Goal: Task Accomplishment & Management: Manage account settings

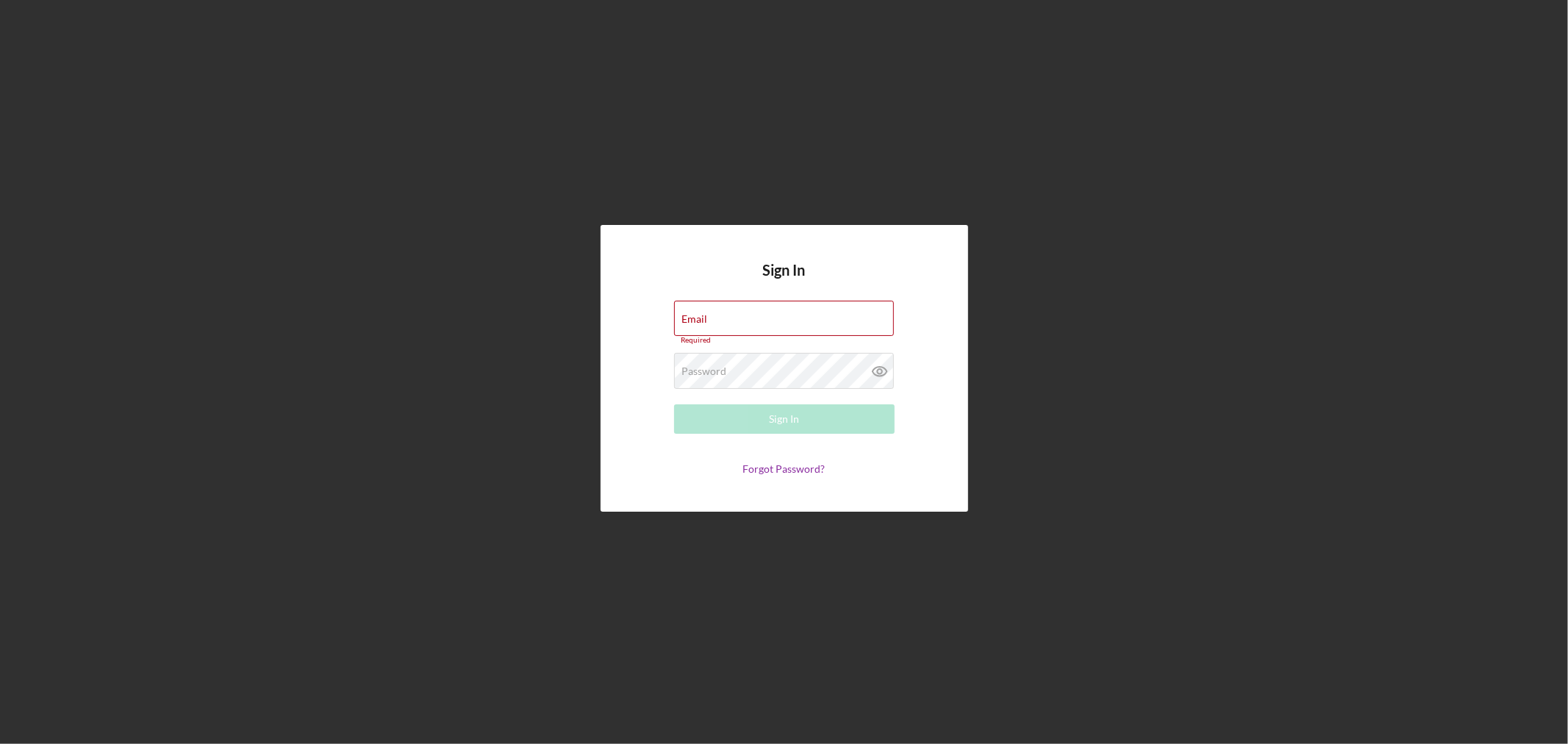
type input "[EMAIL_ADDRESS][DOMAIN_NAME]"
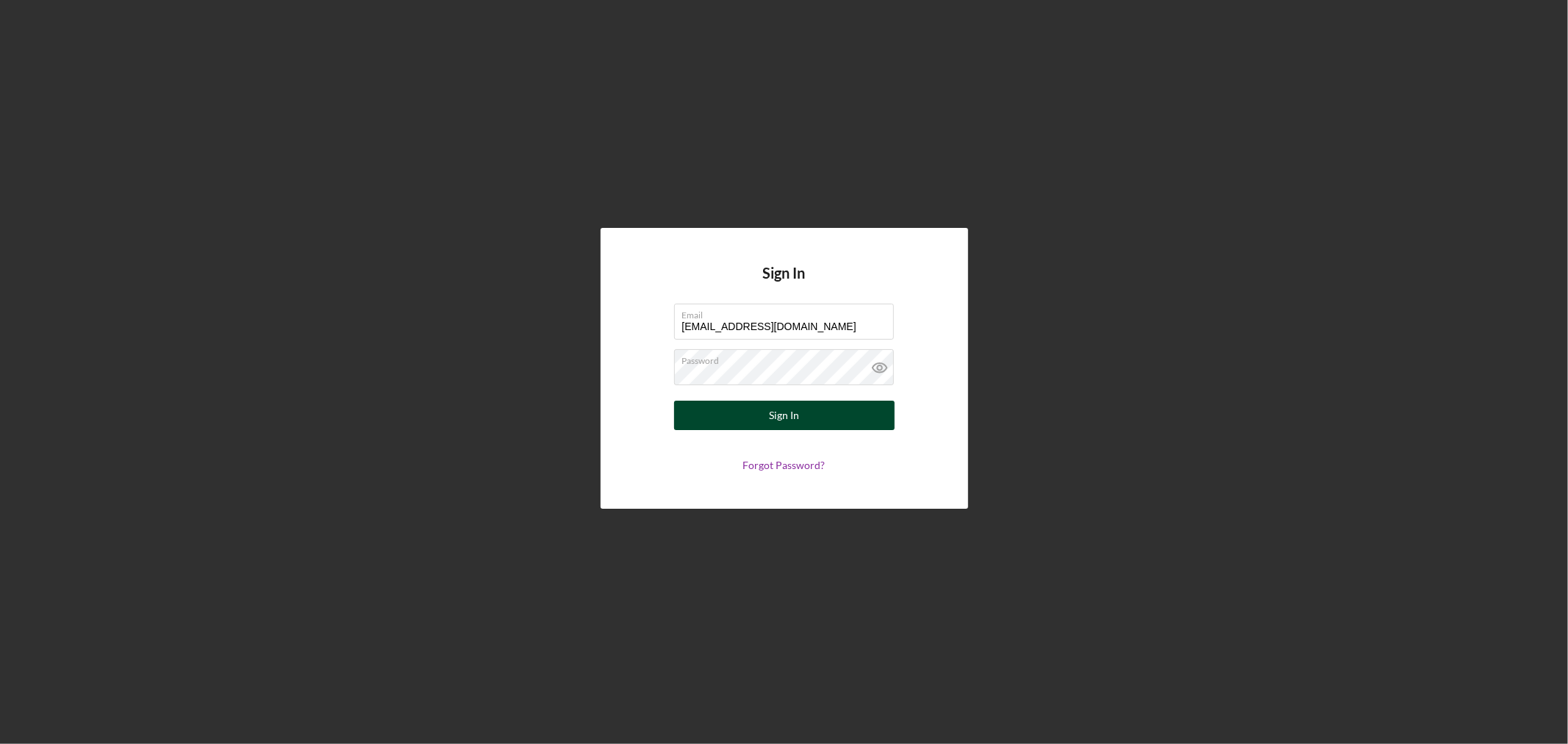
click at [789, 412] on div "Sign In" at bounding box center [783, 415] width 30 height 29
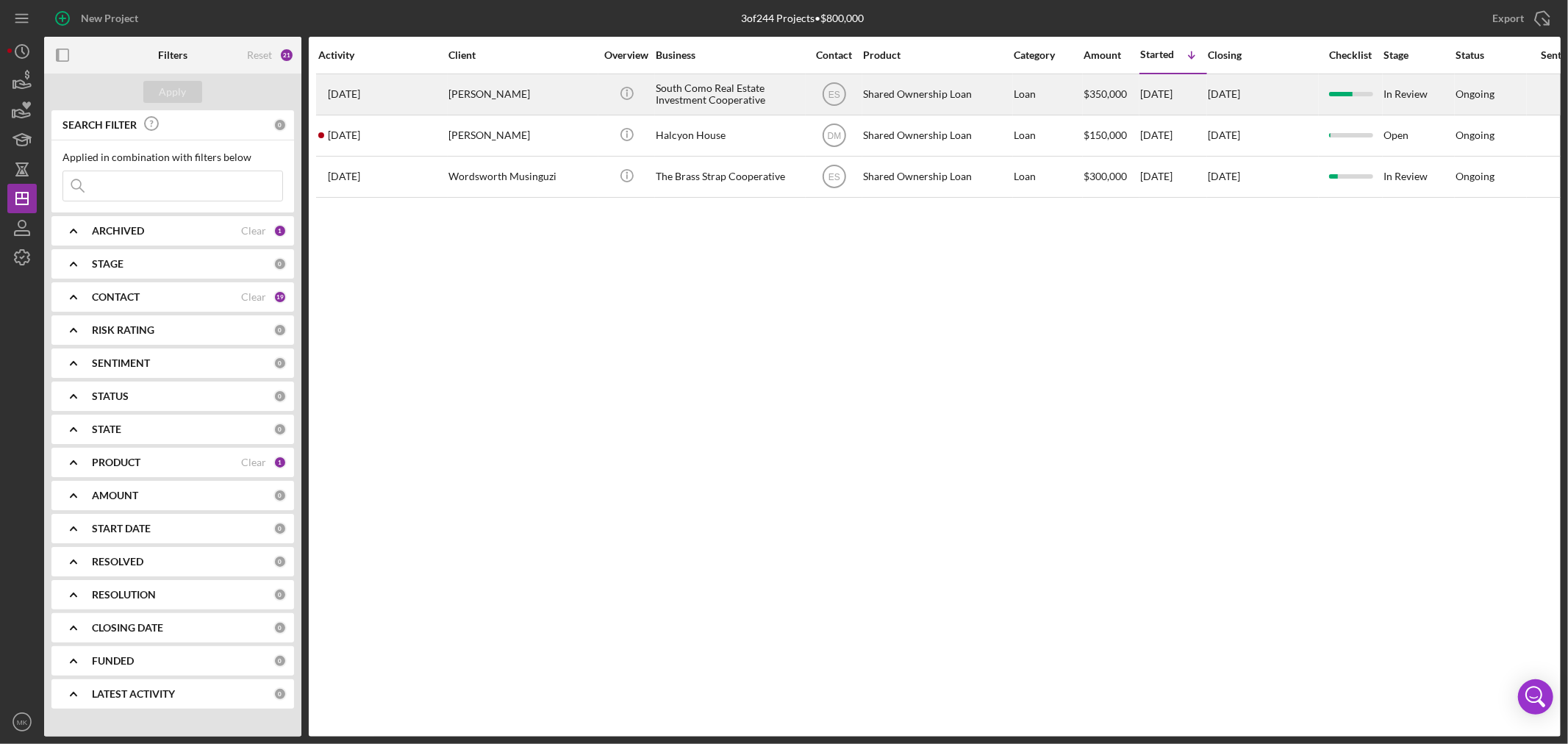
click at [740, 91] on div "South Como Real Estate Investment Cooperative" at bounding box center [730, 94] width 147 height 39
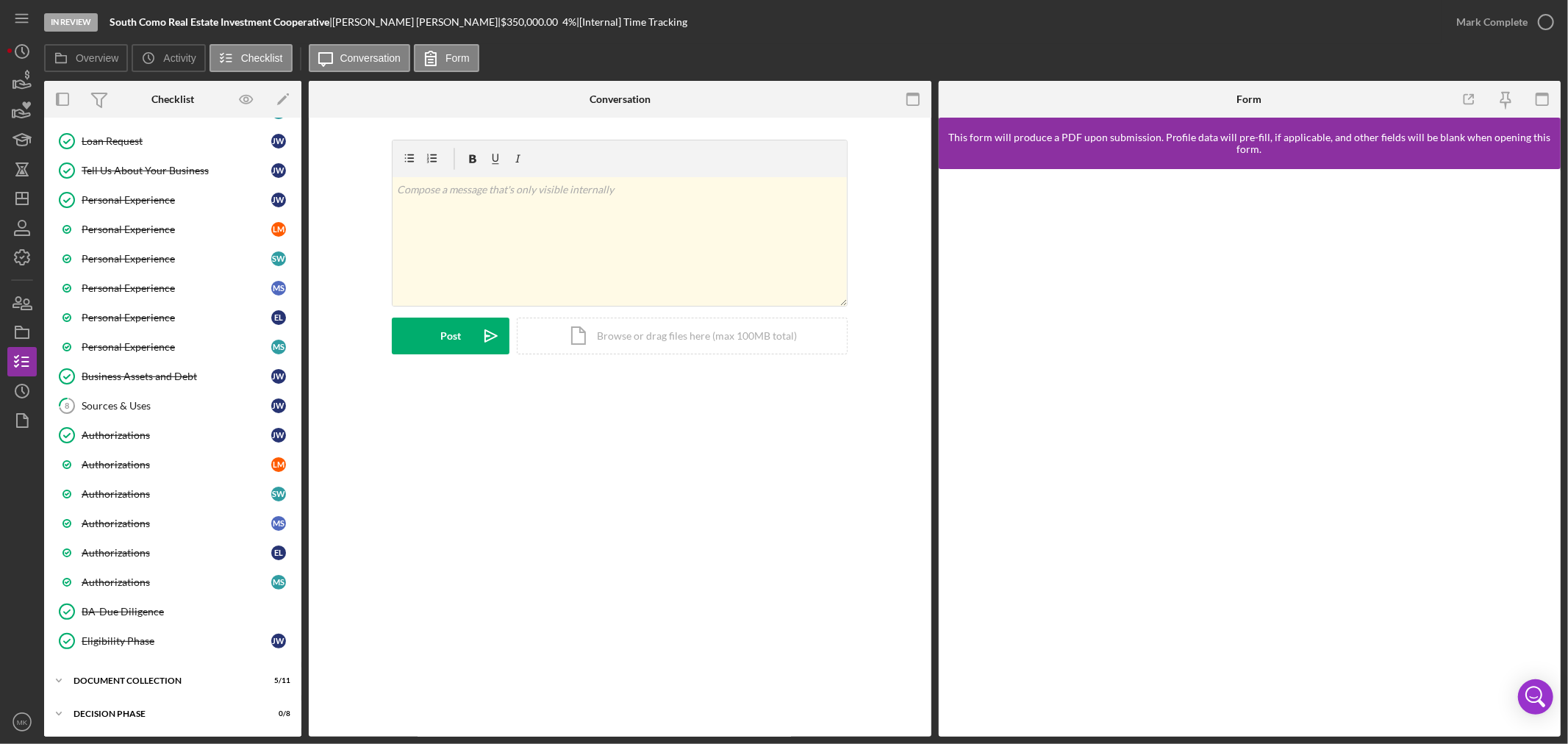
scroll to position [326, 0]
click at [137, 406] on div "Sources & Uses" at bounding box center [175, 405] width 189 height 11
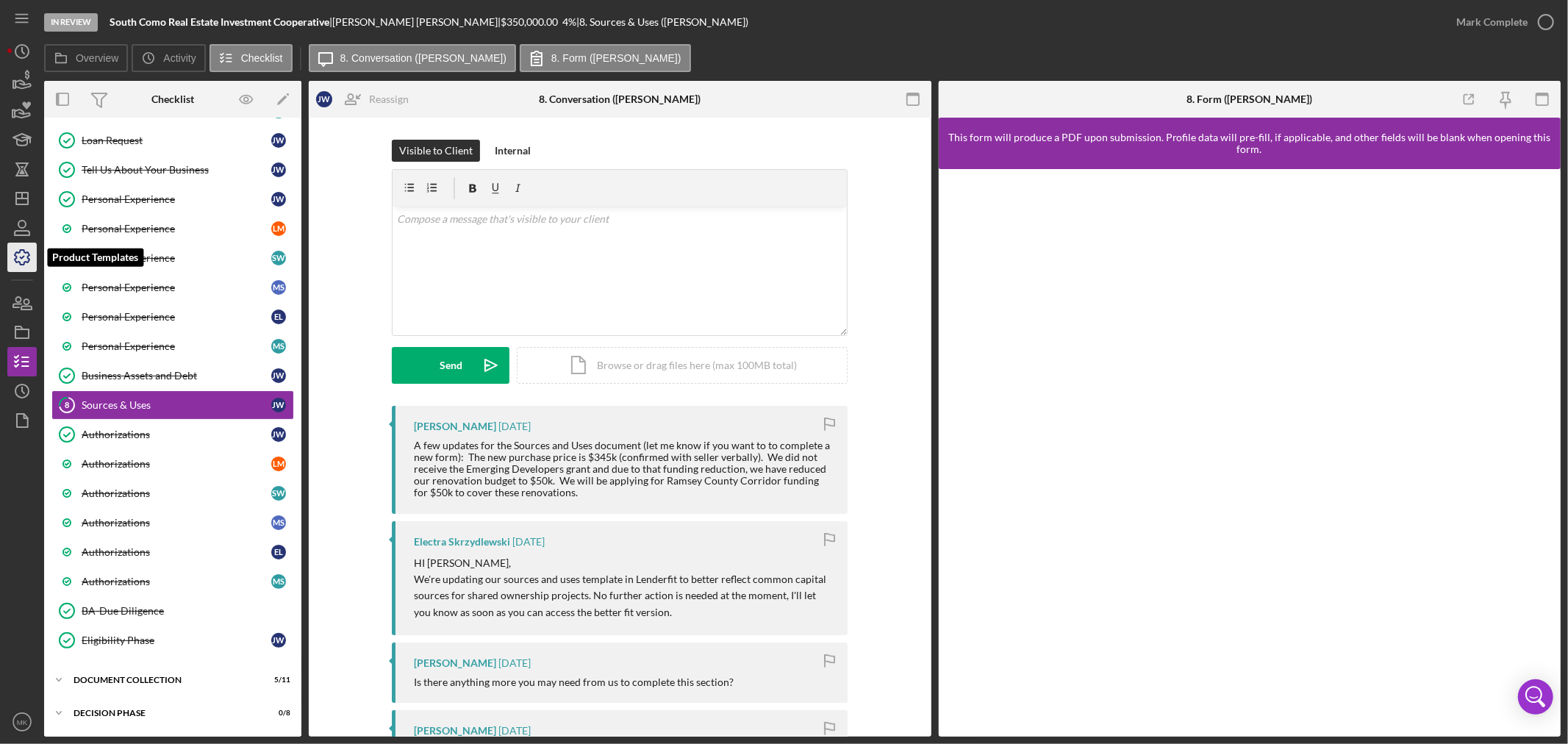
click at [23, 260] on icon "button" at bounding box center [22, 257] width 37 height 37
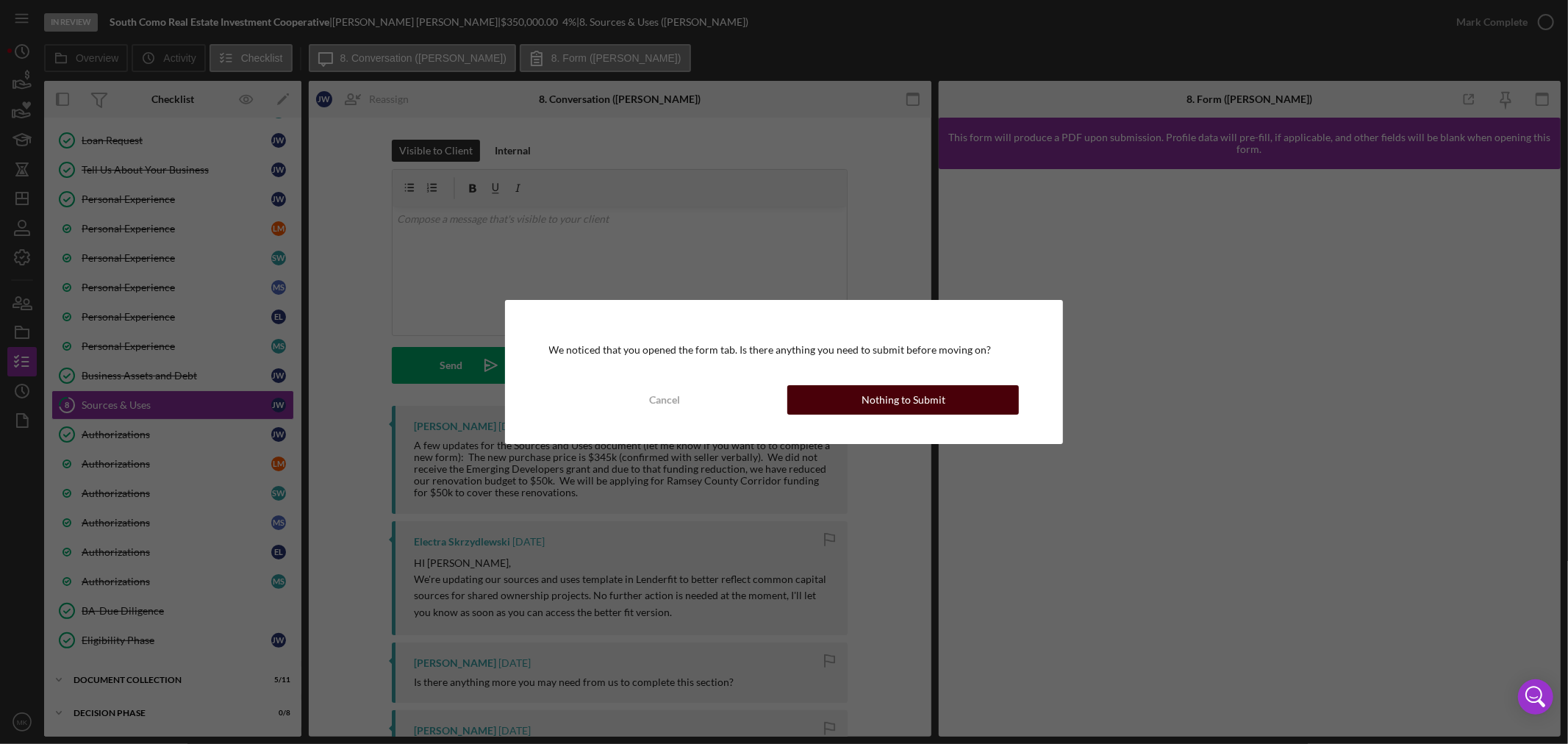
click at [936, 398] on div "Nothing to Submit" at bounding box center [903, 400] width 84 height 29
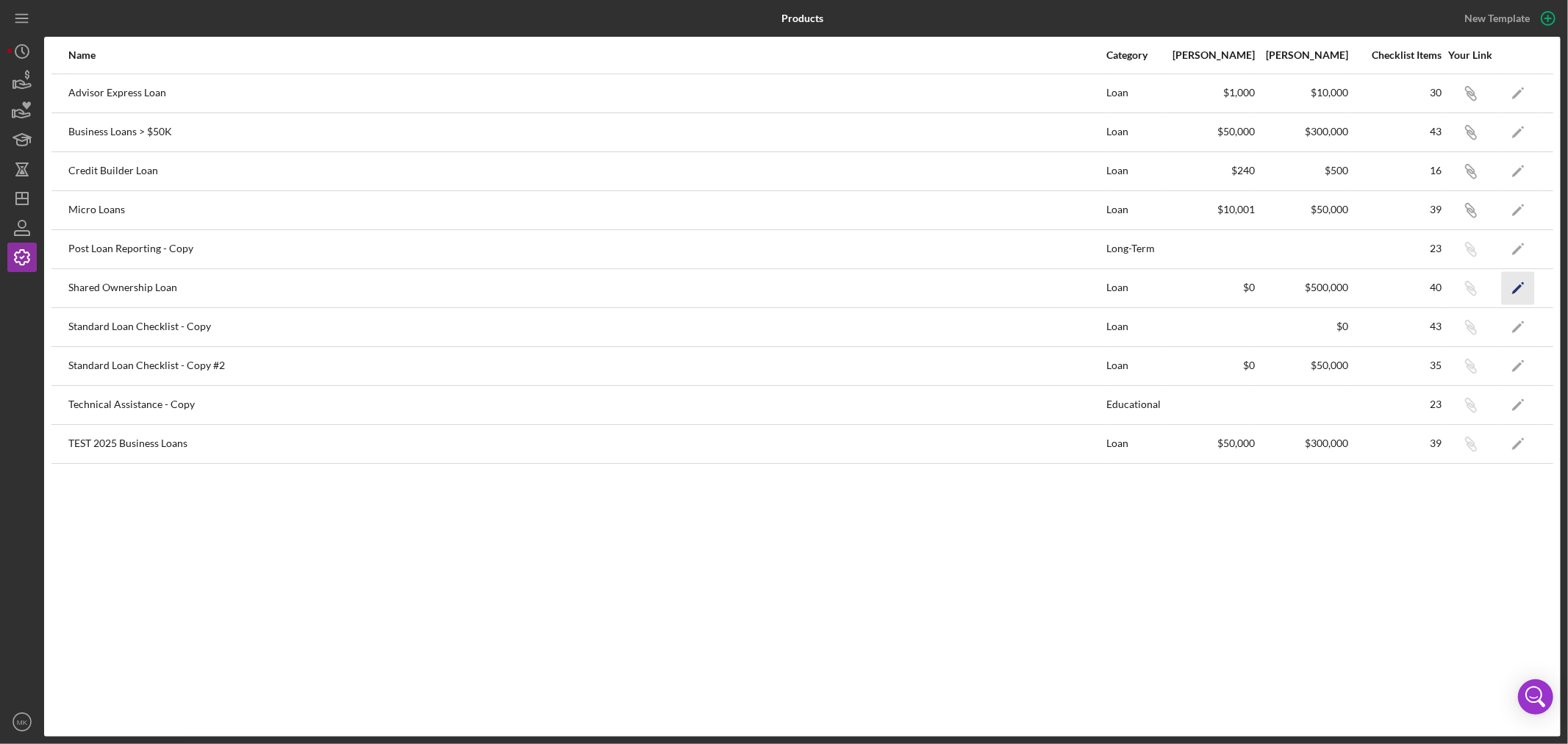
click at [1519, 288] on polygon "button" at bounding box center [1517, 288] width 10 height 10
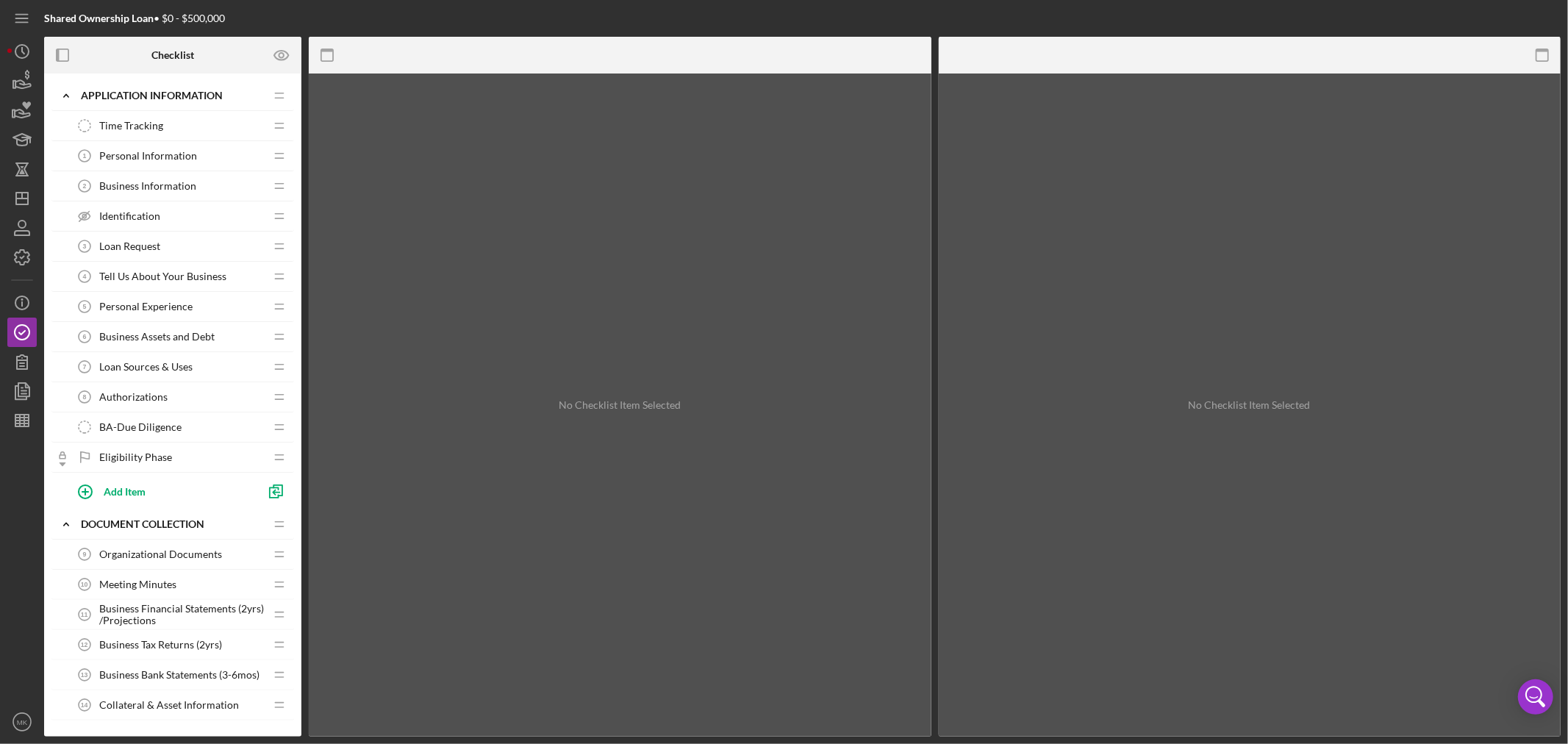
click at [159, 366] on span "Loan Sources & Uses" at bounding box center [146, 366] width 93 height 11
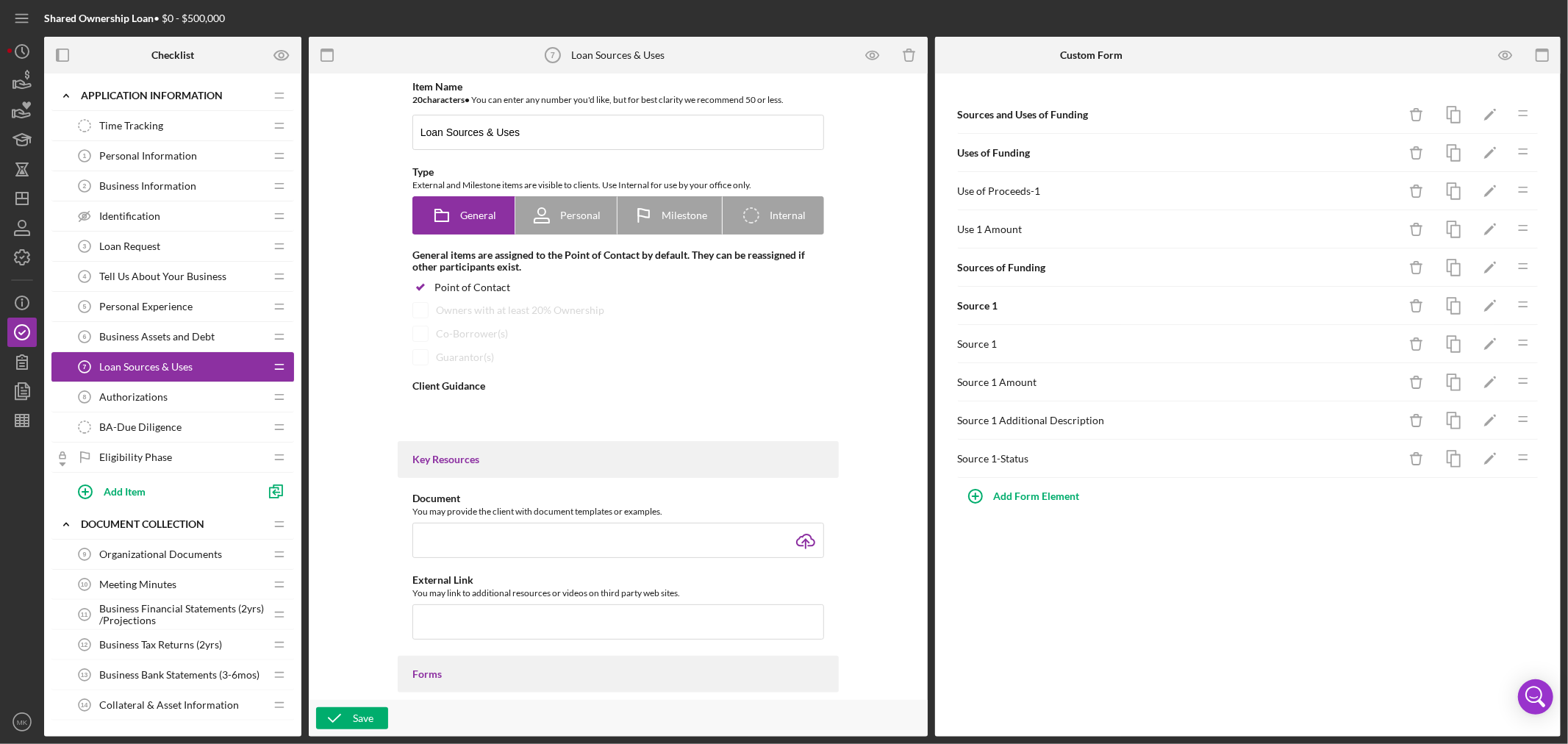
type textarea "<div> <div>Please provide information about how you will use the loan and other…"
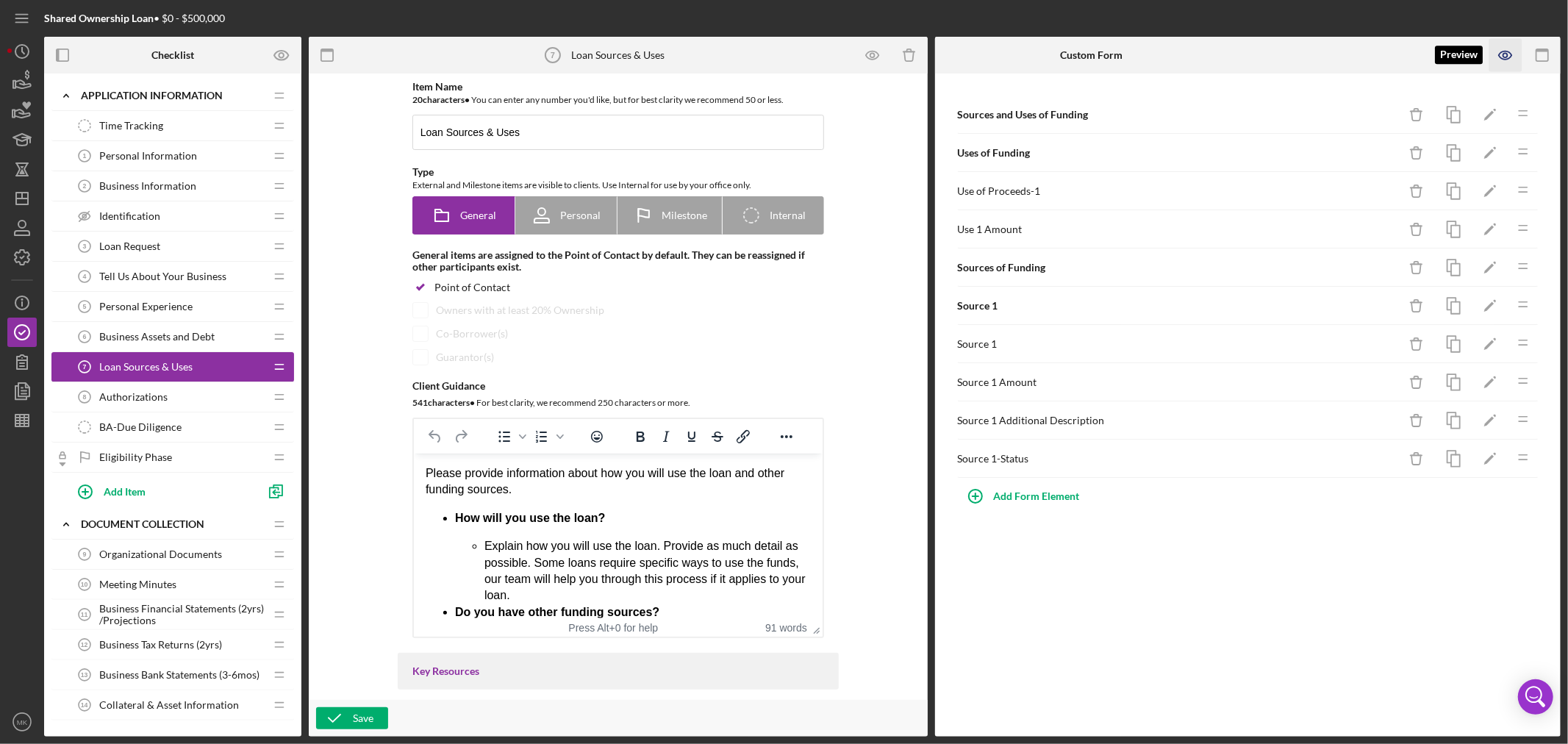
click at [1503, 54] on icon "button" at bounding box center [1505, 55] width 5 height 5
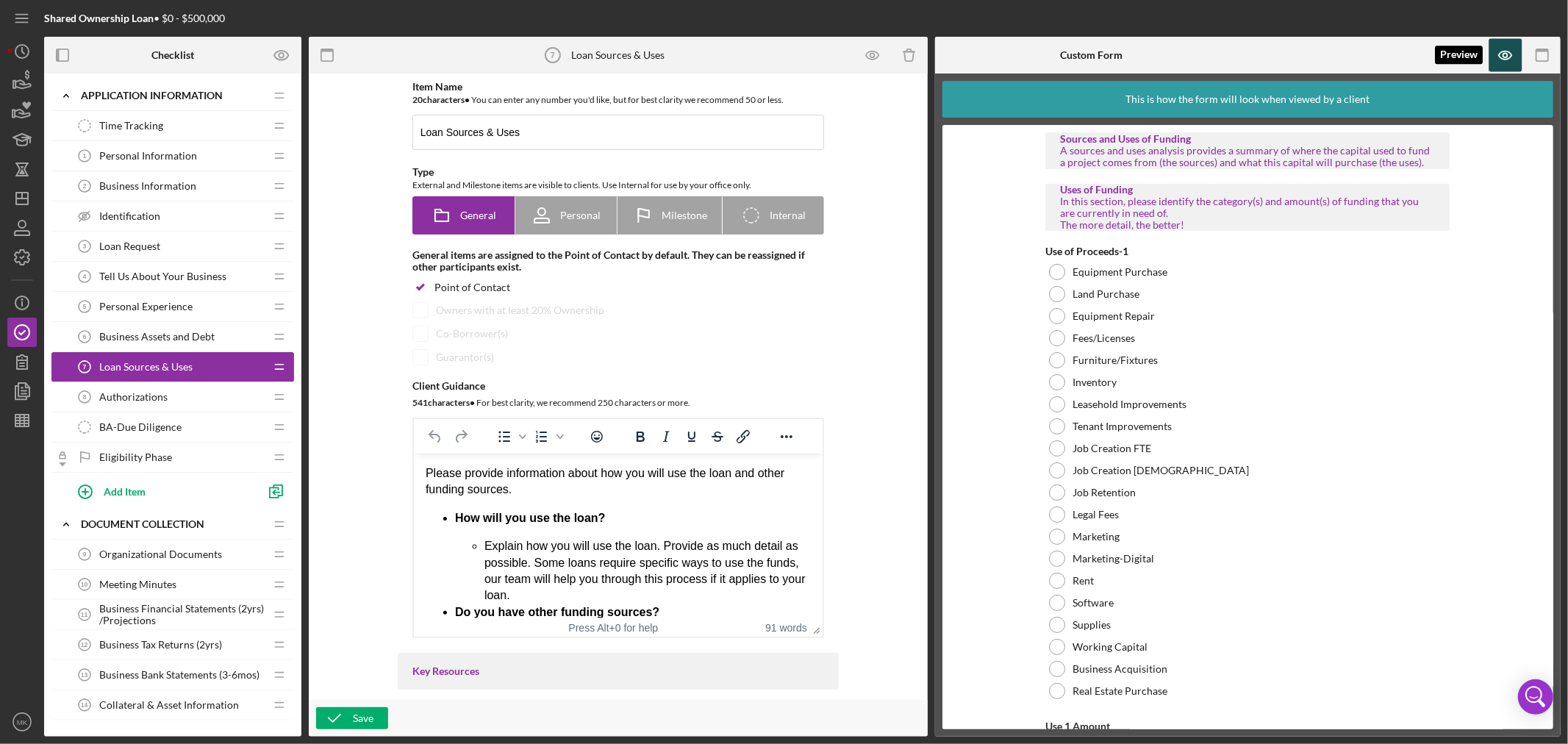
click at [1503, 56] on icon "button" at bounding box center [1505, 55] width 5 height 5
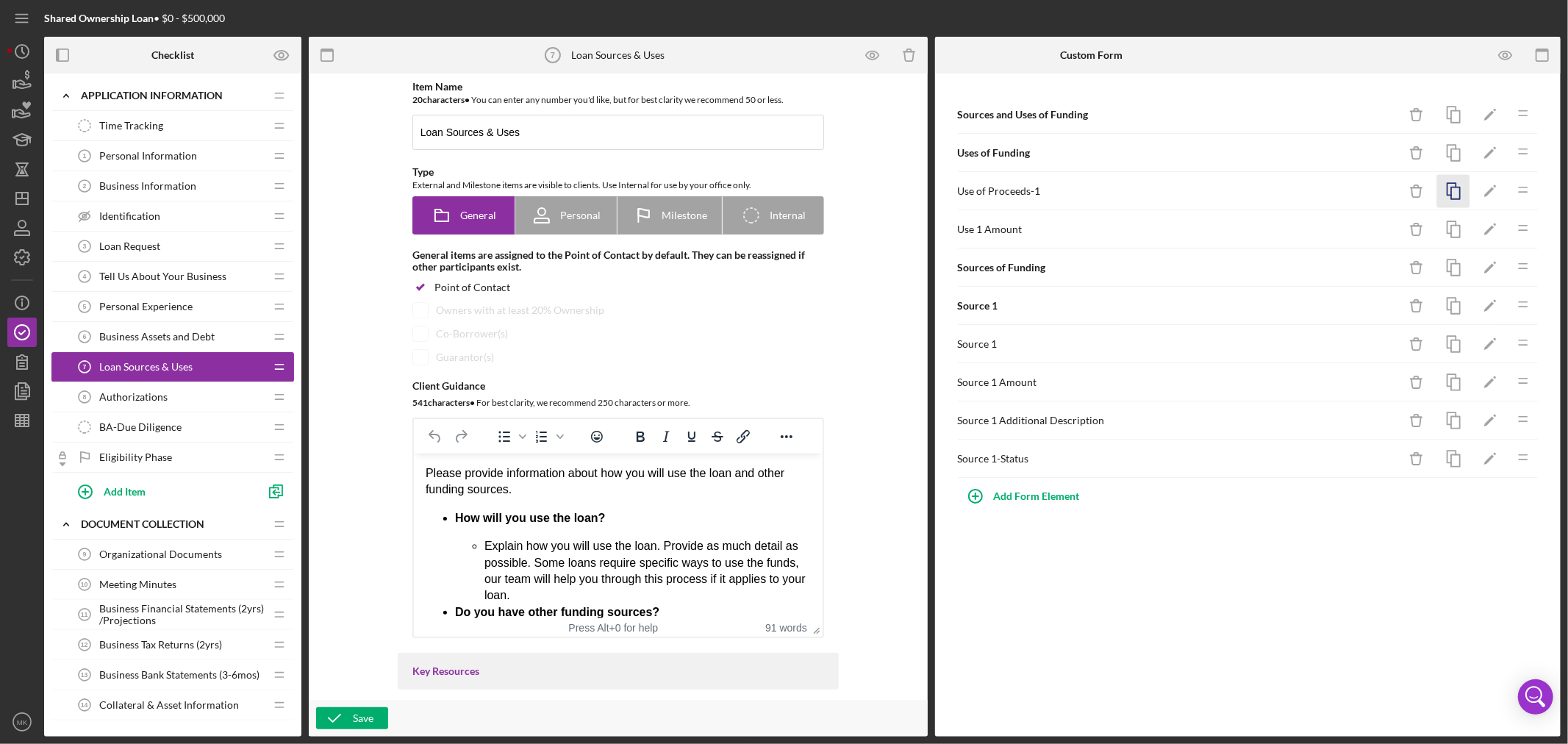
click at [1452, 193] on icon "button" at bounding box center [1453, 191] width 33 height 33
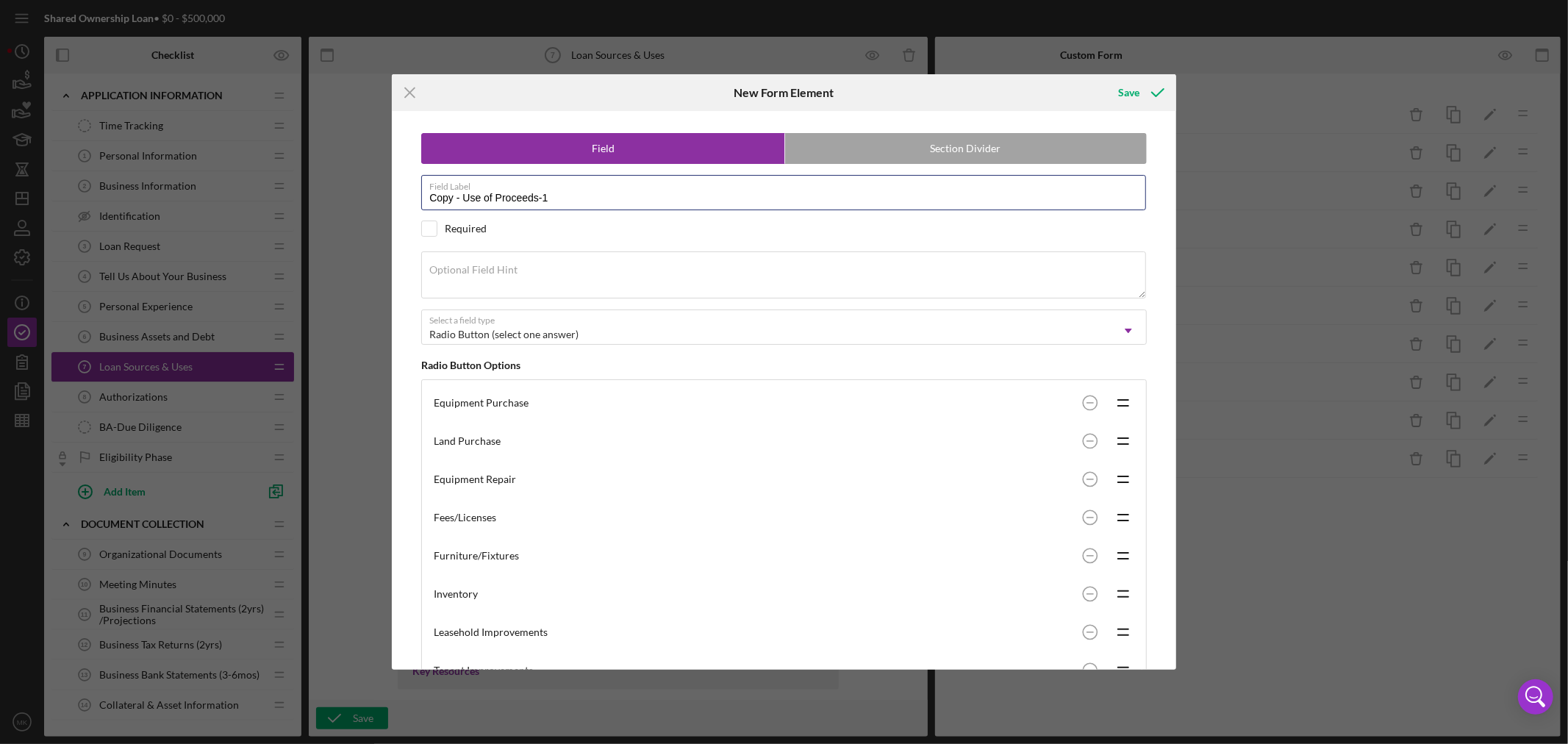
drag, startPoint x: 463, startPoint y: 195, endPoint x: 386, endPoint y: 198, distance: 77.1
click at [386, 198] on div "Icon/Menu Close New Form Element Save Field Section Divider Field Label Copy - …" at bounding box center [784, 372] width 1568 height 744
click at [519, 193] on input "Use of Proceeds-1" at bounding box center [784, 192] width 725 height 35
type input "Use of Proceeds-2"
click at [1130, 90] on div "Save" at bounding box center [1129, 93] width 21 height 29
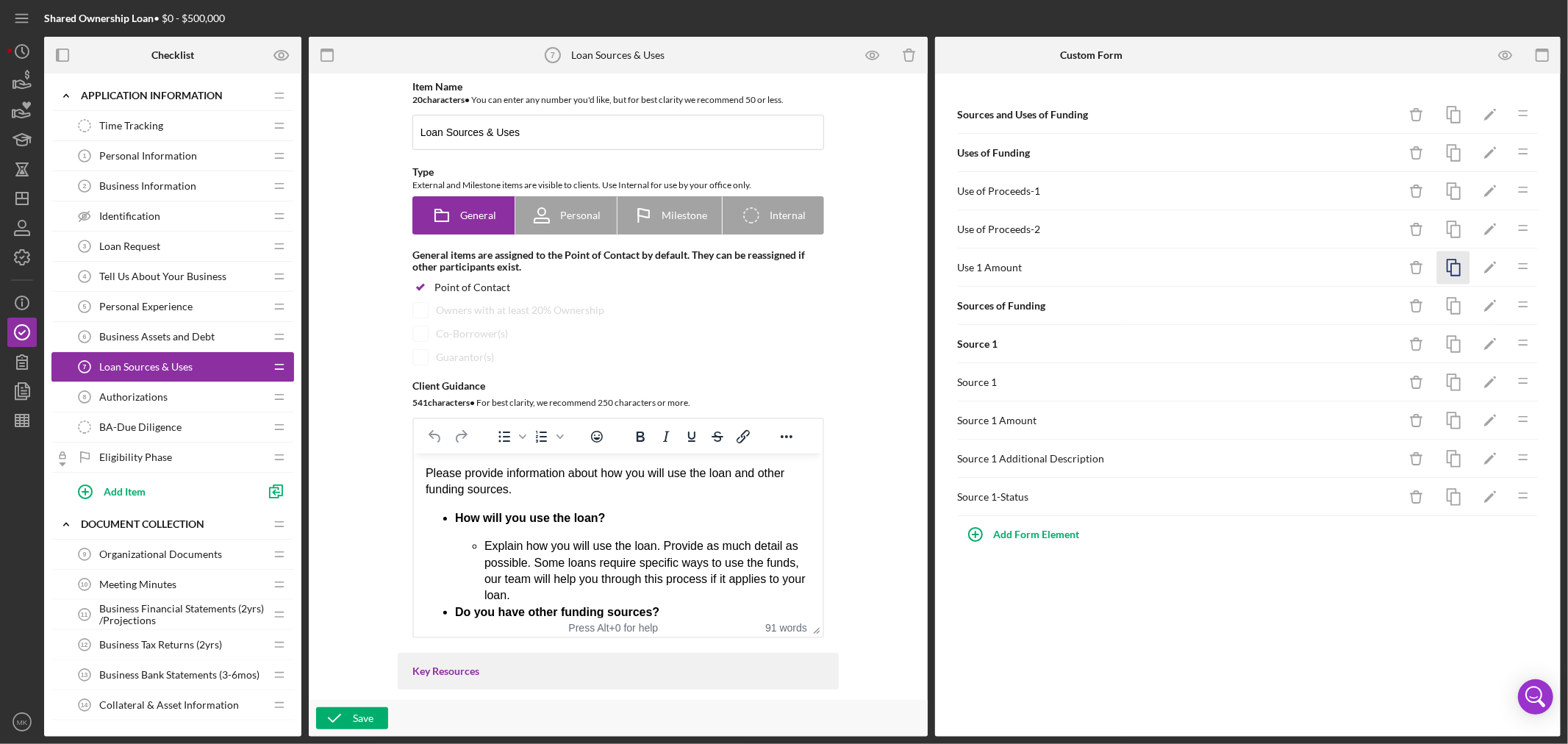
click at [1455, 269] on icon "button" at bounding box center [1453, 267] width 33 height 33
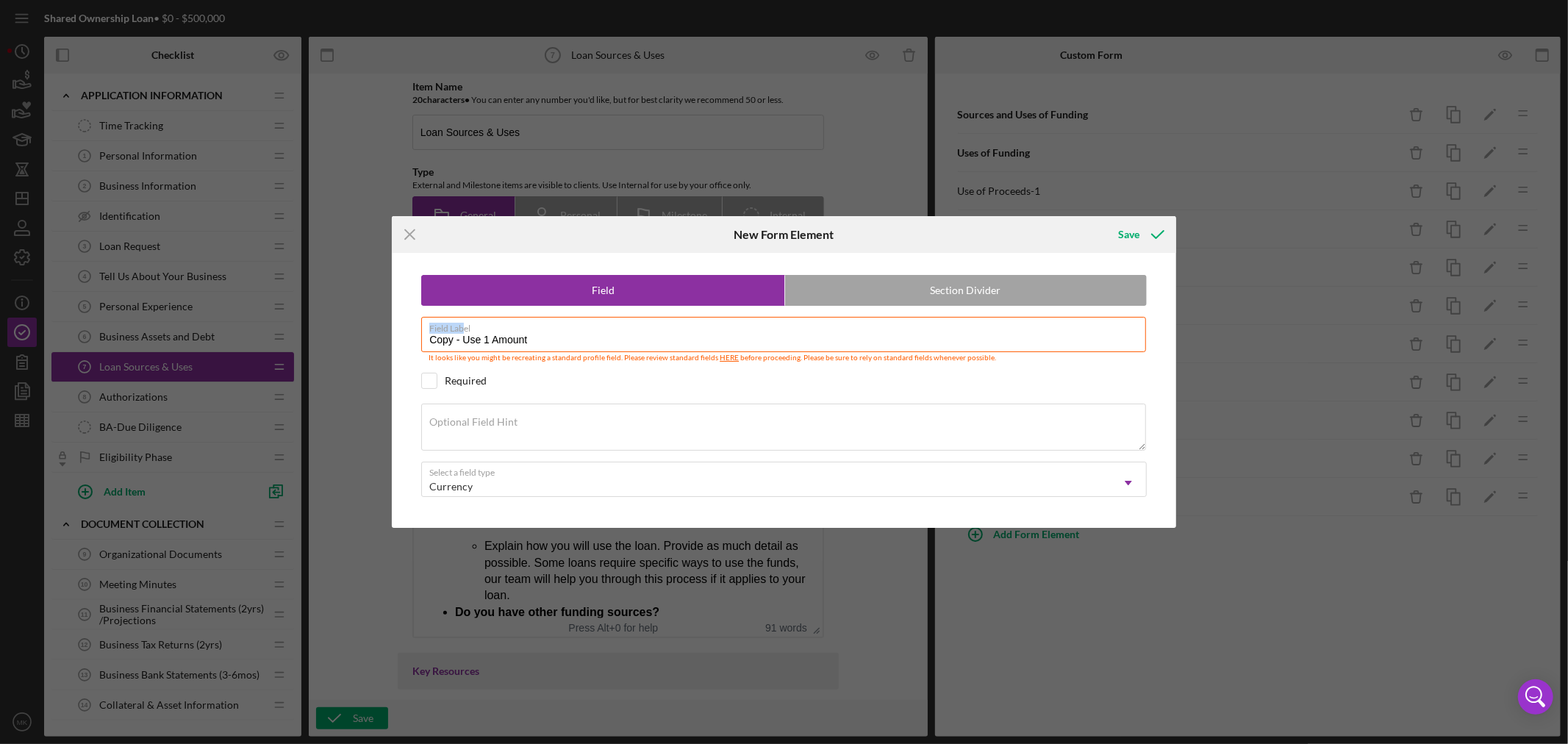
drag, startPoint x: 463, startPoint y: 333, endPoint x: 306, endPoint y: 318, distance: 157.7
click at [310, 319] on div "Icon/Menu Close New Form Element Save Field Section Divider Field Label Copy - …" at bounding box center [784, 372] width 1568 height 744
click at [459, 347] on input "Copy - Use 1 Amount" at bounding box center [784, 334] width 725 height 35
drag, startPoint x: 463, startPoint y: 343, endPoint x: 381, endPoint y: 339, distance: 82.1
click at [381, 339] on div "Icon/Menu Close New Form Element Save Field Section Divider Field Label Copy - …" at bounding box center [784, 372] width 1568 height 744
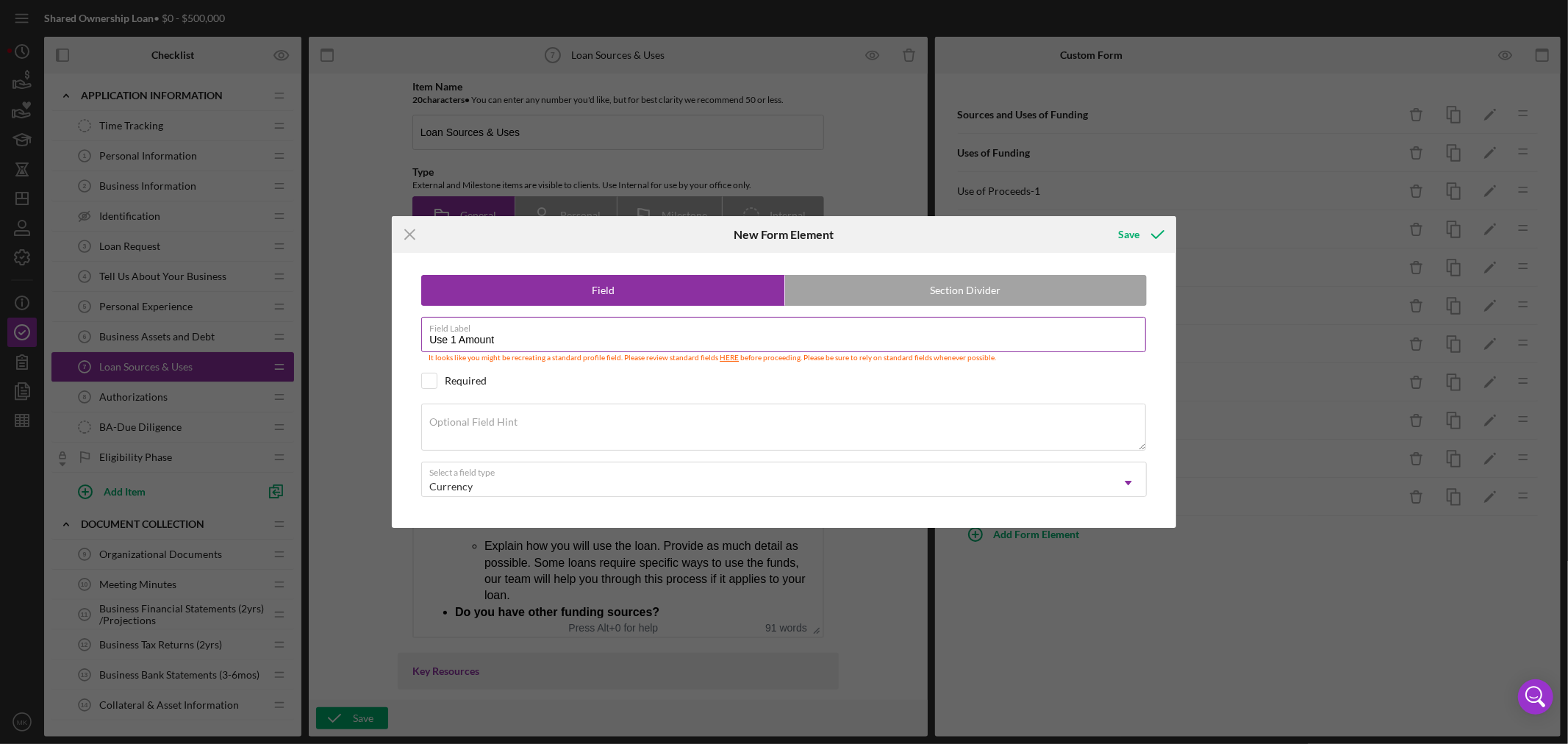
drag, startPoint x: 459, startPoint y: 343, endPoint x: 450, endPoint y: 342, distance: 9.1
click at [450, 342] on input "Use 1 Amount" at bounding box center [784, 334] width 725 height 35
type input "Use 2 Amount"
click at [1130, 232] on div "Save" at bounding box center [1129, 234] width 21 height 29
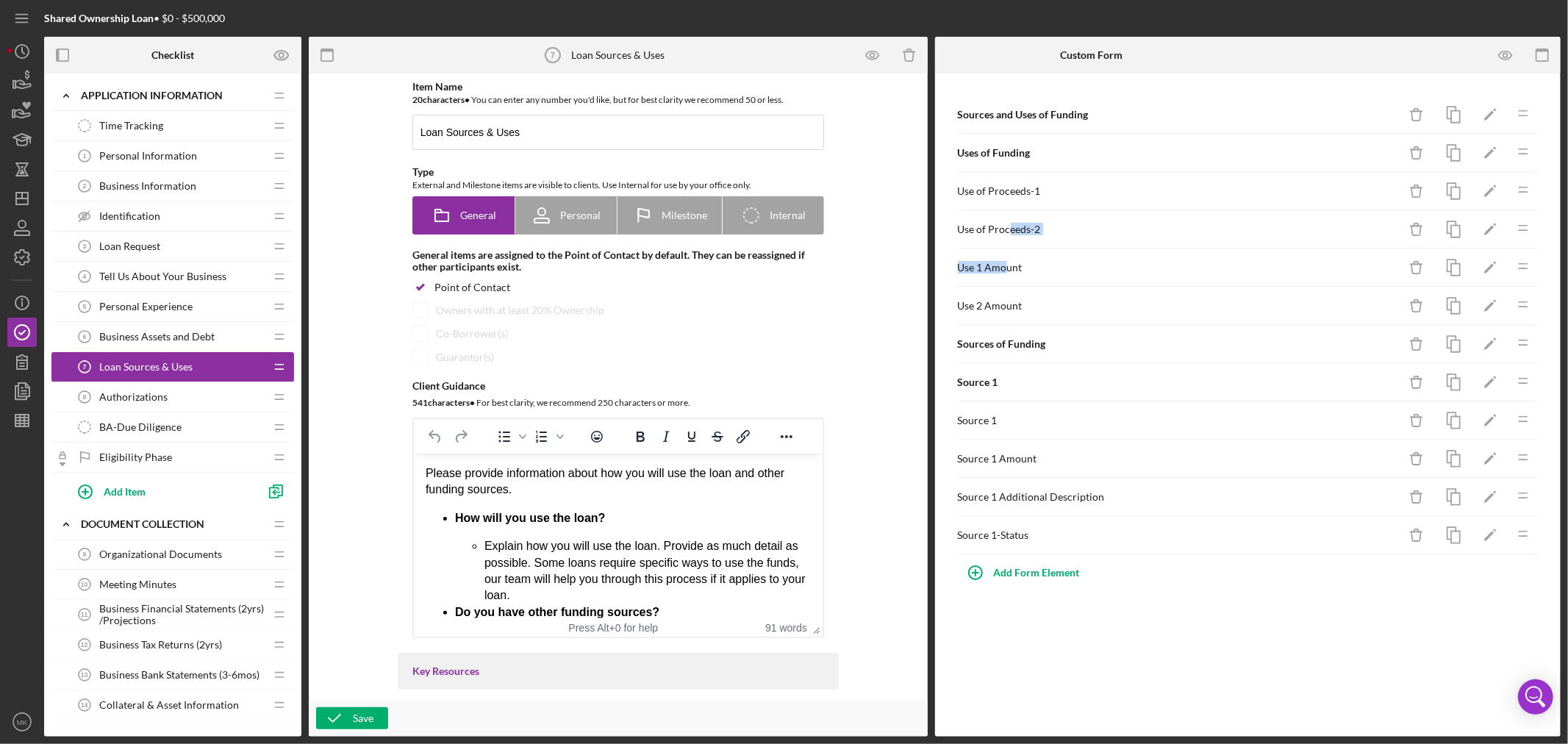
drag, startPoint x: 1005, startPoint y: 265, endPoint x: 1050, endPoint y: 267, distance: 45.0
click at [1005, 247] on div "Sources and Uses of Funding Icon/Delete Icon/Edit Icon/Drag Uses of Funding Ico…" at bounding box center [1248, 325] width 582 height 459
click at [1453, 266] on icon "button" at bounding box center [1453, 267] width 33 height 33
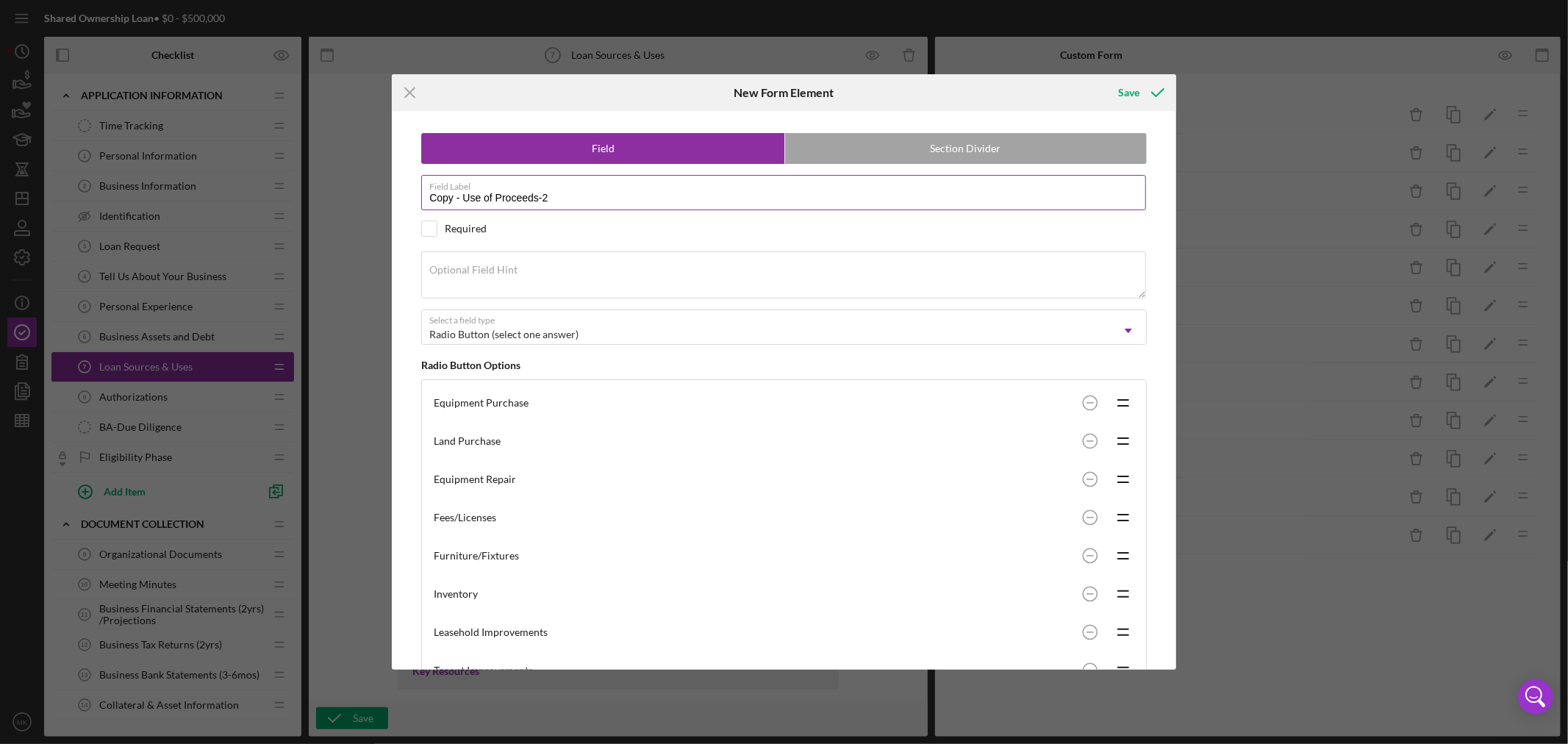
click at [563, 194] on input "Copy - Use of Proceeds-2" at bounding box center [784, 192] width 725 height 35
drag, startPoint x: 460, startPoint y: 195, endPoint x: 336, endPoint y: 194, distance: 124.0
click at [353, 194] on div "Icon/Menu Close New Form Element Save Field Section Divider Field Label Copy - …" at bounding box center [784, 372] width 1568 height 744
type input "Use of Proceeds-3"
click at [1128, 90] on div "Save" at bounding box center [1129, 93] width 21 height 29
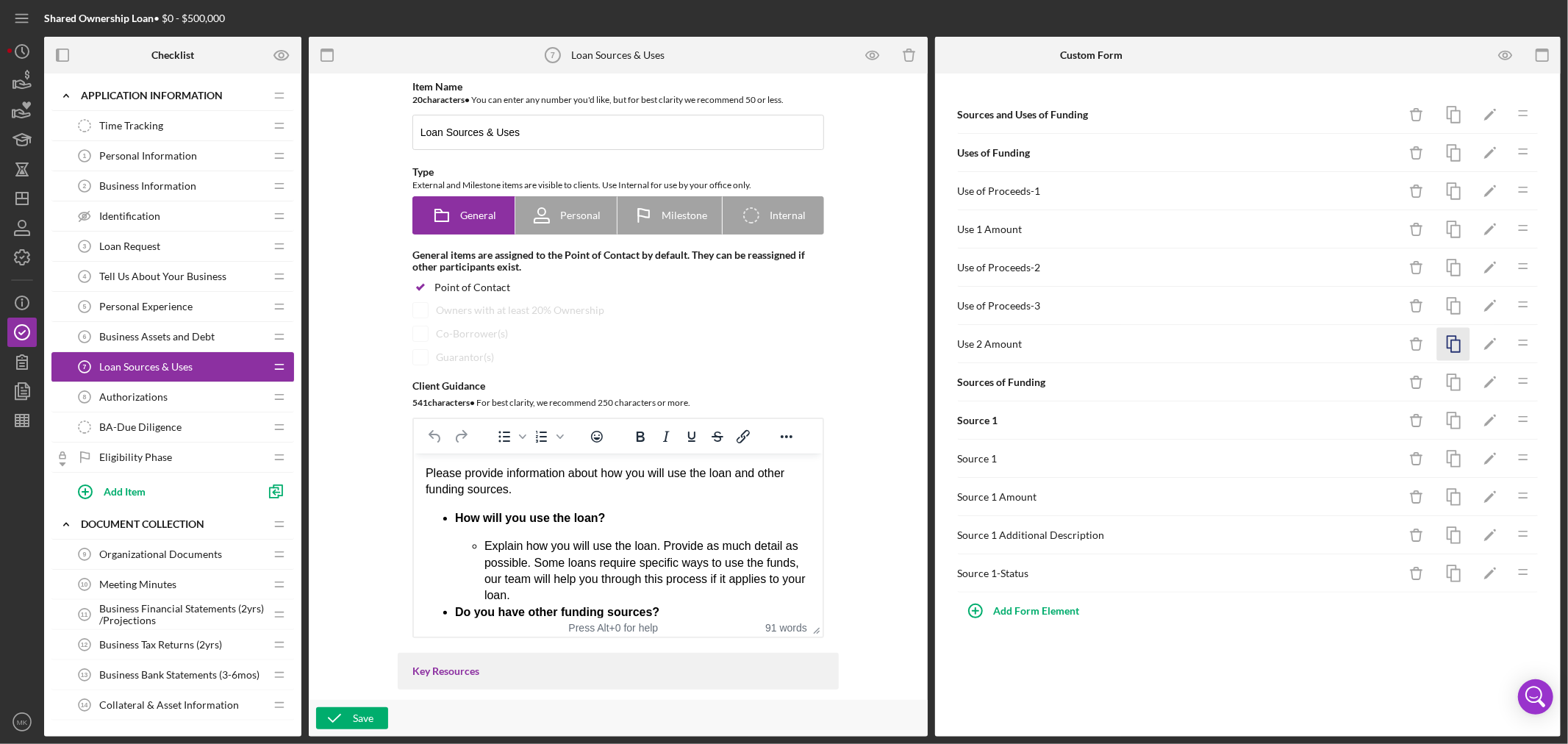
click at [1457, 343] on icon "button" at bounding box center [1453, 344] width 33 height 33
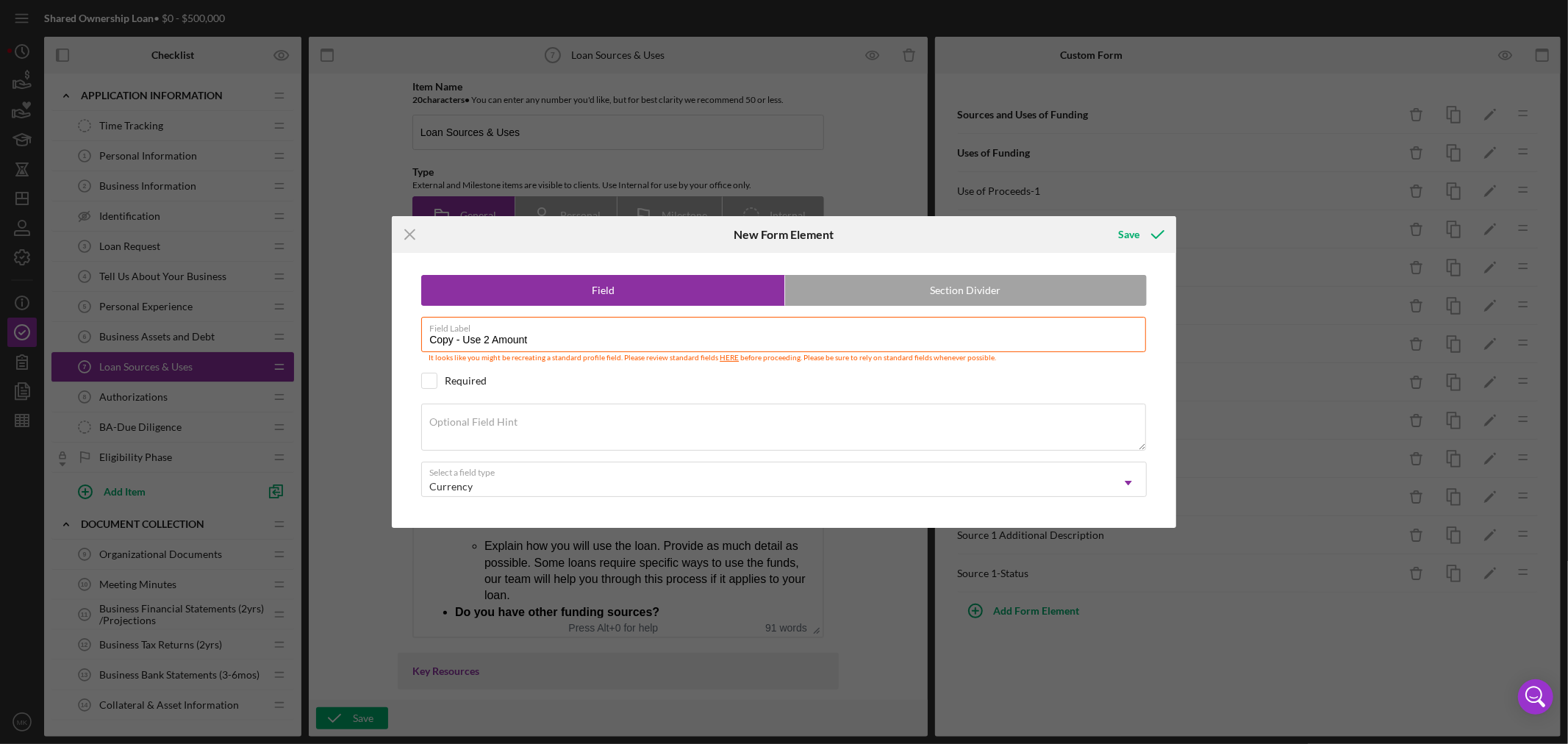
drag, startPoint x: 459, startPoint y: 334, endPoint x: 263, endPoint y: 310, distance: 197.5
click at [301, 313] on div "Icon/Menu Close New Form Element Save Field Section Divider Field Label Copy - …" at bounding box center [784, 372] width 1568 height 744
drag, startPoint x: 459, startPoint y: 342, endPoint x: 448, endPoint y: 339, distance: 11.4
click at [448, 339] on input "Use 2 Amount" at bounding box center [784, 334] width 725 height 35
type input "Use 3 Amount"
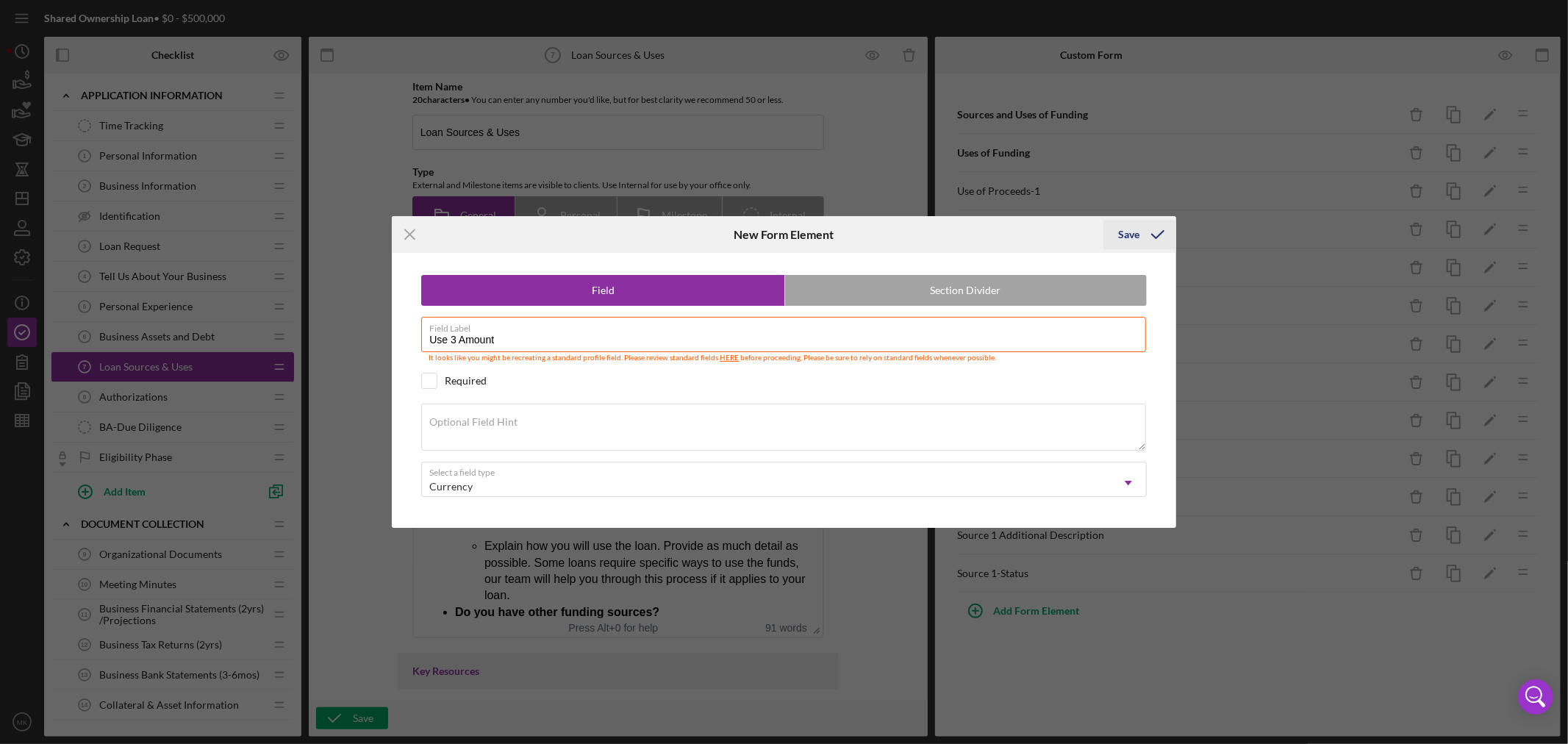
click at [1137, 231] on div "Save" at bounding box center [1129, 234] width 21 height 29
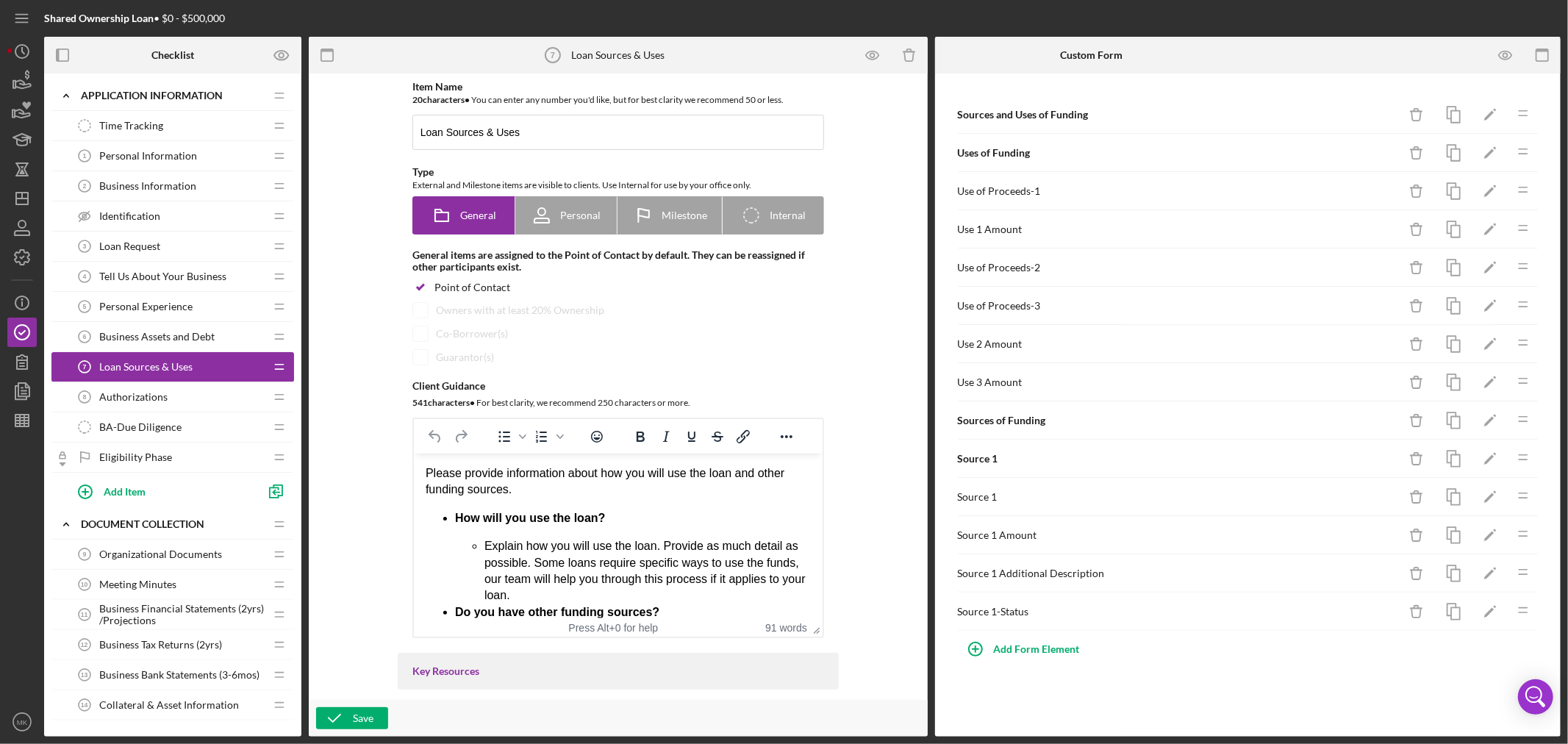
drag, startPoint x: 997, startPoint y: 344, endPoint x: 998, endPoint y: 333, distance: 11.0
click at [998, 333] on div "Use 2 Amount Icon/Delete Icon/Edit Icon/Drag" at bounding box center [1248, 344] width 582 height 38
click at [1455, 344] on icon "button" at bounding box center [1453, 344] width 33 height 33
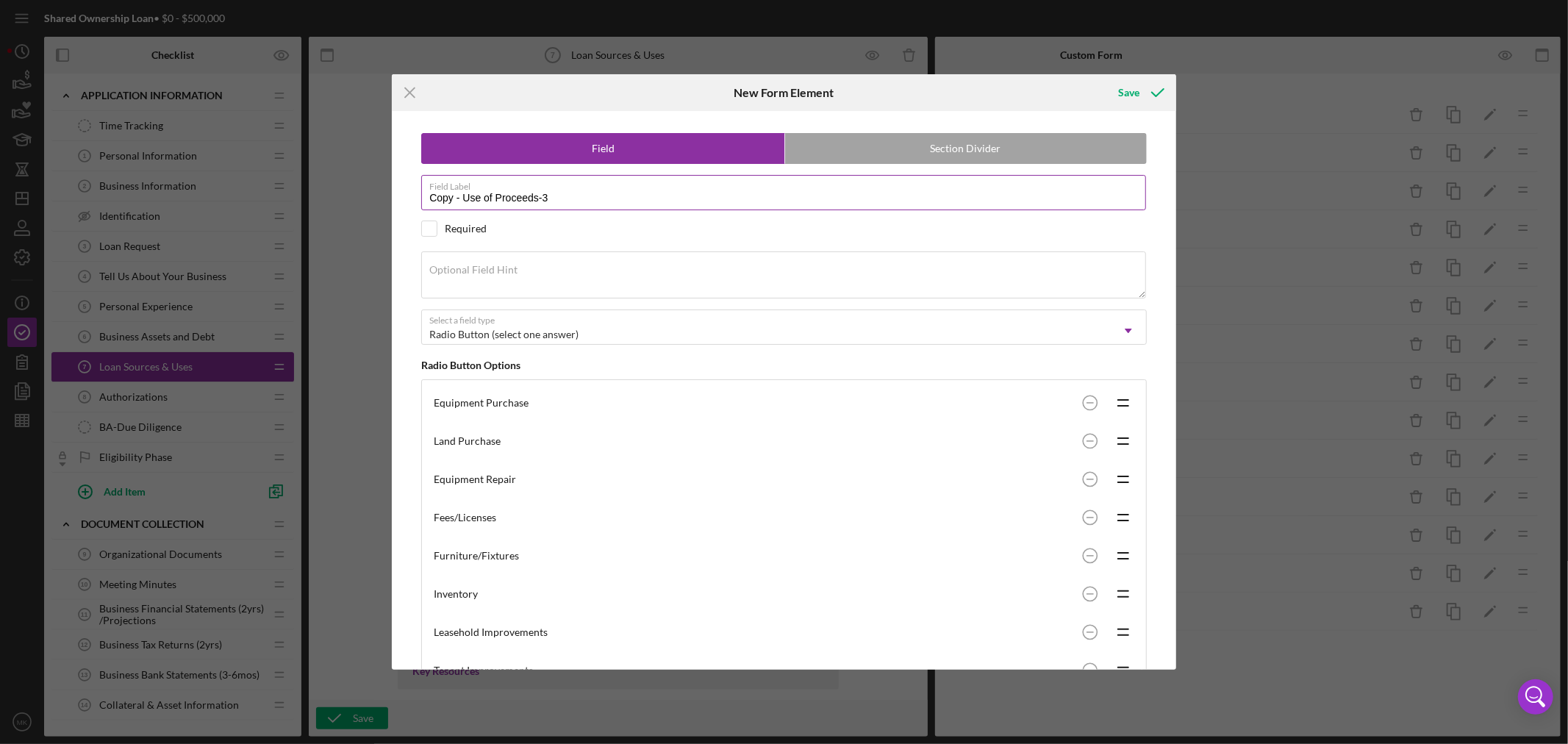
click at [553, 195] on input "Copy - Use of Proceeds-3" at bounding box center [784, 192] width 725 height 35
drag, startPoint x: 466, startPoint y: 197, endPoint x: 328, endPoint y: 208, distance: 138.4
click at [328, 208] on div "Icon/Menu Close New Form Element Save Field Section Divider Field Label Copy - …" at bounding box center [784, 372] width 1568 height 744
type input "Use of Proceeds-4"
click at [1132, 88] on div "Save" at bounding box center [1129, 93] width 21 height 29
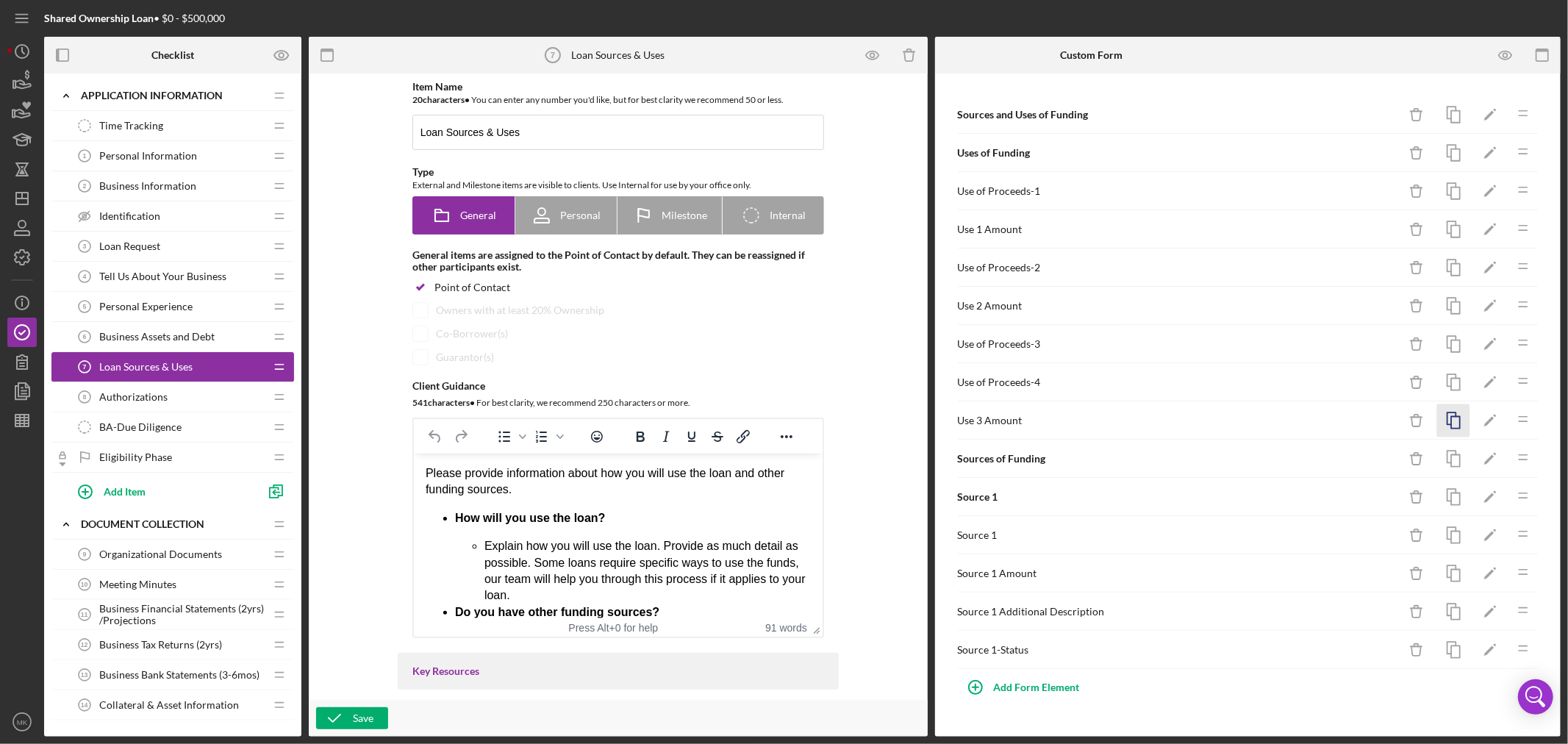
click at [1453, 418] on rect "button" at bounding box center [1455, 422] width 9 height 11
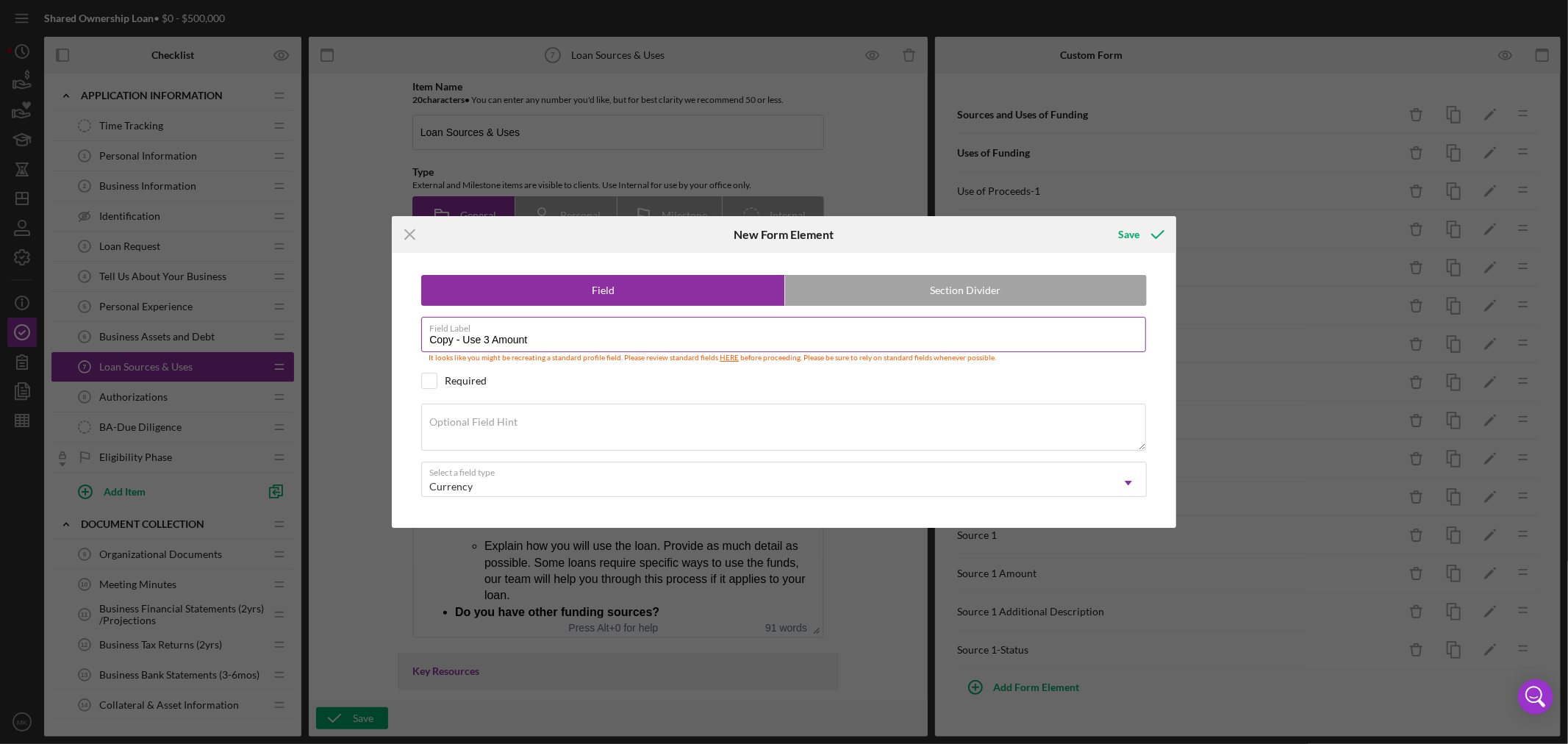
click at [494, 335] on input "Copy - Use 3 Amount" at bounding box center [784, 334] width 725 height 35
click at [485, 336] on input "Copy - Use 3 Amount" at bounding box center [784, 334] width 725 height 35
drag, startPoint x: 459, startPoint y: 335, endPoint x: 351, endPoint y: 342, distance: 108.2
click at [372, 336] on div "Icon/Menu Close New Form Element Save Field Section Divider Field Label Copy - …" at bounding box center [784, 372] width 1568 height 744
type input "Use 4 Amount"
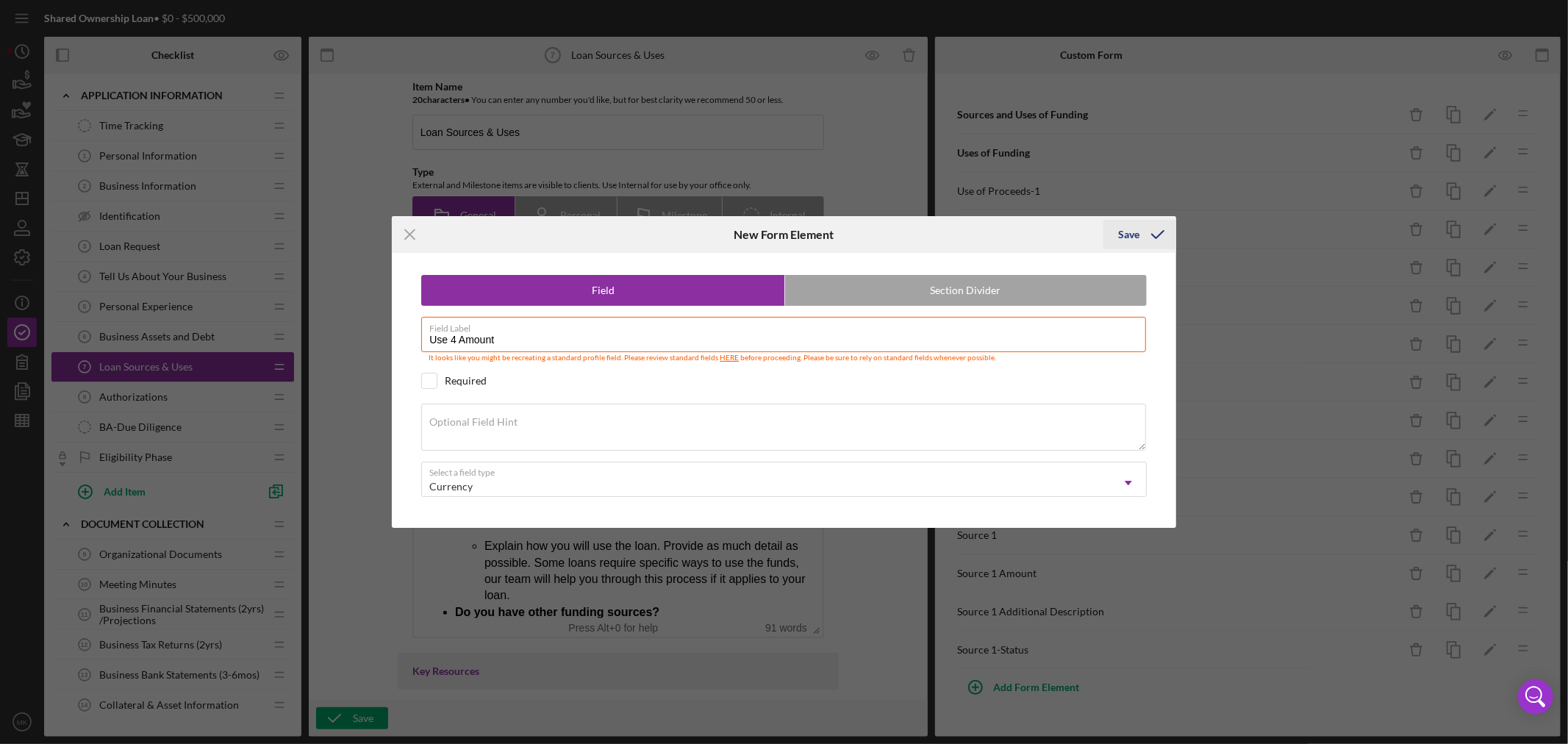
click at [1133, 237] on div "Save" at bounding box center [1129, 234] width 21 height 29
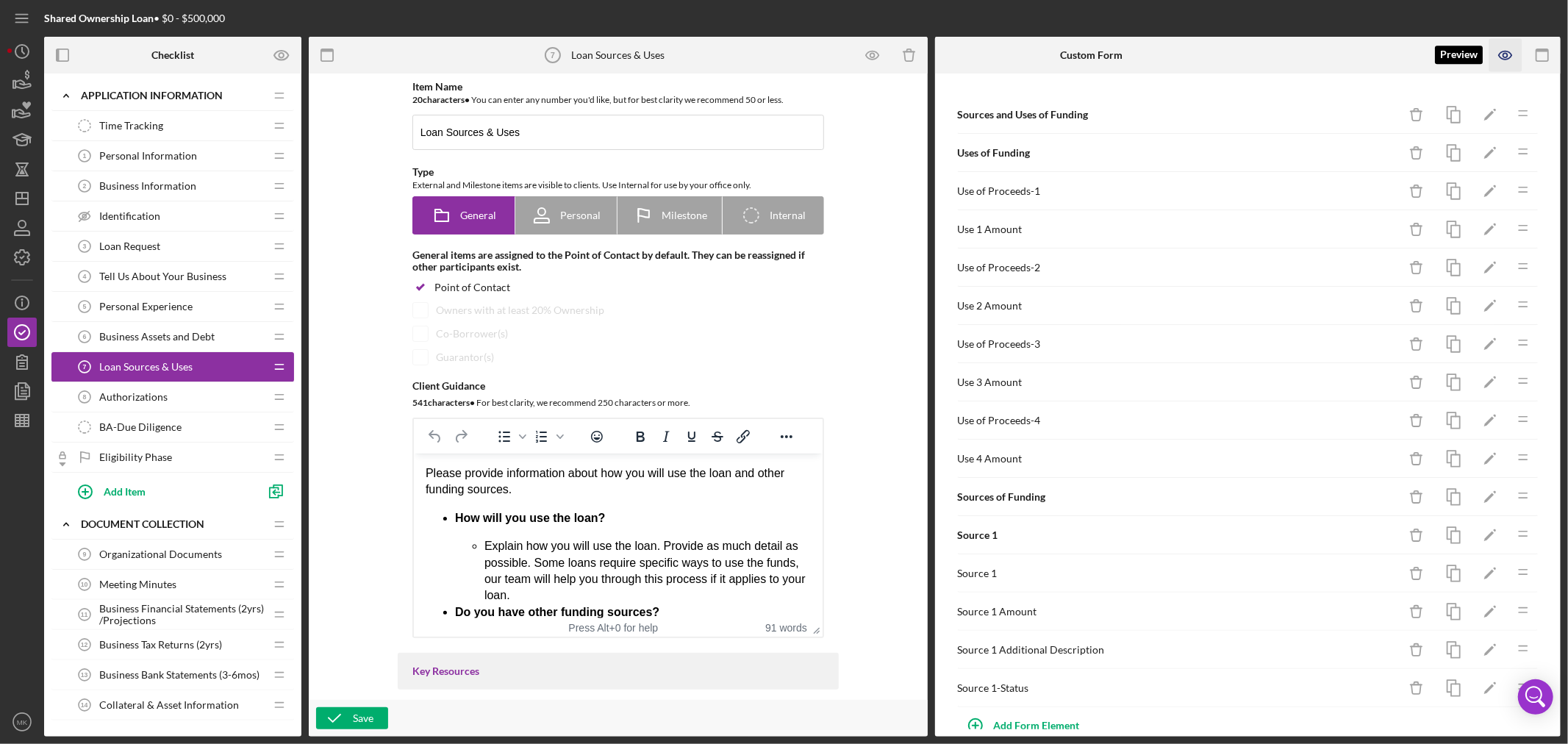
click at [1507, 55] on icon "button" at bounding box center [1505, 55] width 33 height 33
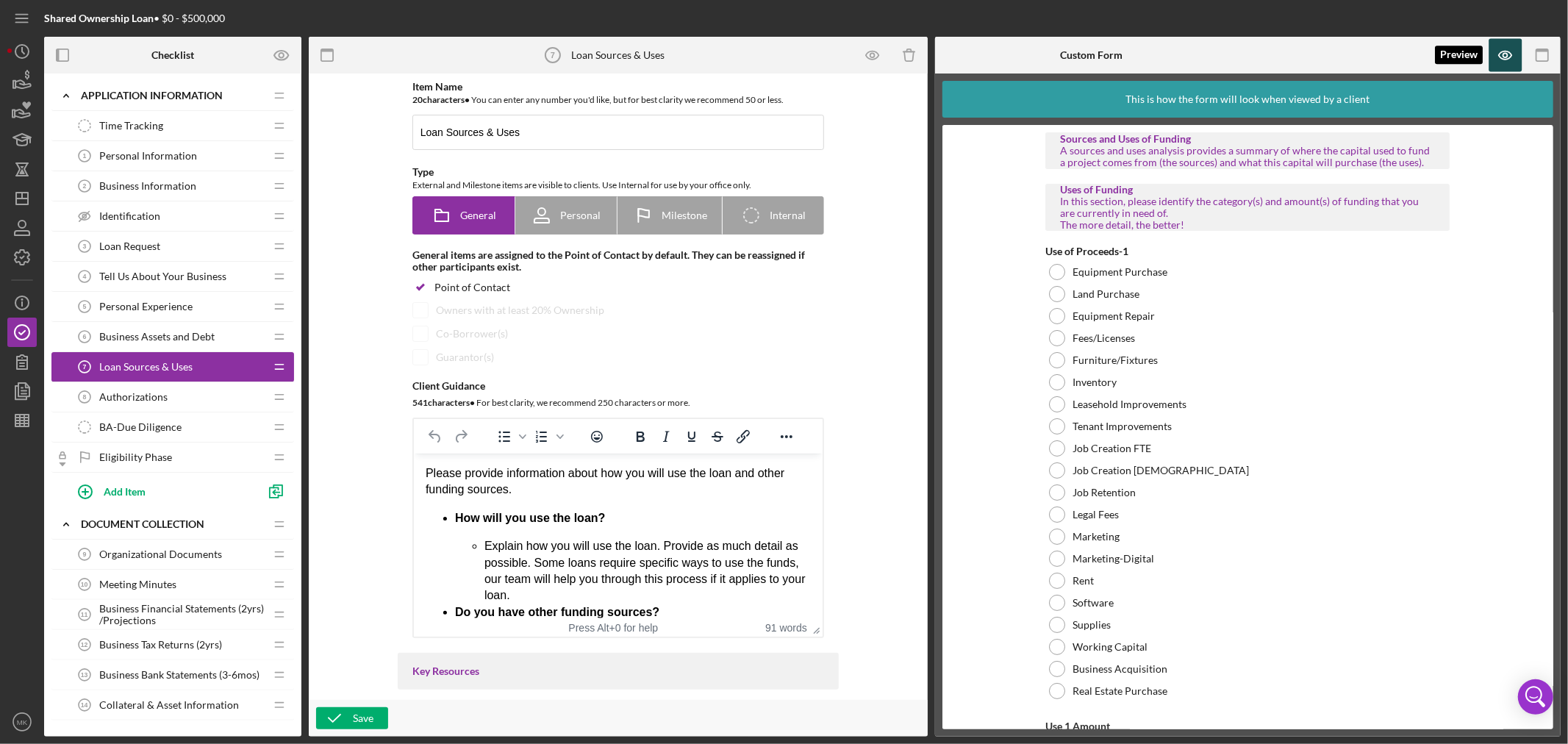
click at [1507, 51] on icon "button" at bounding box center [1505, 55] width 13 height 8
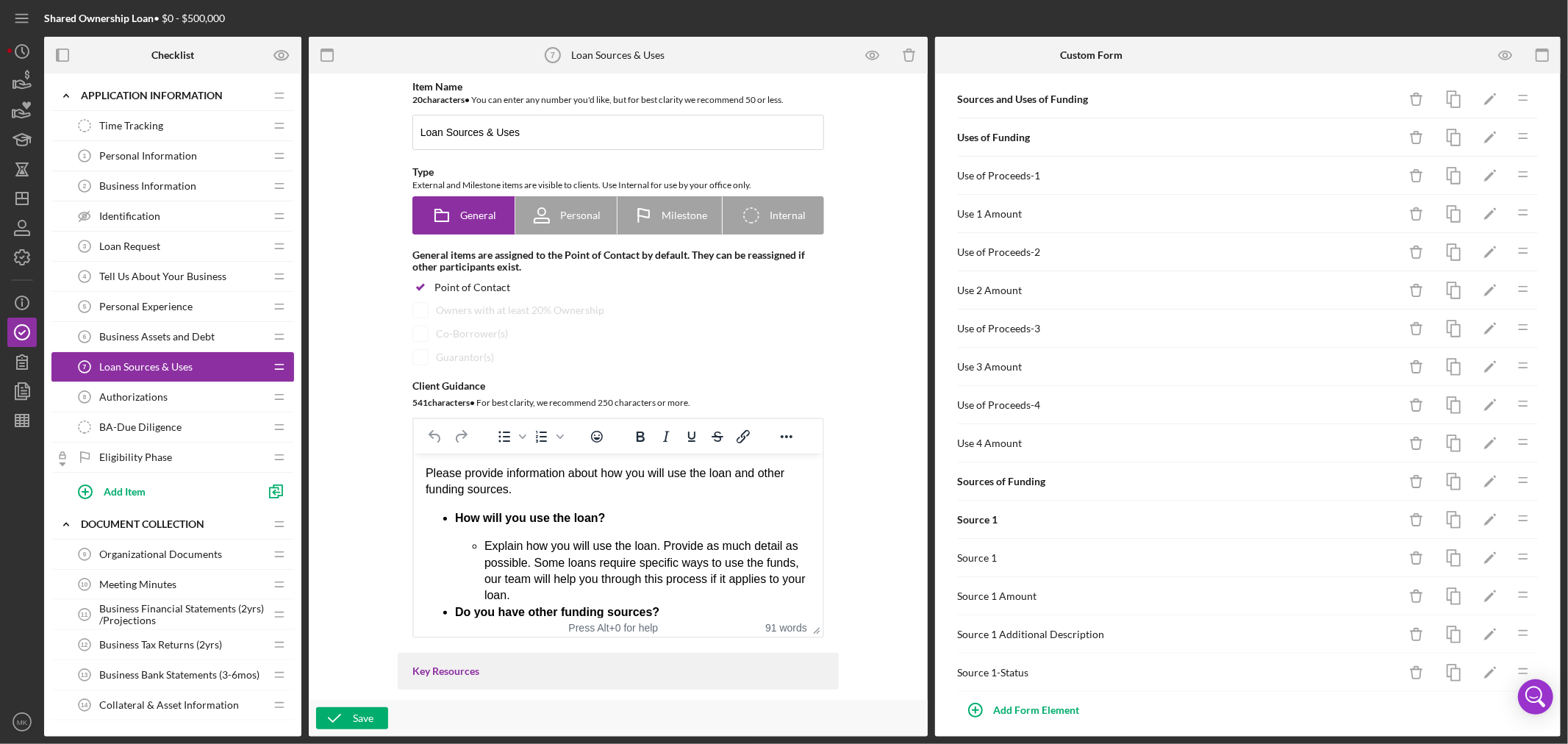
scroll to position [28, 0]
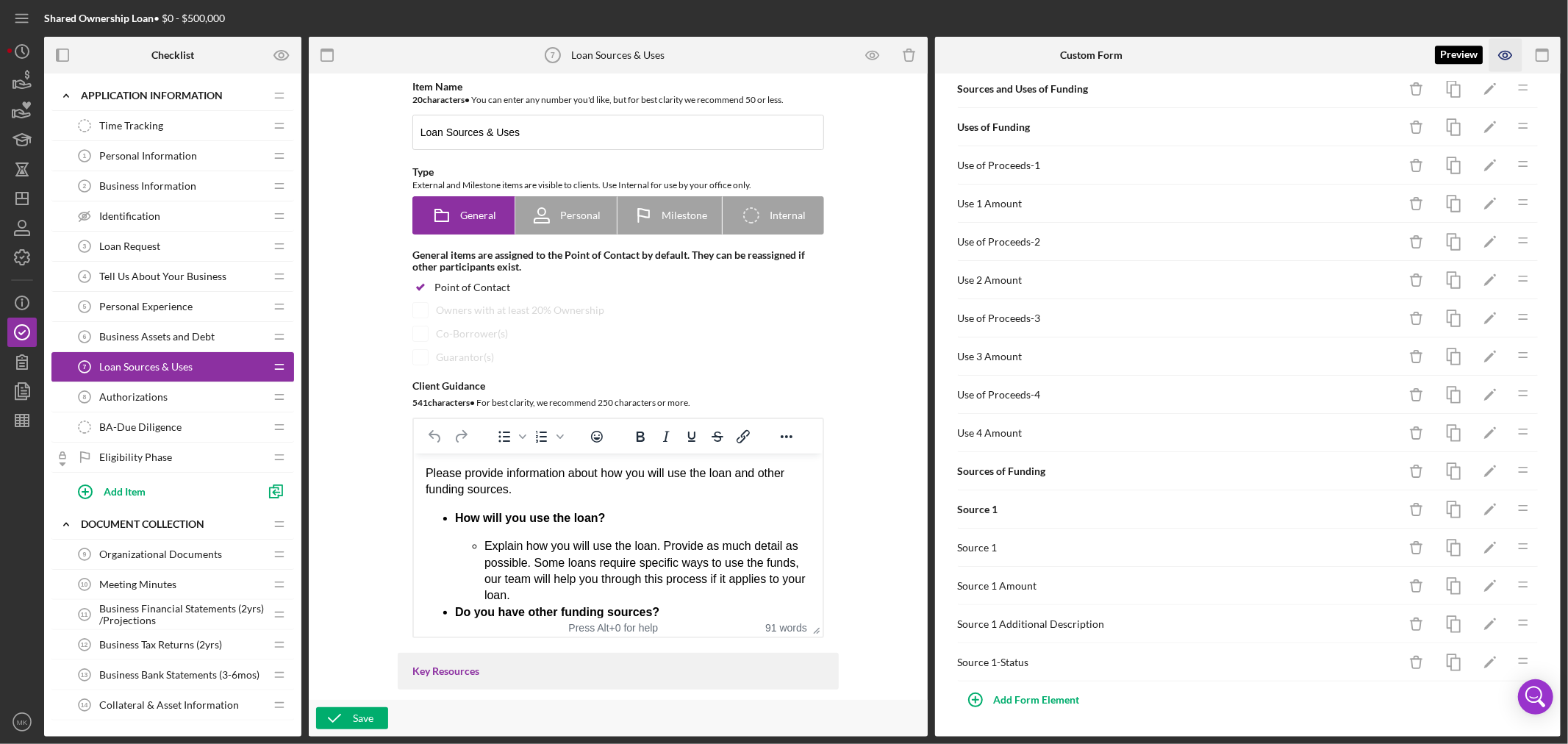
click at [1507, 57] on icon "button" at bounding box center [1505, 55] width 33 height 33
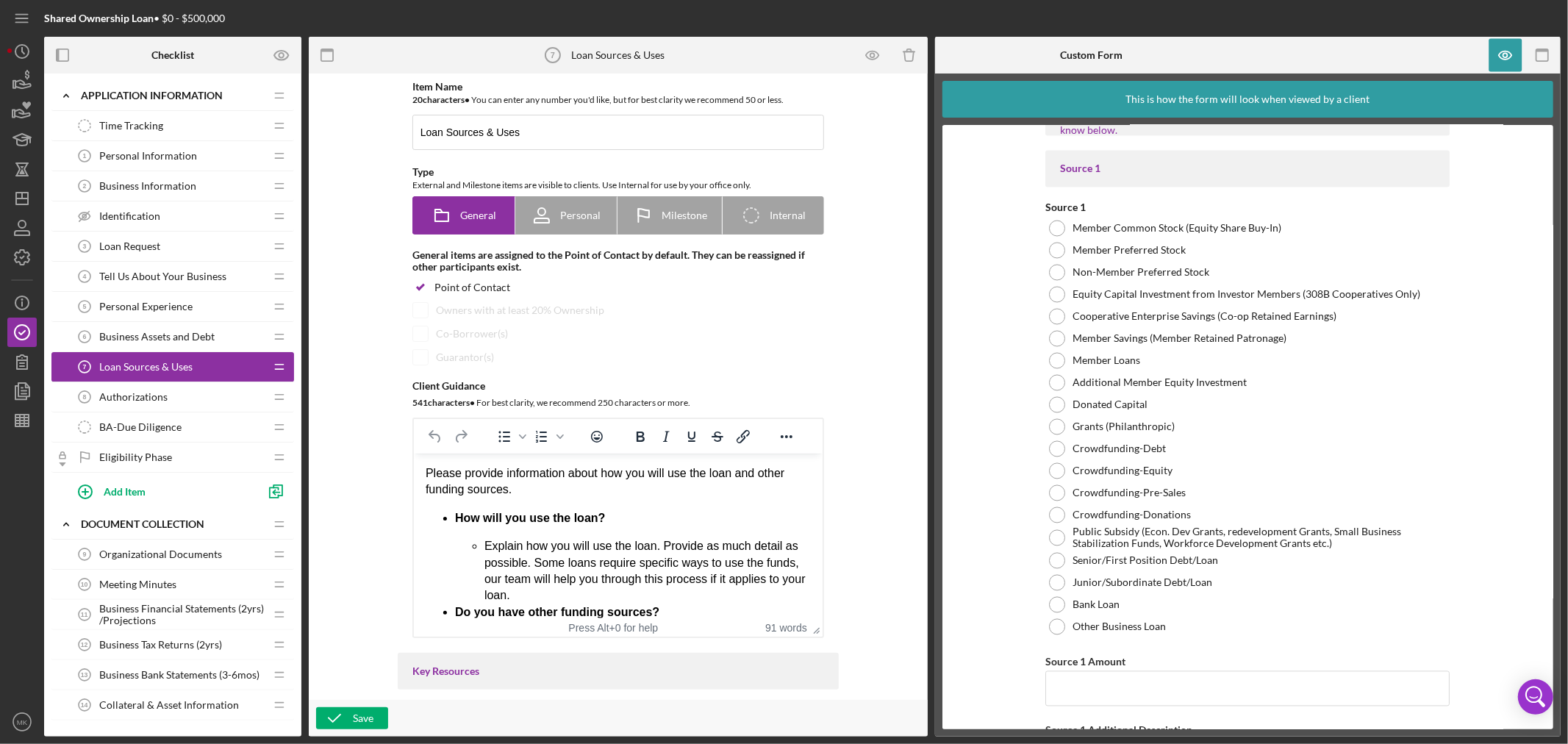
scroll to position [2263, 0]
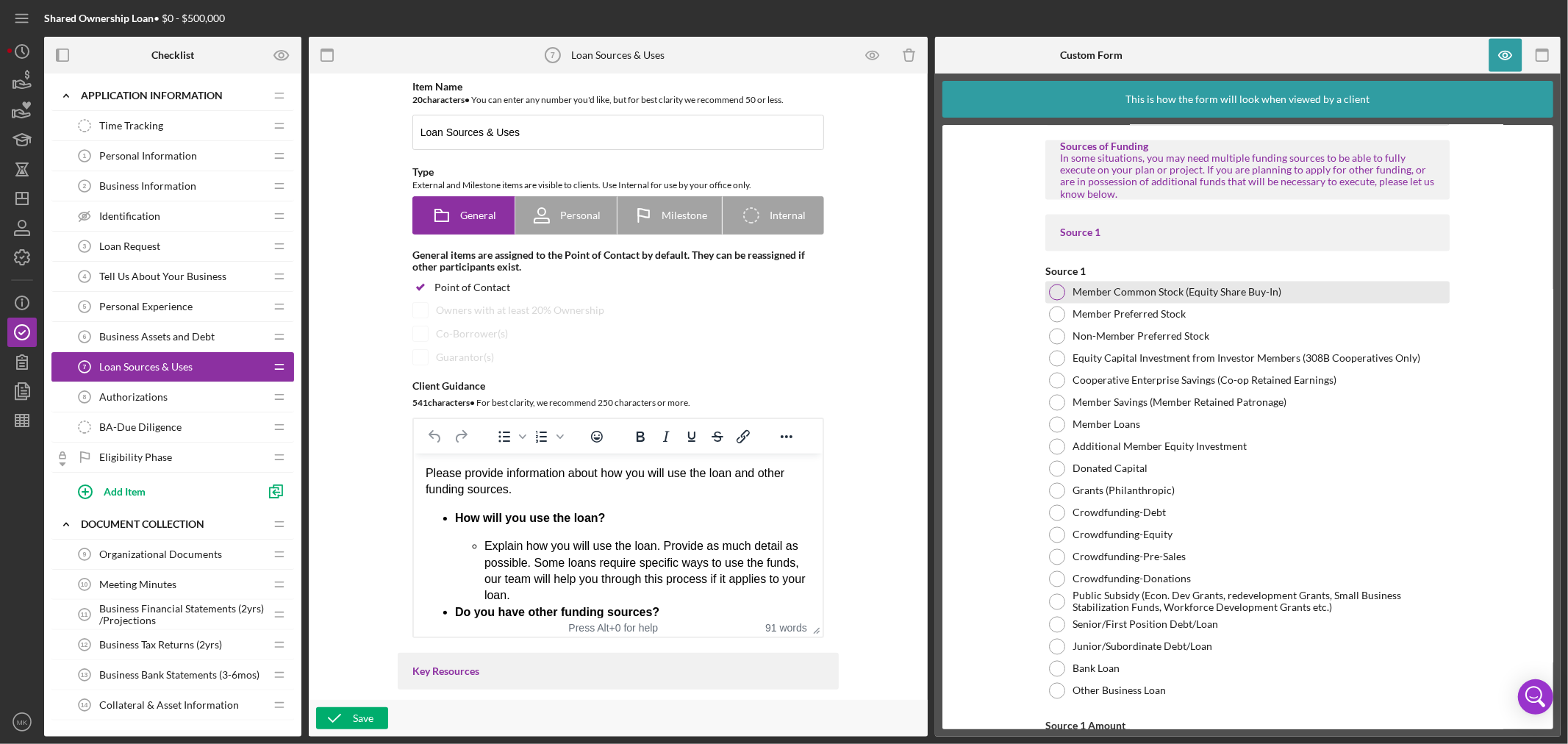
click at [1057, 290] on div at bounding box center [1057, 292] width 16 height 16
click at [1058, 295] on div at bounding box center [1057, 292] width 16 height 16
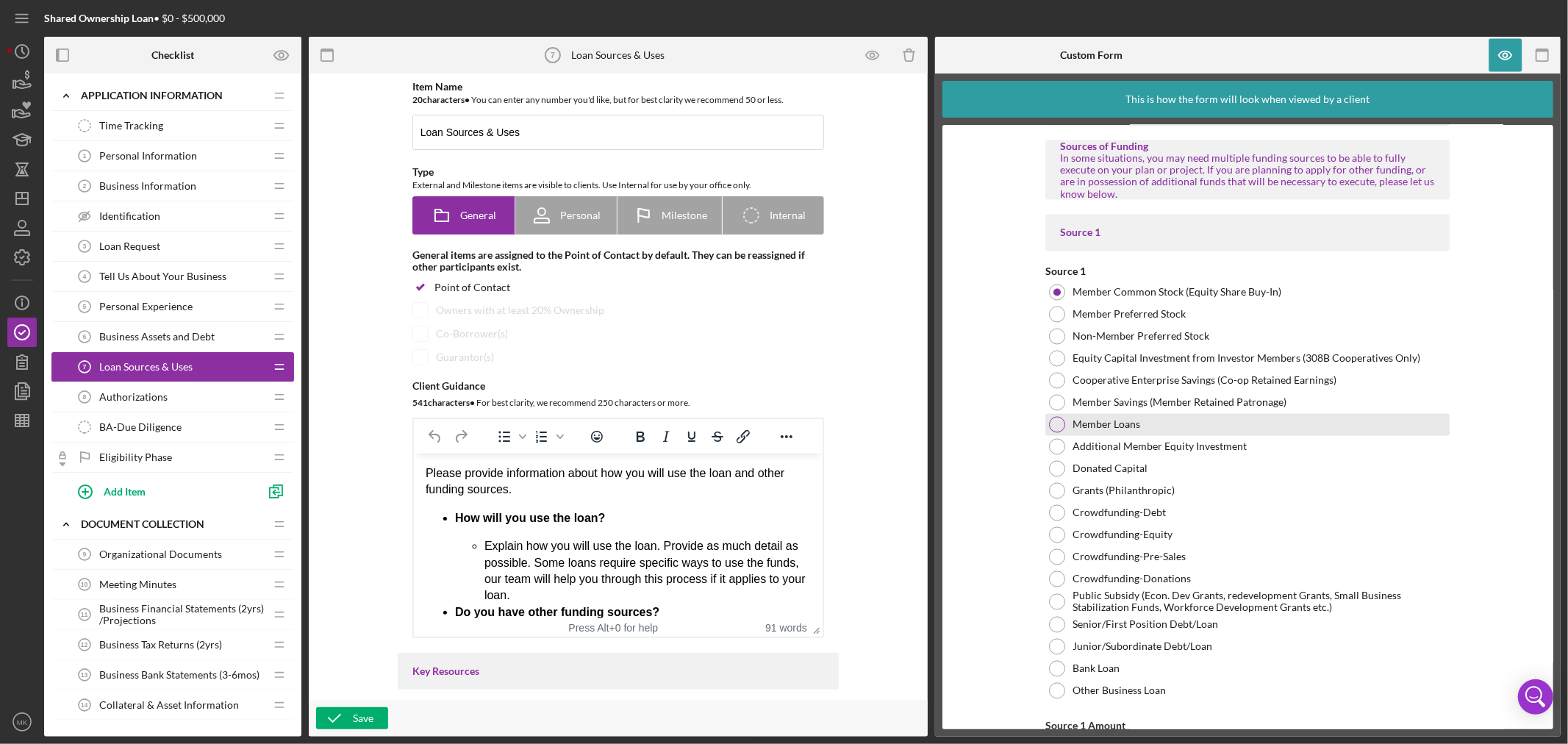
click at [1055, 423] on div at bounding box center [1057, 424] width 16 height 16
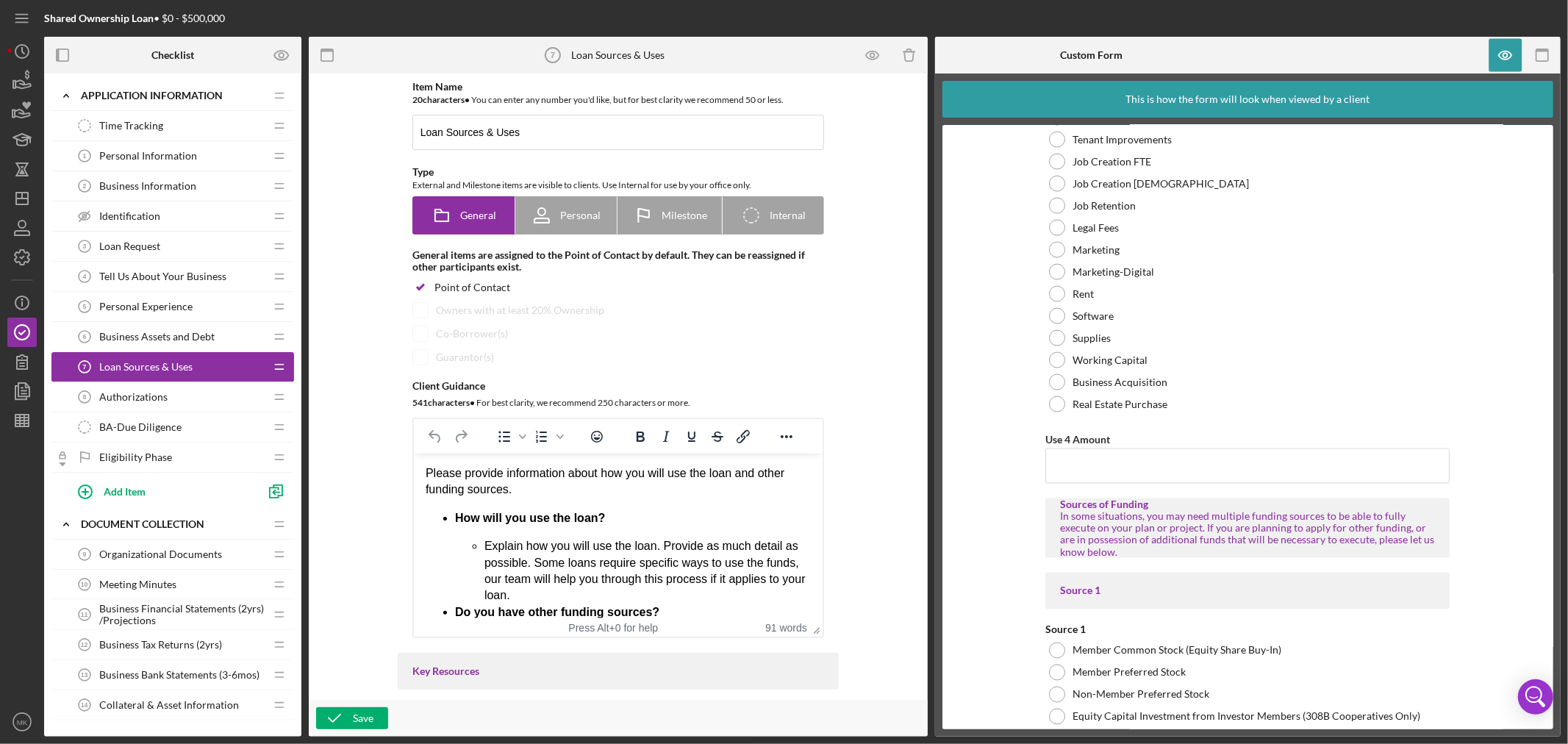
scroll to position [1855, 0]
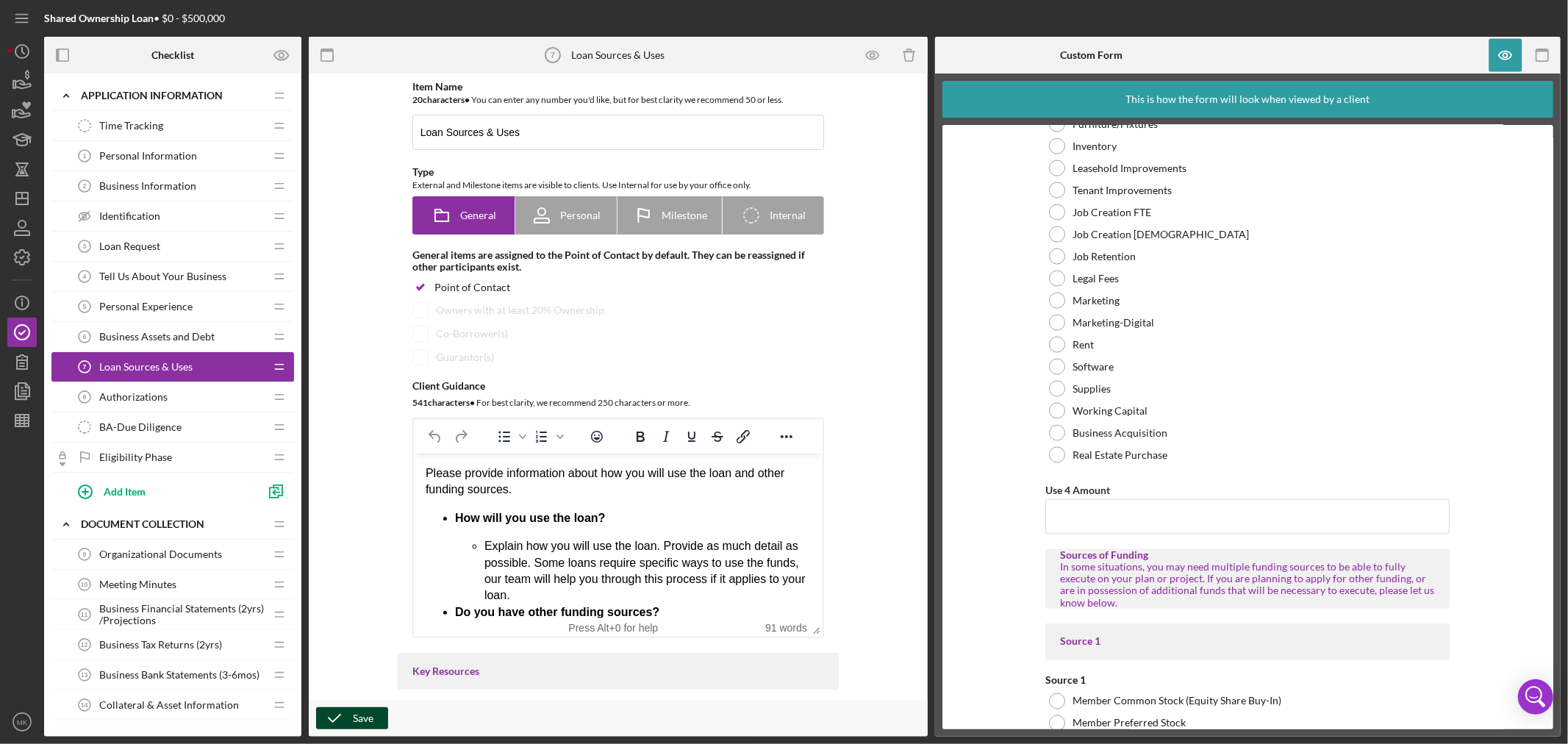
click at [363, 723] on div "Save" at bounding box center [362, 718] width 21 height 22
click at [22, 259] on polyline "button" at bounding box center [22, 257] width 4 height 2
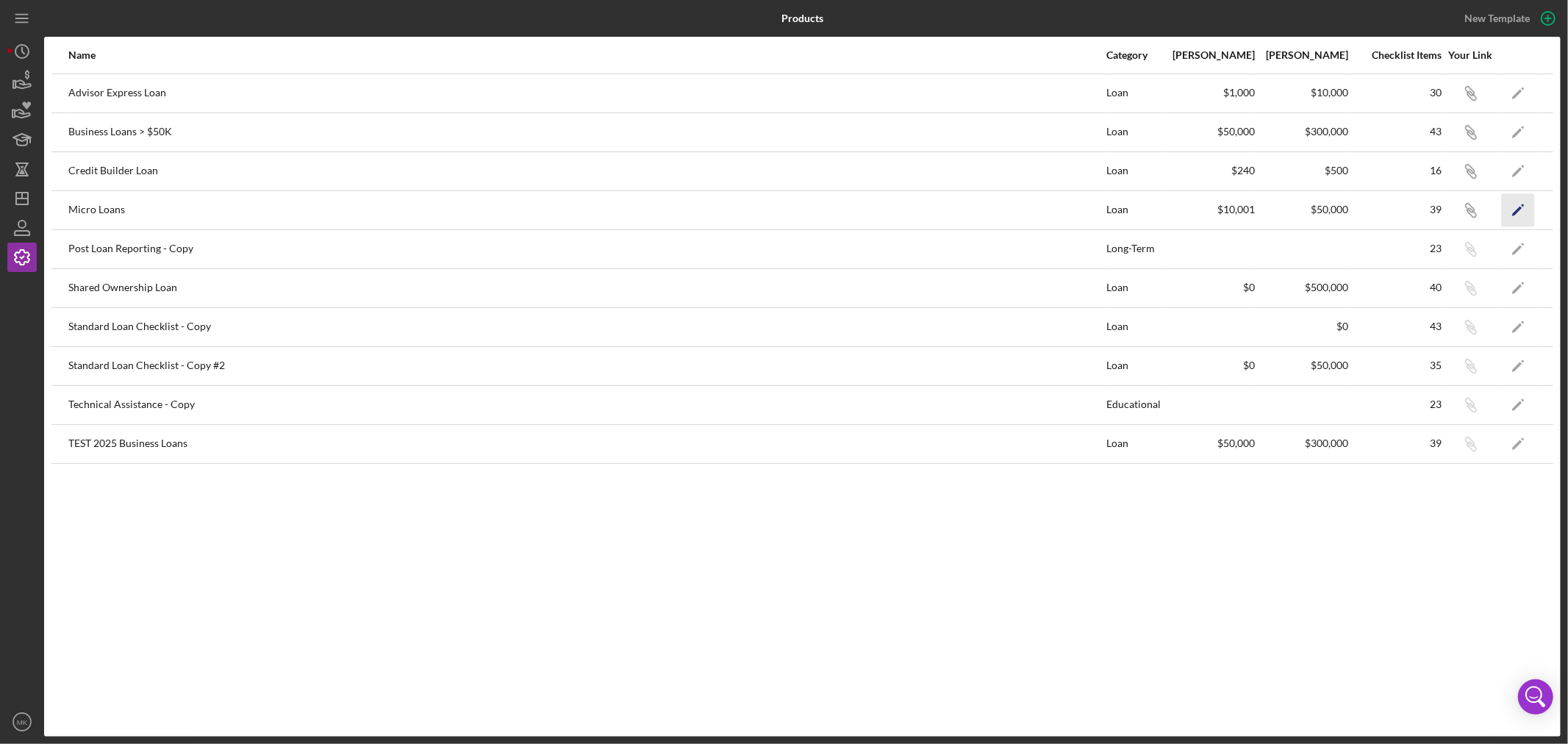
click at [1517, 207] on icon "Icon/Edit" at bounding box center [1518, 209] width 33 height 33
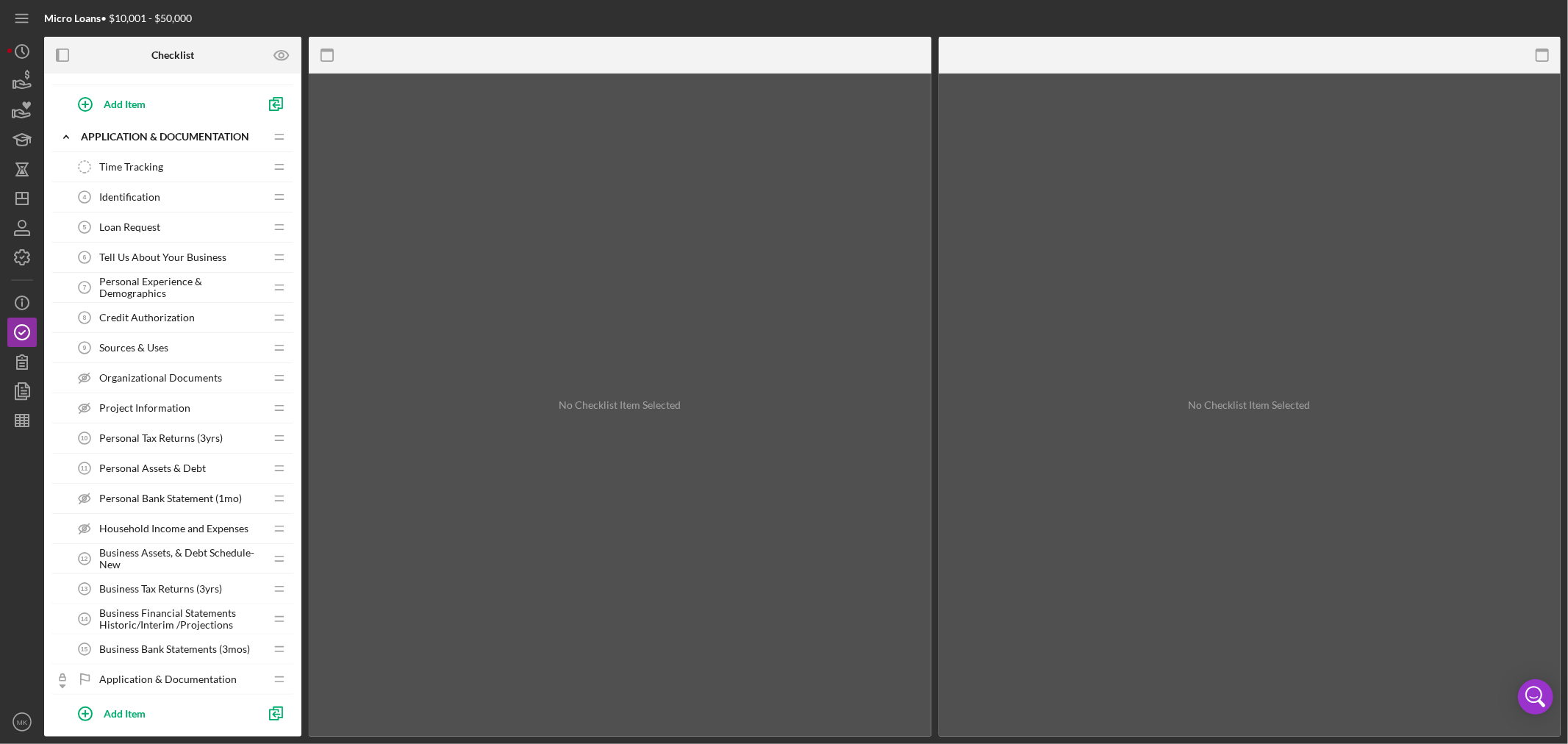
scroll to position [81, 0]
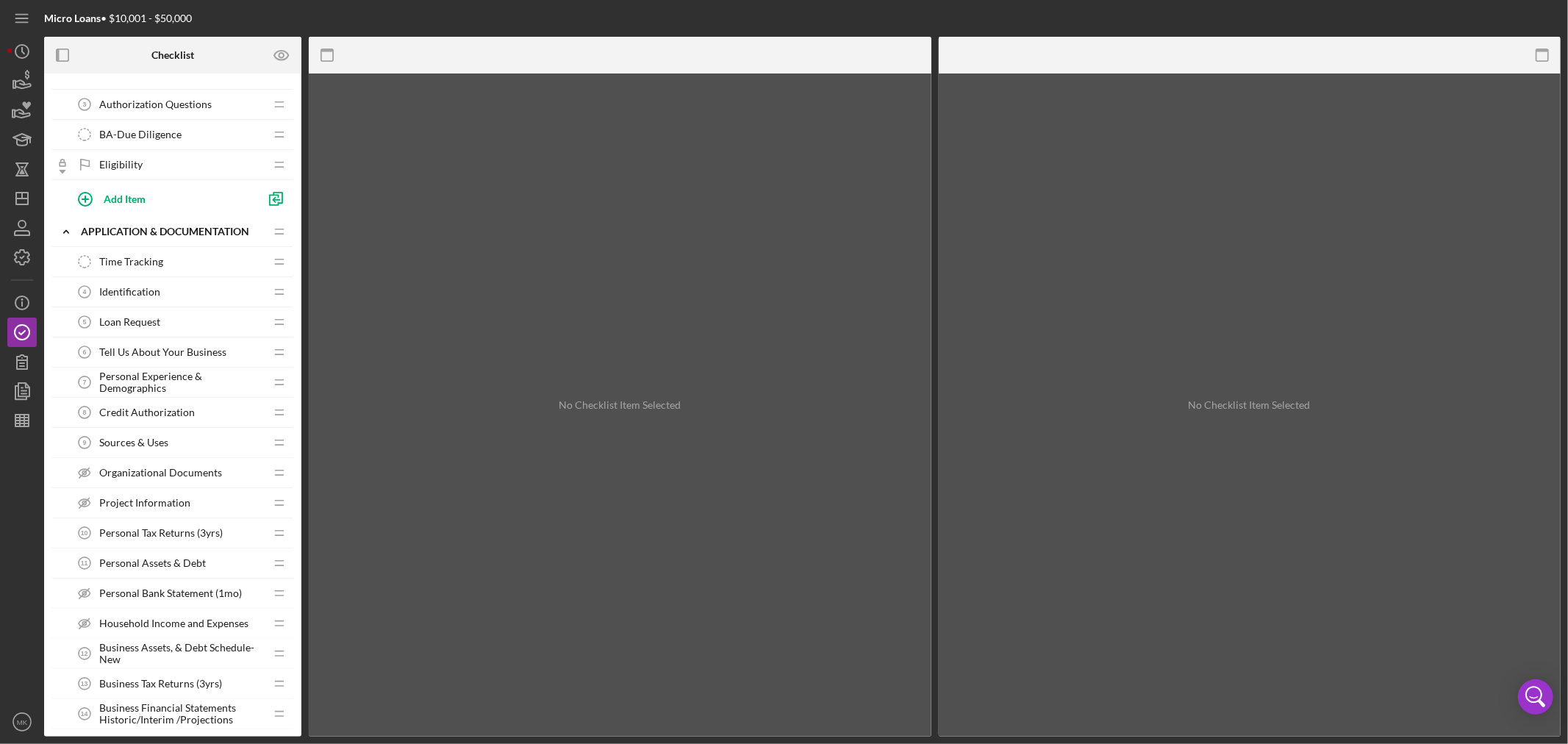
click at [157, 438] on span "Sources & Uses" at bounding box center [133, 442] width 69 height 11
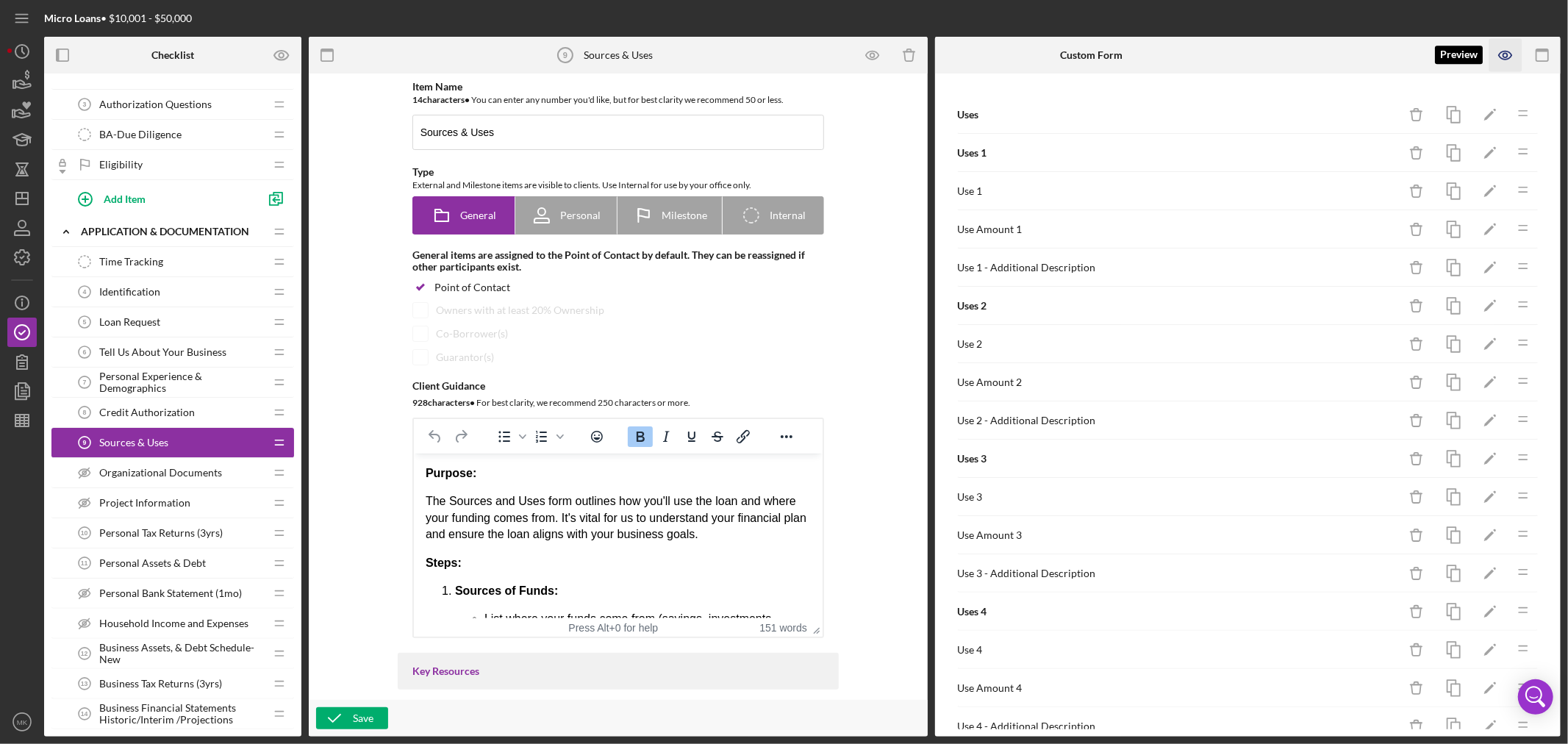
click at [1504, 54] on icon "button" at bounding box center [1505, 55] width 33 height 33
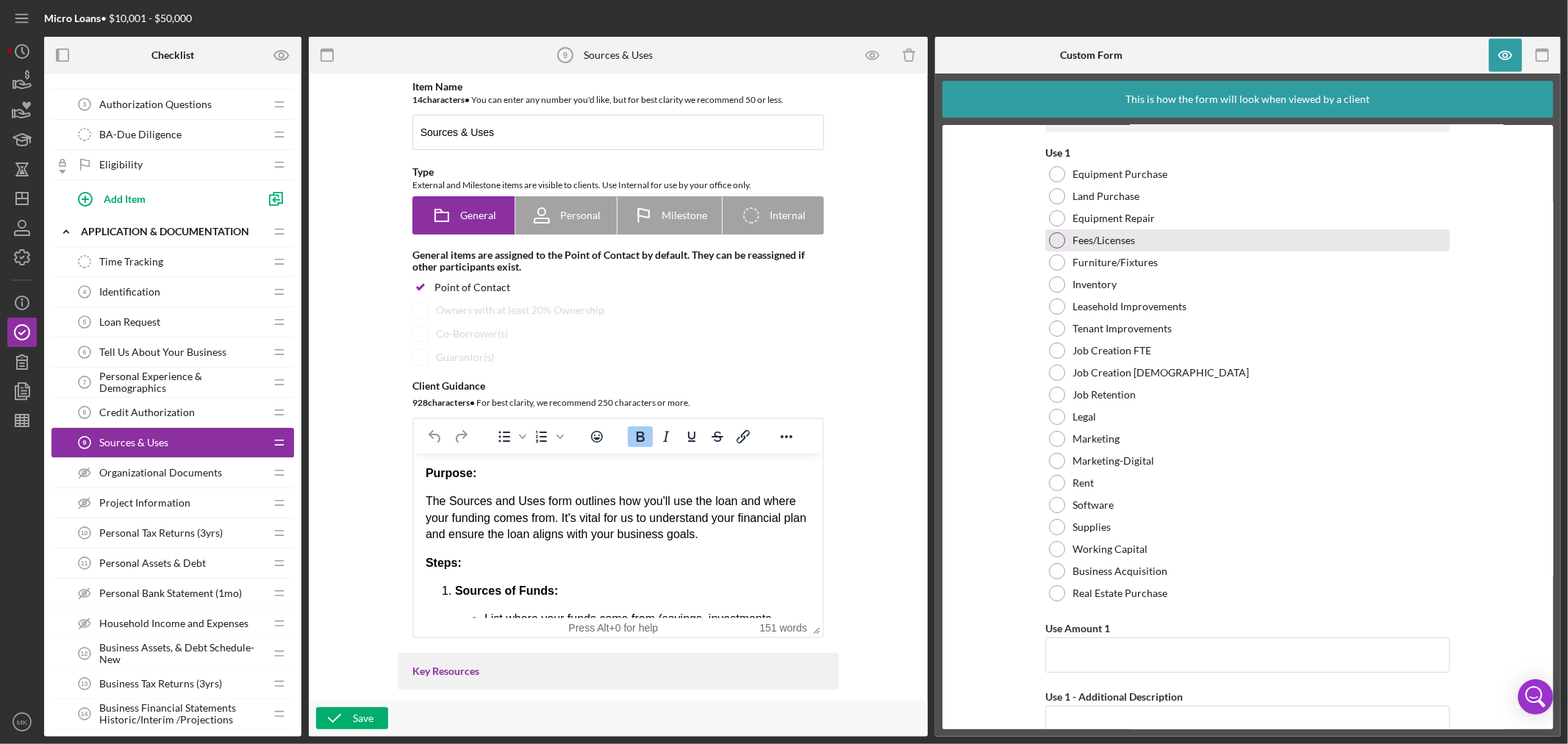
scroll to position [81, 0]
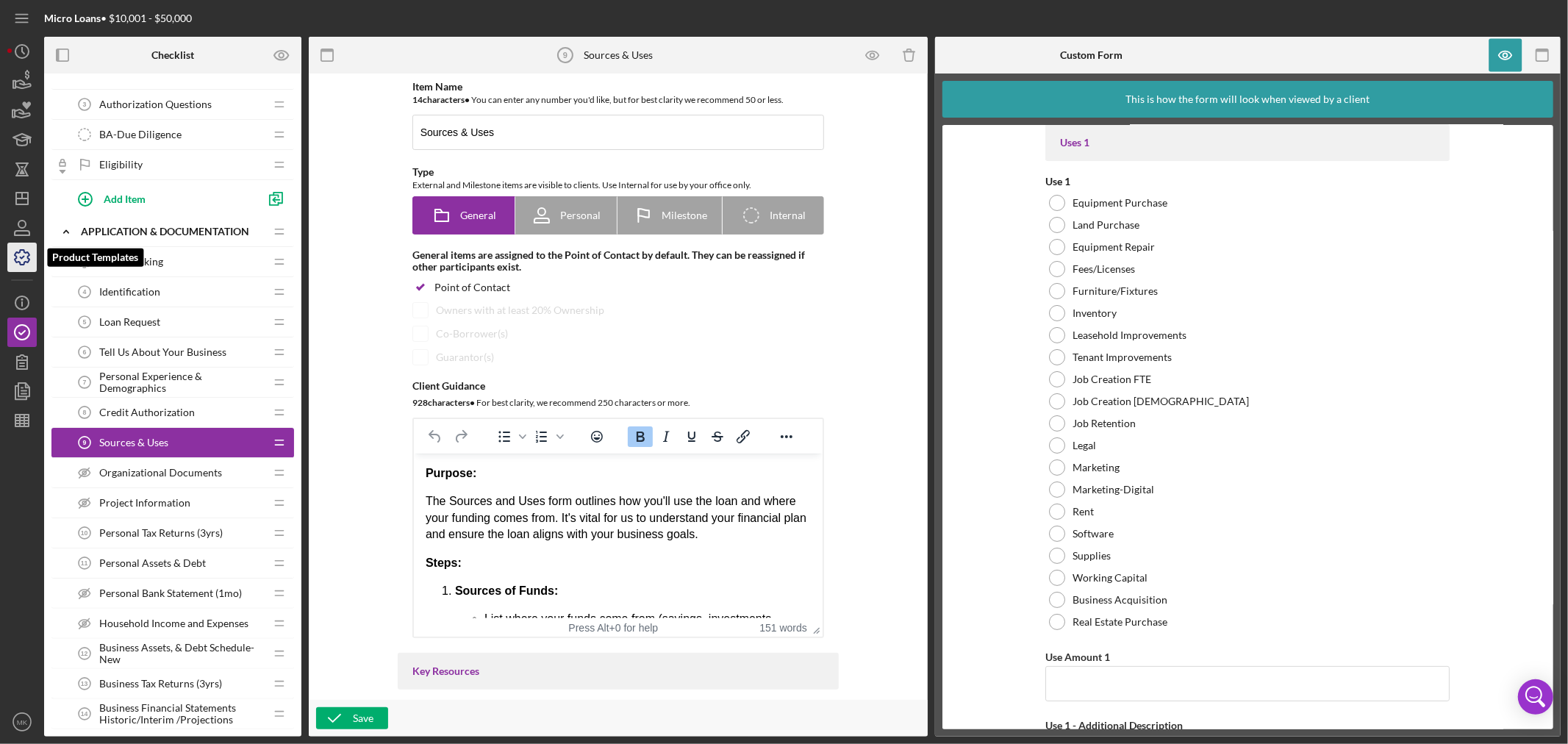
click at [22, 258] on polyline "button" at bounding box center [22, 257] width 4 height 2
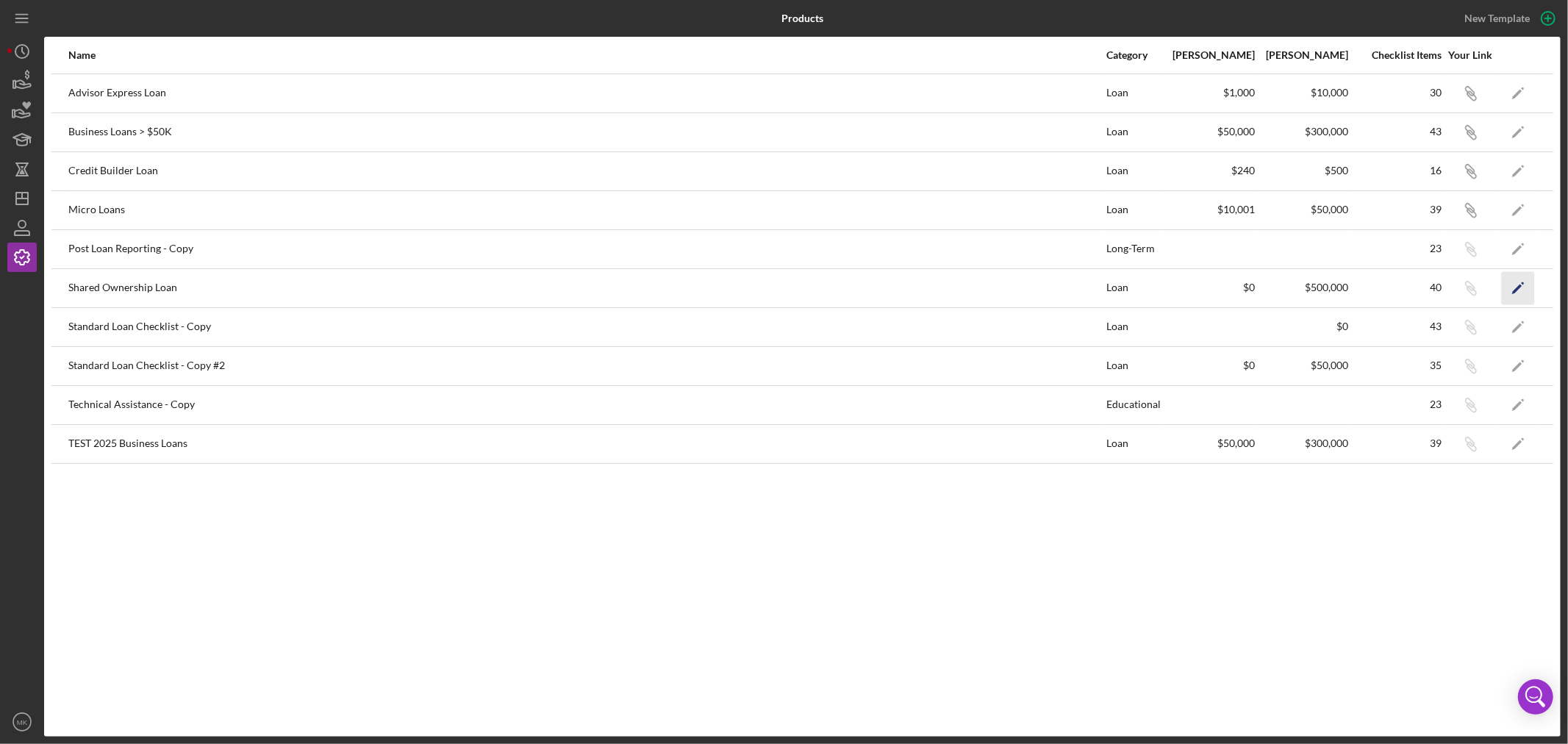
click at [1517, 281] on icon "Icon/Edit" at bounding box center [1518, 287] width 33 height 33
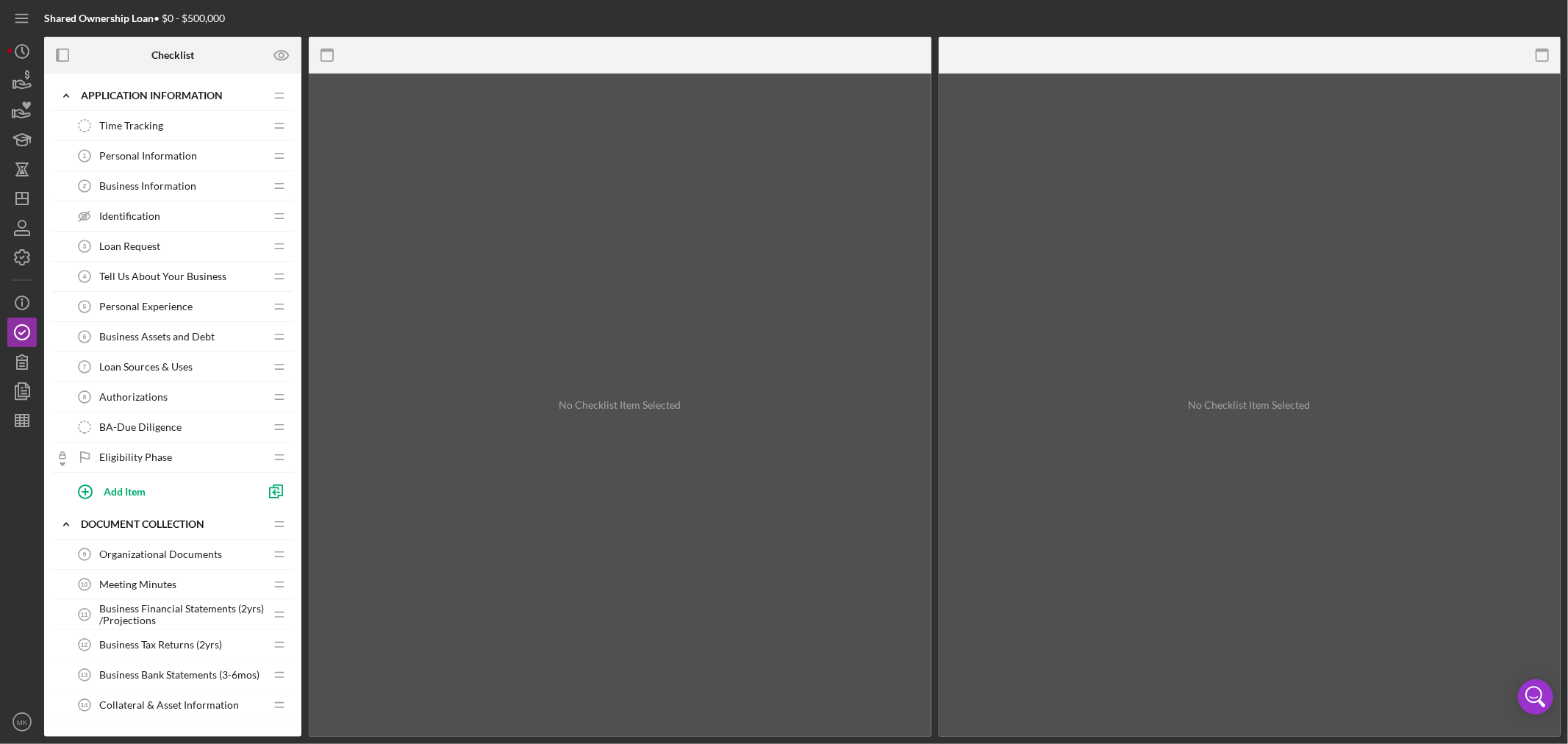
click at [168, 365] on span "Loan Sources & Uses" at bounding box center [146, 366] width 93 height 11
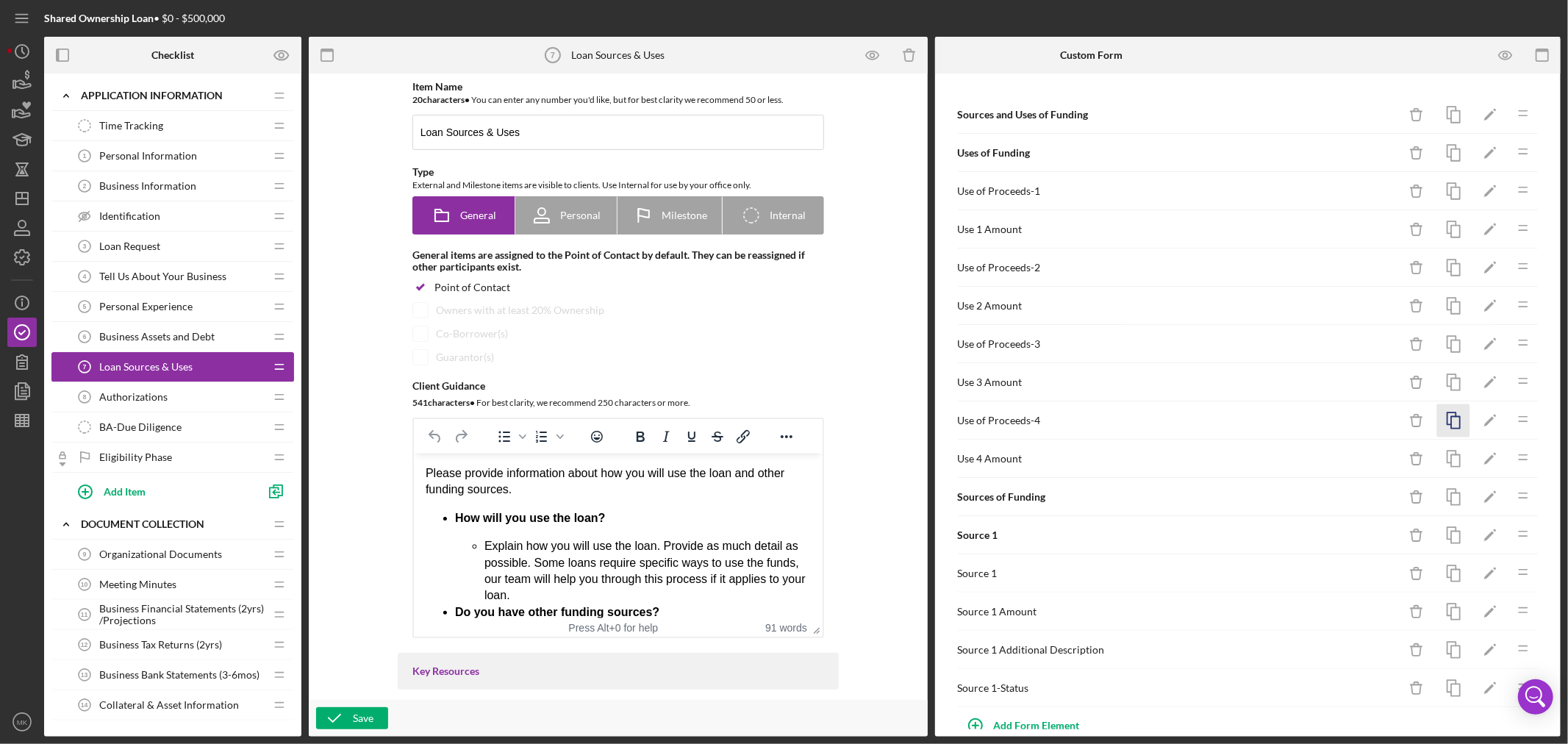
click at [1451, 418] on rect "button" at bounding box center [1455, 422] width 9 height 11
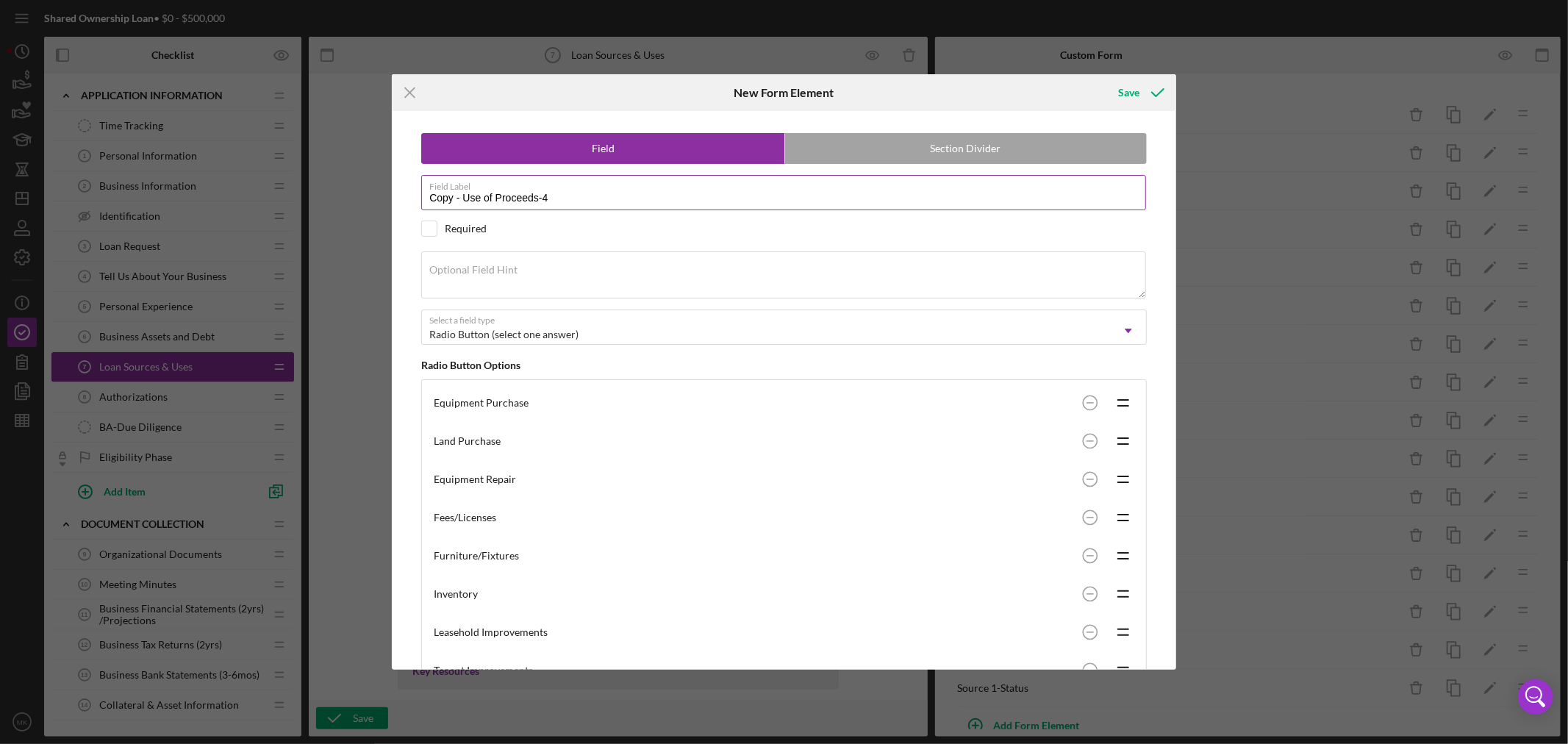
click at [570, 197] on input "Copy - Use of Proceeds-4" at bounding box center [784, 192] width 725 height 35
drag, startPoint x: 464, startPoint y: 200, endPoint x: 369, endPoint y: 211, distance: 95.6
click at [372, 211] on div "Icon/Menu Close New Form Element Save Field Section Divider Field Label Copy - …" at bounding box center [784, 372] width 1568 height 744
type input "Use of Proceeds-5"
click at [1127, 93] on div "Save" at bounding box center [1129, 93] width 21 height 29
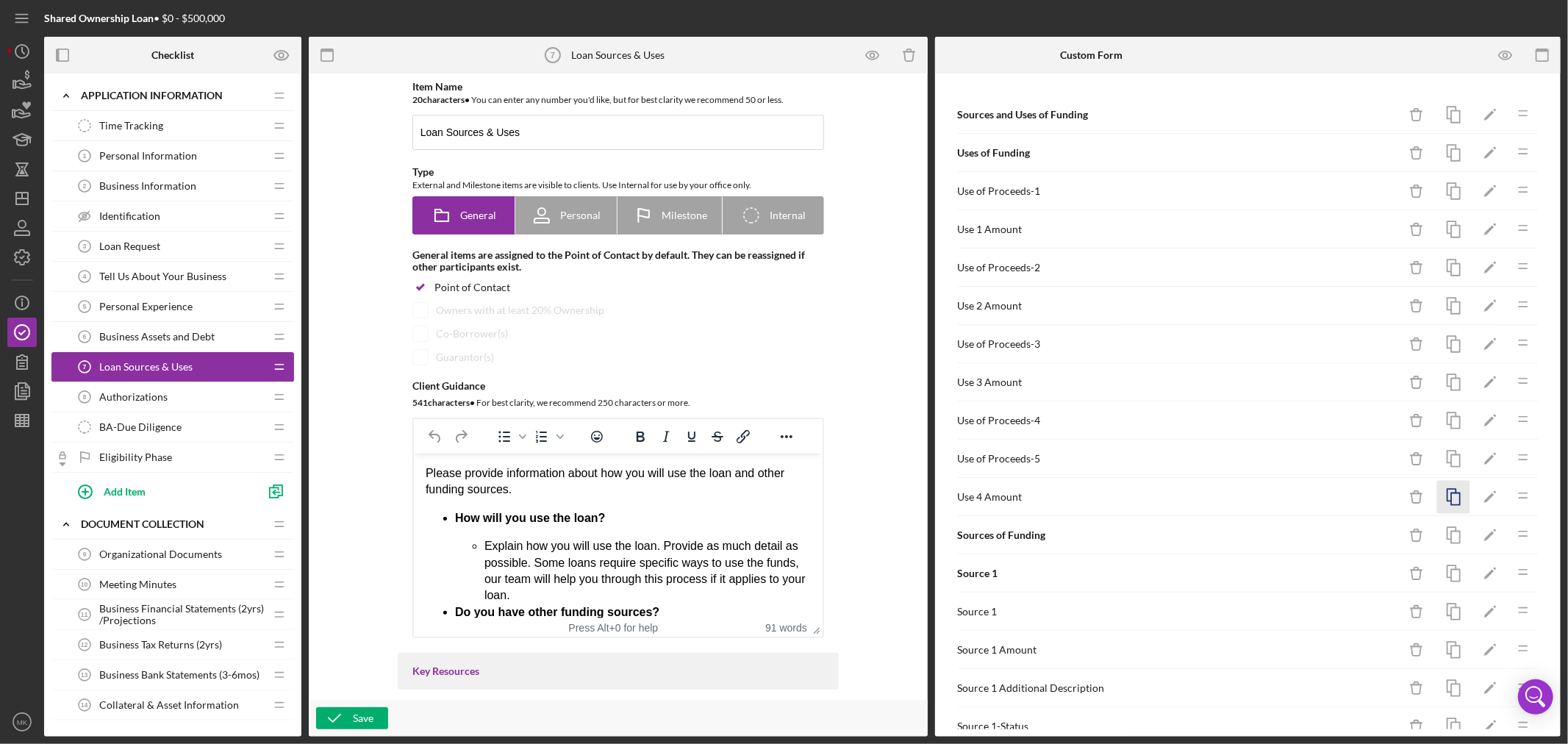
click at [1451, 495] on rect "button" at bounding box center [1455, 499] width 9 height 11
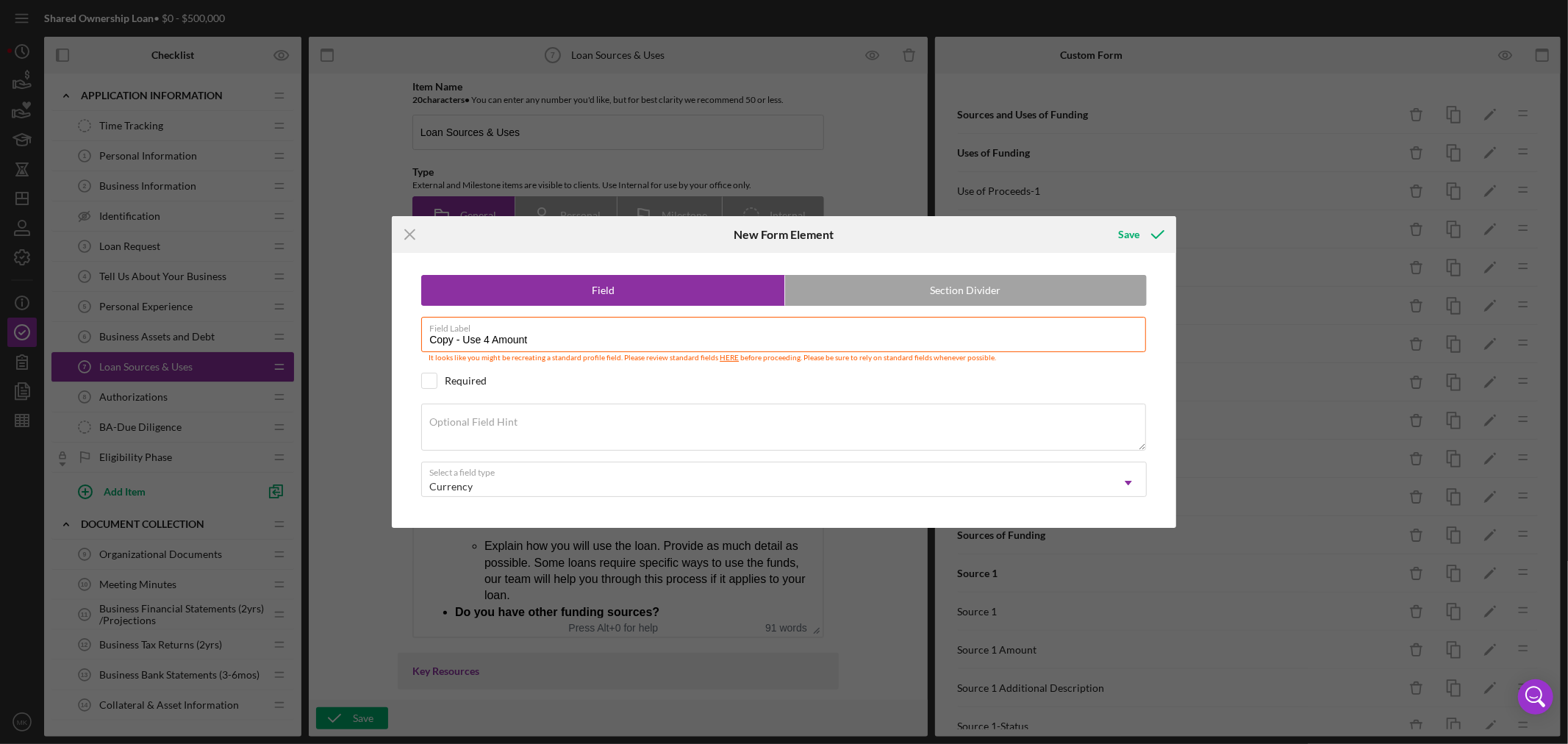
drag, startPoint x: 460, startPoint y: 339, endPoint x: 99, endPoint y: 304, distance: 362.7
click at [207, 323] on div "Icon/Menu Close New Form Element Save Field Section Divider Field Label Copy - …" at bounding box center [784, 372] width 1568 height 744
drag, startPoint x: 460, startPoint y: 335, endPoint x: 448, endPoint y: 334, distance: 12.0
click at [448, 334] on input "Use 4 Amount" at bounding box center [784, 334] width 725 height 35
type input "Use 5 Amount"
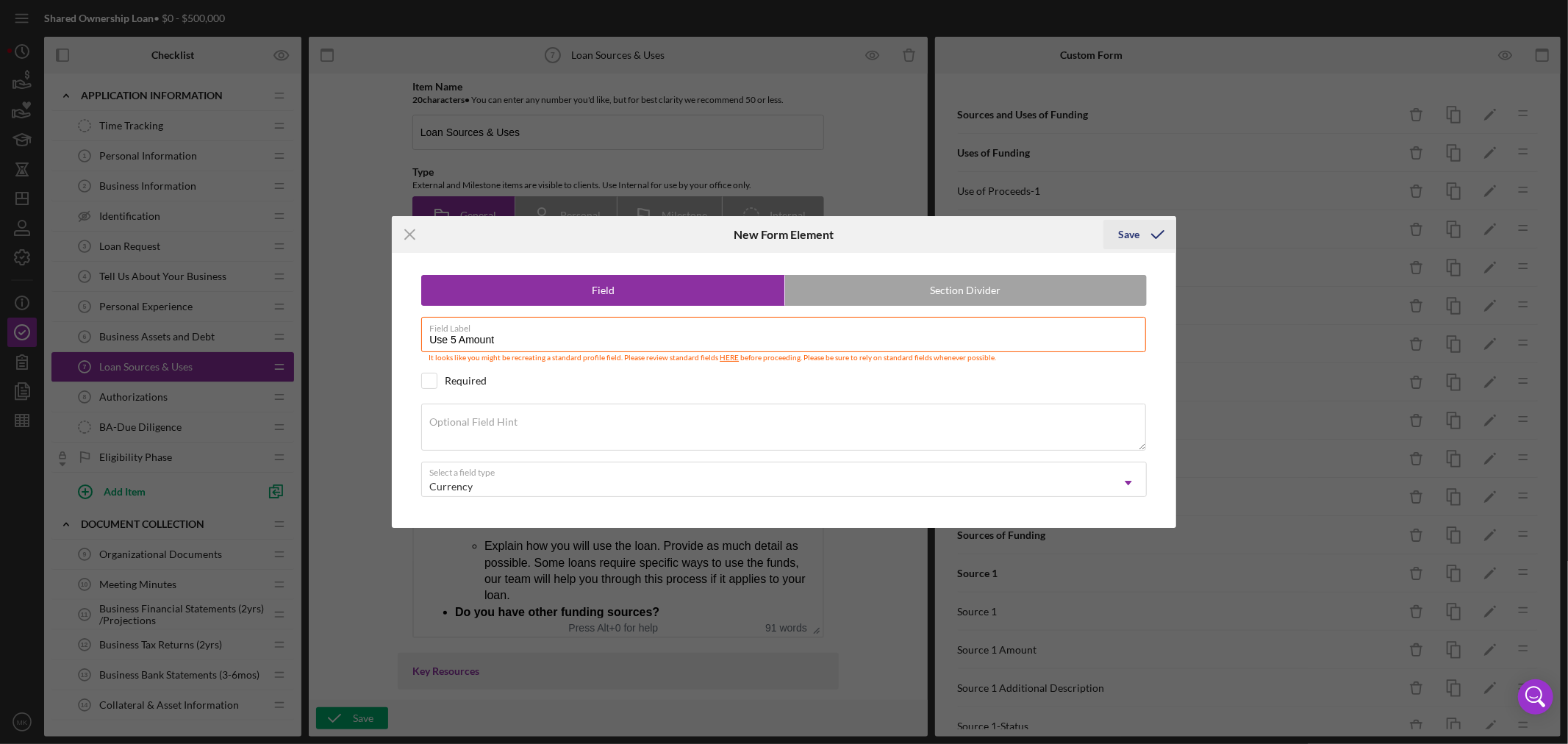
click at [1137, 234] on div "Save" at bounding box center [1129, 234] width 21 height 29
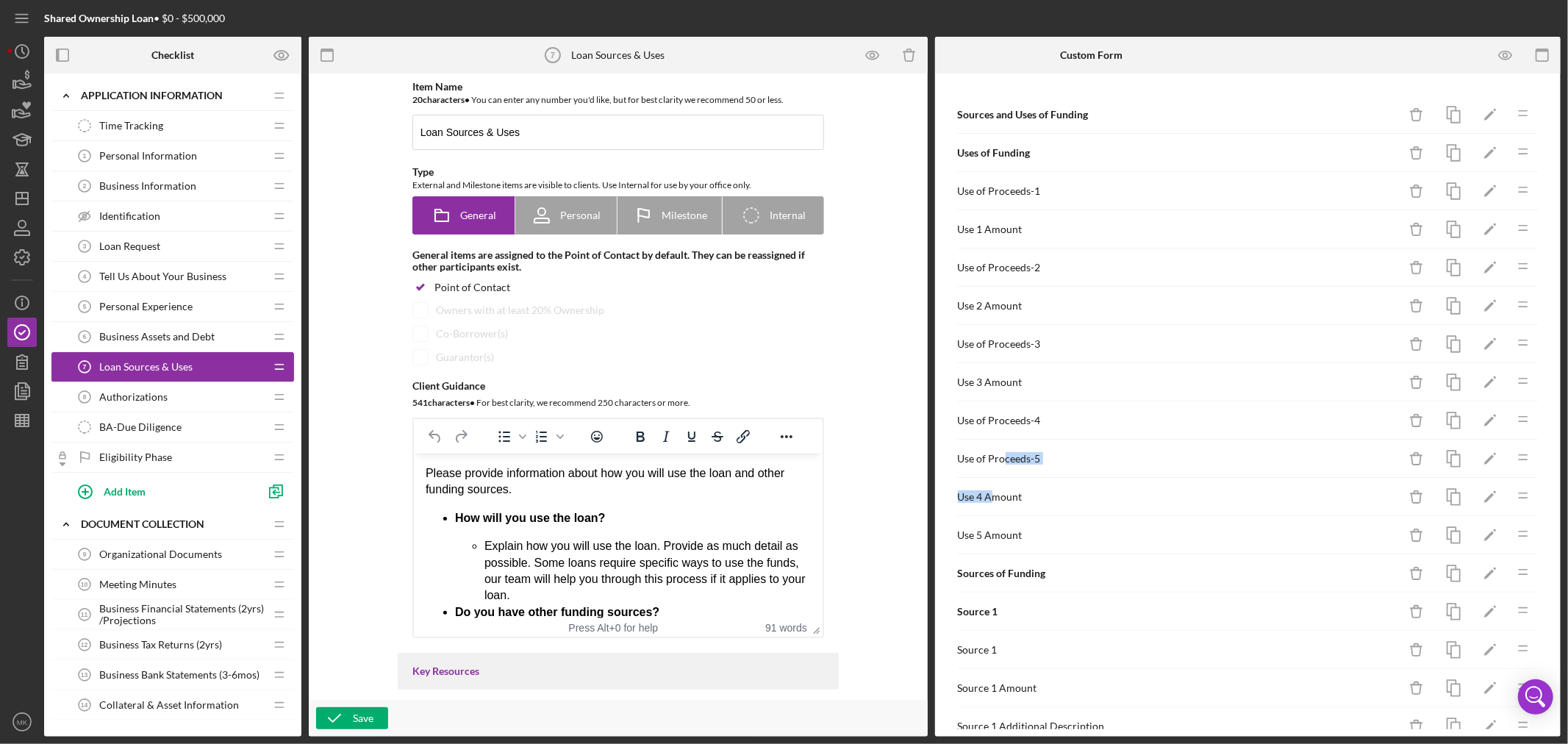
drag, startPoint x: 993, startPoint y: 495, endPoint x: 998, endPoint y: 477, distance: 18.7
click at [1000, 464] on div "Sources and Uses of Funding Icon/Delete Icon/Edit Icon/Drag Uses of Funding Ico…" at bounding box center [1248, 440] width 582 height 688
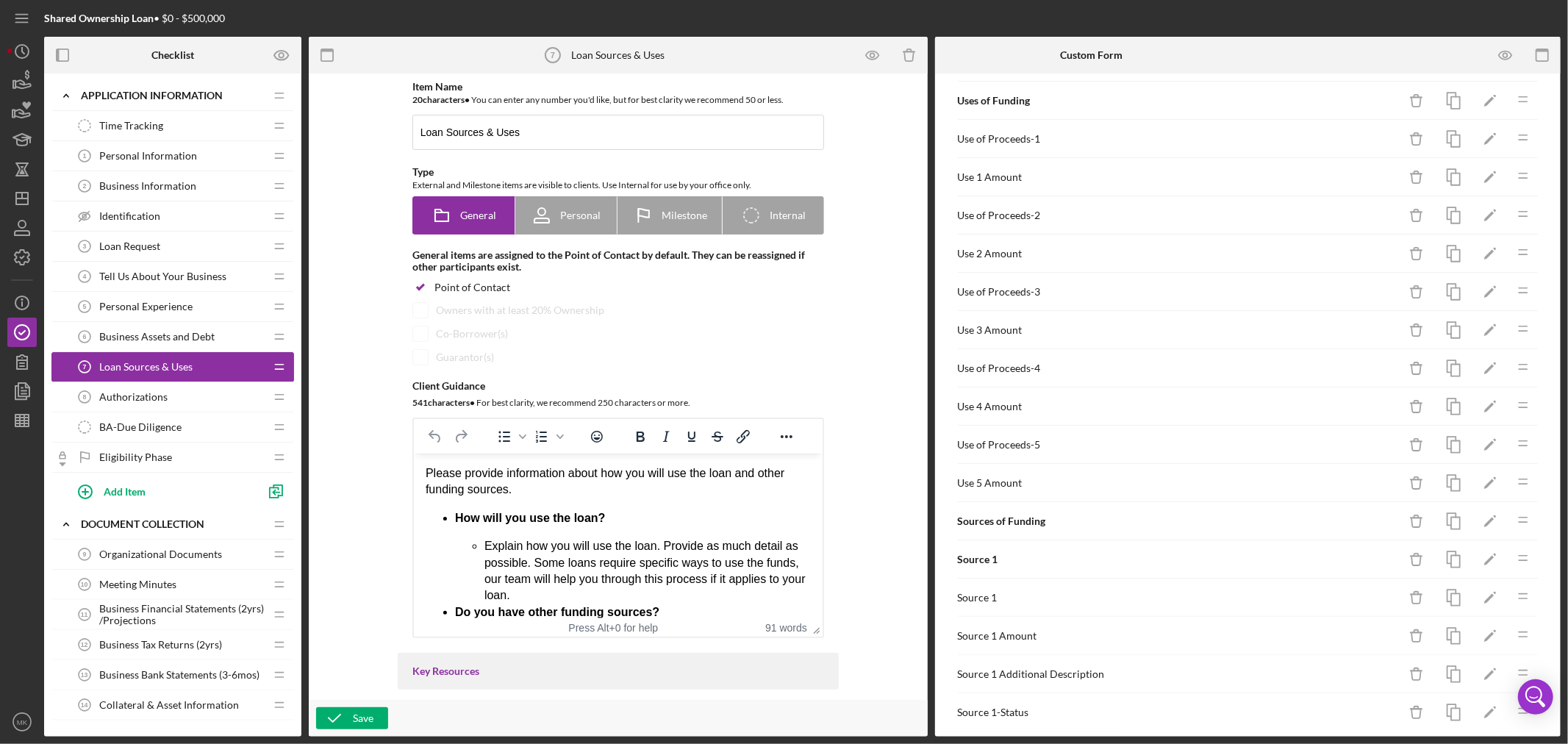
scroll to position [81, 0]
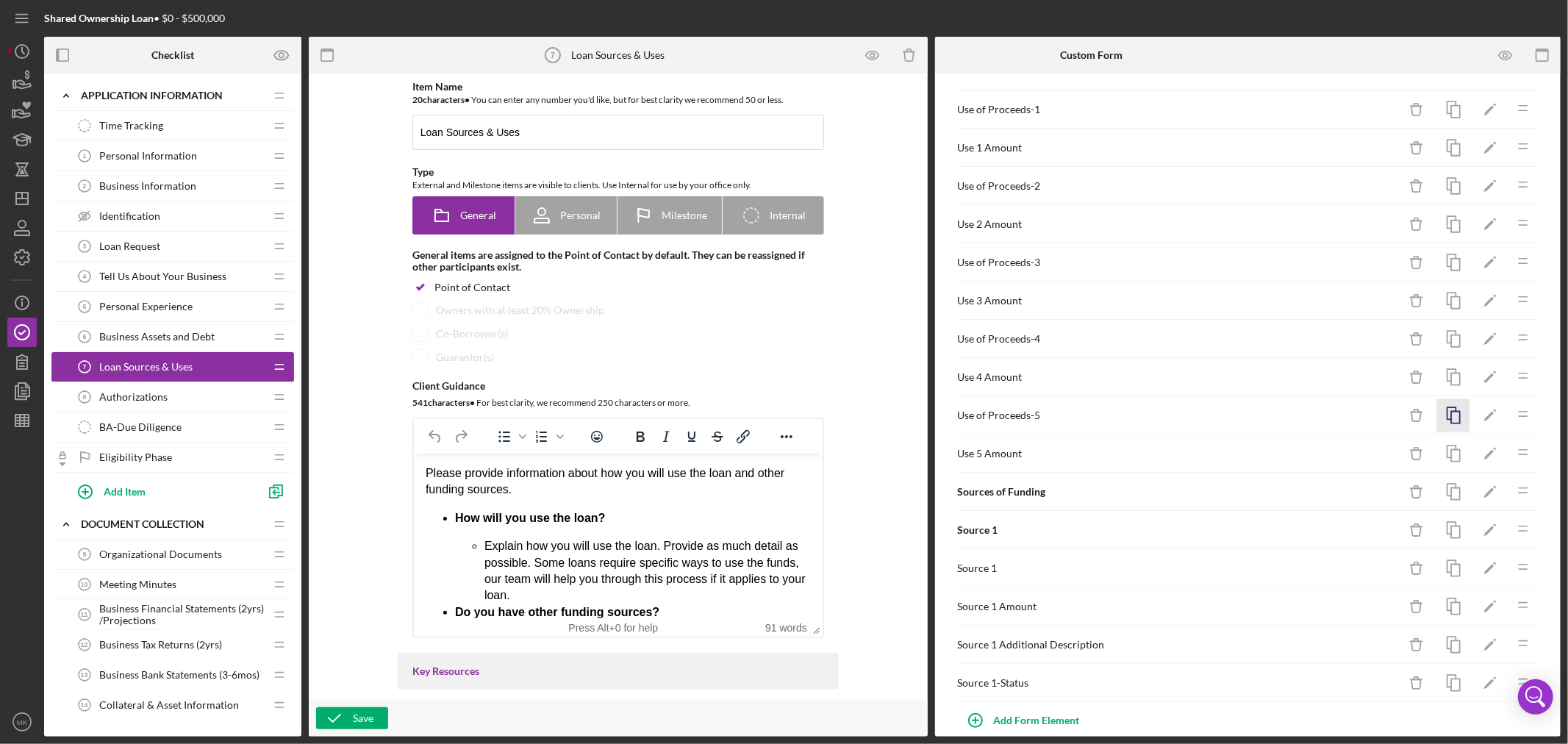
click at [1437, 414] on icon "button" at bounding box center [1453, 415] width 33 height 33
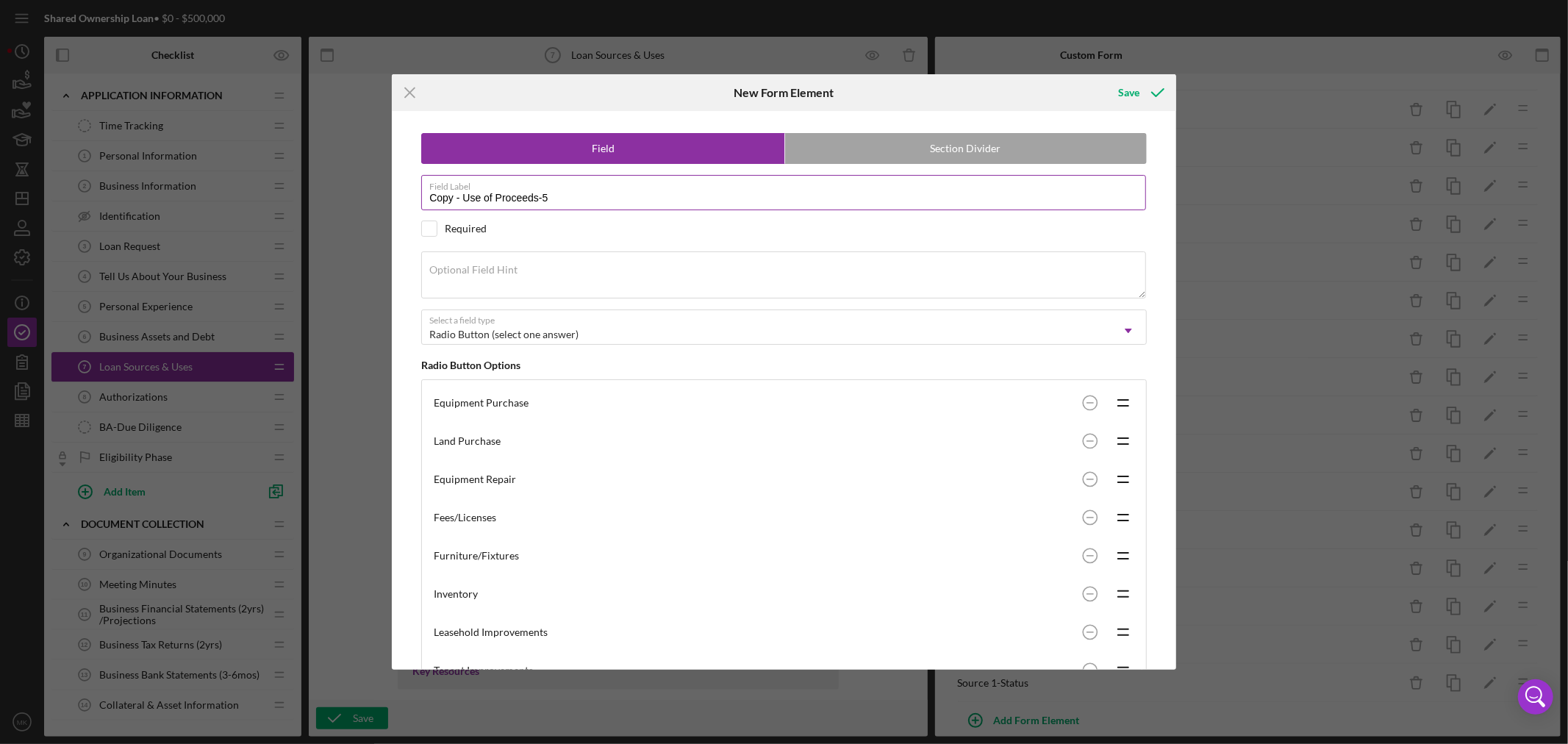
click at [461, 195] on input "Copy - Use of Proceeds-5" at bounding box center [784, 192] width 725 height 35
drag, startPoint x: 461, startPoint y: 195, endPoint x: 229, endPoint y: 202, distance: 232.1
click at [255, 202] on div "Icon/Menu Close New Form Element Save Field Section Divider Field Label Copy - …" at bounding box center [784, 372] width 1568 height 744
click at [525, 197] on input "Use of Proceeds-5" at bounding box center [784, 192] width 725 height 35
type input "Use of Proceeds-6"
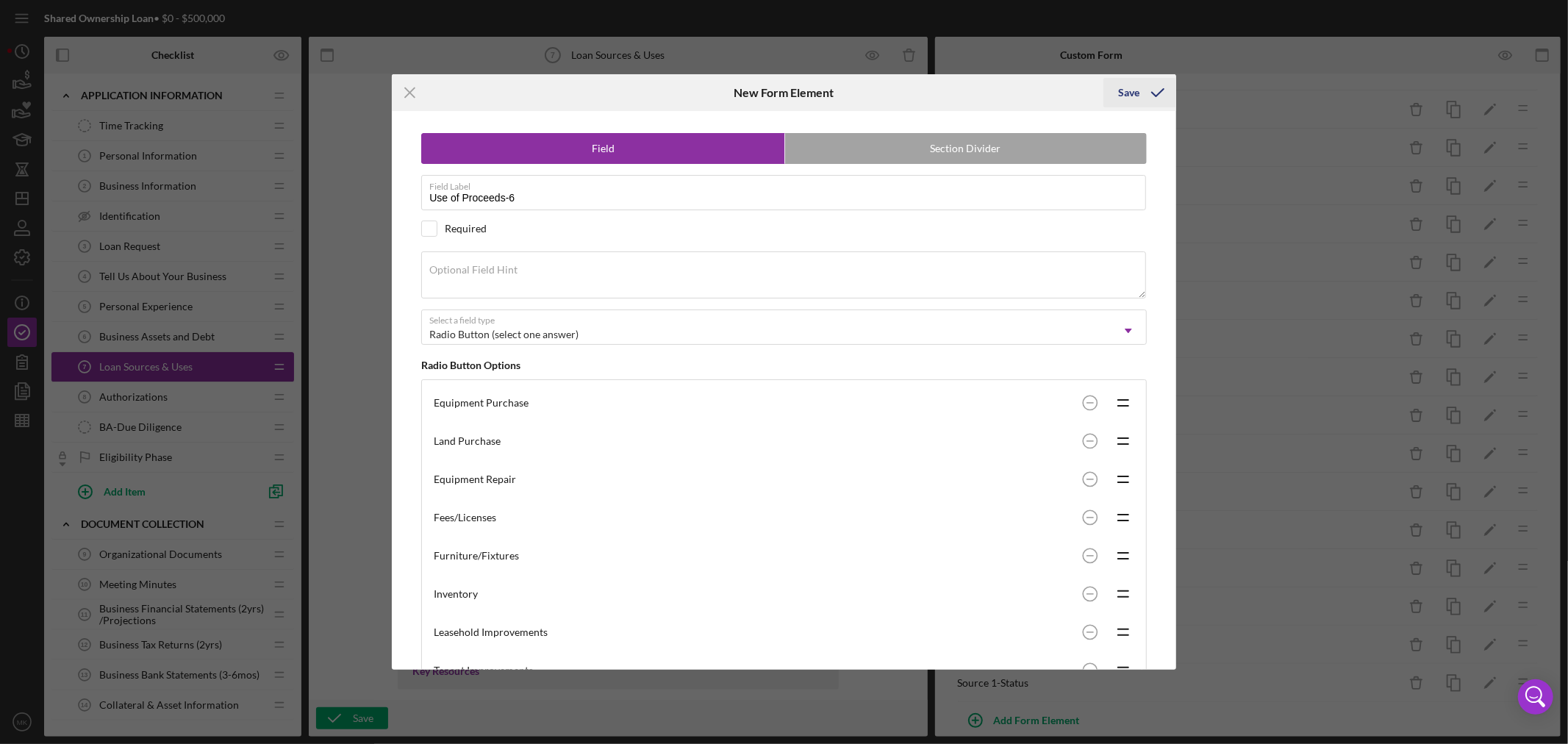
click at [1126, 92] on div "Save" at bounding box center [1129, 93] width 21 height 29
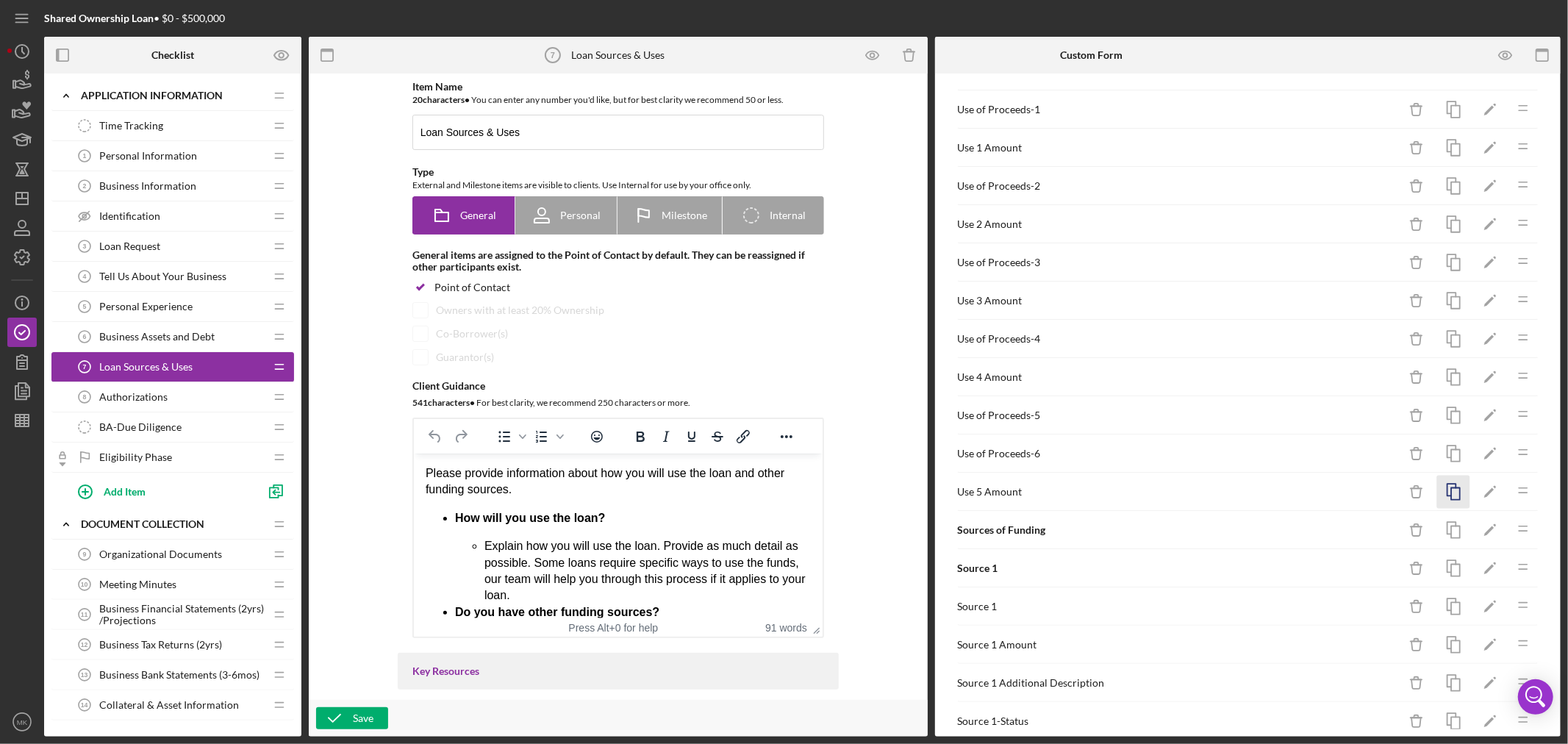
click at [1444, 493] on icon "button" at bounding box center [1453, 492] width 33 height 33
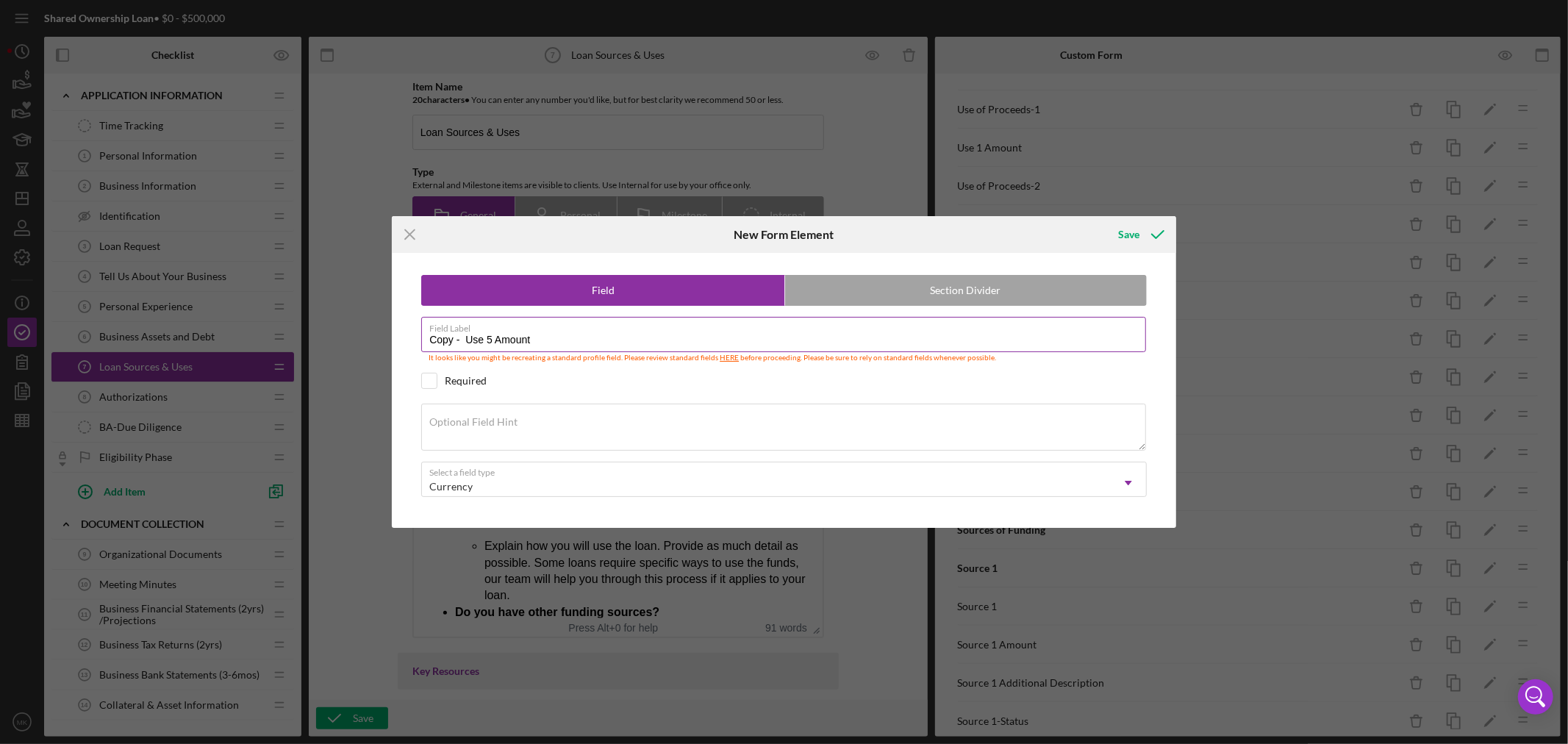
click at [464, 333] on input "Copy - Use 5 Amount" at bounding box center [784, 334] width 725 height 35
drag, startPoint x: 467, startPoint y: 336, endPoint x: 303, endPoint y: 314, distance: 165.5
click at [330, 321] on div "Icon/Menu Close New Form Element Save Field Section Divider Field Label Copy - …" at bounding box center [784, 372] width 1568 height 744
drag, startPoint x: 458, startPoint y: 336, endPoint x: 450, endPoint y: 335, distance: 8.1
click at [450, 335] on input "Use 5 Amount" at bounding box center [784, 334] width 725 height 35
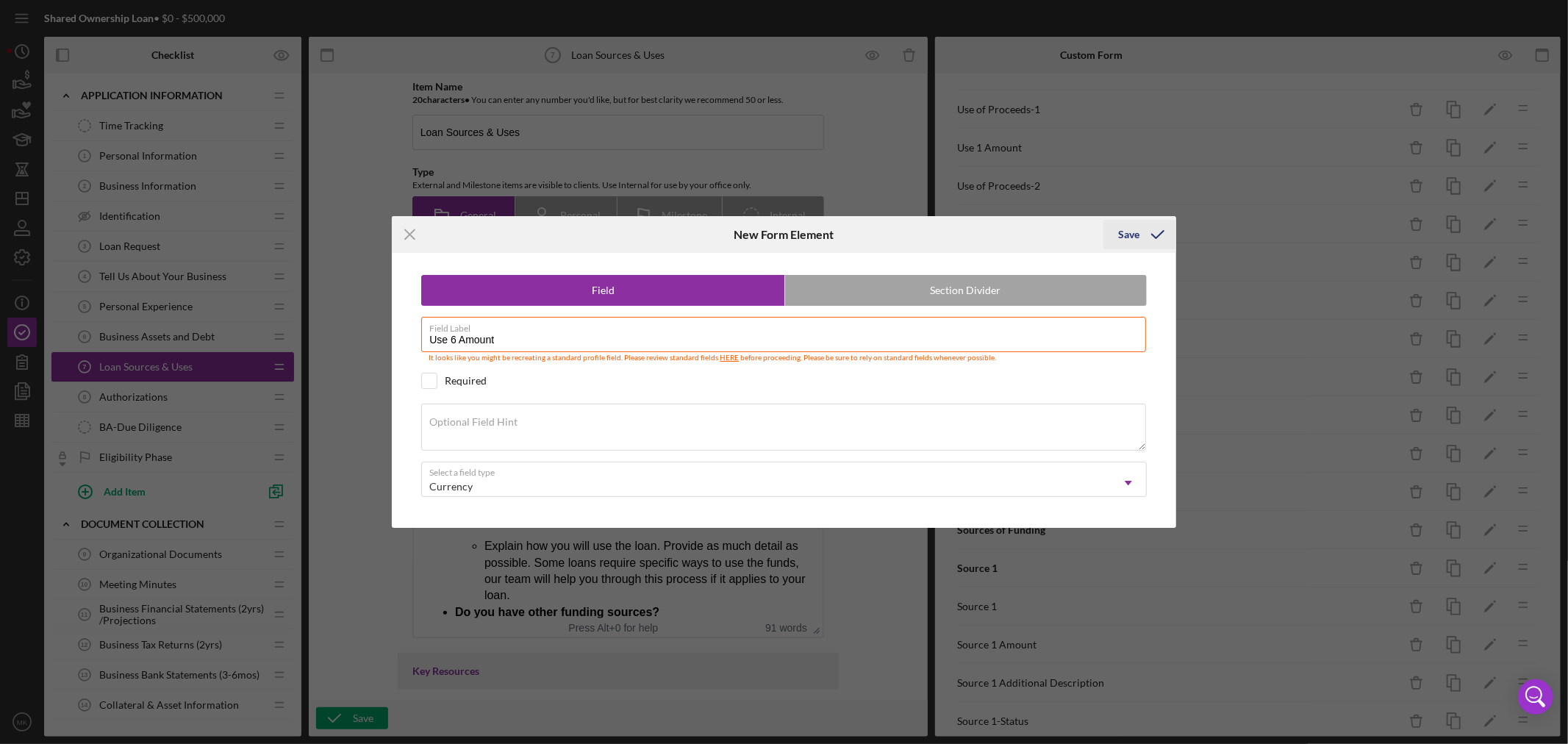
type input "Use 6 Amount"
click at [1133, 231] on div "Save" at bounding box center [1129, 234] width 21 height 29
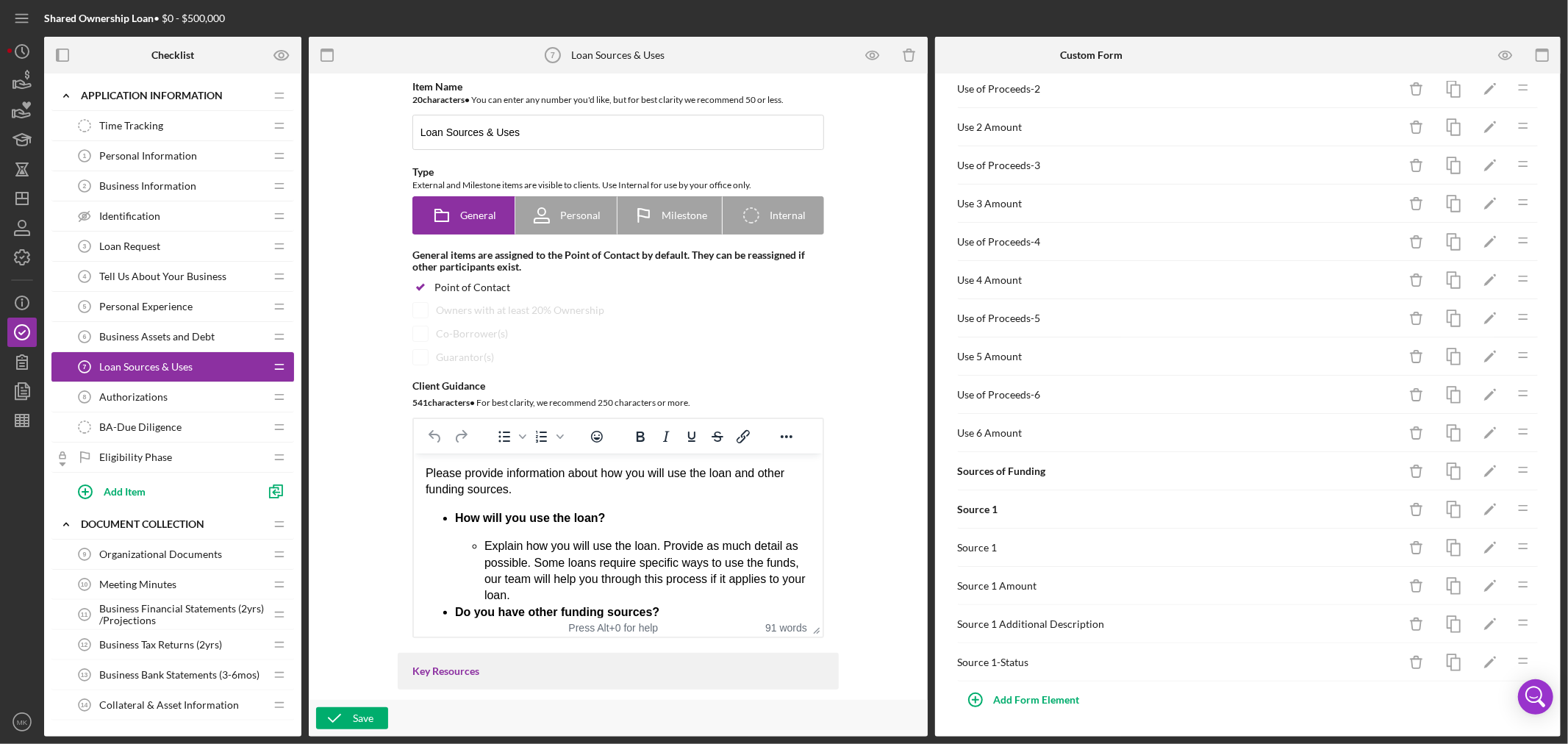
scroll to position [182, 0]
click at [1451, 391] on rect "button" at bounding box center [1455, 396] width 9 height 11
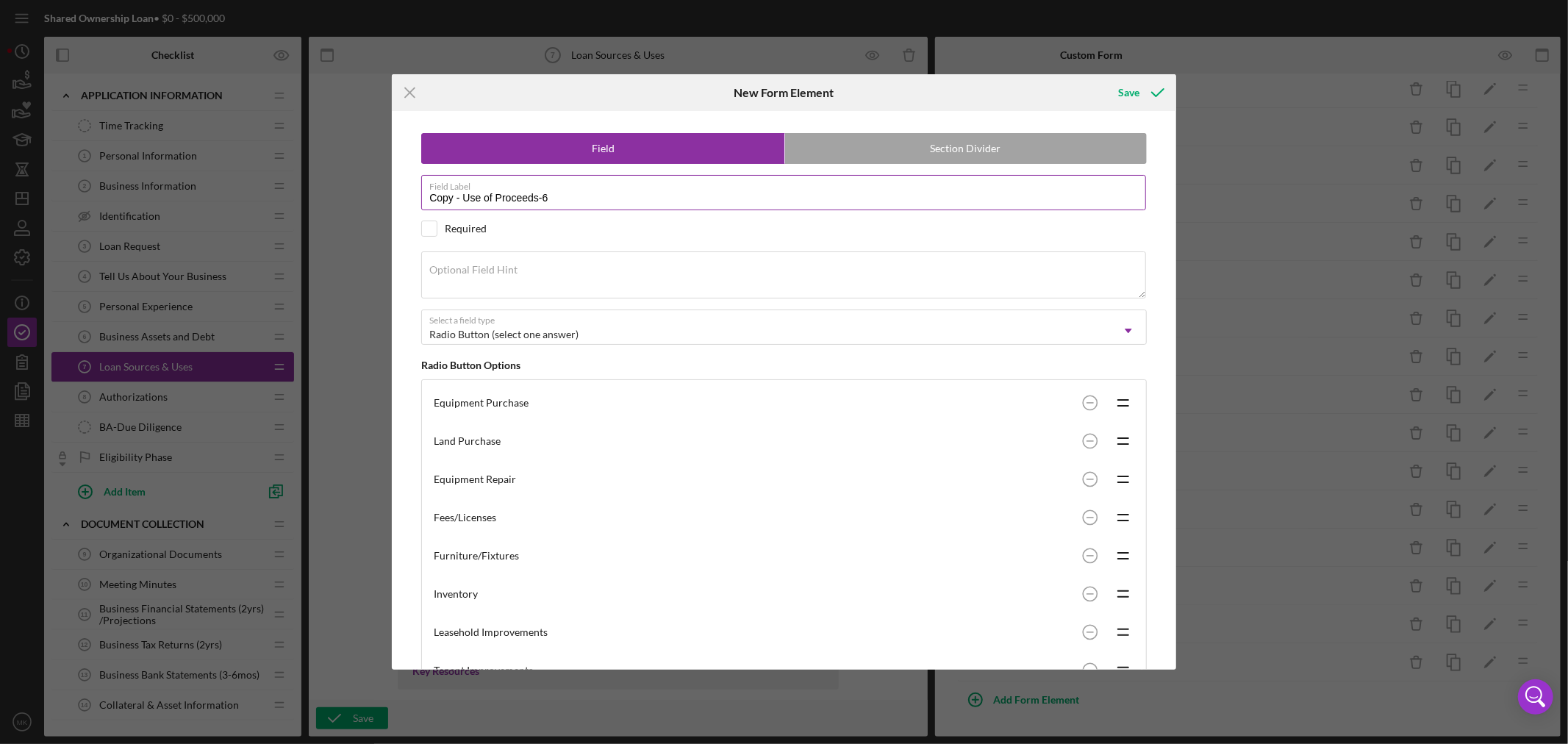
click at [557, 200] on input "Copy - Use of Proceeds-6" at bounding box center [784, 192] width 725 height 35
drag, startPoint x: 460, startPoint y: 195, endPoint x: 195, endPoint y: 193, distance: 265.0
click at [304, 214] on div "Icon/Menu Close New Form Element Save Field Section Divider Field Label Copy - …" at bounding box center [784, 372] width 1568 height 744
type input "Use of Proceeds-7"
click at [1126, 92] on div "Save" at bounding box center [1129, 93] width 21 height 29
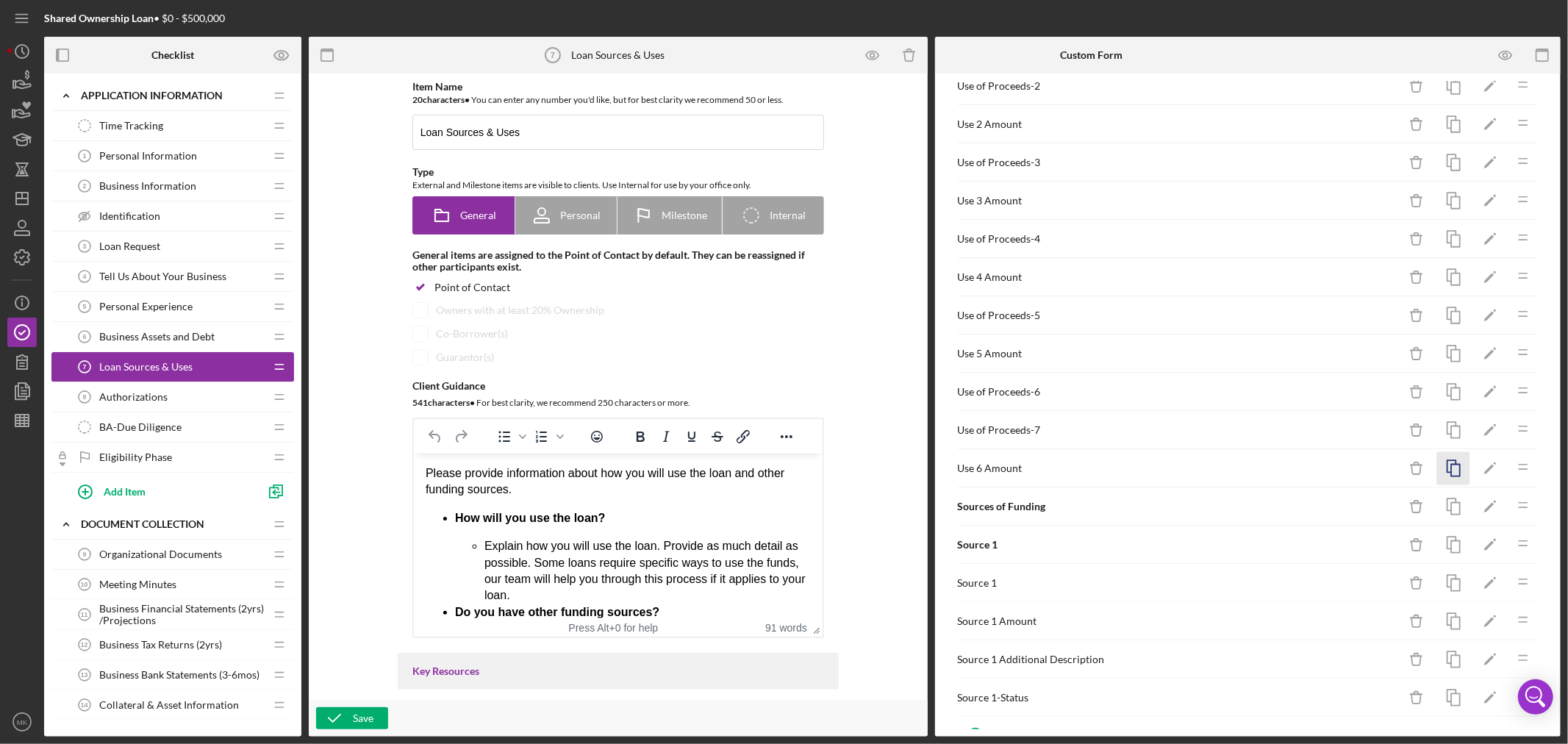
click at [1451, 472] on rect "button" at bounding box center [1455, 470] width 9 height 11
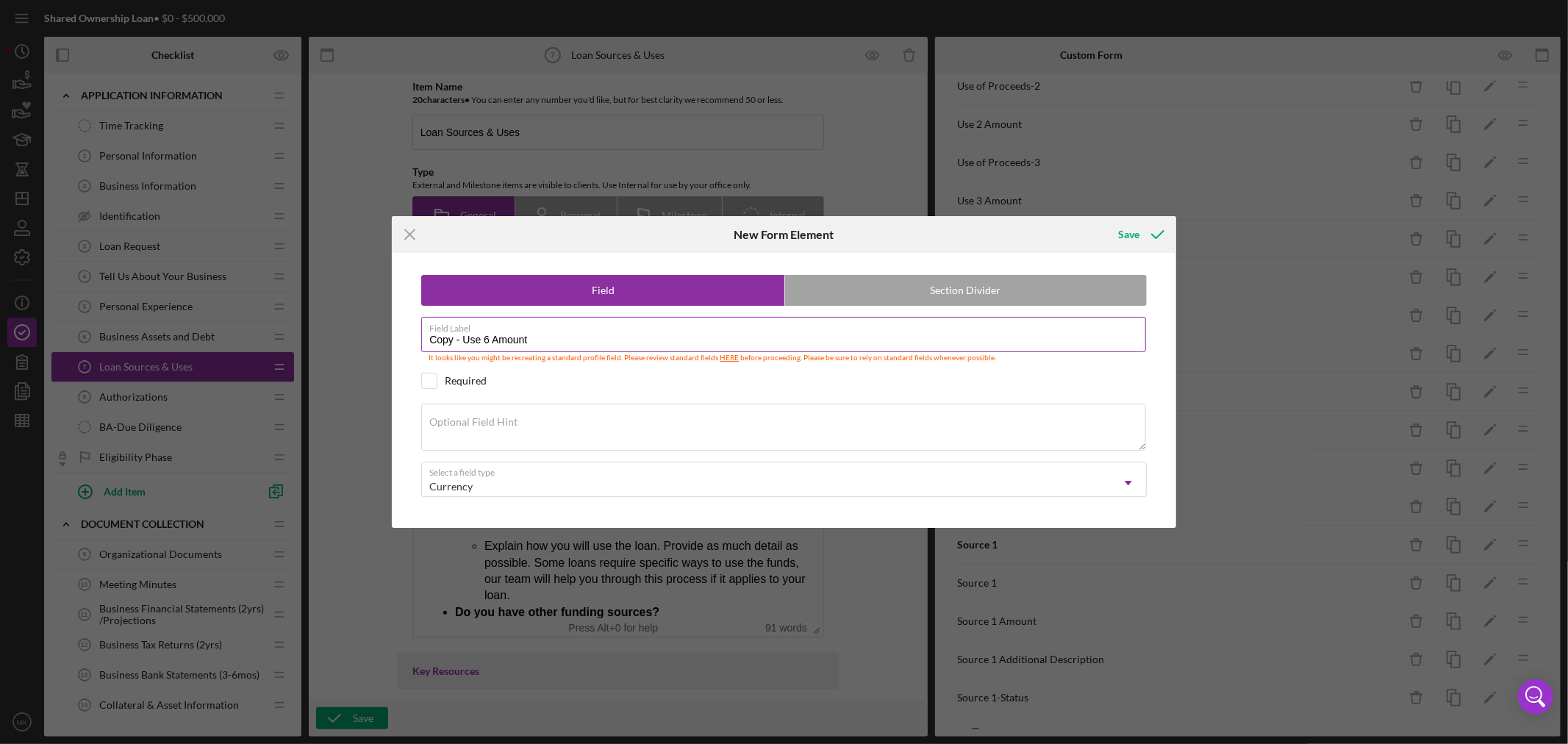
click at [463, 333] on label "Field Label" at bounding box center [787, 325] width 717 height 16
click at [463, 333] on input "Copy - Use 6 Amount" at bounding box center [784, 334] width 725 height 35
drag, startPoint x: 463, startPoint y: 333, endPoint x: 153, endPoint y: 303, distance: 311.4
click at [250, 321] on div "Icon/Menu Close New Form Element Save Field Section Divider Field Label Copy - …" at bounding box center [784, 372] width 1568 height 744
click at [465, 336] on input "Copy - Use 6 Amount" at bounding box center [784, 334] width 725 height 35
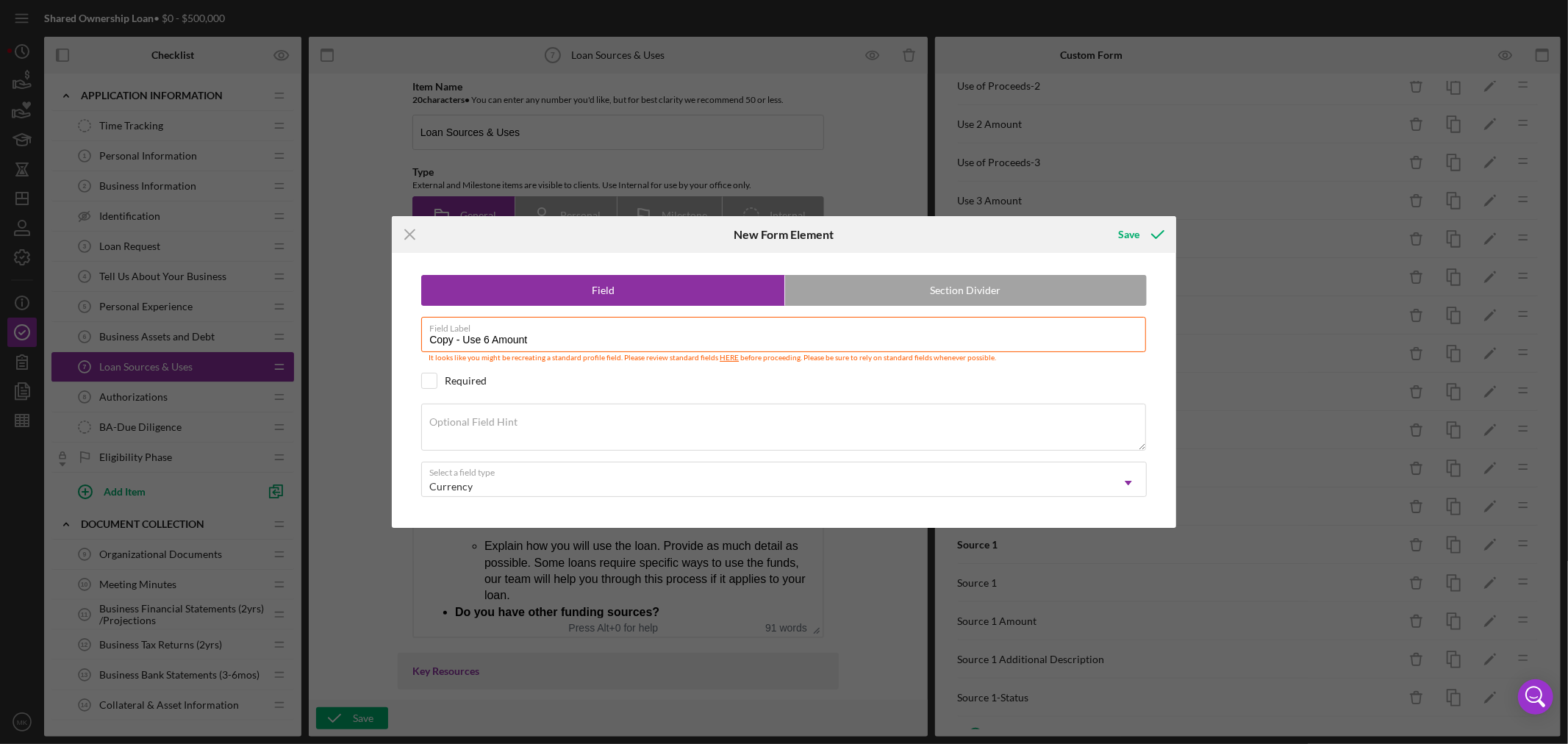
drag, startPoint x: 461, startPoint y: 339, endPoint x: 171, endPoint y: 301, distance: 292.5
click at [272, 329] on div "Icon/Menu Close New Form Element Save Field Section Divider Field Label Copy - …" at bounding box center [784, 372] width 1568 height 744
click at [458, 343] on input "Use 6 Amount" at bounding box center [784, 334] width 725 height 35
type input "Use 7 Amount"
click at [1133, 233] on div "Save" at bounding box center [1129, 234] width 21 height 29
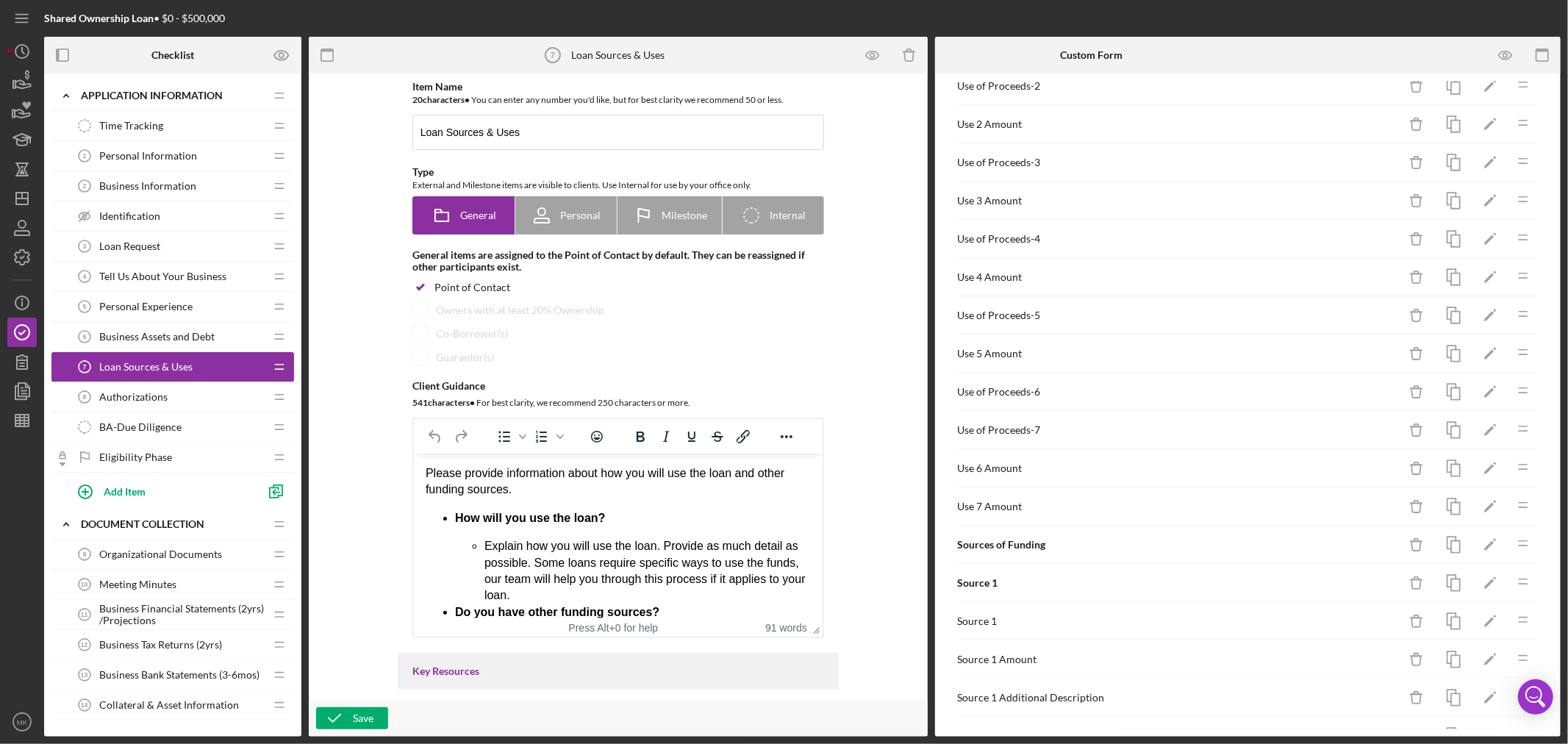
click at [994, 471] on div "Use 6 Amount" at bounding box center [1178, 467] width 441 height 11
click at [1175, 503] on div "Use 7 Amount" at bounding box center [1178, 506] width 441 height 11
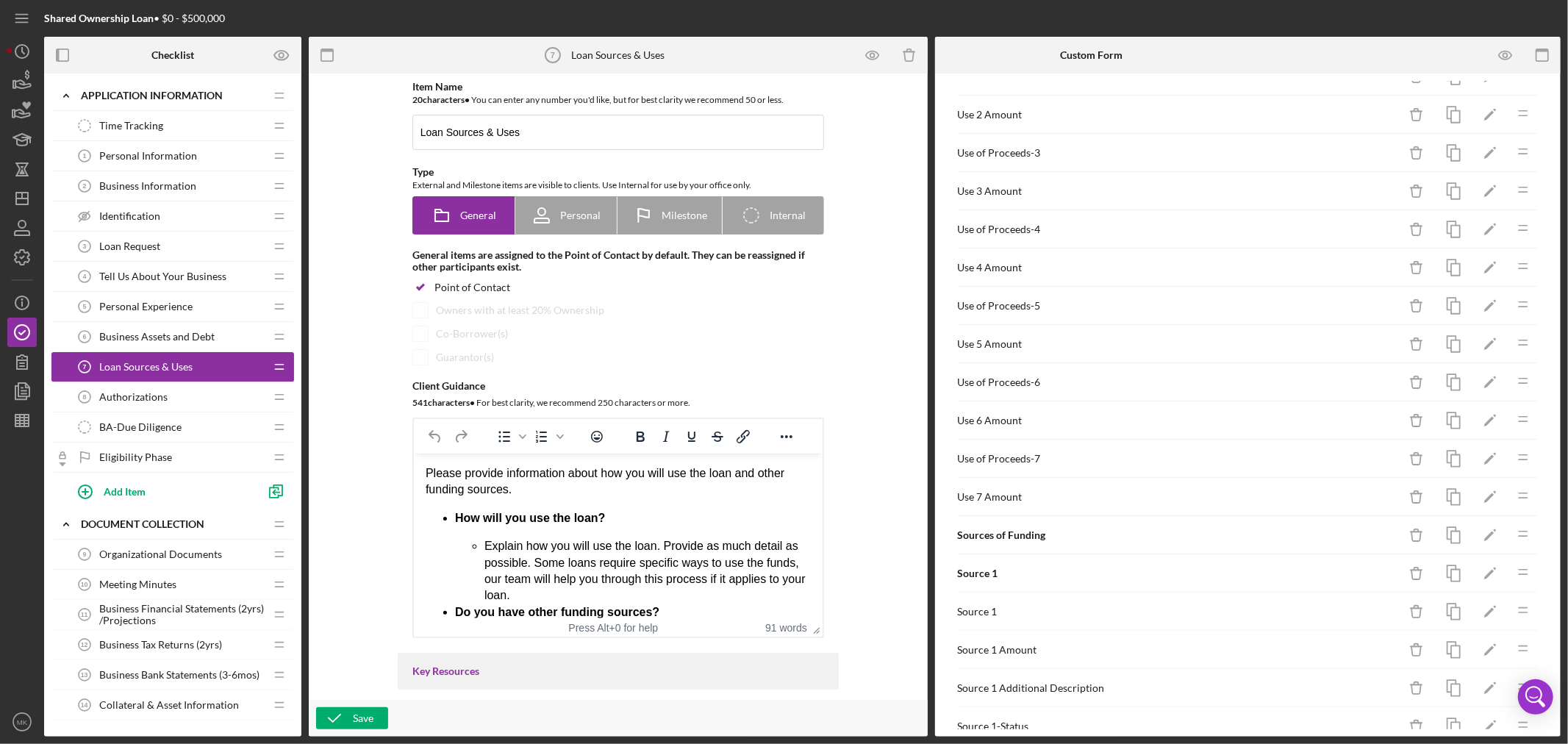
scroll to position [259, 0]
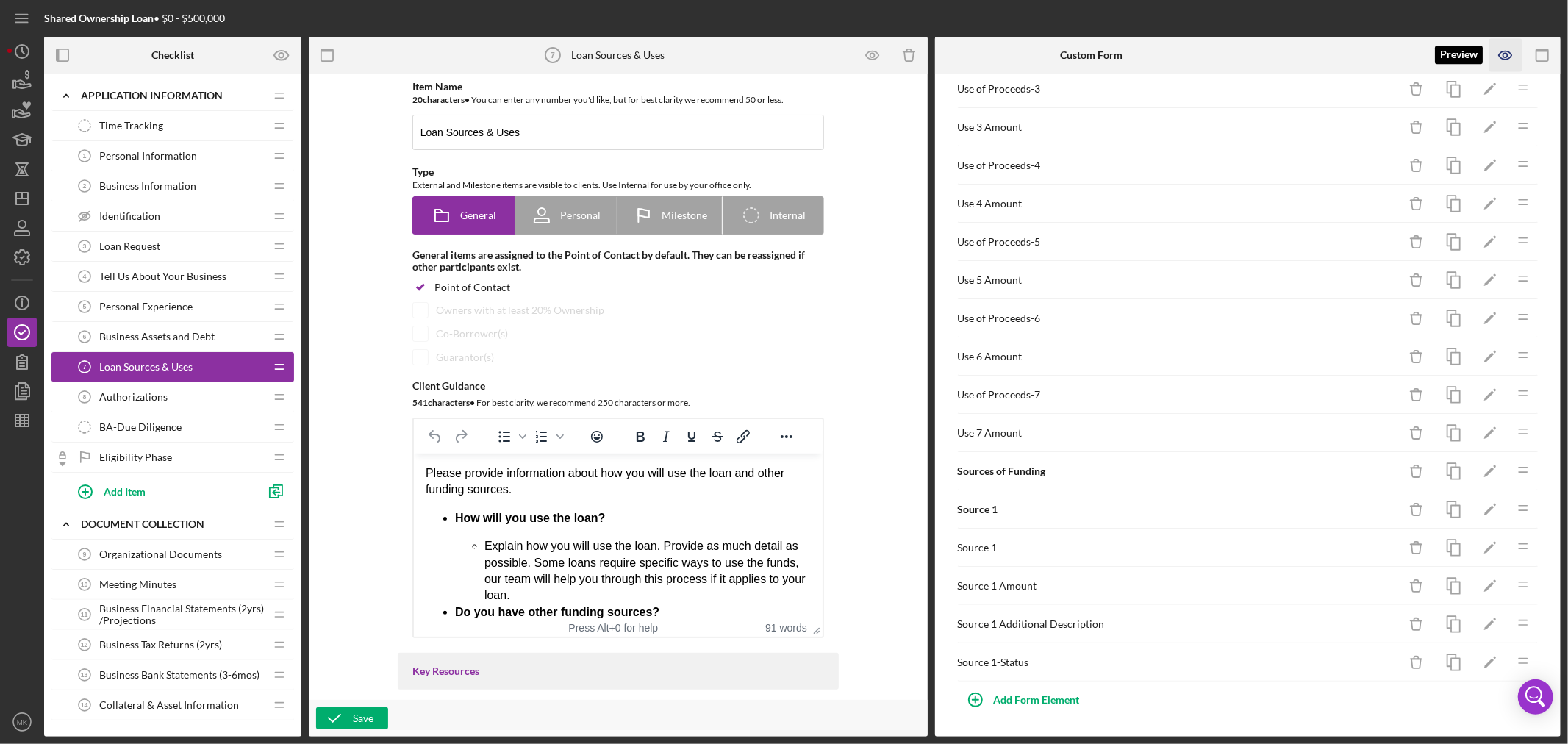
click at [1504, 54] on icon "button" at bounding box center [1505, 55] width 5 height 5
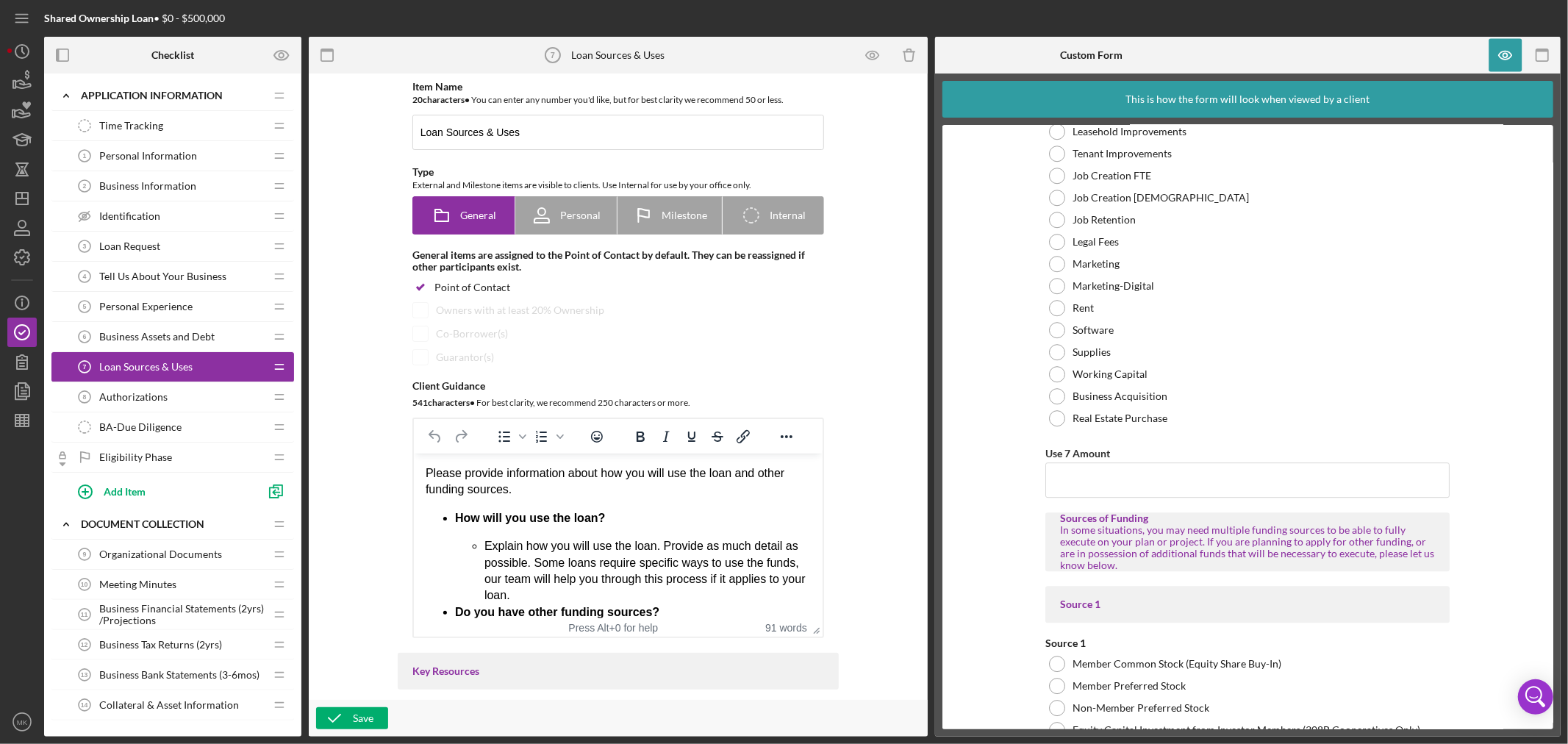
scroll to position [4127, 0]
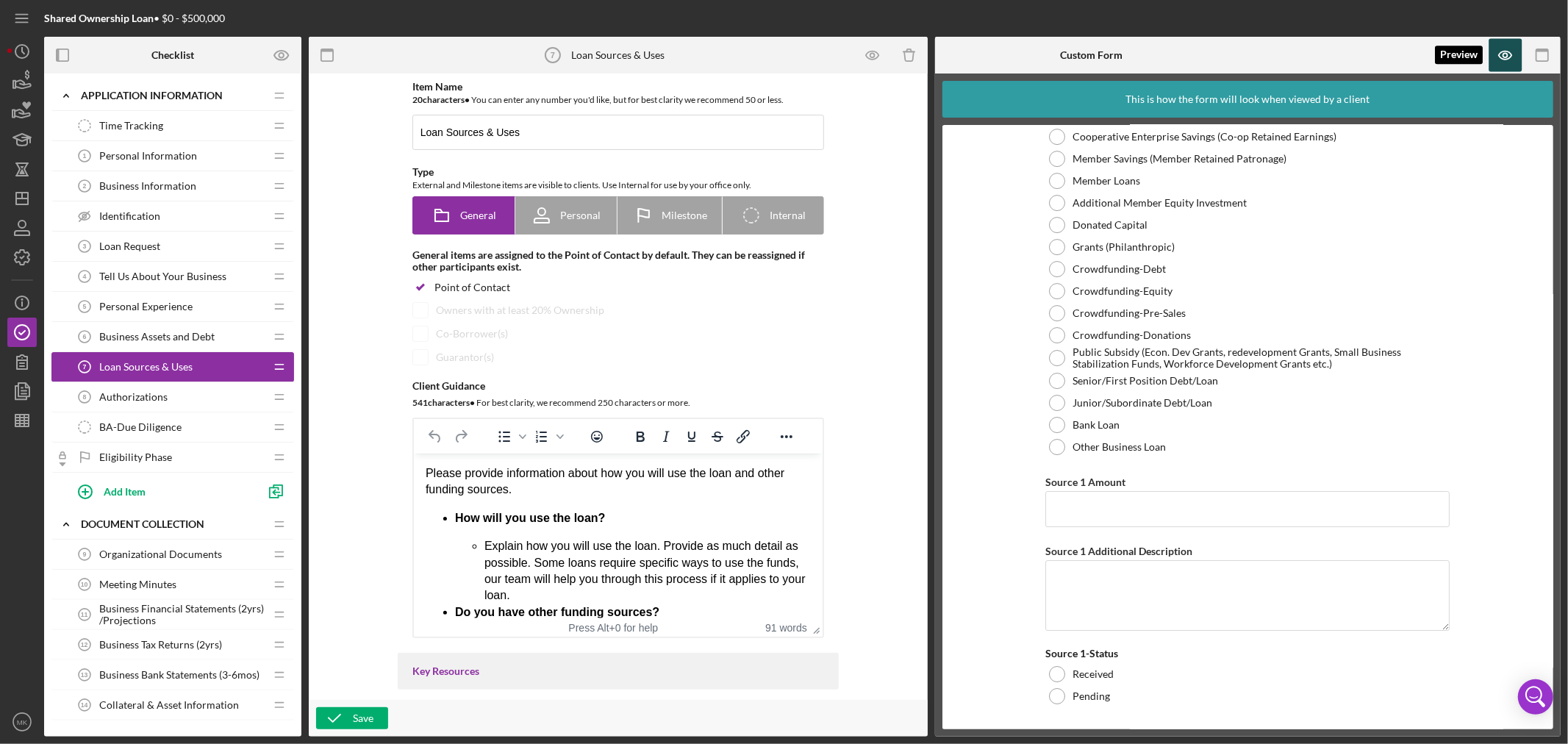
click at [1509, 50] on icon "button" at bounding box center [1505, 55] width 33 height 33
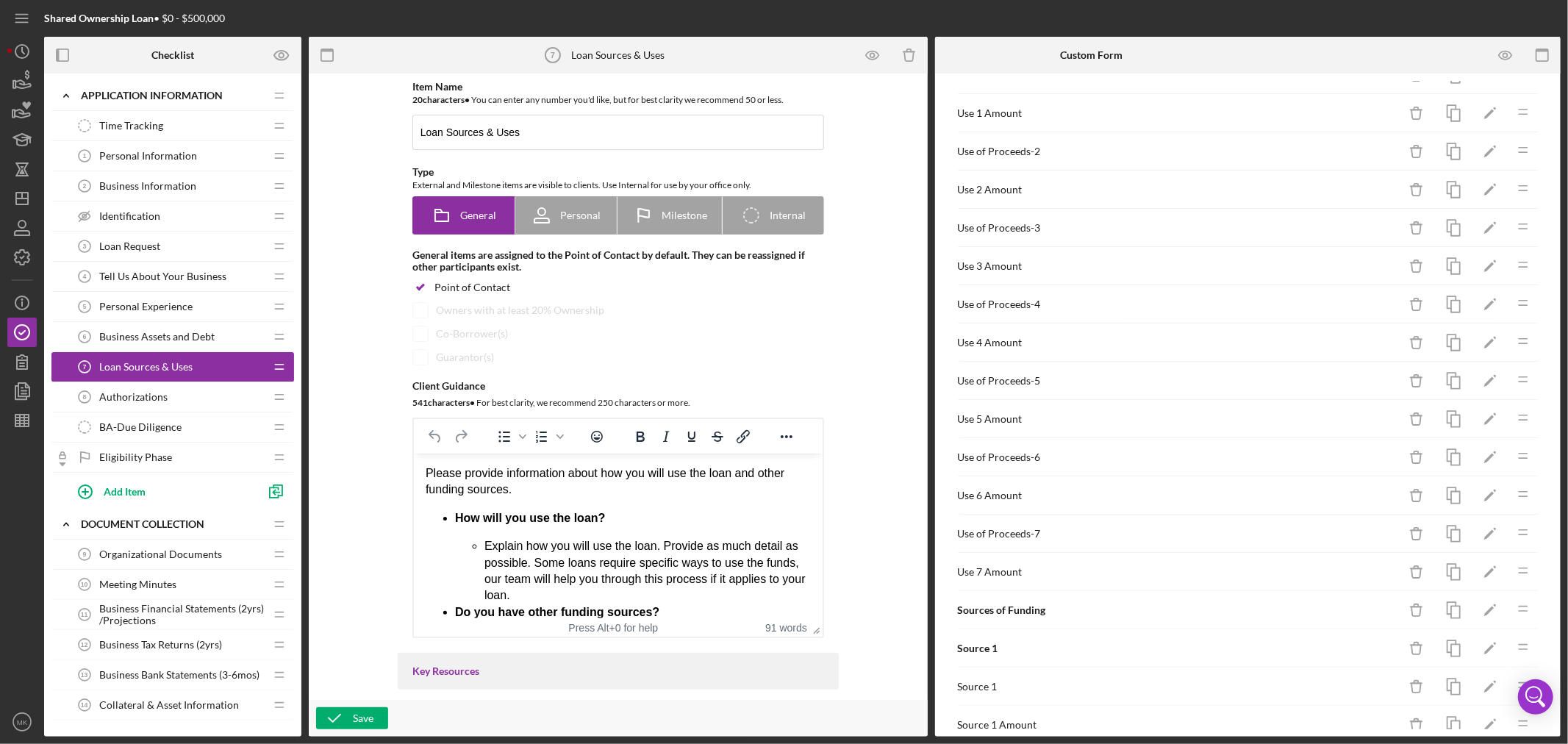
scroll to position [259, 0]
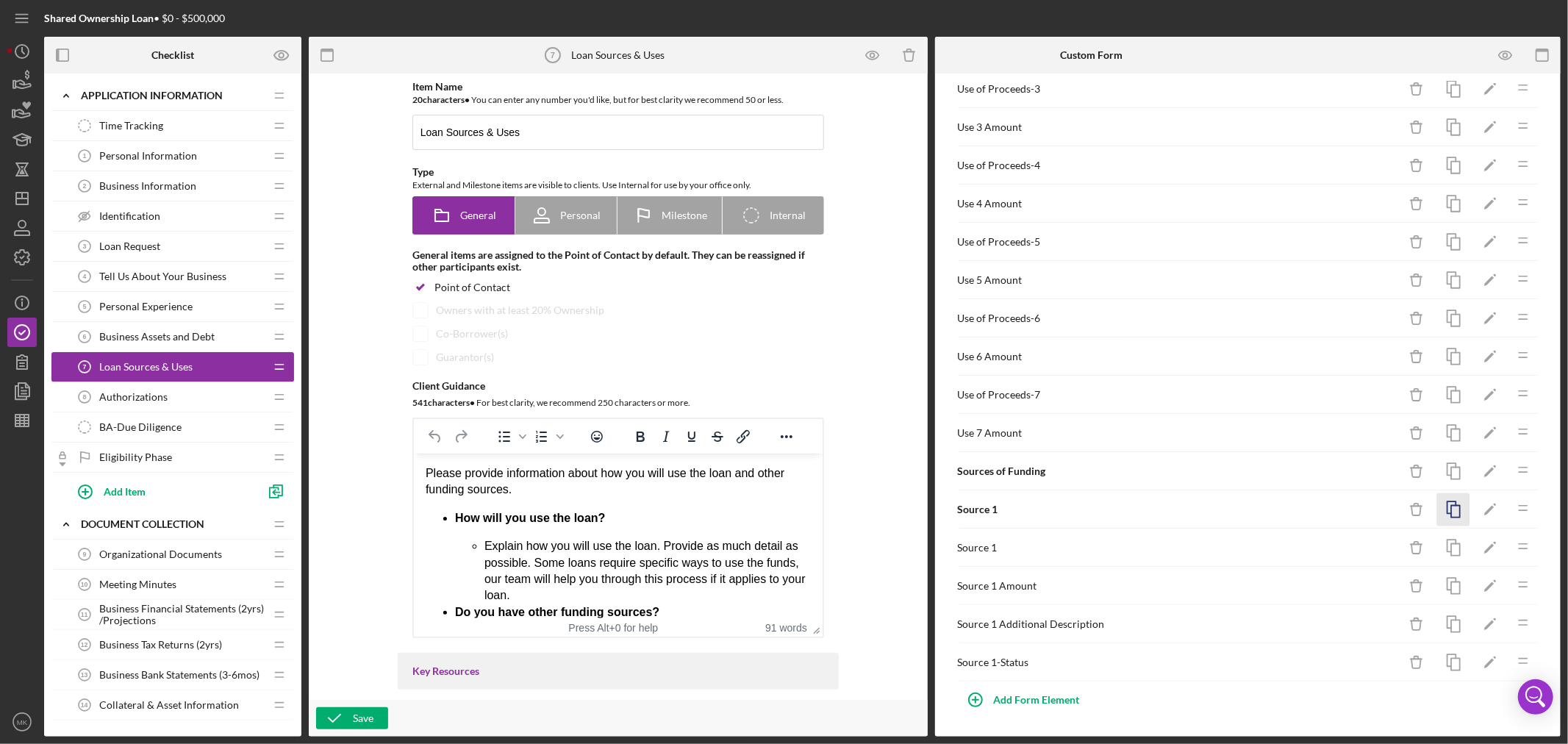
click at [1442, 506] on icon "button" at bounding box center [1453, 510] width 33 height 33
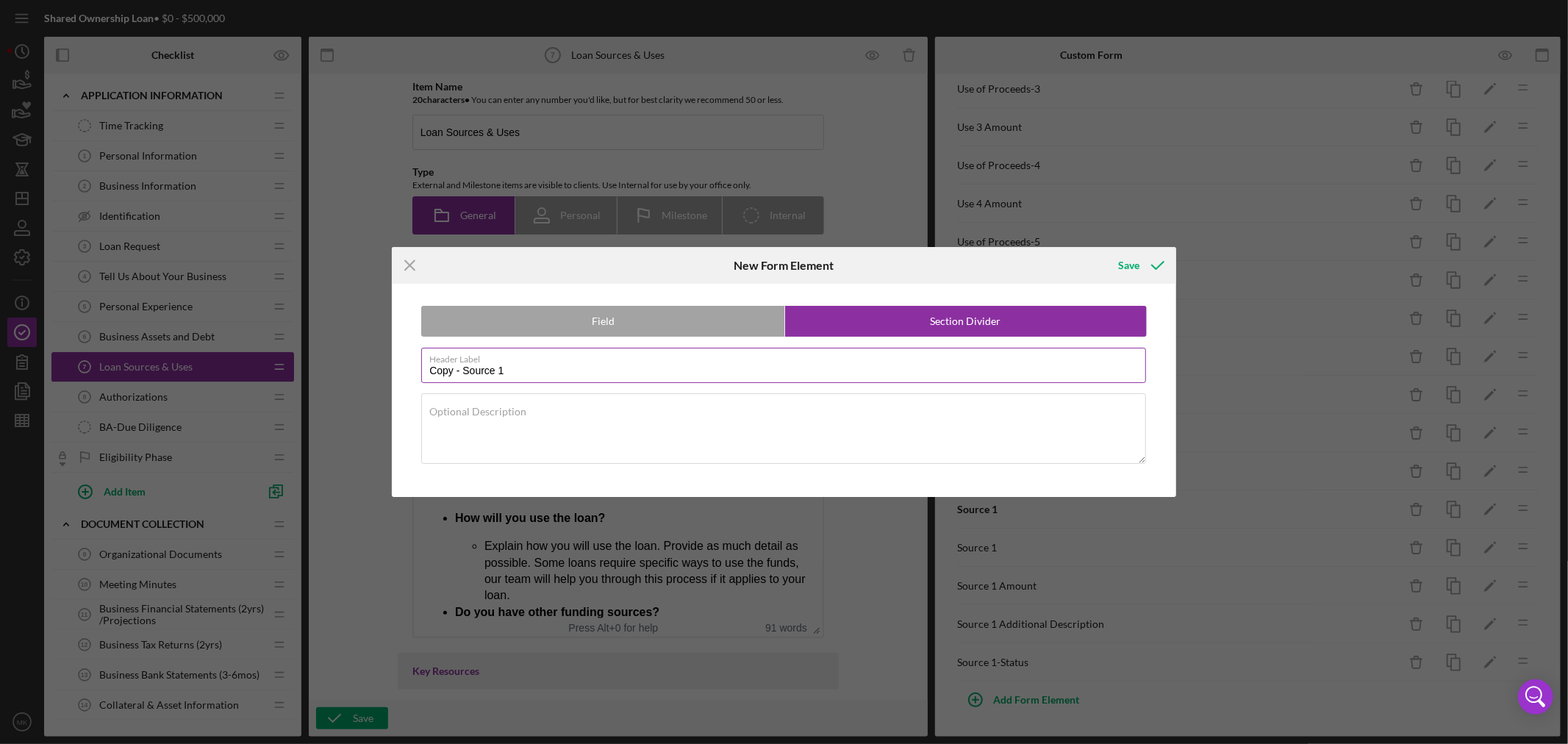
click at [461, 371] on input "Copy - Source 1" at bounding box center [784, 365] width 725 height 35
drag, startPoint x: 459, startPoint y: 371, endPoint x: 195, endPoint y: 362, distance: 264.2
click at [215, 365] on div "Icon/Menu Close New Form Element Save Field Section Divider Header Label Copy -…" at bounding box center [784, 372] width 1568 height 744
click at [485, 372] on input "Source 1" at bounding box center [784, 365] width 725 height 35
type input "Source 2"
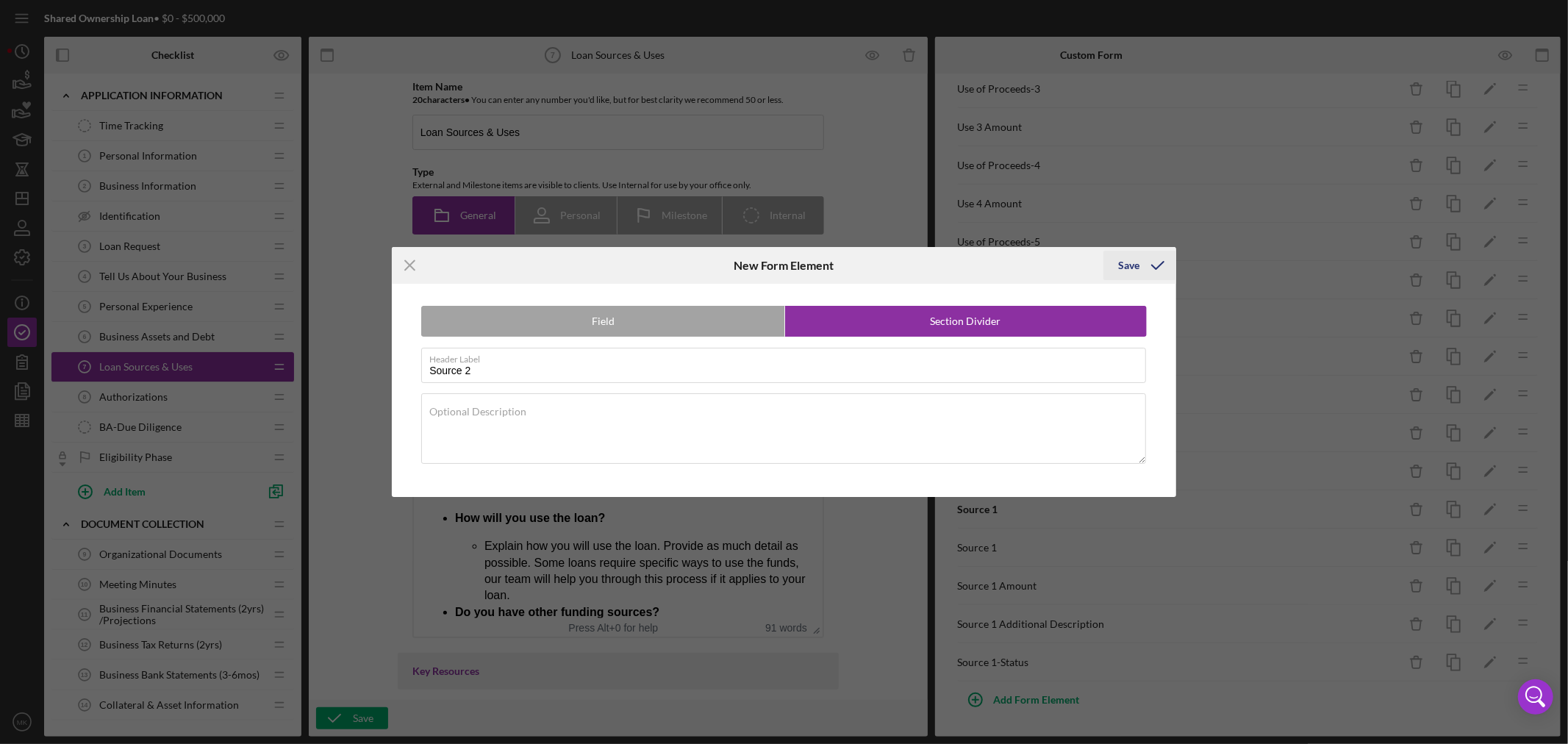
click at [1130, 261] on div "Save" at bounding box center [1129, 265] width 21 height 29
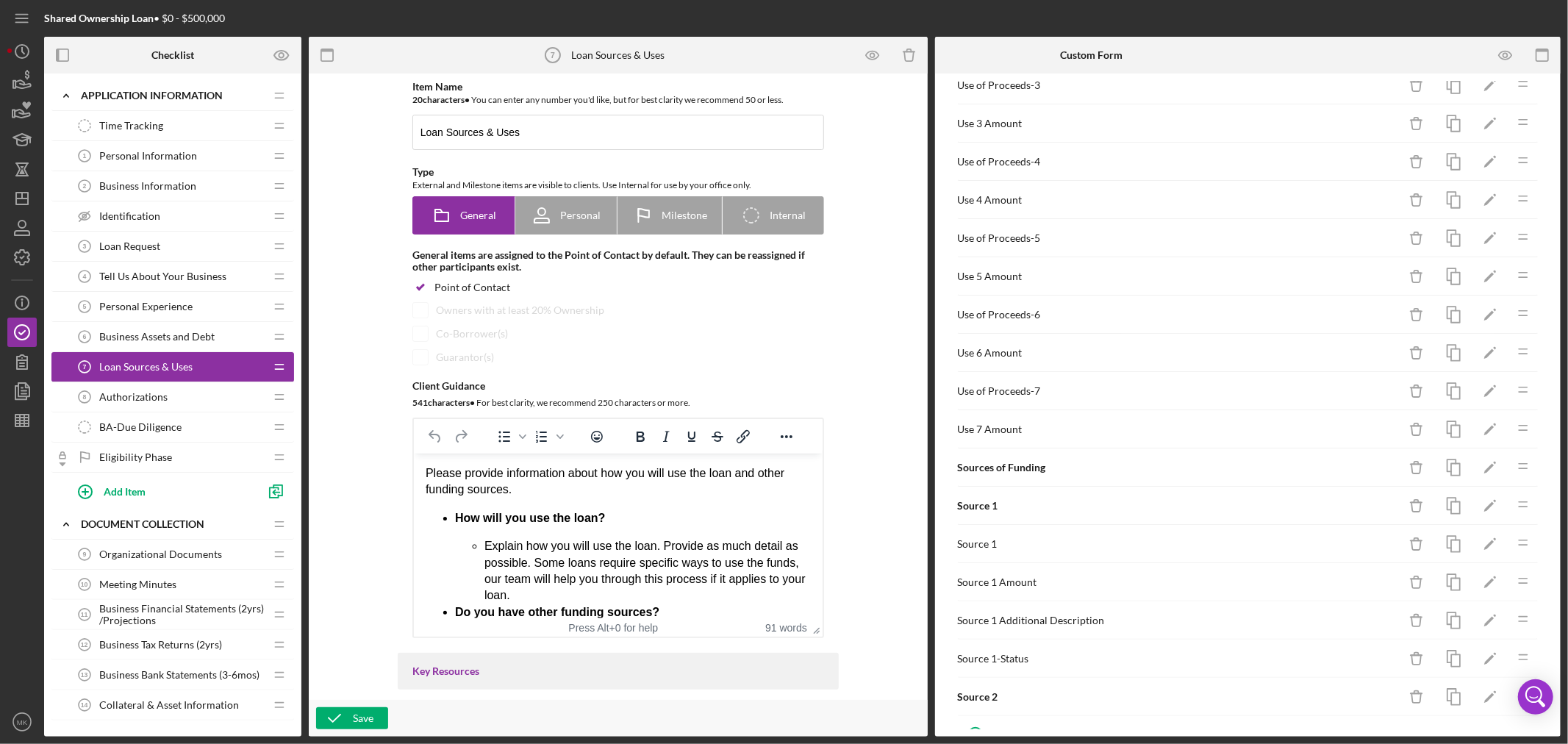
scroll to position [297, 0]
click at [1444, 509] on icon "button" at bounding box center [1453, 510] width 33 height 33
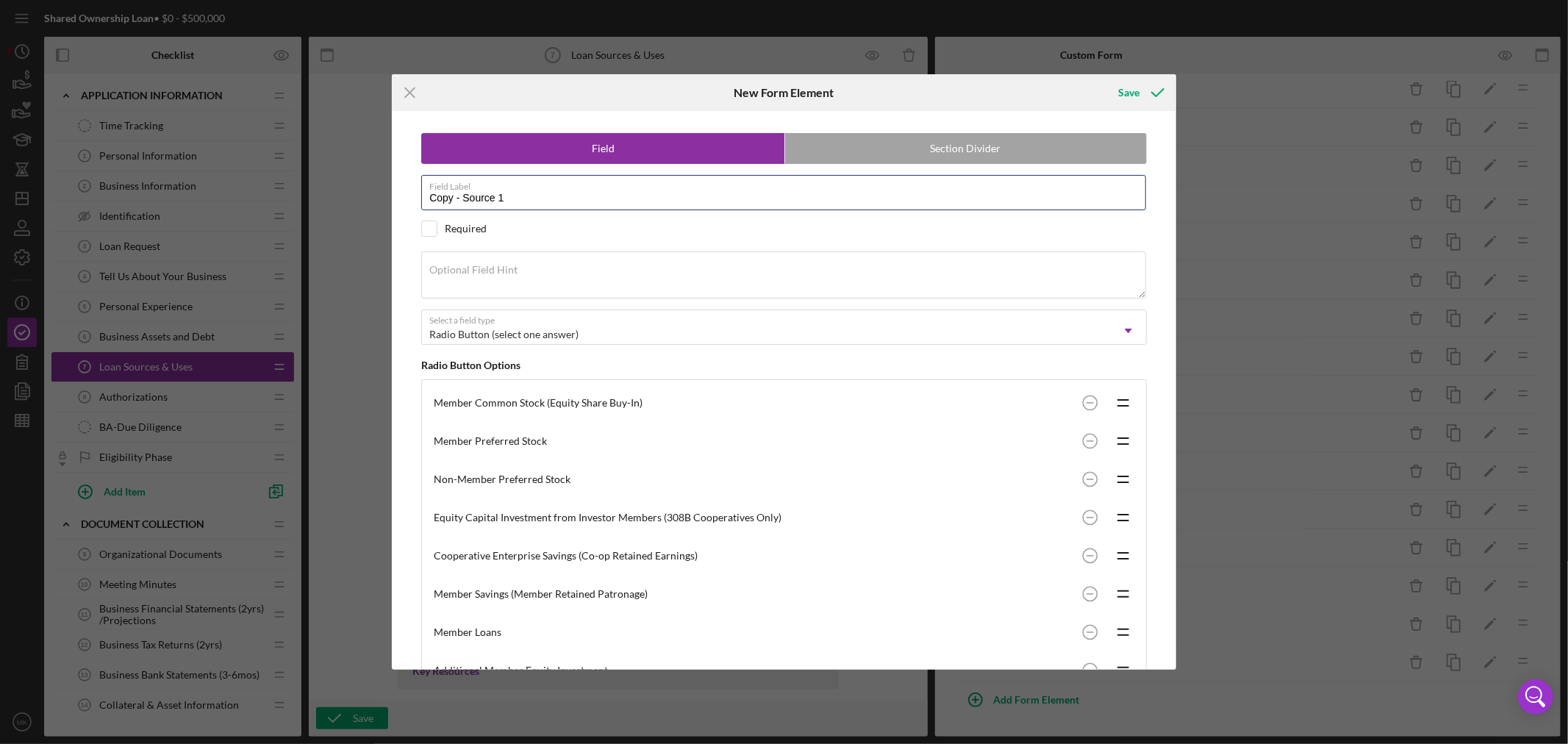
drag, startPoint x: 459, startPoint y: 193, endPoint x: 215, endPoint y: 200, distance: 244.1
click at [318, 195] on div "Icon/Menu Close New Form Element Save Field Section Divider Field Label Copy - …" at bounding box center [784, 372] width 1568 height 744
click at [479, 189] on label "Field Label" at bounding box center [787, 183] width 717 height 16
click at [479, 189] on input "Source 1" at bounding box center [784, 192] width 725 height 35
click at [490, 202] on input "Source 1" at bounding box center [784, 192] width 725 height 35
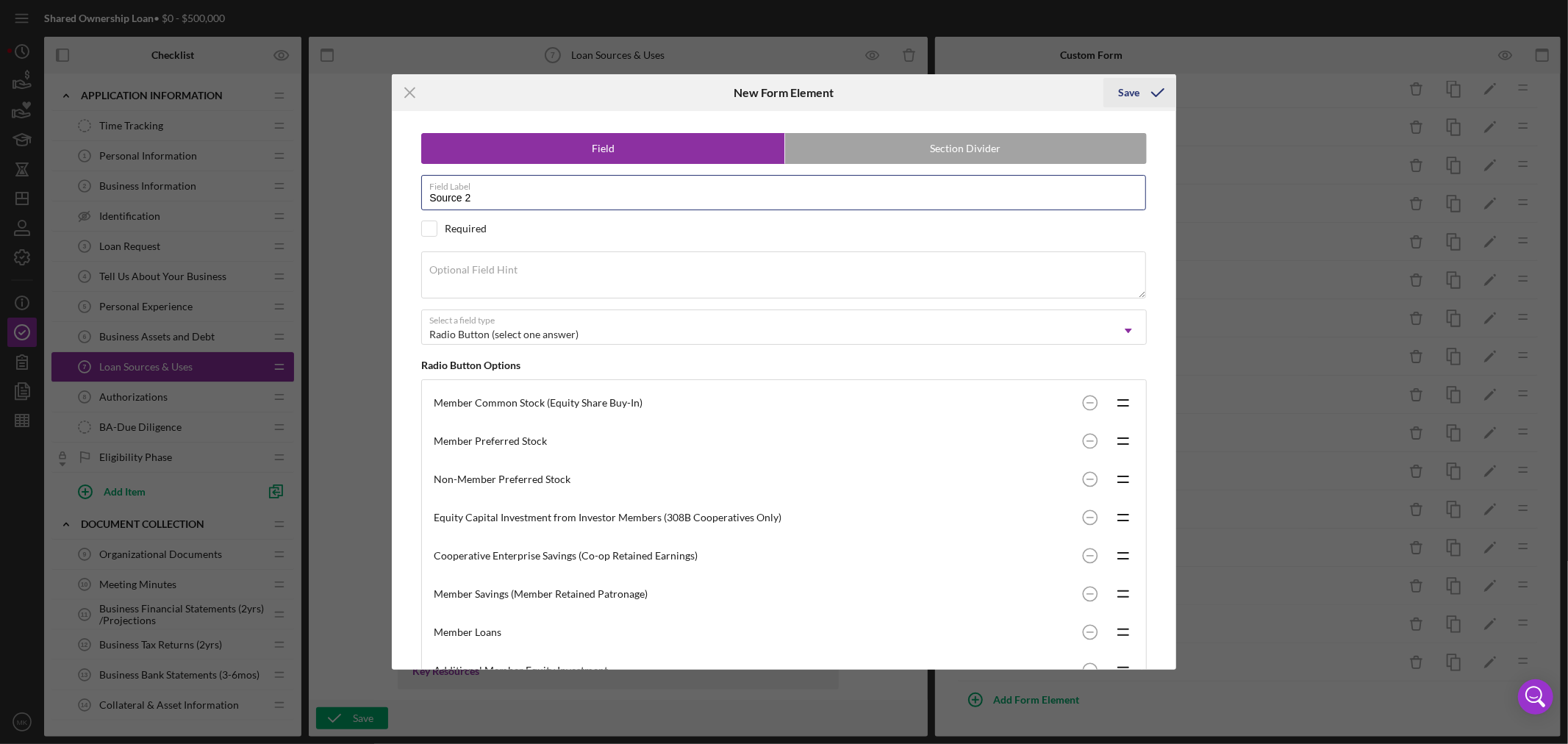
type input "Source 2"
click at [1135, 90] on div "Save" at bounding box center [1129, 93] width 21 height 29
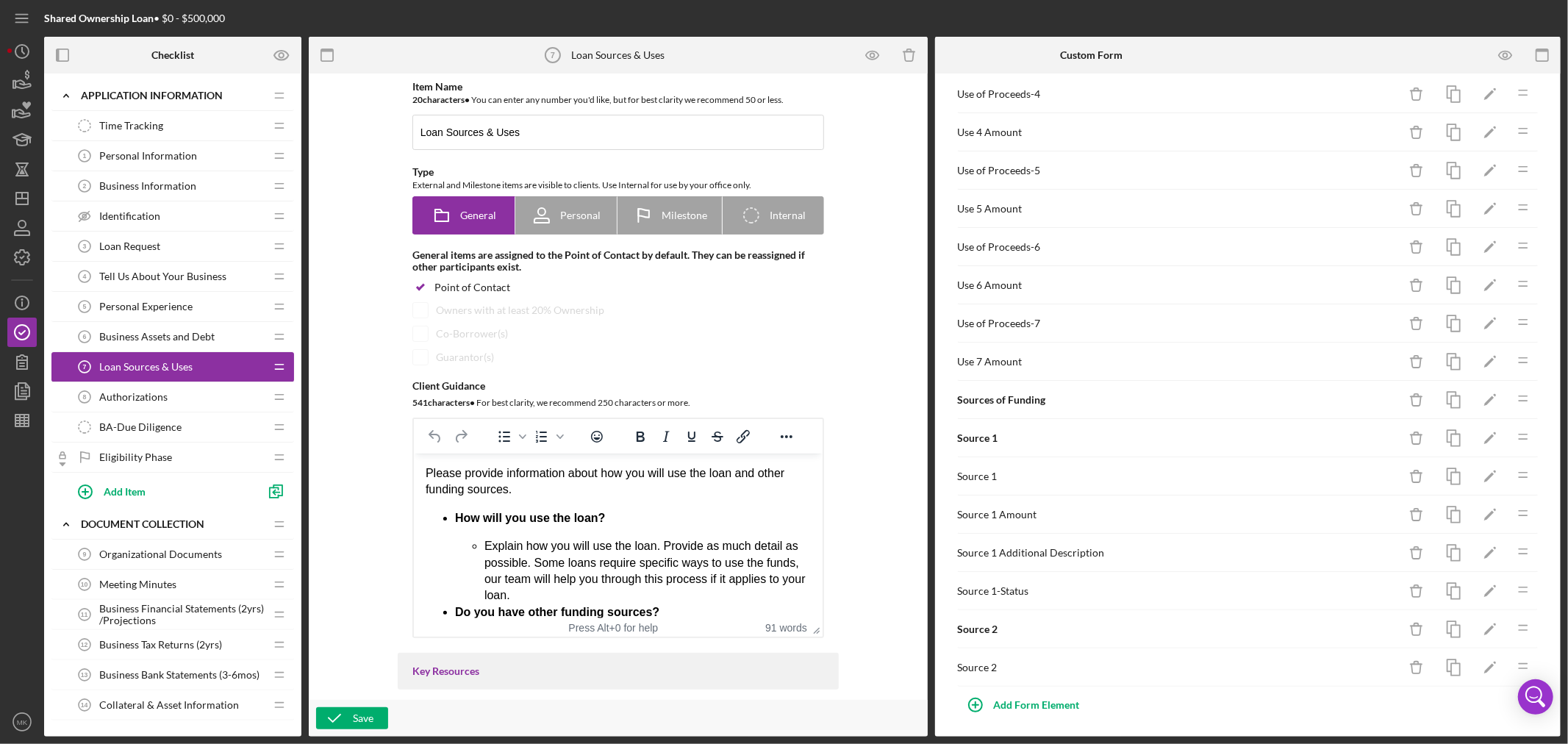
scroll to position [335, 0]
click at [1442, 507] on icon "button" at bounding box center [1453, 510] width 33 height 33
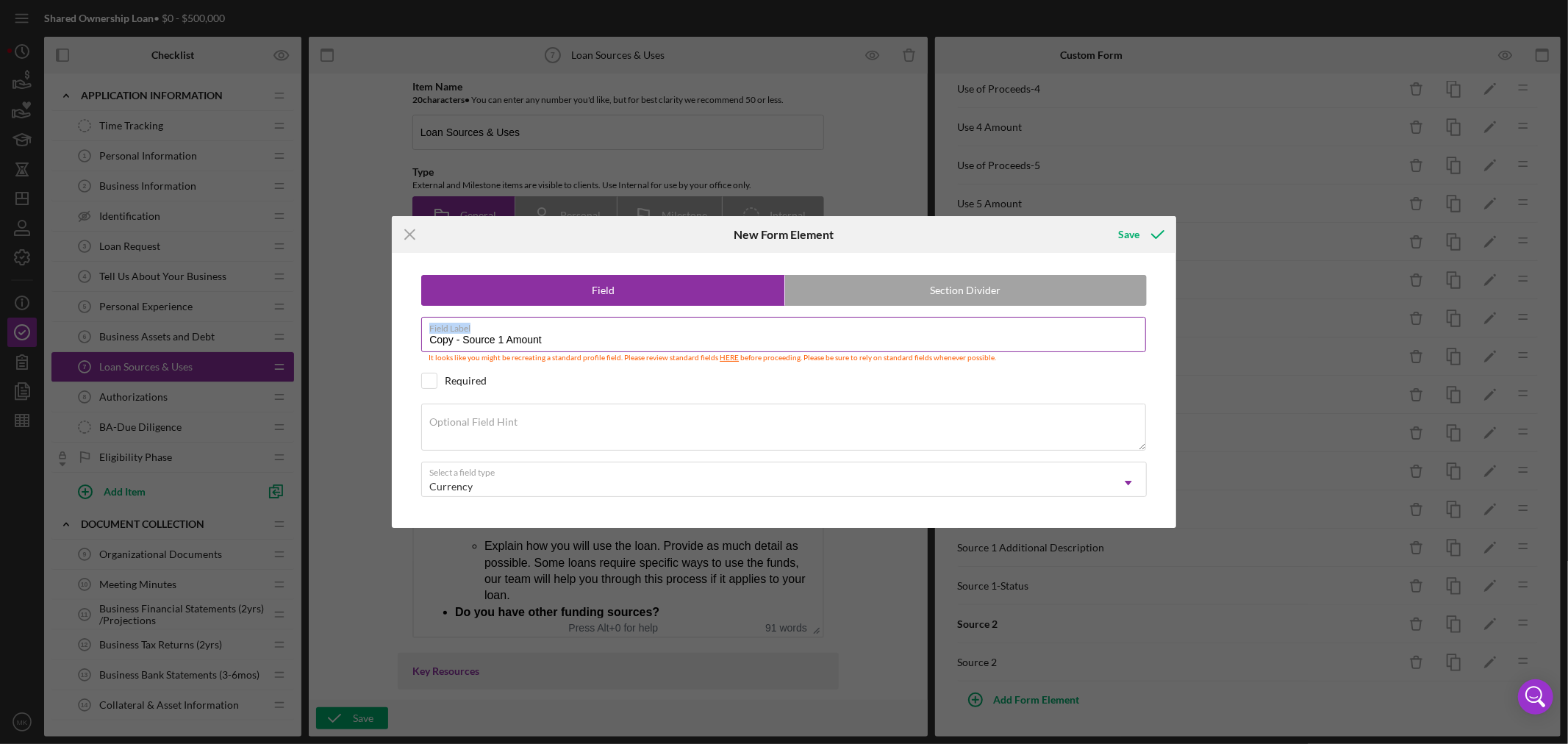
drag, startPoint x: 505, startPoint y: 333, endPoint x: 497, endPoint y: 333, distance: 8.0
click at [497, 333] on div "Field Label Copy - Source 1 Amount It looks like you might be recreating a stan…" at bounding box center [784, 339] width 726 height 47
click at [500, 343] on input "Copy - Source 1 Amount" at bounding box center [784, 334] width 725 height 35
click at [461, 340] on input "Copy - Source 2 Amount" at bounding box center [784, 334] width 725 height 35
drag, startPoint x: 463, startPoint y: 340, endPoint x: 330, endPoint y: 346, distance: 133.1
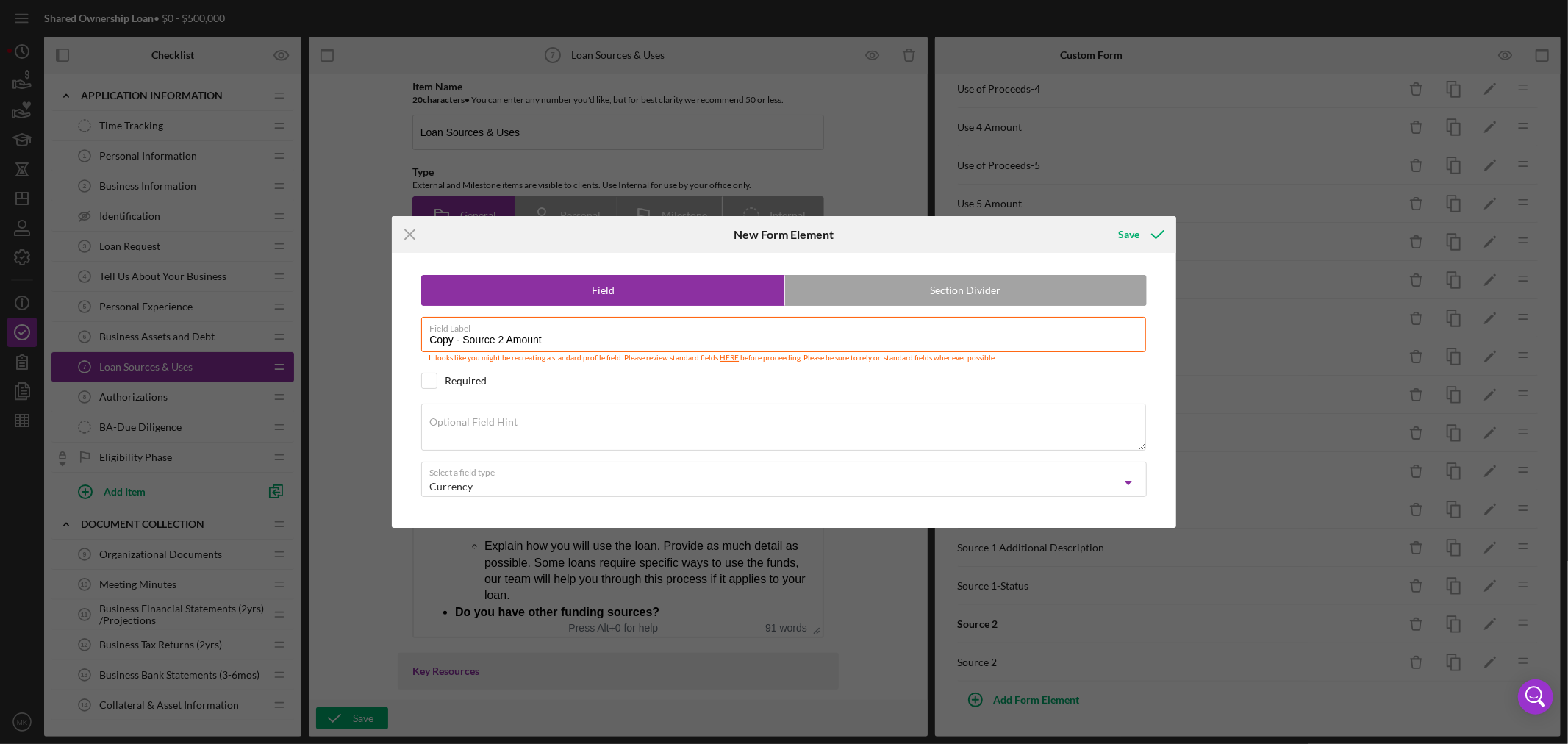
click at [341, 348] on div "Icon/Menu Close New Form Element Save Field Section Divider Field Label Copy - …" at bounding box center [784, 372] width 1568 height 744
type input "Source 2 Amount"
click at [1128, 232] on div "Save" at bounding box center [1129, 234] width 21 height 29
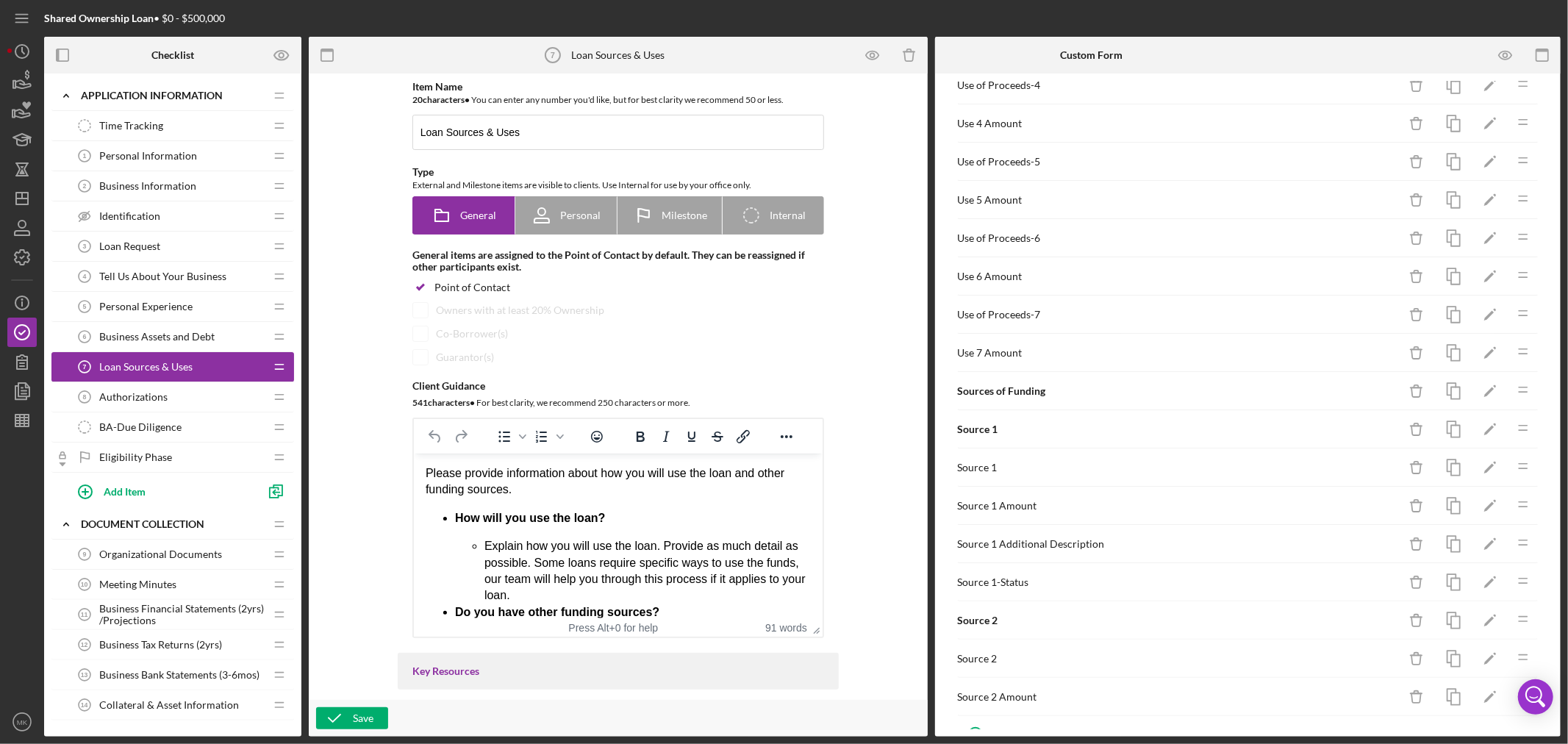
scroll to position [373, 0]
click at [1442, 503] on icon "button" at bounding box center [1453, 510] width 33 height 33
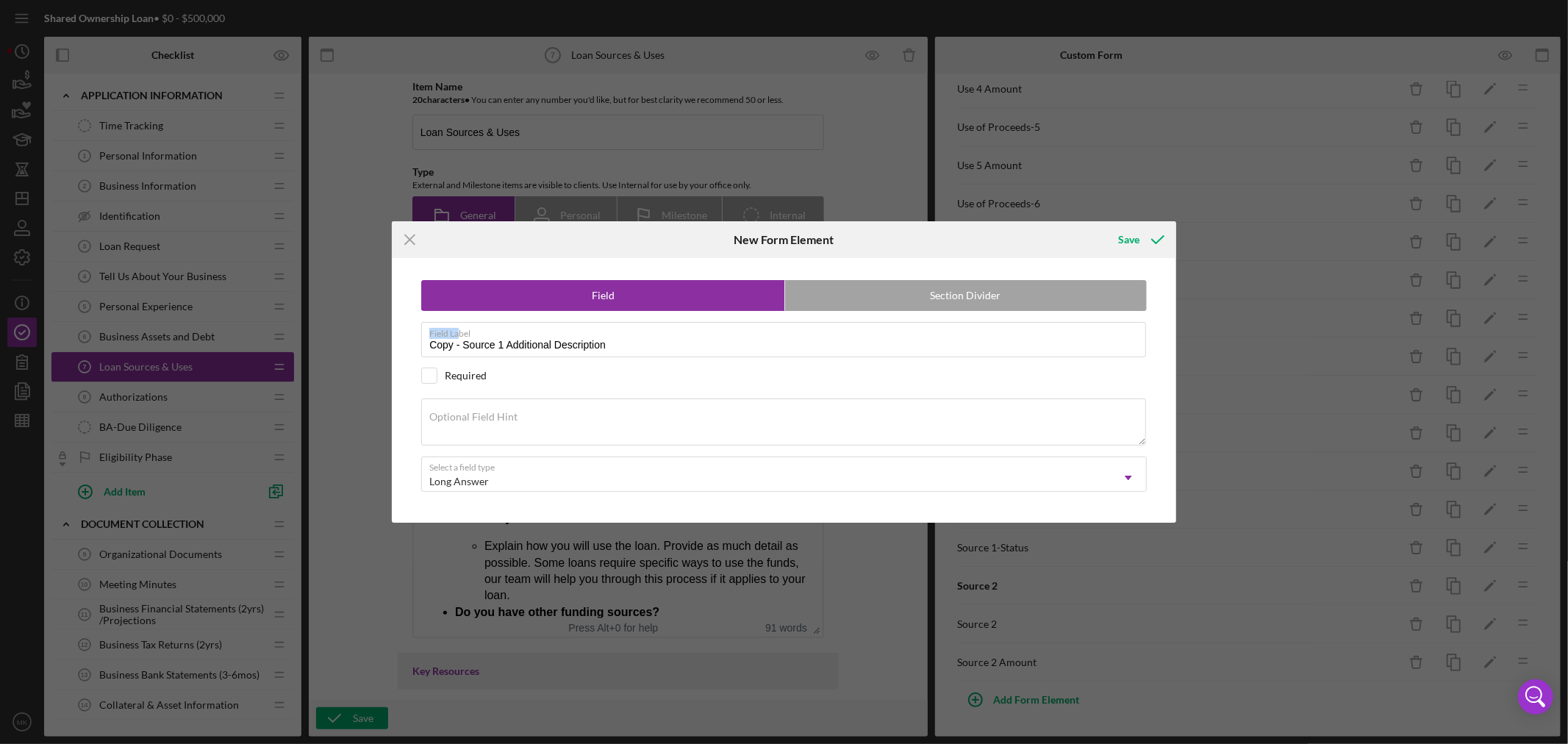
drag, startPoint x: 461, startPoint y: 336, endPoint x: 347, endPoint y: 329, distance: 114.2
click at [353, 329] on div "Icon/Menu Close New Form Element Save Field Section Divider Field Label Copy - …" at bounding box center [784, 372] width 1568 height 744
click at [459, 343] on input "Copy - Source 1 Additional Description" at bounding box center [784, 339] width 725 height 35
drag, startPoint x: 461, startPoint y: 341, endPoint x: 414, endPoint y: 342, distance: 47.0
click at [414, 342] on div "Field Section Divider Field Label Copy - Source 1 Additional Description Requir…" at bounding box center [784, 390] width 769 height 264
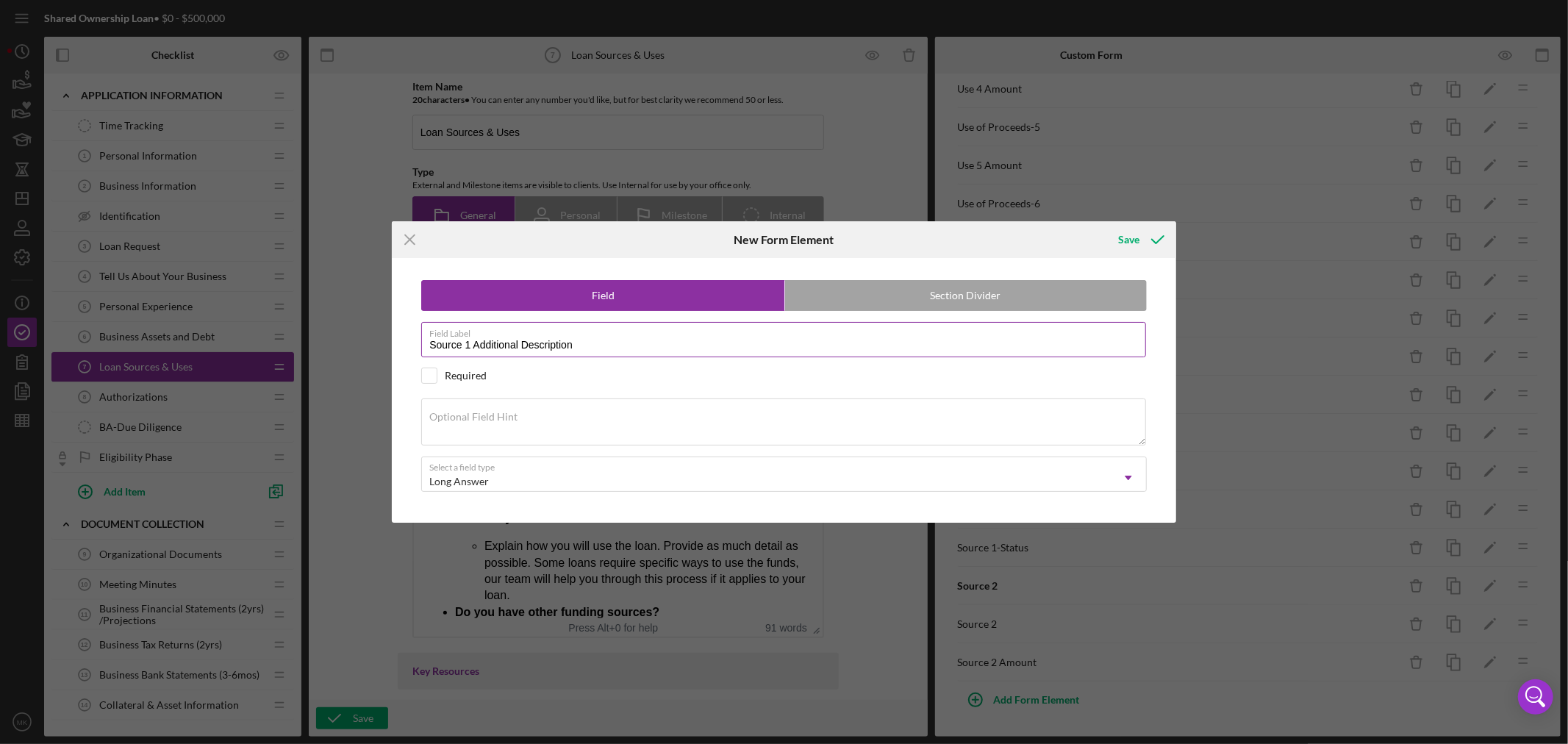
click at [466, 346] on input "Source 1 Additional Description" at bounding box center [784, 339] width 725 height 35
type input "Source 2 Additional Description"
click at [1134, 243] on div "Save" at bounding box center [1129, 240] width 21 height 29
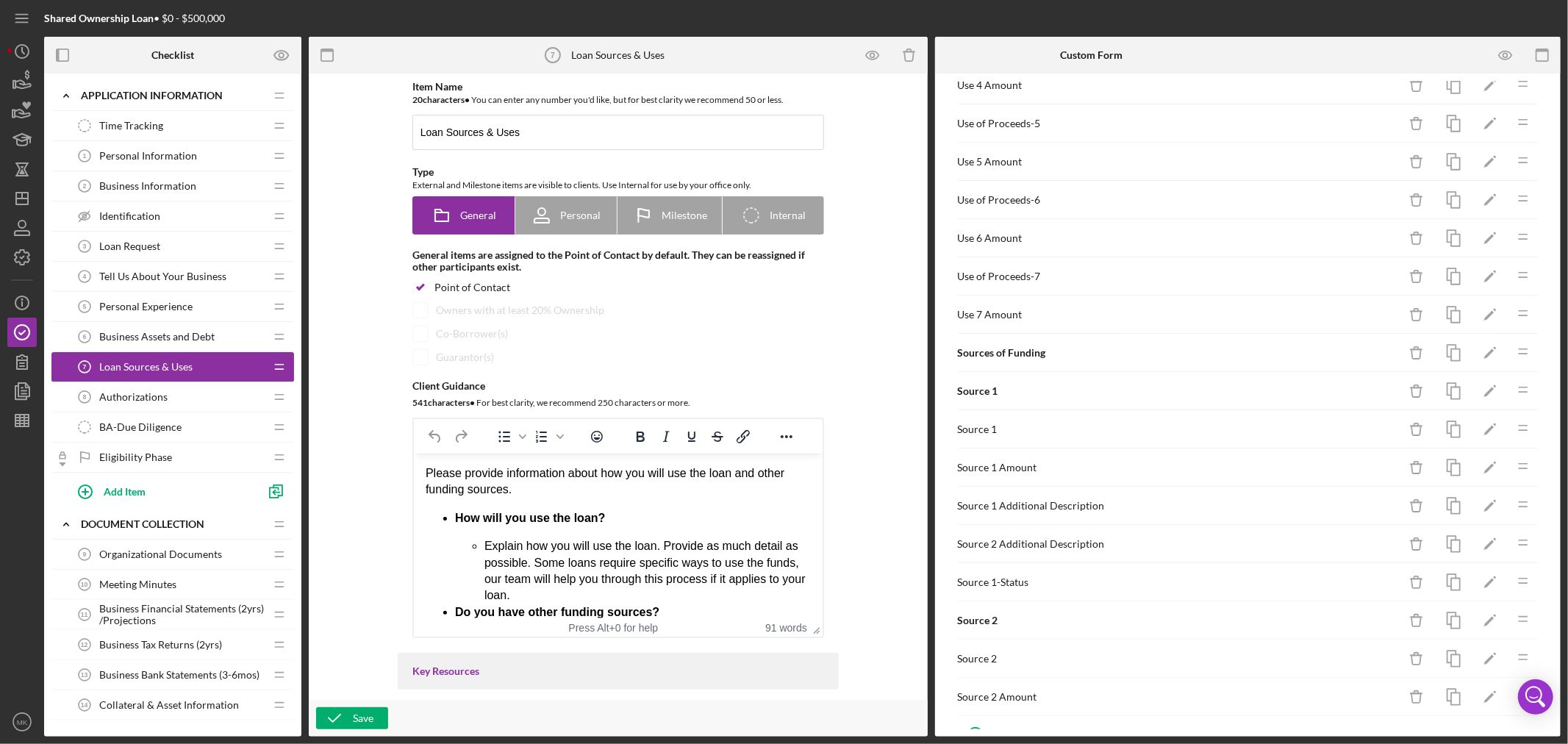
drag, startPoint x: 1446, startPoint y: 542, endPoint x: 1398, endPoint y: 723, distance: 187.3
click at [1398, 723] on div "Sources and Uses of Funding Icon/Delete Icon/Edit Icon/Drag Uses of Funding Ico…" at bounding box center [1248, 405] width 612 height 648
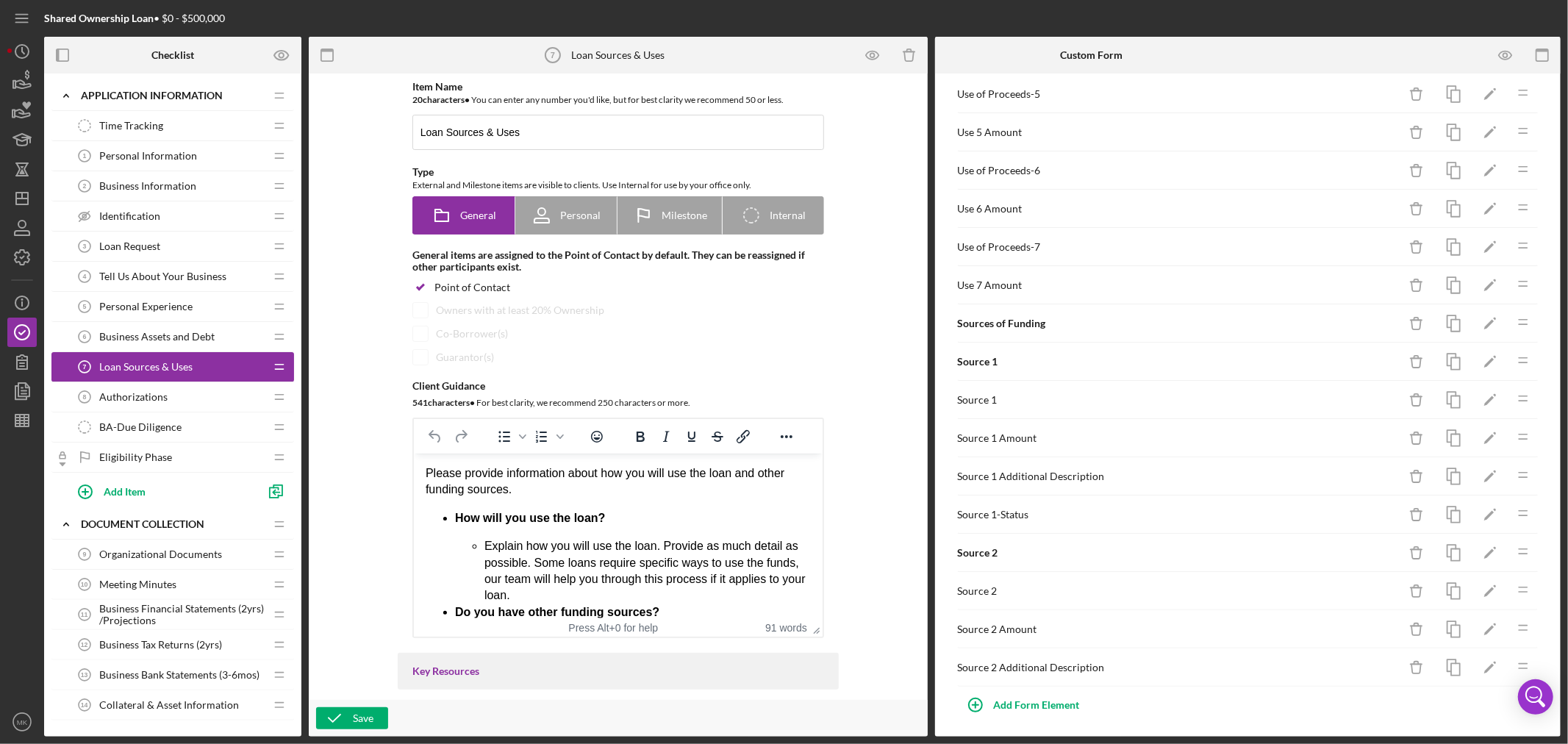
scroll to position [412, 0]
click at [1444, 506] on icon "button" at bounding box center [1453, 510] width 33 height 33
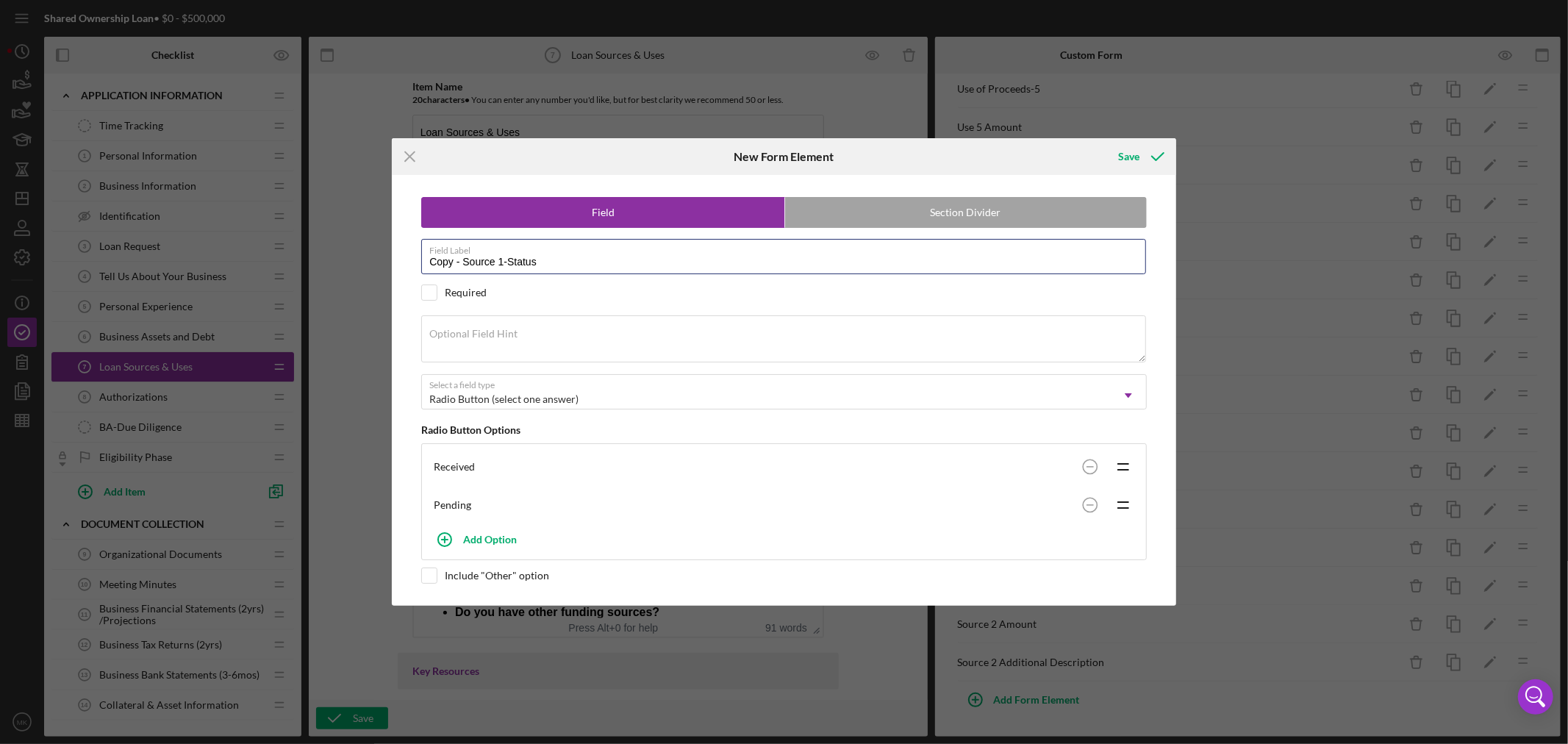
drag, startPoint x: 464, startPoint y: 260, endPoint x: 353, endPoint y: 267, distance: 111.2
click at [393, 264] on div "Field Section Divider Field Label Copy - Source 1-Status Required Required Opti…" at bounding box center [783, 389] width 784 height 430
click at [473, 265] on input "Source 1-Status" at bounding box center [784, 257] width 725 height 35
type input "Source 2-Status"
click at [1140, 152] on icon "submit" at bounding box center [1158, 156] width 37 height 37
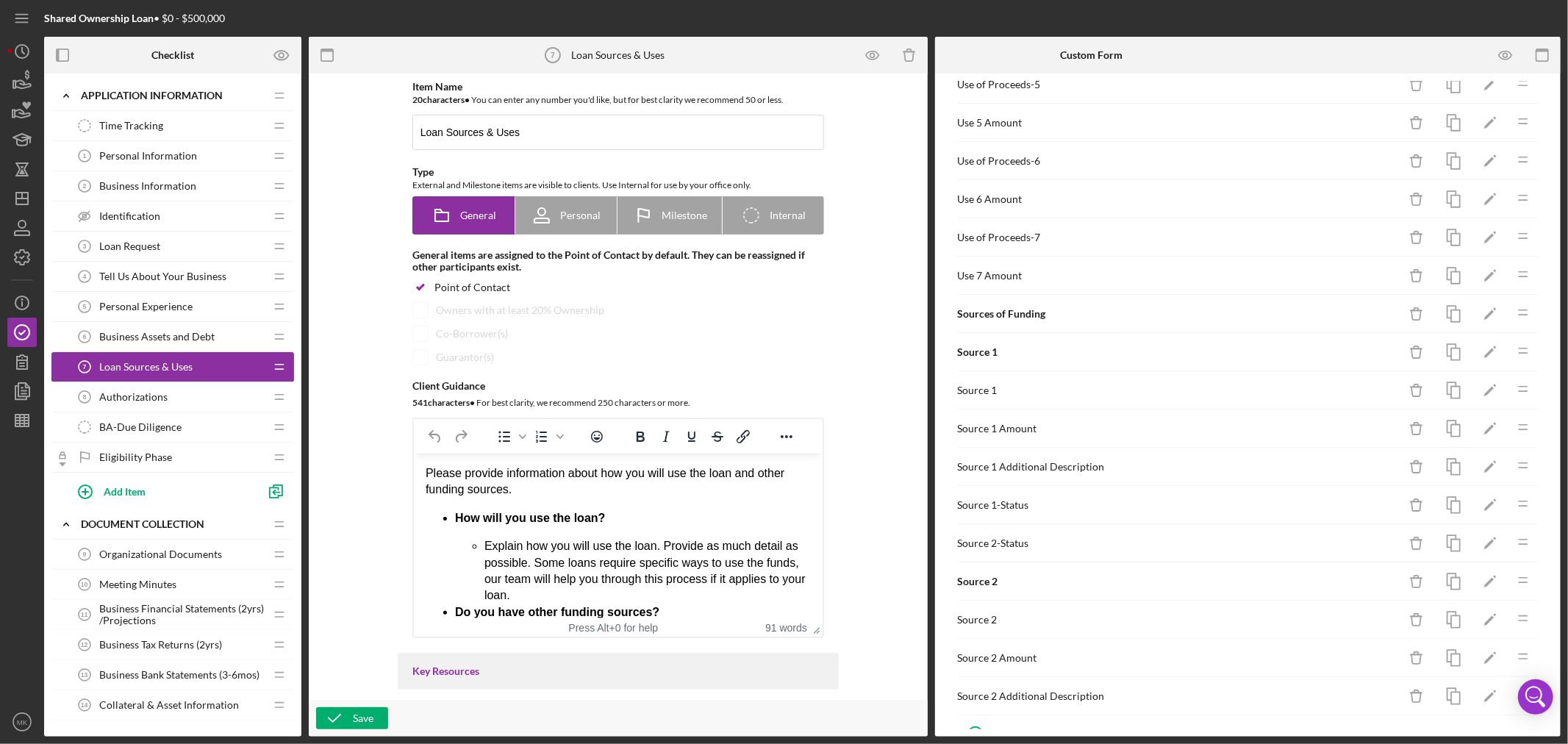
scroll to position [451, 0]
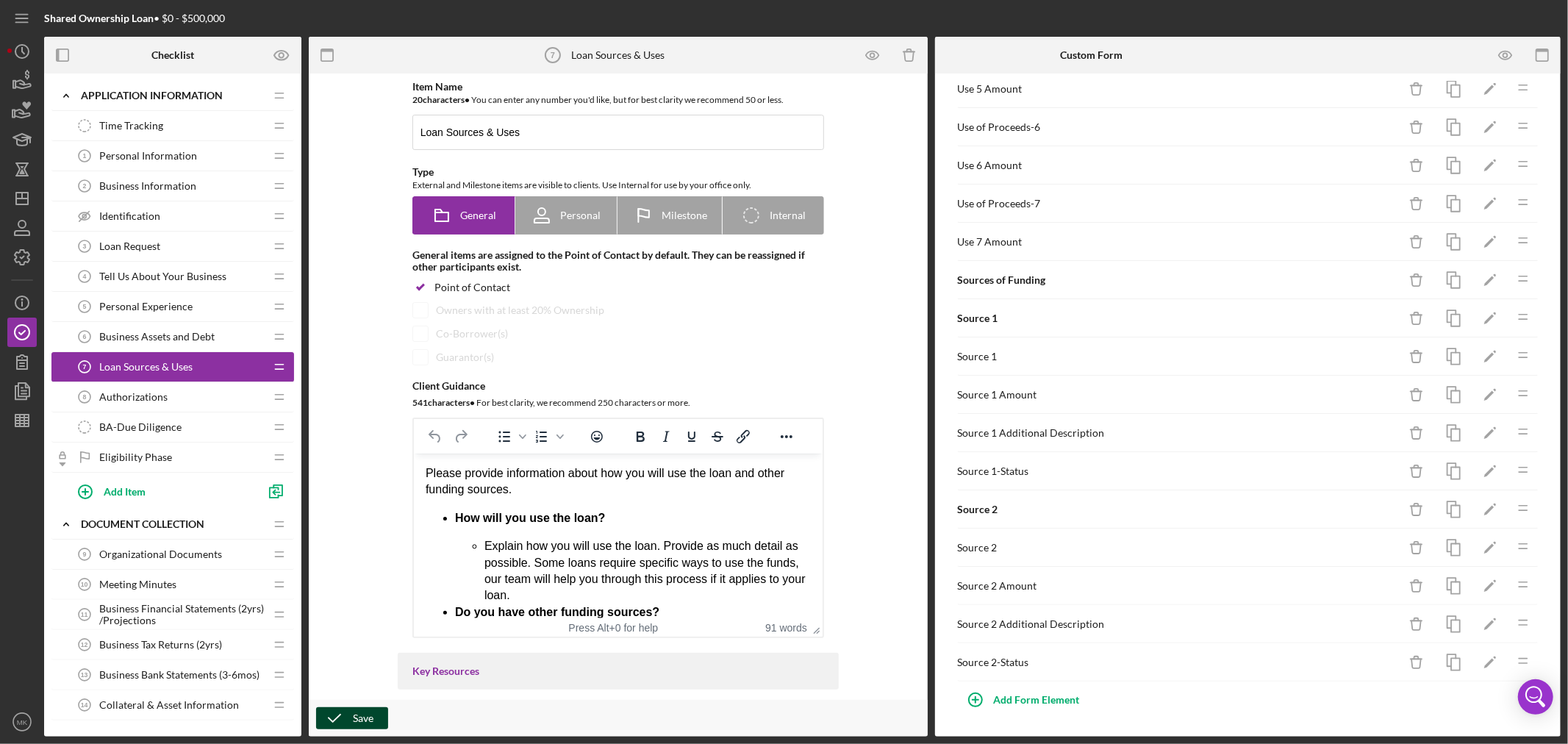
click at [350, 716] on icon "button" at bounding box center [334, 718] width 37 height 37
click at [1444, 510] on icon "button" at bounding box center [1453, 510] width 33 height 33
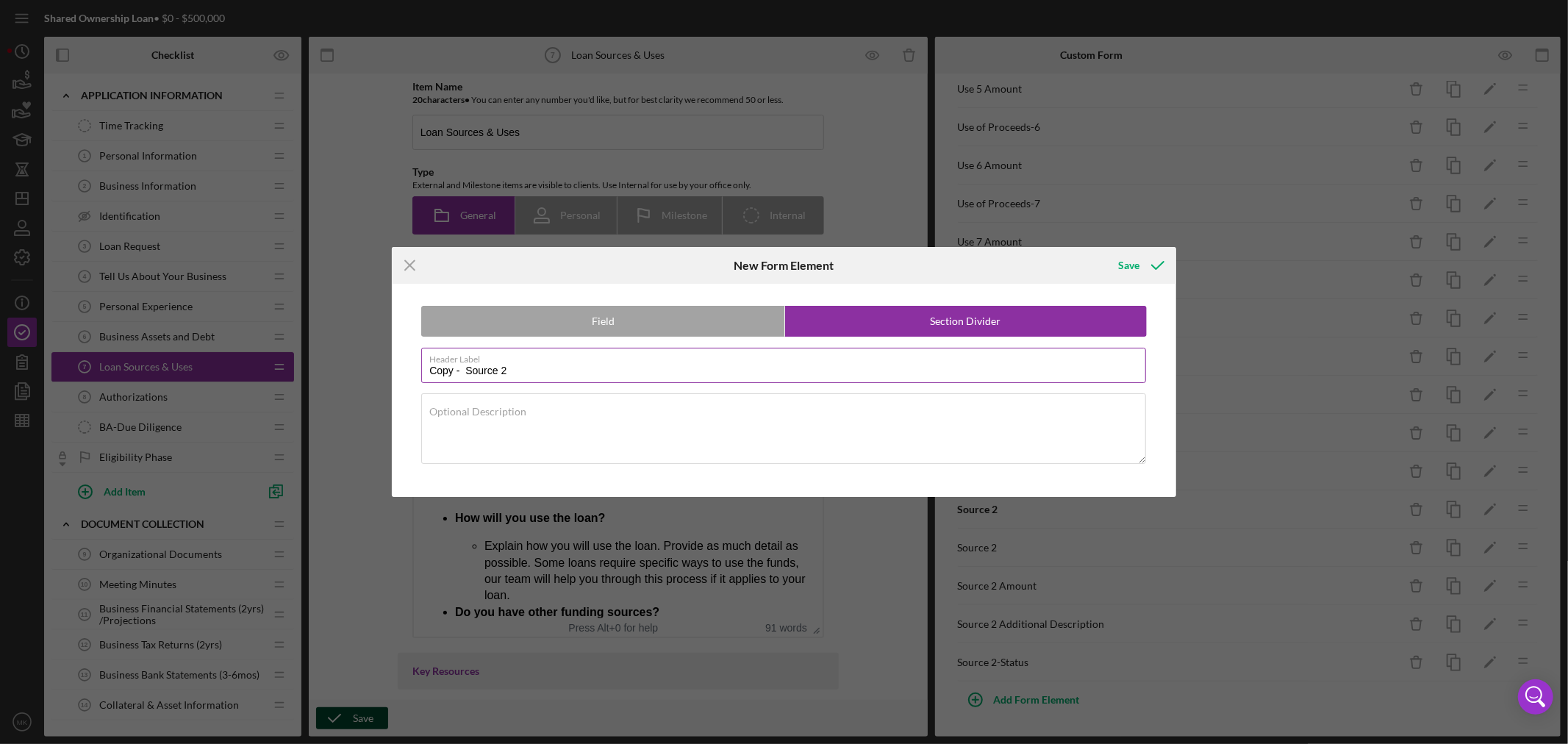
click at [516, 369] on input "Copy - Source 2" at bounding box center [784, 365] width 725 height 35
drag, startPoint x: 463, startPoint y: 376, endPoint x: 92, endPoint y: 341, distance: 372.6
click at [99, 340] on div "Icon/Menu Close New Form Element Save Field Section Divider Header Label Copy -…" at bounding box center [784, 372] width 1568 height 744
type input "Source 3"
click at [1137, 265] on div "Save" at bounding box center [1129, 265] width 21 height 29
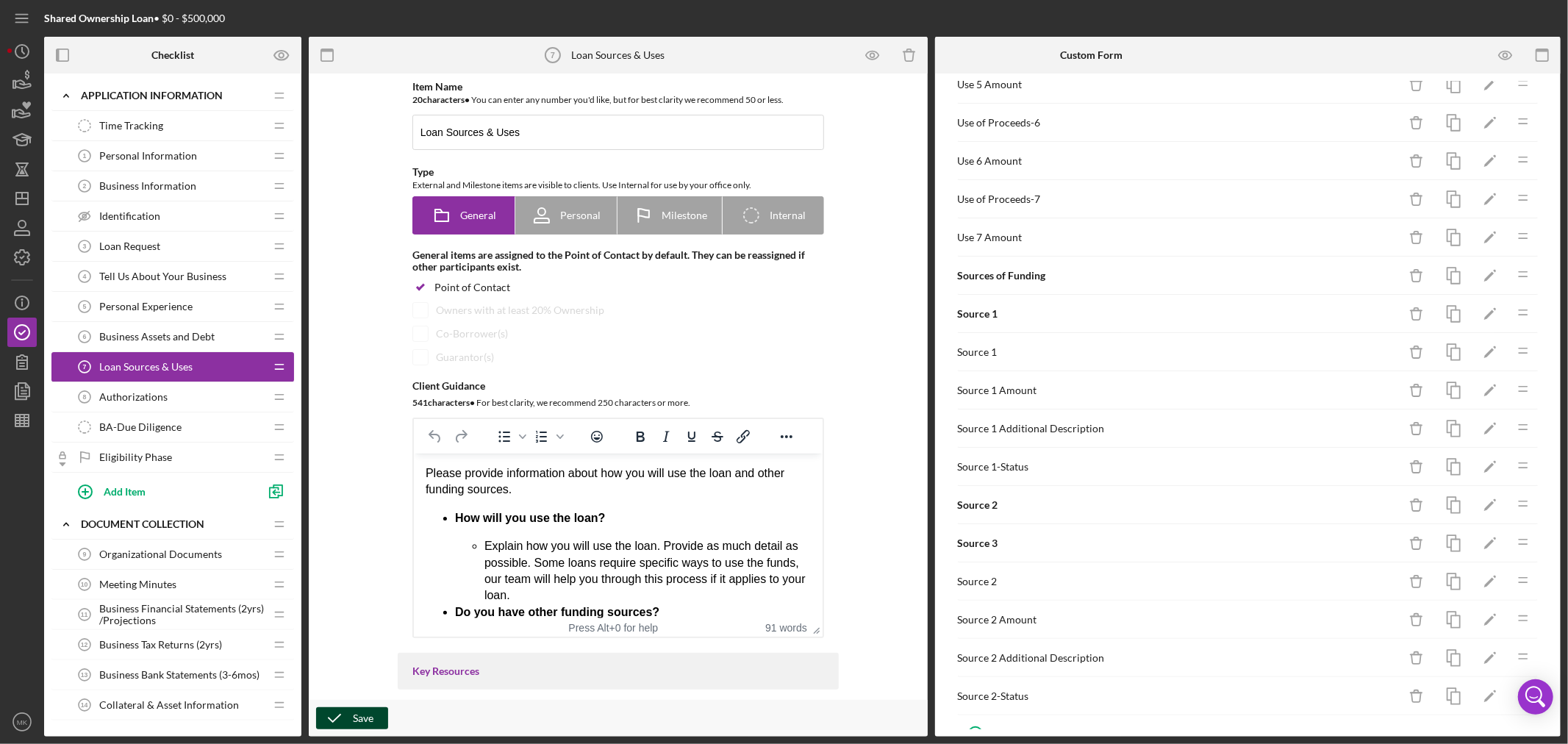
scroll to position [489, 0]
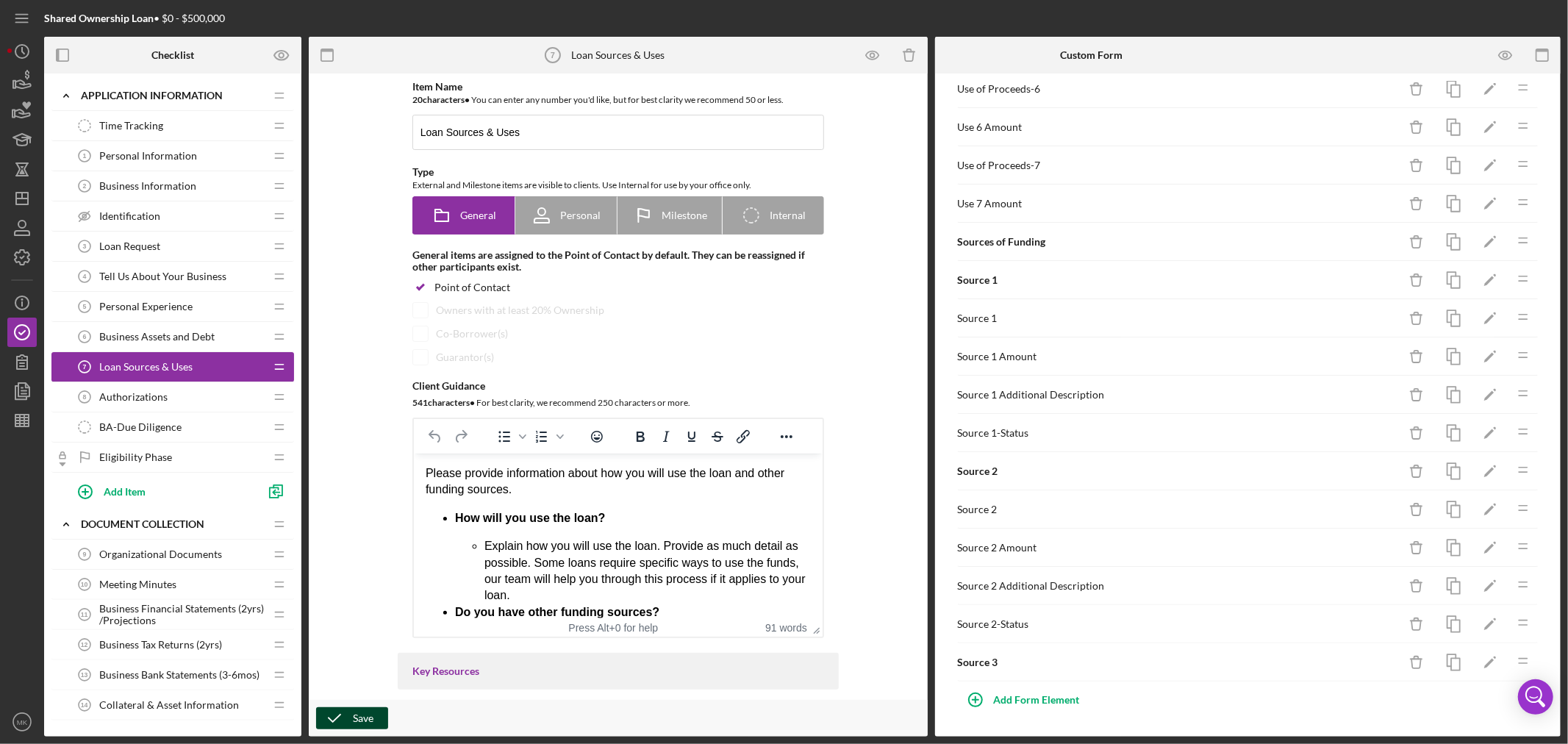
click at [989, 504] on div "Source 2" at bounding box center [1178, 509] width 441 height 11
click at [1443, 505] on icon "button" at bounding box center [1453, 510] width 33 height 33
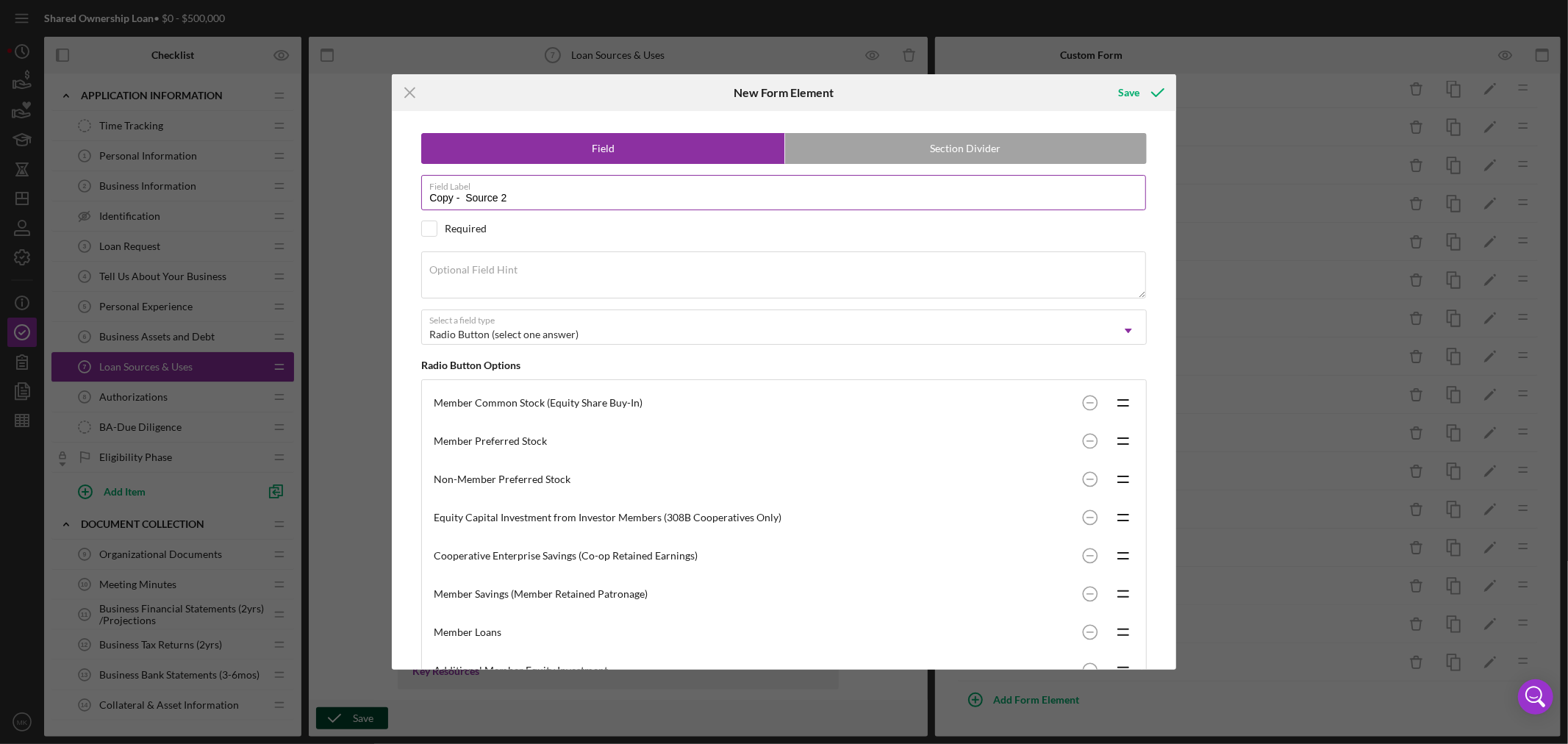
click at [517, 195] on input "Copy - Source 2" at bounding box center [784, 192] width 725 height 35
drag, startPoint x: 463, startPoint y: 195, endPoint x: 269, endPoint y: 179, distance: 194.7
click at [269, 179] on div "Icon/Menu Close New Form Element Save Field Section Divider Field Label Copy - …" at bounding box center [784, 372] width 1568 height 744
type input "Source 3"
click at [1133, 89] on div "Save" at bounding box center [1129, 93] width 21 height 29
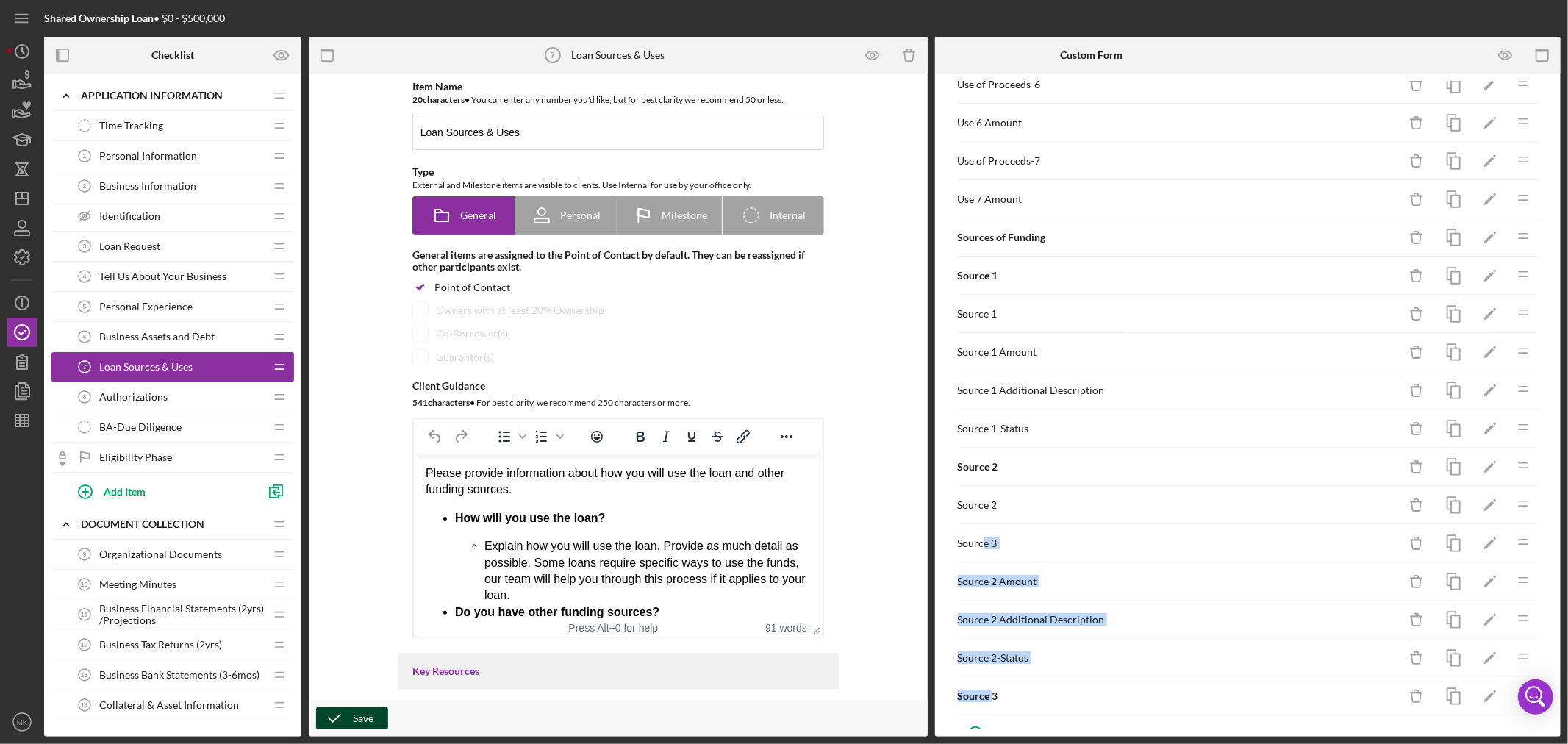
drag, startPoint x: 979, startPoint y: 546, endPoint x: 1001, endPoint y: 677, distance: 132.8
click at [996, 695] on div "Sources and Uses of Funding Icon/Delete Icon/Edit Icon/Drag Uses of Funding Ico…" at bounding box center [1248, 161] width 582 height 1108
click at [1179, 549] on div "Source 3" at bounding box center [1178, 542] width 441 height 11
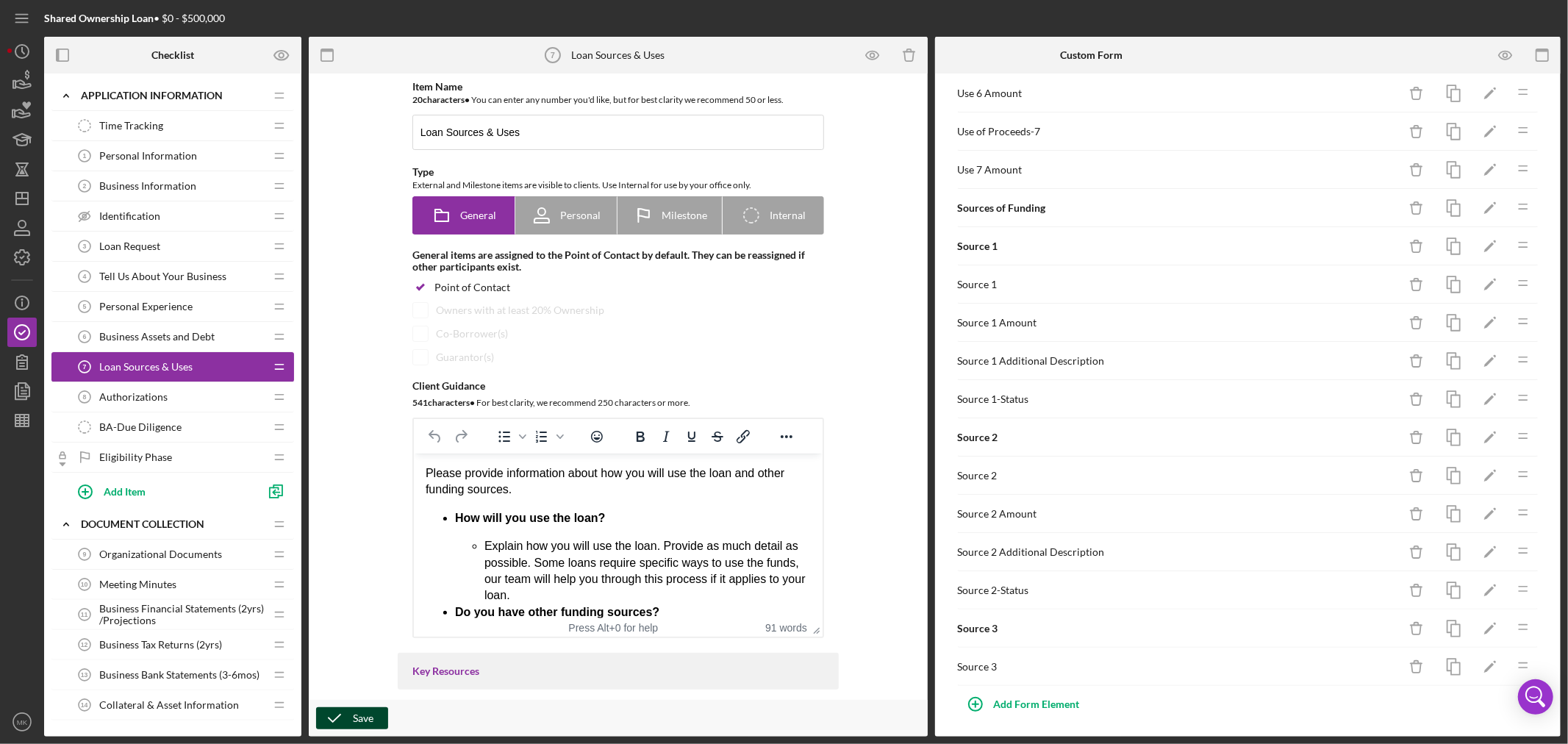
scroll to position [527, 0]
click at [1442, 508] on icon "button" at bounding box center [1453, 510] width 33 height 33
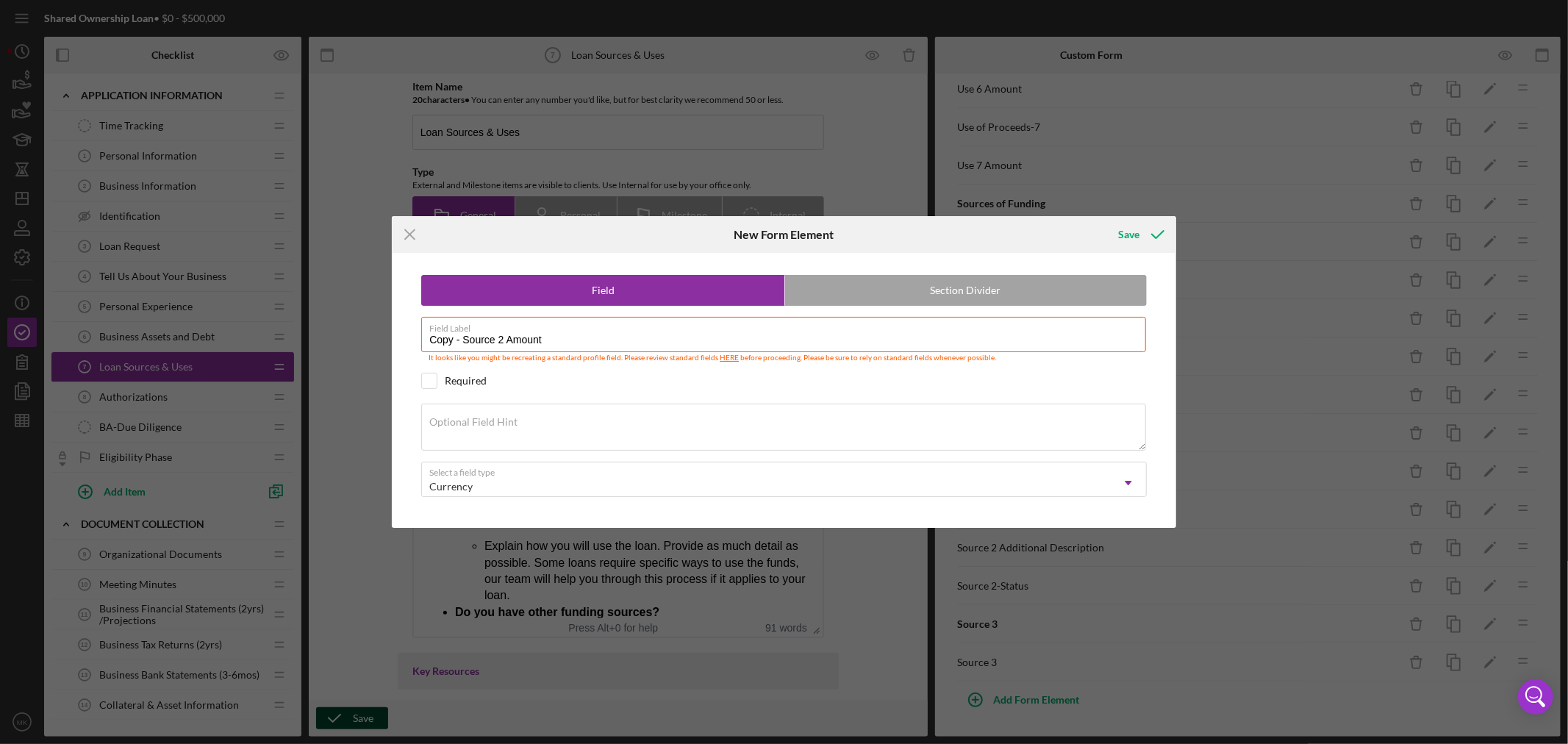
drag, startPoint x: 460, startPoint y: 334, endPoint x: 264, endPoint y: 316, distance: 196.8
click at [277, 316] on div "Icon/Menu Close New Form Element Save Field Section Divider Field Label Copy - …" at bounding box center [784, 372] width 1568 height 744
click at [474, 342] on input "Source 2 Amount" at bounding box center [784, 334] width 725 height 35
type input "Source 3 Amount"
click at [1132, 231] on div "Save" at bounding box center [1129, 234] width 21 height 29
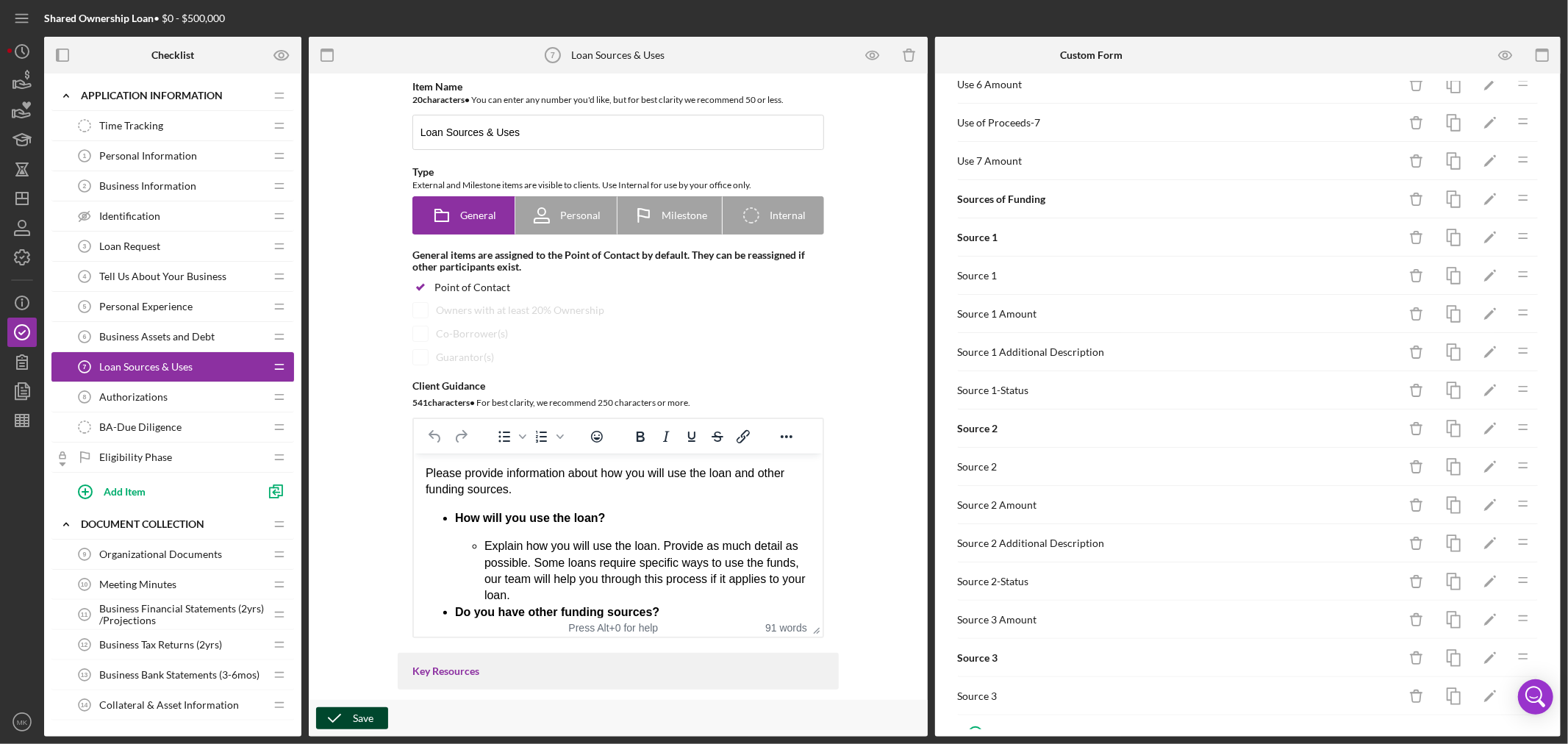
scroll to position [534, 0]
drag, startPoint x: 1442, startPoint y: 715, endPoint x: 1439, endPoint y: 723, distance: 8.5
click at [1439, 723] on div "Sources and Uses of Funding Icon/Delete Icon/Edit Icon/Drag Uses of Funding Ico…" at bounding box center [1248, 405] width 626 height 663
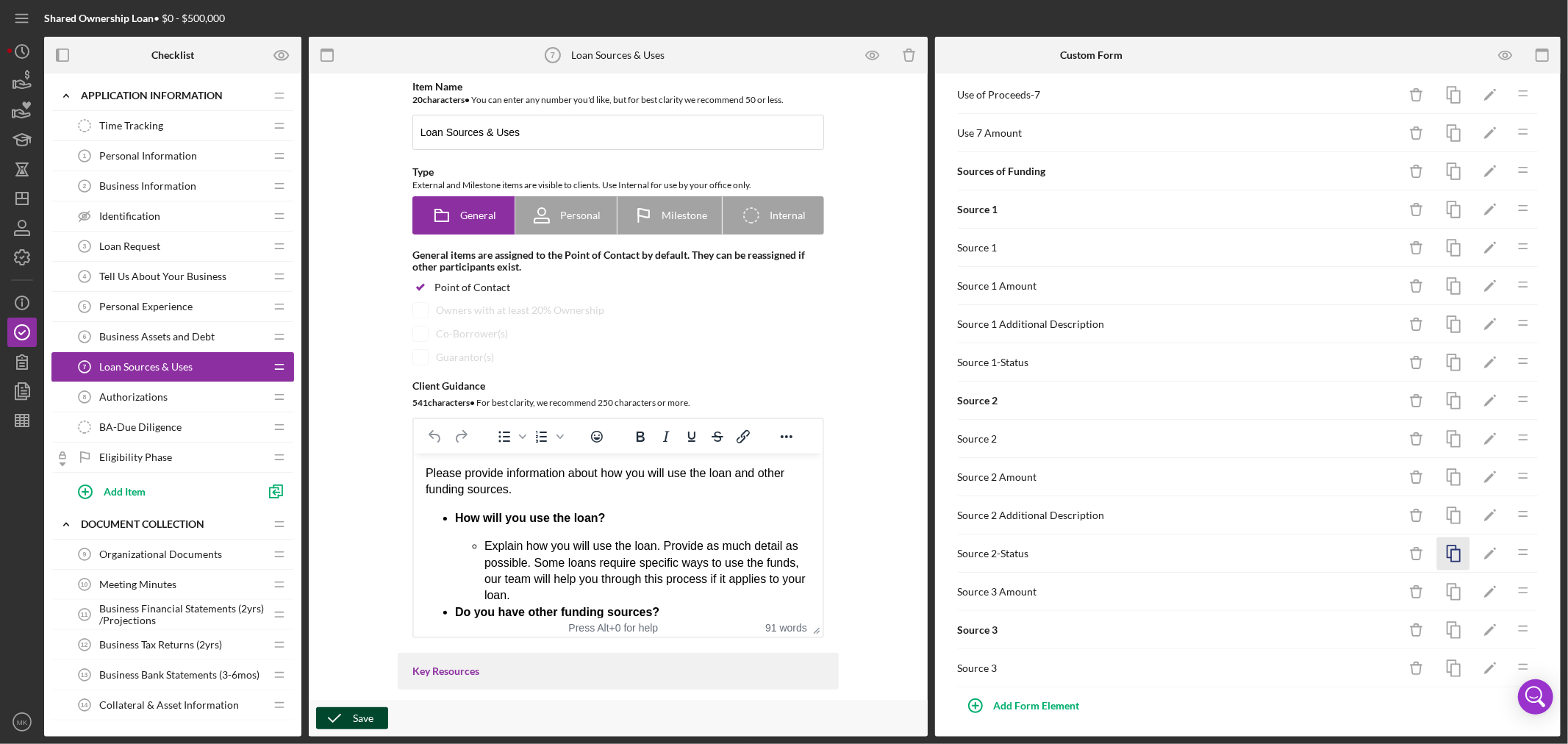
scroll to position [566, 0]
click at [1442, 507] on icon "button" at bounding box center [1453, 510] width 33 height 33
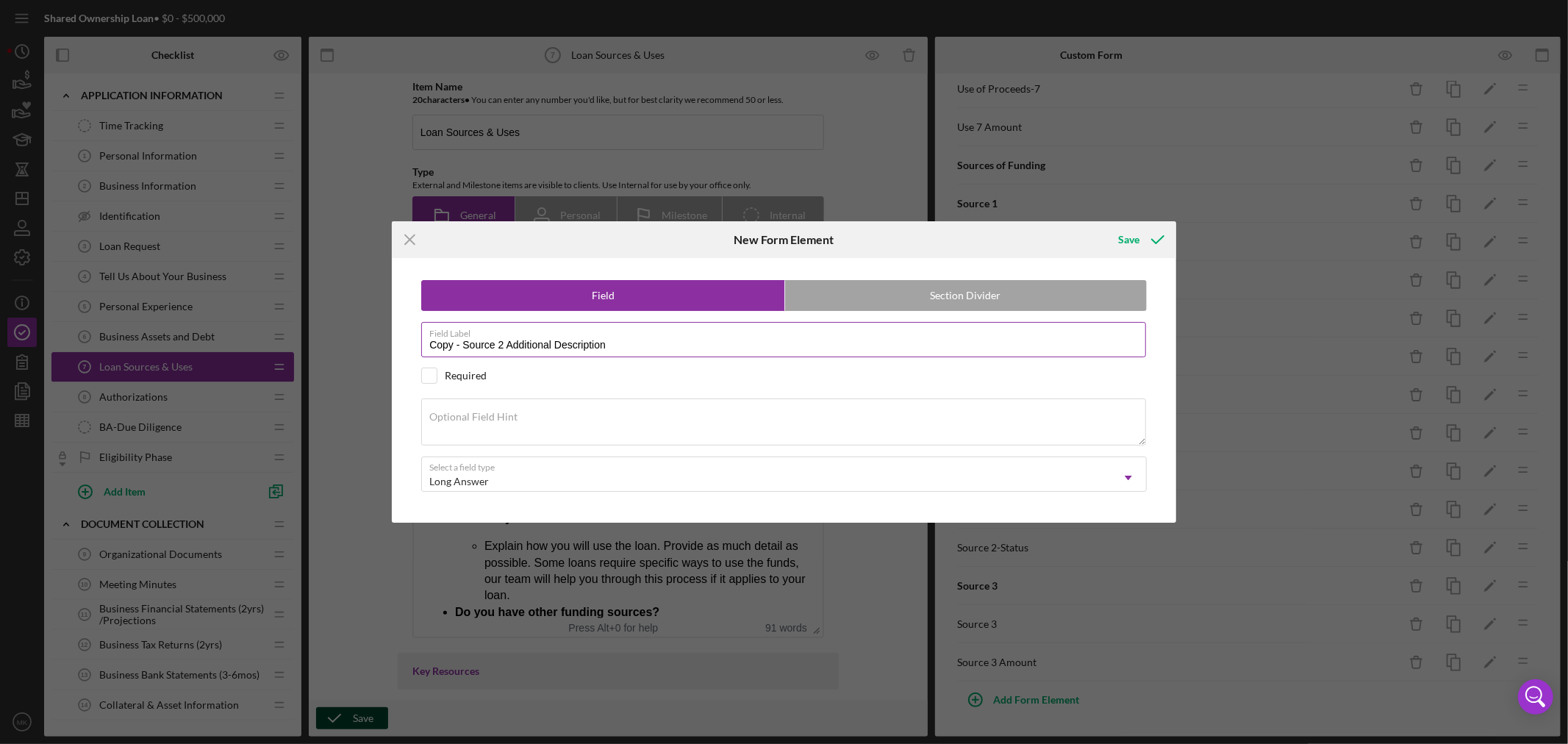
drag, startPoint x: 502, startPoint y: 342, endPoint x: 491, endPoint y: 343, distance: 11.0
click at [491, 343] on input "Copy - Source 2 Additional Description" at bounding box center [784, 339] width 725 height 35
drag, startPoint x: 459, startPoint y: 342, endPoint x: 387, endPoint y: 343, distance: 72.0
click at [387, 343] on div "Icon/Menu Close New Form Element Save Field Section Divider Field Label Copy - …" at bounding box center [784, 372] width 1568 height 744
type input "Source 3 Additional Description"
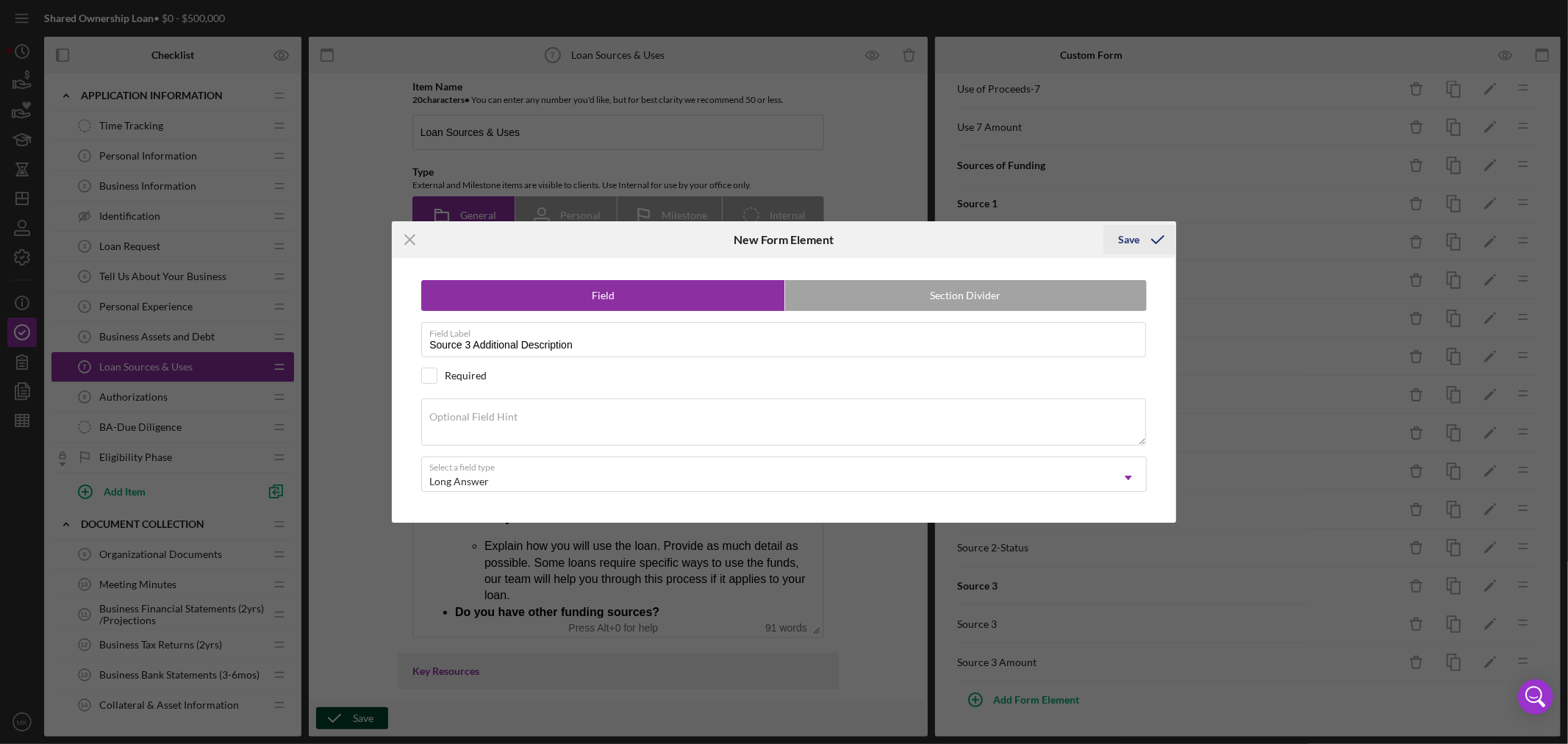
click at [1130, 238] on div "Save" at bounding box center [1129, 240] width 21 height 29
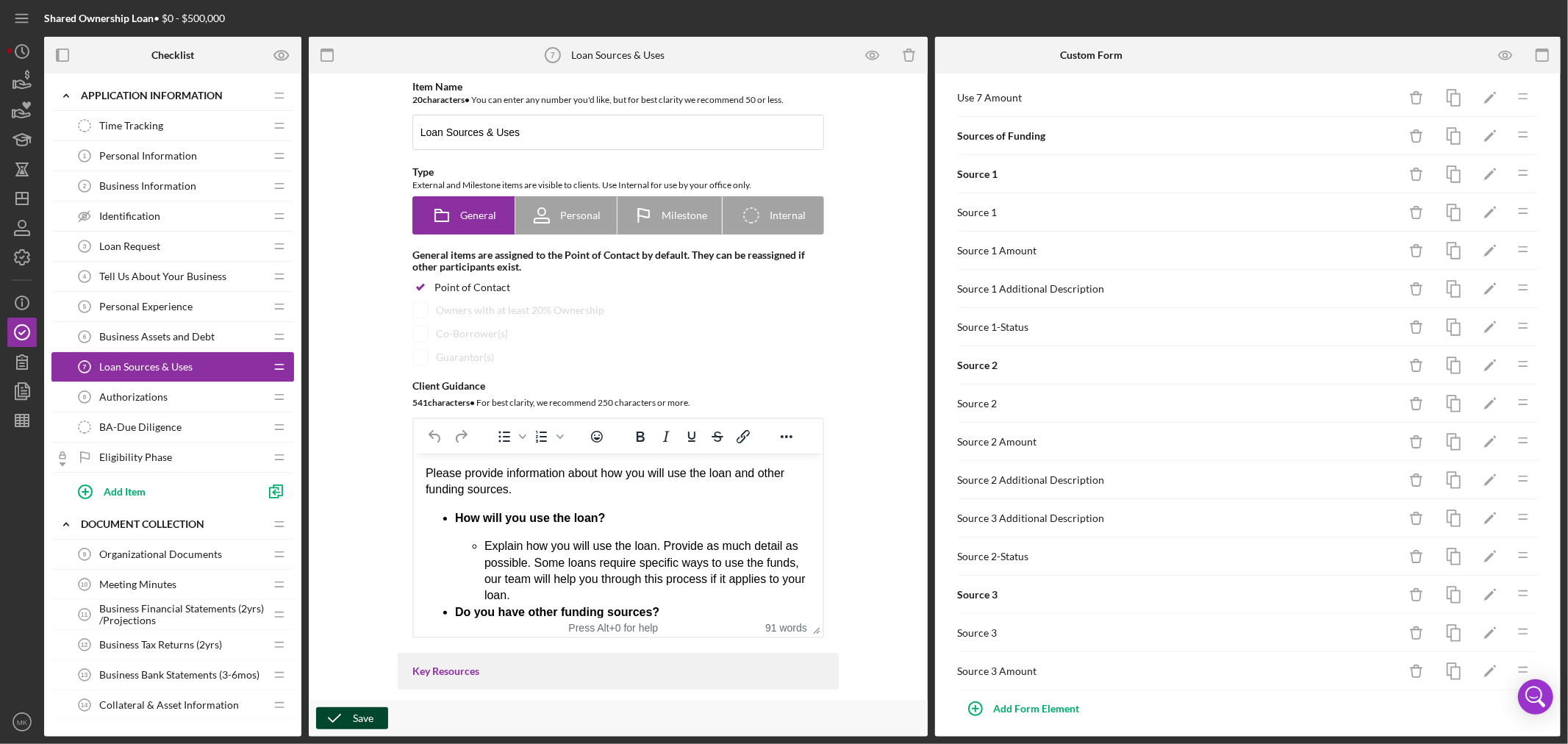
scroll to position [604, 0]
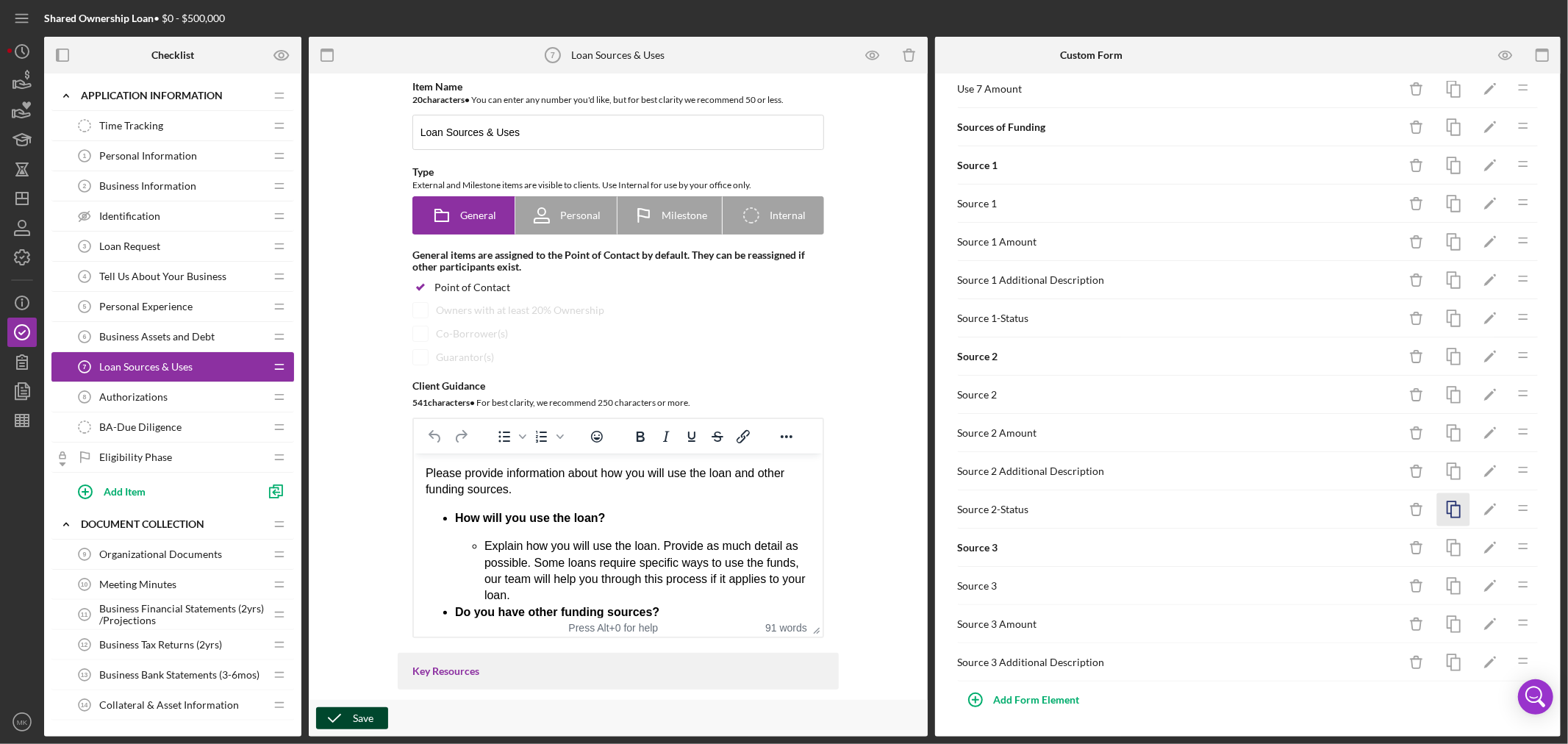
click at [1445, 507] on icon "button" at bounding box center [1453, 510] width 33 height 33
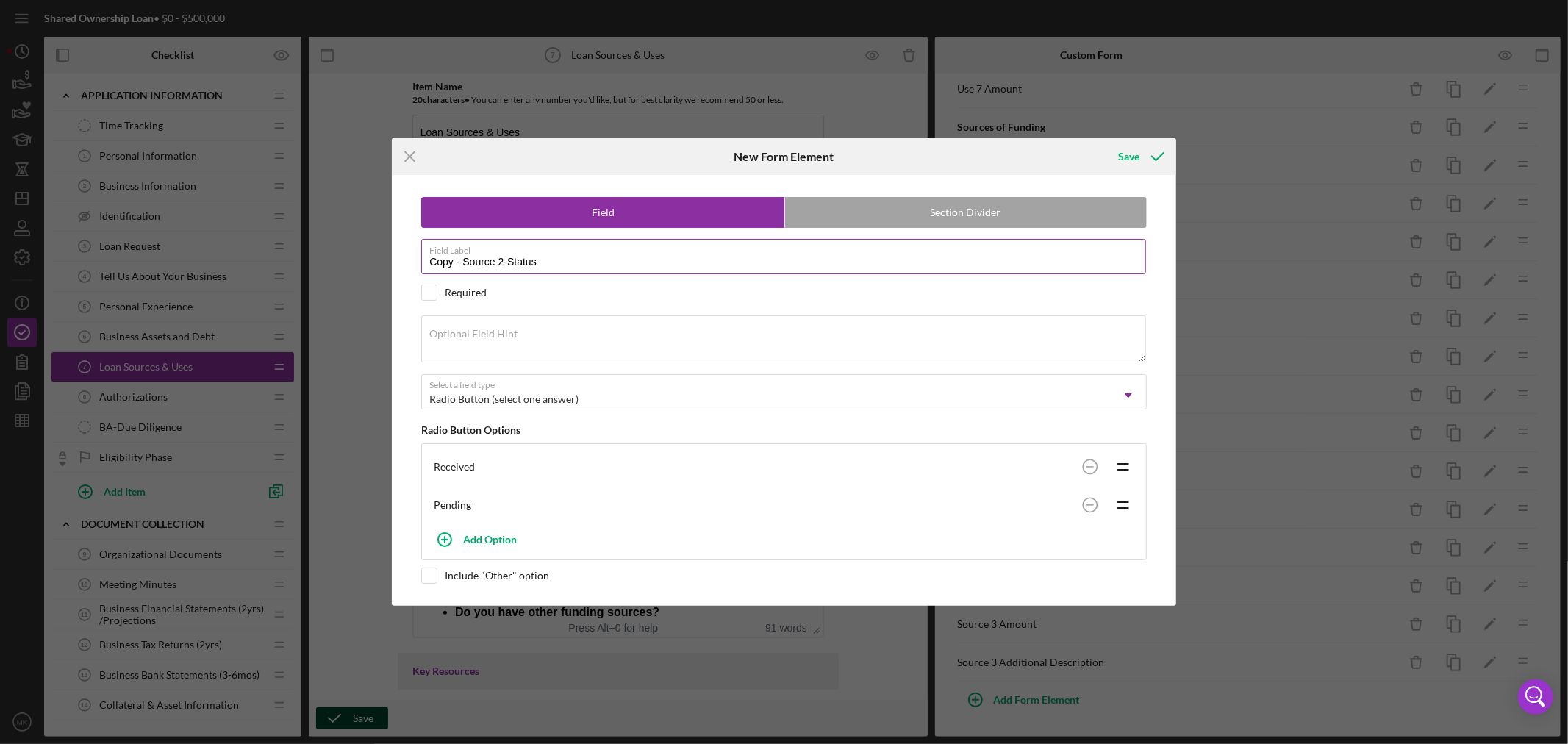
click at [500, 256] on input "Copy - Source 2-Status" at bounding box center [784, 257] width 725 height 35
drag, startPoint x: 460, startPoint y: 261, endPoint x: 159, endPoint y: 251, distance: 301.2
click at [168, 251] on div "Icon/Menu Close New Form Element Save Field Section Divider Field Label Copy - …" at bounding box center [784, 372] width 1568 height 744
type input "Source 3-Status"
click at [1134, 156] on div "Save" at bounding box center [1129, 156] width 21 height 29
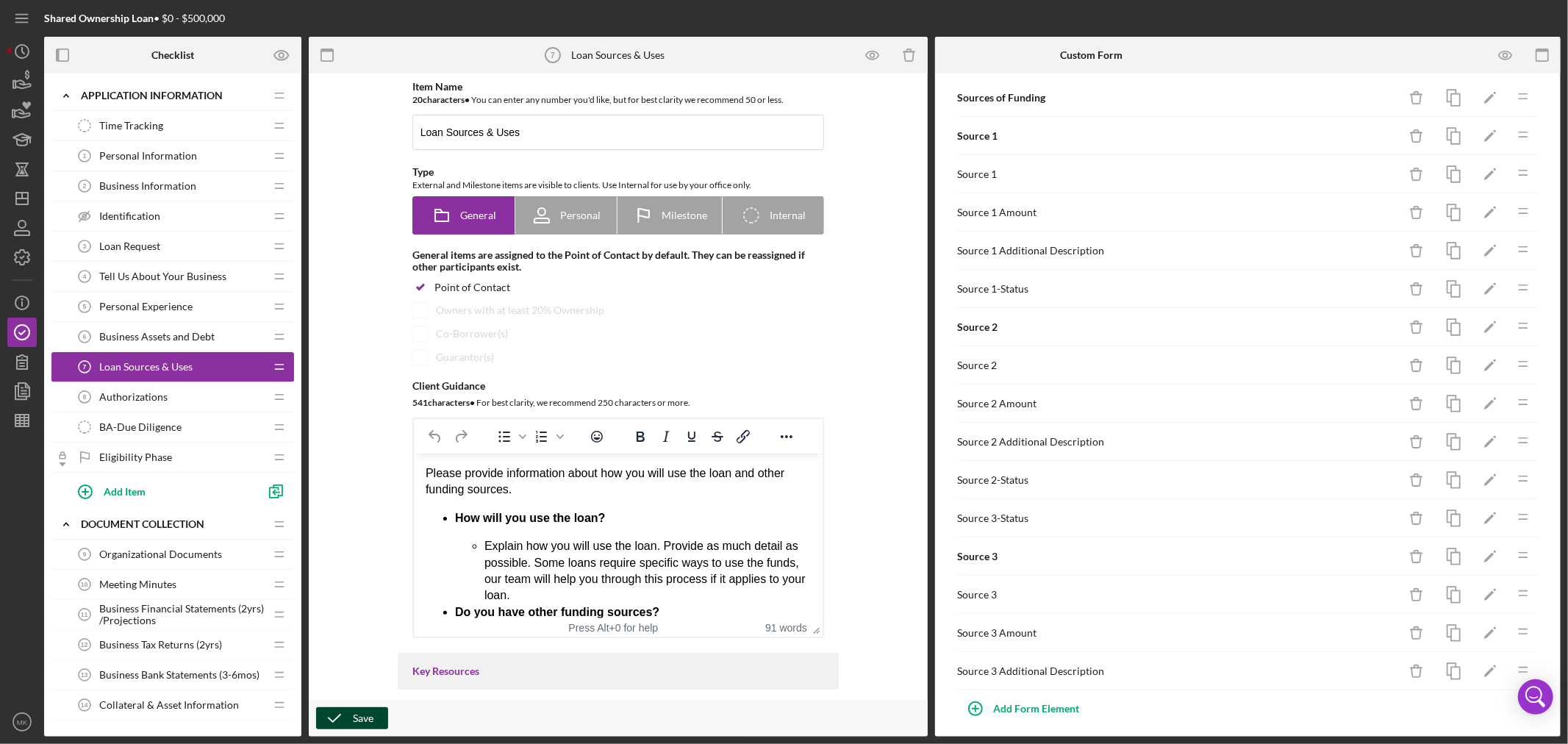
scroll to position [642, 0]
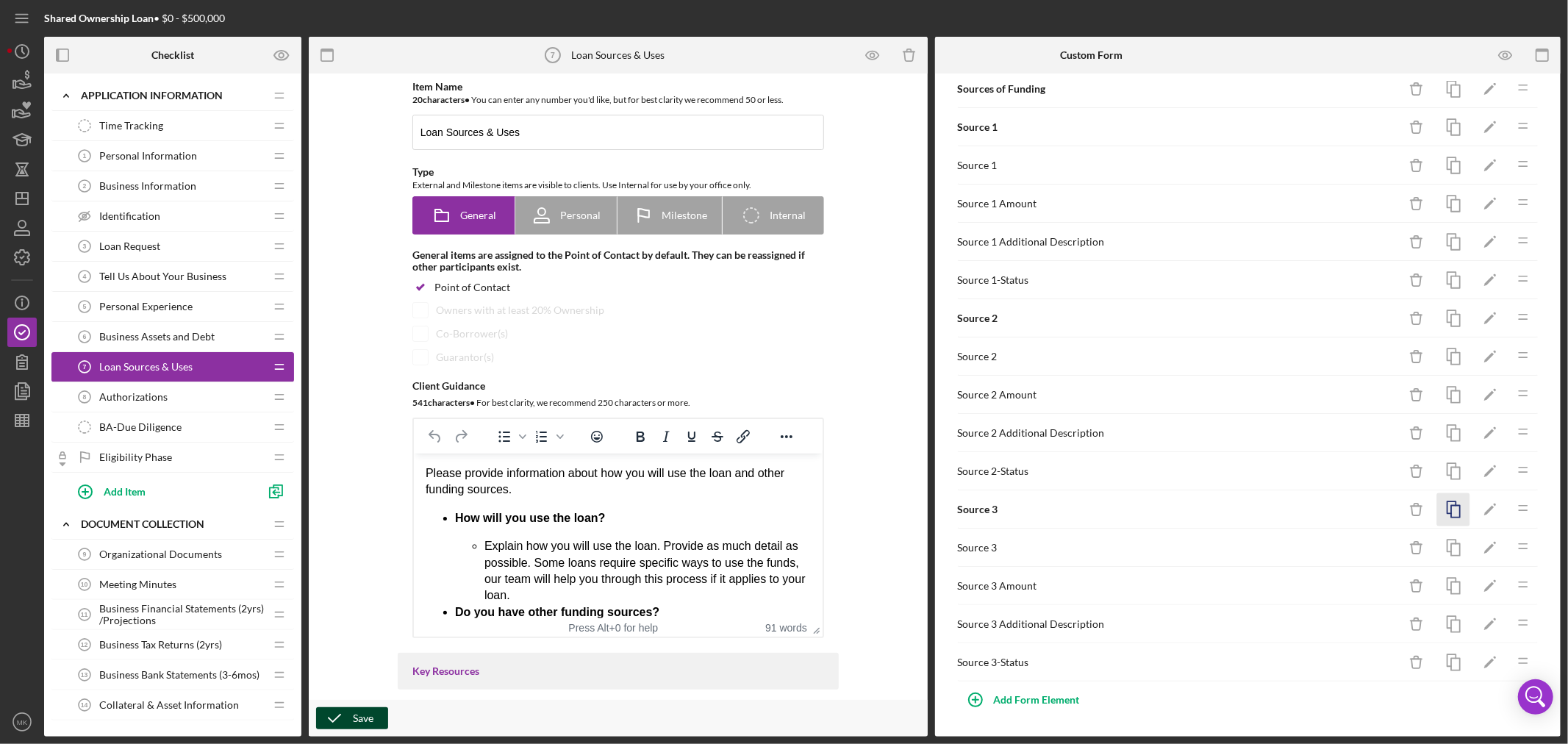
click at [1446, 508] on icon "button" at bounding box center [1453, 510] width 33 height 33
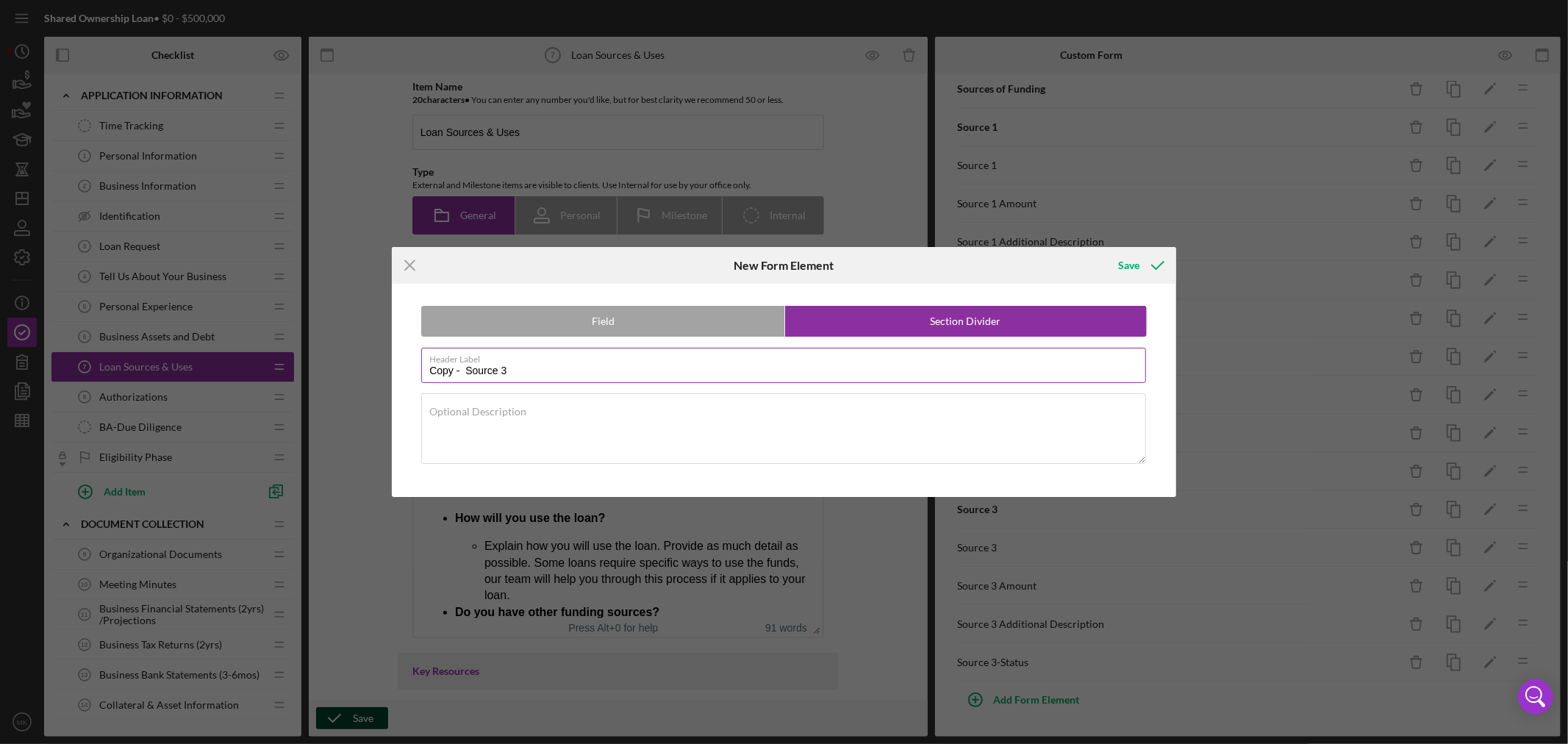
click at [520, 366] on input "Copy - Source 3" at bounding box center [784, 365] width 725 height 35
drag, startPoint x: 464, startPoint y: 369, endPoint x: 288, endPoint y: 372, distance: 176.0
click at [293, 371] on div "Icon/Menu Close New Form Element Save Field Section Divider Header Label Copy -…" at bounding box center [784, 372] width 1568 height 744
type input "Source 4"
click at [1133, 264] on div "Save" at bounding box center [1129, 265] width 21 height 29
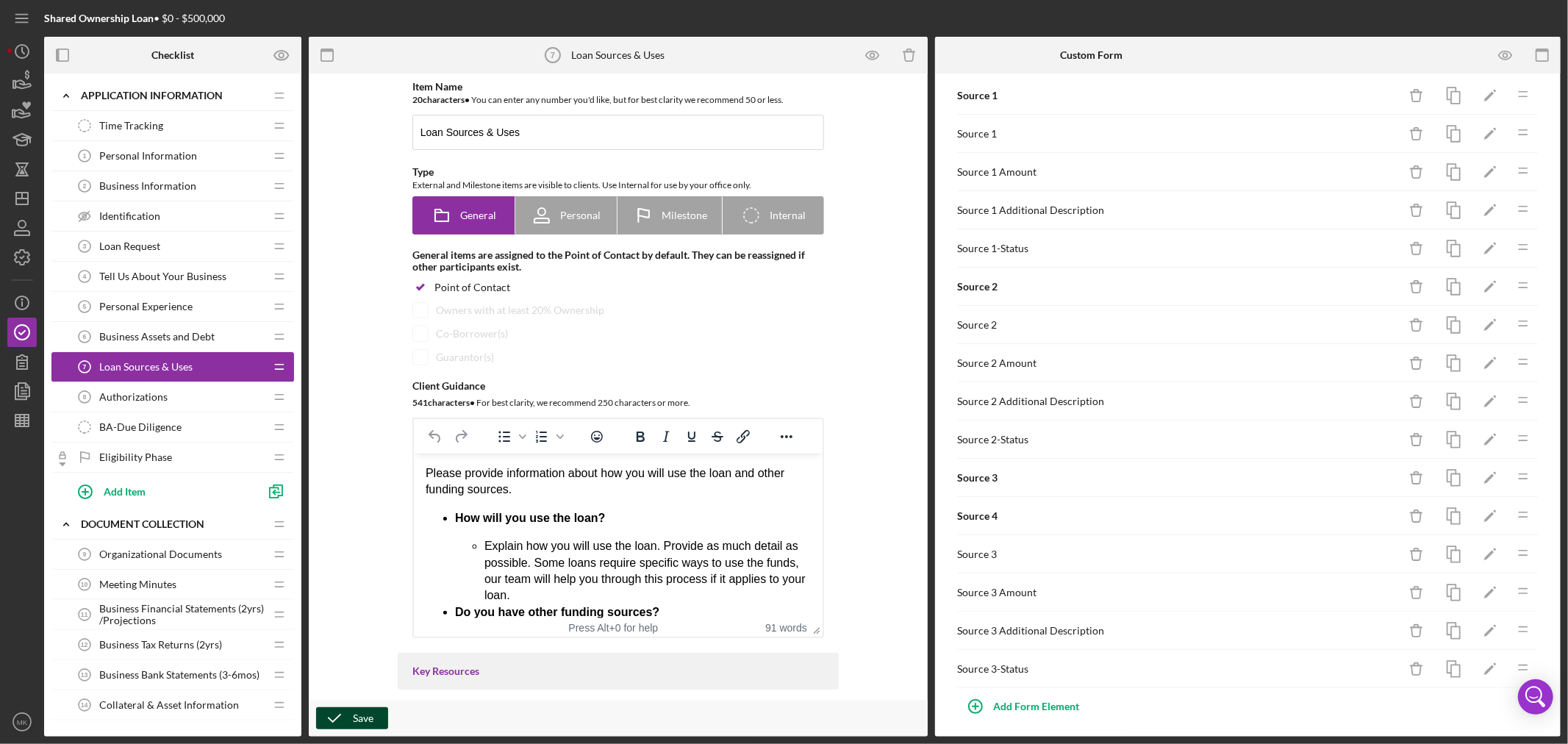
scroll to position [680, 0]
drag, startPoint x: 976, startPoint y: 503, endPoint x: 980, endPoint y: 548, distance: 45.2
click at [980, 548] on div "Sources and Uses of Funding Icon/Delete Icon/Edit Icon/Drag Uses of Funding Ico…" at bounding box center [1248, 51] width 582 height 1261
click at [1444, 509] on icon "button" at bounding box center [1453, 510] width 33 height 33
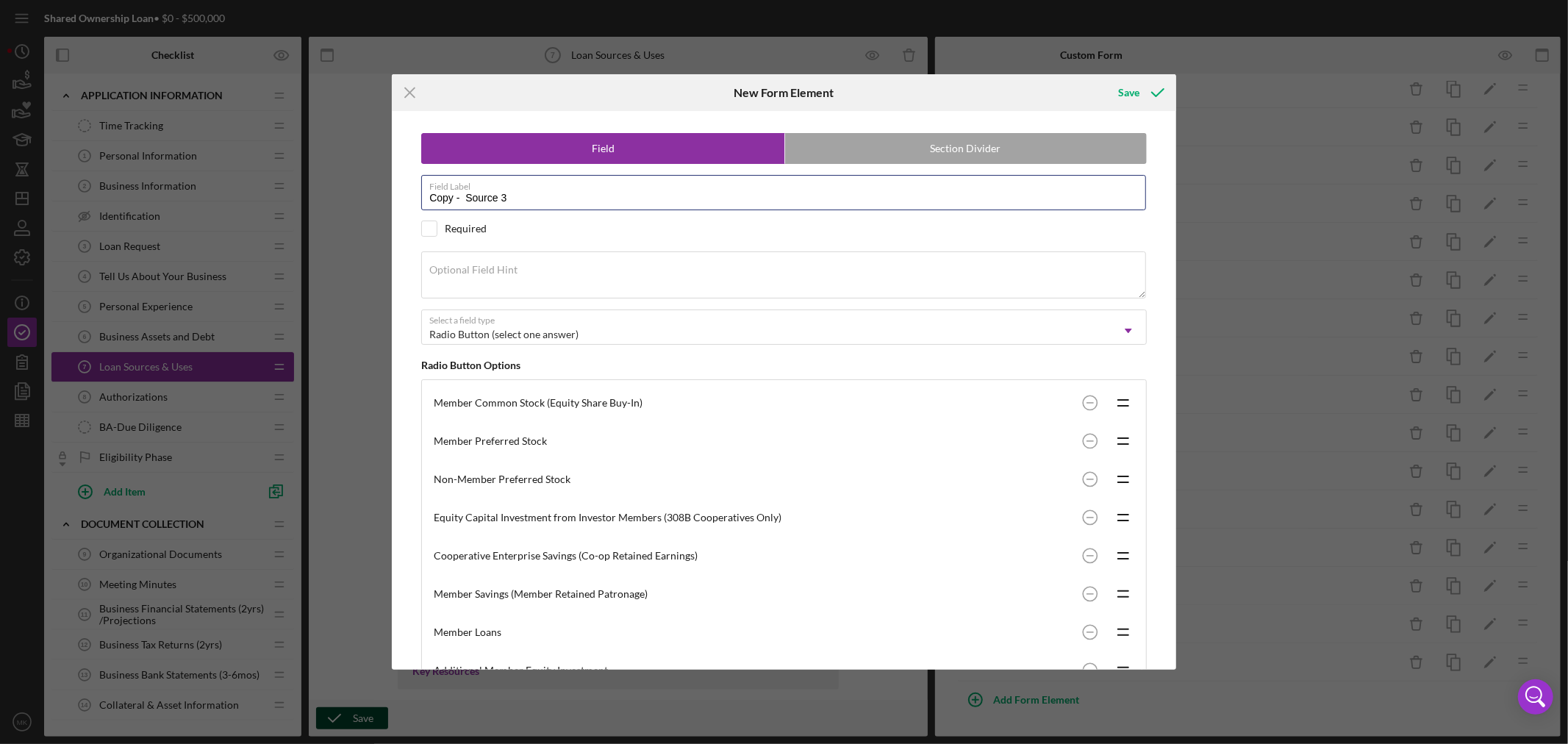
drag, startPoint x: 464, startPoint y: 196, endPoint x: 341, endPoint y: 188, distance: 123.3
click at [348, 188] on div "Icon/Menu Close New Form Element Save Field Section Divider Field Label Copy - …" at bounding box center [784, 372] width 1568 height 744
click at [483, 199] on input "Source 3" at bounding box center [784, 192] width 725 height 35
type input "Source 4"
click at [1133, 94] on div "Save" at bounding box center [1129, 93] width 21 height 29
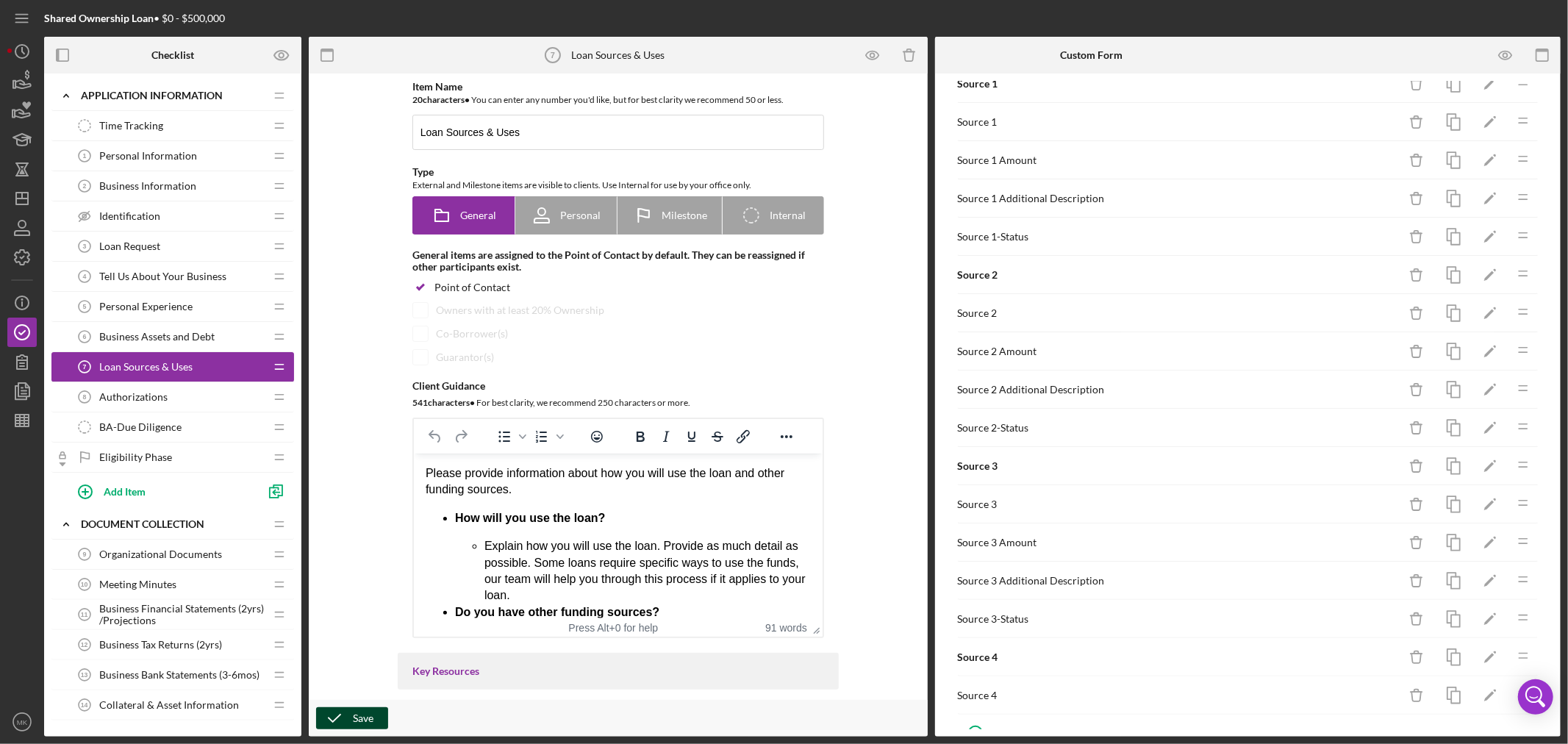
scroll to position [719, 0]
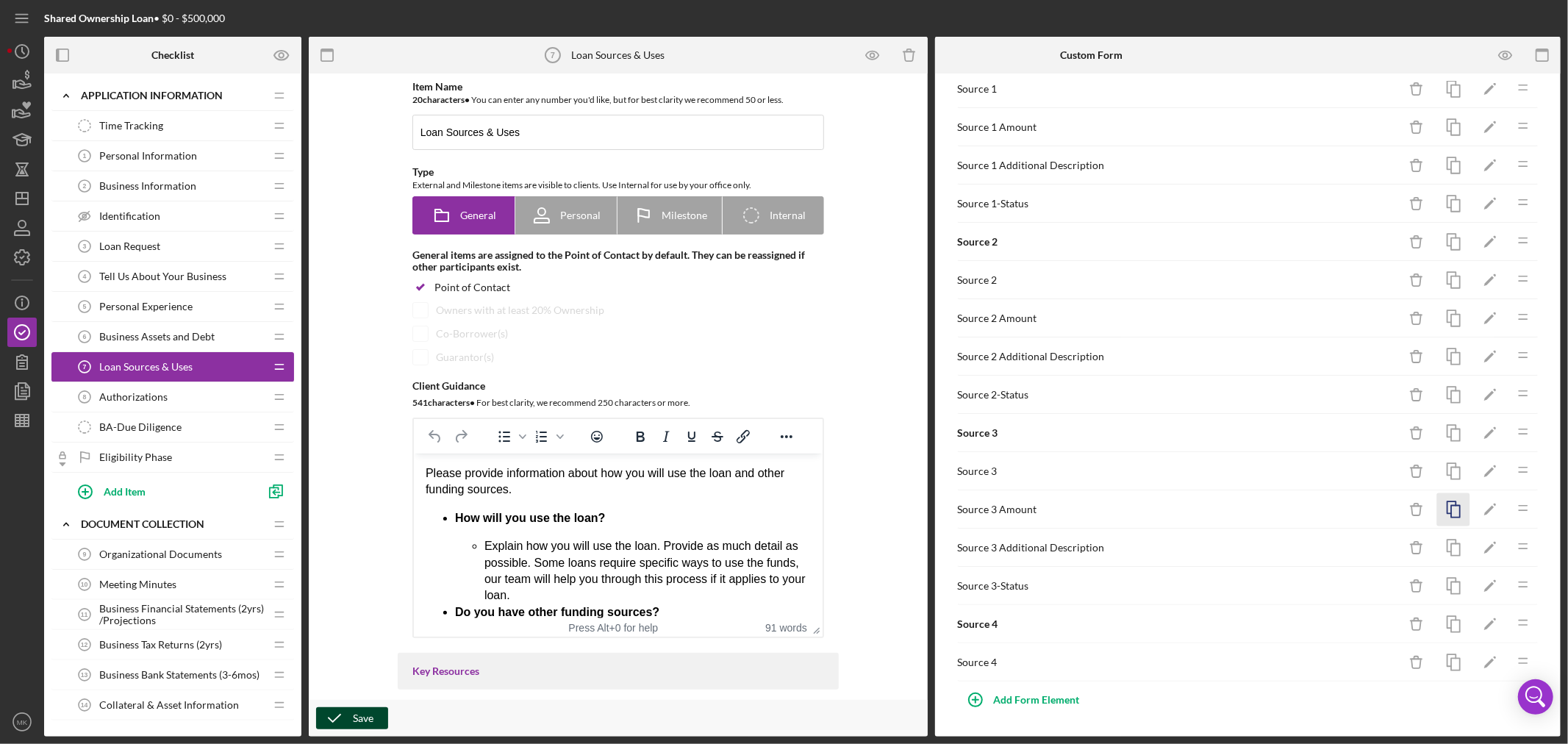
click at [1446, 510] on icon "button" at bounding box center [1453, 510] width 33 height 33
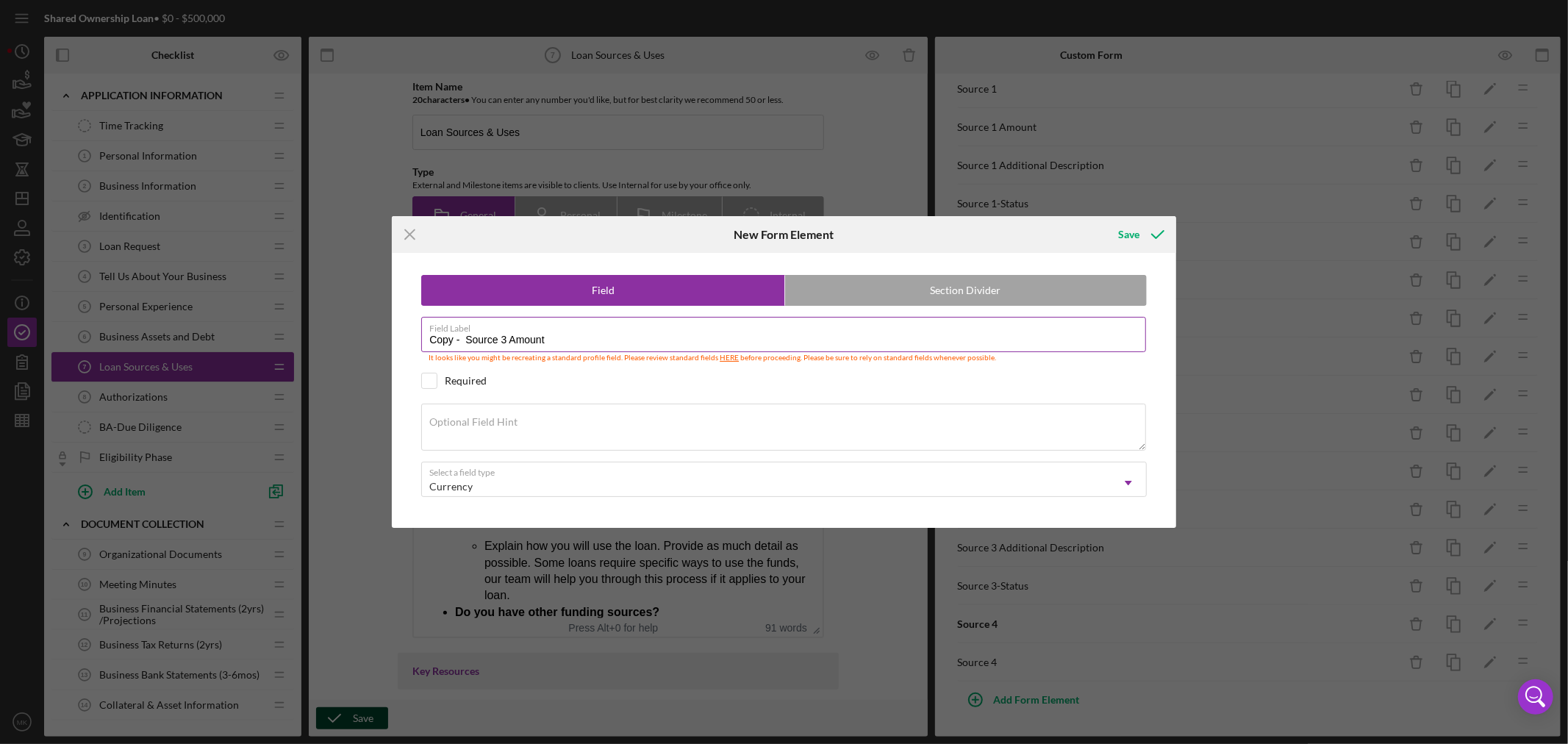
drag, startPoint x: 508, startPoint y: 342, endPoint x: 500, endPoint y: 341, distance: 8.1
click at [500, 341] on input "Copy - Source 3 Amount" at bounding box center [784, 334] width 725 height 35
drag, startPoint x: 465, startPoint y: 338, endPoint x: 369, endPoint y: 339, distance: 96.0
click at [369, 339] on div "Icon/Menu Close New Form Element Save Field Section Divider Field Label Copy - …" at bounding box center [784, 372] width 1568 height 744
type input "Source 4 Amount"
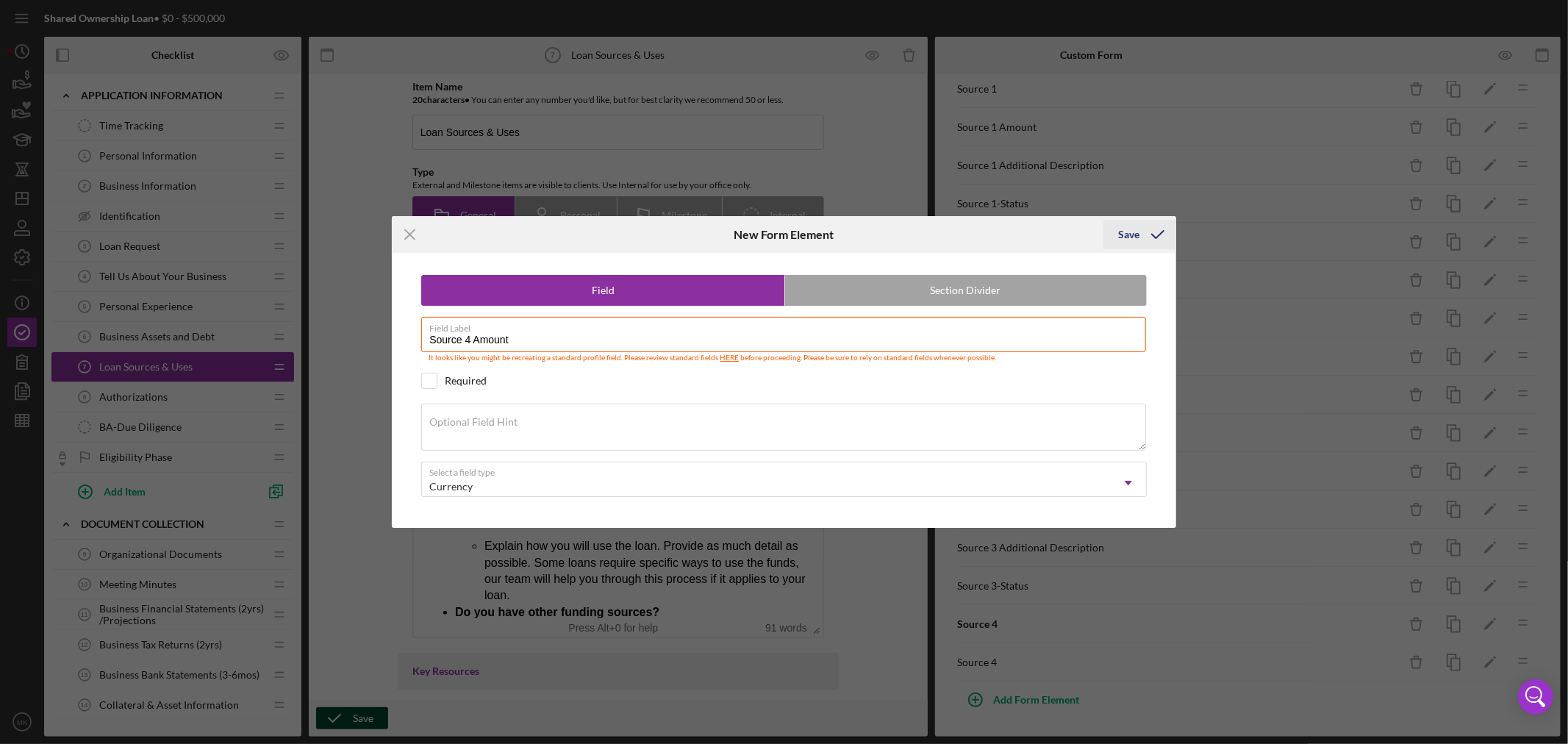
click at [1140, 229] on icon "submit" at bounding box center [1158, 234] width 37 height 37
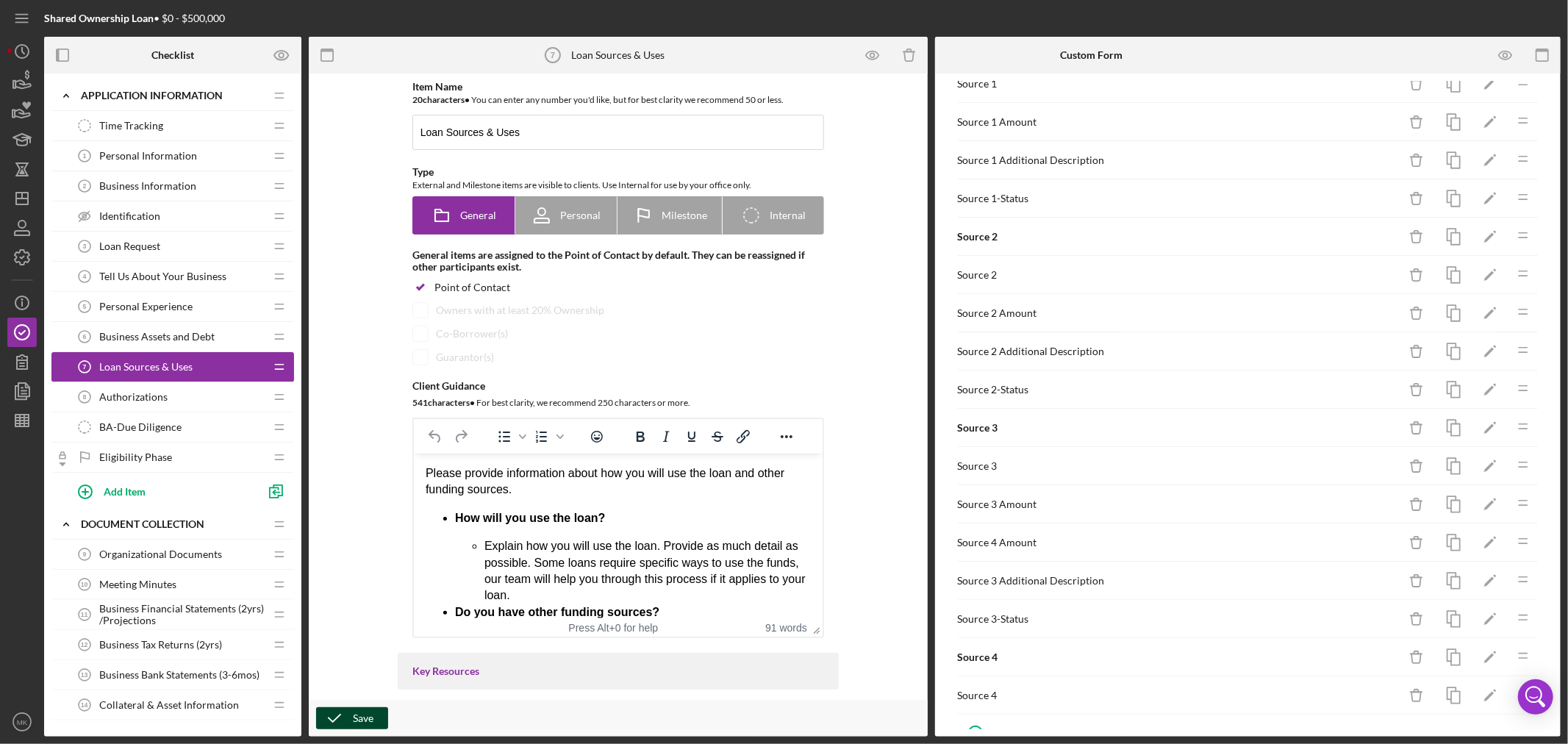
scroll to position [758, 0]
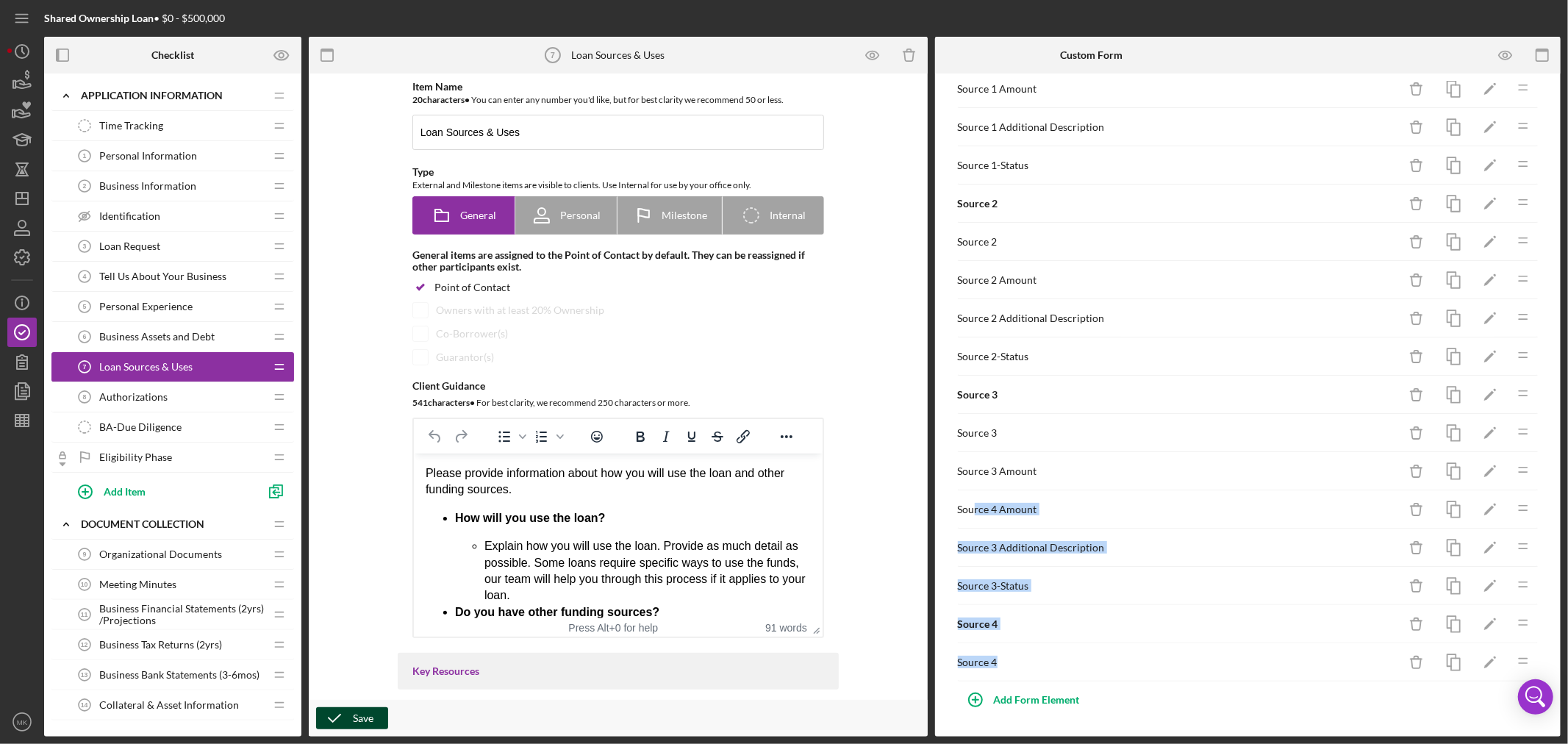
drag, startPoint x: 972, startPoint y: 504, endPoint x: 1016, endPoint y: 649, distance: 151.5
click at [1016, 649] on div "Sources and Uses of Funding Icon/Delete Icon/Edit Icon/Drag Uses of Funding Ico…" at bounding box center [1248, 12] width 582 height 1338
click at [1451, 506] on rect "button" at bounding box center [1455, 511] width 9 height 11
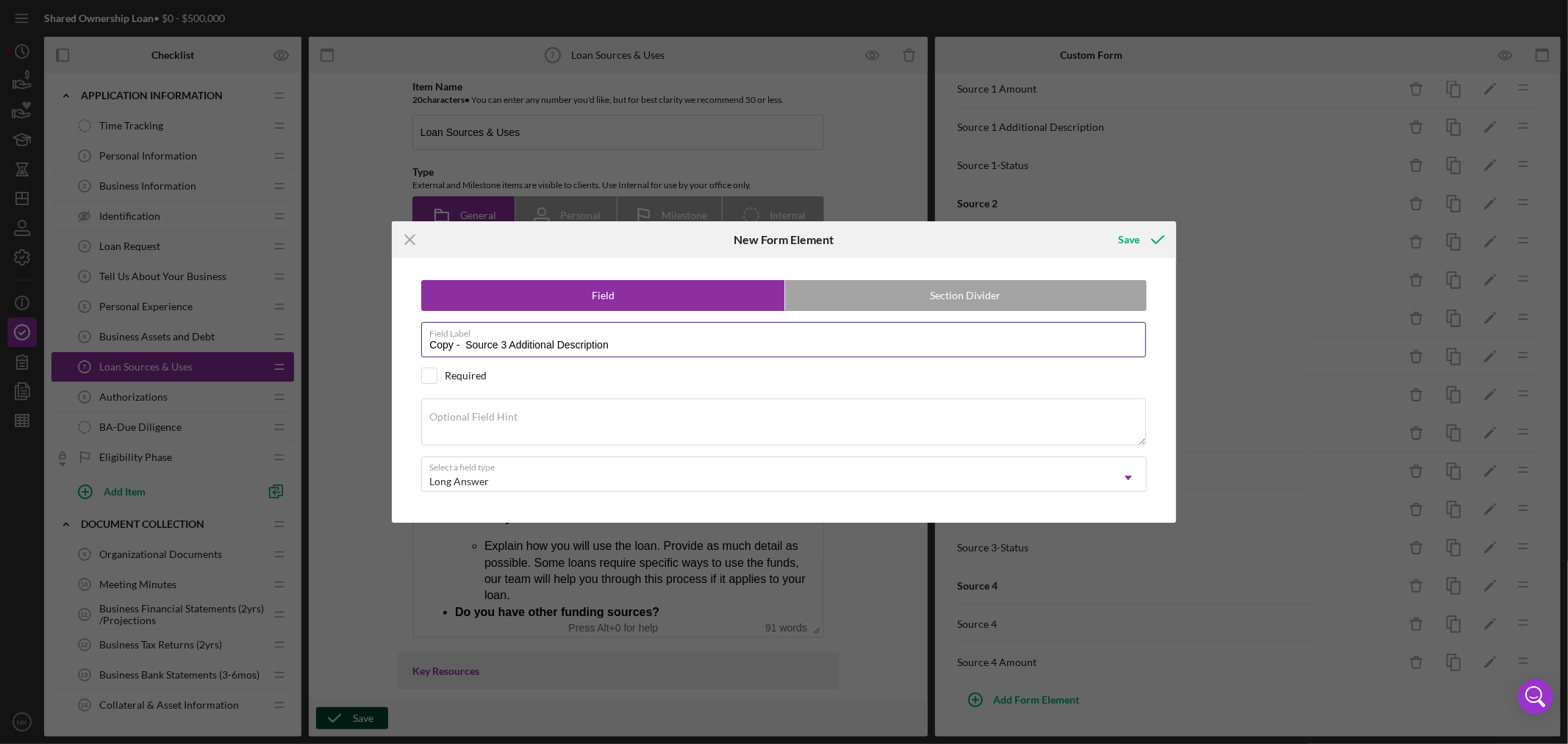
drag, startPoint x: 460, startPoint y: 342, endPoint x: 171, endPoint y: 320, distance: 289.8
click at [181, 322] on div "Icon/Menu Close New Form Element Save Field Section Divider Field Label Copy - …" at bounding box center [784, 372] width 1568 height 744
click at [466, 346] on input "Source 3 Additional Description" at bounding box center [784, 339] width 725 height 35
type input "Source 4 Additional Description"
click at [1143, 240] on icon "submit" at bounding box center [1158, 240] width 37 height 37
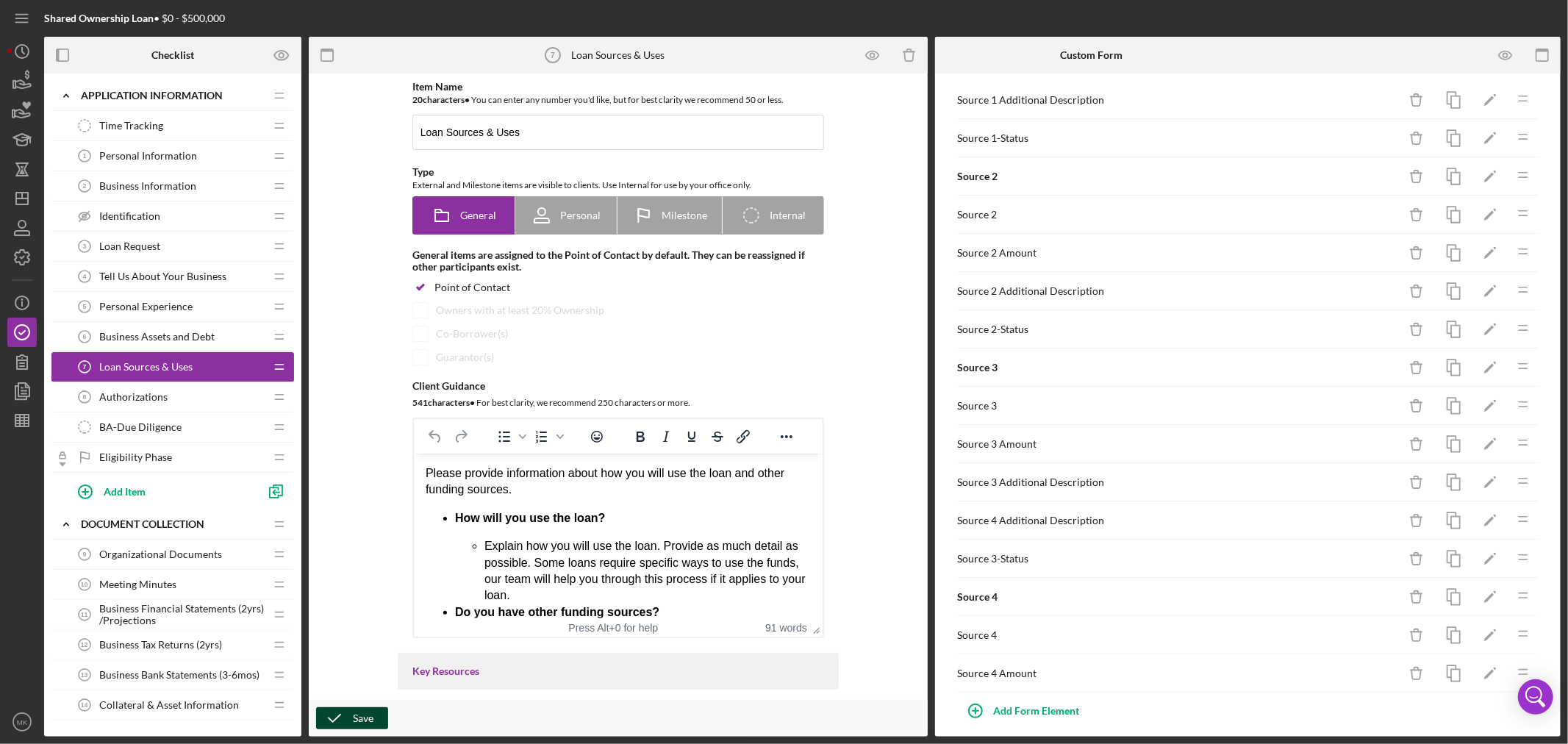
scroll to position [796, 0]
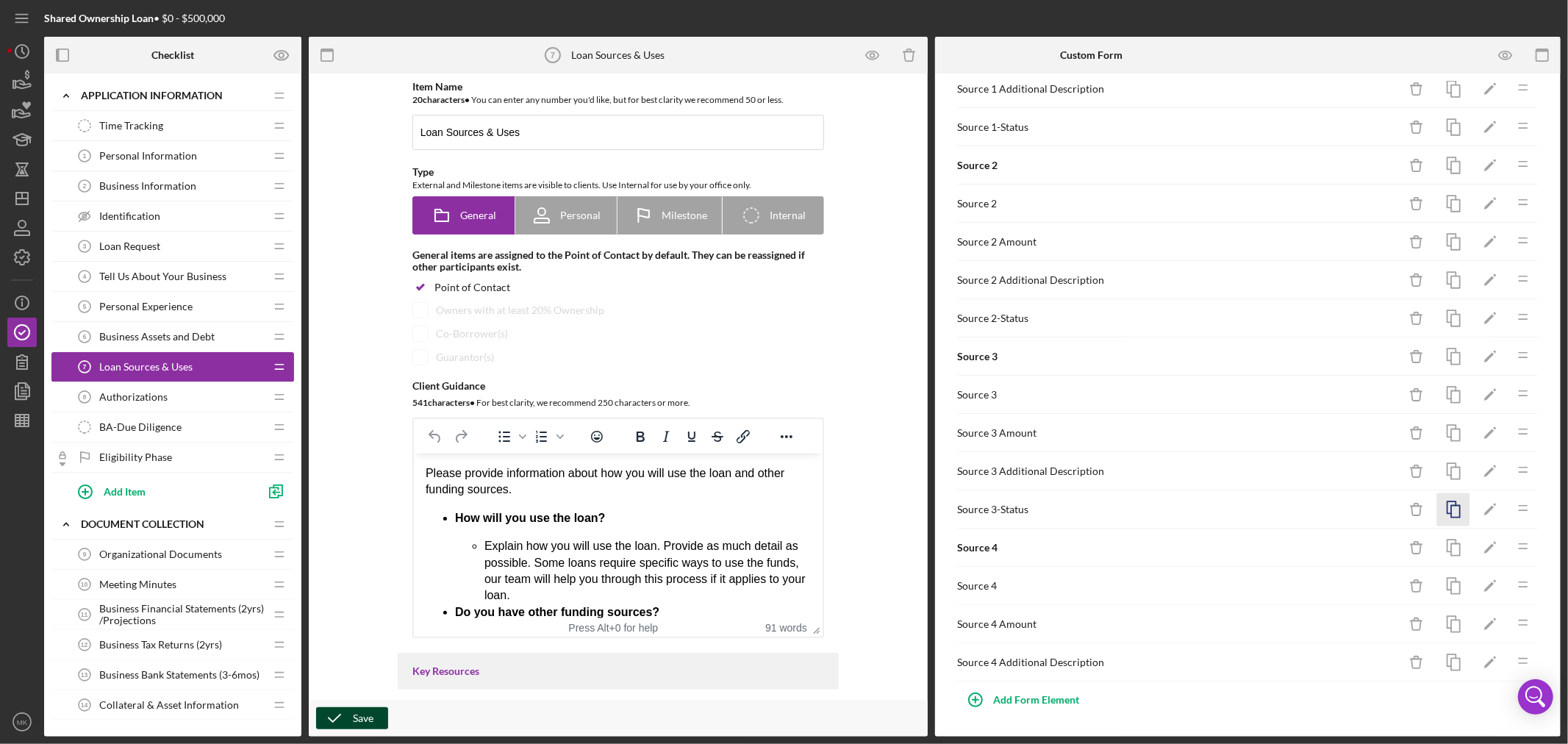
click at [1443, 505] on icon "button" at bounding box center [1453, 510] width 33 height 33
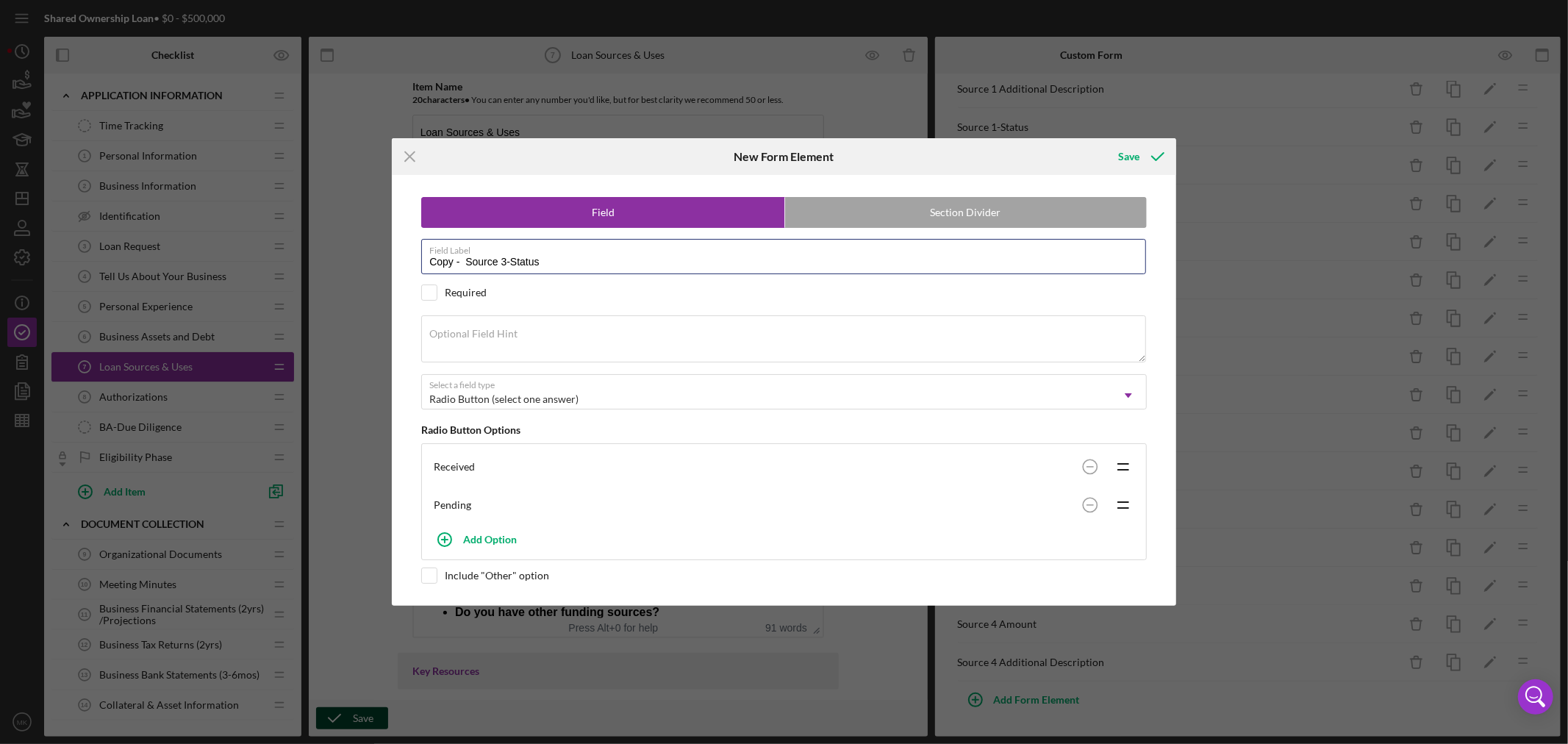
drag, startPoint x: 463, startPoint y: 259, endPoint x: 325, endPoint y: 253, distance: 138.1
click at [326, 254] on div "Icon/Menu Close New Form Element Save Field Section Divider Field Label Copy - …" at bounding box center [784, 372] width 1568 height 744
click at [465, 259] on input "Source 3-Status" at bounding box center [784, 257] width 725 height 35
type input "Source 4-Status"
click at [1130, 156] on div "Save" at bounding box center [1129, 156] width 21 height 29
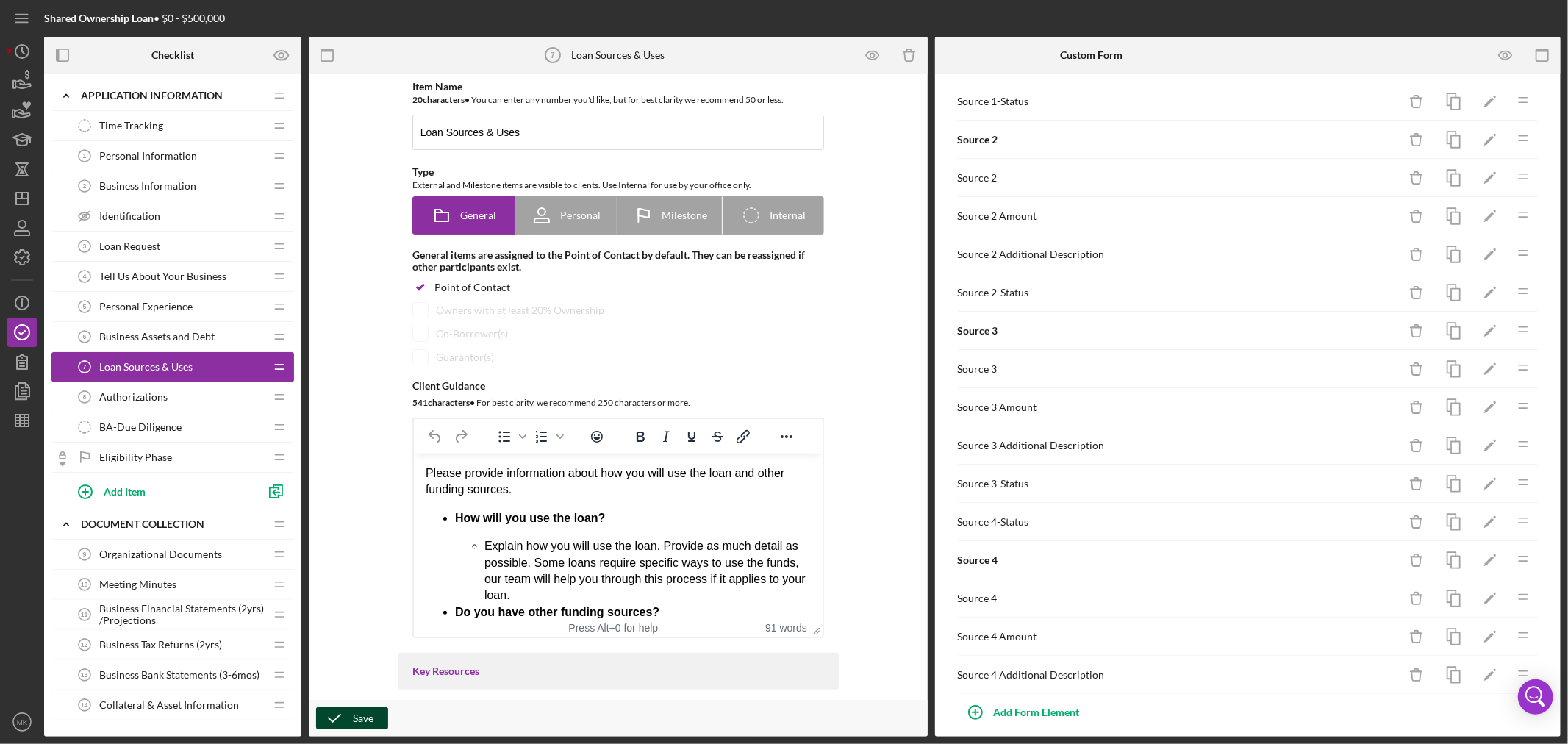
scroll to position [834, 0]
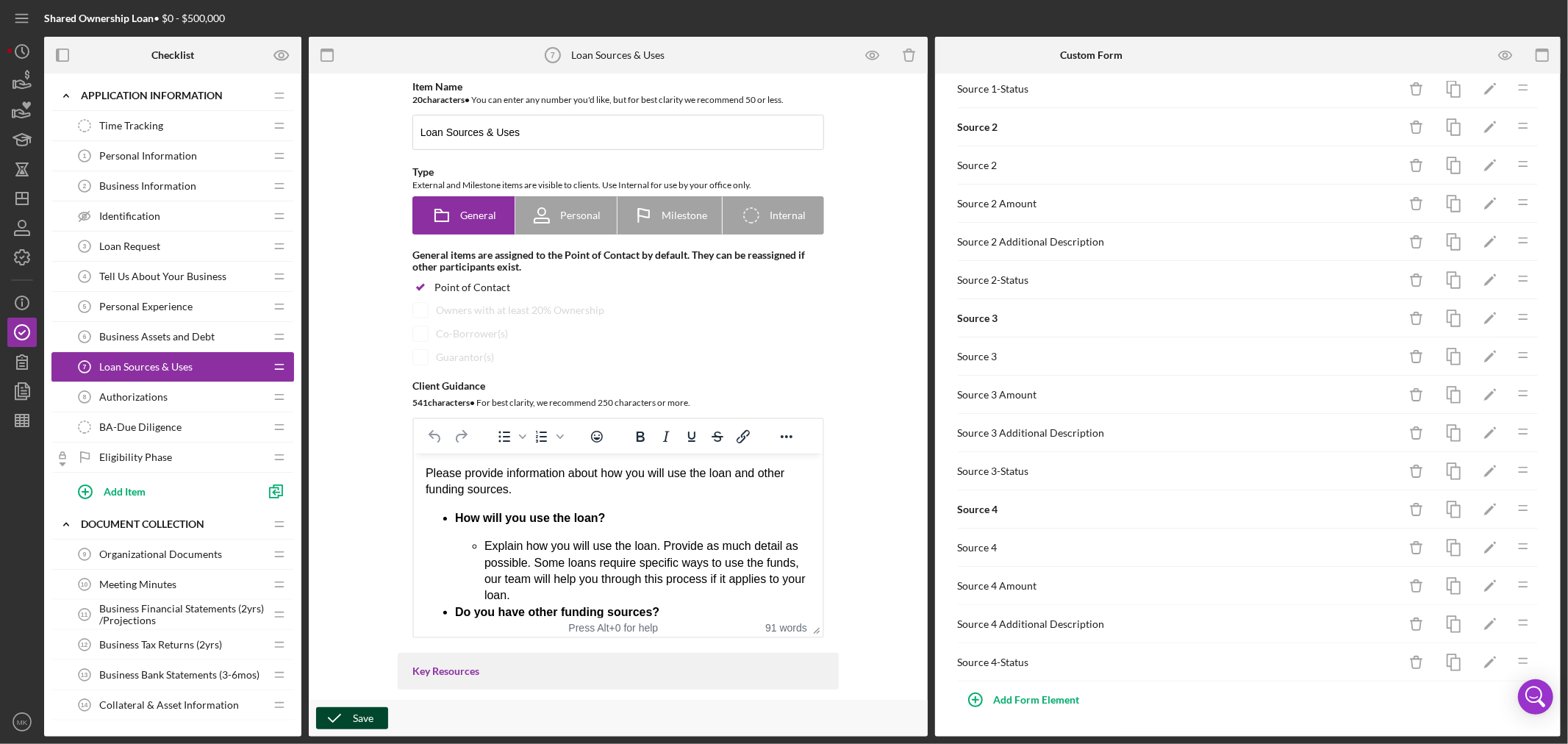
click at [355, 716] on div "Save" at bounding box center [362, 718] width 21 height 22
click at [1445, 508] on icon "button" at bounding box center [1453, 510] width 33 height 33
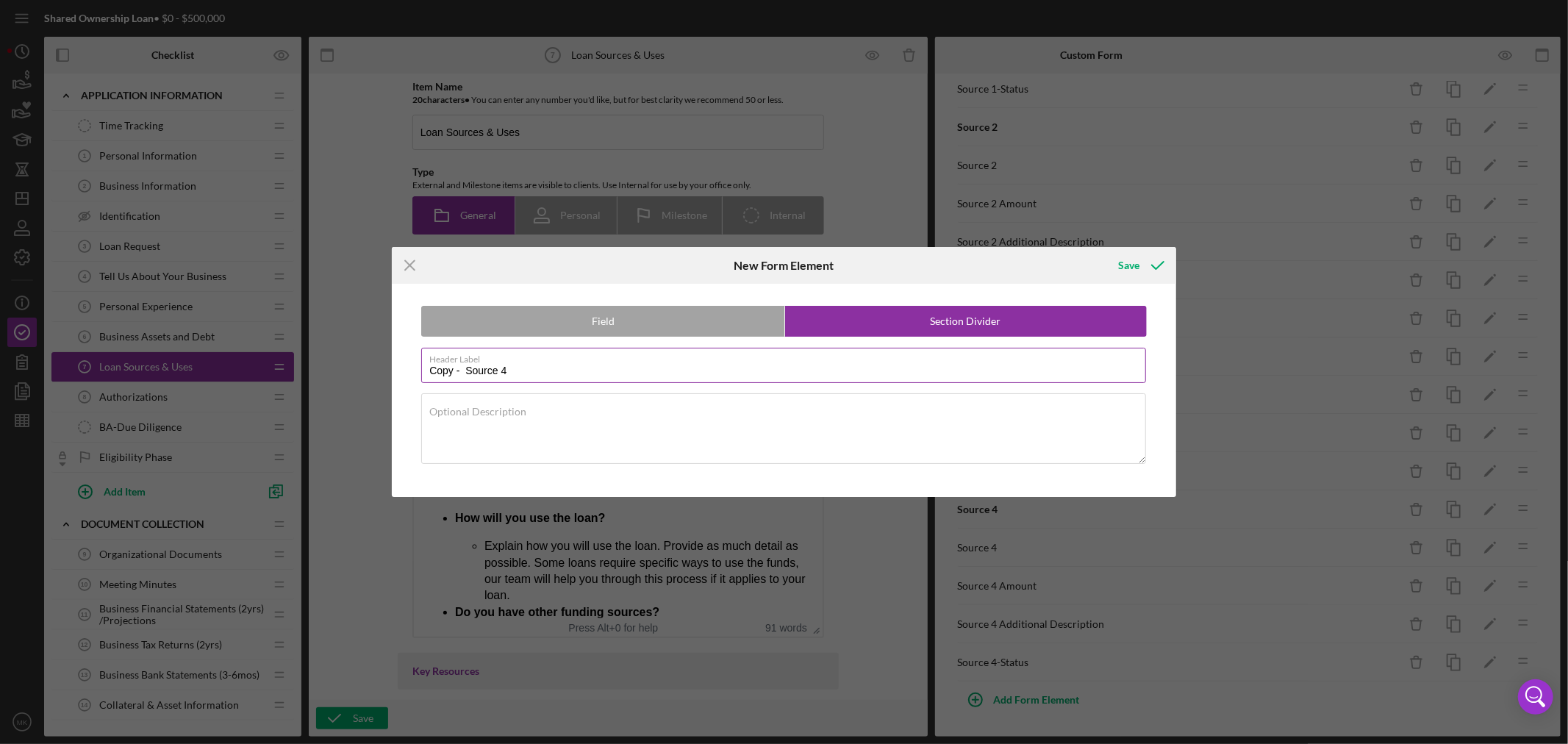
click at [513, 362] on label "Header Label" at bounding box center [787, 356] width 717 height 16
click at [513, 362] on input "Copy - Source 4" at bounding box center [784, 365] width 725 height 35
drag, startPoint x: 464, startPoint y: 366, endPoint x: 258, endPoint y: 351, distance: 206.5
click at [292, 351] on div "Icon/Menu Close New Form Element Save Field Section Divider Header Label Copy -…" at bounding box center [784, 372] width 1568 height 744
type input "Source 5"
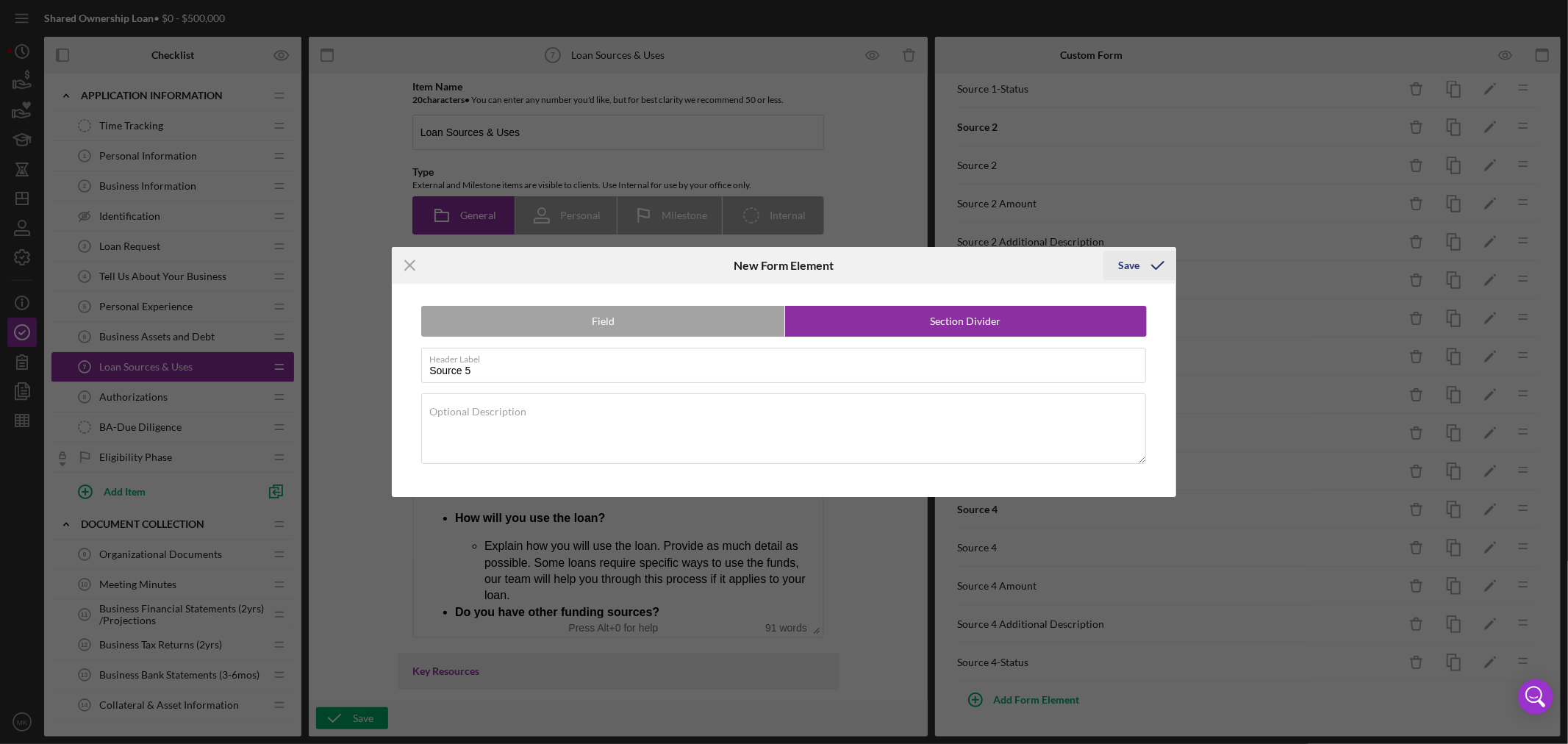
click at [1133, 264] on div "Save" at bounding box center [1129, 265] width 21 height 29
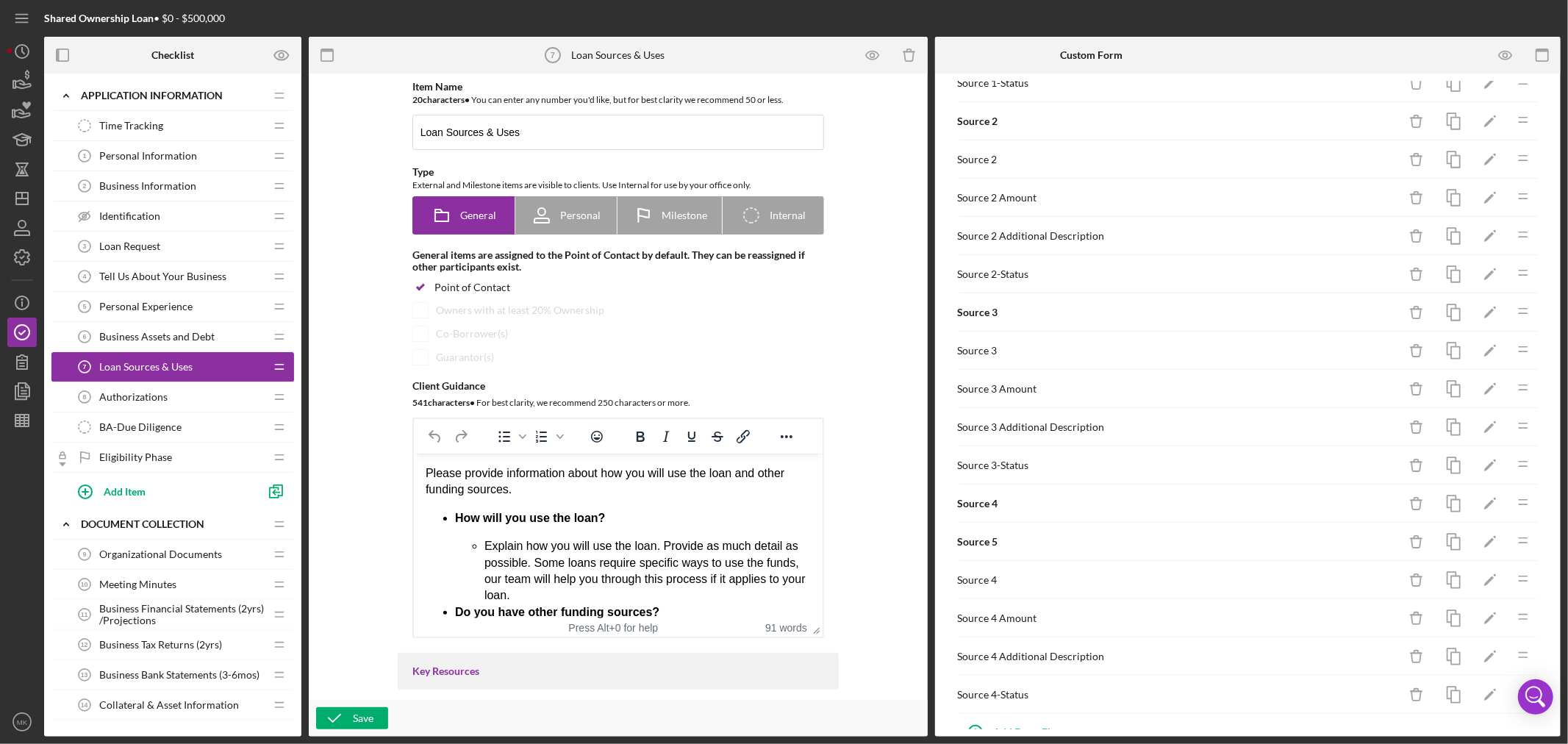
scroll to position [873, 0]
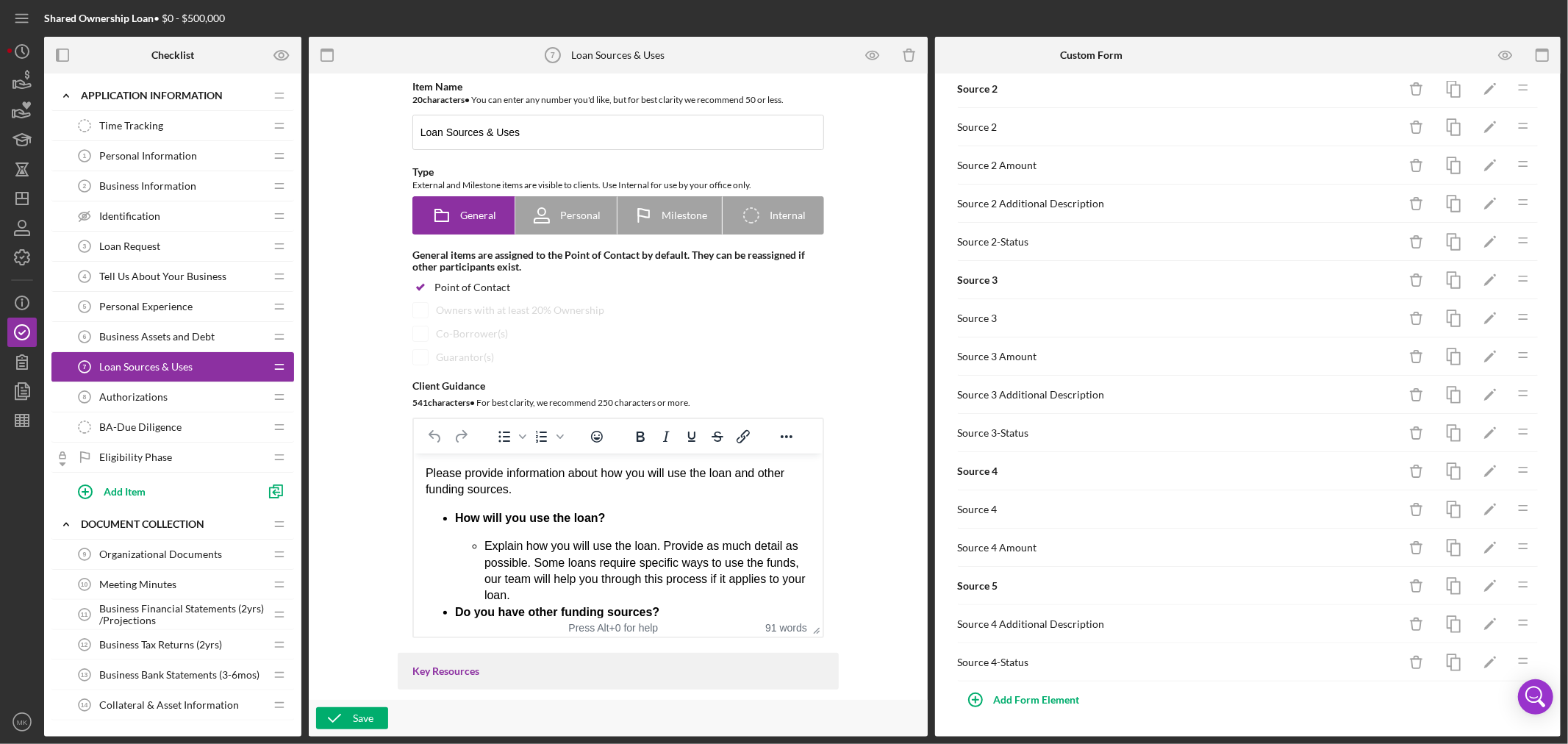
click at [1508, 594] on icon "Icon/Drag" at bounding box center [1523, 584] width 29 height 29
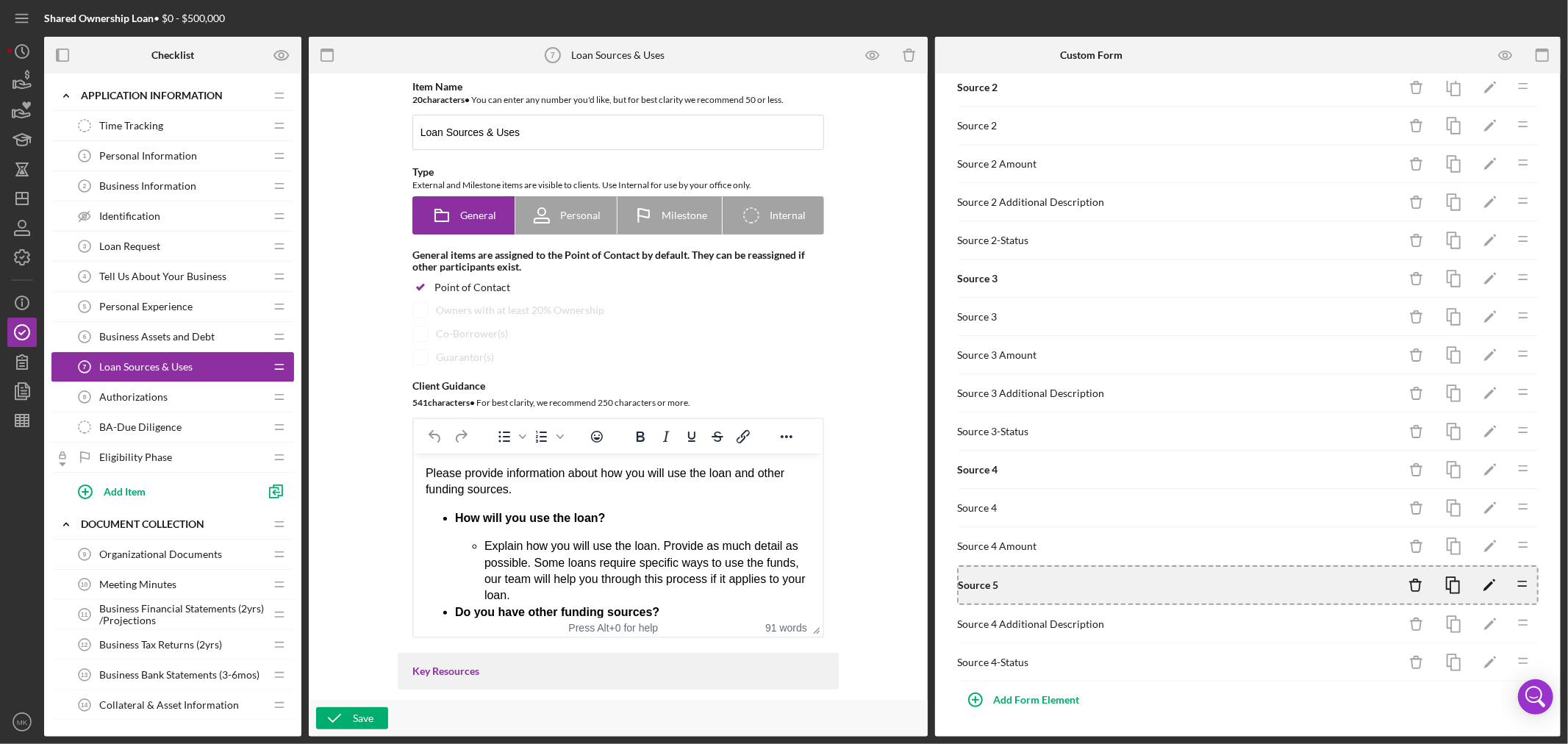
click at [1507, 600] on div "Icon/Drag" at bounding box center [1522, 584] width 29 height 31
click at [1507, 599] on div "Icon/Drag" at bounding box center [1522, 584] width 29 height 31
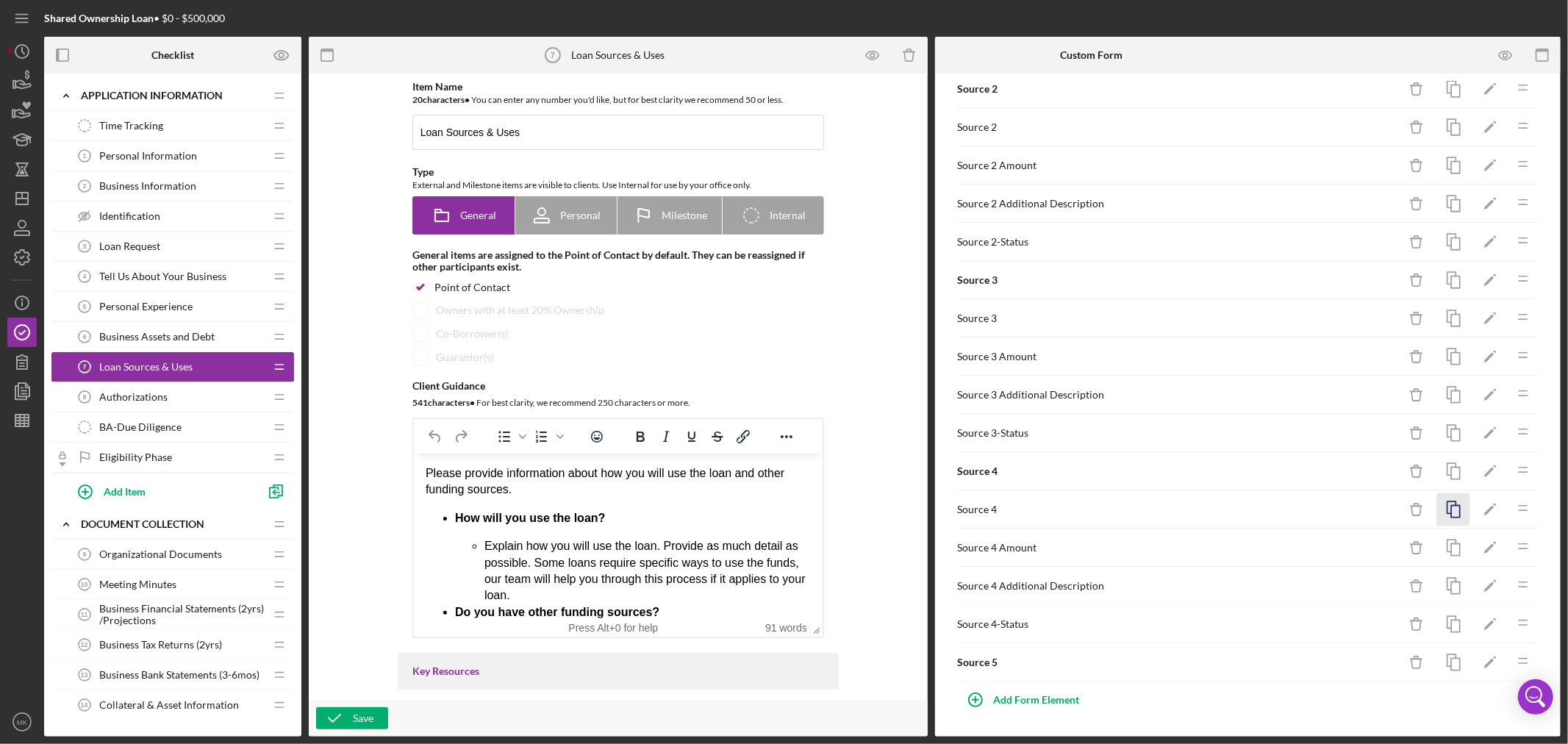
click at [1446, 505] on icon "button" at bounding box center [1453, 510] width 33 height 33
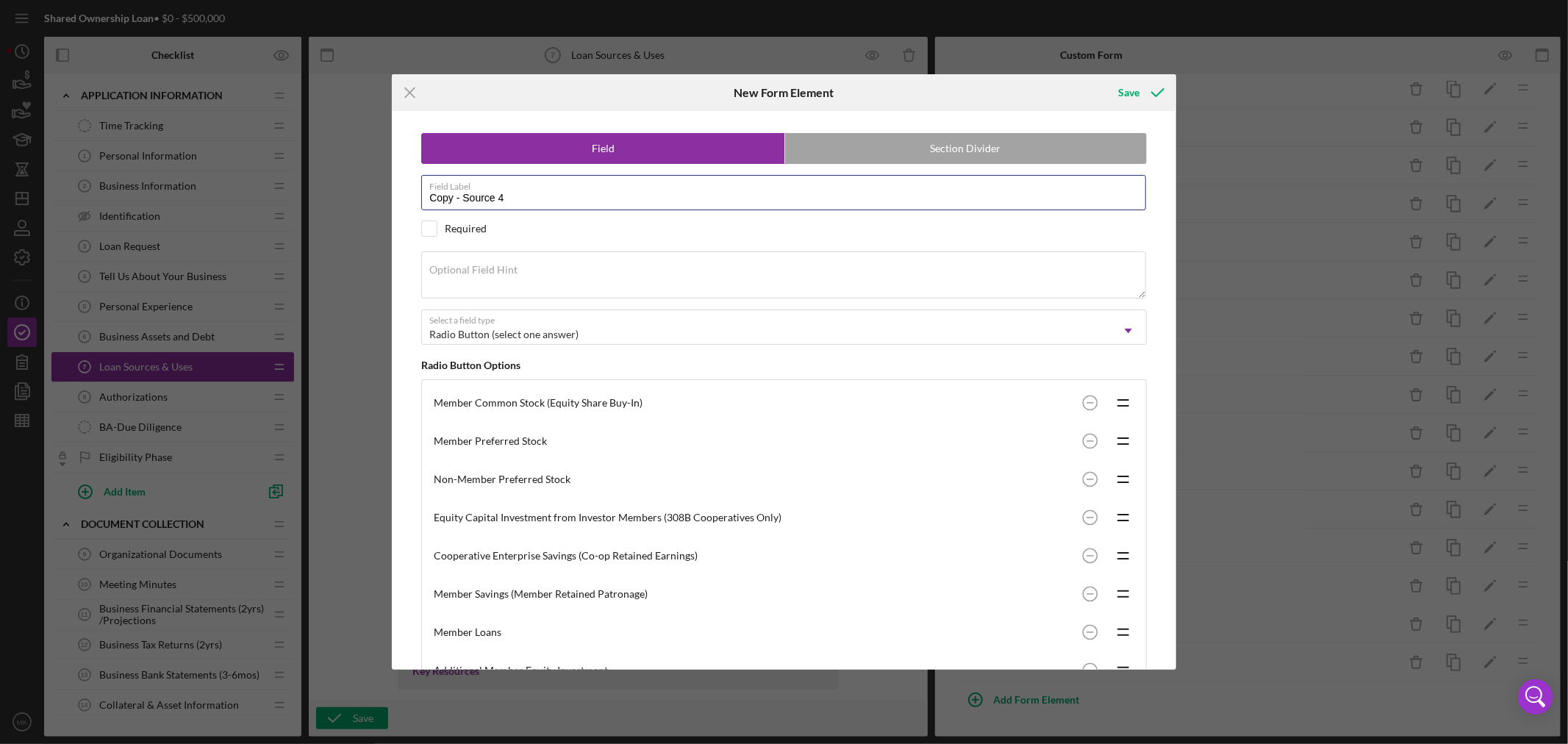
drag, startPoint x: 460, startPoint y: 197, endPoint x: 259, endPoint y: 195, distance: 201.0
click at [267, 195] on div "Icon/Menu Close New Form Element Save Field Section Divider Field Label Copy - …" at bounding box center [784, 372] width 1568 height 744
click at [482, 197] on input "Source 4" at bounding box center [784, 192] width 725 height 35
type input "Source 5"
click at [1133, 90] on div "Save" at bounding box center [1129, 93] width 21 height 29
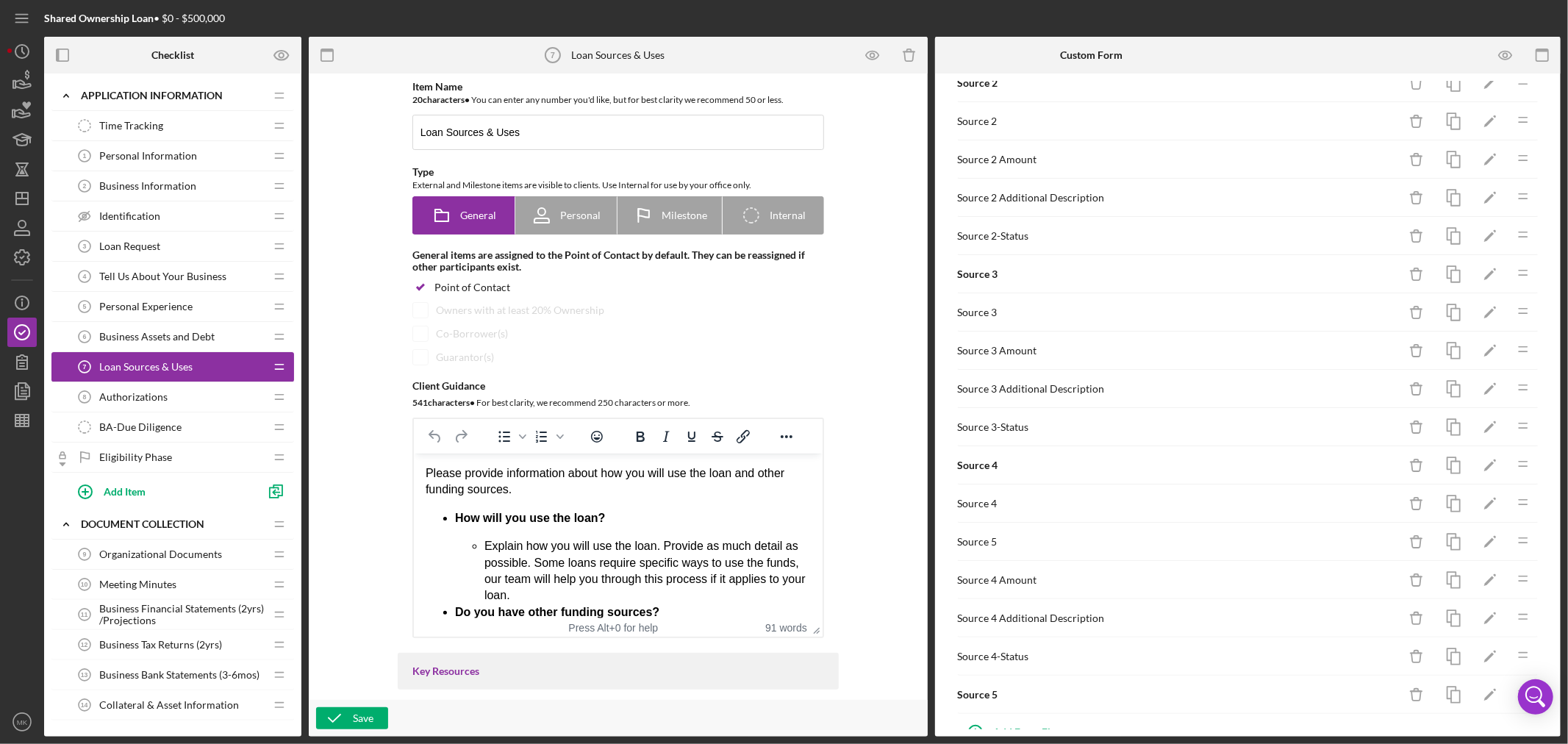
scroll to position [911, 0]
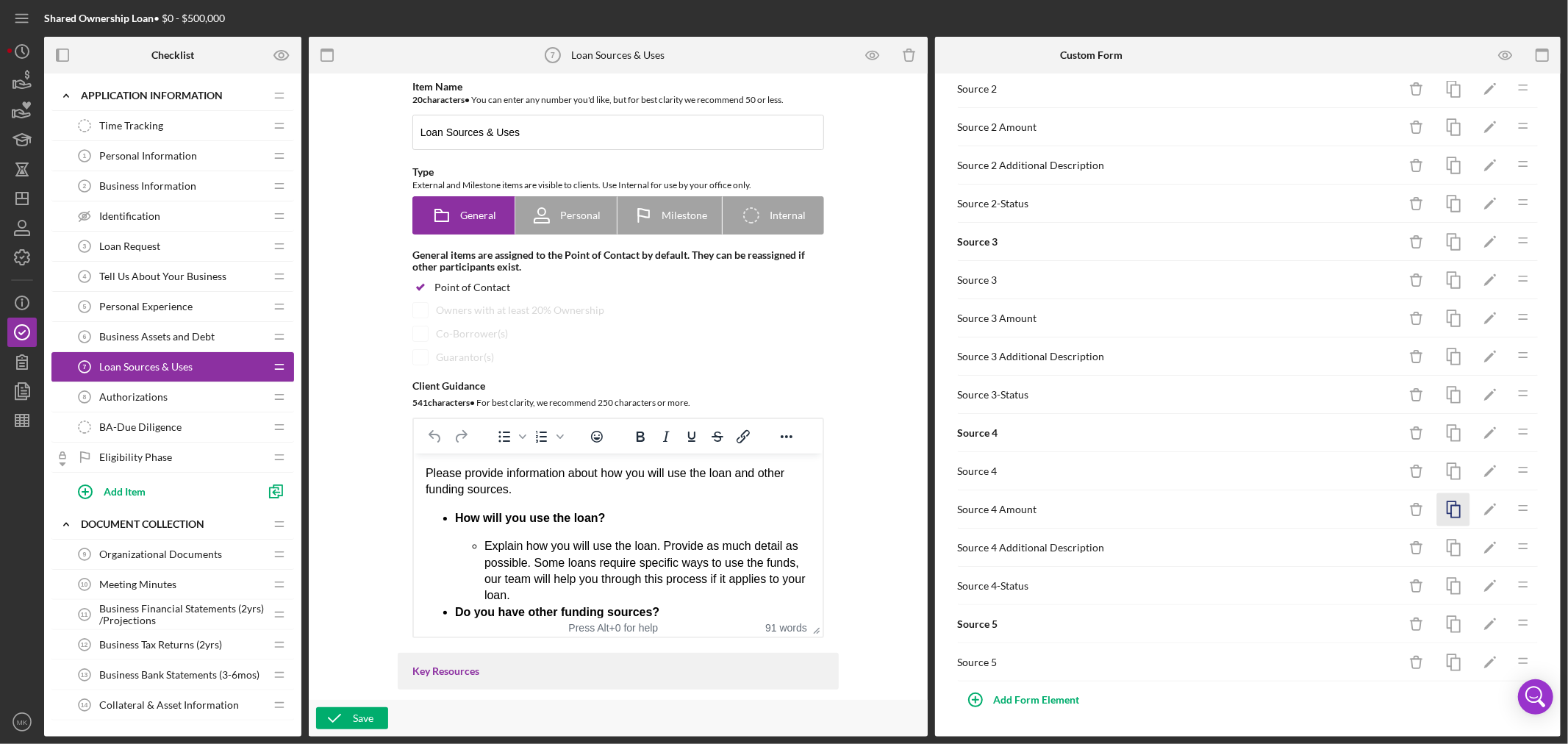
click at [1445, 509] on icon "button" at bounding box center [1453, 510] width 33 height 33
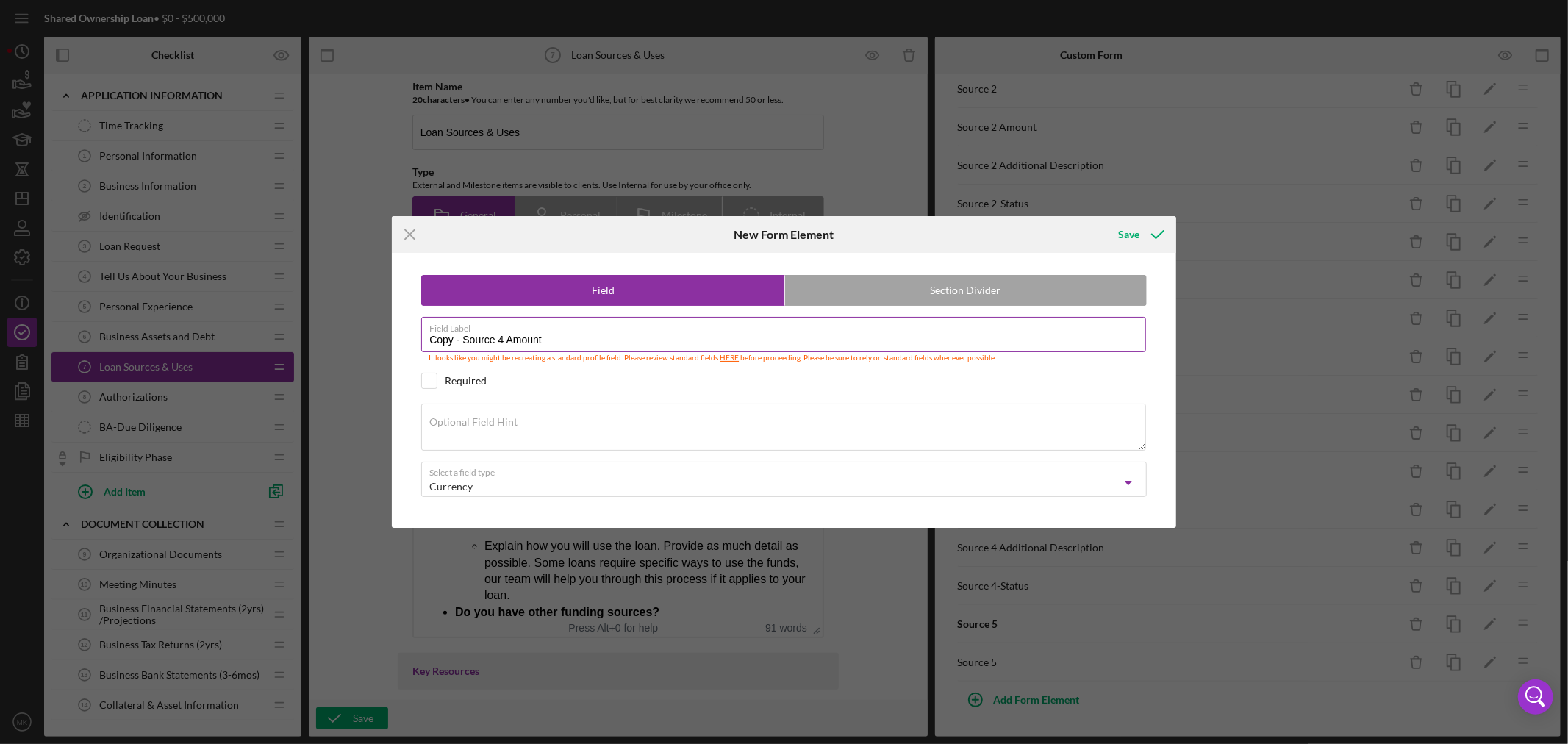
click at [497, 339] on input "Copy - Source 4 Amount" at bounding box center [784, 334] width 725 height 35
drag, startPoint x: 459, startPoint y: 338, endPoint x: 364, endPoint y: 329, distance: 95.4
click at [378, 333] on div "Icon/Menu Close New Form Element Save Field Section Divider Field Label Copy - …" at bounding box center [784, 372] width 1568 height 744
type input "Source 5 Amount"
click at [1137, 232] on div "Save" at bounding box center [1129, 234] width 21 height 29
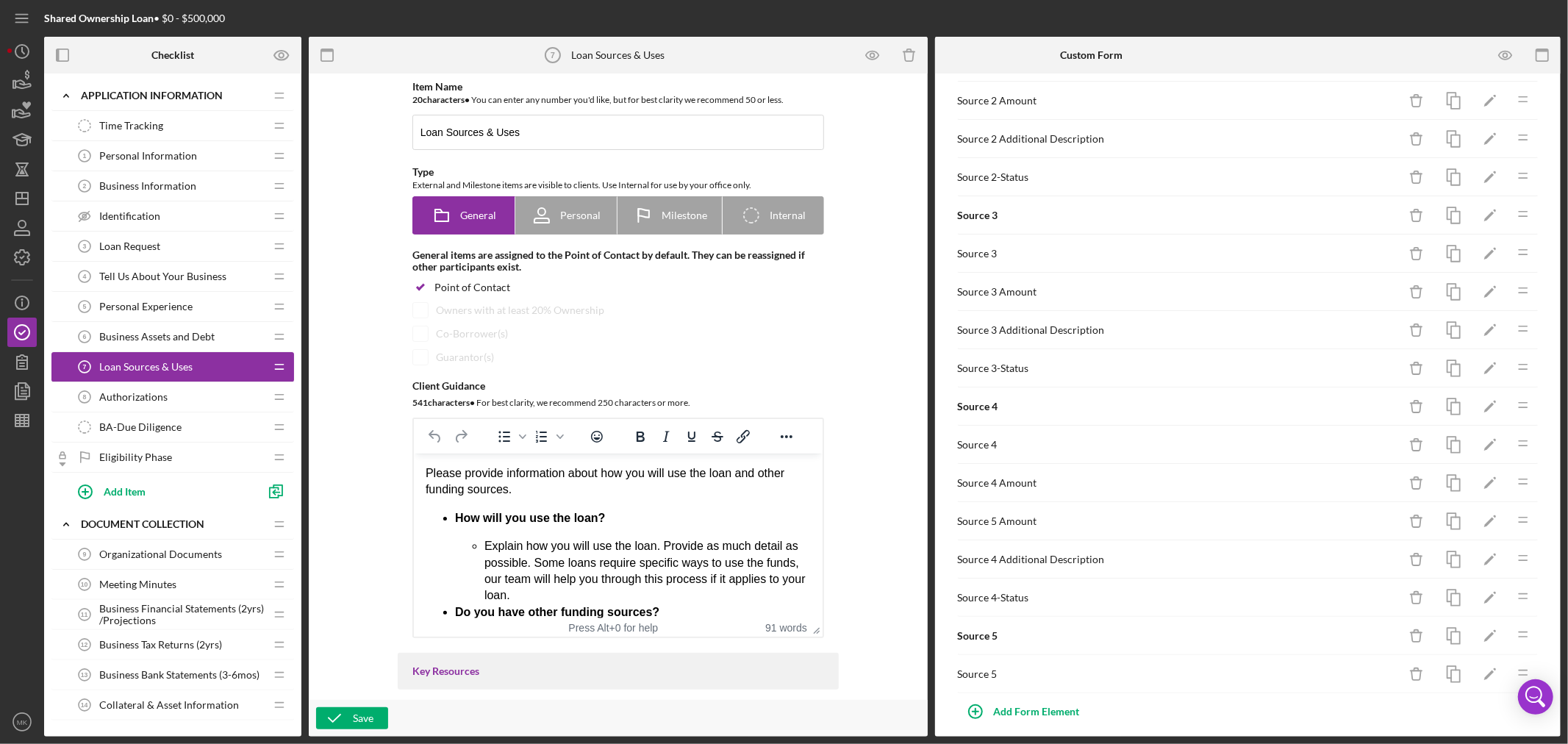
scroll to position [949, 0]
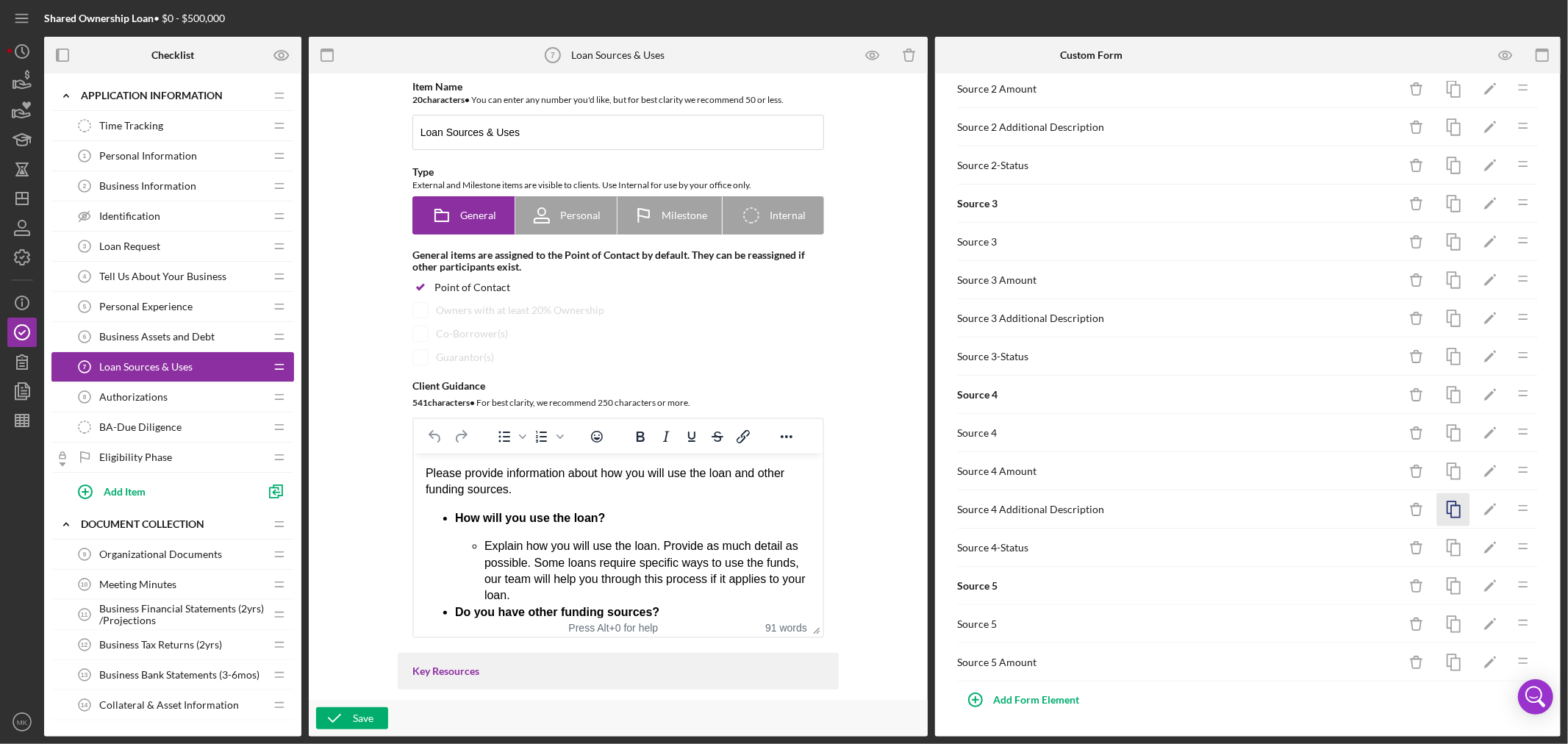
click at [1445, 506] on icon "button" at bounding box center [1453, 510] width 33 height 33
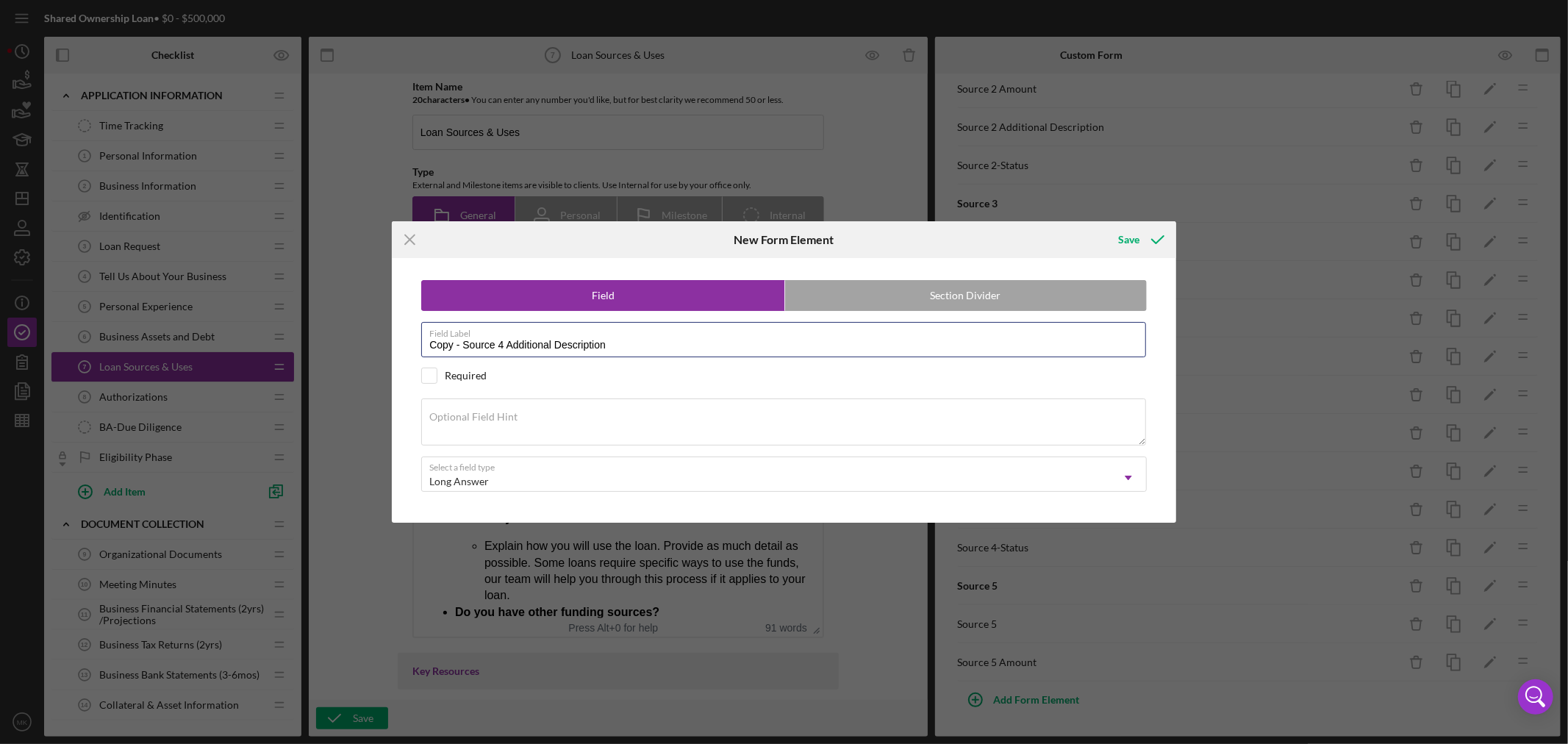
drag, startPoint x: 458, startPoint y: 343, endPoint x: 270, endPoint y: 324, distance: 189.0
click at [297, 329] on div "Icon/Menu Close New Form Element Save Field Section Divider Field Label Copy - …" at bounding box center [784, 372] width 1568 height 744
drag, startPoint x: 472, startPoint y: 340, endPoint x: 464, endPoint y: 340, distance: 8.0
click at [464, 340] on input "Source 4 Additional Description" at bounding box center [784, 339] width 725 height 35
type input "Source 5 Additional Description"
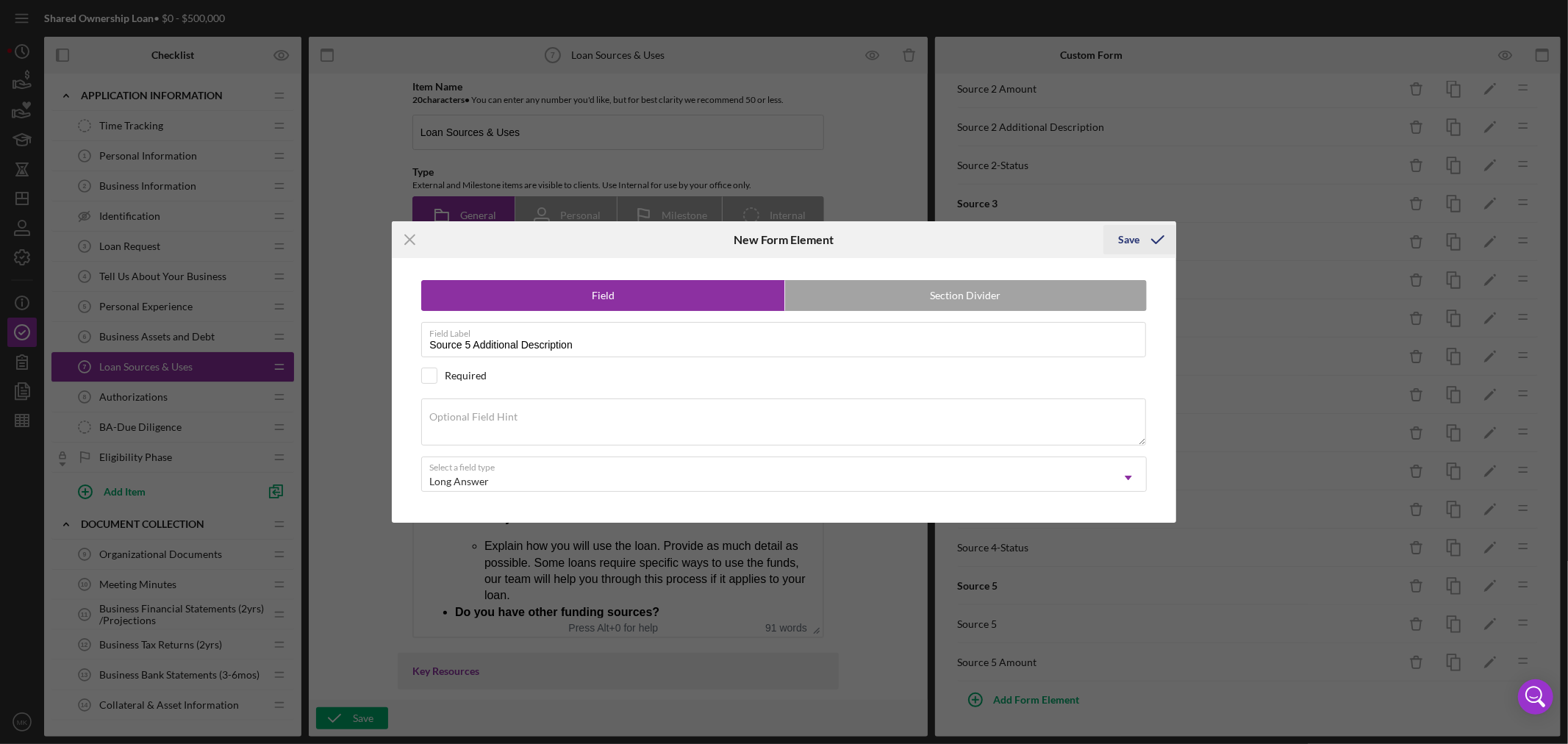
click at [1132, 243] on div "Save" at bounding box center [1129, 240] width 21 height 29
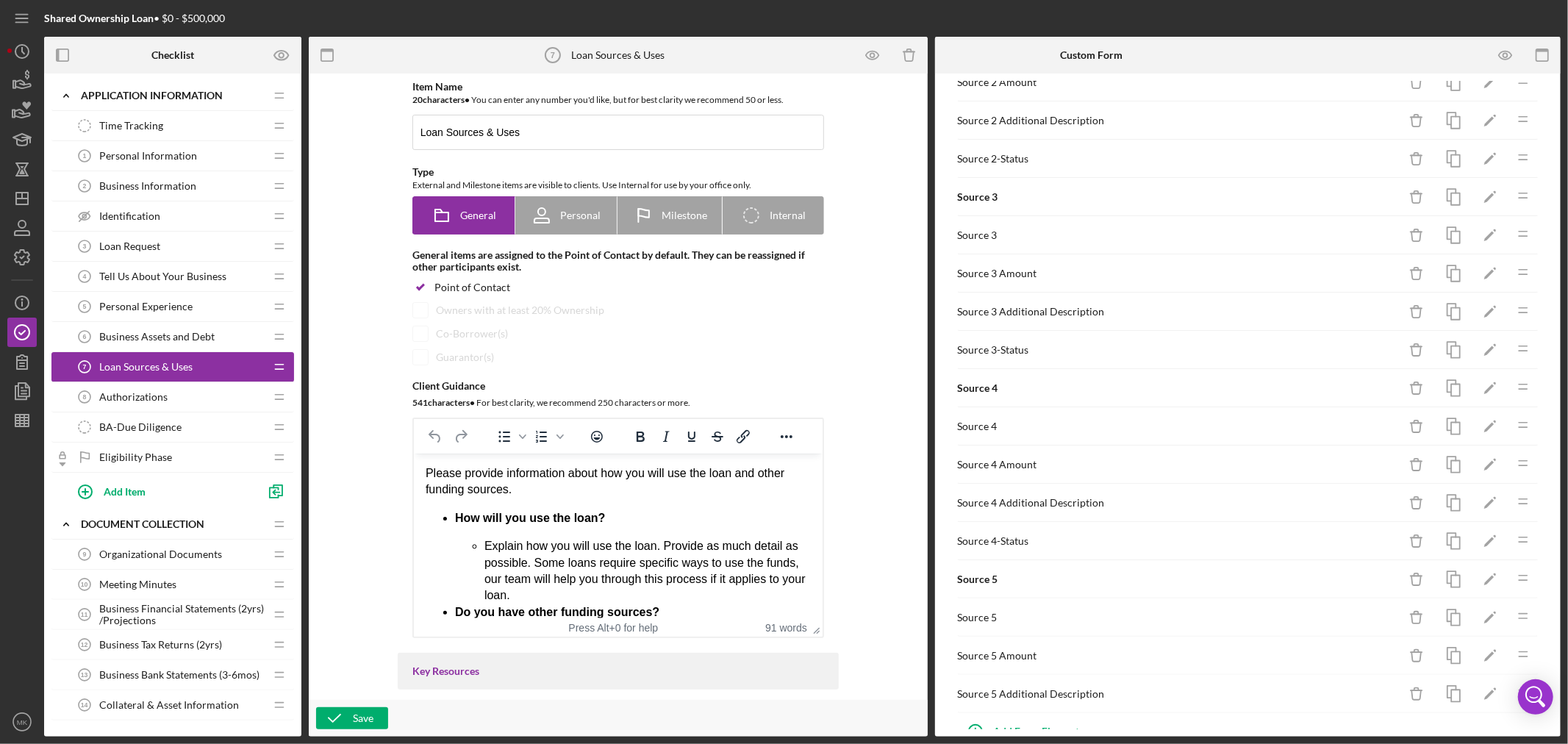
scroll to position [988, 0]
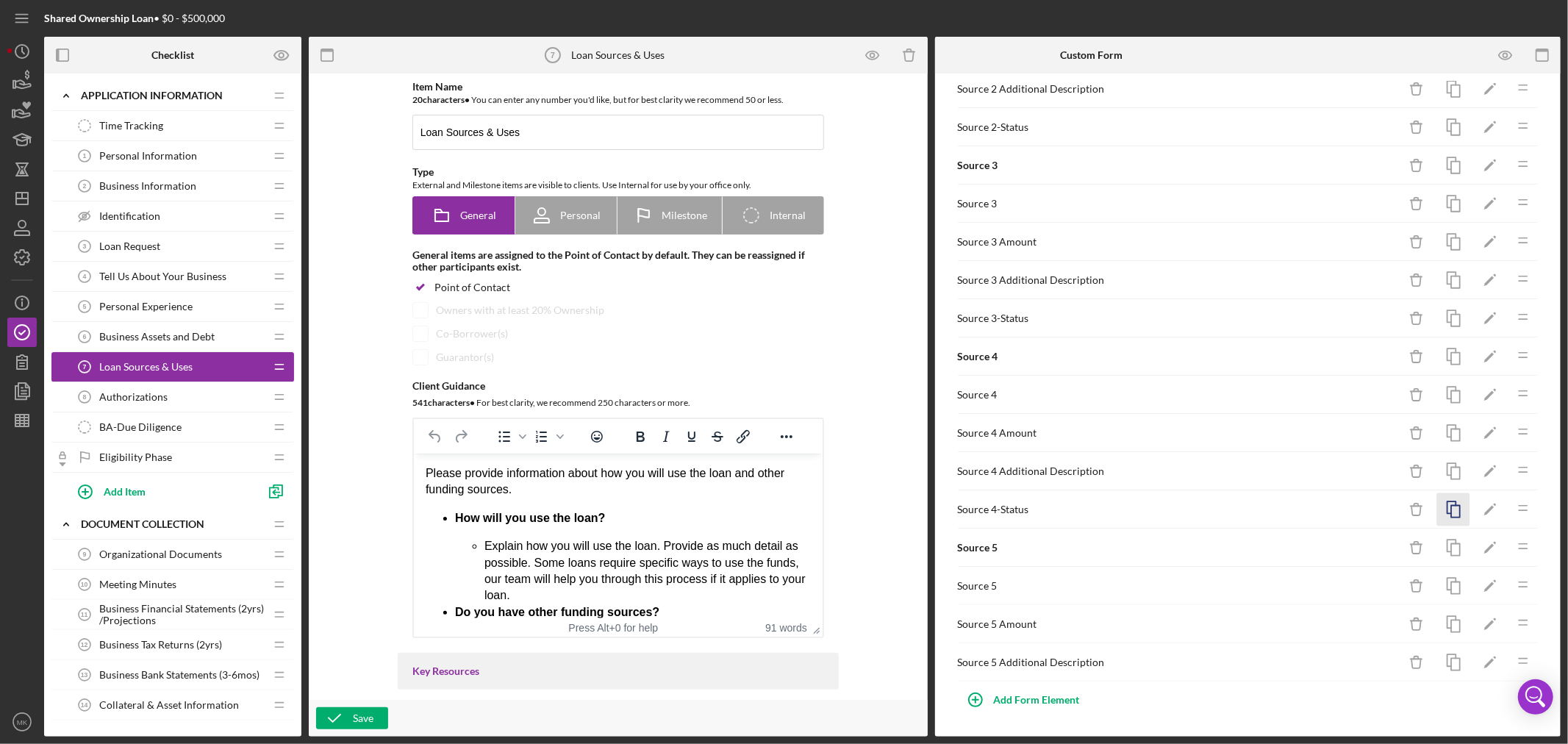
click at [1451, 510] on rect "button" at bounding box center [1455, 511] width 9 height 11
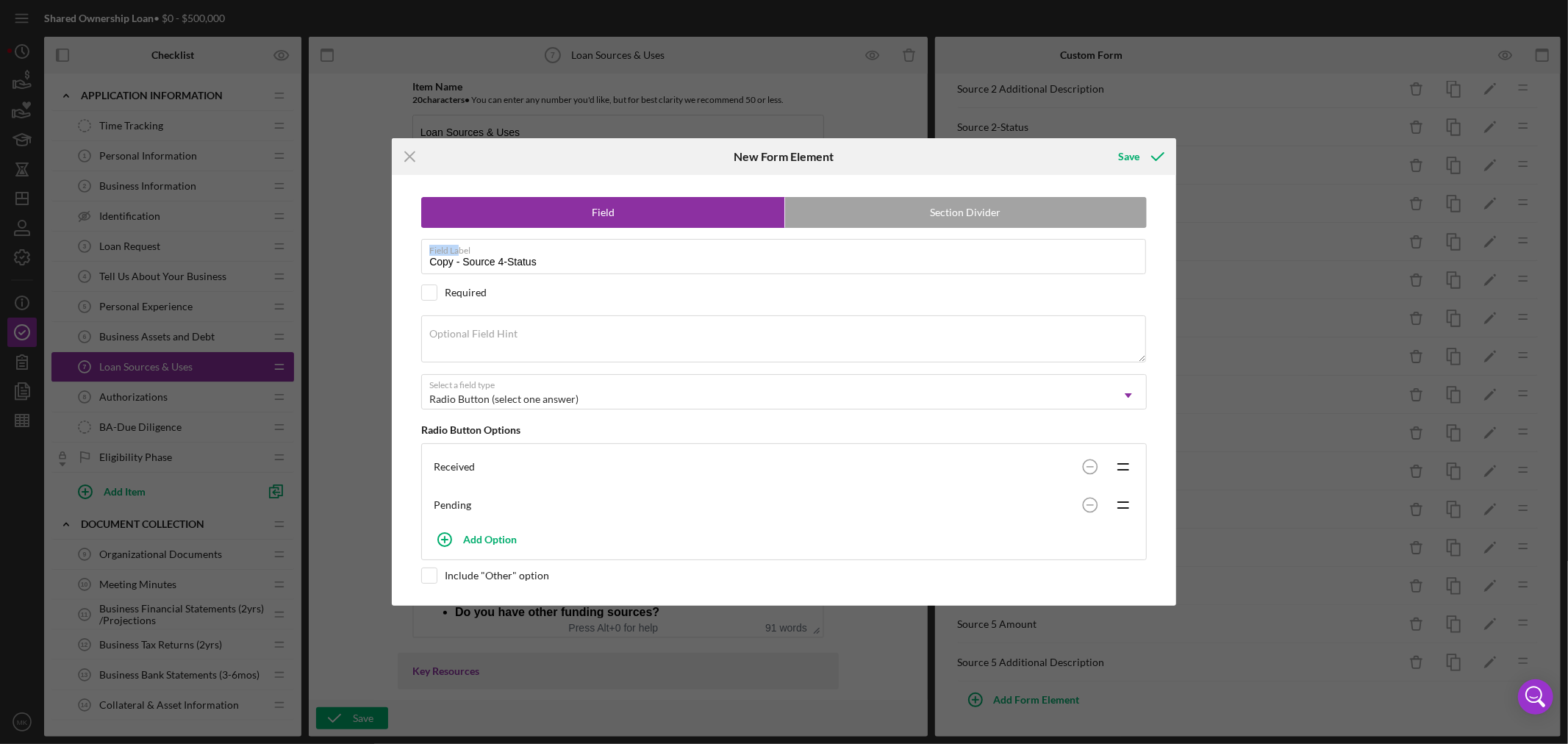
drag, startPoint x: 461, startPoint y: 254, endPoint x: 399, endPoint y: 256, distance: 62.0
click at [398, 258] on div "Field Section Divider Field Label Copy - Source 4-Status Required Required Opti…" at bounding box center [783, 389] width 784 height 430
click at [458, 257] on input "Copy - Source 4-Status" at bounding box center [784, 257] width 725 height 35
drag, startPoint x: 461, startPoint y: 259, endPoint x: 333, endPoint y: 253, distance: 128.1
click at [353, 253] on div "Icon/Menu Close New Form Element Save Field Section Divider Field Label Copy - …" at bounding box center [784, 372] width 1568 height 744
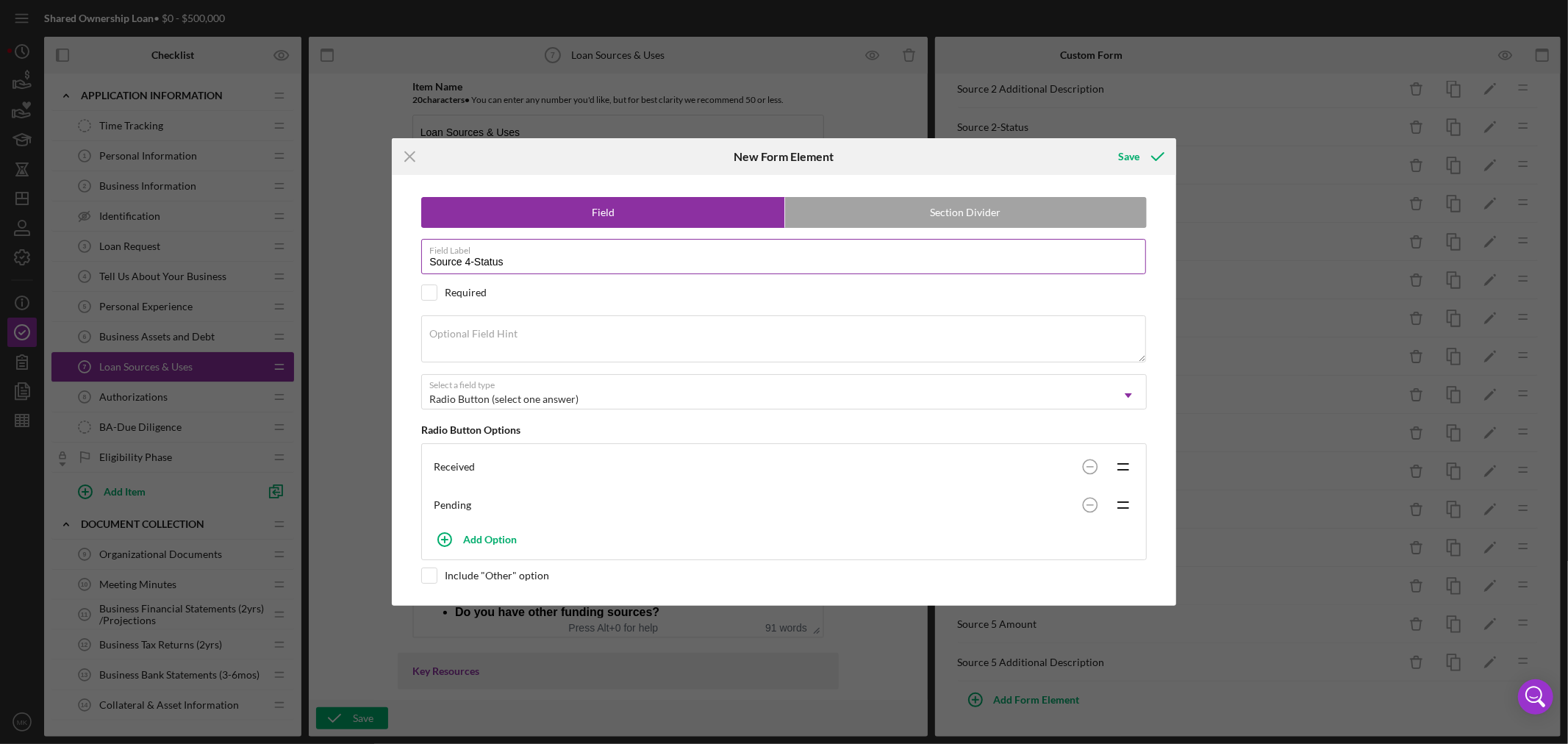
drag, startPoint x: 472, startPoint y: 257, endPoint x: 464, endPoint y: 260, distance: 8.5
click at [464, 260] on input "Source 4-Status" at bounding box center [784, 257] width 725 height 35
type input "Source 5-Status"
click at [1130, 155] on div "Save" at bounding box center [1129, 156] width 21 height 29
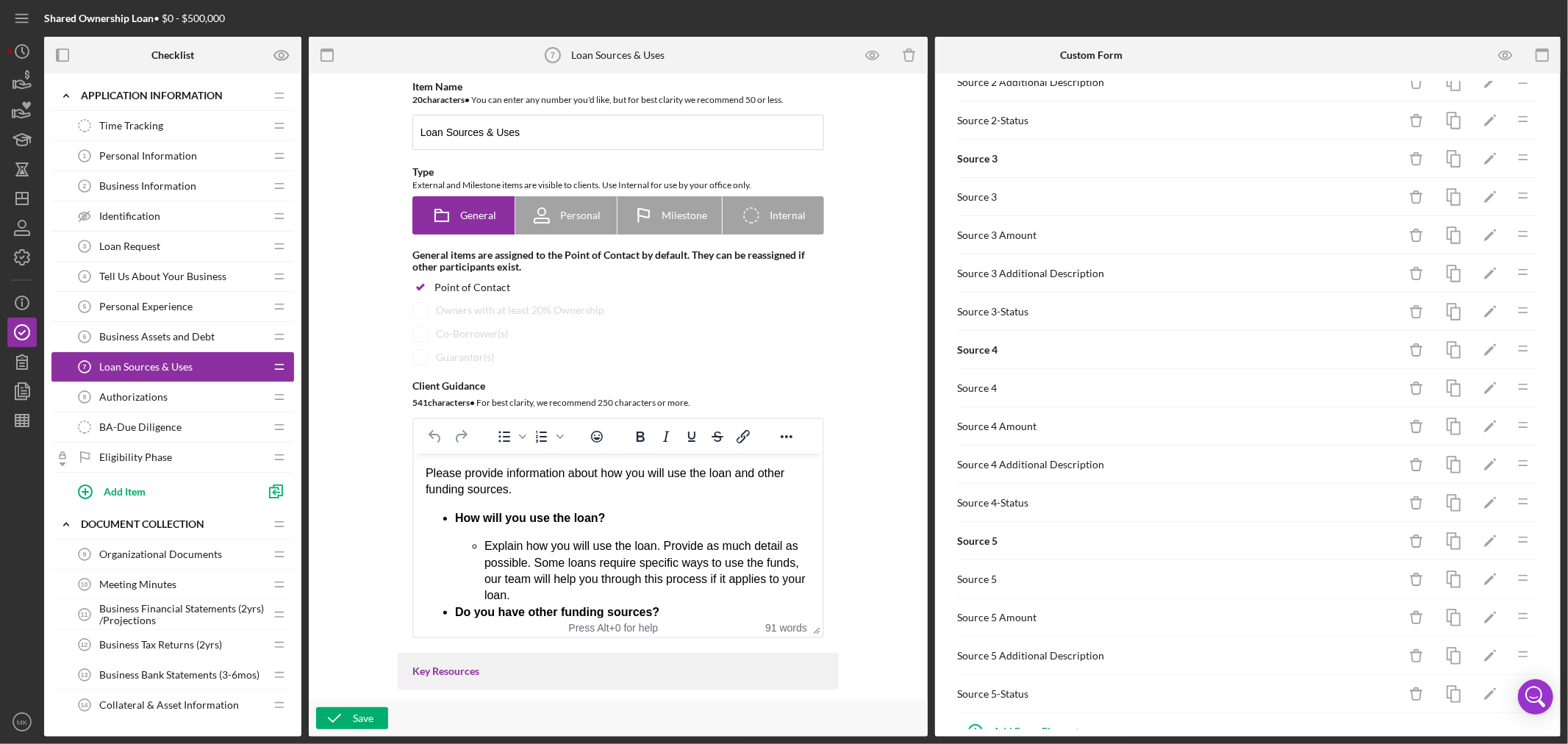
scroll to position [1026, 0]
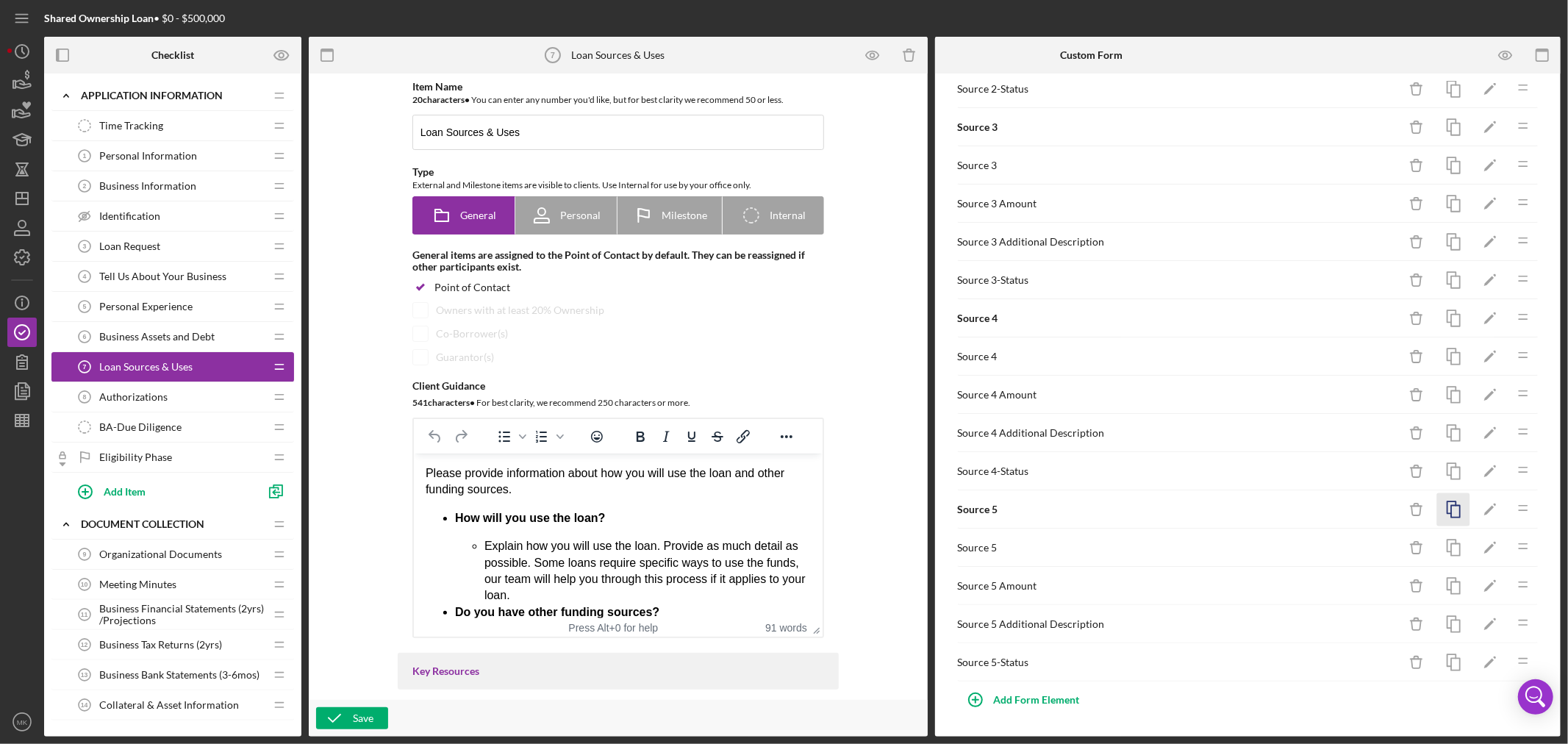
click at [1441, 510] on icon "button" at bounding box center [1453, 510] width 33 height 33
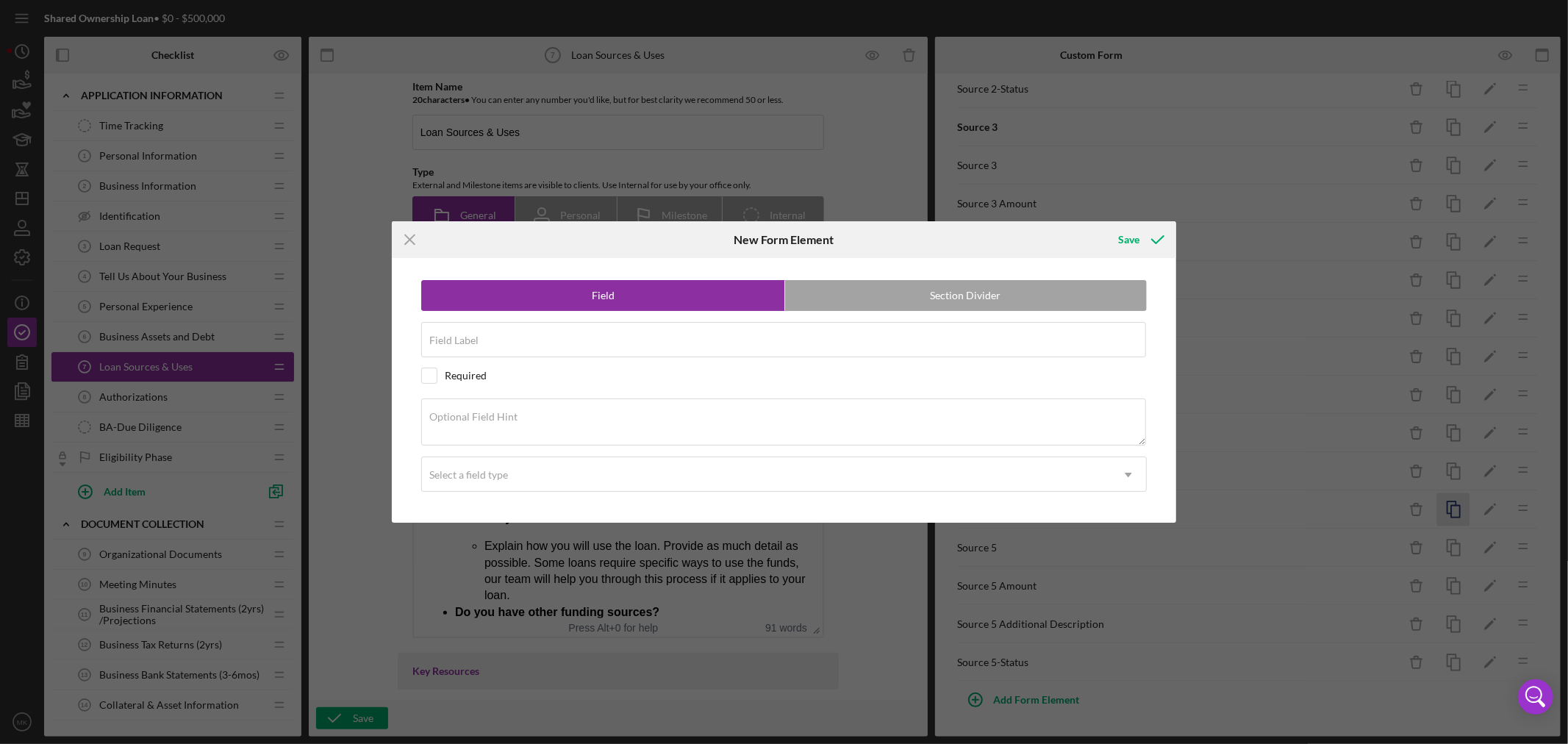
radio input "false"
radio input "true"
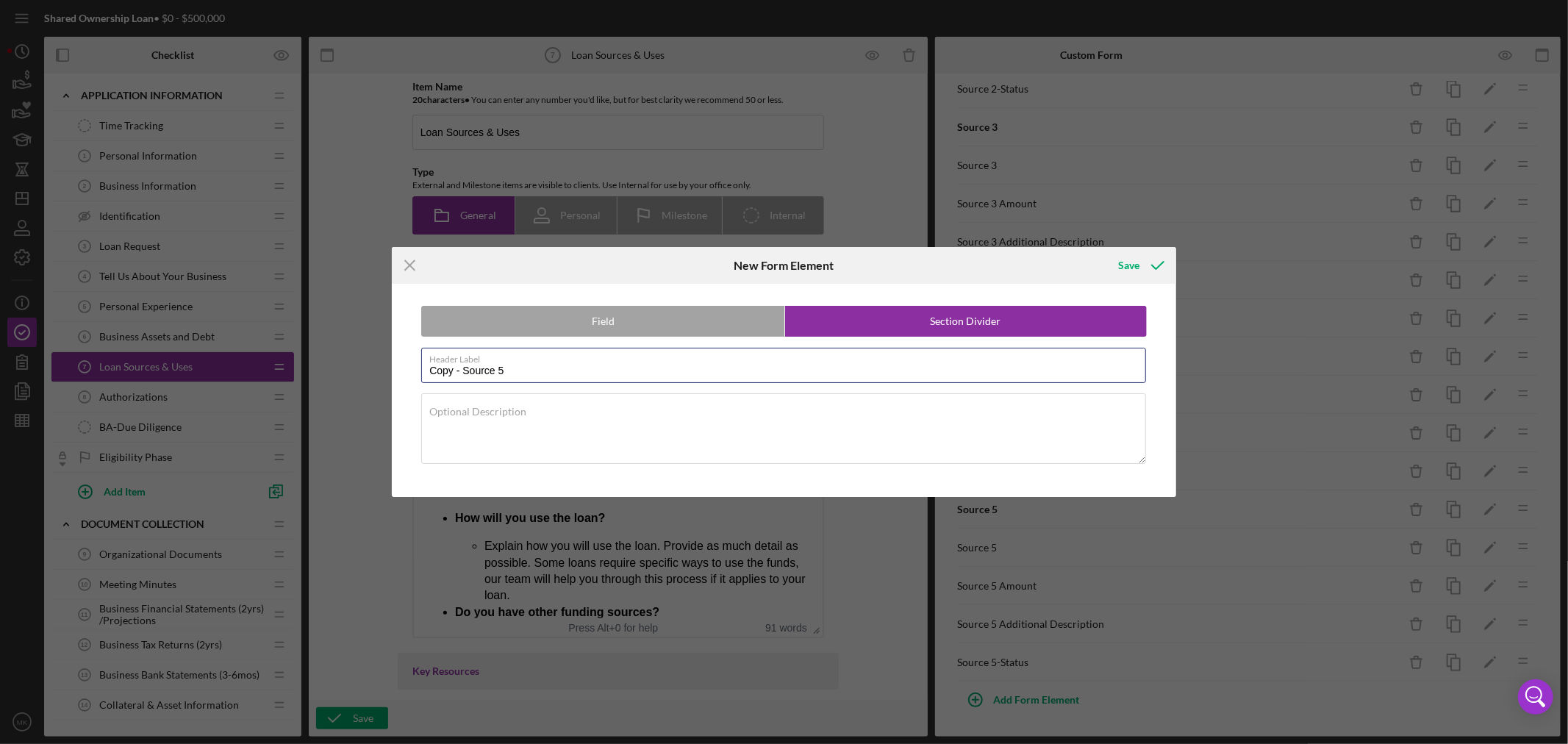
drag, startPoint x: 463, startPoint y: 366, endPoint x: 292, endPoint y: 349, distance: 171.8
click at [311, 349] on div "Icon/Menu Close New Form Element Save Field Section Divider Header Label Copy -…" at bounding box center [784, 372] width 1568 height 744
click at [478, 366] on input "Source 5" at bounding box center [784, 365] width 725 height 35
type input "Source 6"
click at [1137, 261] on div "Save" at bounding box center [1129, 265] width 21 height 29
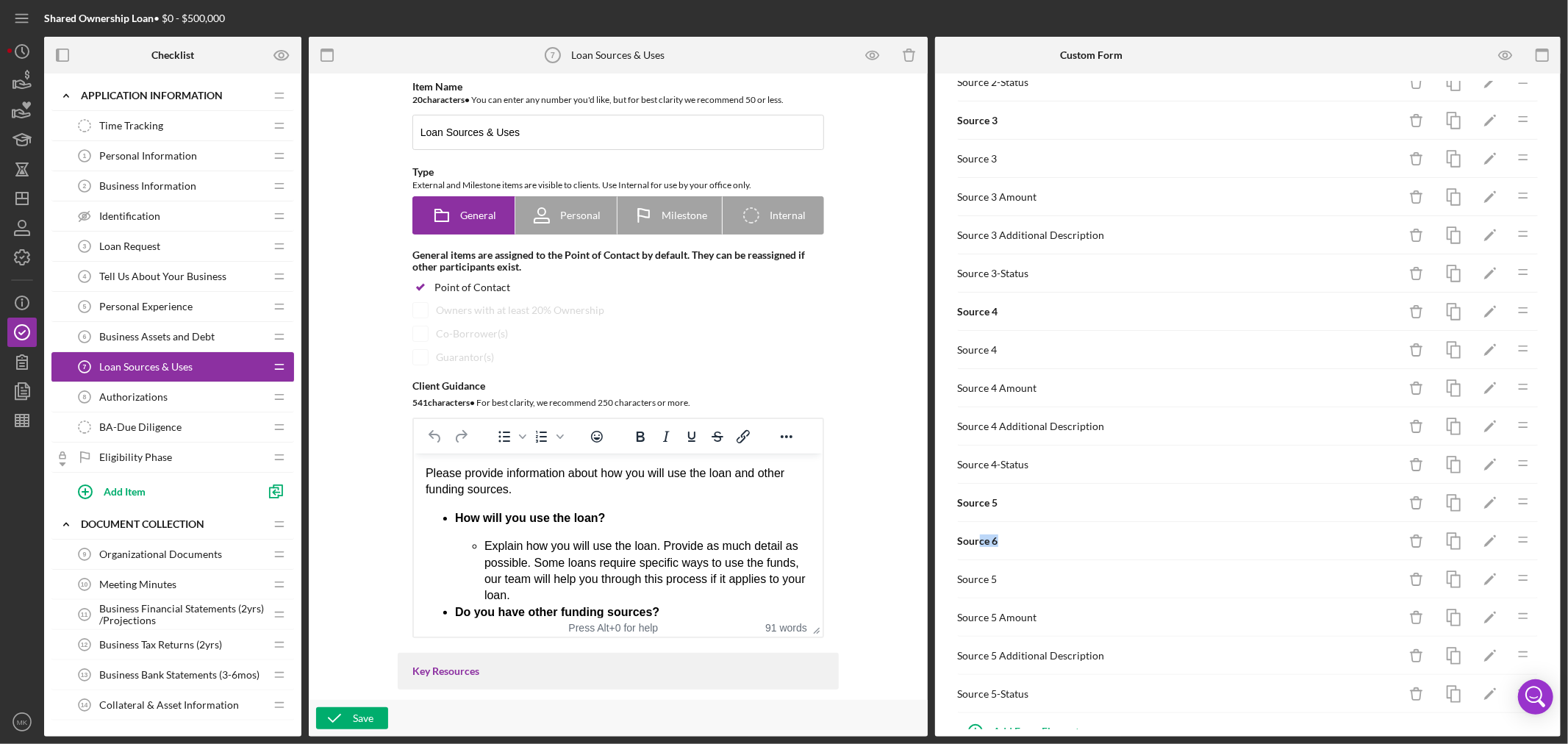
drag, startPoint x: 981, startPoint y: 545, endPoint x: 998, endPoint y: 545, distance: 17.0
click at [998, 545] on div "Source 6" at bounding box center [1178, 540] width 441 height 11
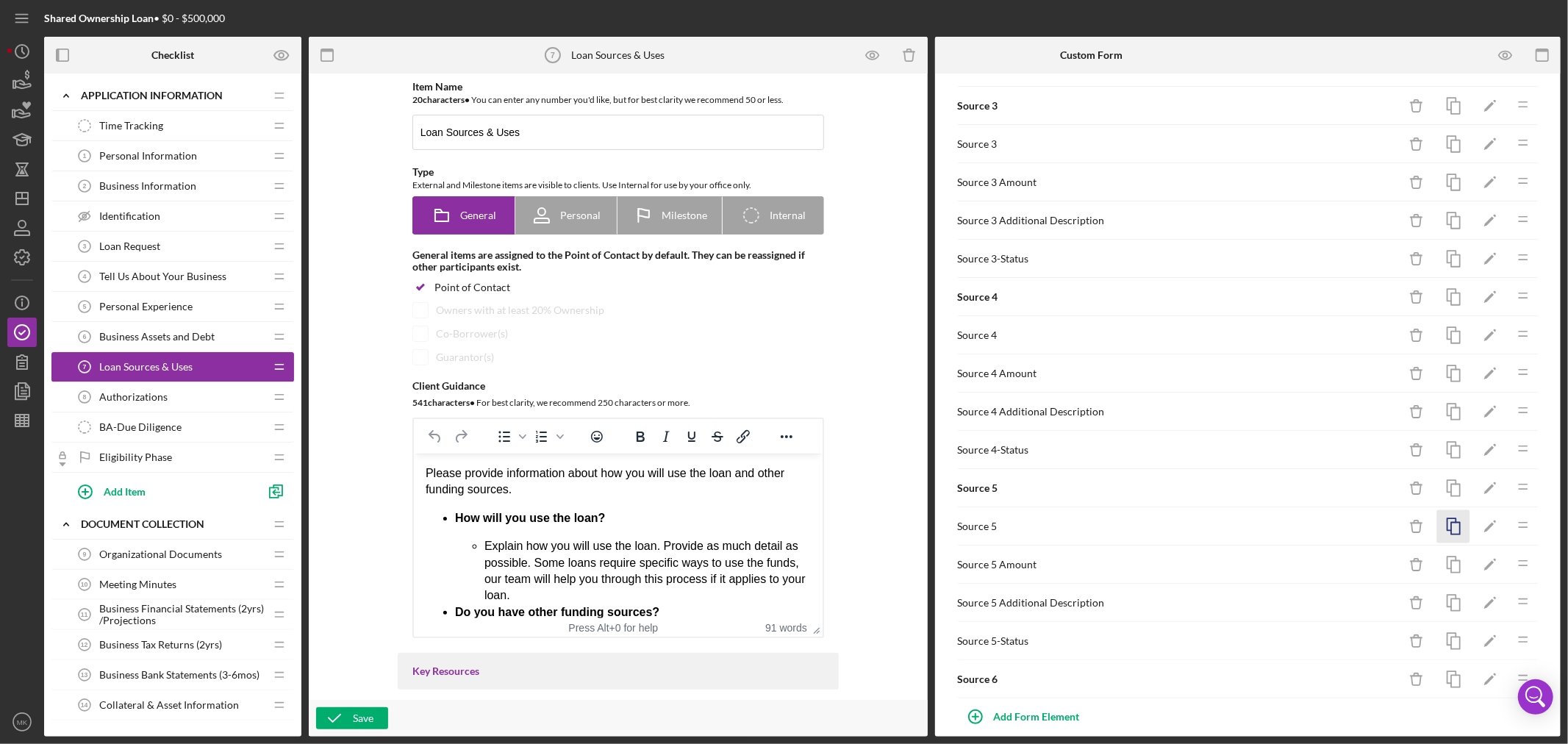
click at [1444, 531] on icon "button" at bounding box center [1453, 526] width 33 height 33
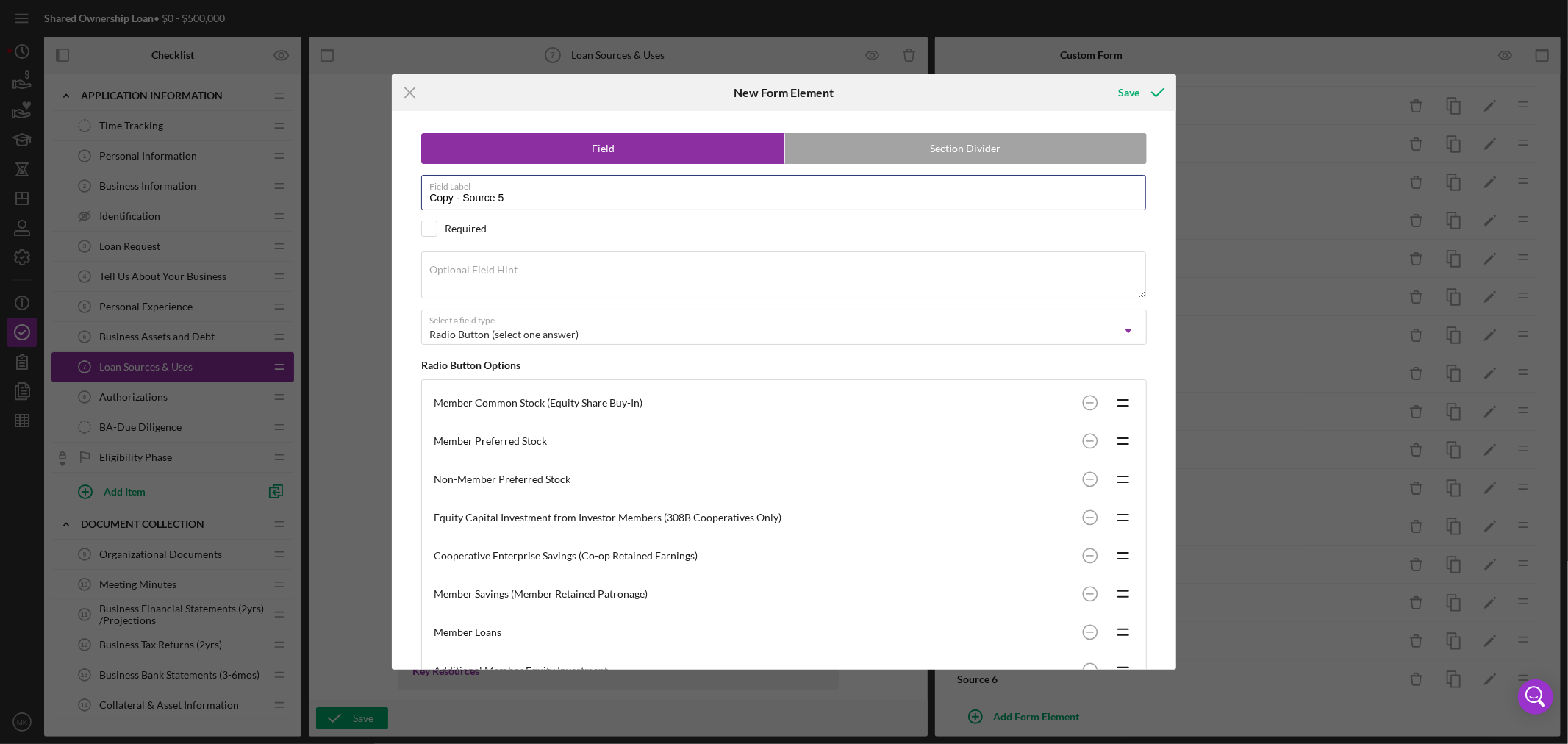
drag, startPoint x: 461, startPoint y: 194, endPoint x: 284, endPoint y: 180, distance: 177.6
click at [304, 181] on div "Icon/Menu Close New Form Element Save Field Section Divider Field Label Copy - …" at bounding box center [784, 372] width 1568 height 744
click at [478, 189] on label "Field Label" at bounding box center [787, 183] width 717 height 16
click at [478, 189] on input "Source 5" at bounding box center [784, 192] width 725 height 35
drag, startPoint x: 490, startPoint y: 195, endPoint x: 465, endPoint y: 199, distance: 25.3
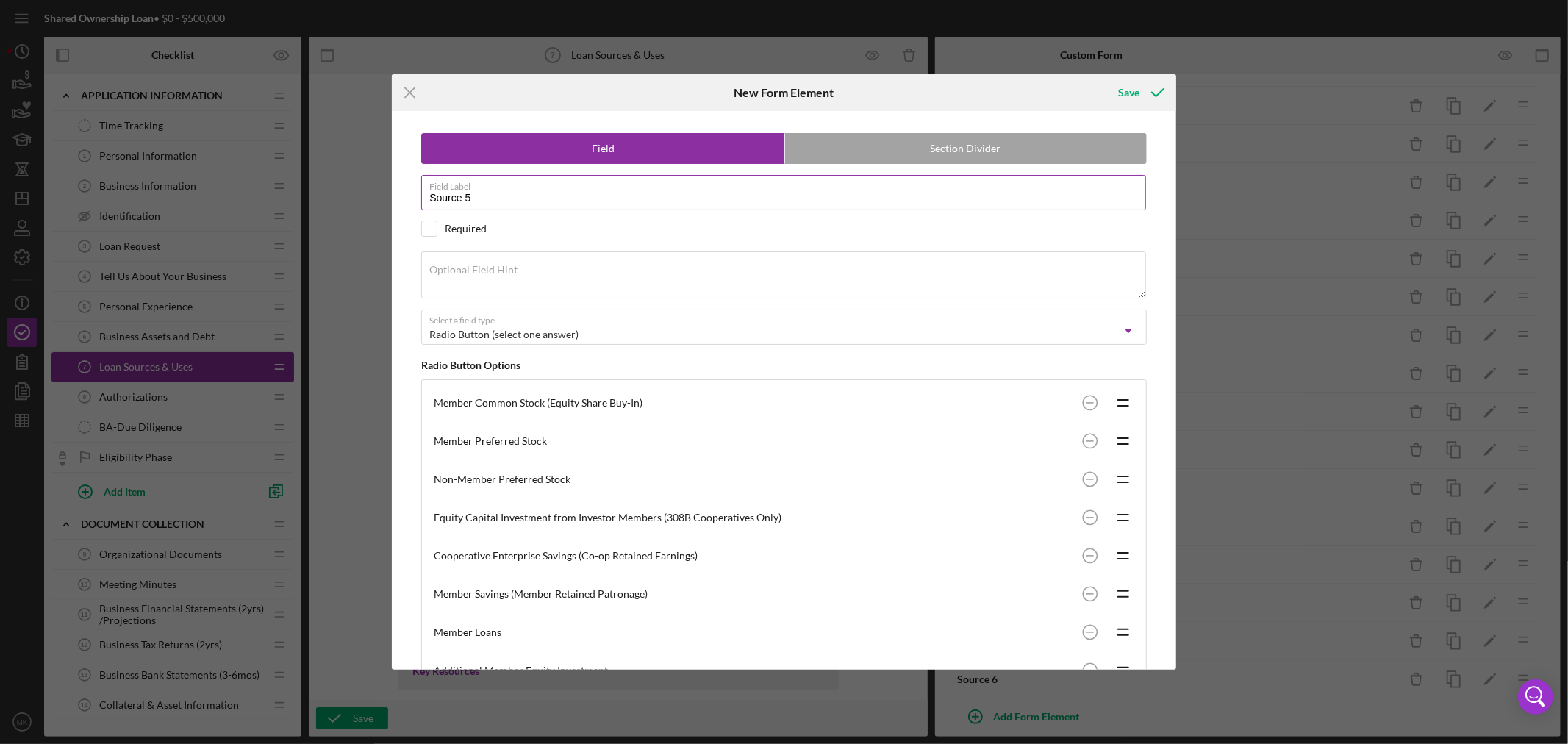
click at [465, 199] on input "Source 5" at bounding box center [784, 192] width 725 height 35
type input "Source 6"
click at [1133, 93] on div "Save" at bounding box center [1129, 93] width 21 height 29
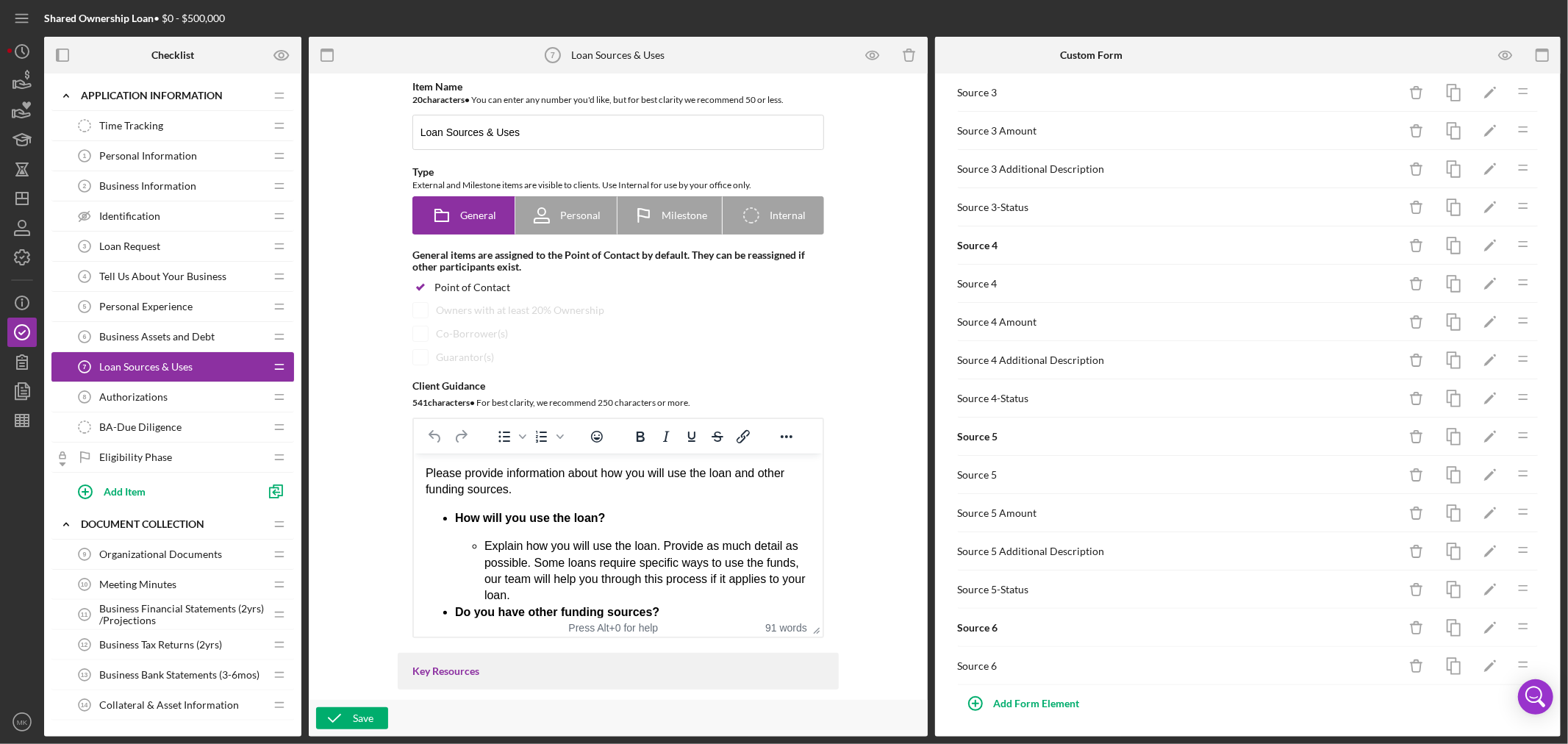
scroll to position [1103, 0]
click at [1443, 507] on icon "button" at bounding box center [1453, 510] width 33 height 33
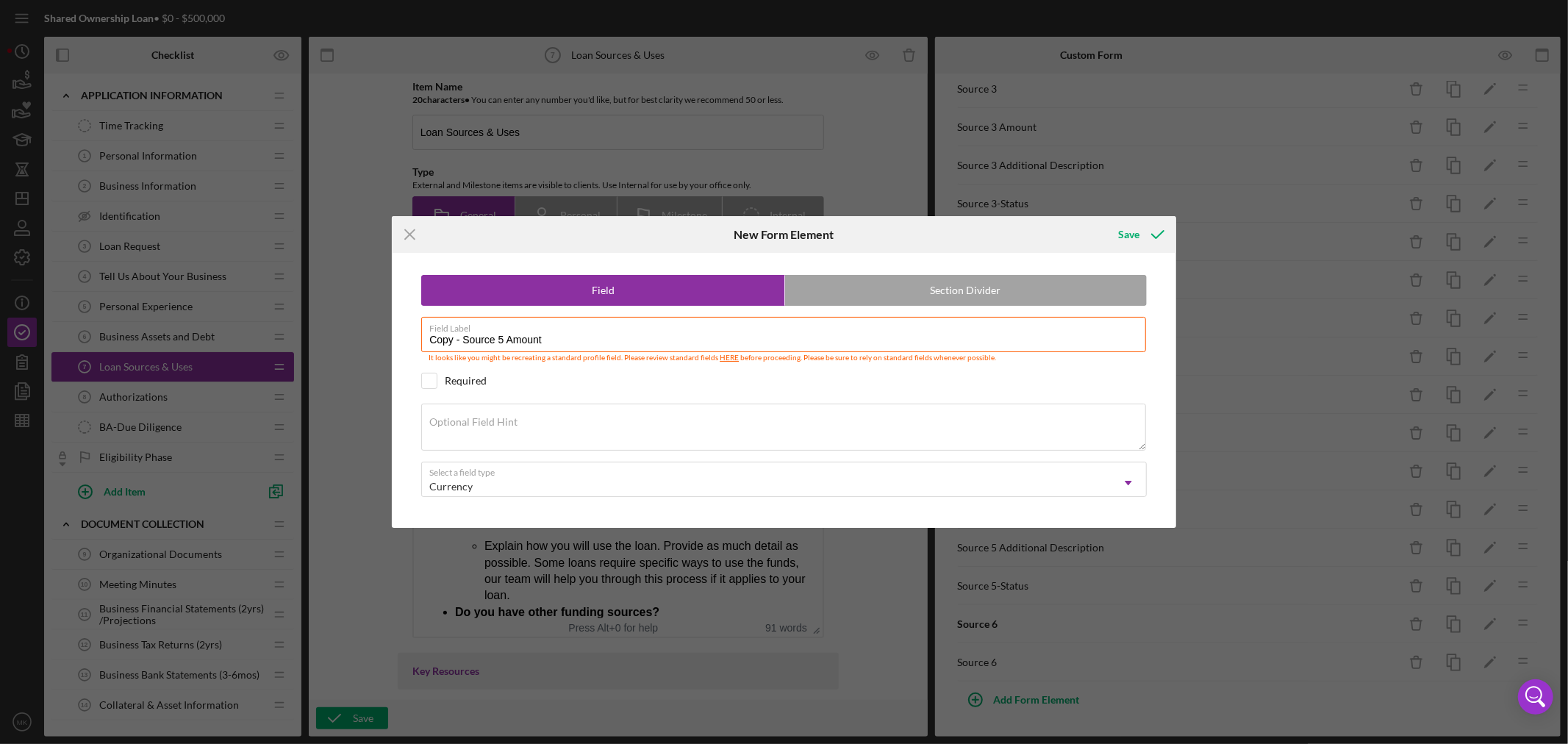
drag, startPoint x: 458, startPoint y: 341, endPoint x: 128, endPoint y: 316, distance: 330.9
click at [157, 314] on div "Icon/Menu Close New Form Element Save Field Section Divider Field Label Copy - …" at bounding box center [784, 372] width 1568 height 744
drag, startPoint x: 472, startPoint y: 336, endPoint x: 461, endPoint y: 335, distance: 11.0
click at [461, 335] on input "Source 5 Amount" at bounding box center [784, 334] width 725 height 35
type input "Source 6 Amount"
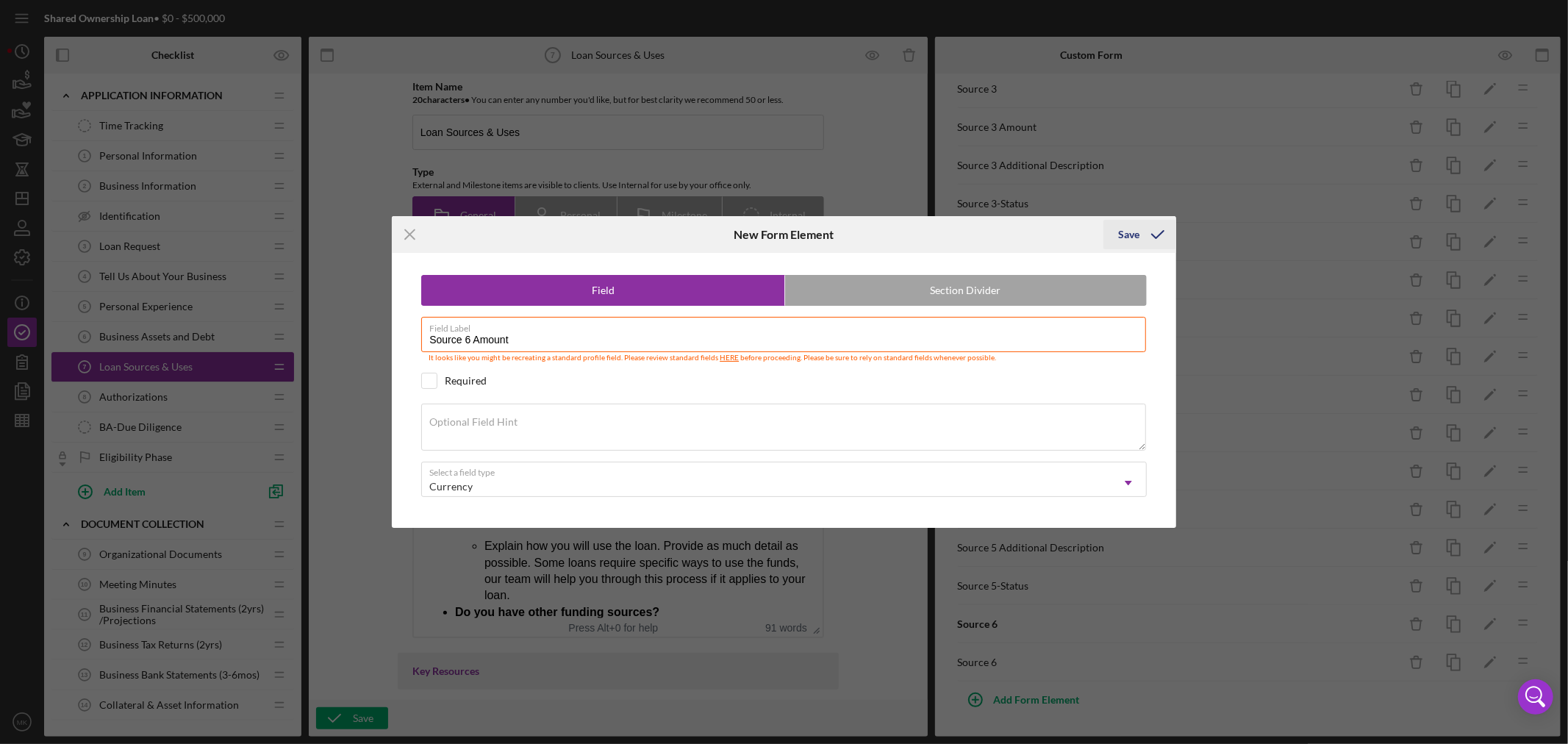
click at [1130, 229] on div "Save" at bounding box center [1129, 234] width 21 height 29
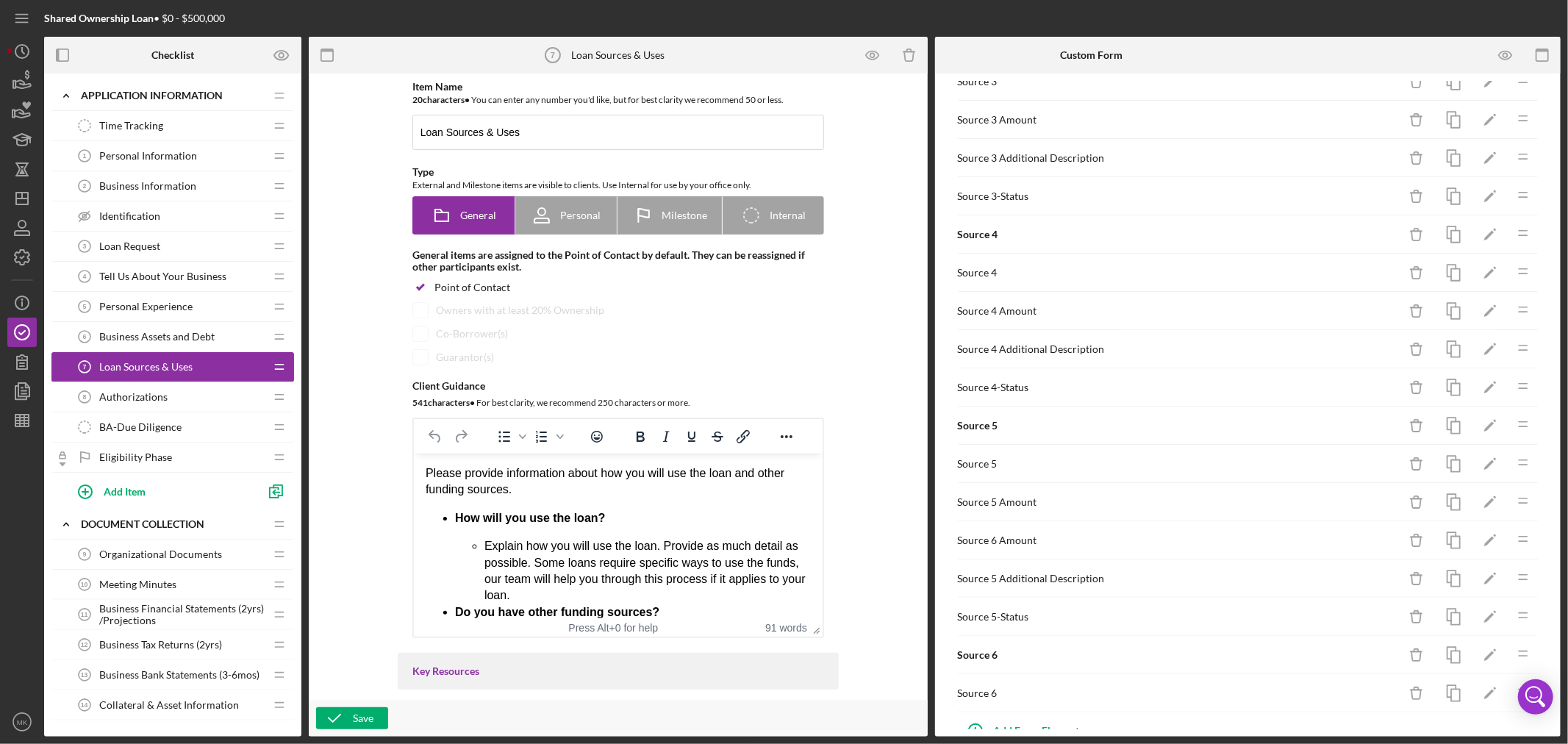
scroll to position [1142, 0]
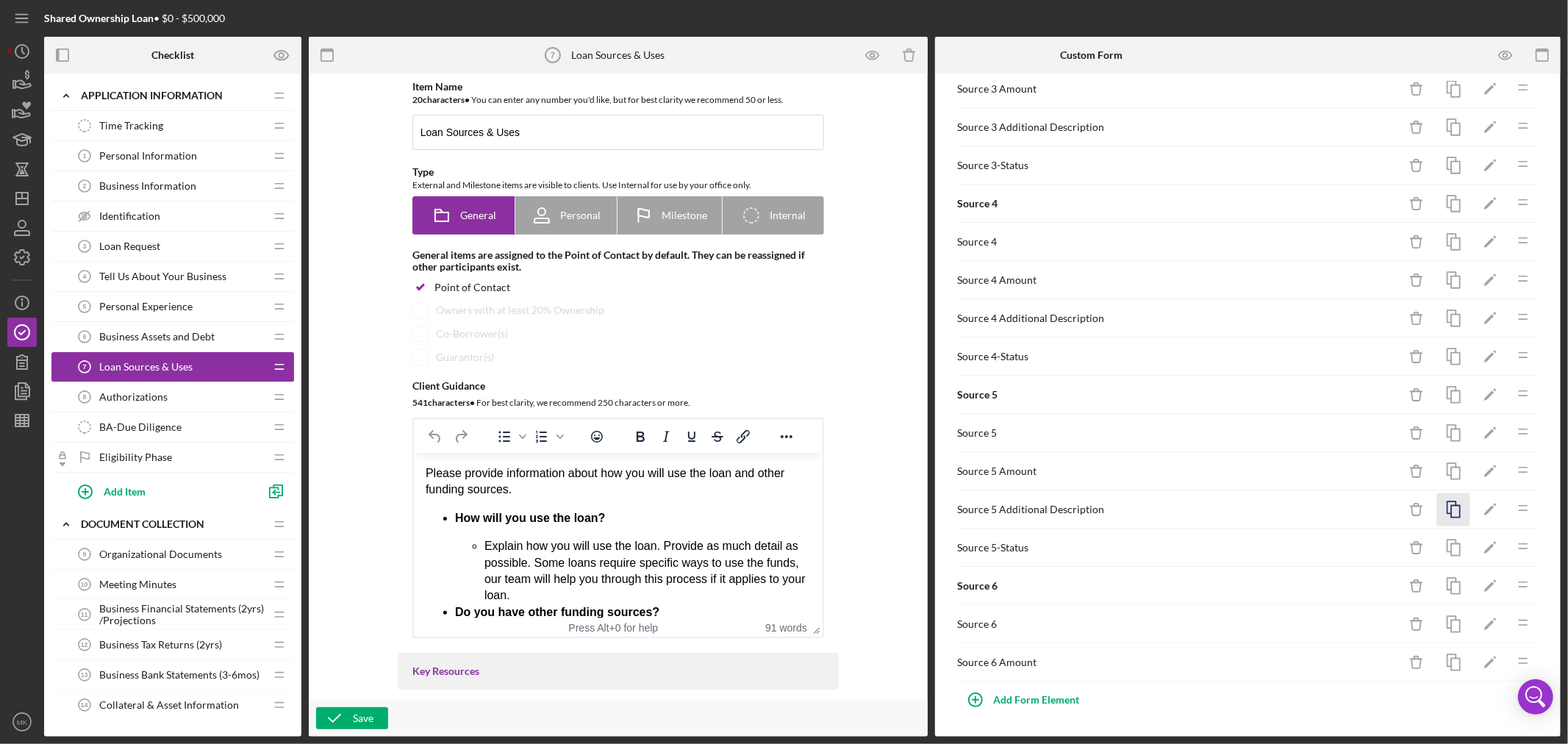
click at [1445, 506] on icon "button" at bounding box center [1453, 510] width 33 height 33
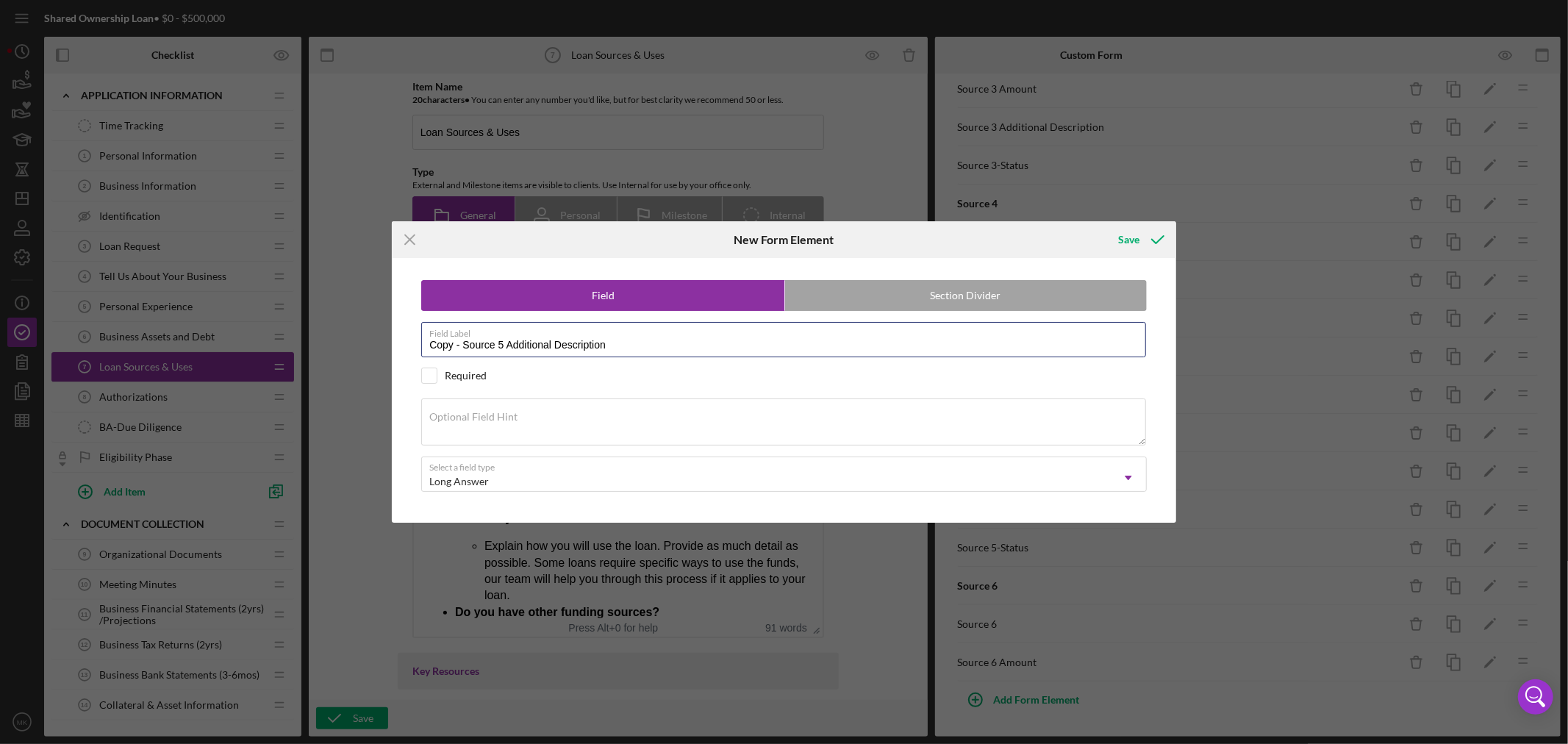
drag, startPoint x: 459, startPoint y: 340, endPoint x: 329, endPoint y: 336, distance: 130.1
click at [329, 336] on div "Icon/Menu Close New Form Element Save Field Section Divider Field Label Copy - …" at bounding box center [784, 372] width 1568 height 744
click at [465, 343] on input "Source 5 Additional Description" at bounding box center [784, 339] width 725 height 35
type input "Source 6 Additional Description"
click at [1138, 234] on div "Save" at bounding box center [1129, 240] width 21 height 29
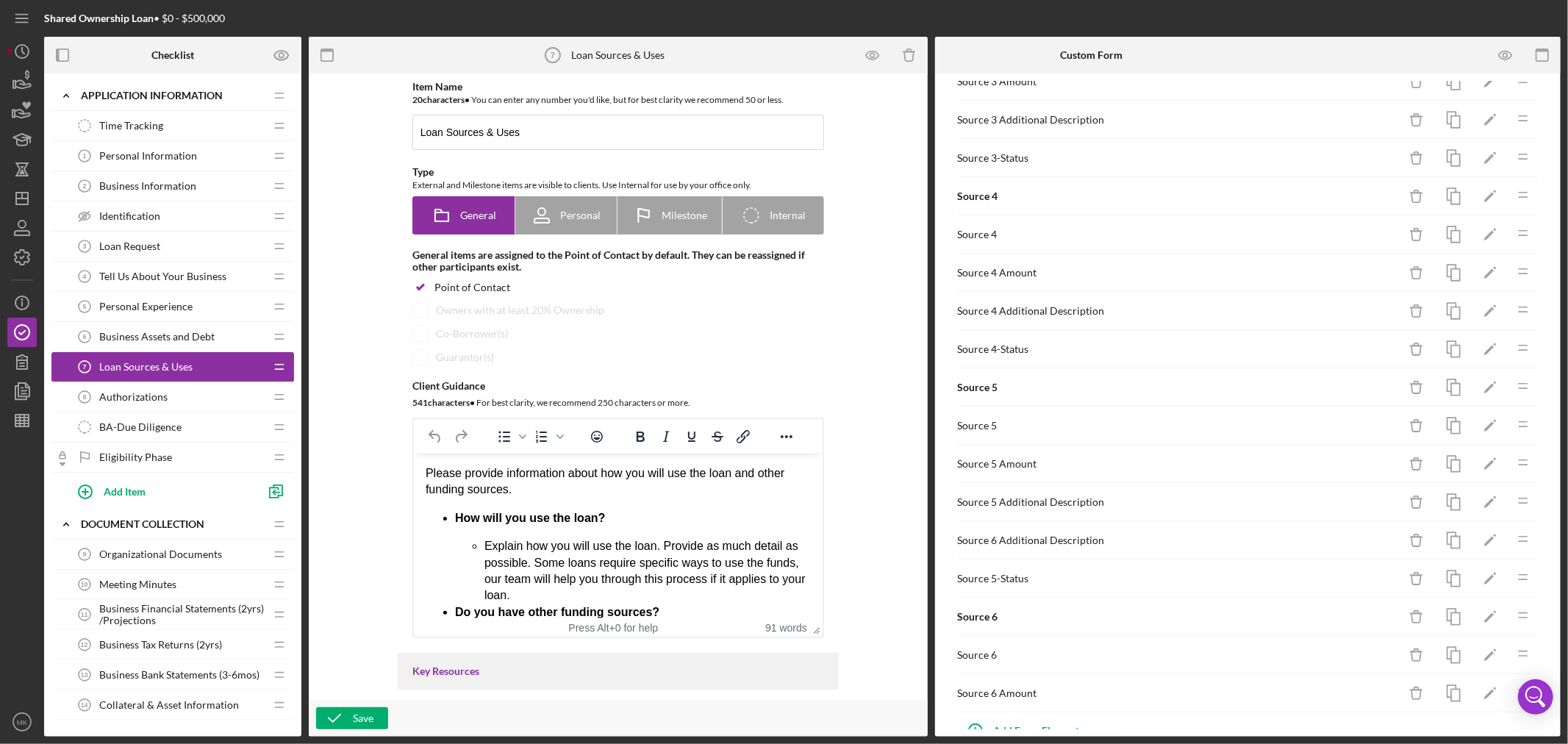
click at [1069, 542] on div "Source 6 Additional Description" at bounding box center [1178, 539] width 441 height 11
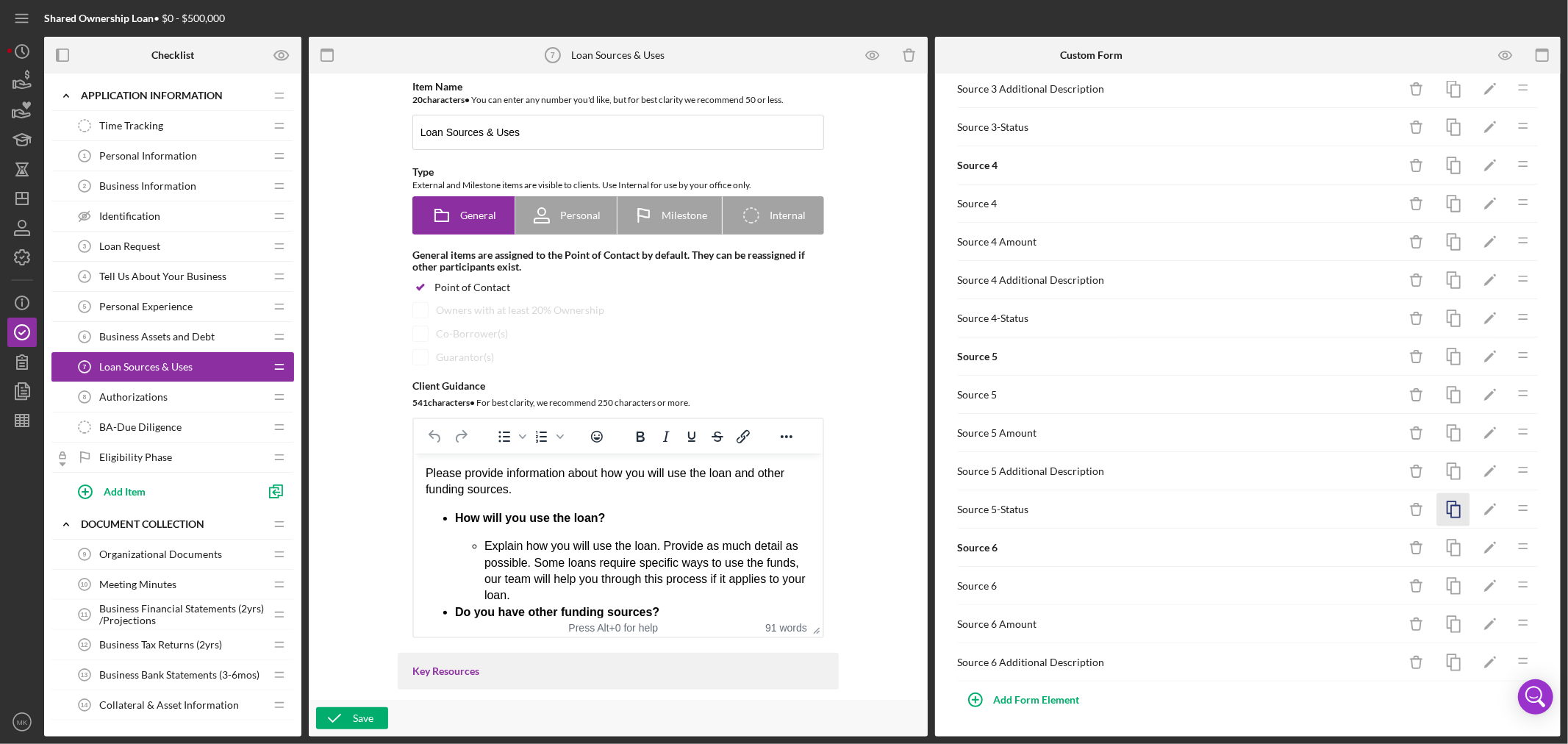
click at [1445, 512] on icon "button" at bounding box center [1453, 510] width 33 height 33
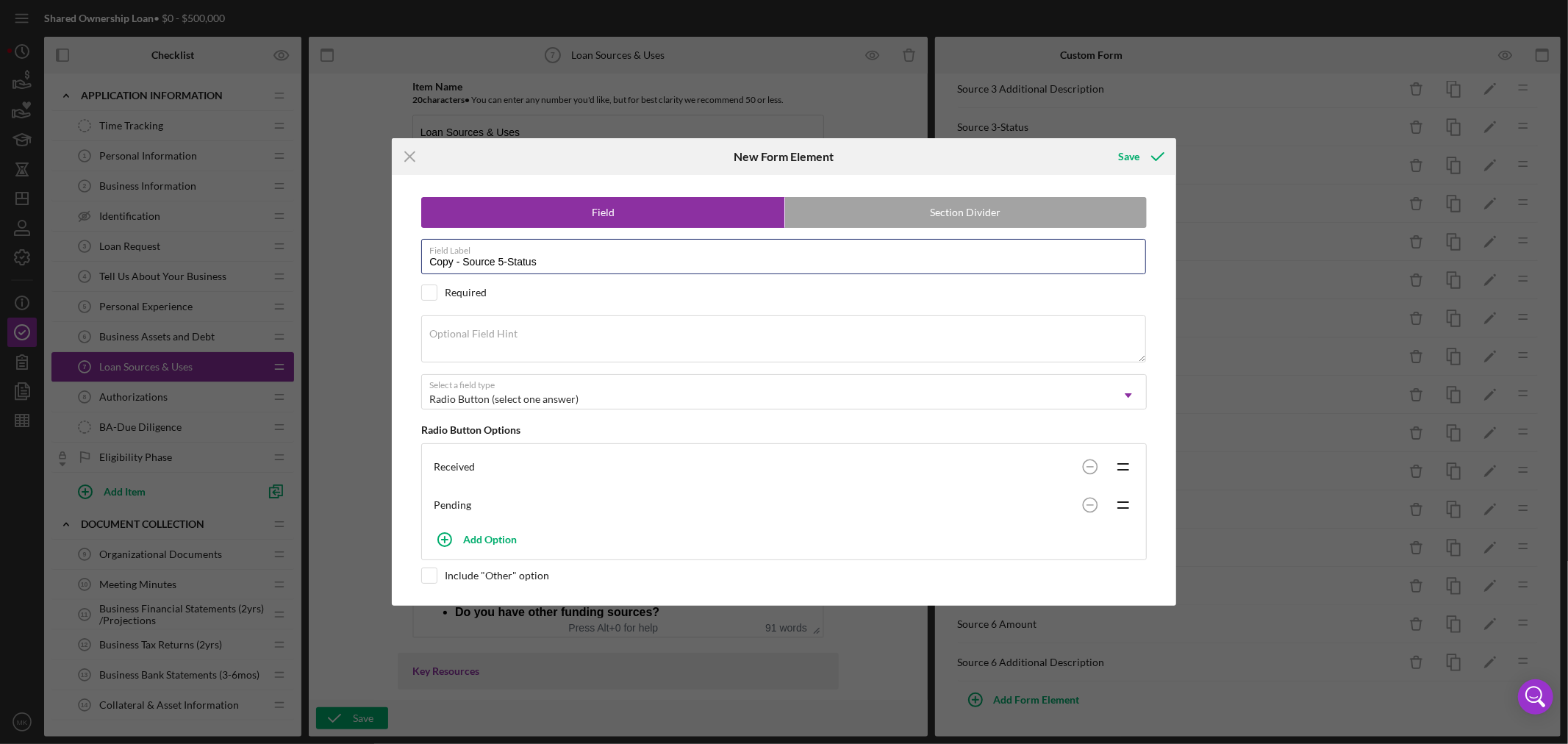
drag, startPoint x: 463, startPoint y: 256, endPoint x: 350, endPoint y: 253, distance: 113.0
click at [362, 254] on div "Icon/Menu Close New Form Element Save Field Section Divider Field Label Copy - …" at bounding box center [784, 372] width 1568 height 744
click at [467, 261] on input "Source 5-Status" at bounding box center [784, 257] width 725 height 35
type input "Source 6-Status"
click at [1135, 154] on div "Save" at bounding box center [1129, 156] width 21 height 29
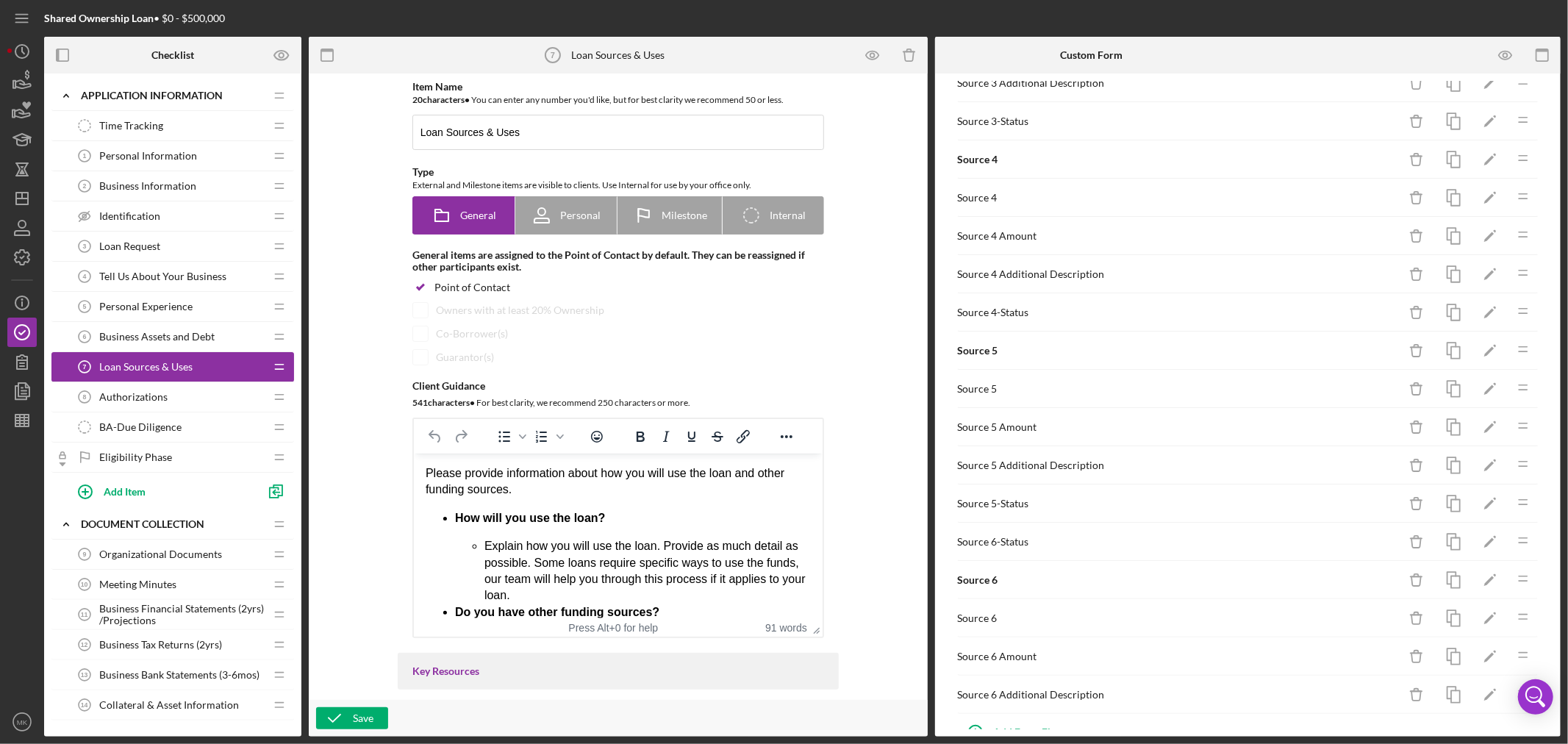
click at [1000, 546] on div "Source 6-Status" at bounding box center [1178, 541] width 441 height 11
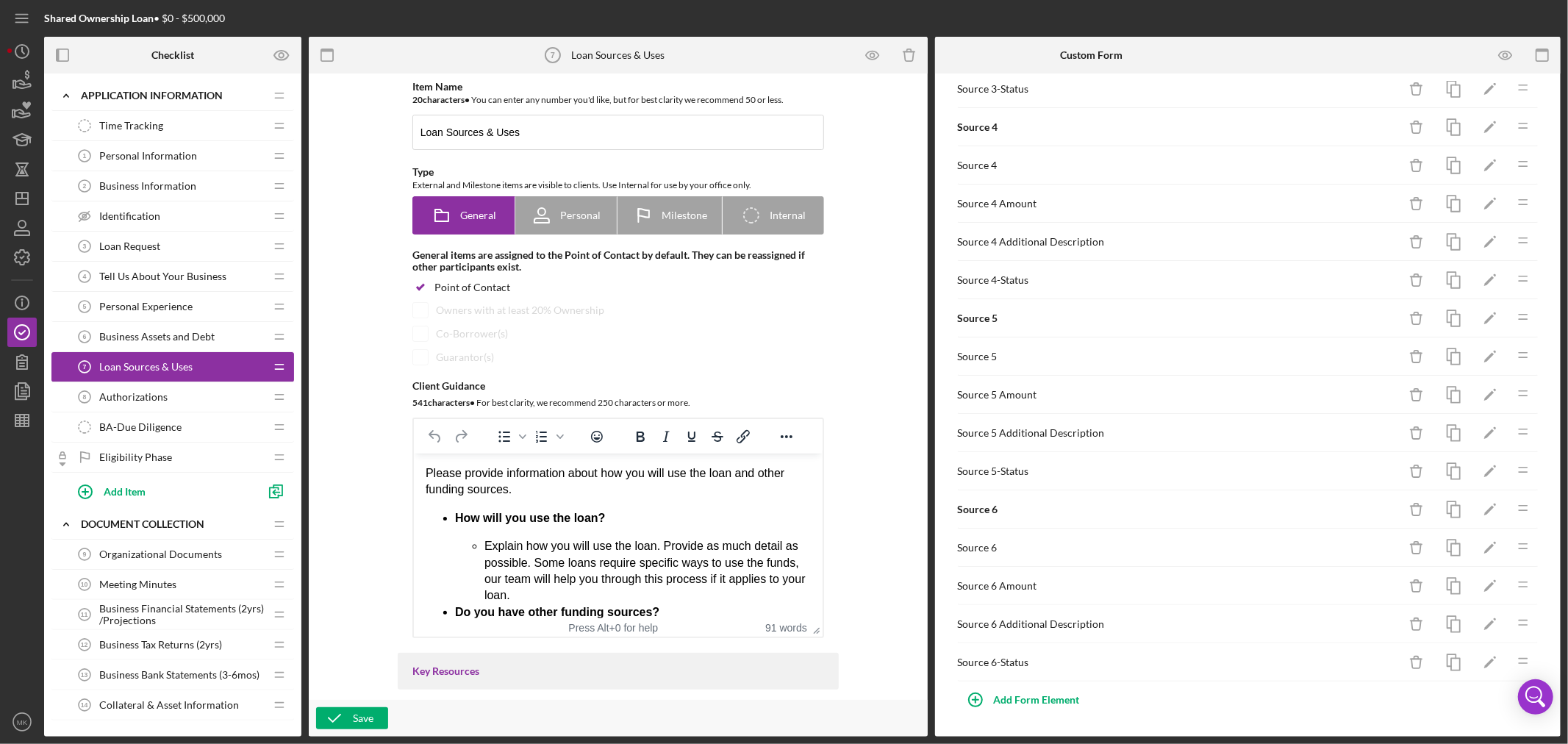
scroll to position [1218, 0]
click at [362, 718] on div "Save" at bounding box center [362, 718] width 21 height 22
click at [1504, 55] on icon "button" at bounding box center [1505, 55] width 33 height 33
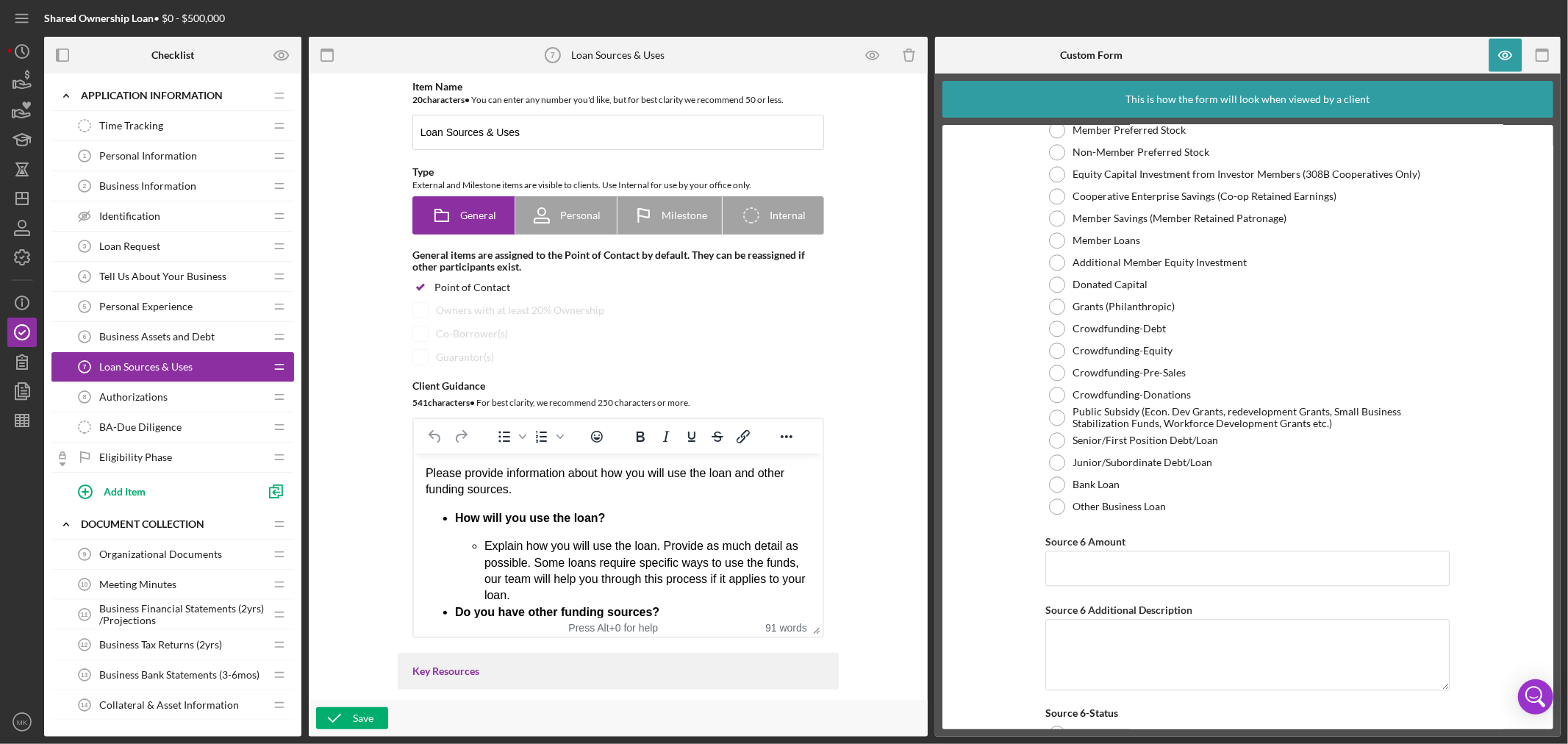
scroll to position [7887, 0]
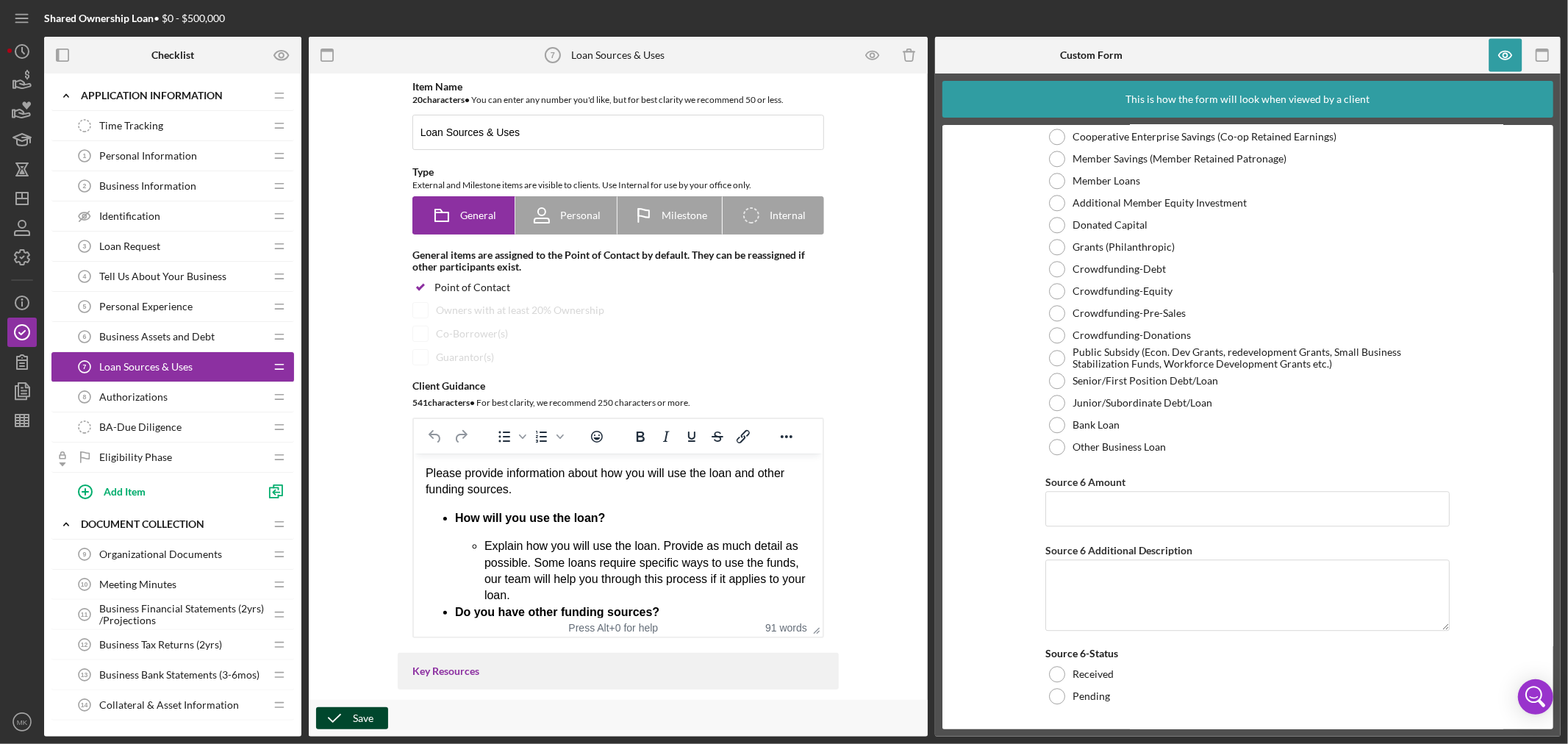
click at [355, 718] on div "Save" at bounding box center [362, 718] width 21 height 22
click at [19, 198] on line "button" at bounding box center [21, 198] width 11 height 0
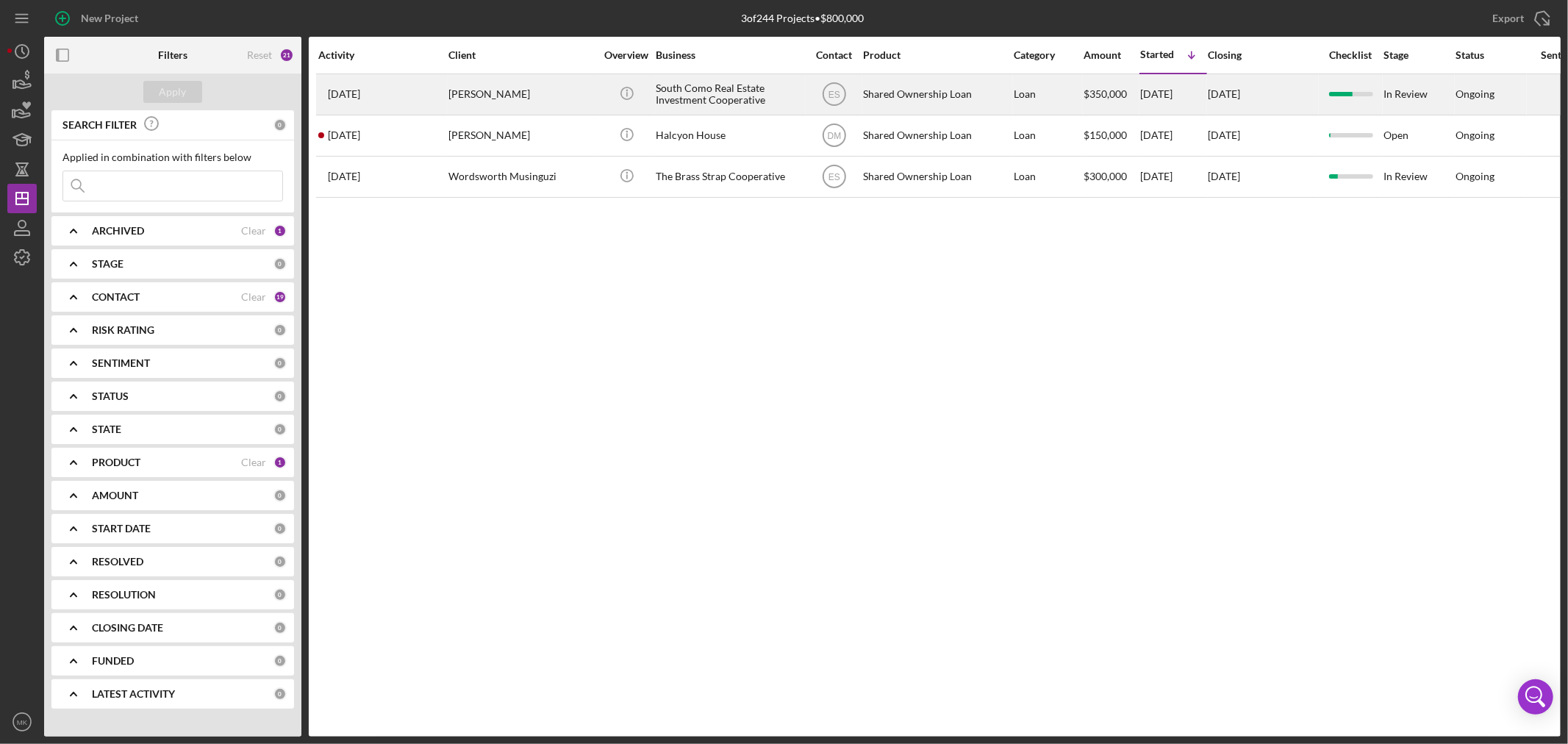
click at [475, 92] on div "[PERSON_NAME]" at bounding box center [522, 94] width 147 height 39
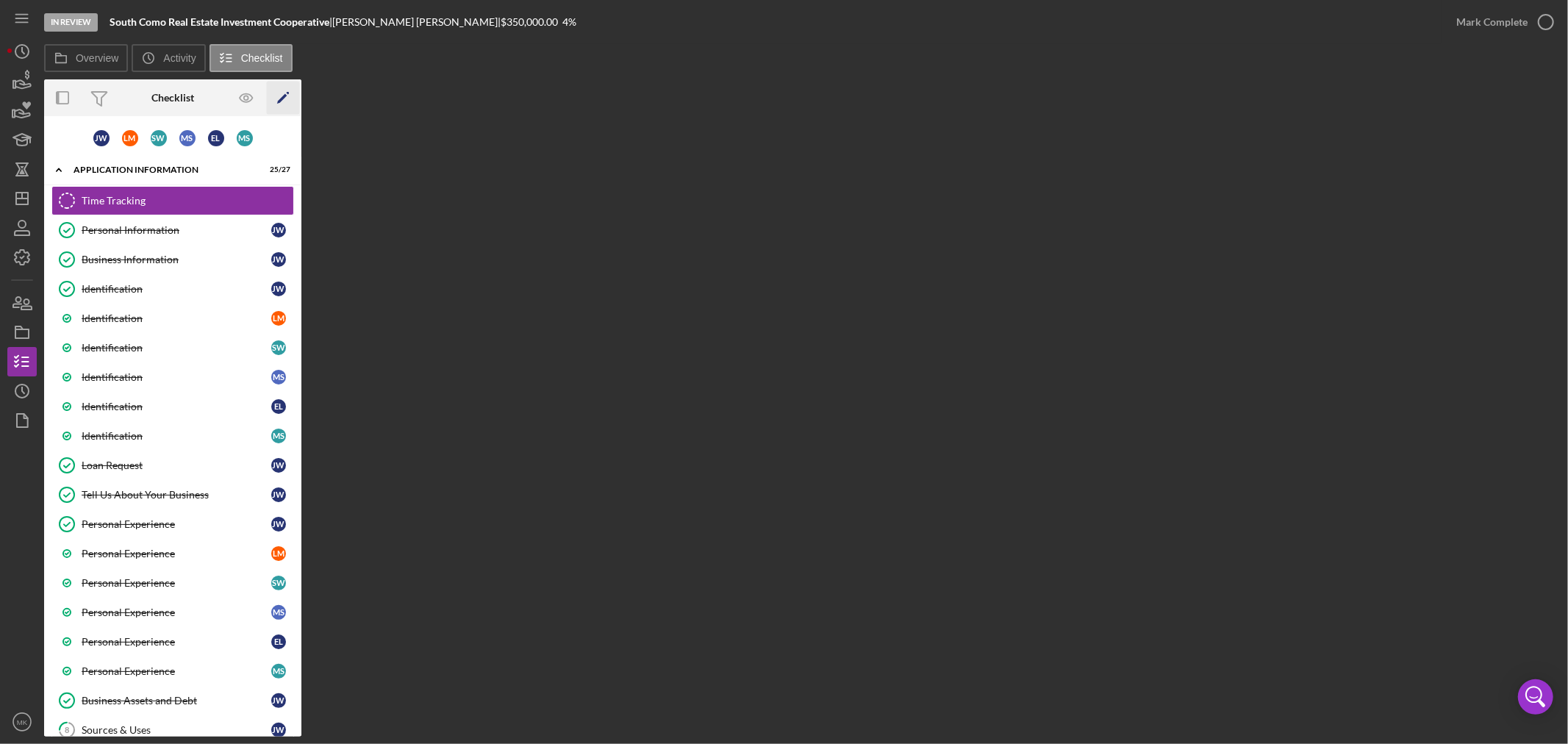
click at [280, 99] on polygon "button" at bounding box center [282, 99] width 10 height 10
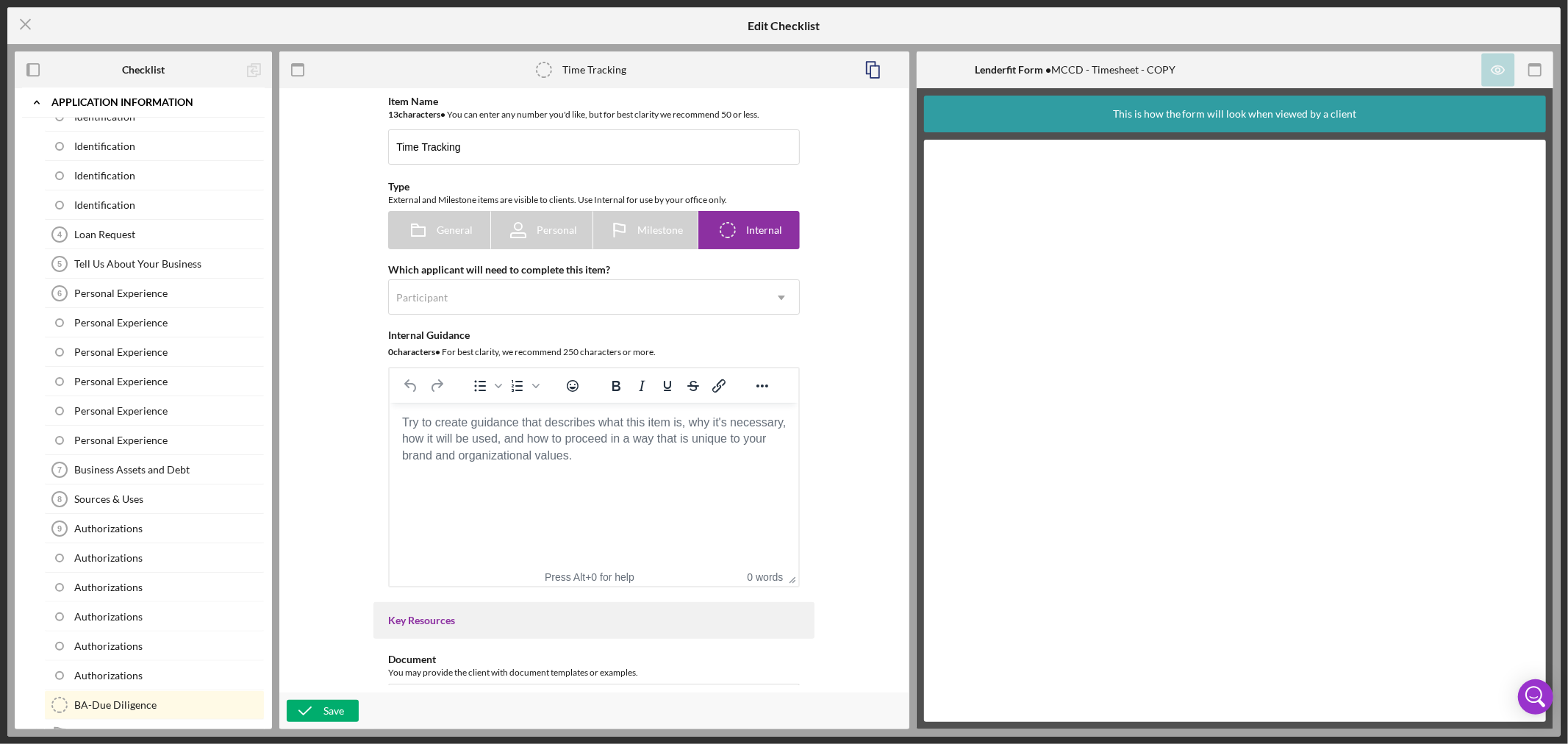
scroll to position [244, 0]
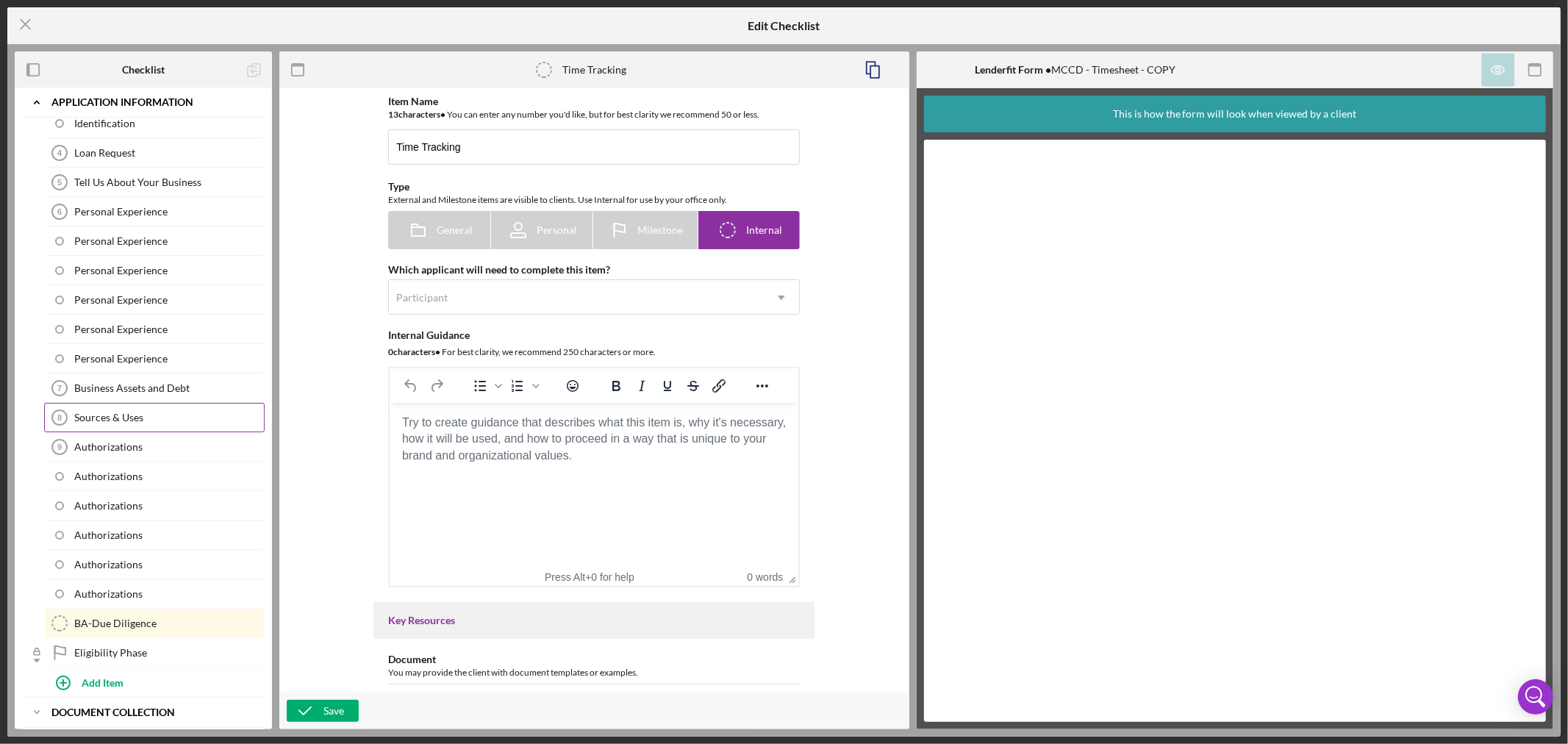
click at [225, 418] on div "Sources & Uses" at bounding box center [169, 417] width 189 height 11
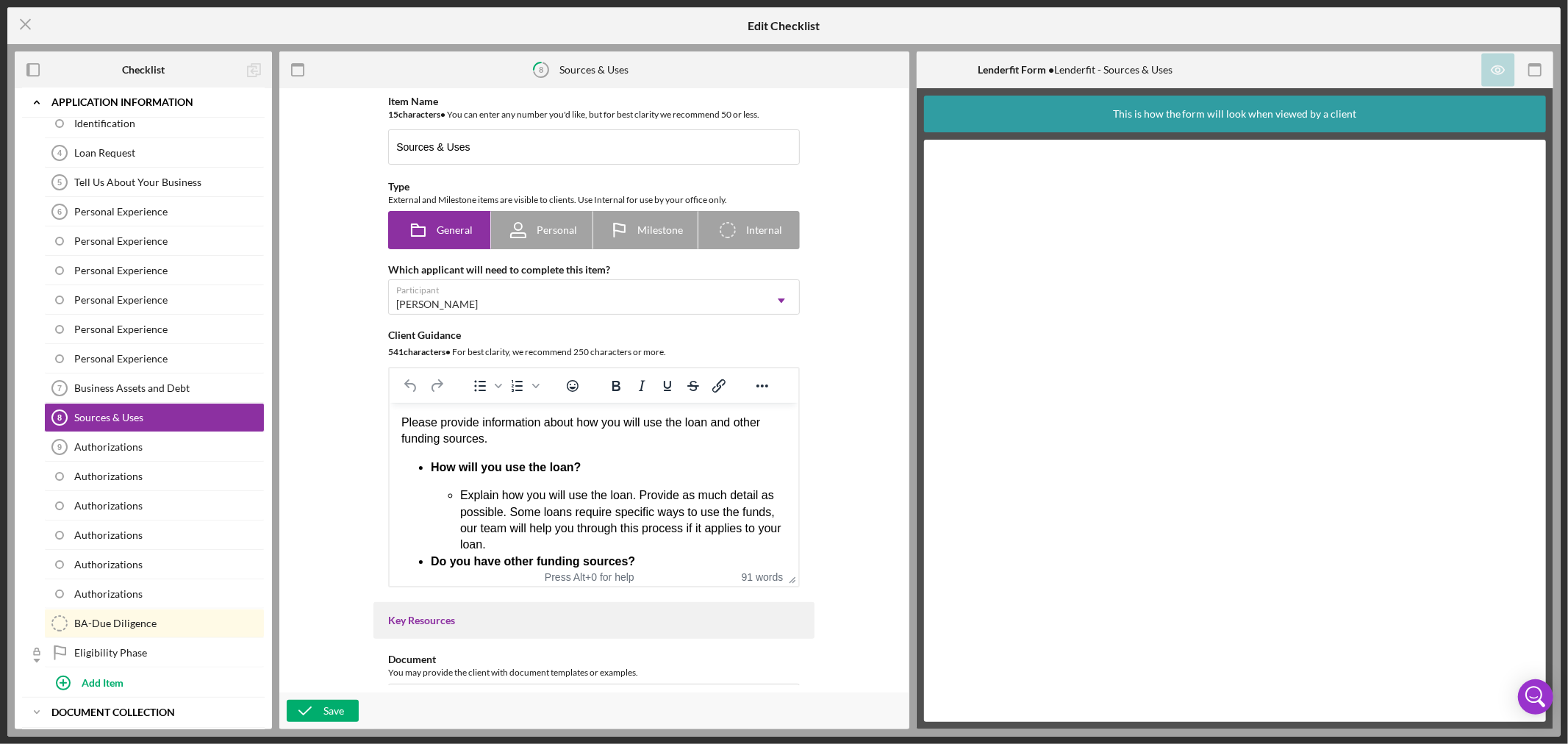
scroll to position [163, 0]
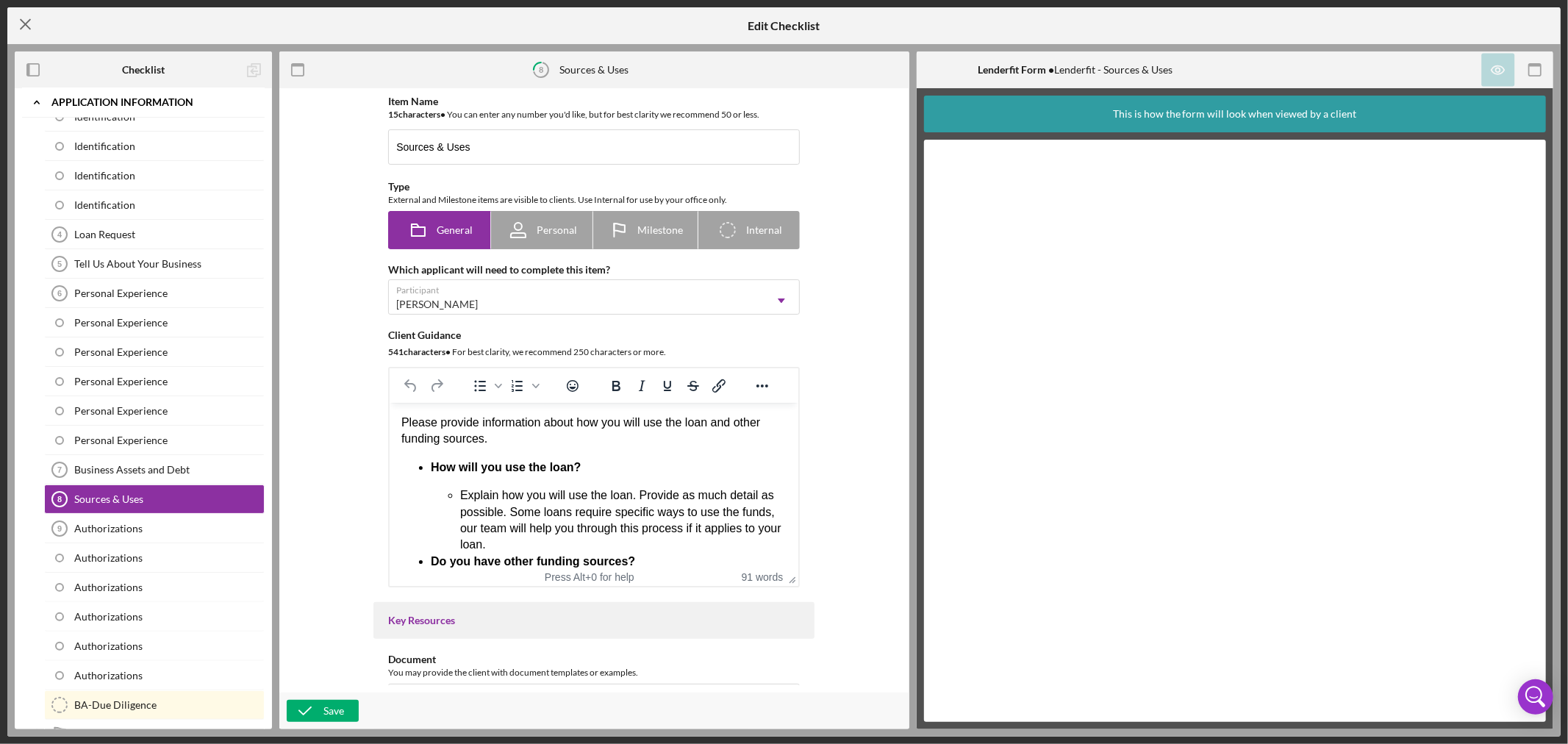
click at [26, 25] on line at bounding box center [25, 25] width 9 height 9
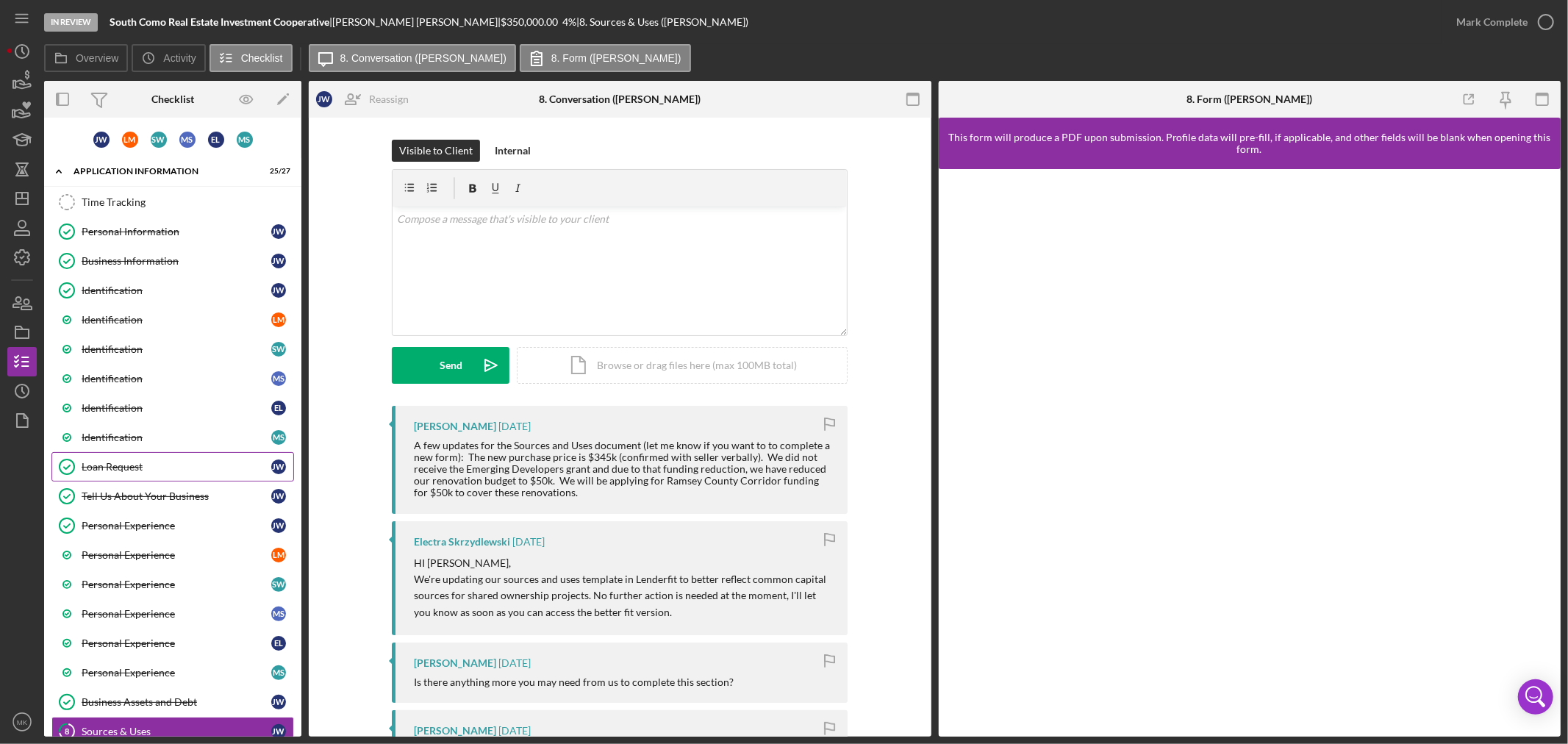
scroll to position [305, 0]
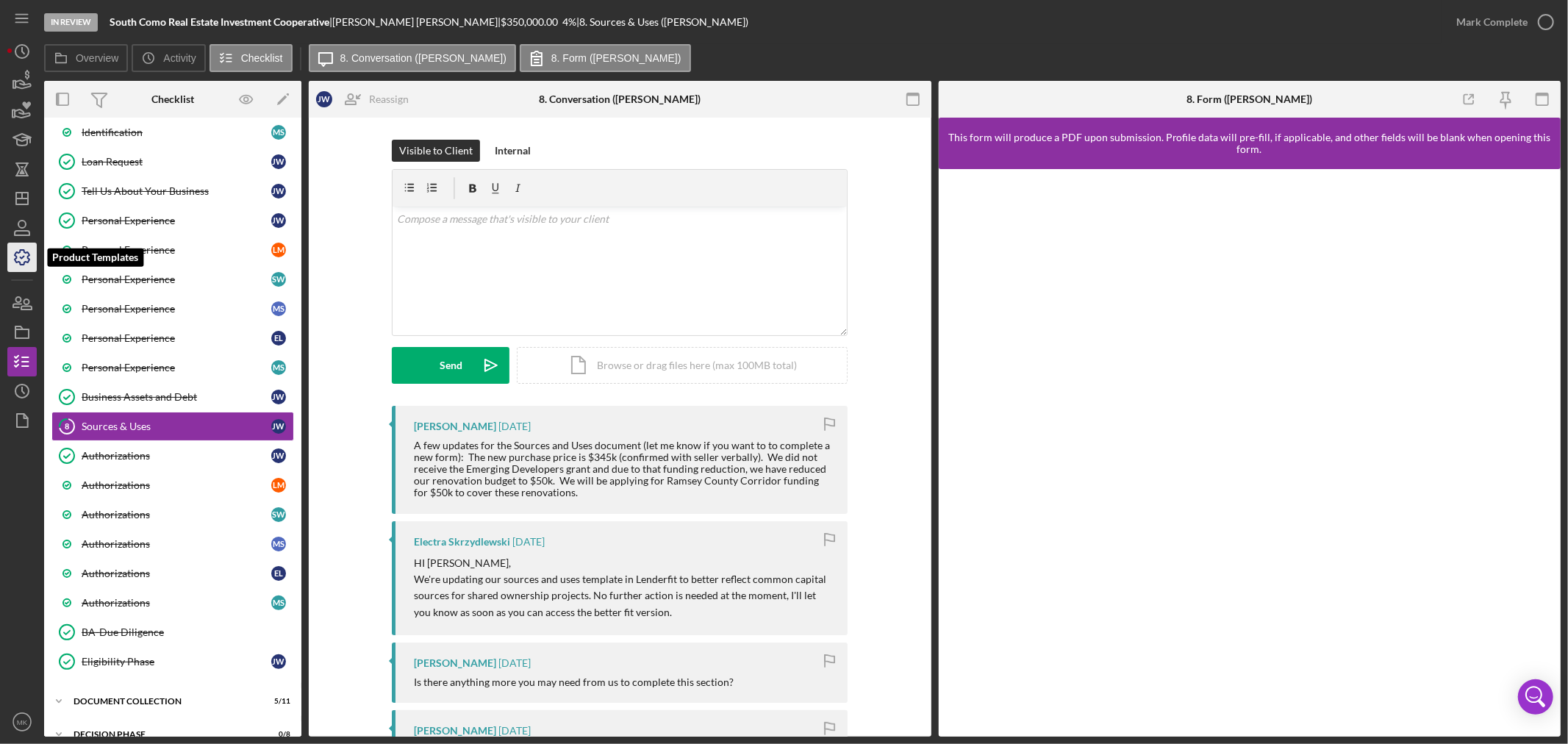
click at [26, 254] on icon "button" at bounding box center [22, 257] width 37 height 37
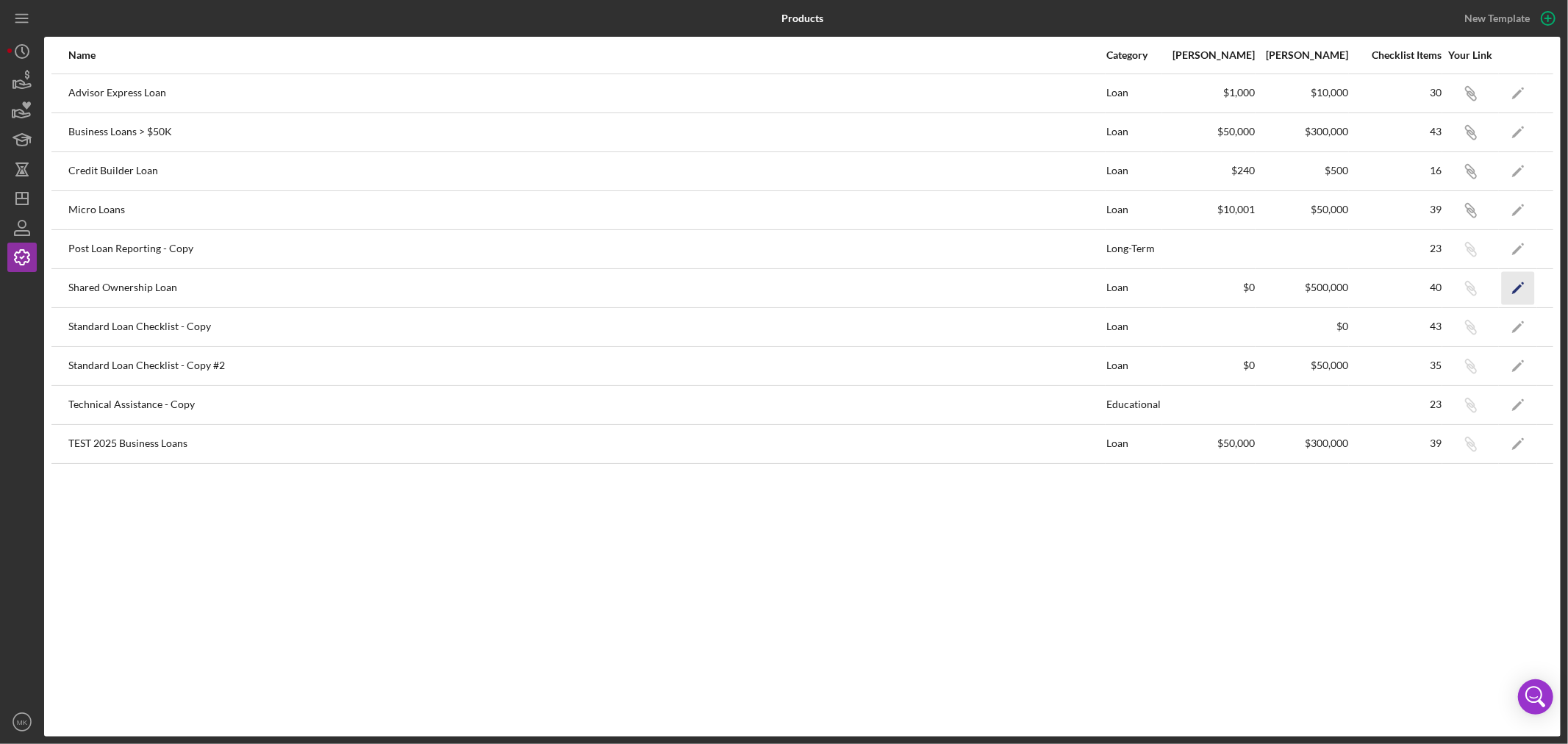
click at [1518, 285] on polygon "button" at bounding box center [1517, 288] width 10 height 10
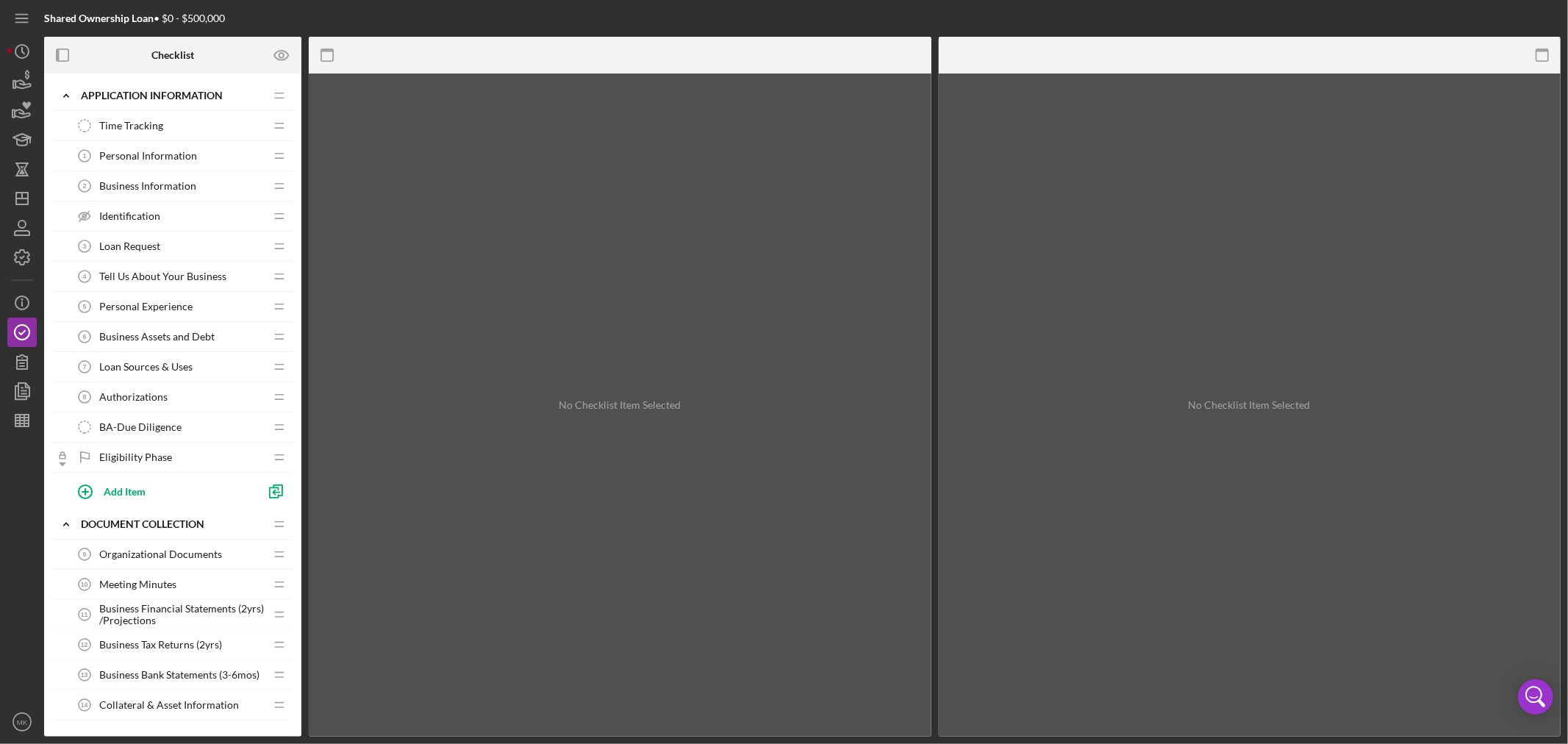
click at [234, 365] on div "Loan Sources & Uses 7 Loan Sources & Uses" at bounding box center [167, 366] width 195 height 29
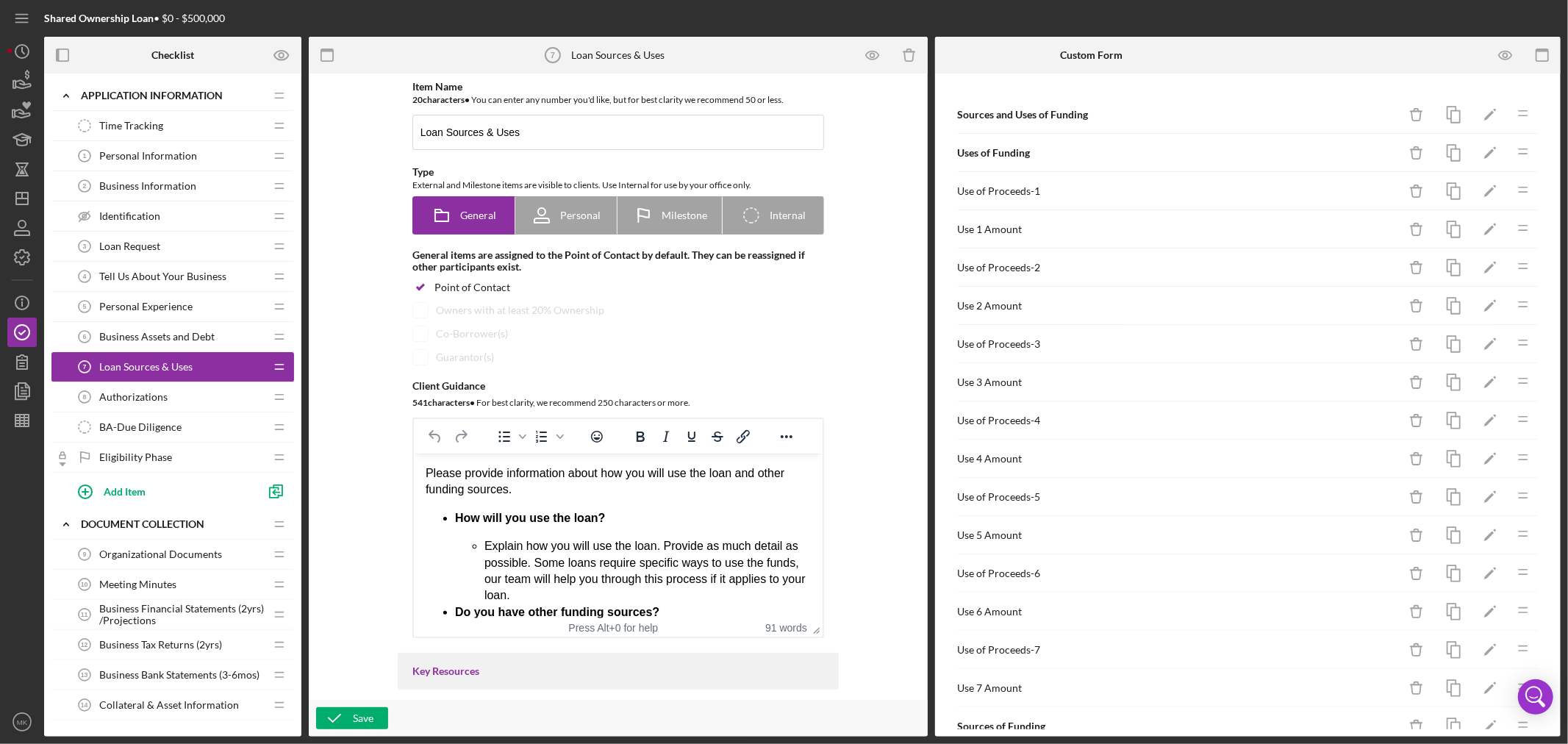
click at [234, 365] on div "Loan Sources & Uses 7 Loan Sources & Uses" at bounding box center [167, 366] width 195 height 29
click at [24, 198] on line "button" at bounding box center [21, 198] width 11 height 0
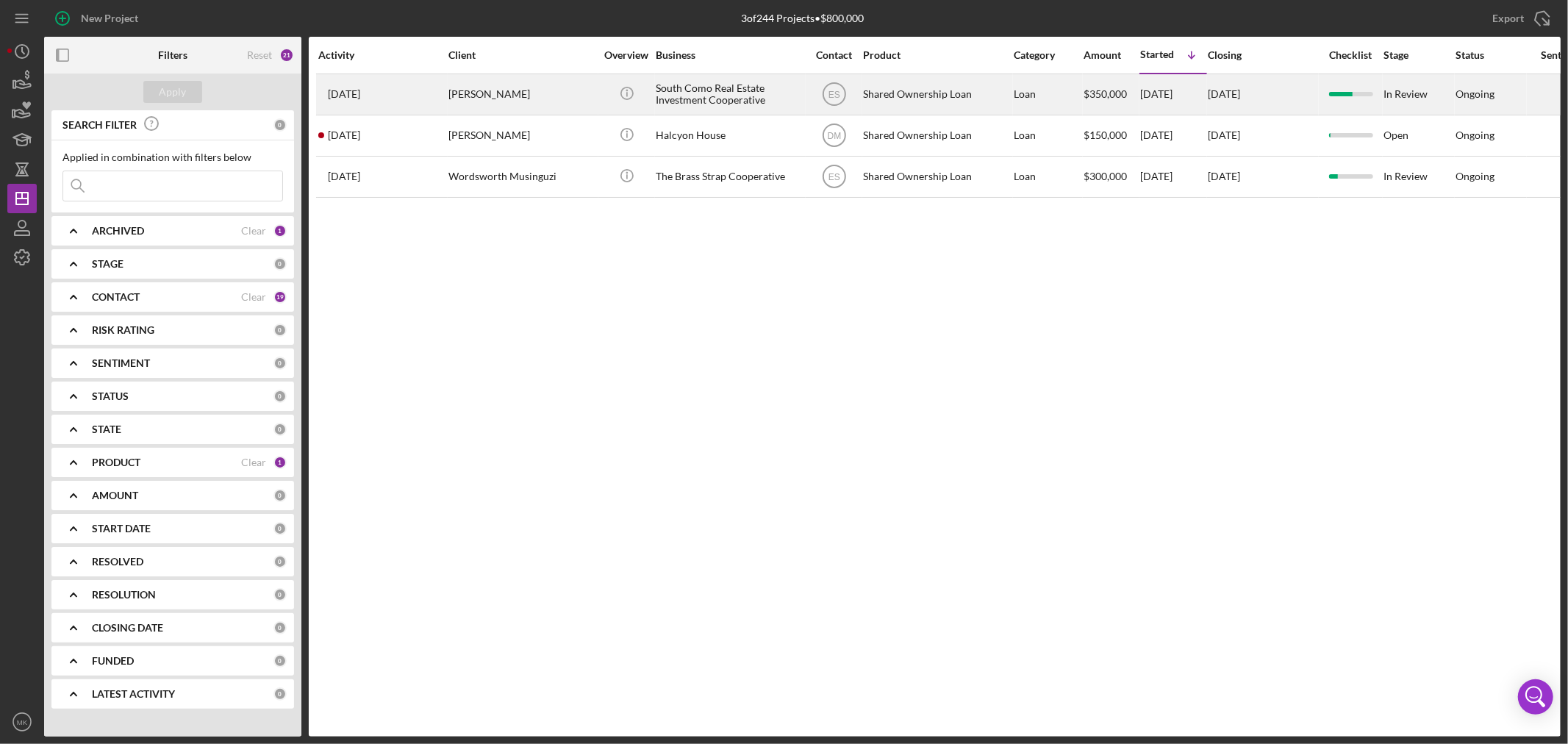
click at [506, 94] on div "[PERSON_NAME]" at bounding box center [522, 94] width 147 height 39
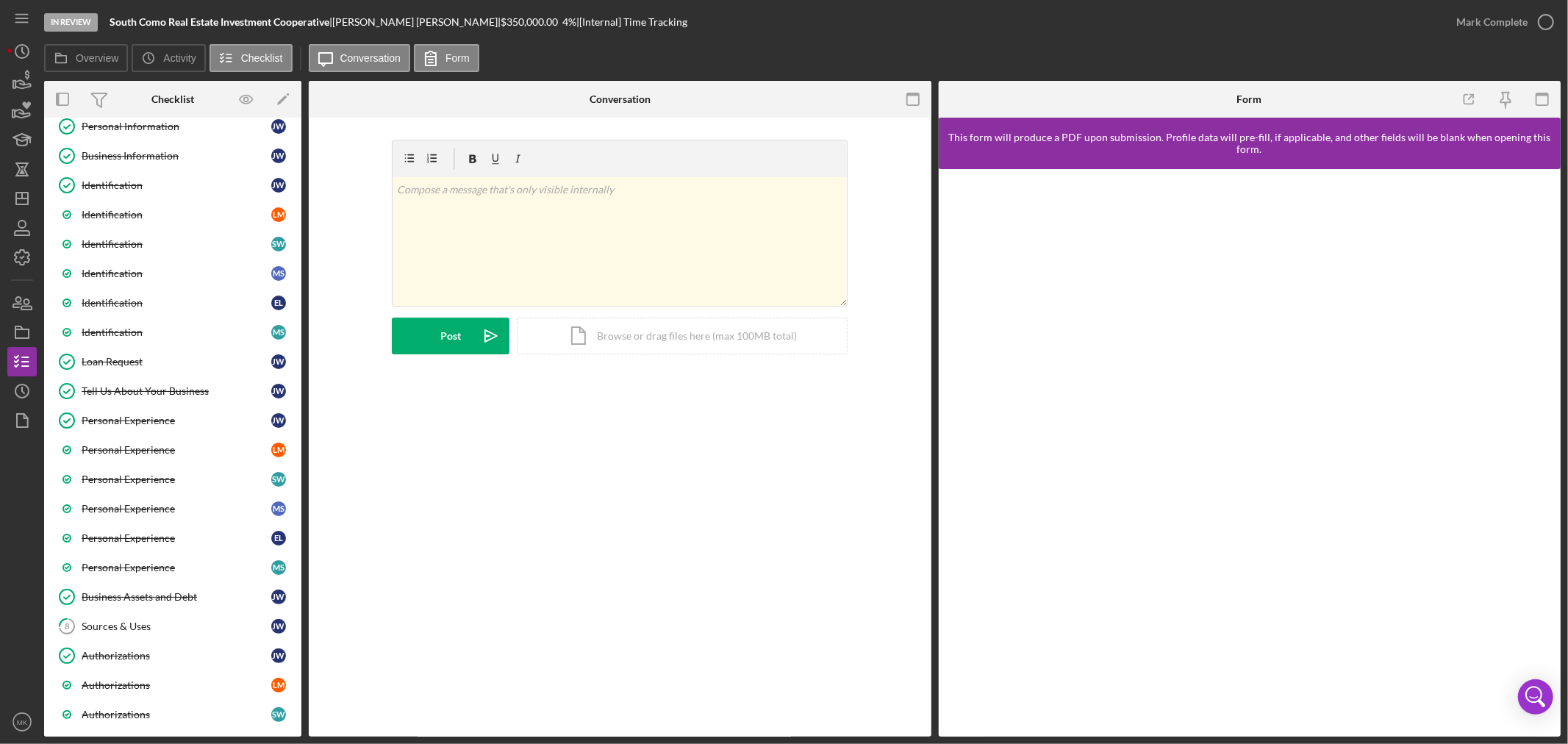
scroll to position [244, 0]
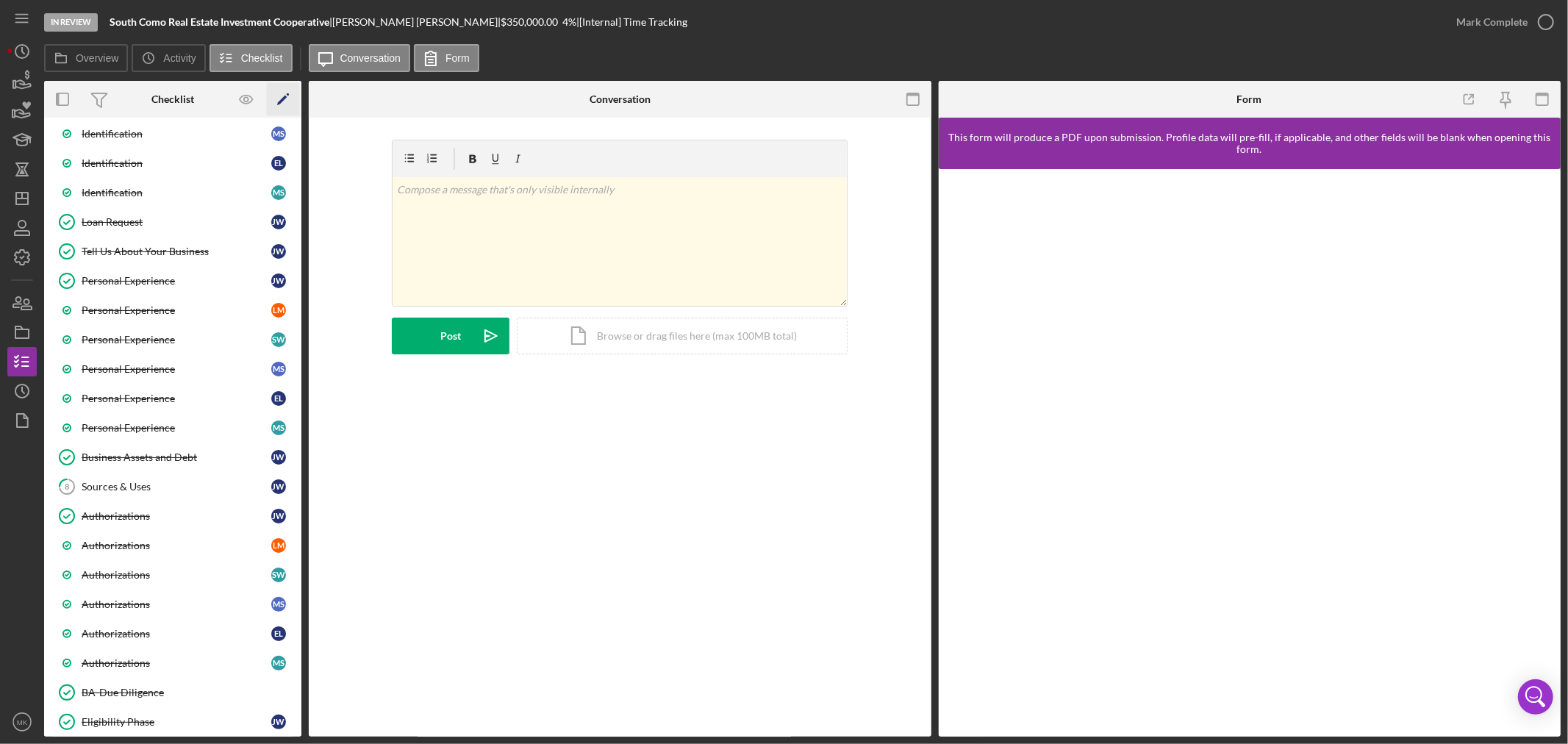
click at [283, 98] on polygon "button" at bounding box center [282, 100] width 10 height 10
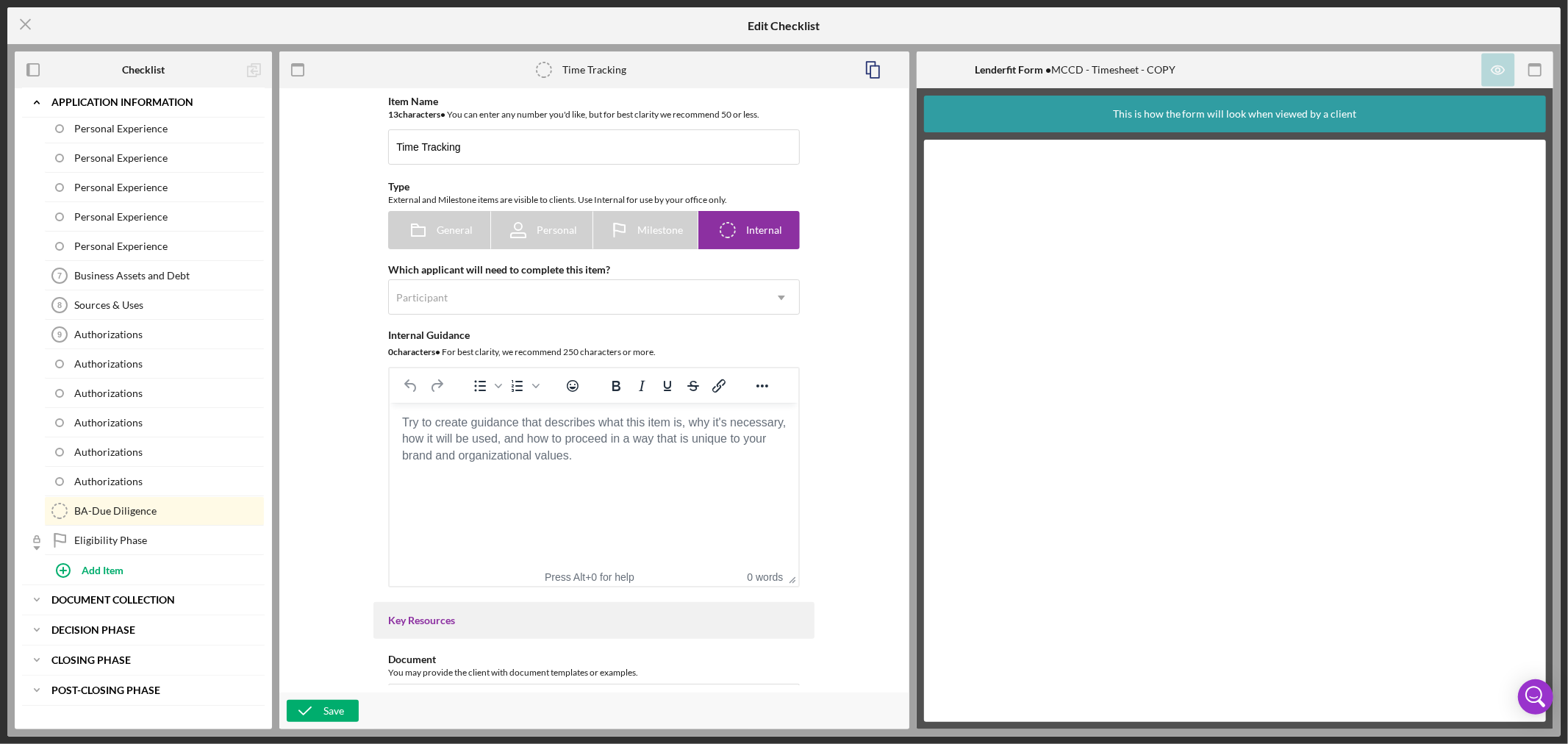
scroll to position [375, 0]
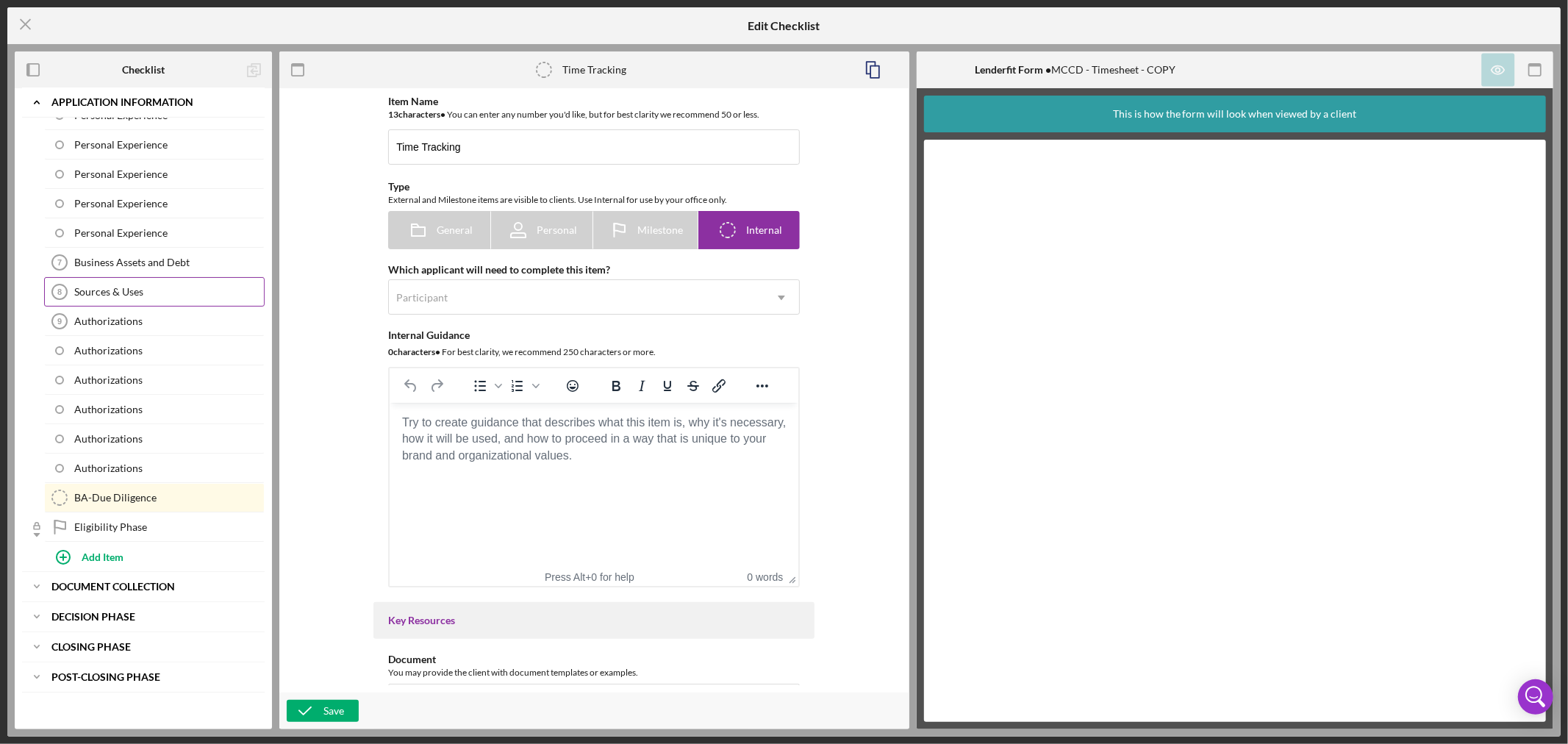
click at [169, 293] on div "Sources & Uses" at bounding box center [169, 291] width 189 height 11
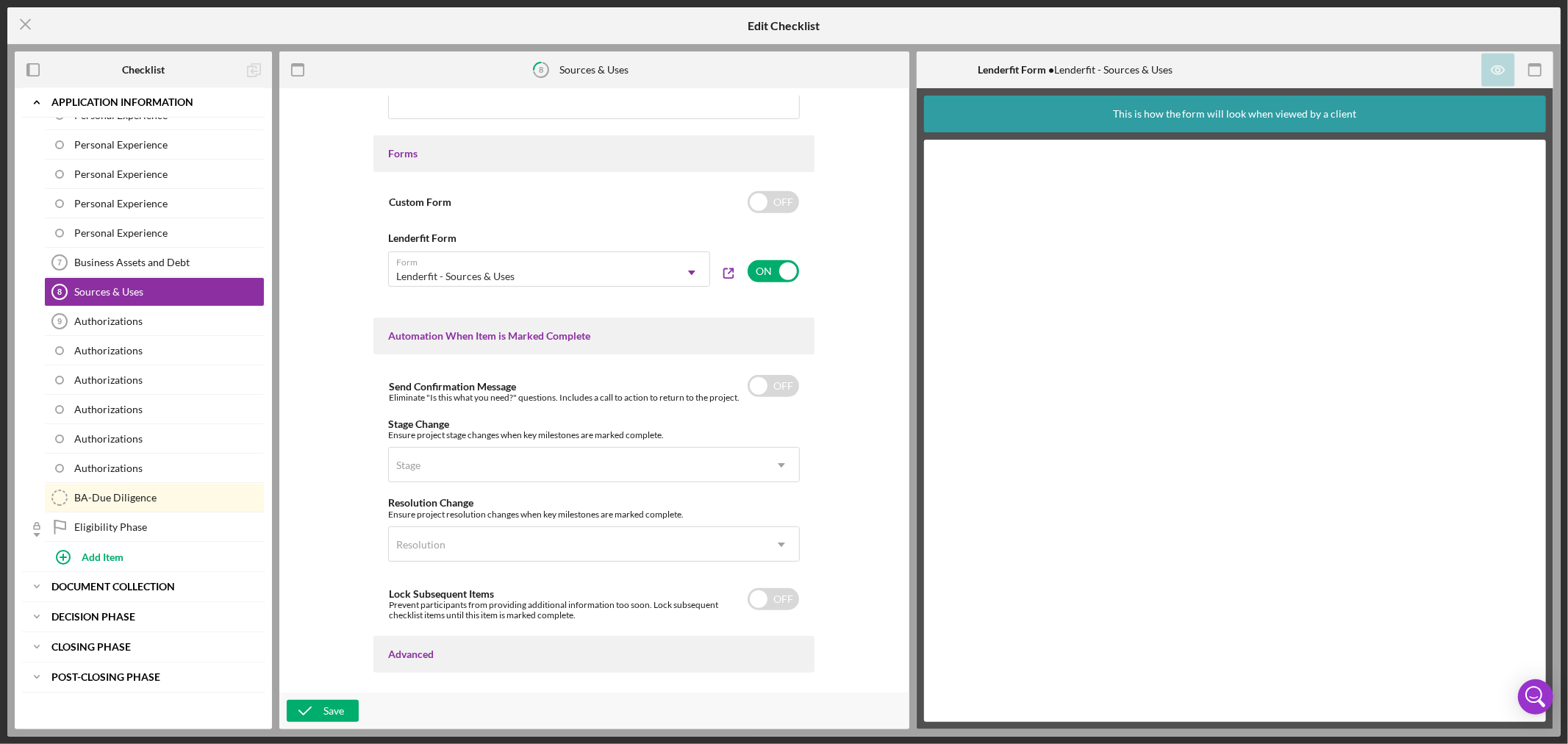
scroll to position [653, 0]
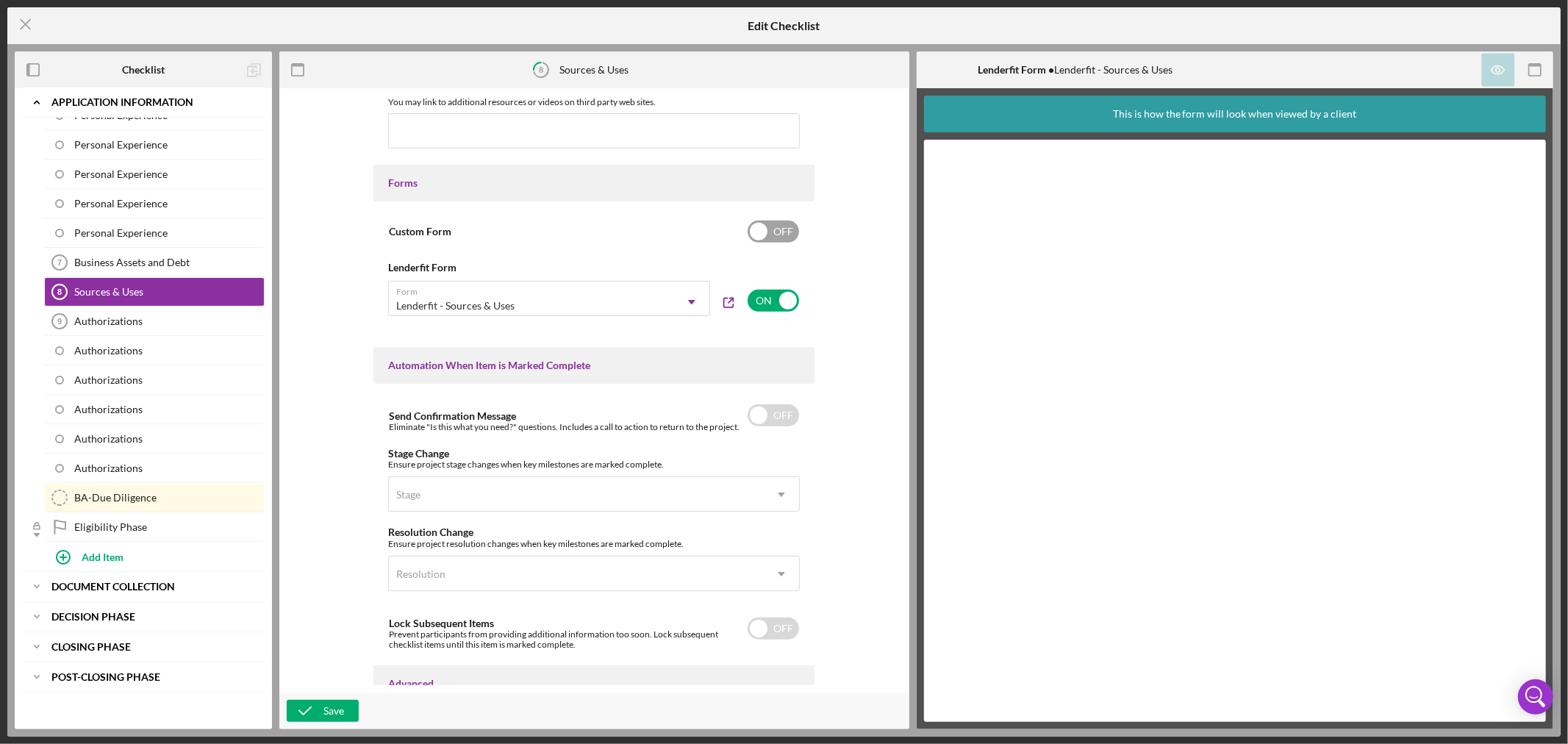
click at [757, 231] on input "checkbox" at bounding box center [773, 231] width 51 height 22
checkbox input "true"
checkbox input "false"
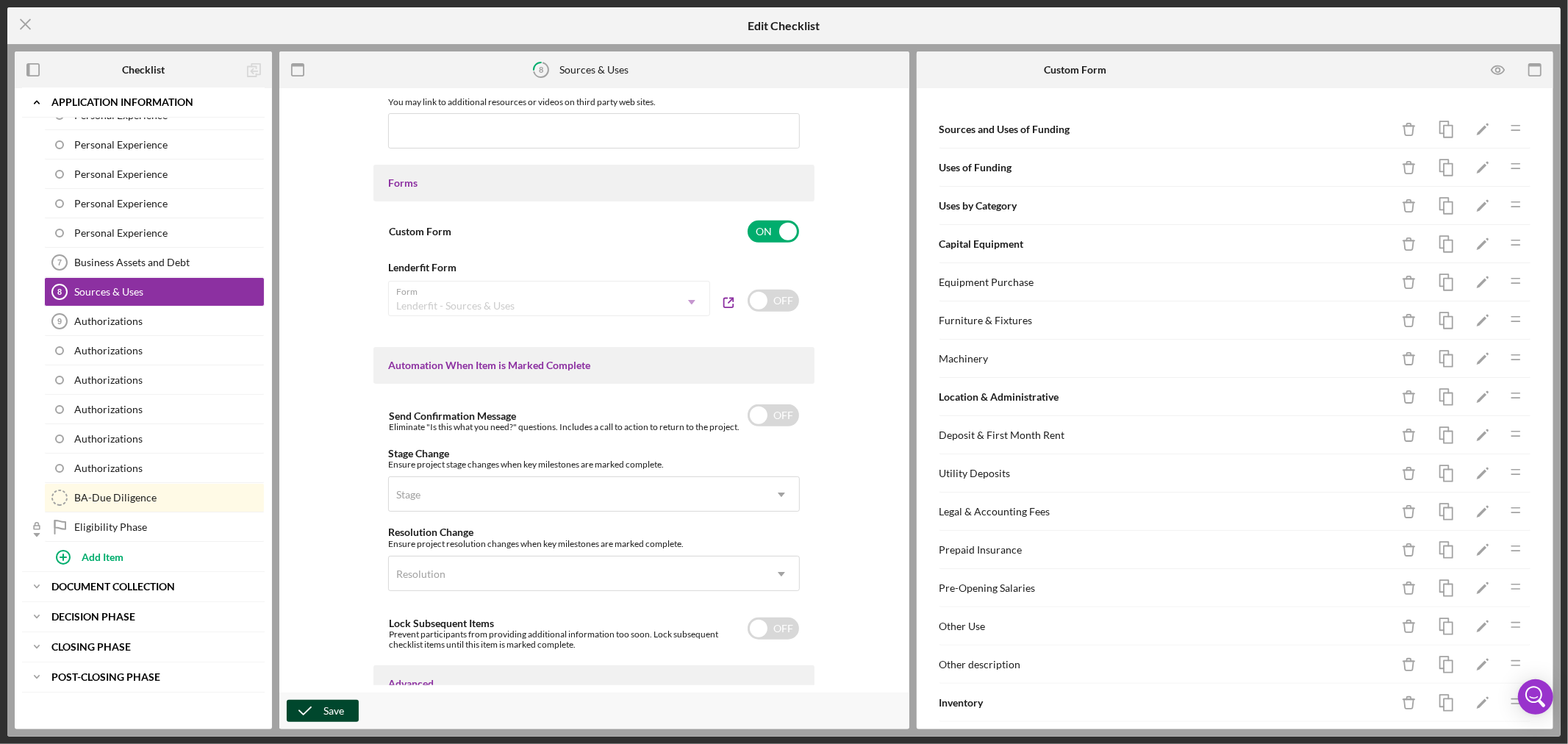
click at [334, 711] on div "Save" at bounding box center [333, 710] width 21 height 22
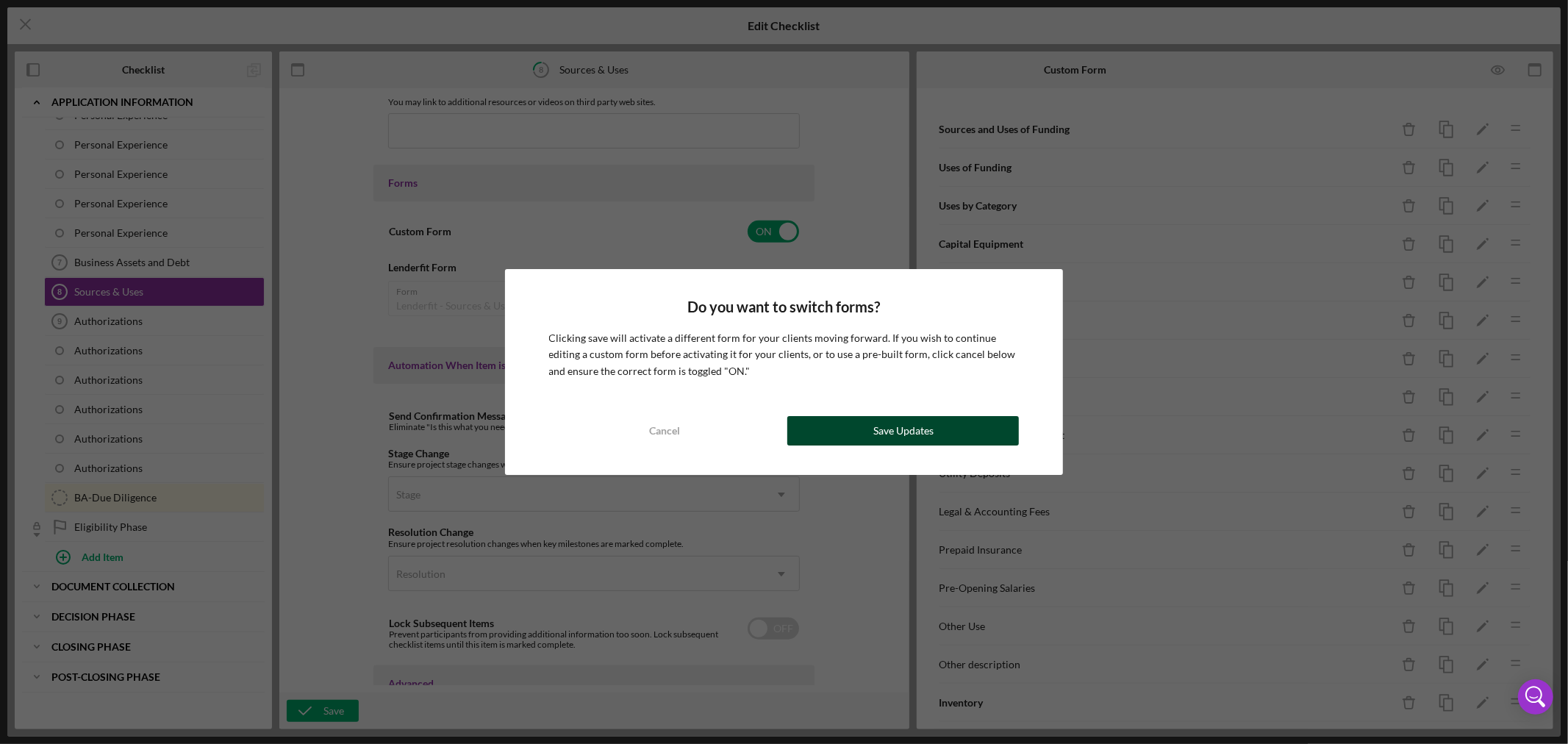
click at [919, 427] on div "Save Updates" at bounding box center [903, 431] width 61 height 29
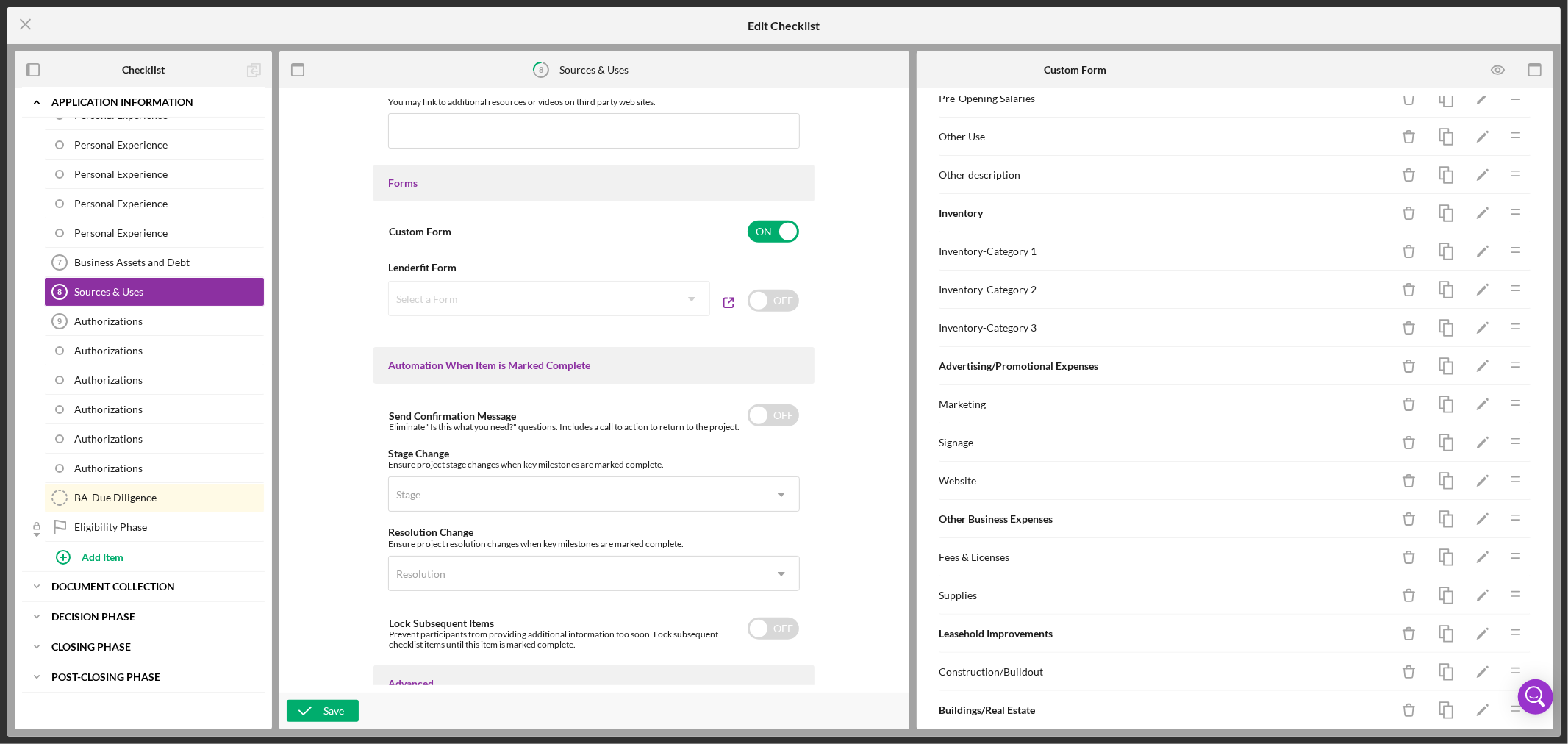
scroll to position [0, 0]
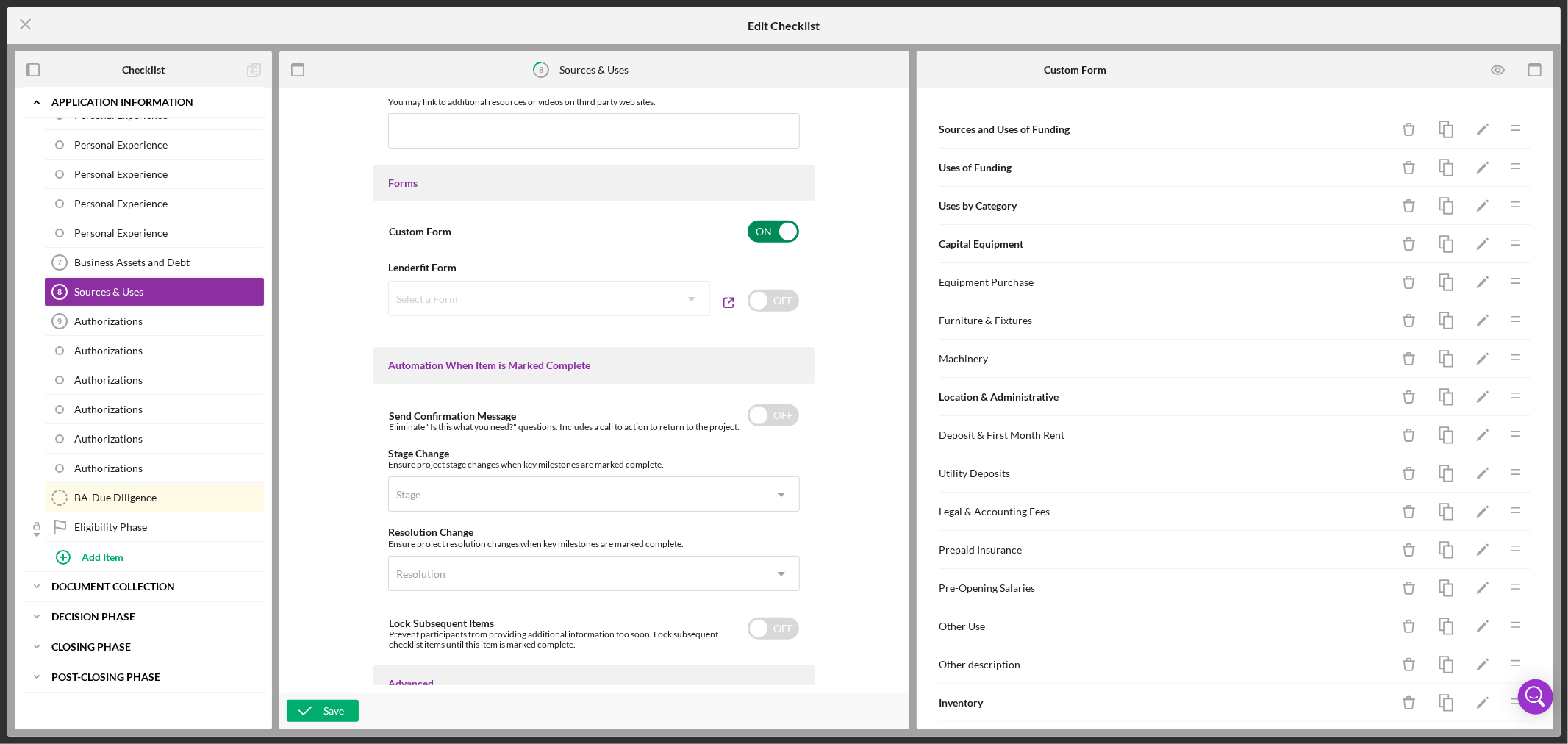
click at [784, 231] on input "checkbox" at bounding box center [773, 231] width 51 height 22
checkbox input "false"
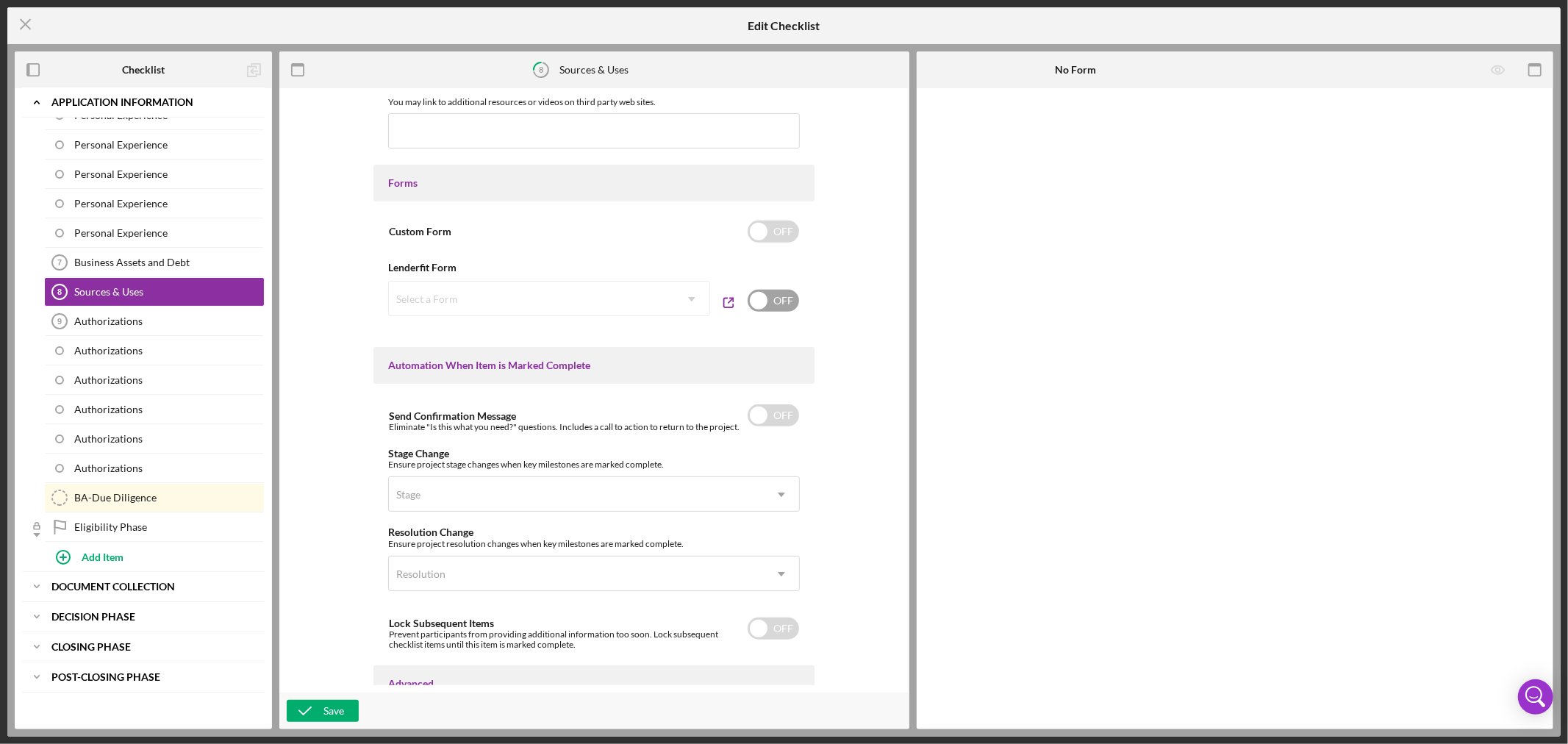
click at [757, 300] on input "checkbox" at bounding box center [773, 300] width 51 height 22
checkbox input "true"
click at [690, 294] on icon "Icon/Dropdown Arrow" at bounding box center [692, 299] width 35 height 35
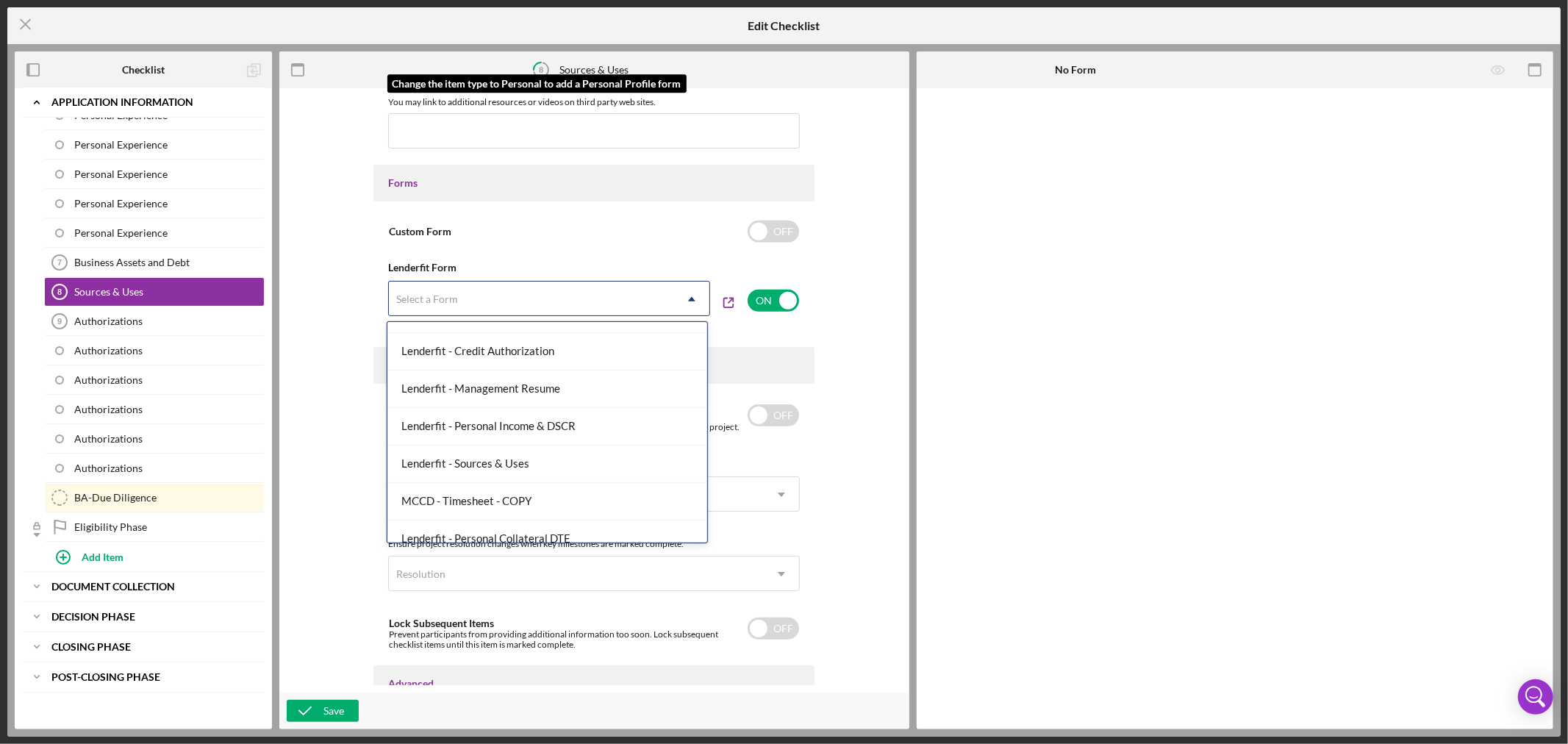
scroll to position [408, 0]
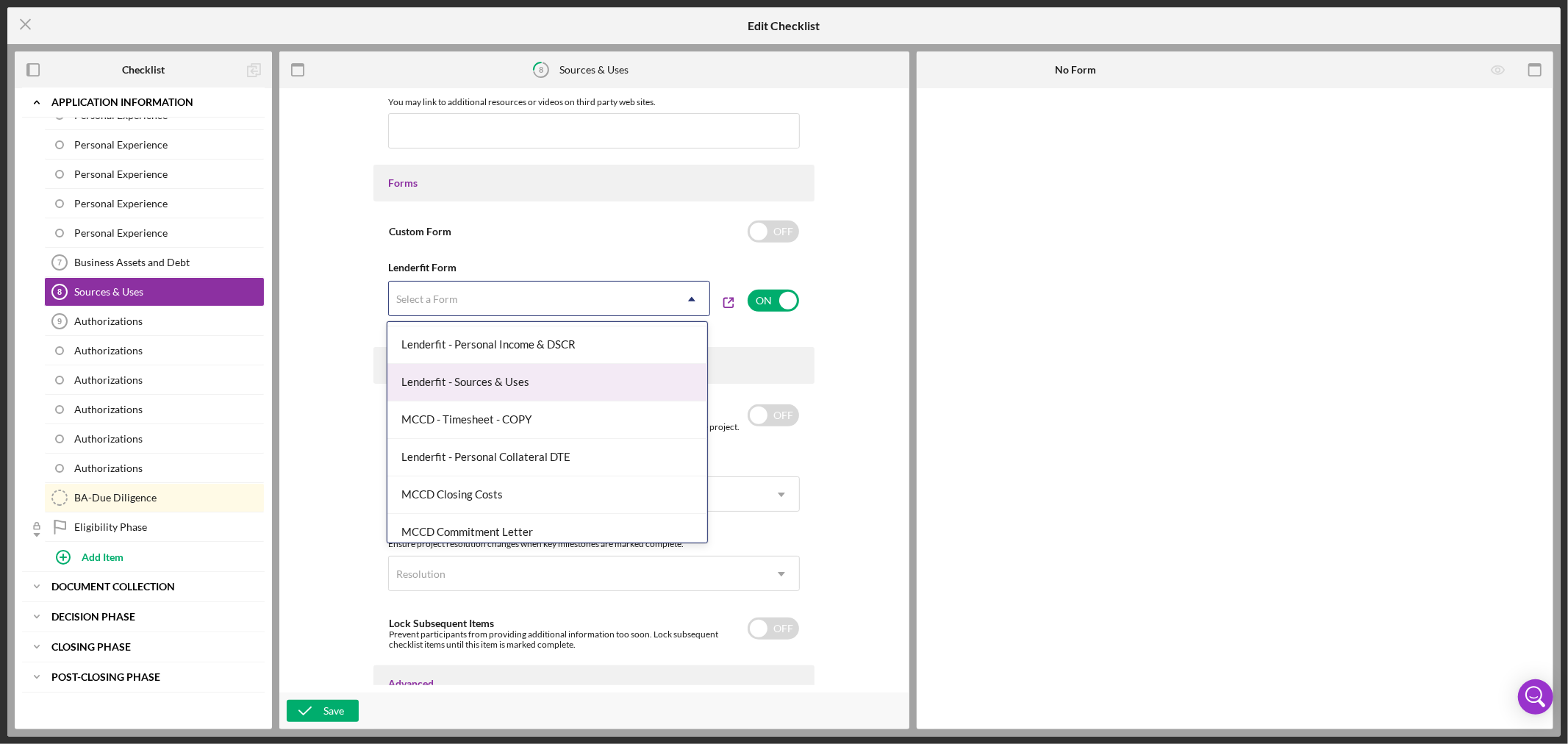
click at [641, 379] on div "Lenderfit - Sources & Uses" at bounding box center [547, 382] width 320 height 38
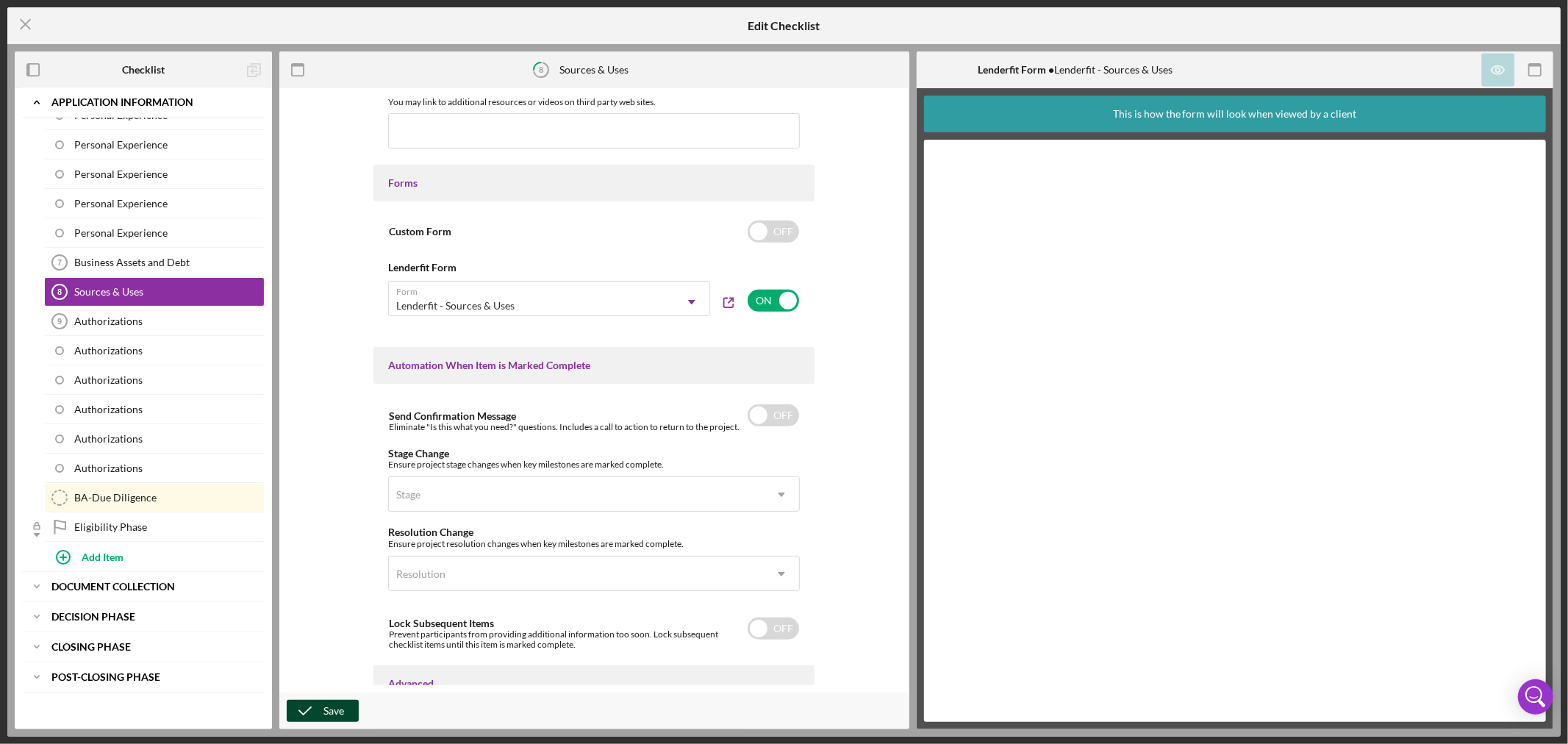
click at [327, 703] on div "Save" at bounding box center [333, 710] width 21 height 22
click at [116, 553] on div "Add Item" at bounding box center [102, 556] width 42 height 28
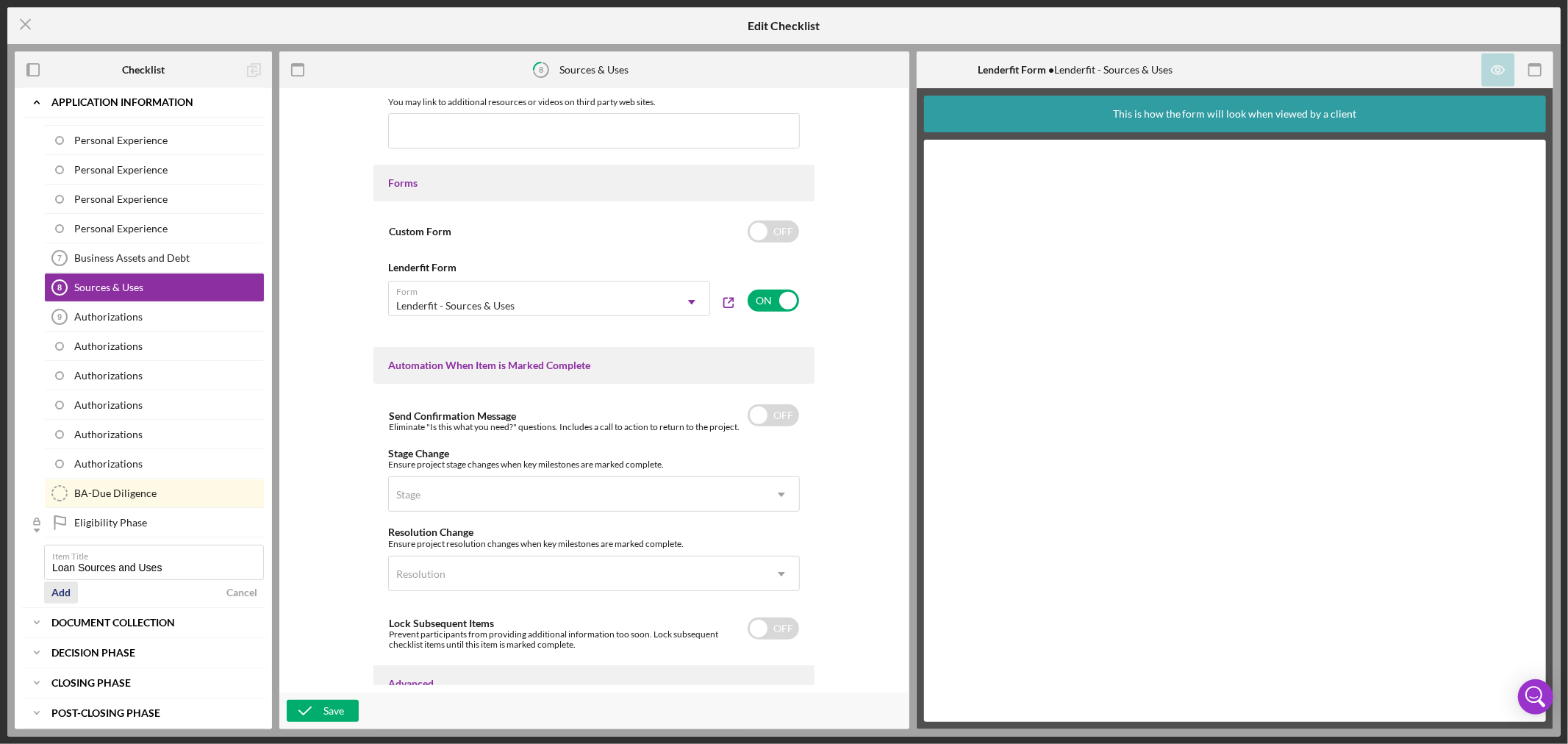
type input "Loan Sources and Uses"
click at [67, 597] on div "Add" at bounding box center [61, 592] width 19 height 22
click at [186, 562] on label "Item Title" at bounding box center [158, 553] width 212 height 16
click at [186, 564] on input "Loan Sources and Uses" at bounding box center [154, 562] width 220 height 35
click at [61, 597] on div "Add" at bounding box center [61, 592] width 19 height 22
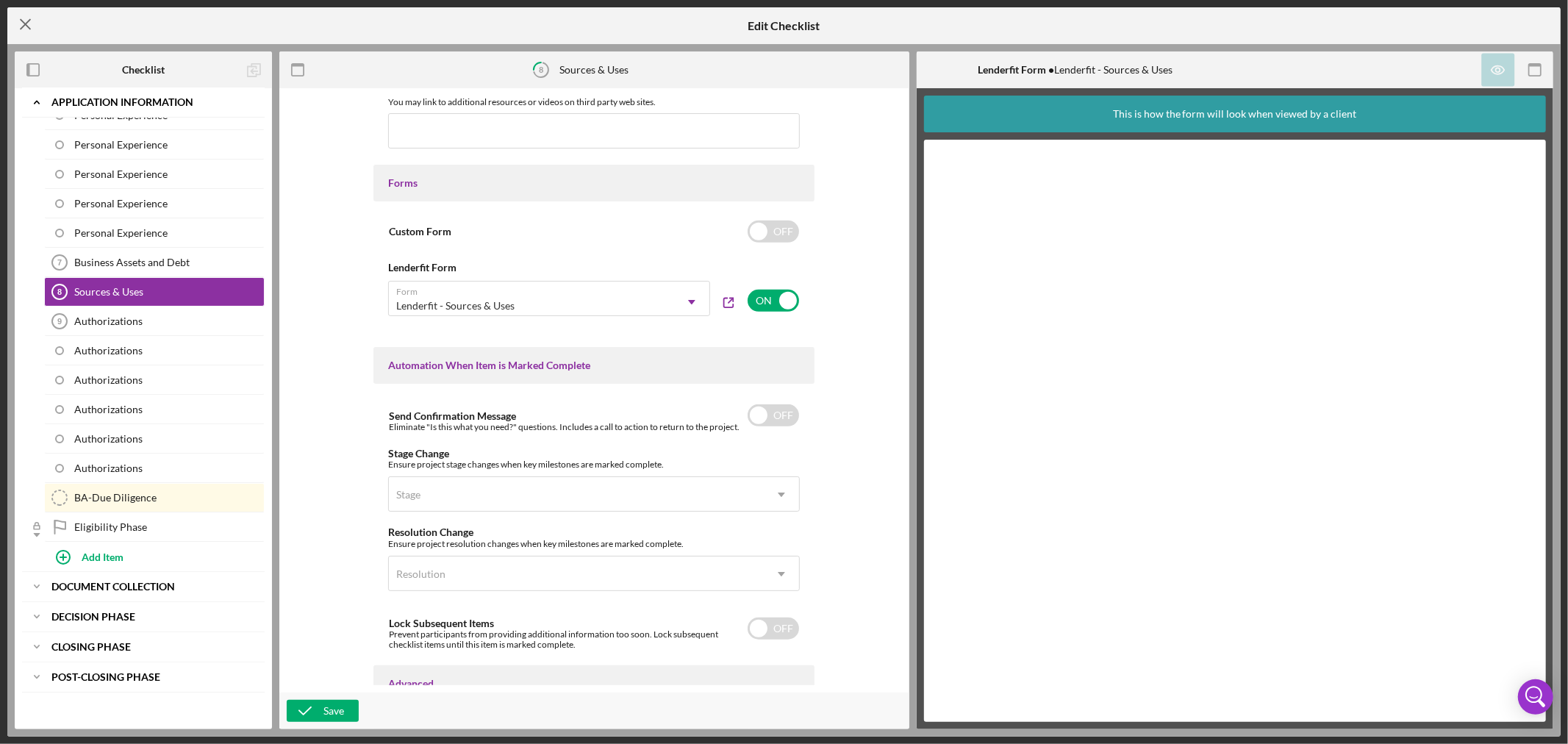
click at [26, 19] on icon "Icon/Menu Close" at bounding box center [26, 25] width 37 height 37
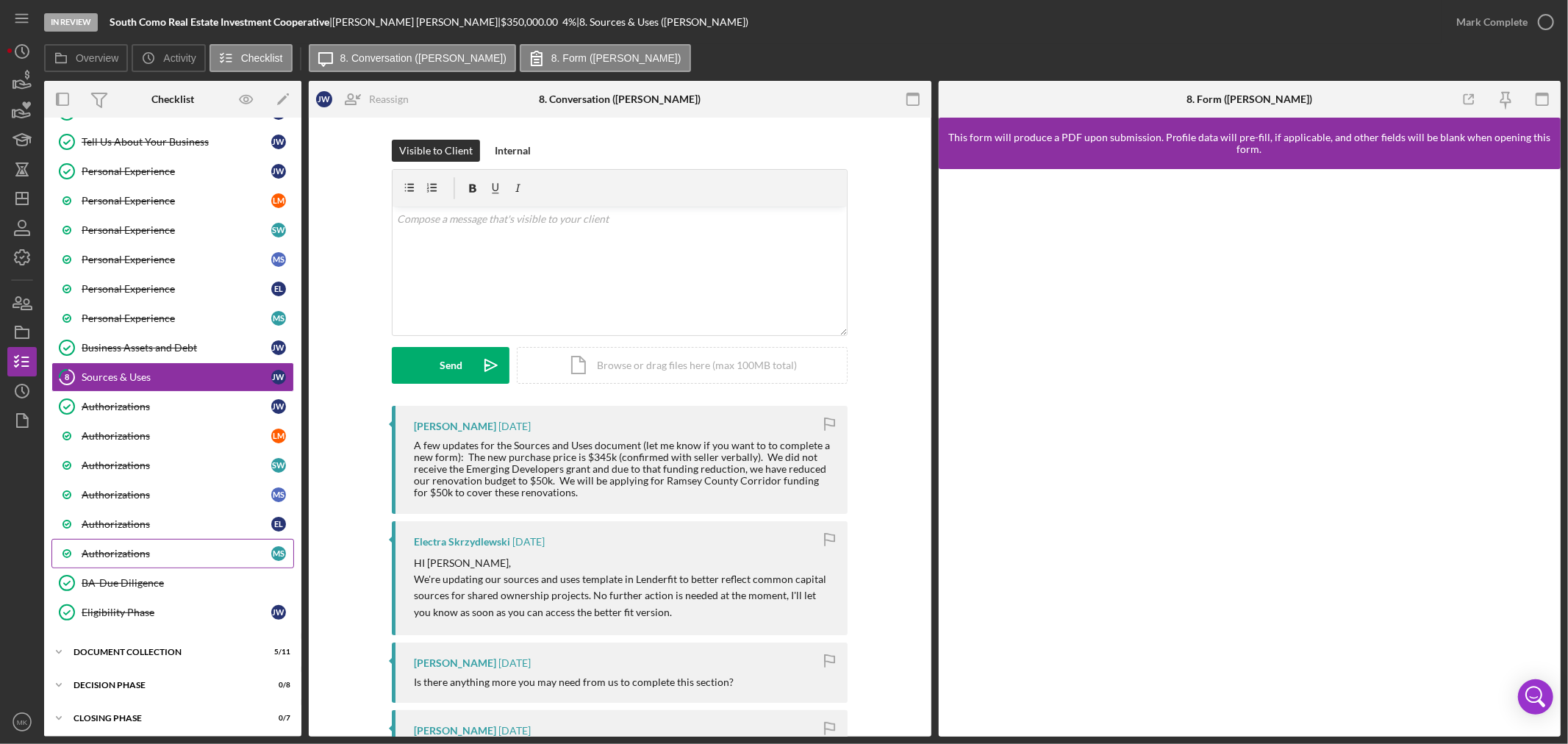
scroll to position [394, 0]
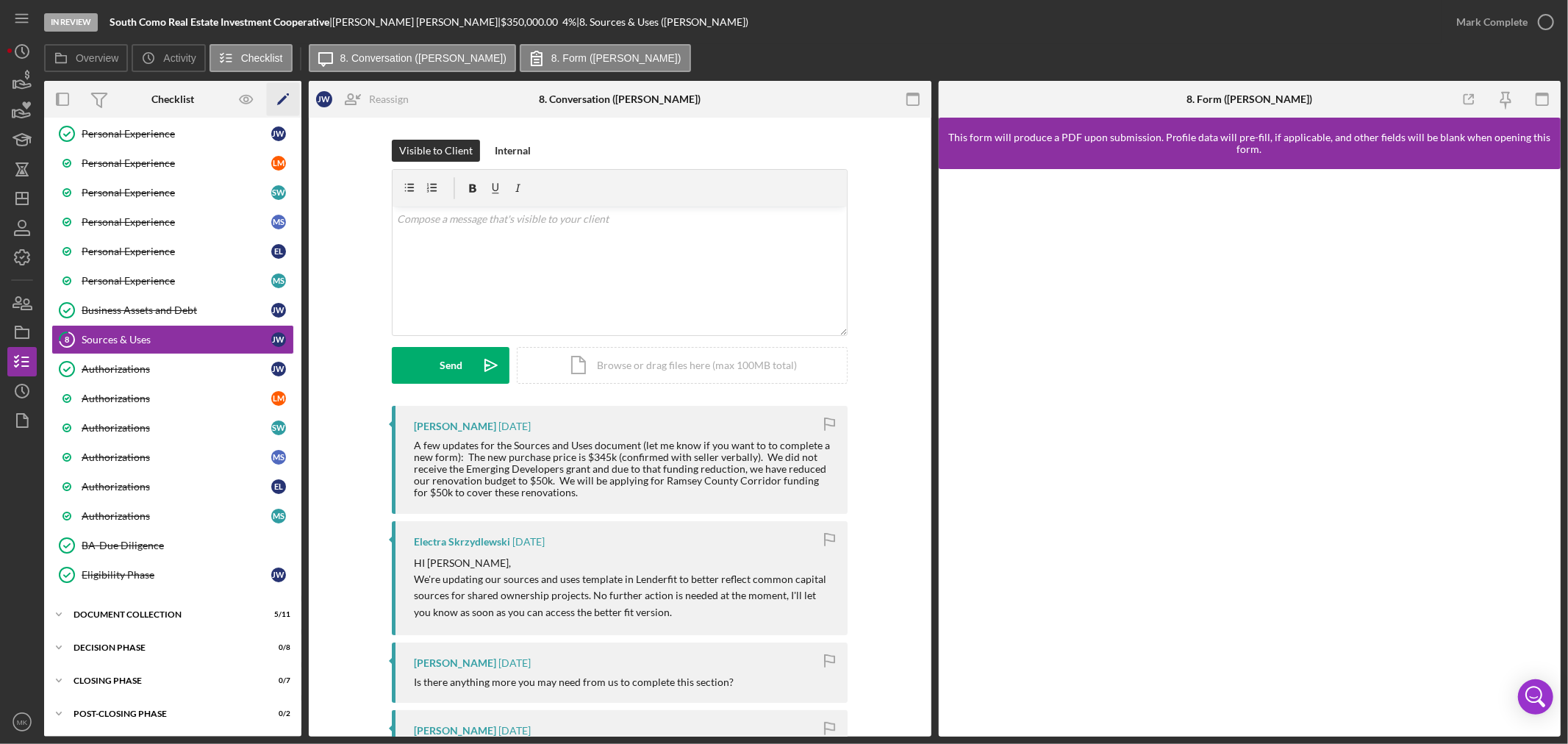
click at [282, 96] on icon "Icon/Edit" at bounding box center [283, 99] width 33 height 33
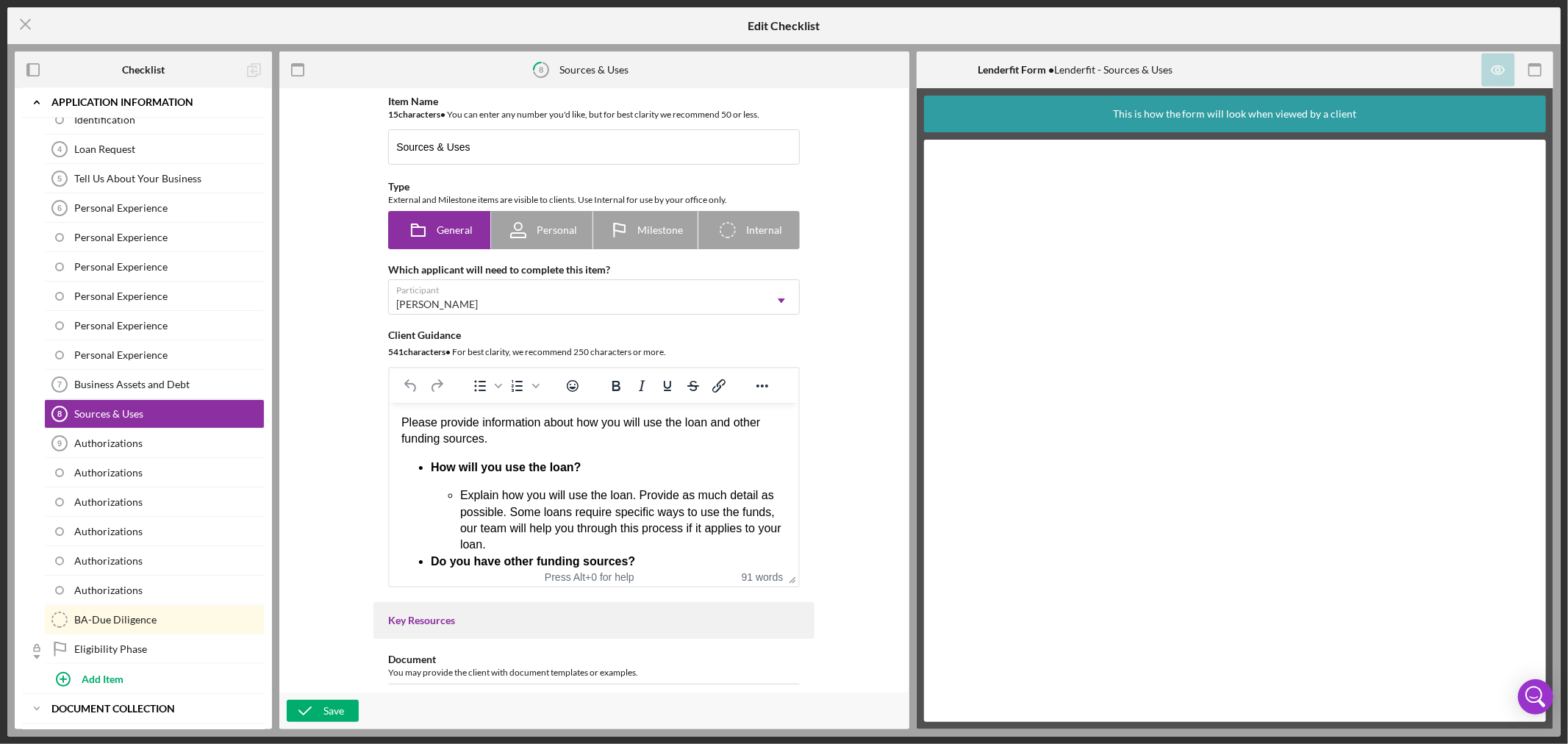
scroll to position [256, 0]
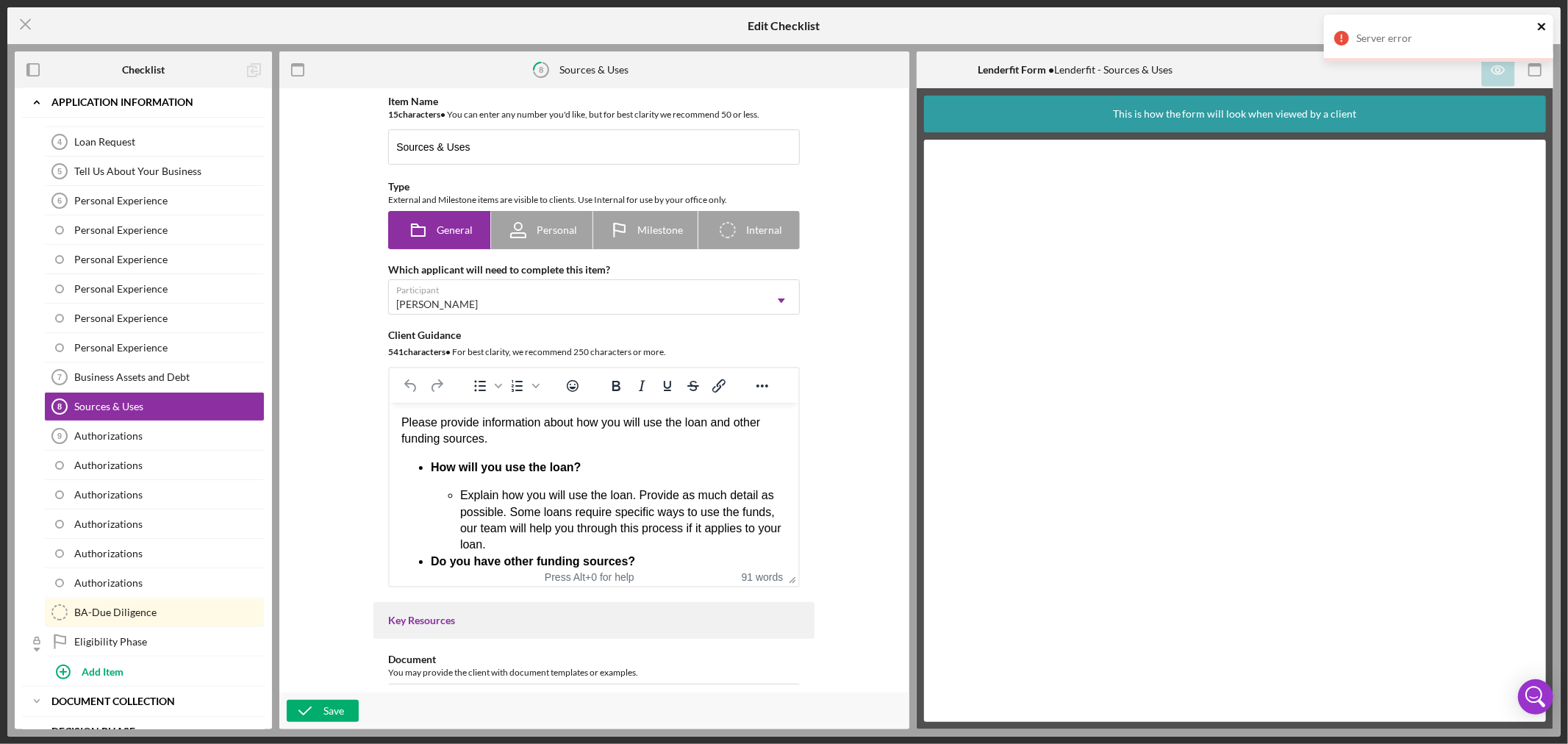
click at [1541, 24] on icon "close" at bounding box center [1542, 26] width 10 height 11
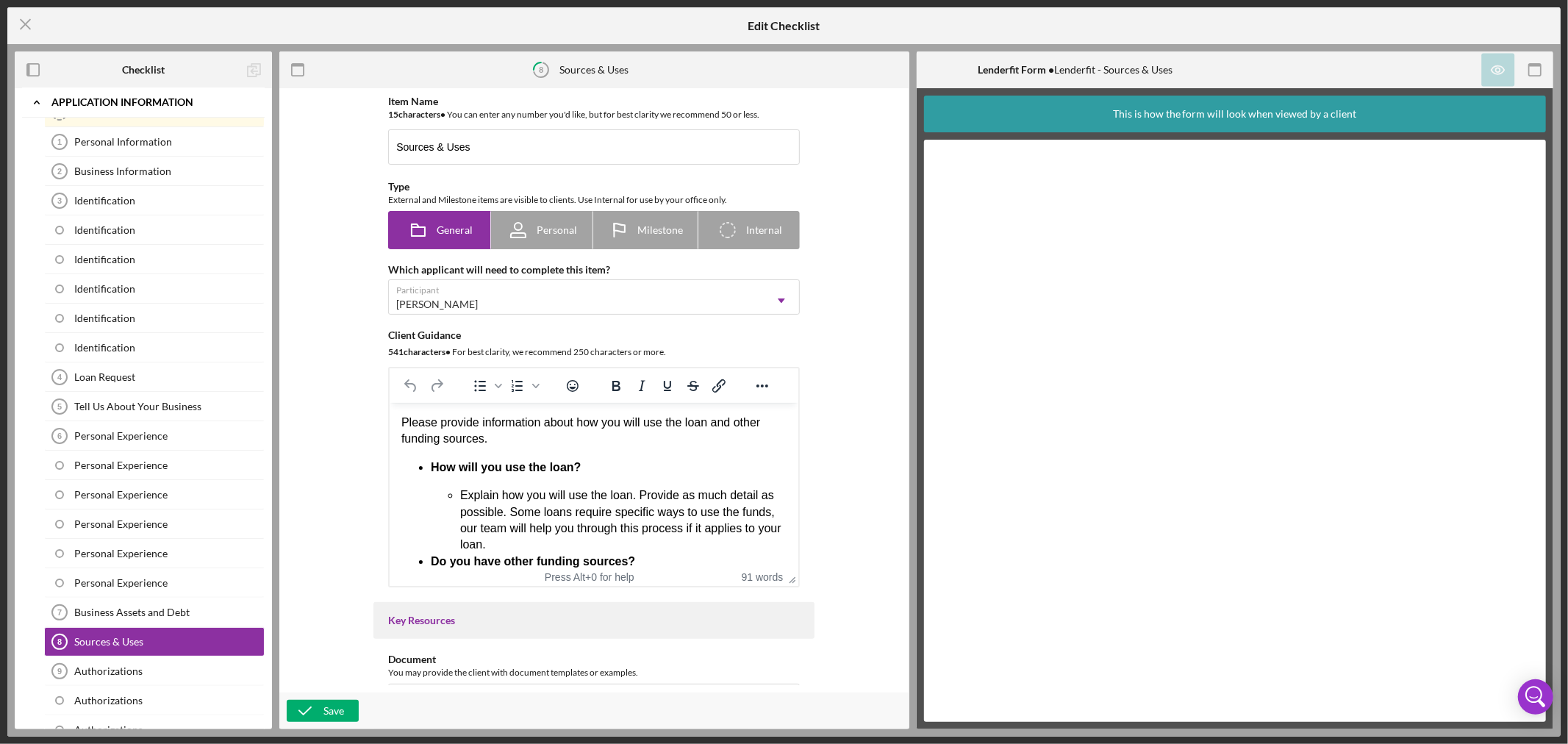
scroll to position [0, 0]
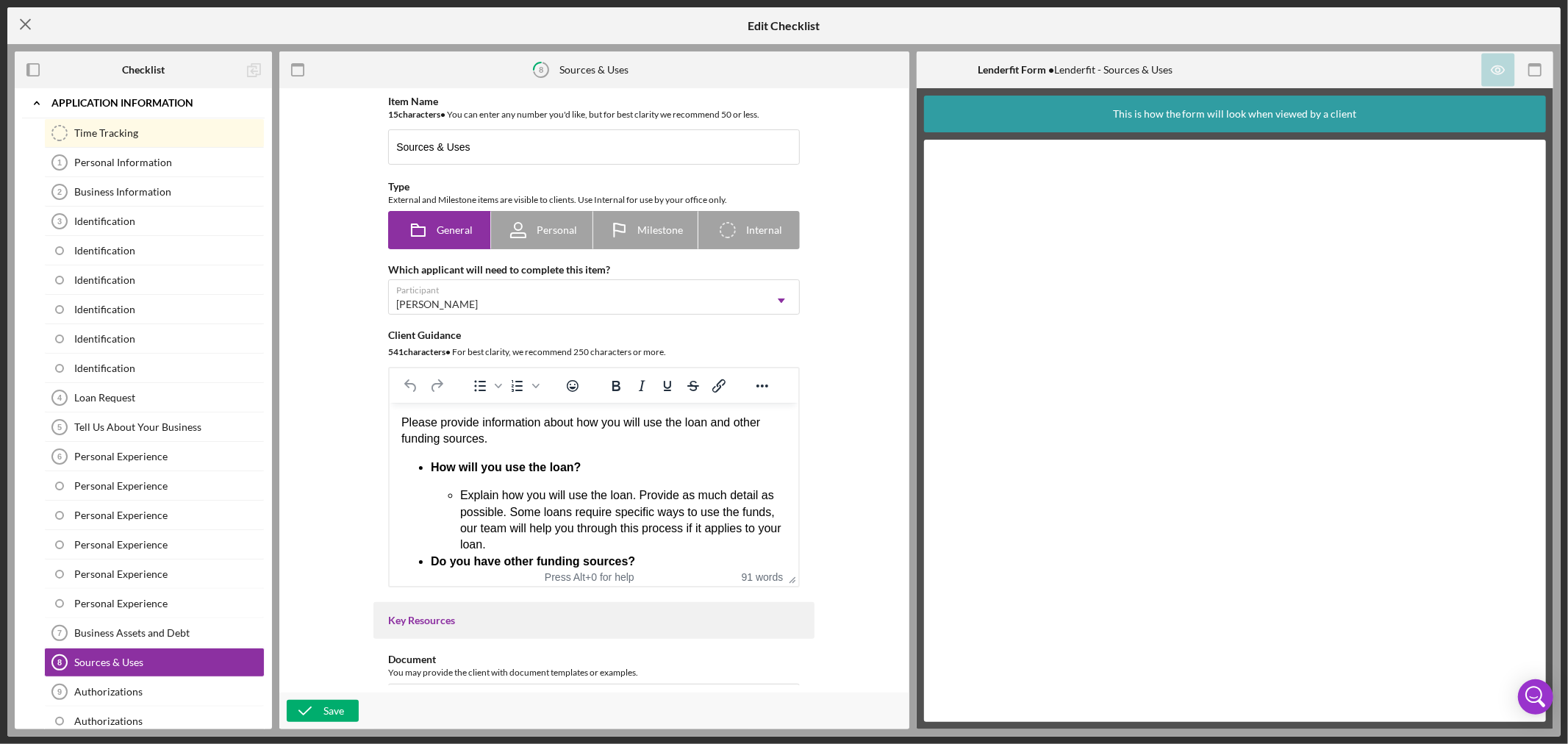
click at [26, 23] on line at bounding box center [25, 25] width 9 height 9
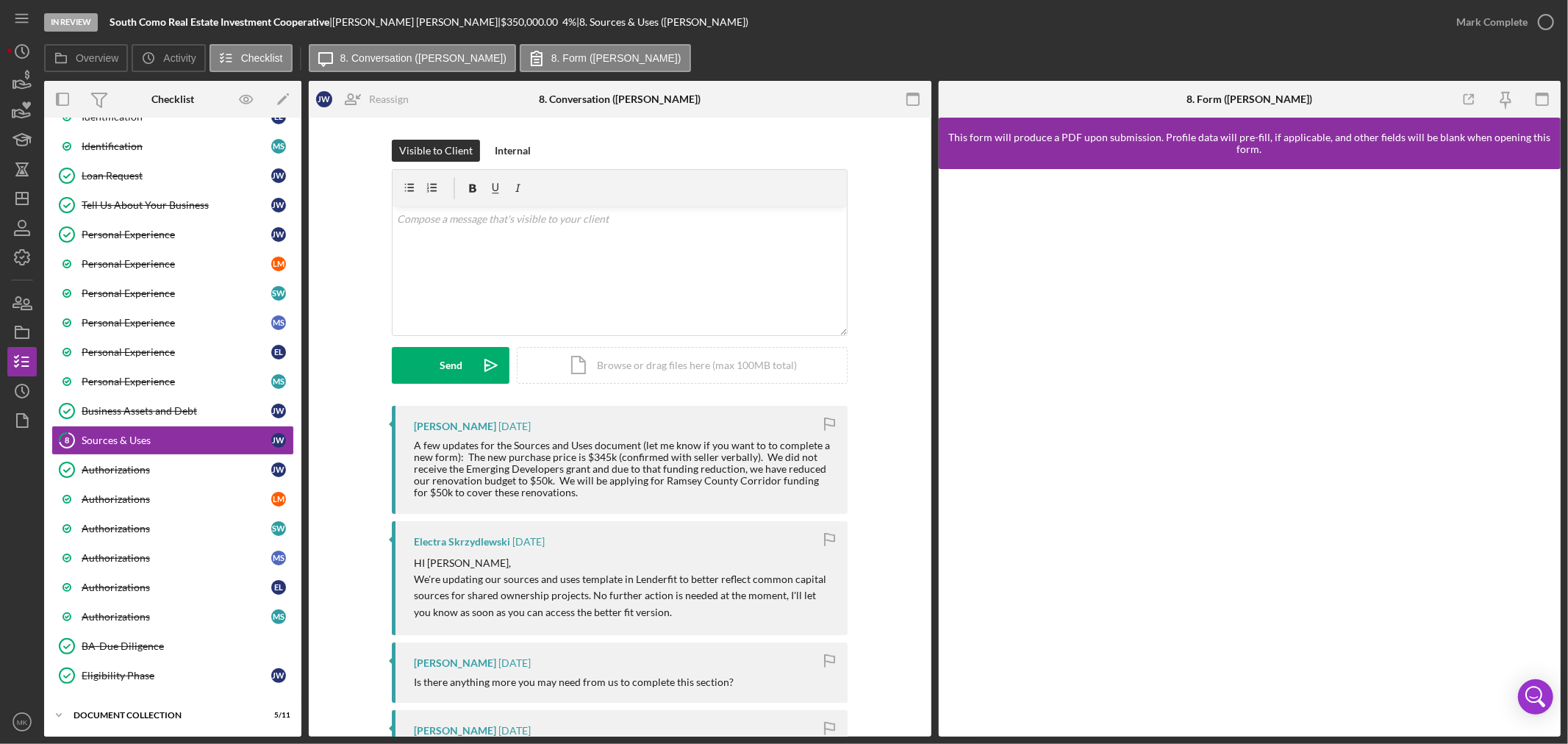
scroll to position [306, 0]
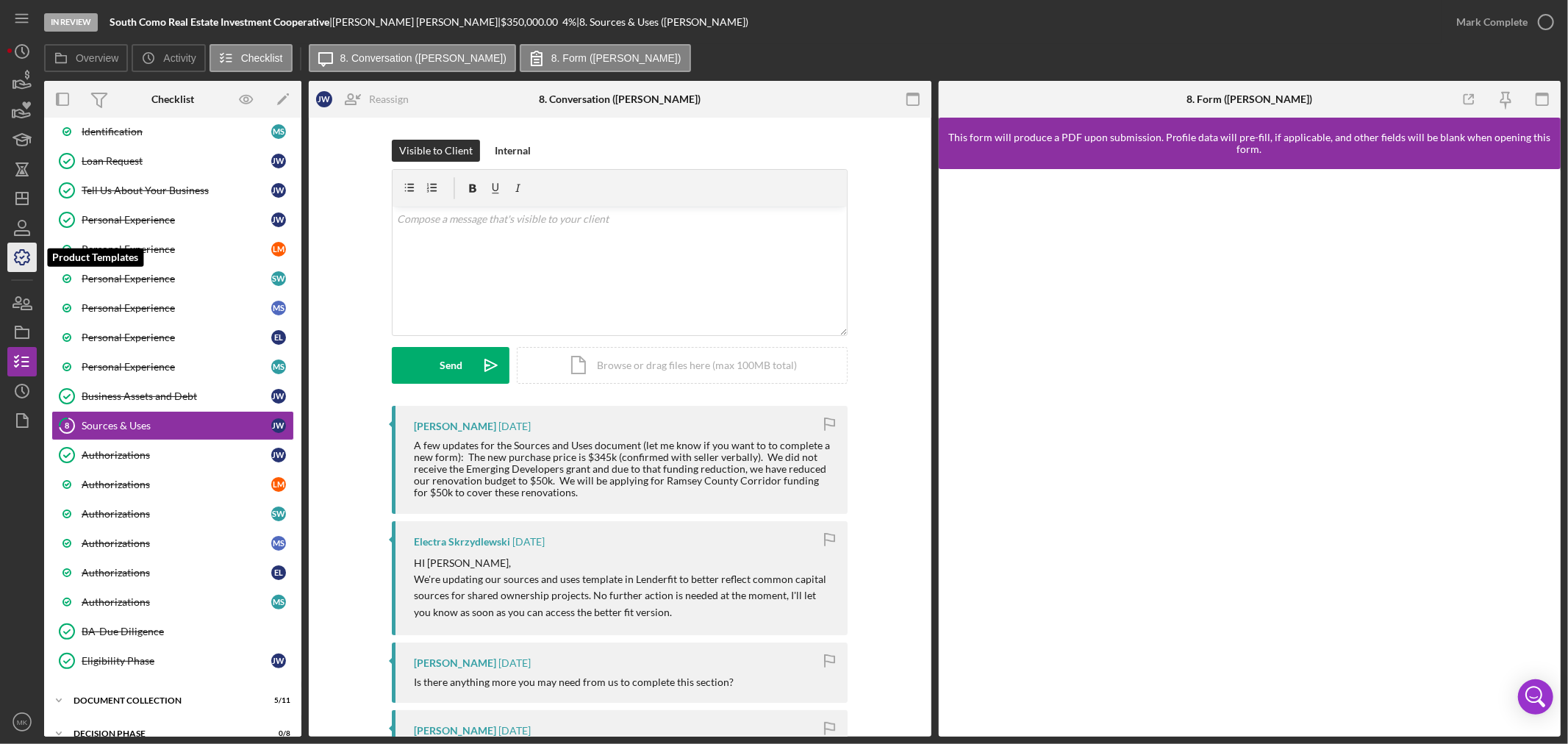
click at [27, 255] on icon "button" at bounding box center [21, 257] width 15 height 15
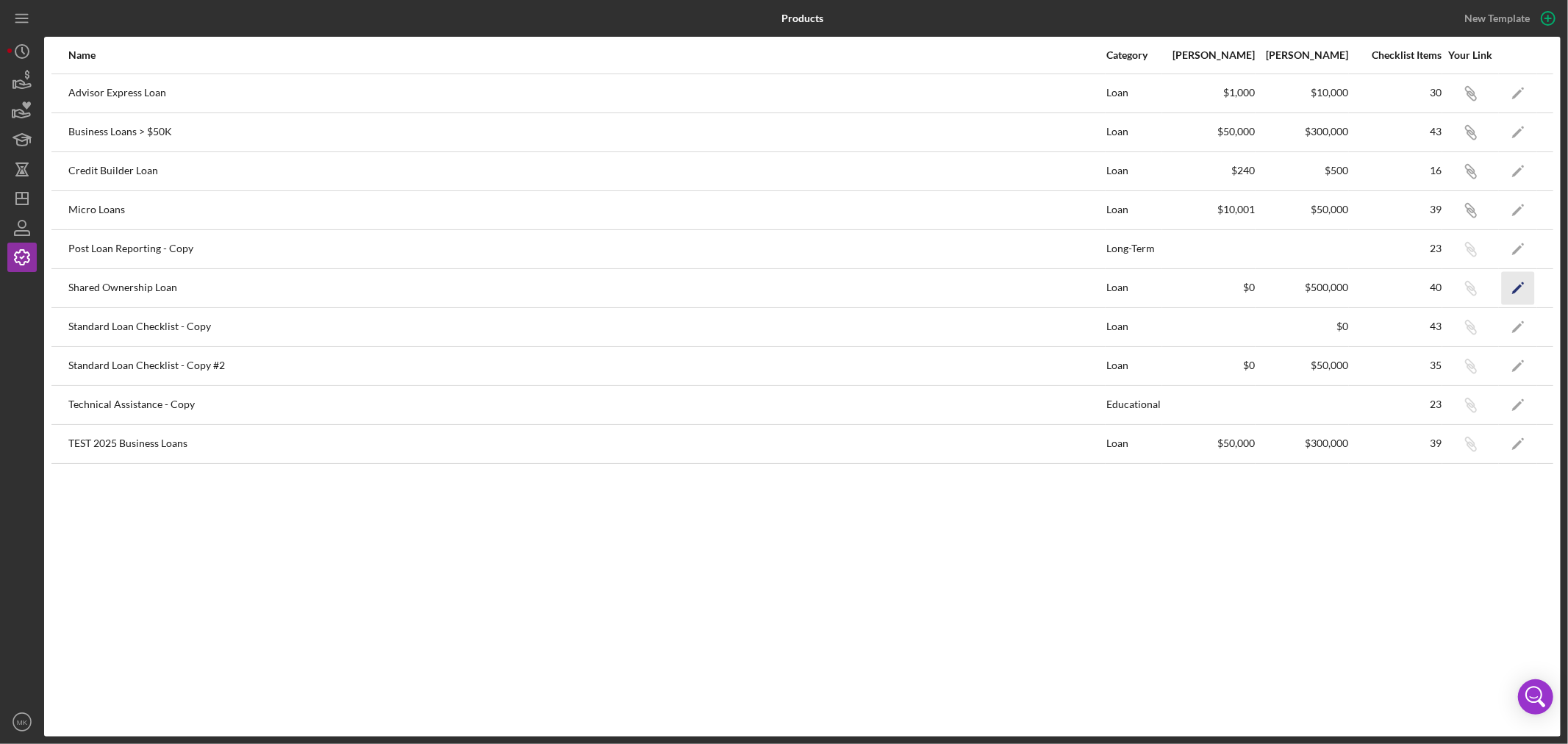
click at [1515, 283] on icon "Icon/Edit" at bounding box center [1518, 287] width 33 height 33
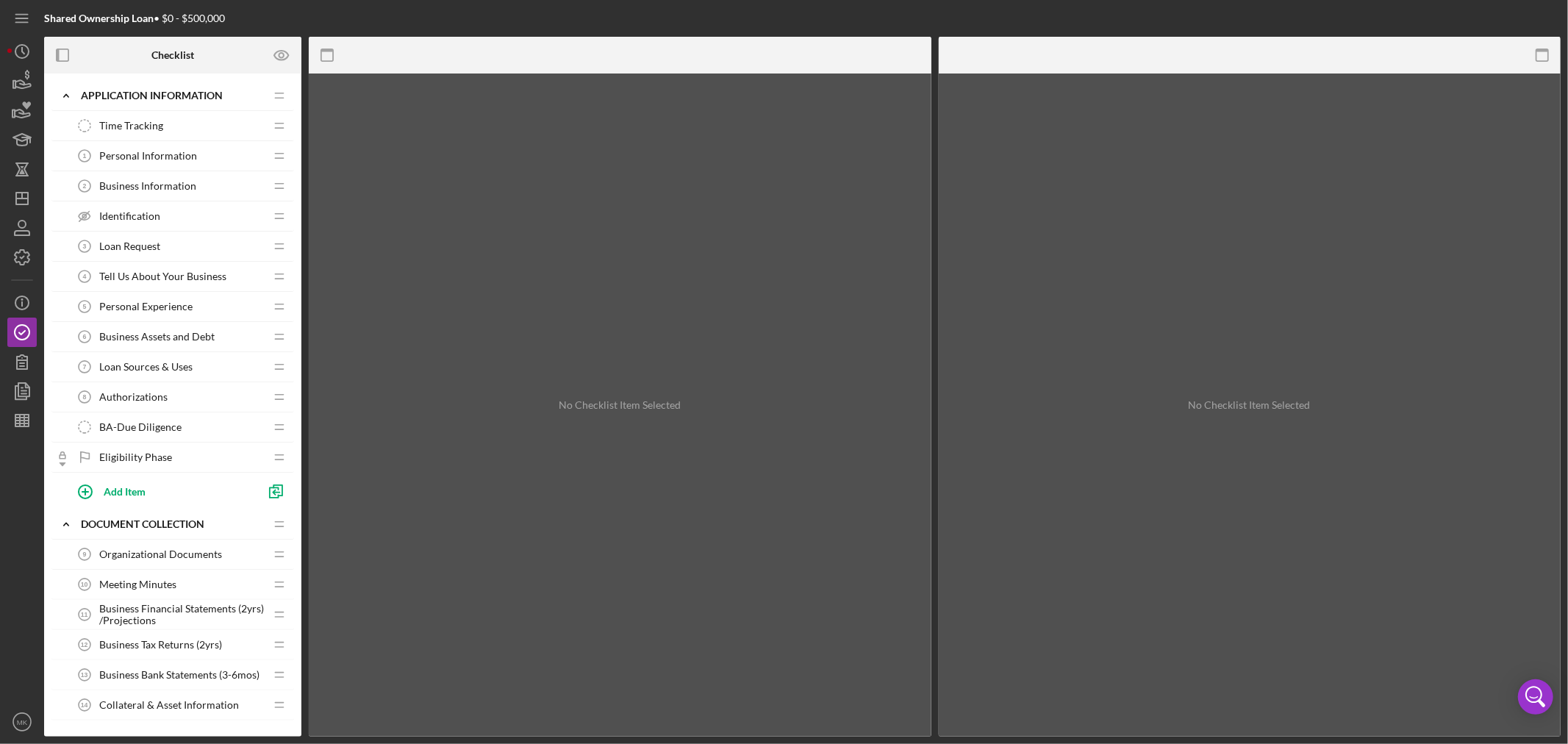
click at [186, 366] on span "Loan Sources & Uses" at bounding box center [146, 366] width 93 height 11
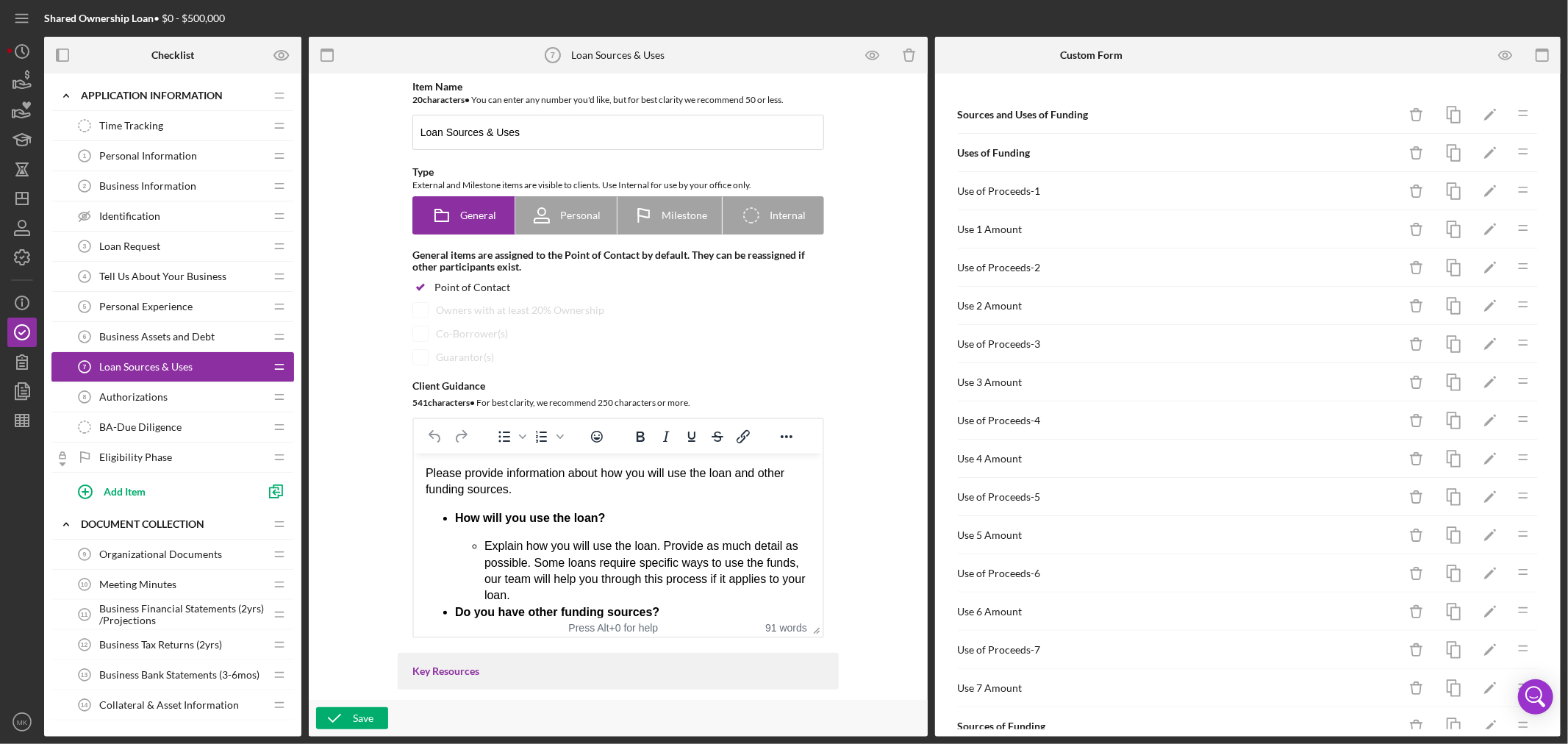
click at [216, 372] on div "Loan Sources & Uses 7 Loan Sources & Uses" at bounding box center [167, 366] width 195 height 29
click at [280, 363] on icon "Icon/Drag" at bounding box center [277, 368] width 29 height 29
click at [1502, 48] on icon "button" at bounding box center [1505, 55] width 33 height 33
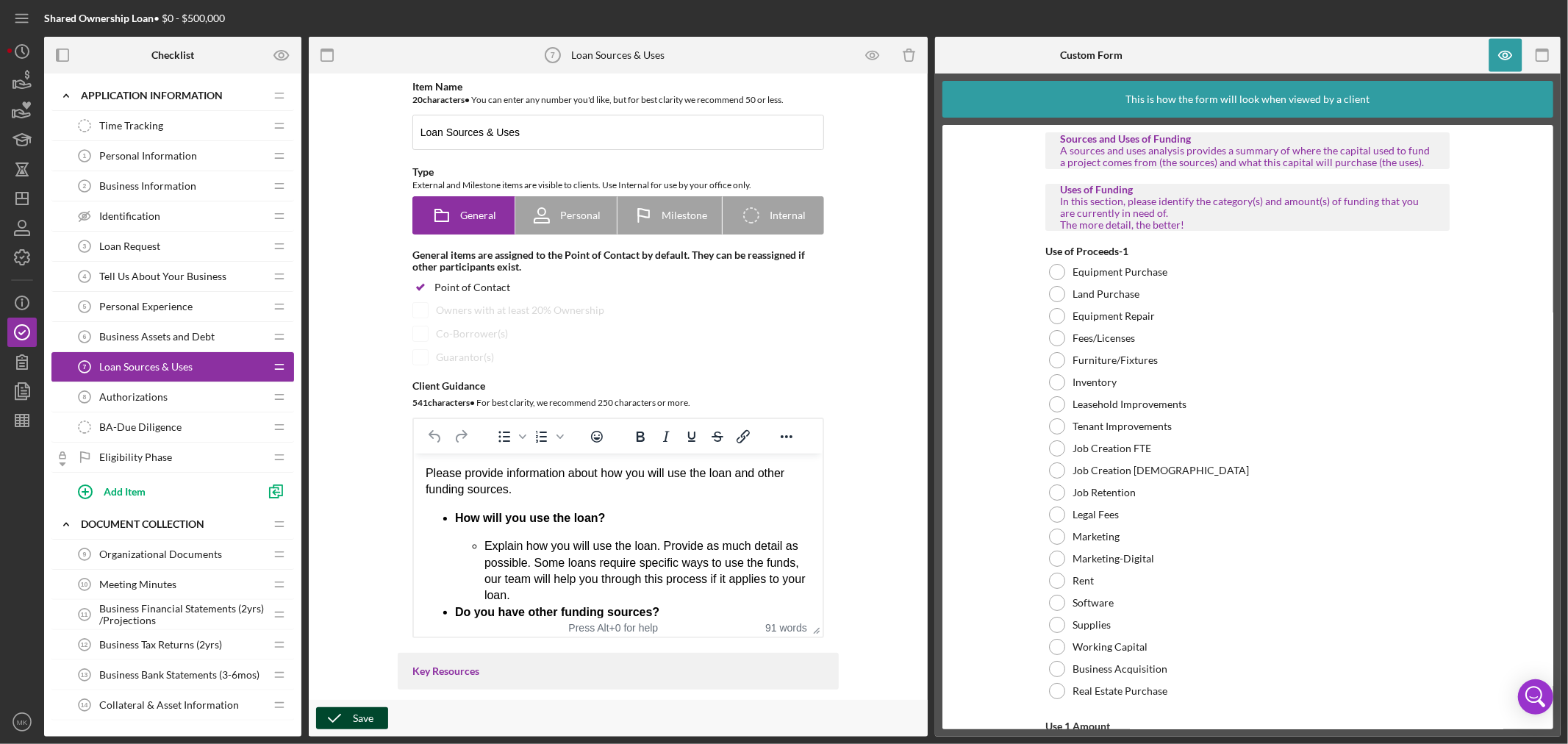
click at [364, 714] on div "Save" at bounding box center [362, 718] width 21 height 22
click at [24, 202] on icon "Icon/Dashboard" at bounding box center [22, 198] width 37 height 37
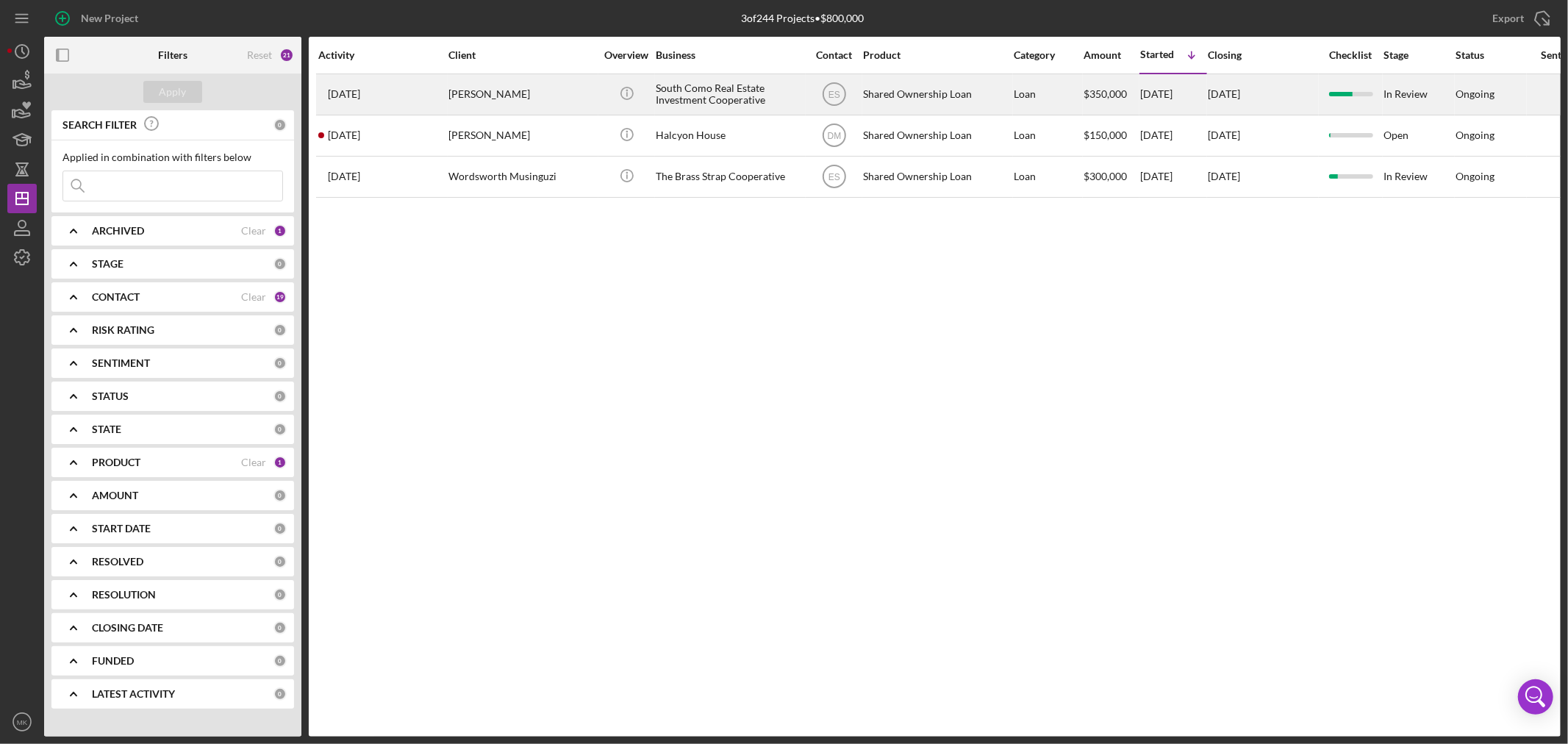
click at [516, 90] on div "[PERSON_NAME]" at bounding box center [522, 94] width 147 height 39
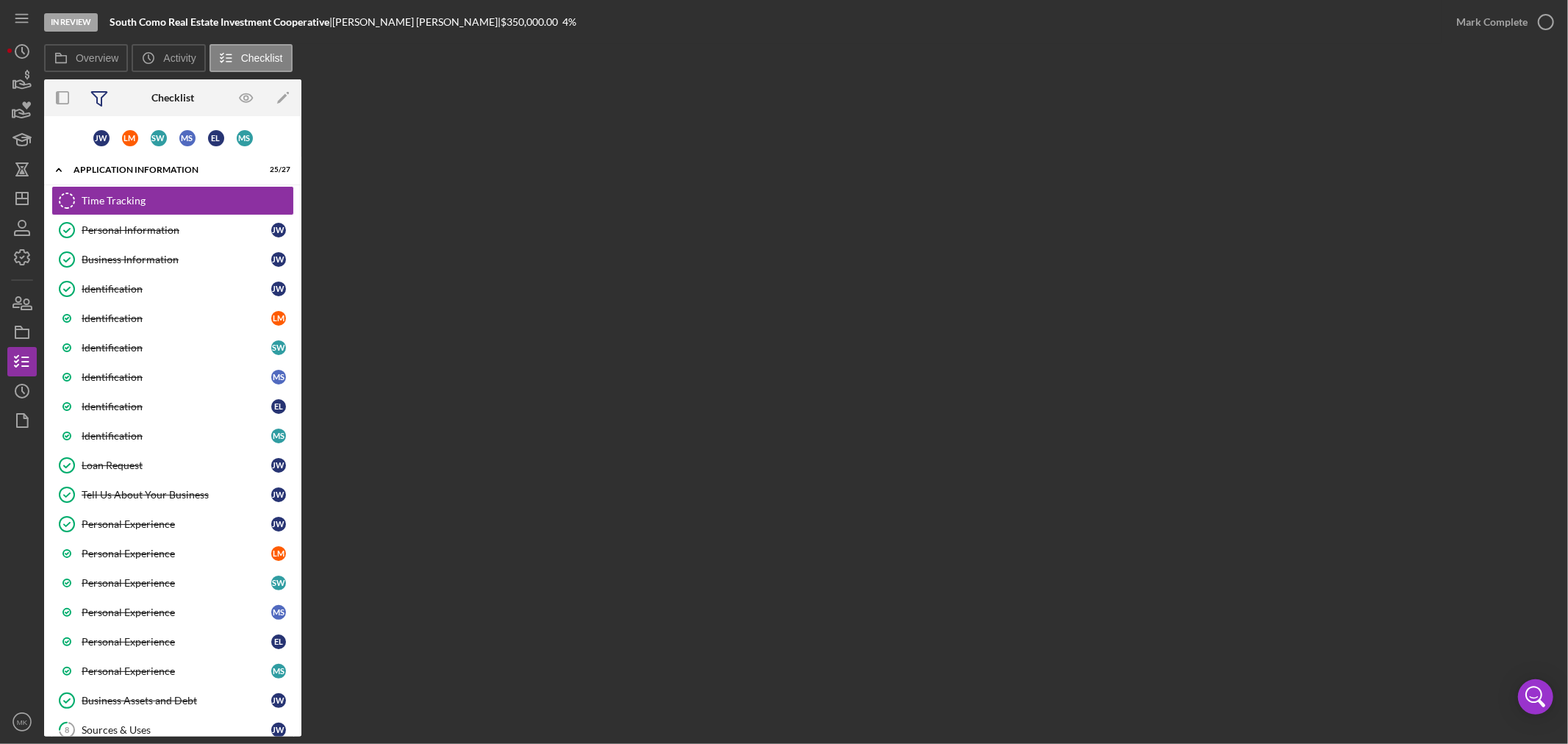
click at [100, 98] on icon at bounding box center [100, 98] width 37 height 37
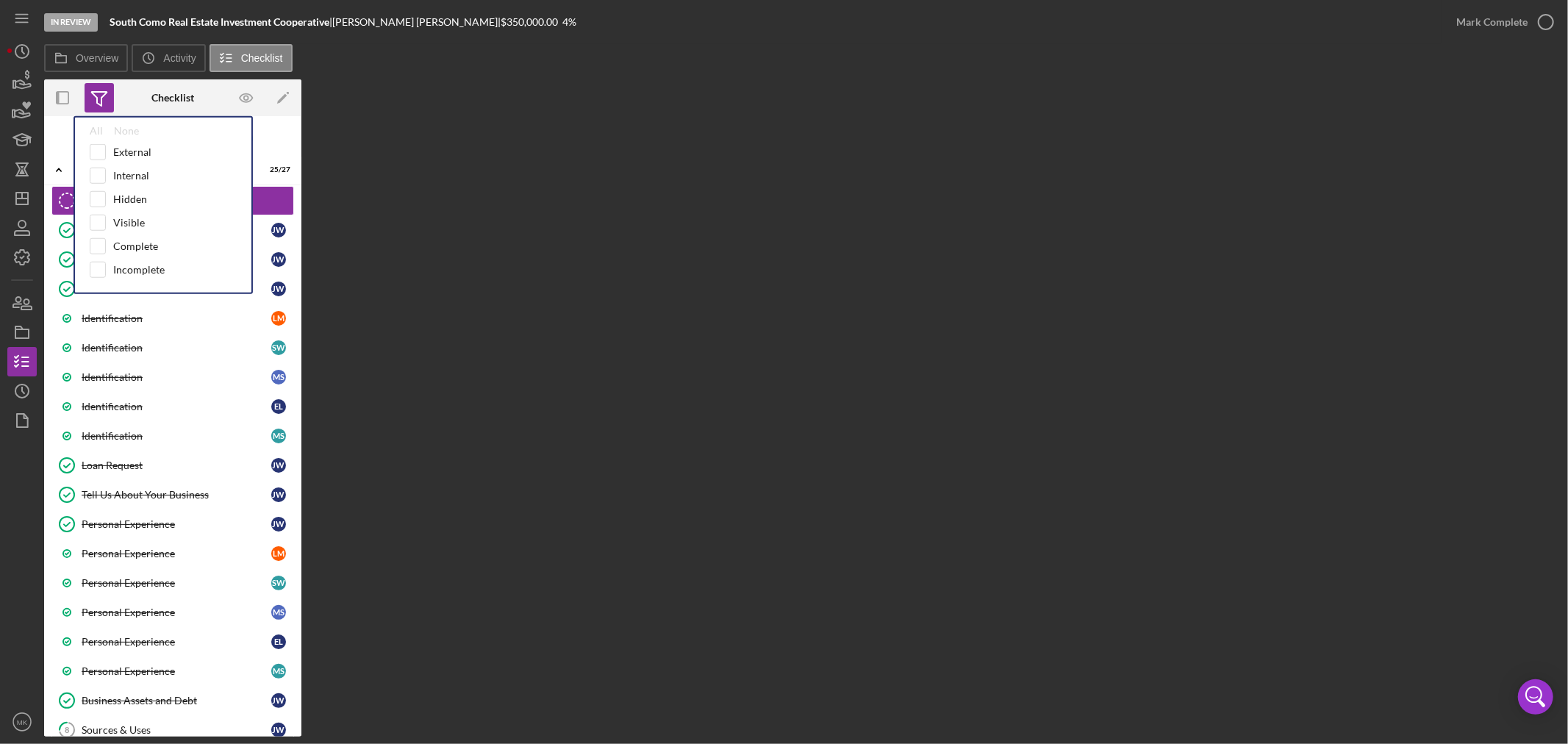
click at [100, 98] on icon at bounding box center [100, 98] width 37 height 37
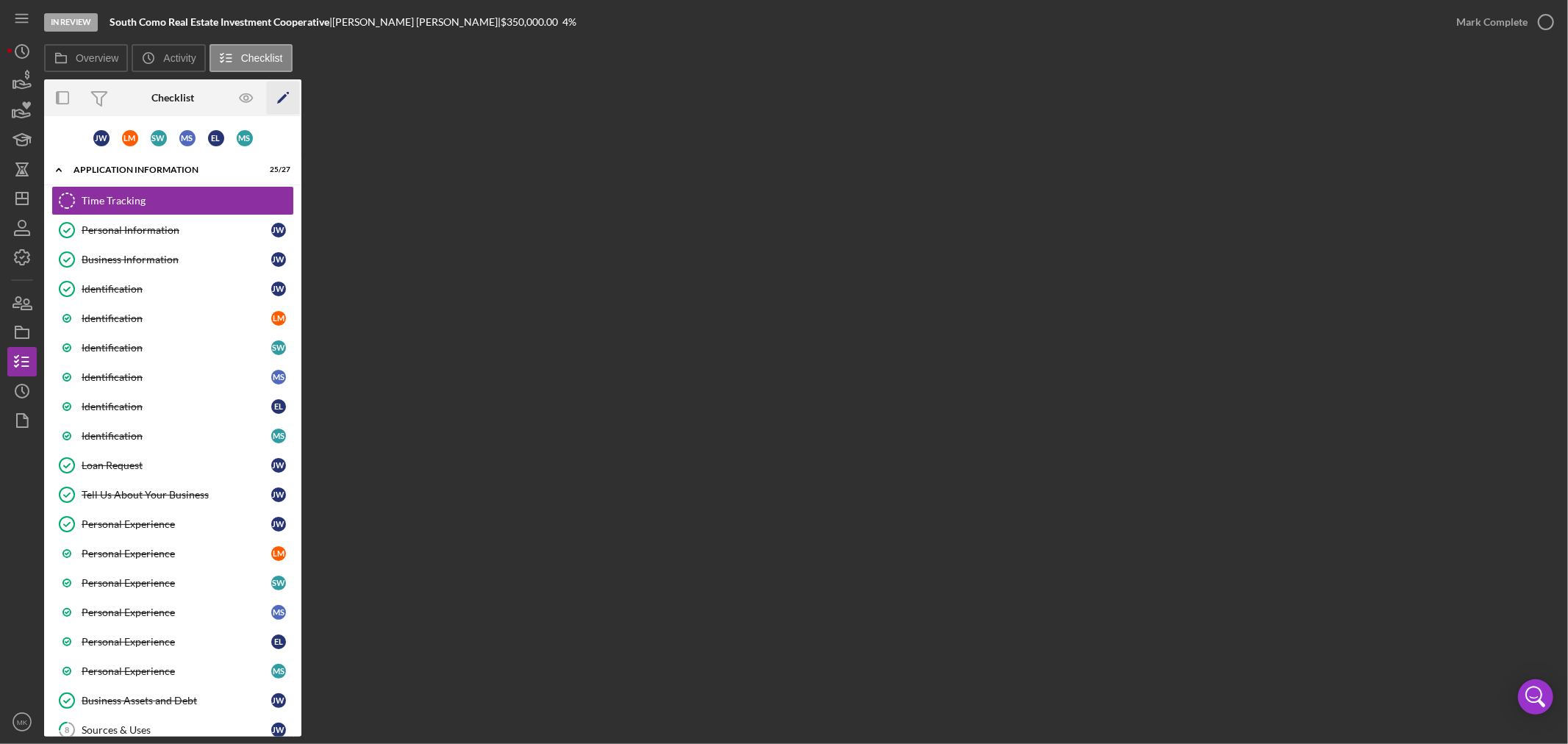
click at [283, 99] on icon "Icon/Edit" at bounding box center [283, 97] width 33 height 33
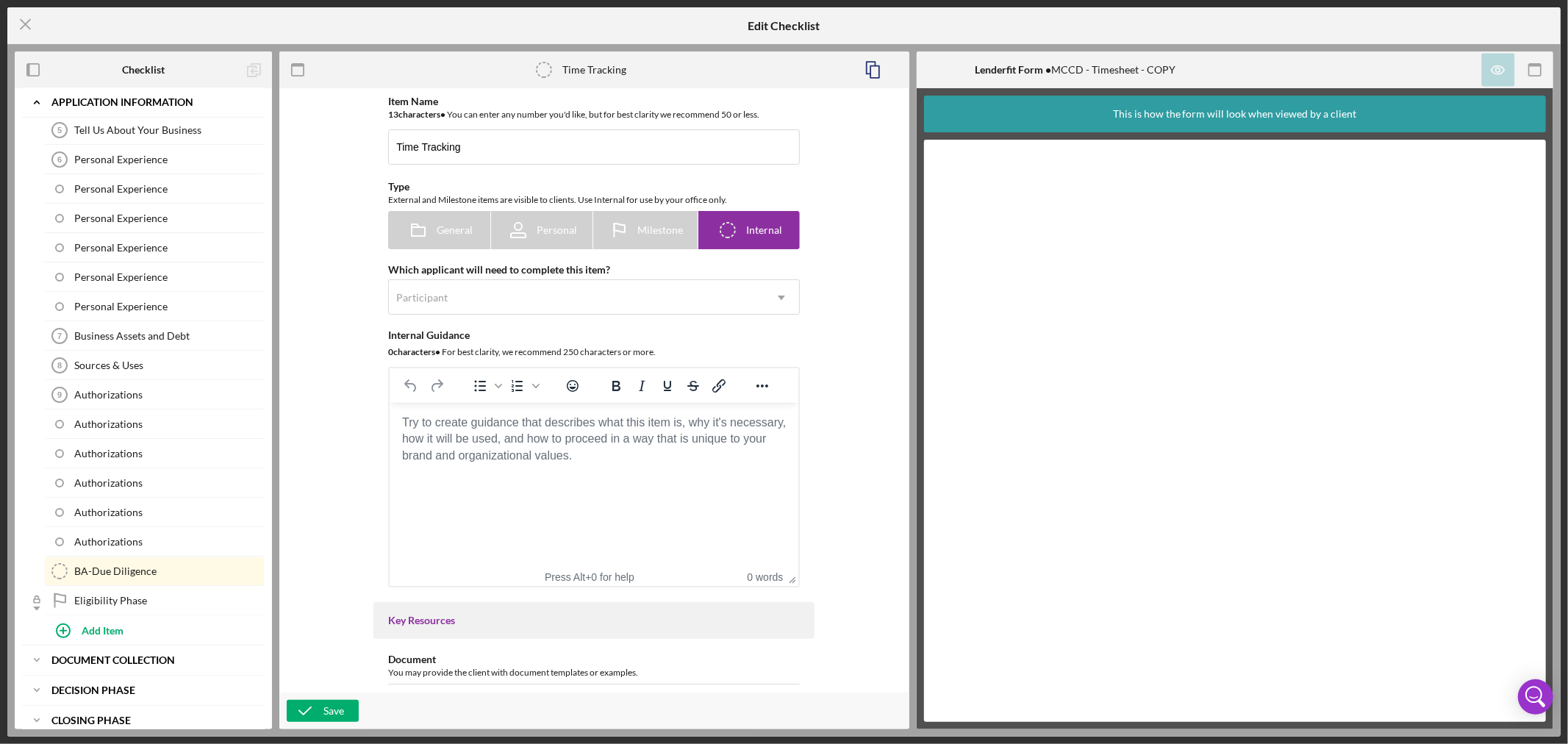
scroll to position [326, 0]
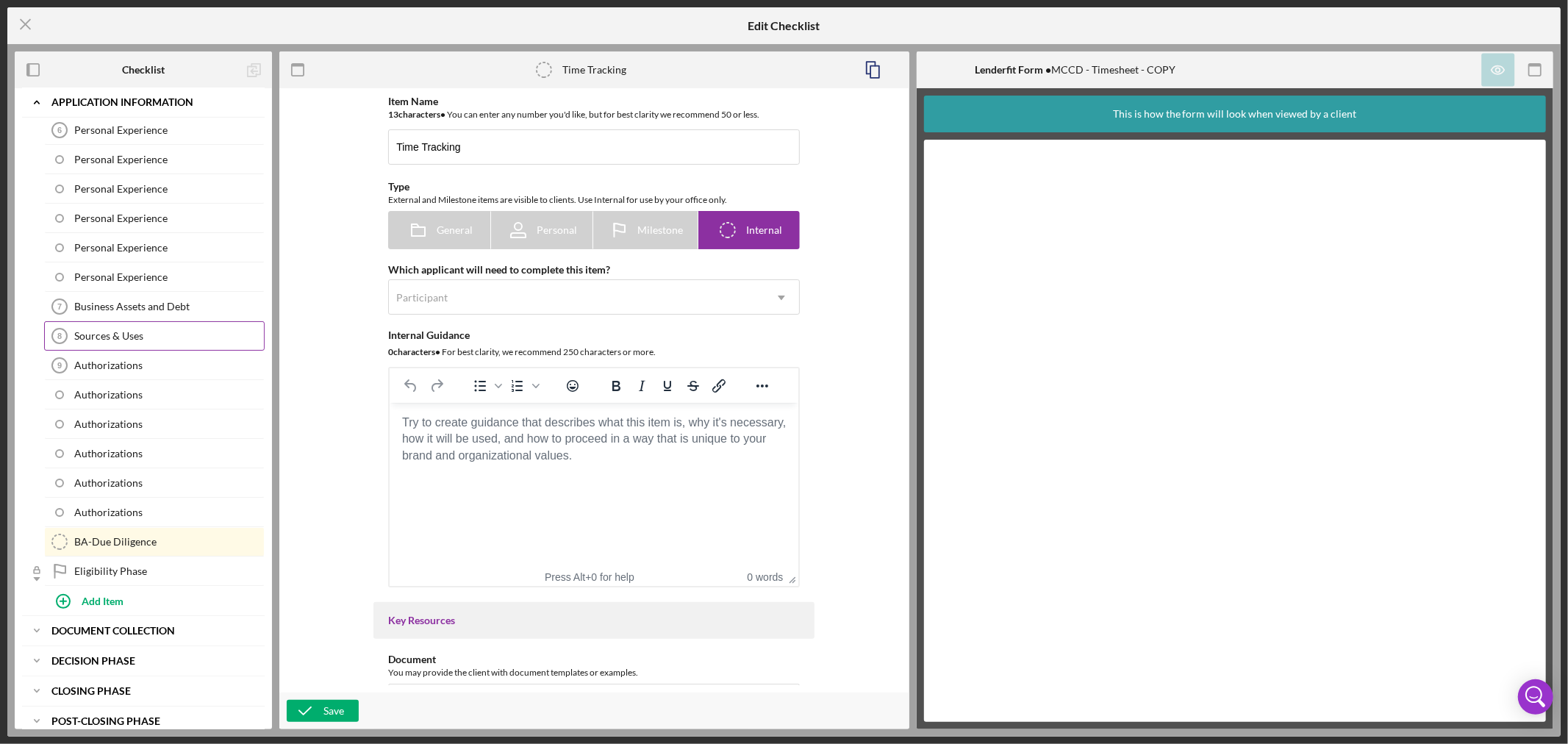
click at [221, 340] on div "Sources & Uses" at bounding box center [169, 336] width 189 height 11
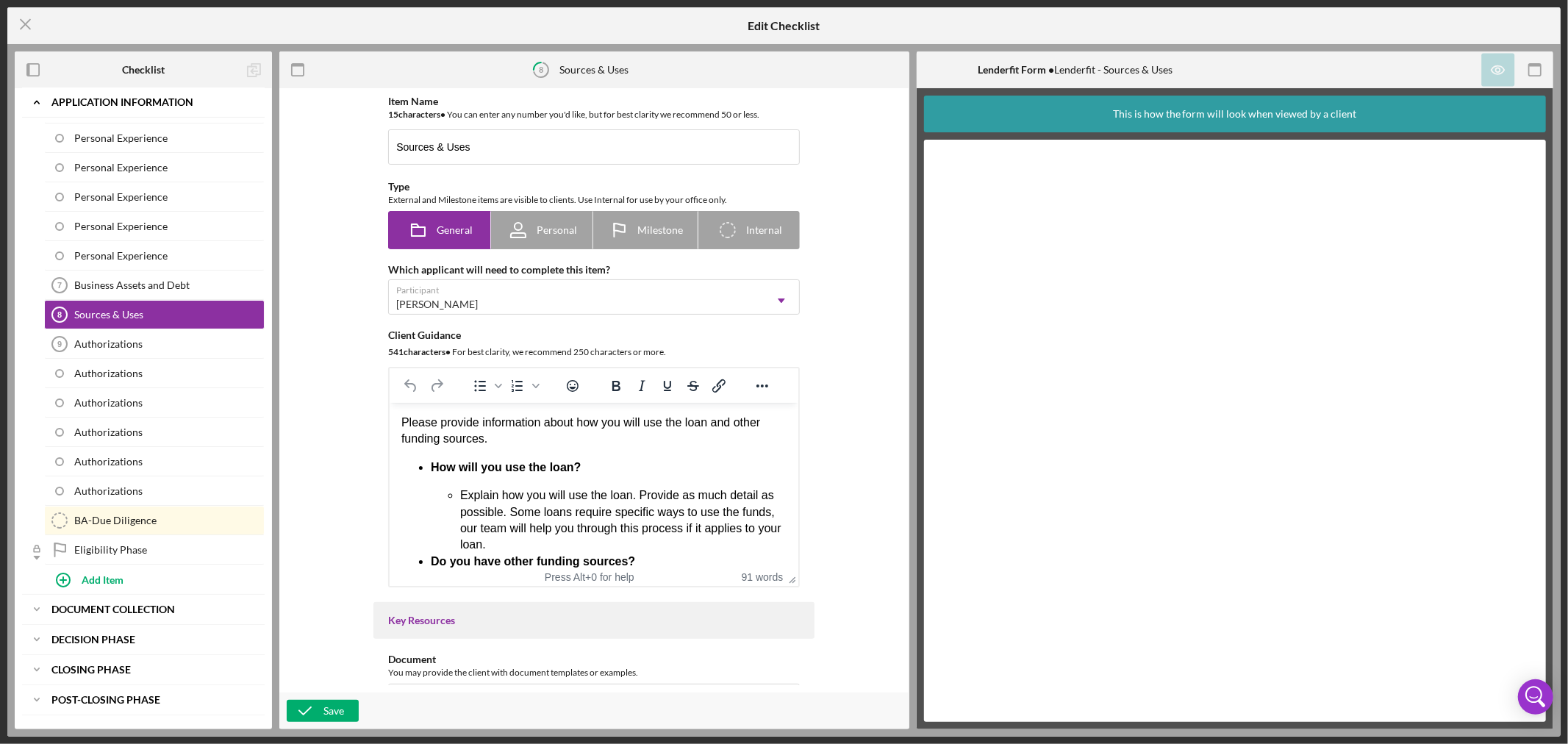
scroll to position [375, 0]
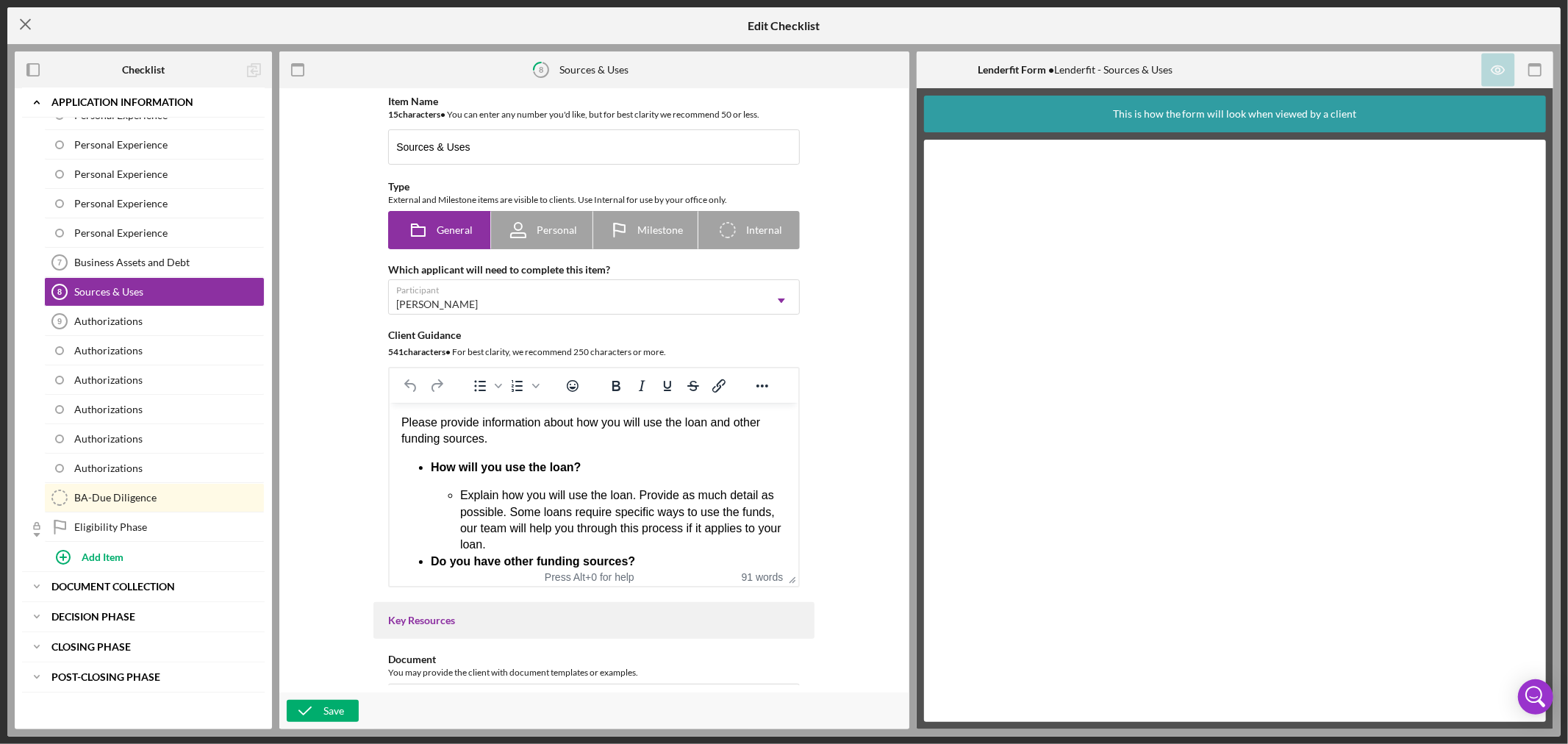
click at [24, 25] on line at bounding box center [25, 25] width 9 height 9
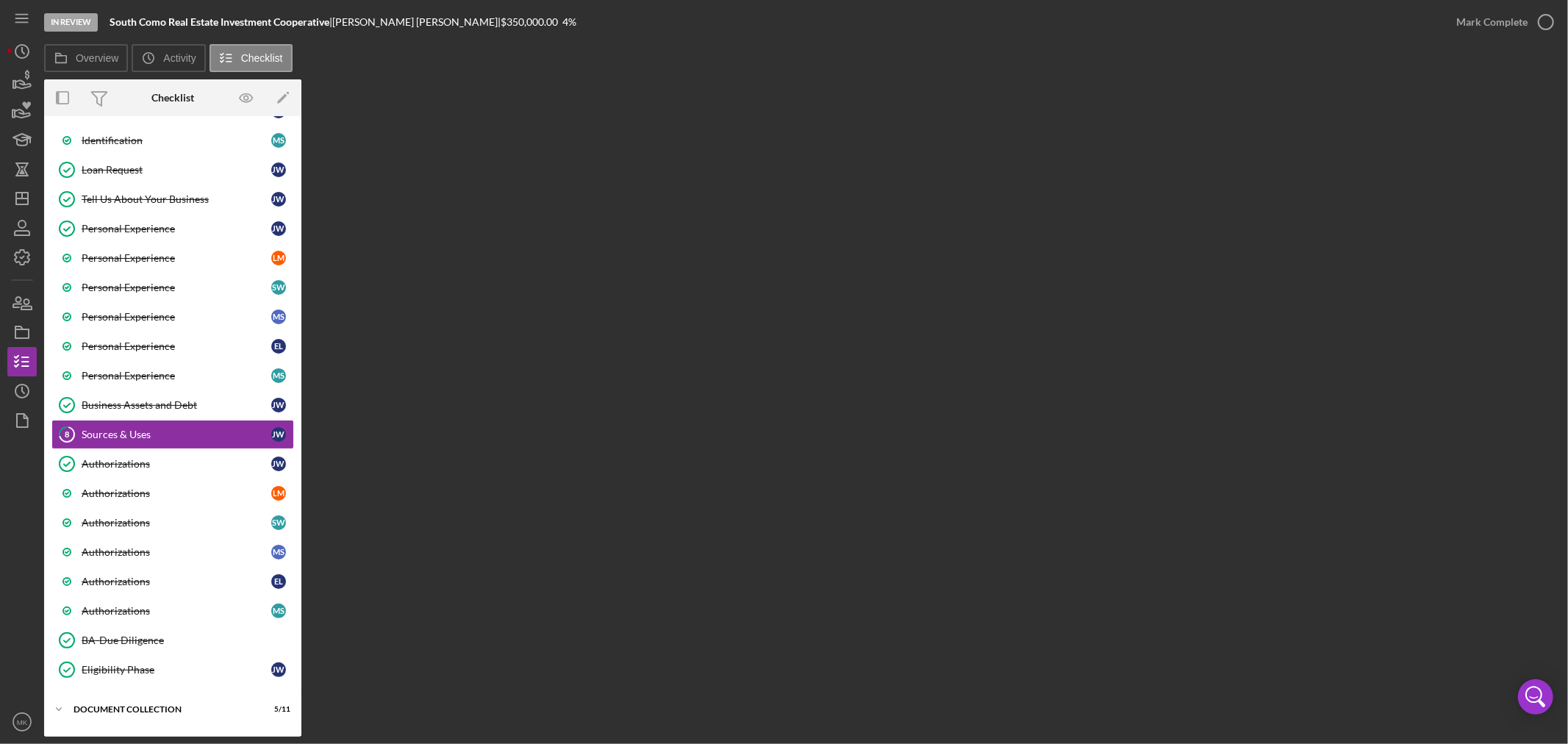
scroll to position [305, 0]
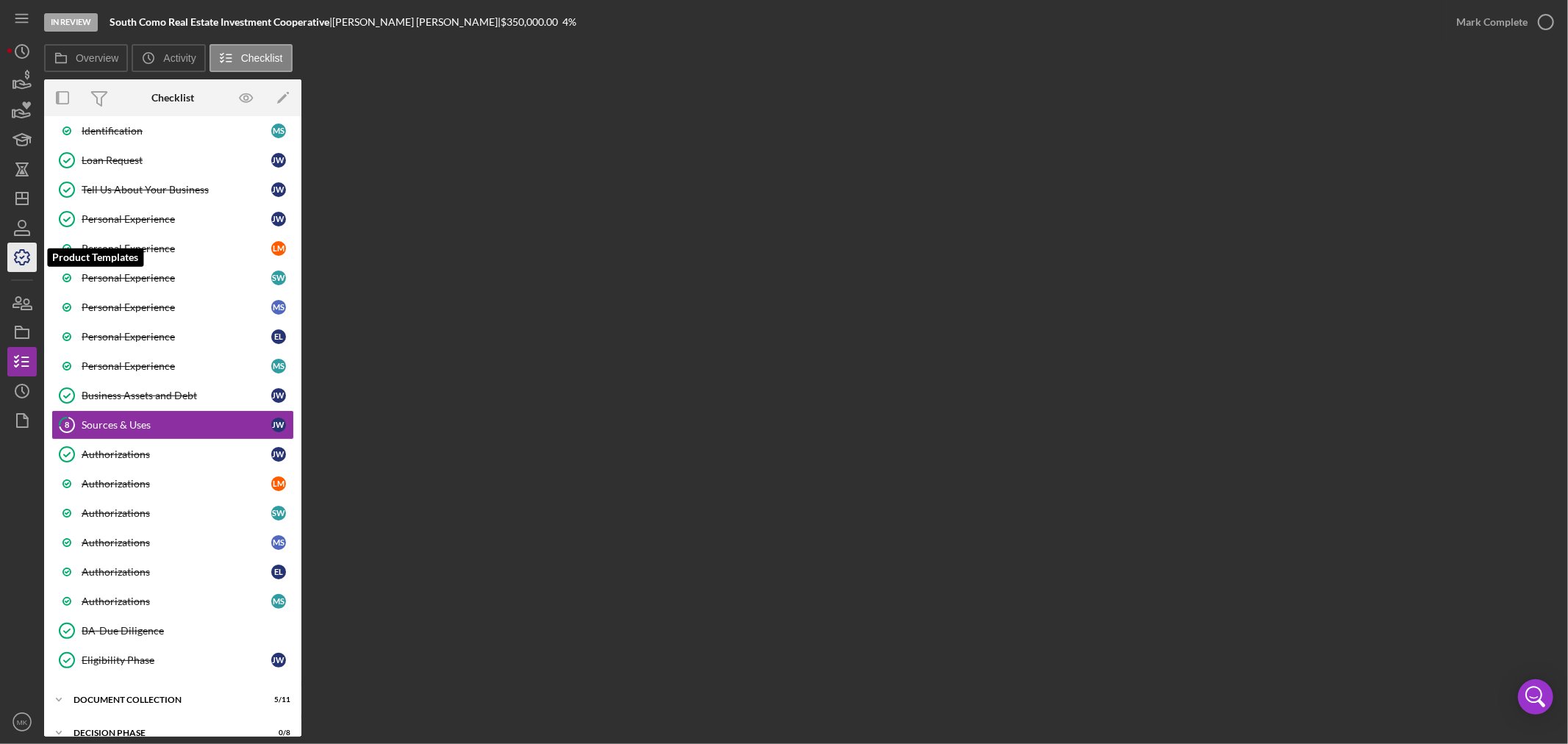
click at [25, 260] on icon "button" at bounding box center [22, 257] width 37 height 37
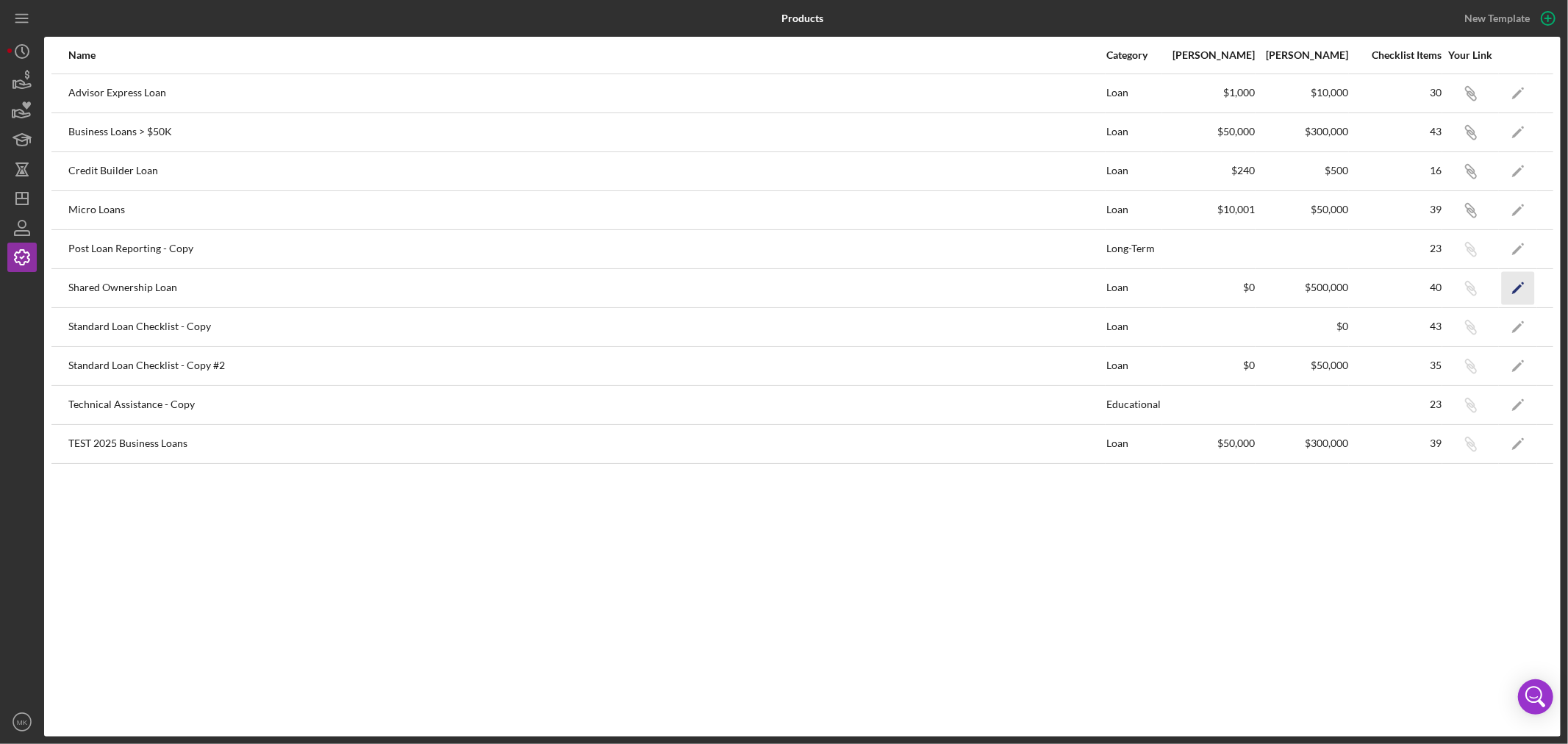
click at [1519, 285] on polygon "button" at bounding box center [1517, 288] width 10 height 10
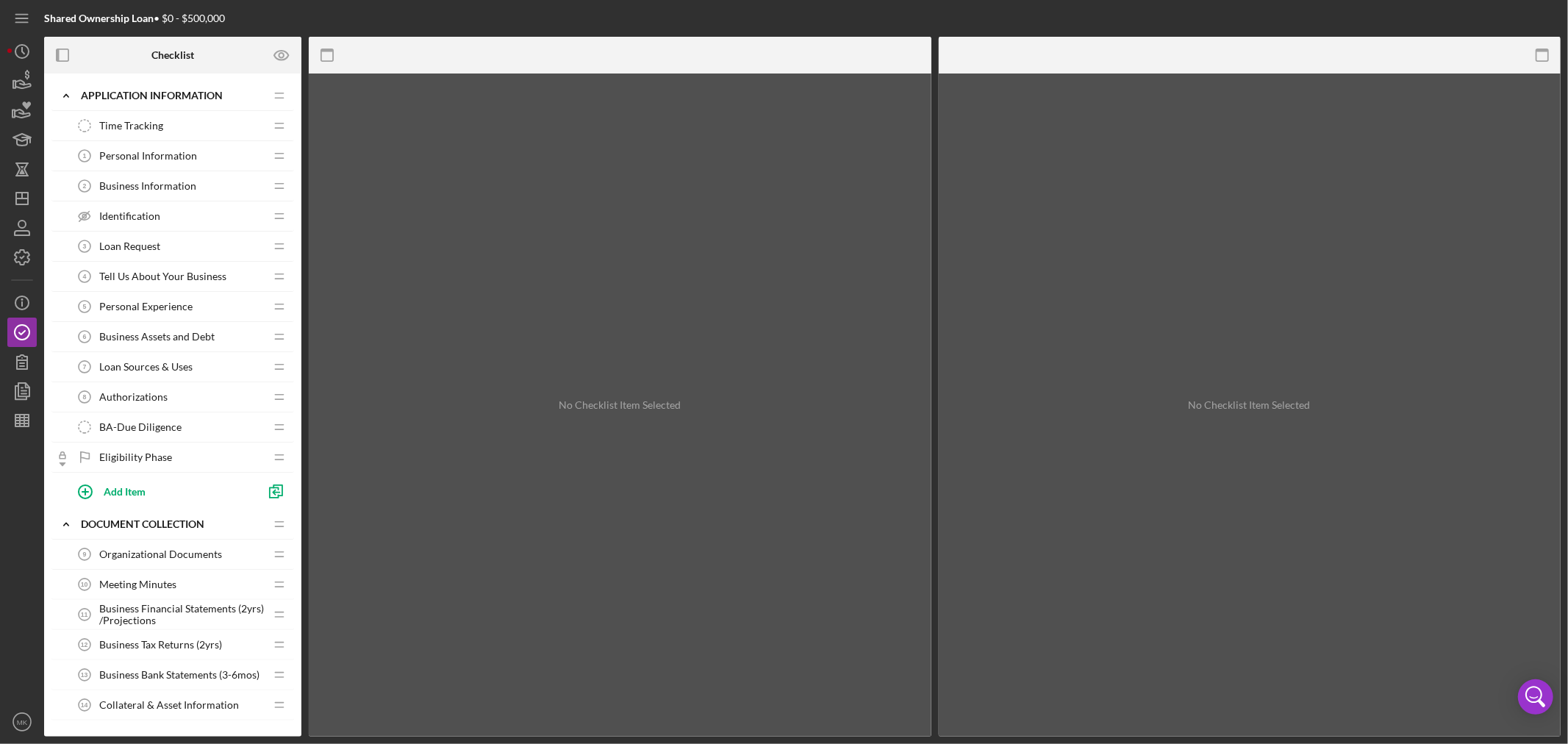
click at [207, 364] on div "Loan Sources & Uses 7 Loan Sources & Uses" at bounding box center [167, 366] width 195 height 29
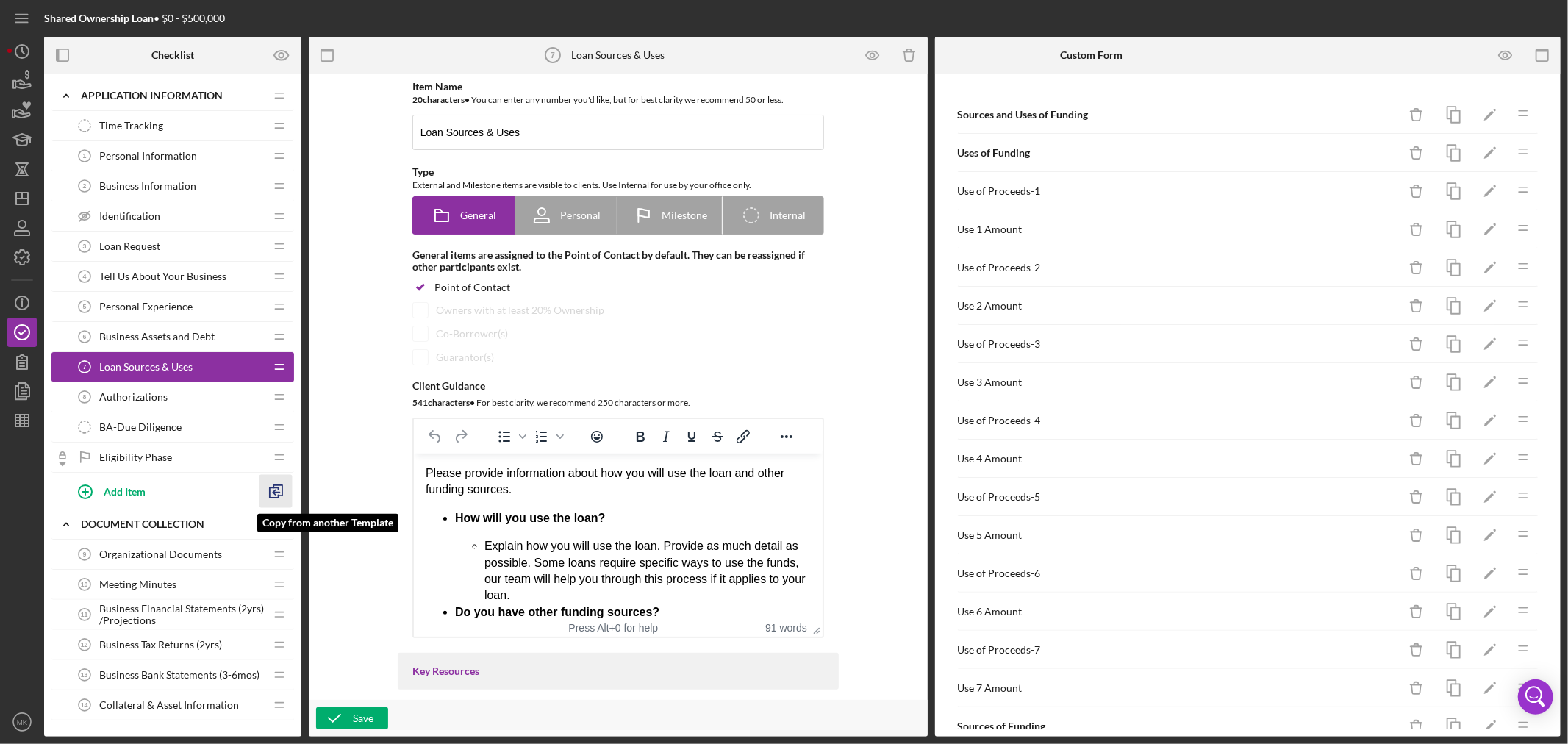
click at [274, 493] on polyline "button" at bounding box center [275, 493] width 5 height 5
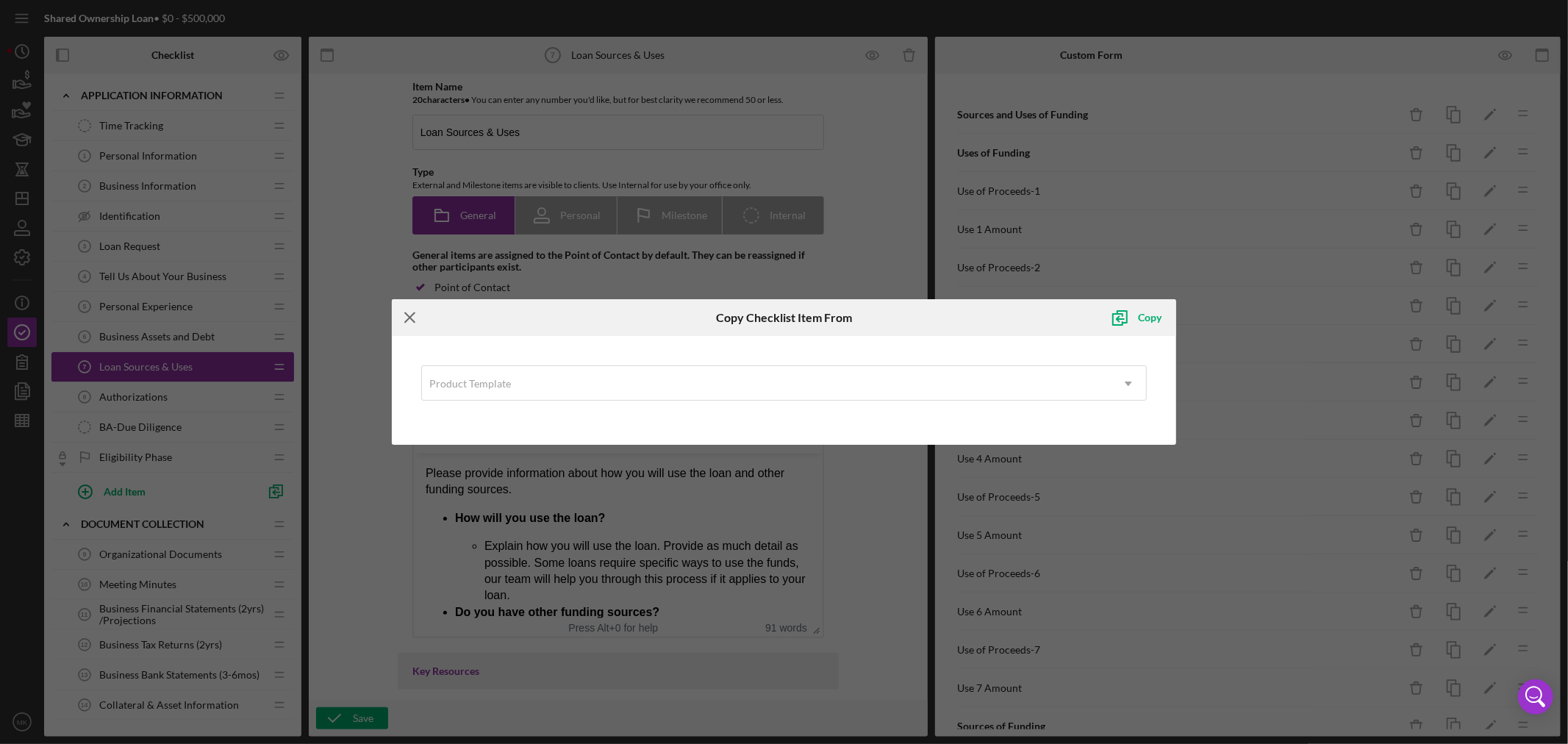
click at [407, 315] on line at bounding box center [409, 318] width 9 height 9
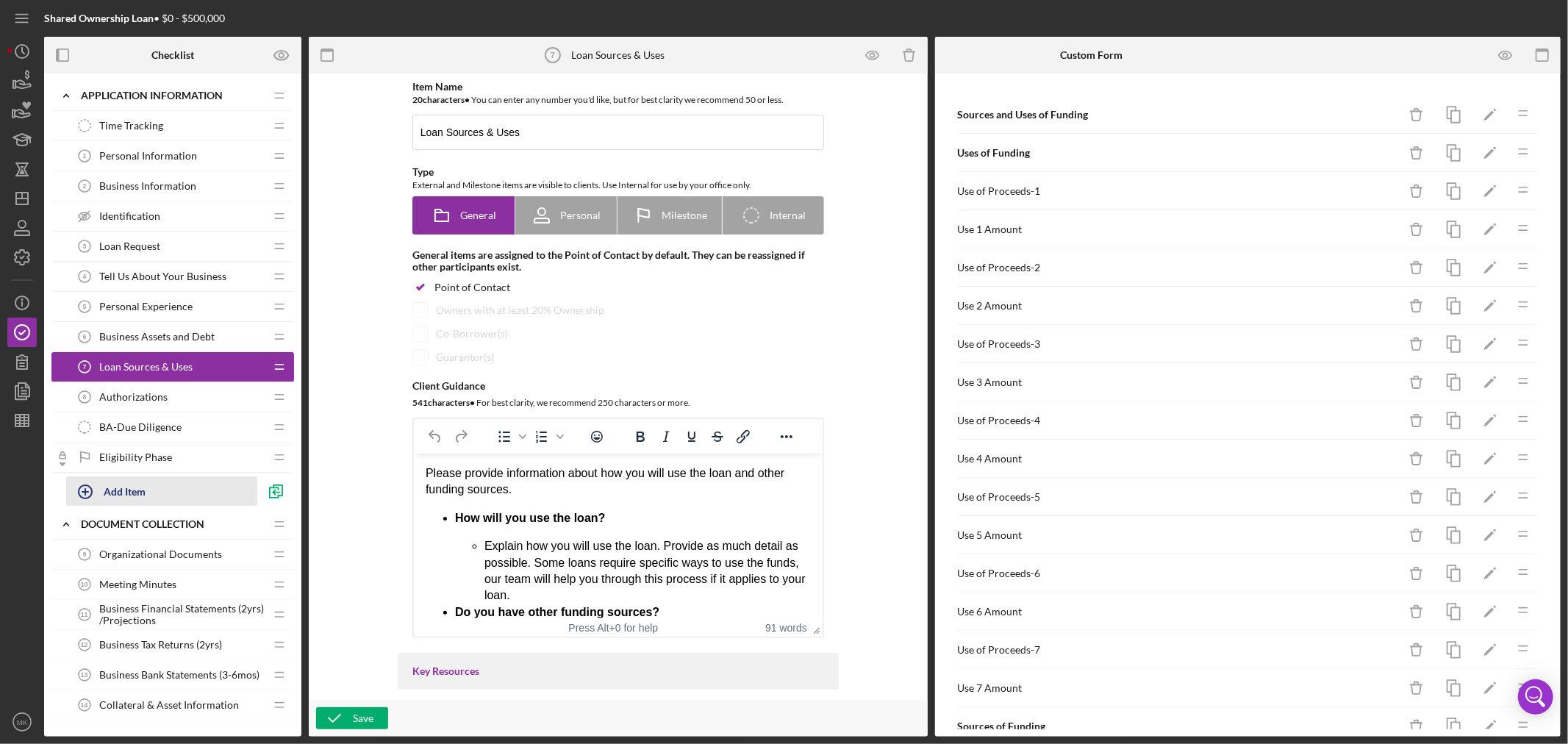
click at [84, 490] on icon "button" at bounding box center [85, 492] width 37 height 37
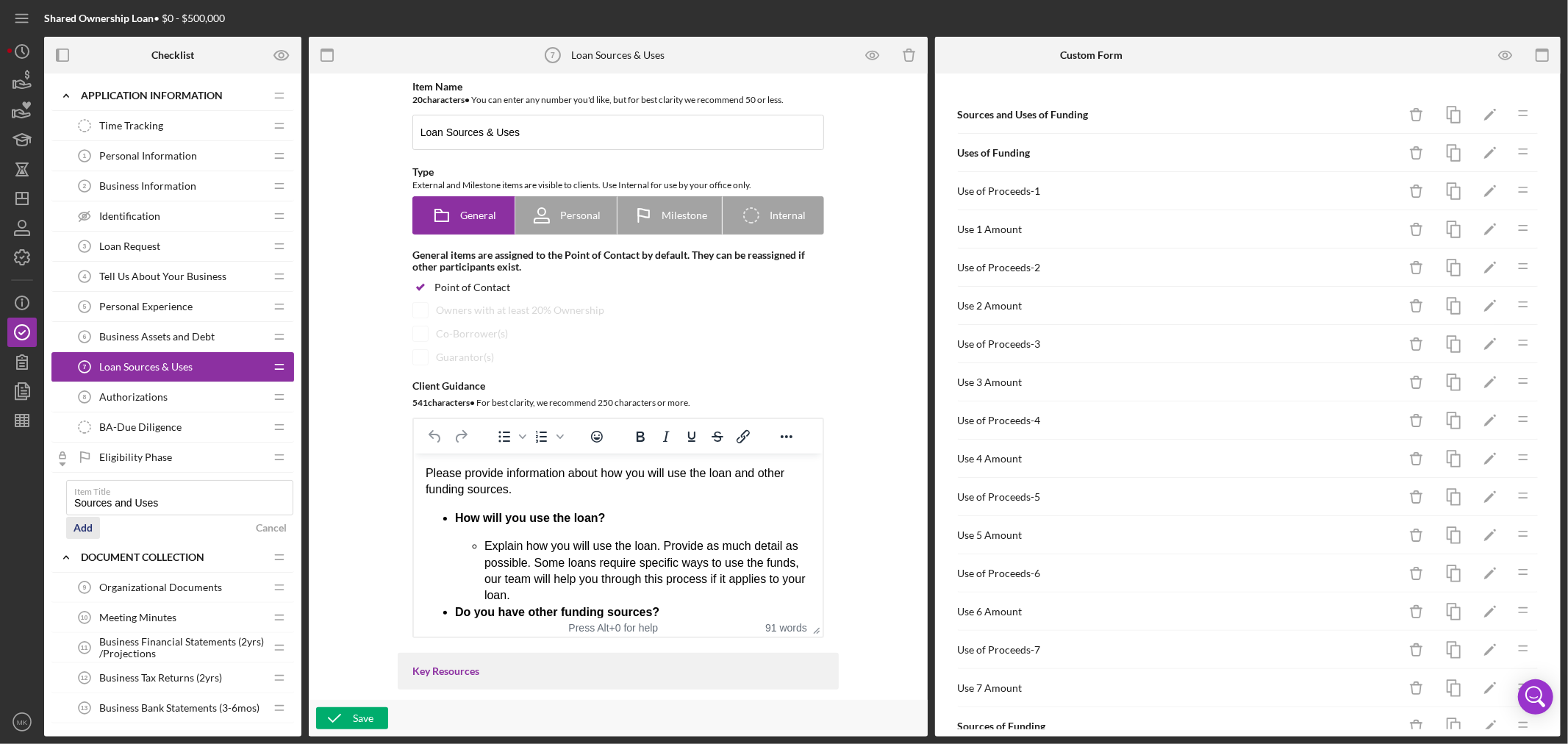
type input "Sources and Uses"
click at [81, 527] on div "Add" at bounding box center [83, 527] width 19 height 22
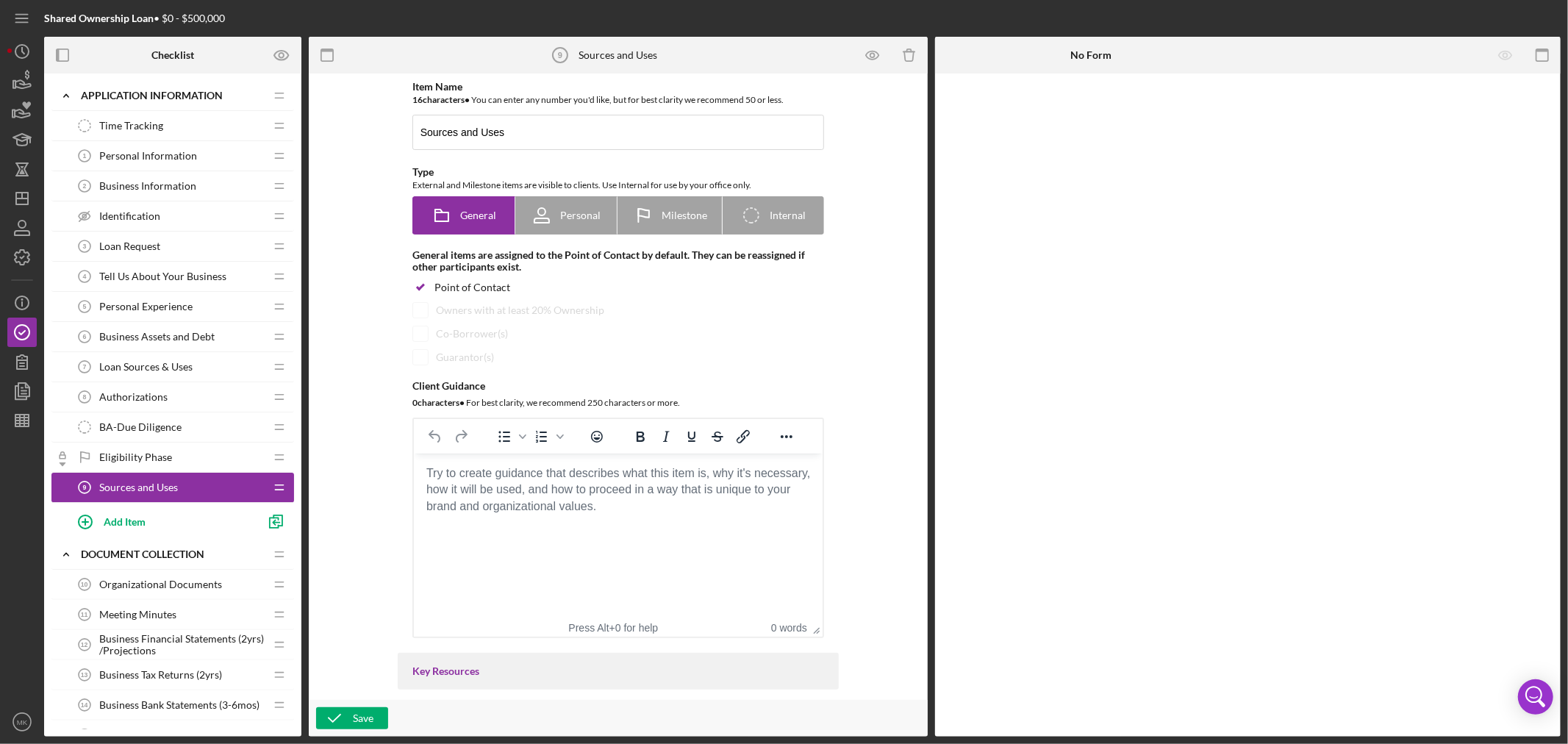
drag, startPoint x: 163, startPoint y: 488, endPoint x: 139, endPoint y: 440, distance: 53.7
click at [148, 422] on div "Time Tracking Time Tracking Icon/Drag Personal Information 1 Personal Informati…" at bounding box center [172, 325] width 243 height 428
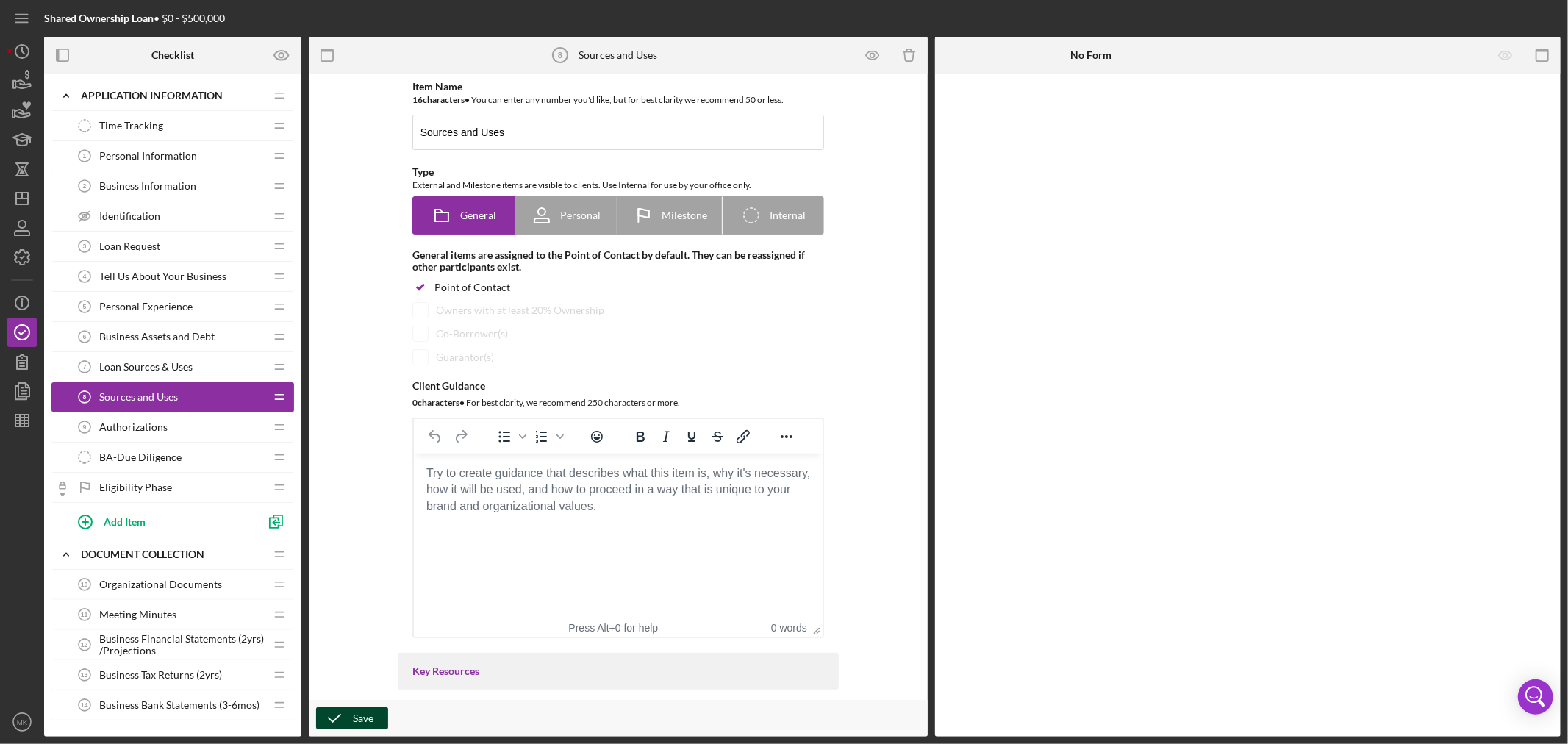
click at [351, 716] on button "Save" at bounding box center [352, 718] width 72 height 22
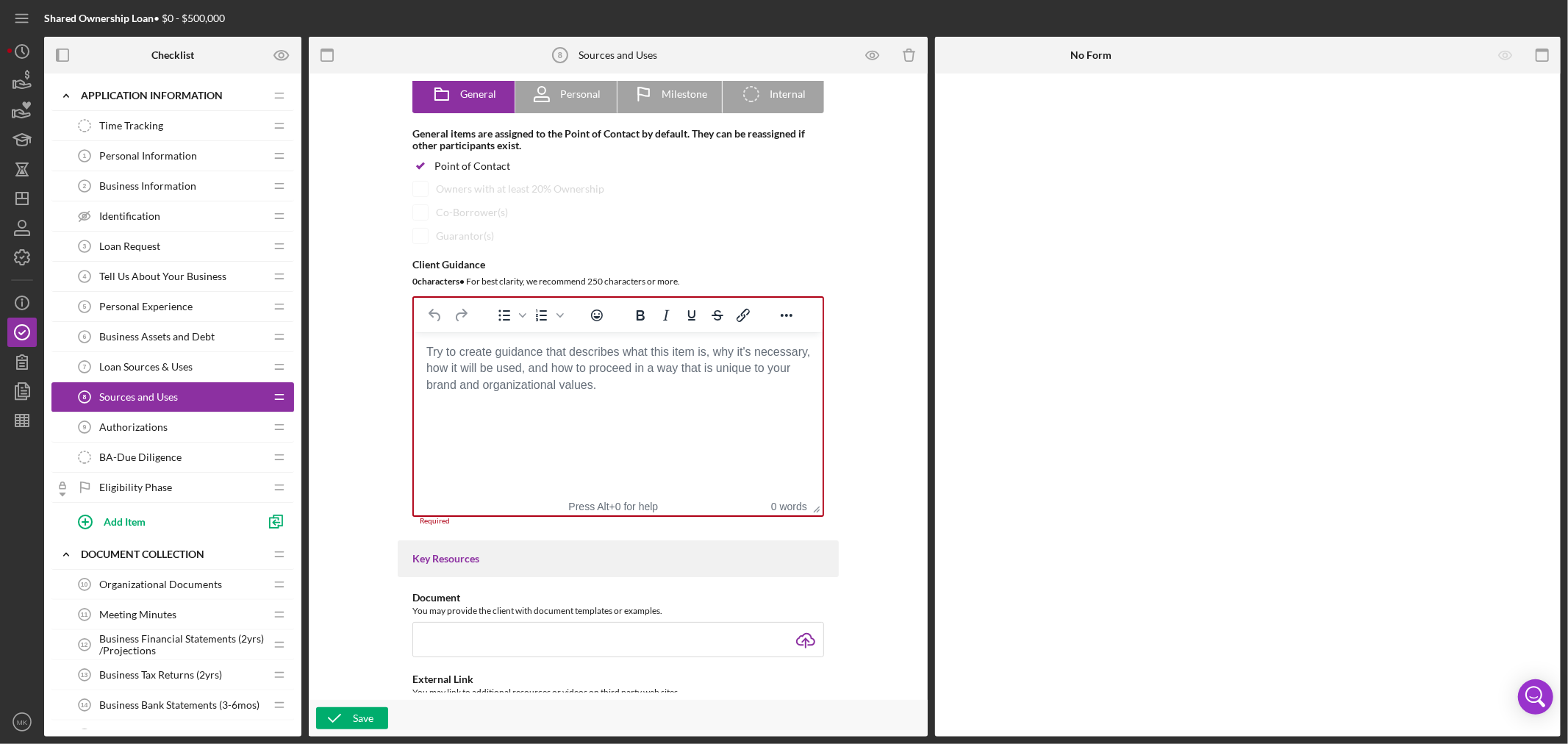
scroll to position [92, 0]
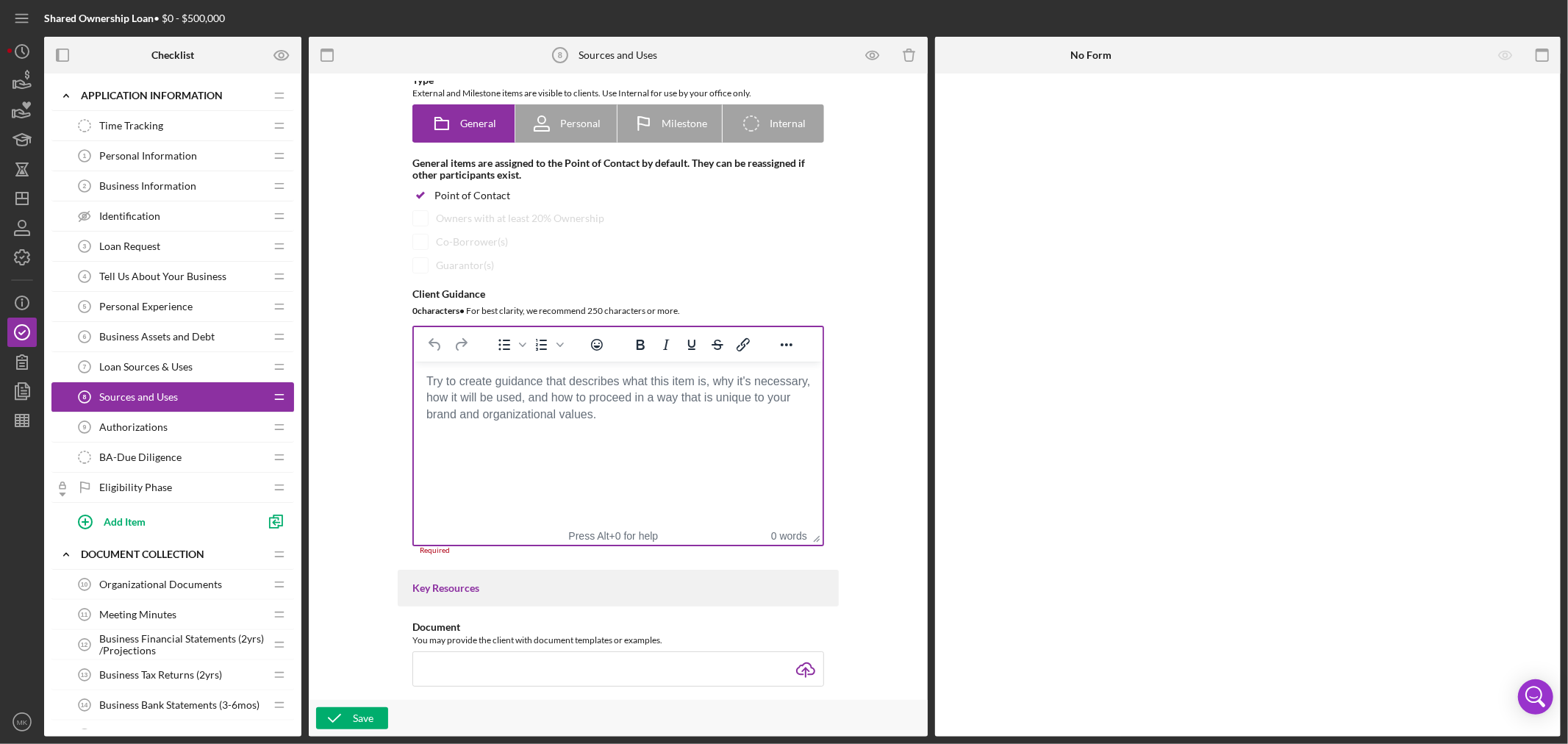
click at [425, 380] on body "Rich Text Area. Press ALT-0 for help." at bounding box center [617, 381] width 385 height 16
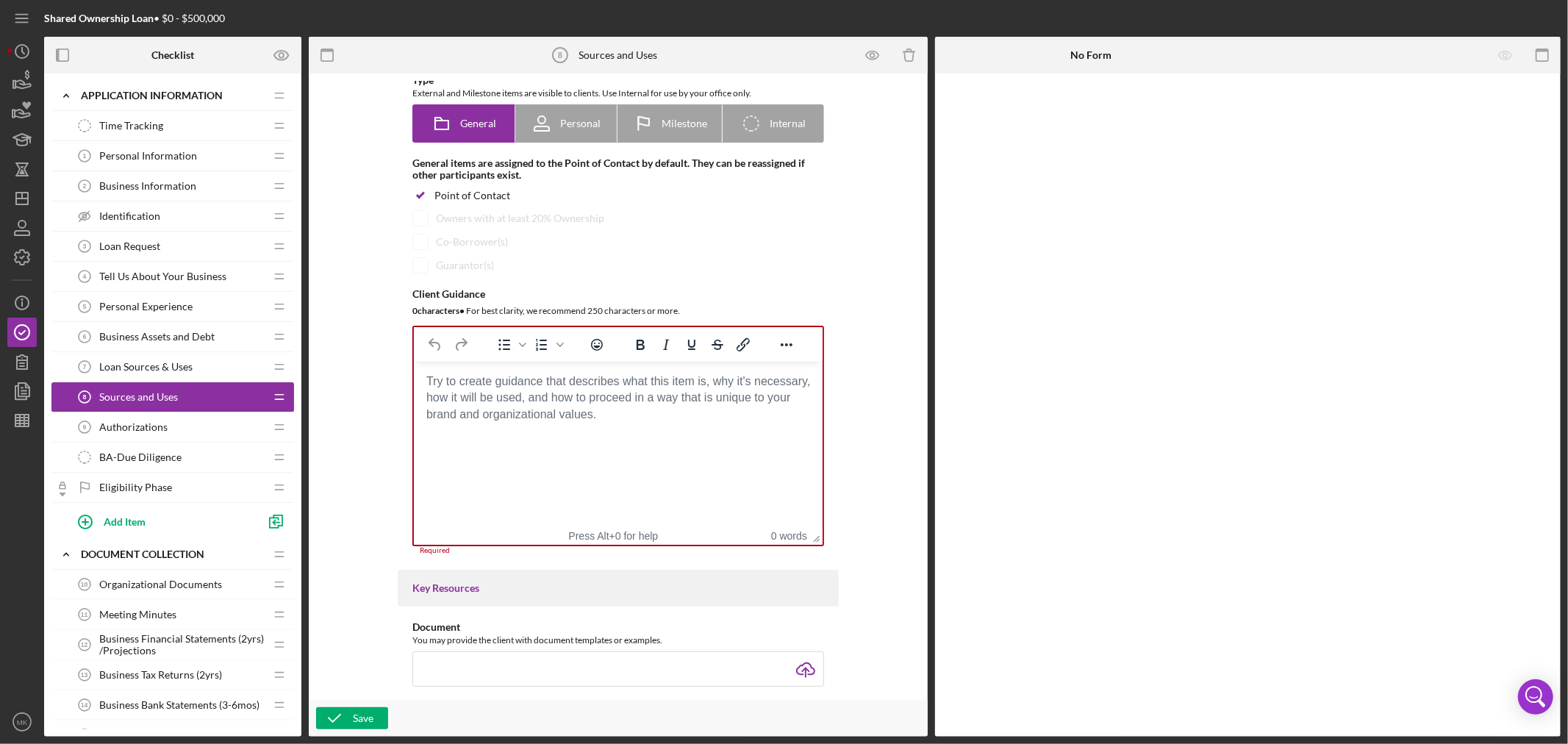
drag, startPoint x: 426, startPoint y: 380, endPoint x: 641, endPoint y: 434, distance: 221.7
click at [641, 401] on html at bounding box center [617, 382] width 408 height 40
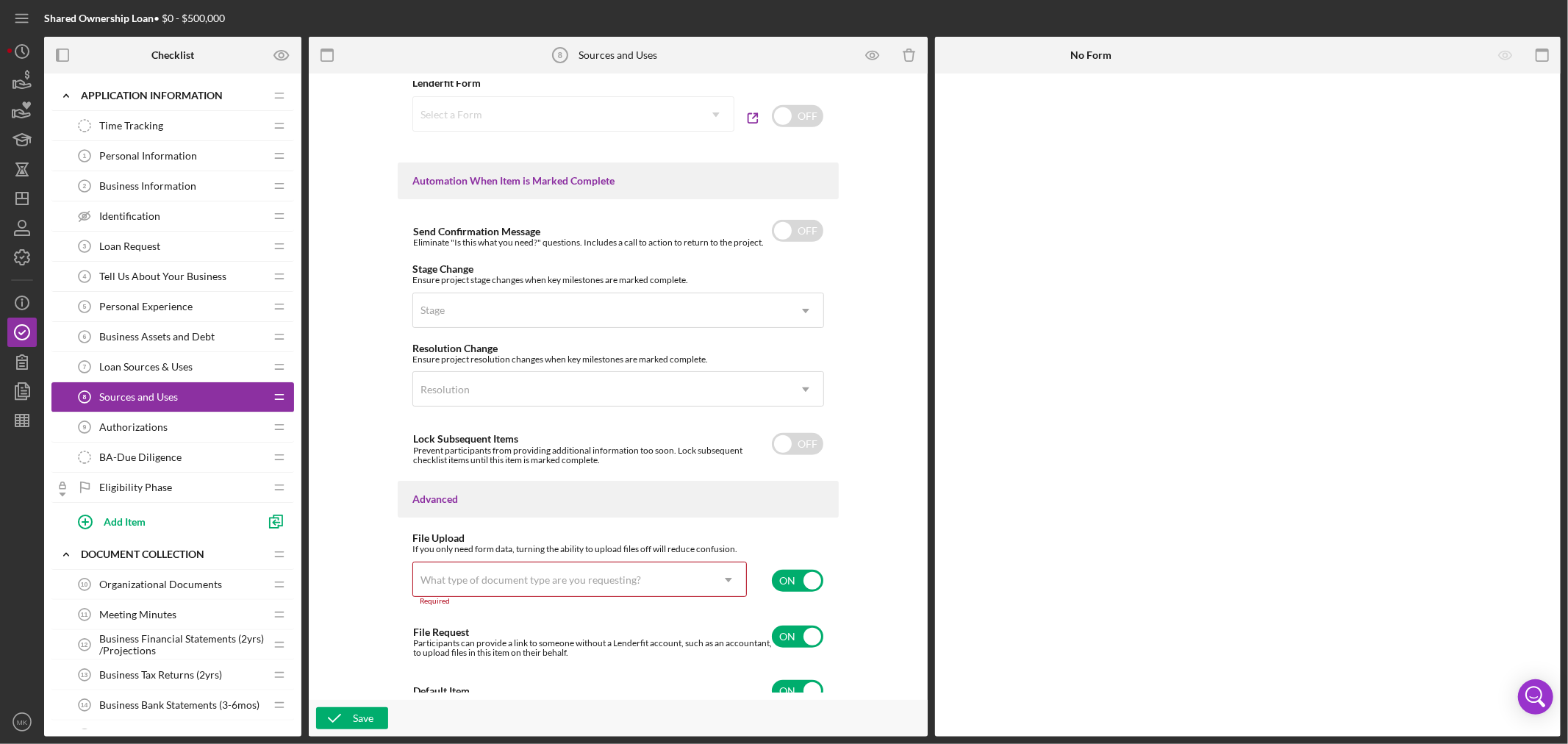
scroll to position [904, 0]
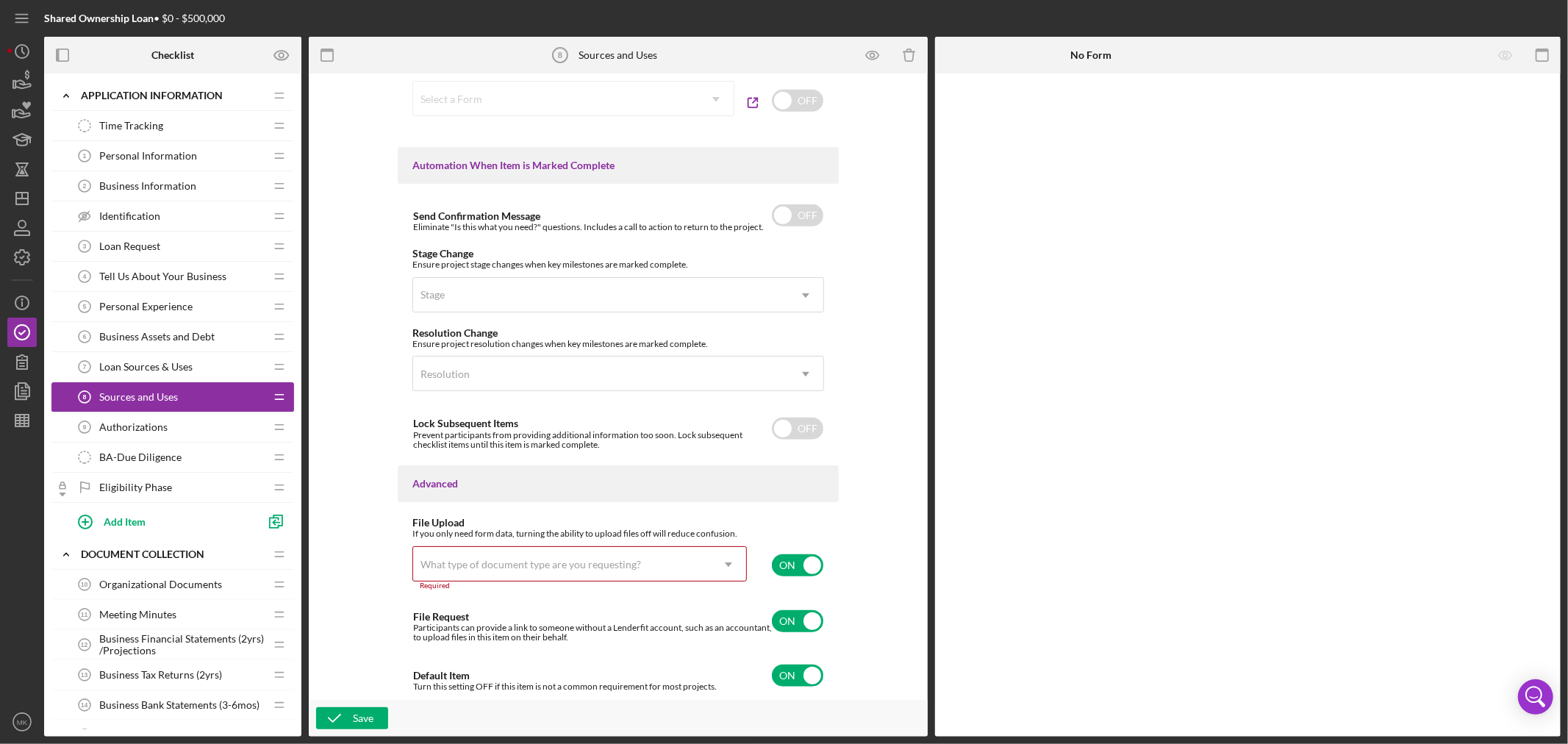
click at [727, 565] on use at bounding box center [729, 565] width 8 height 5
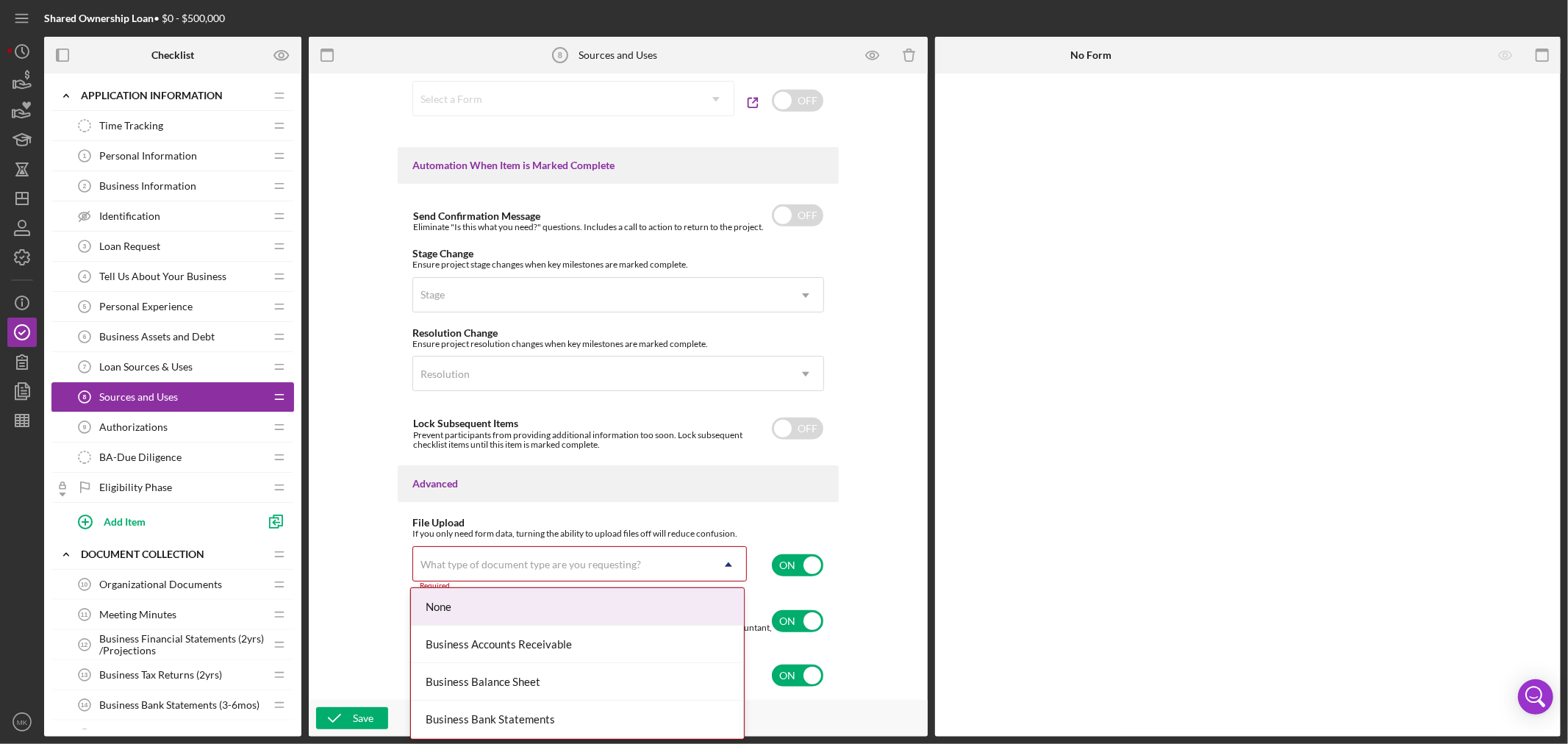
click at [682, 601] on div "None" at bounding box center [577, 606] width 333 height 38
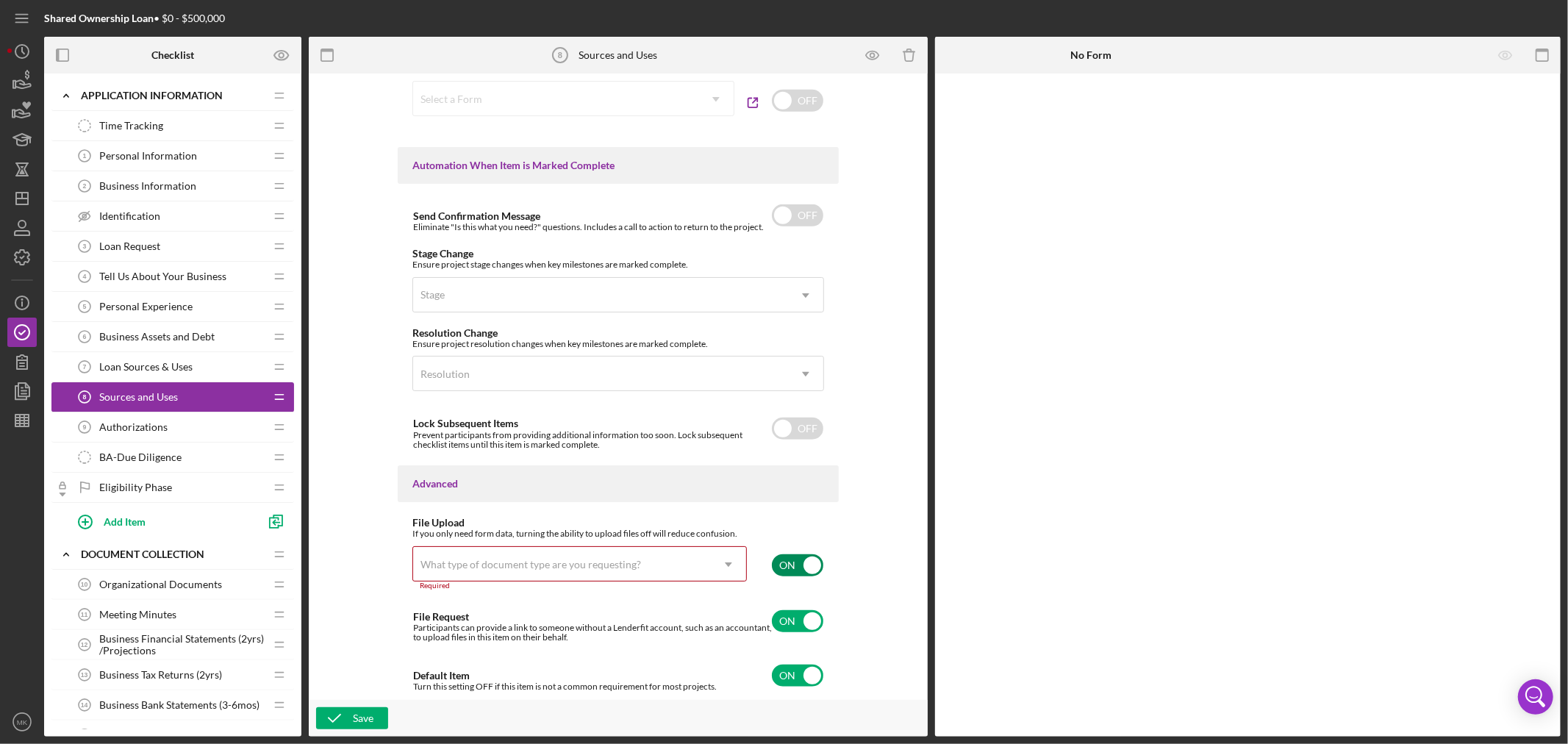
click at [804, 562] on input "checkbox" at bounding box center [797, 565] width 51 height 22
checkbox input "false"
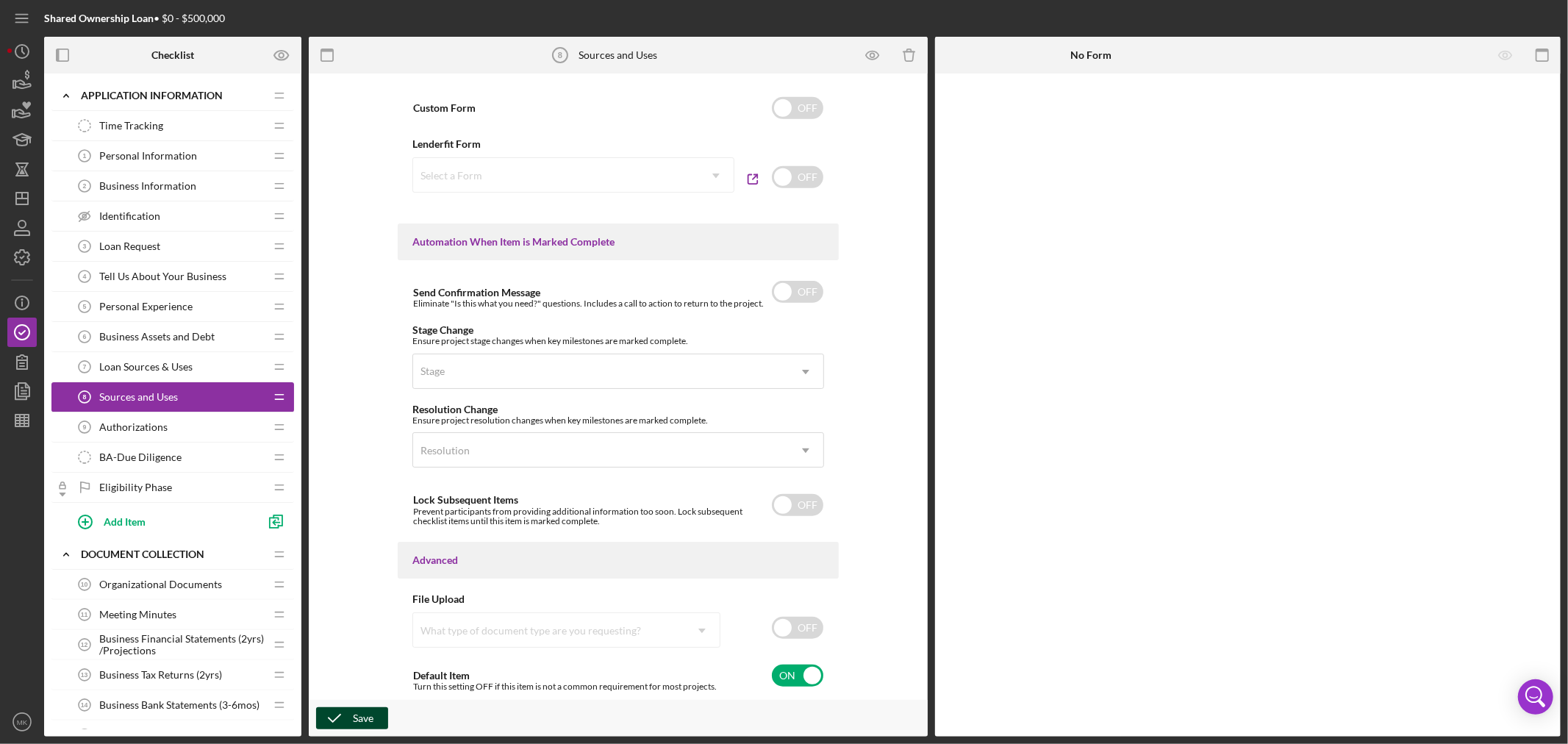
click at [356, 719] on div "Save" at bounding box center [362, 718] width 21 height 22
click at [21, 254] on icon "button" at bounding box center [22, 257] width 37 height 37
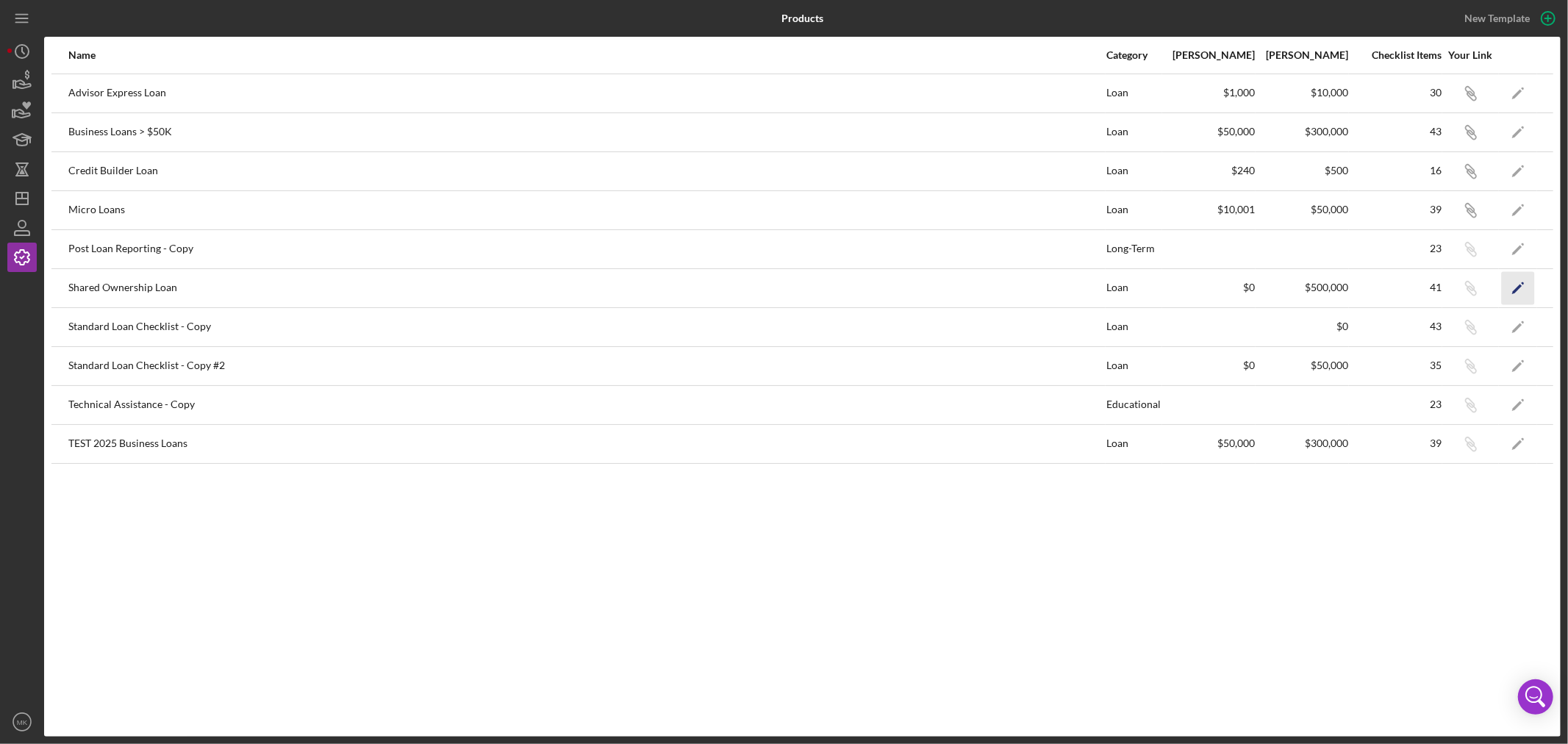
click at [1518, 285] on polygon "button" at bounding box center [1517, 288] width 10 height 10
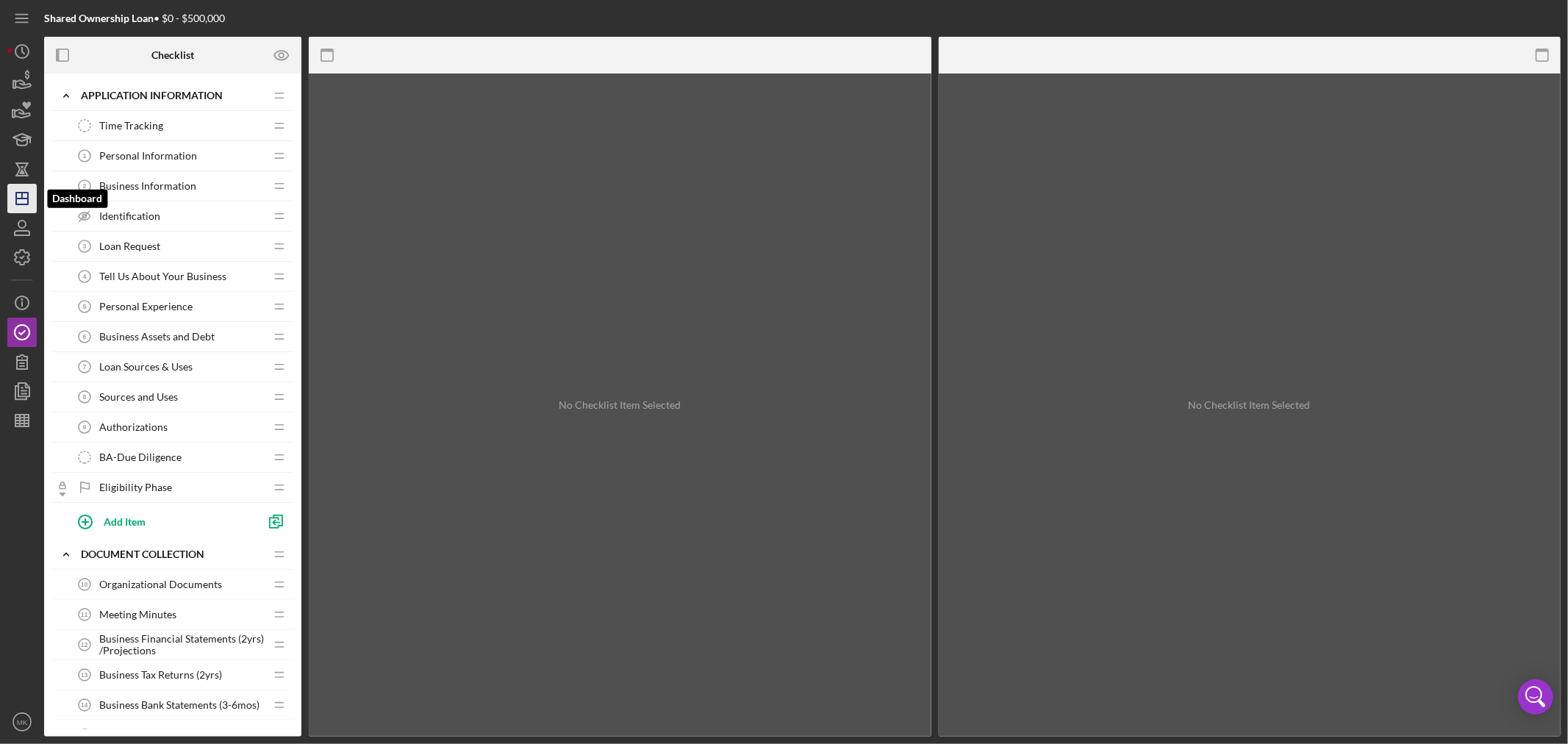
click at [25, 195] on icon "Icon/Dashboard" at bounding box center [22, 198] width 37 height 37
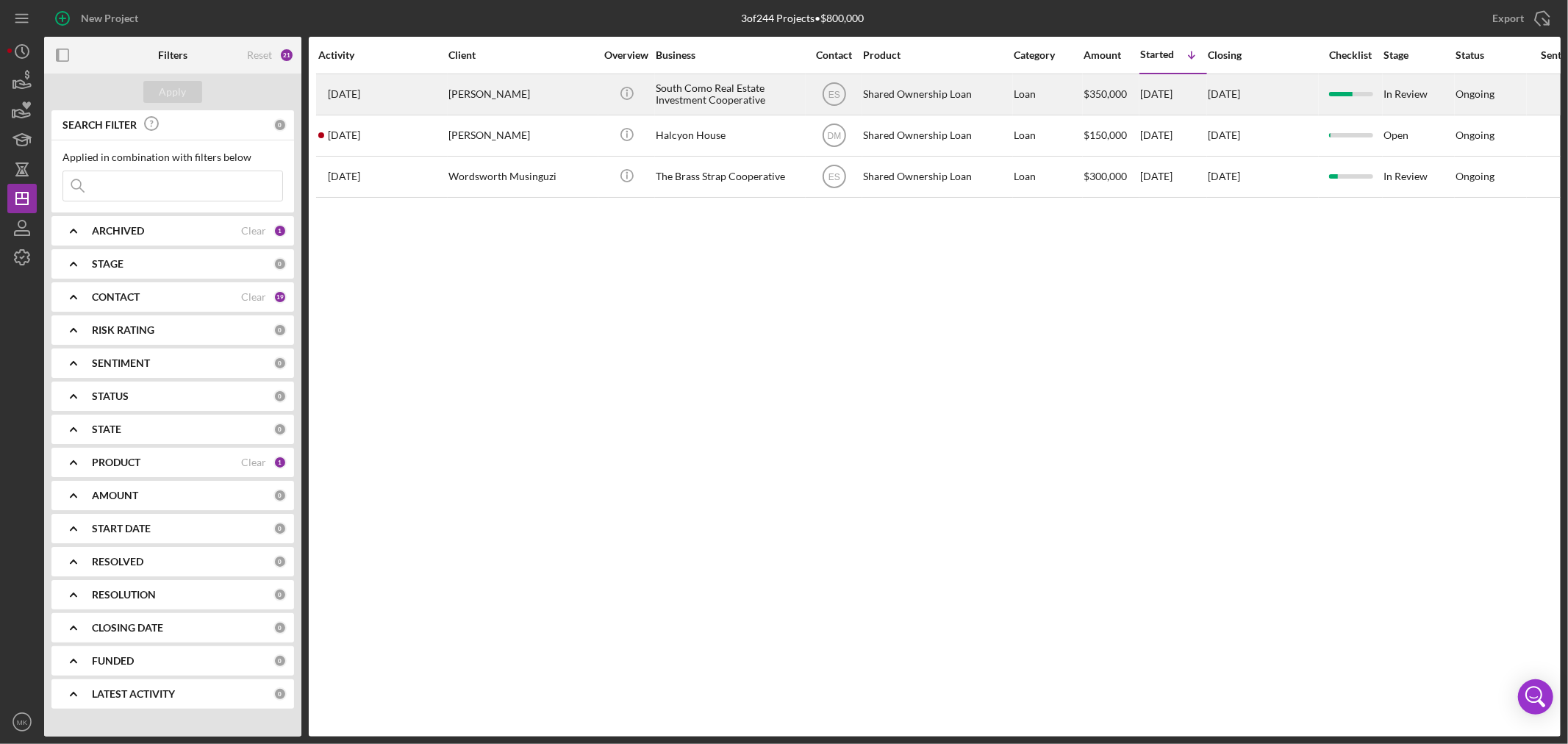
click at [511, 90] on div "[PERSON_NAME]" at bounding box center [522, 94] width 147 height 39
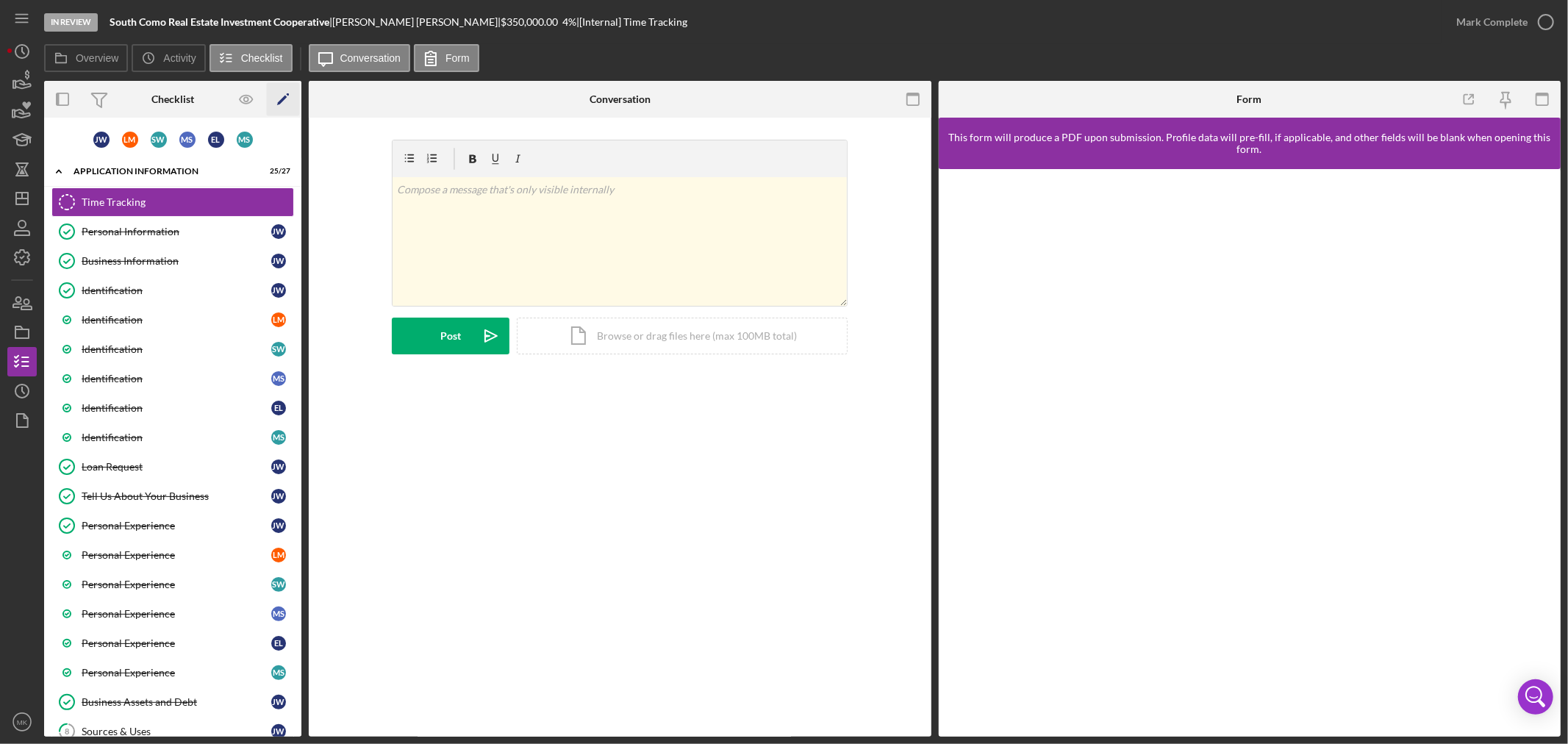
click at [284, 90] on icon "Icon/Edit" at bounding box center [283, 99] width 33 height 33
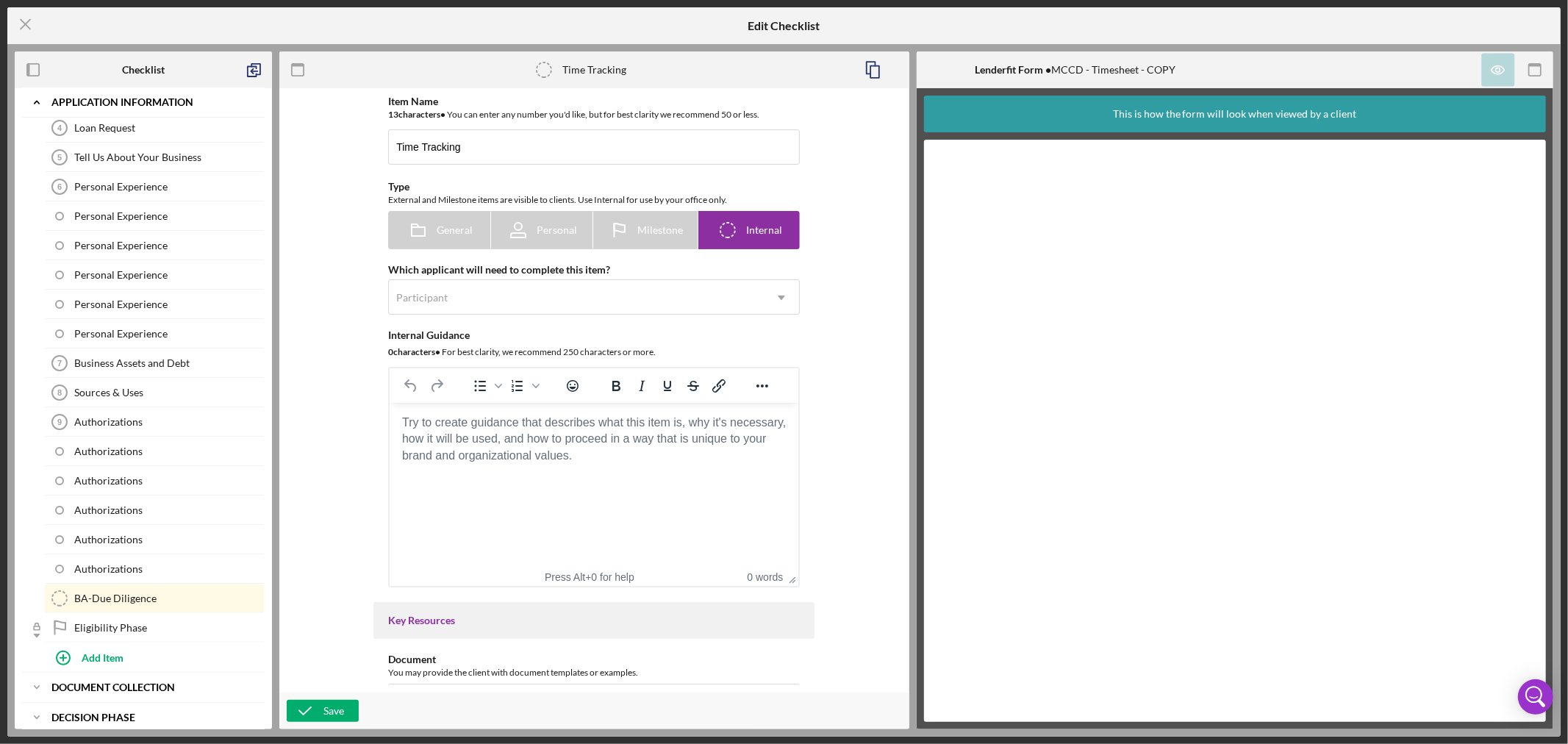
scroll to position [244, 0]
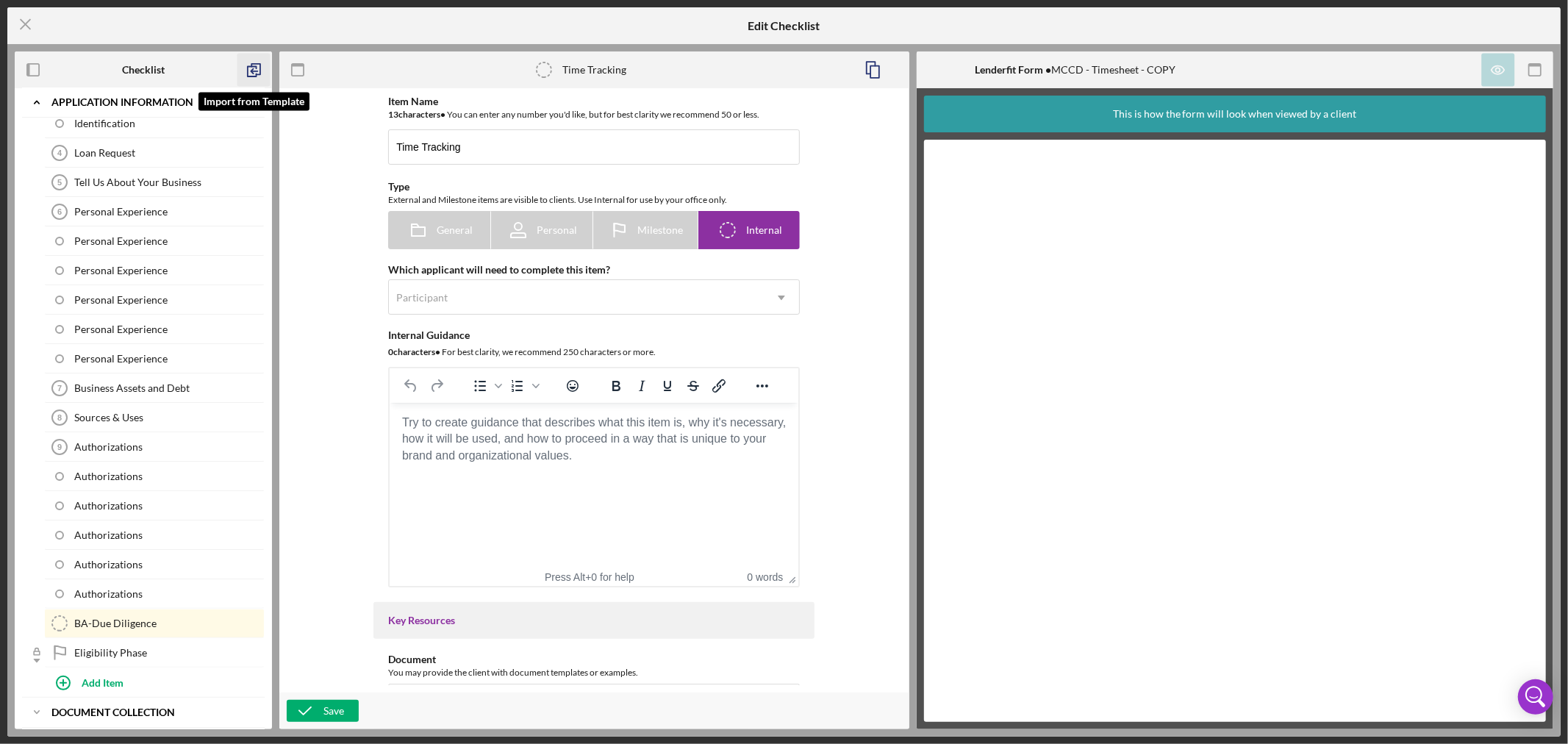
click at [254, 67] on polyline "button" at bounding box center [252, 71] width 9 height 10
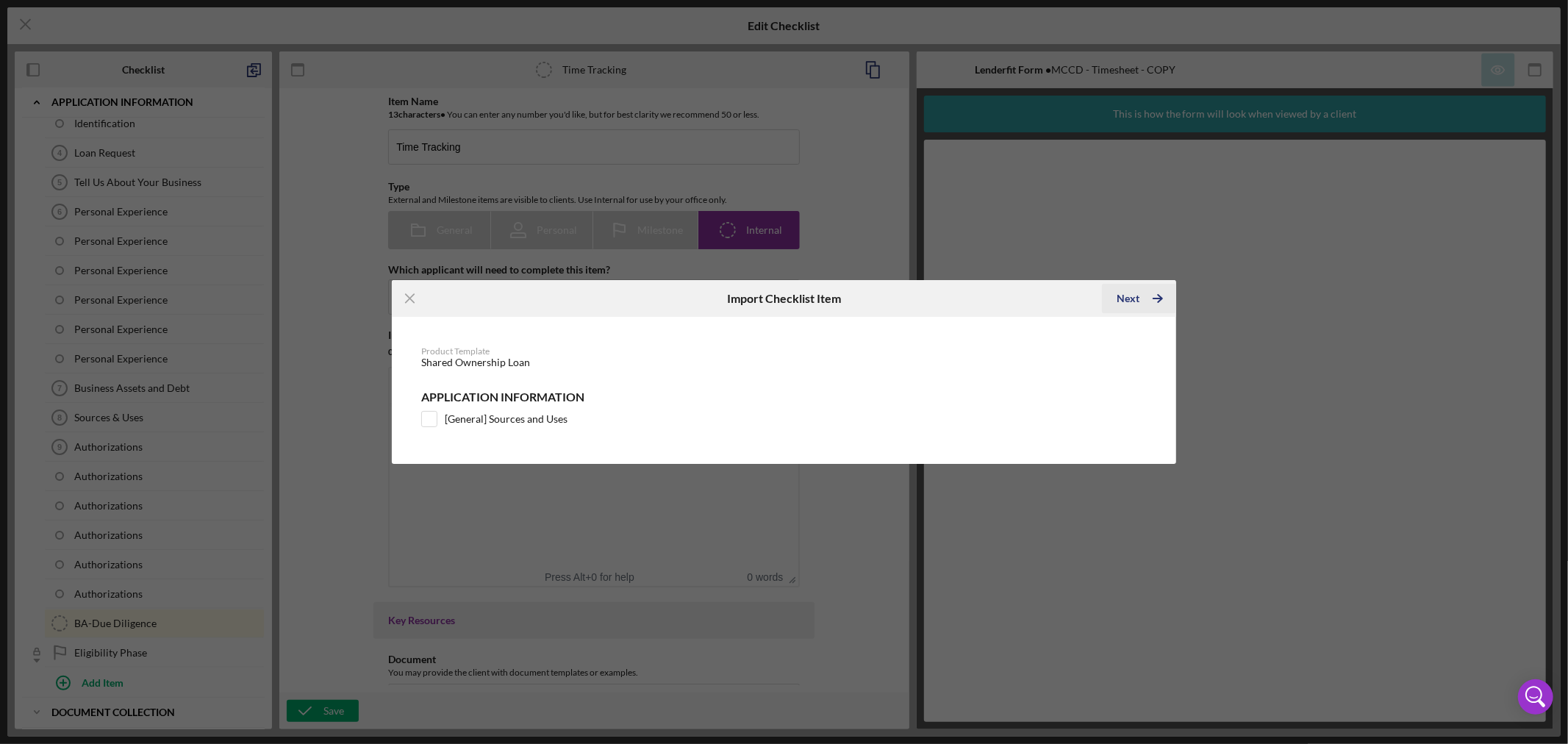
click at [1135, 296] on div "Next" at bounding box center [1128, 298] width 23 height 29
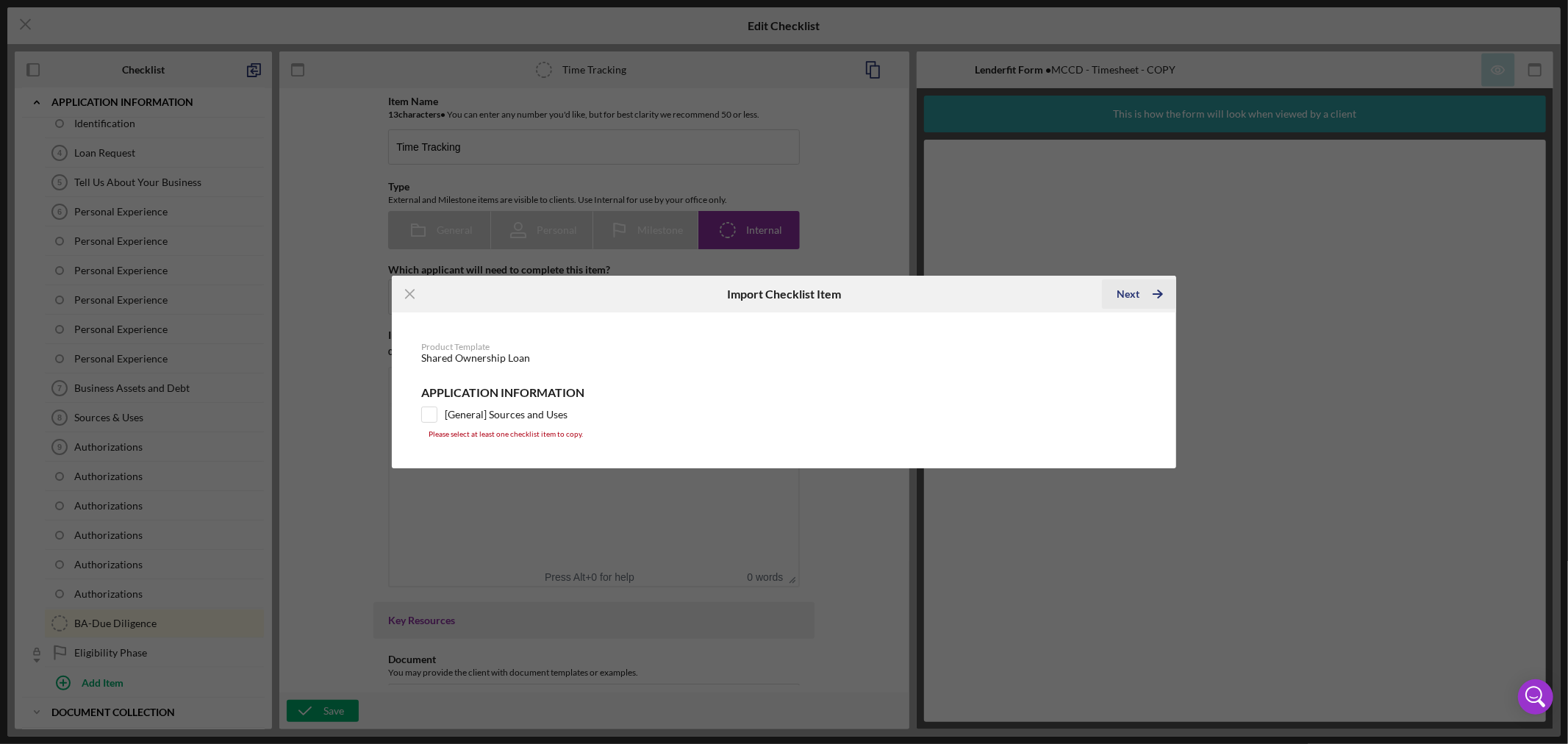
click at [1135, 296] on div "Next" at bounding box center [1128, 293] width 23 height 29
click at [413, 294] on icon "Icon/Menu Close" at bounding box center [410, 294] width 33 height 33
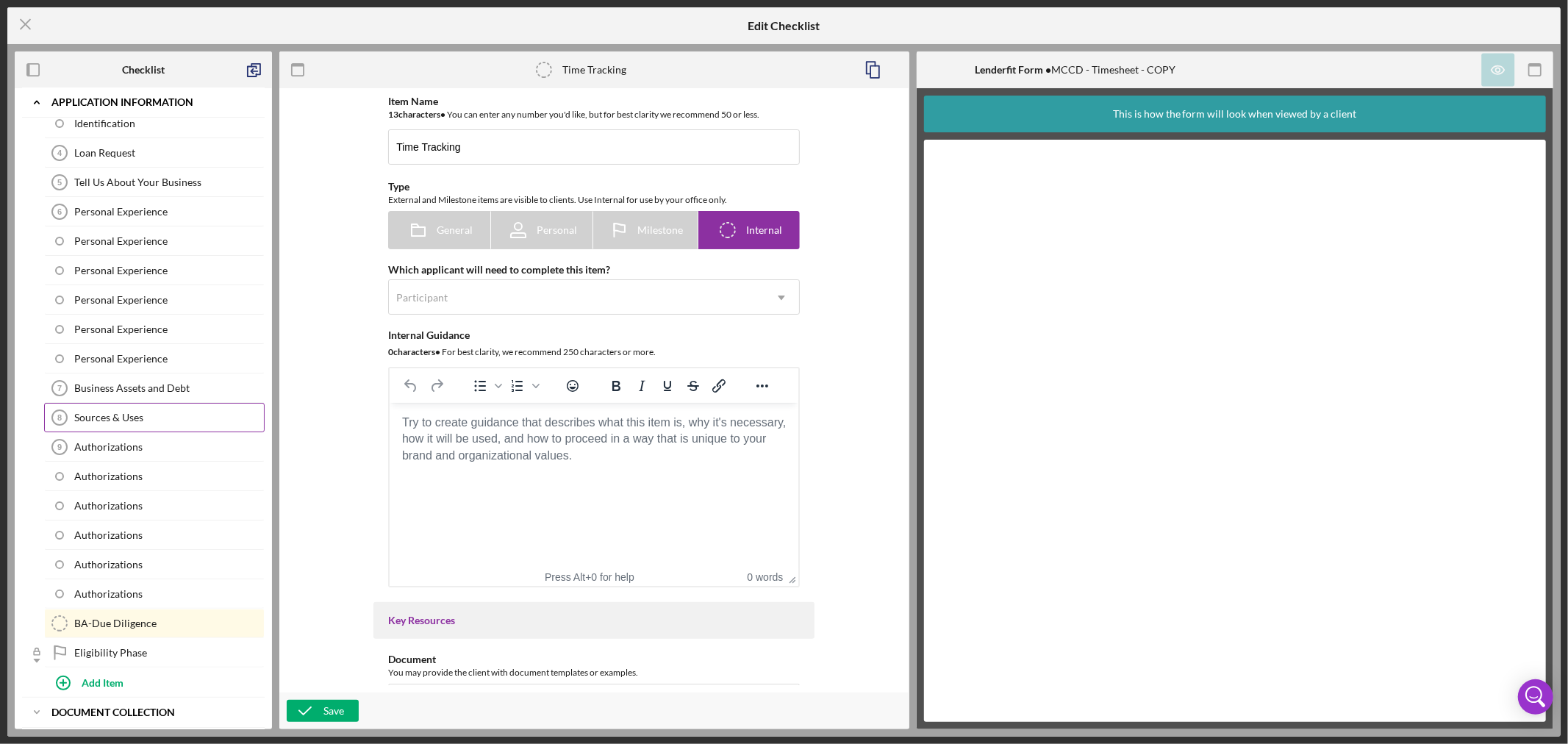
click at [116, 416] on div "Sources & Uses" at bounding box center [169, 417] width 189 height 11
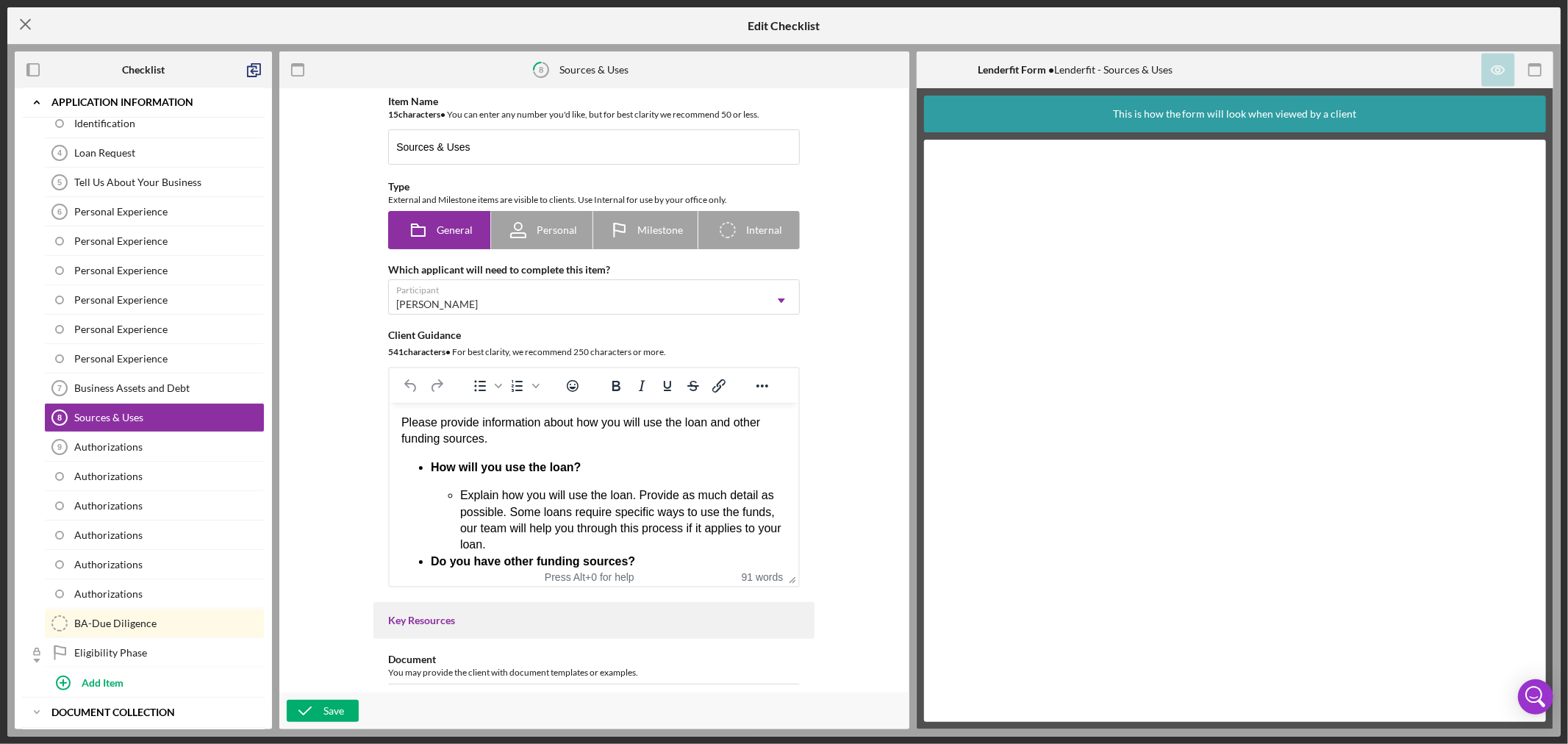
click at [22, 22] on icon "Icon/Menu Close" at bounding box center [26, 25] width 37 height 37
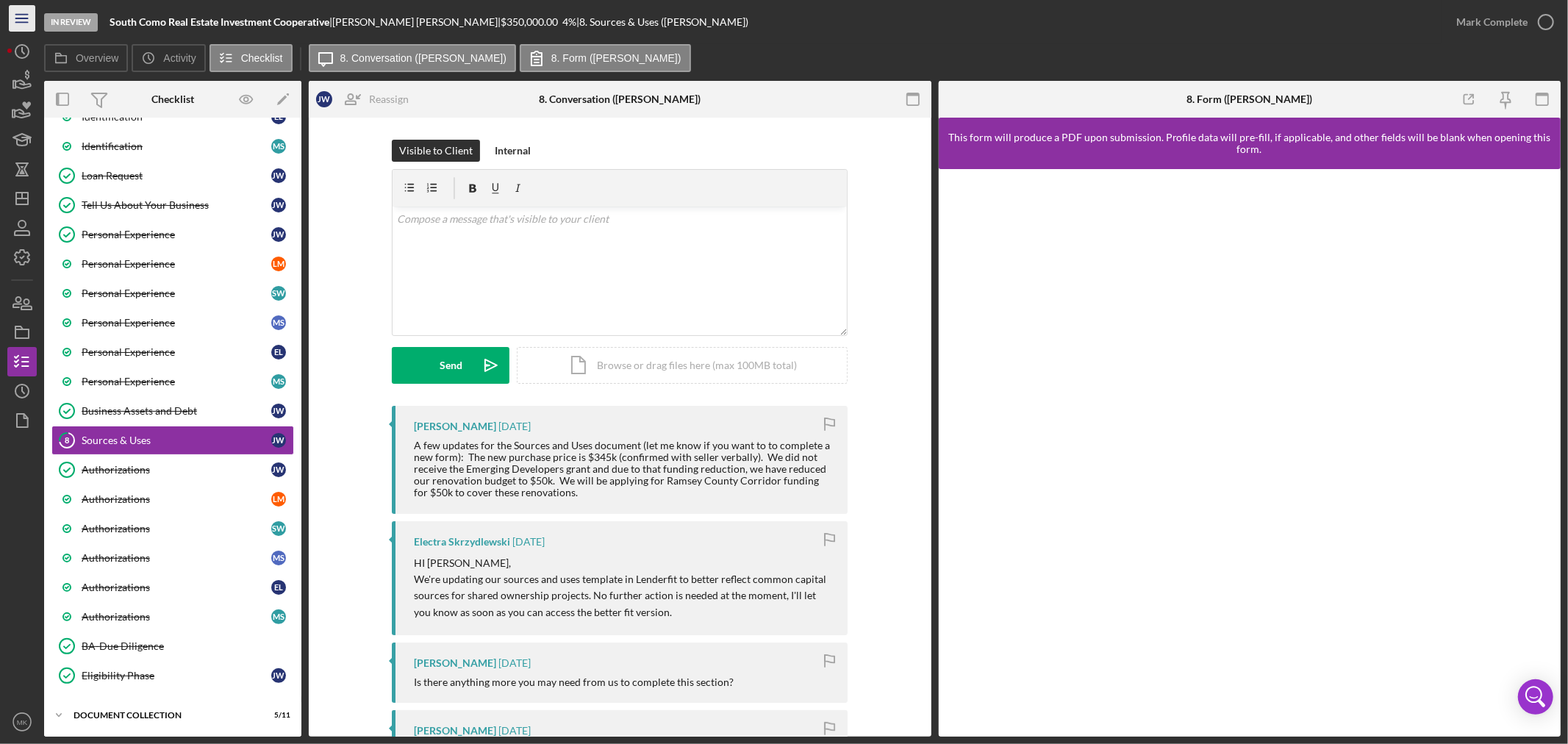
scroll to position [306, 0]
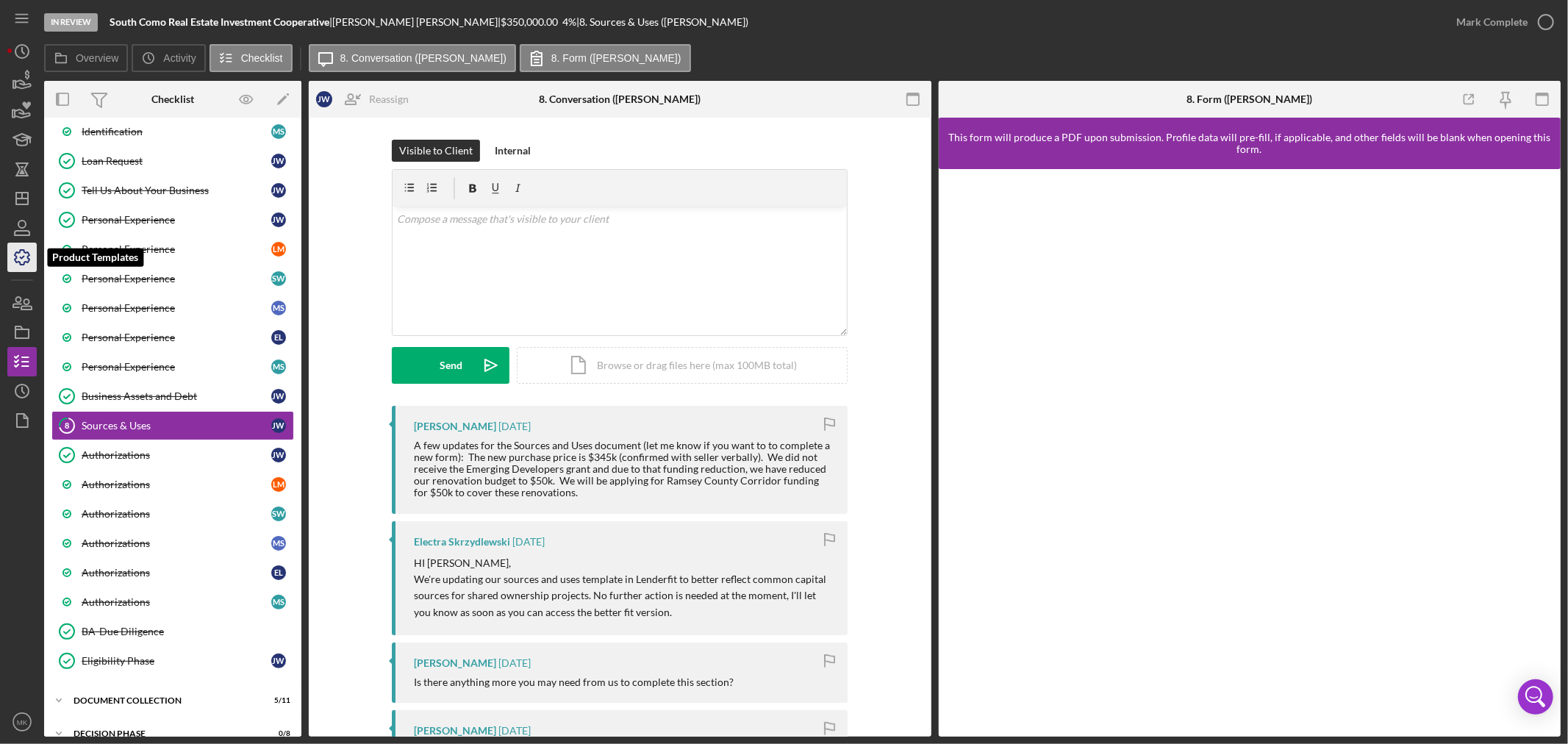
click at [21, 258] on polyline "button" at bounding box center [22, 257] width 4 height 2
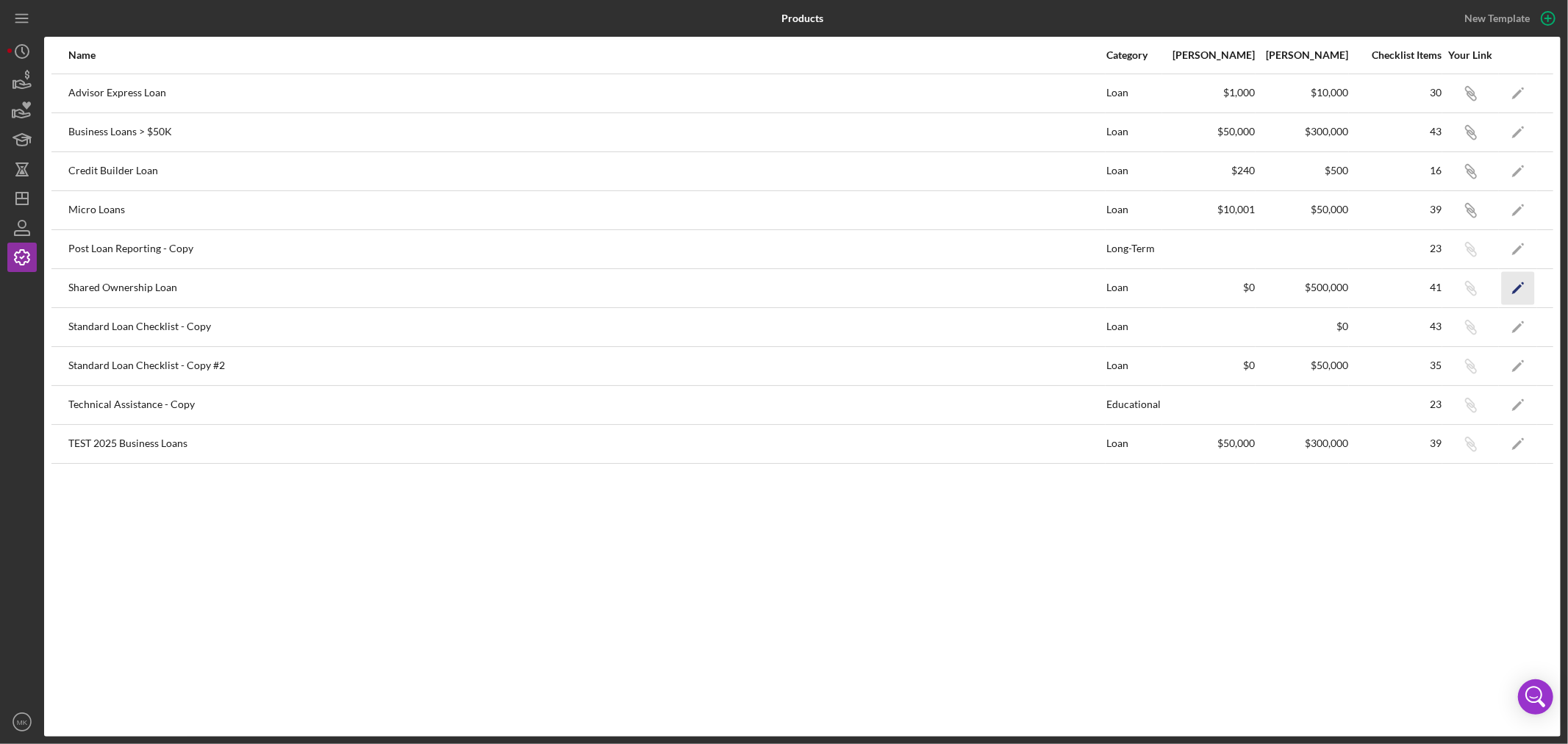
click at [1517, 289] on polygon "button" at bounding box center [1517, 288] width 10 height 10
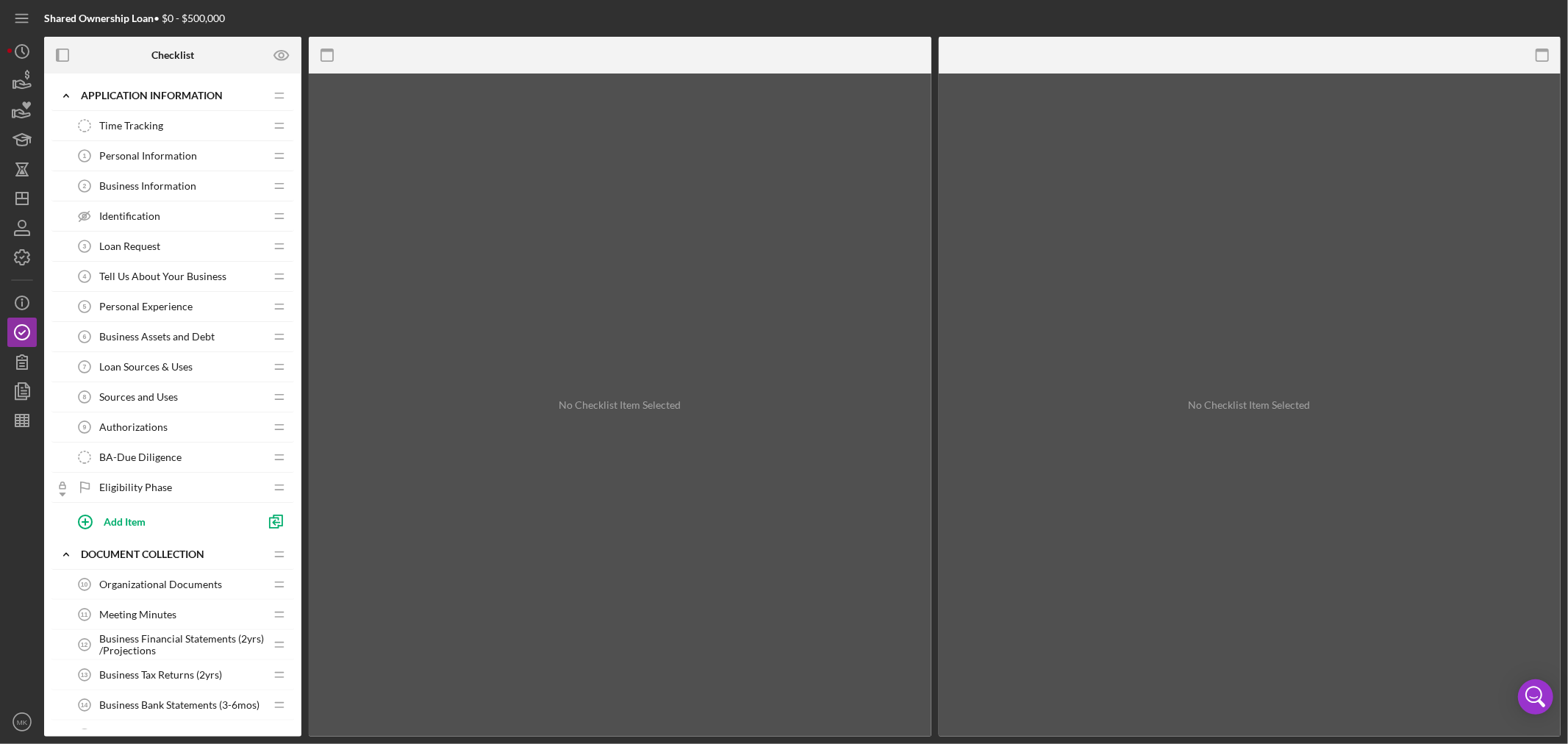
click at [166, 395] on span "Sources and Uses" at bounding box center [138, 396] width 79 height 11
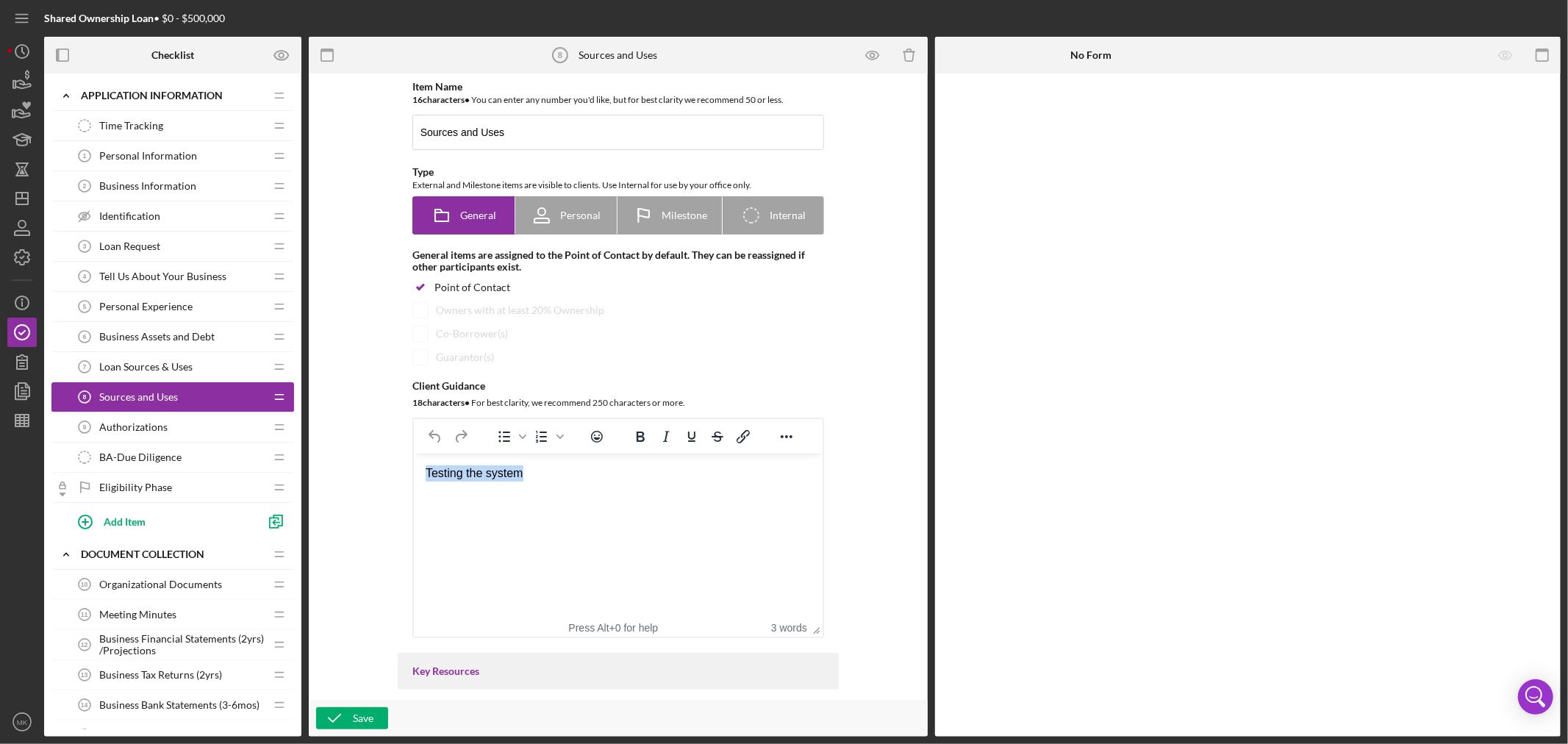
drag, startPoint x: 527, startPoint y: 474, endPoint x: 416, endPoint y: 469, distance: 111.1
click at [416, 469] on html "Testing the system" at bounding box center [617, 474] width 408 height 40
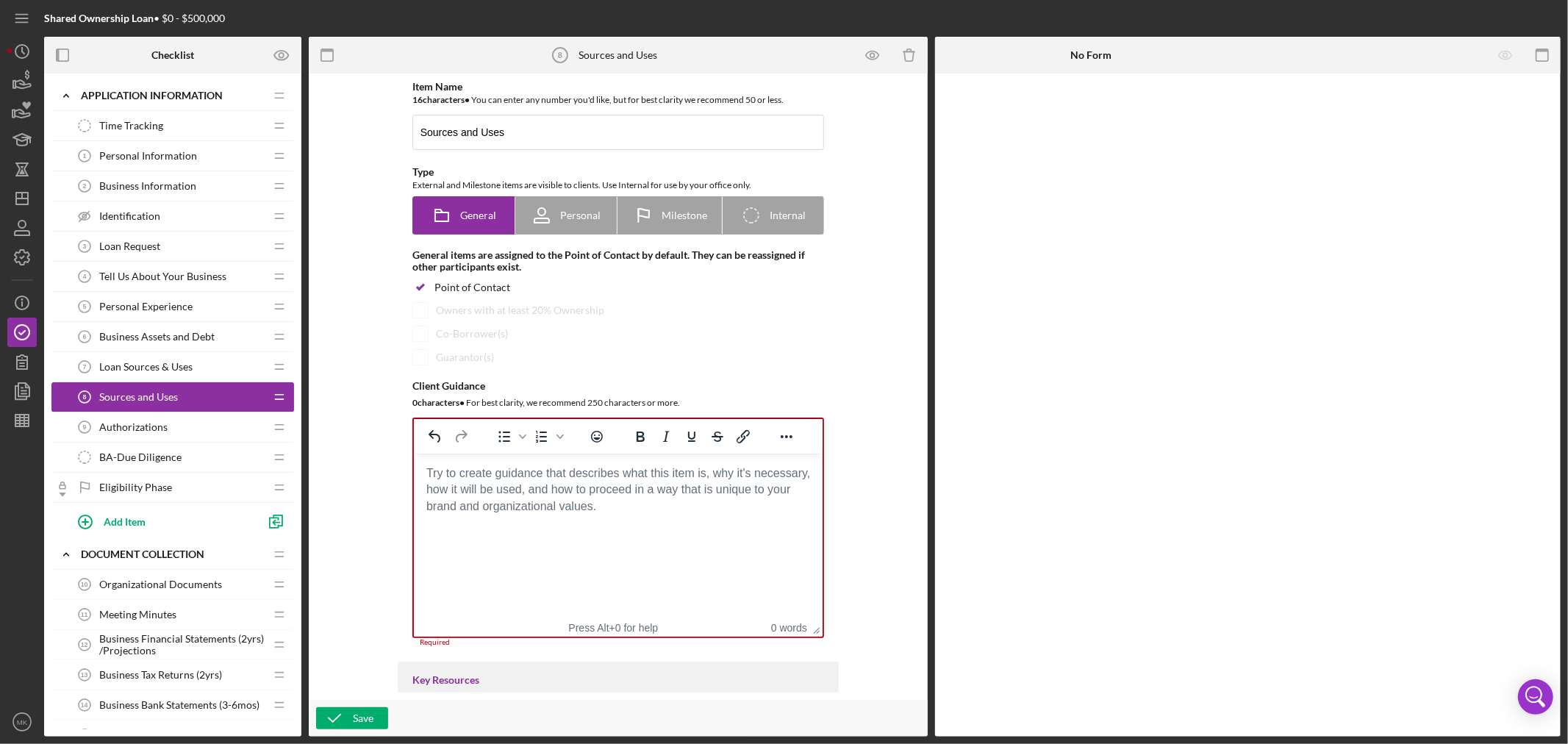
click at [162, 369] on span "Loan Sources & Uses" at bounding box center [146, 366] width 93 height 11
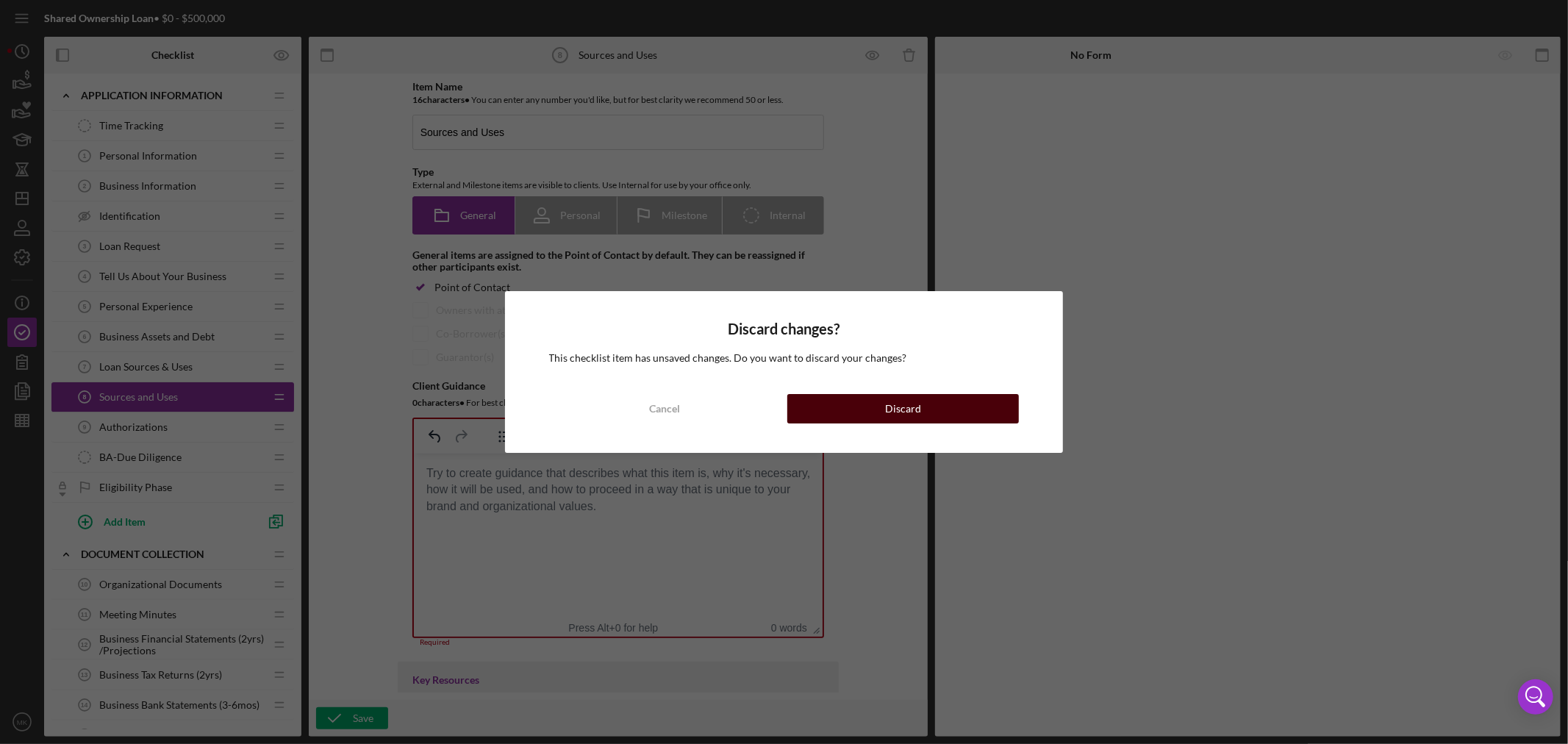
click at [907, 408] on div "Discard" at bounding box center [903, 408] width 36 height 29
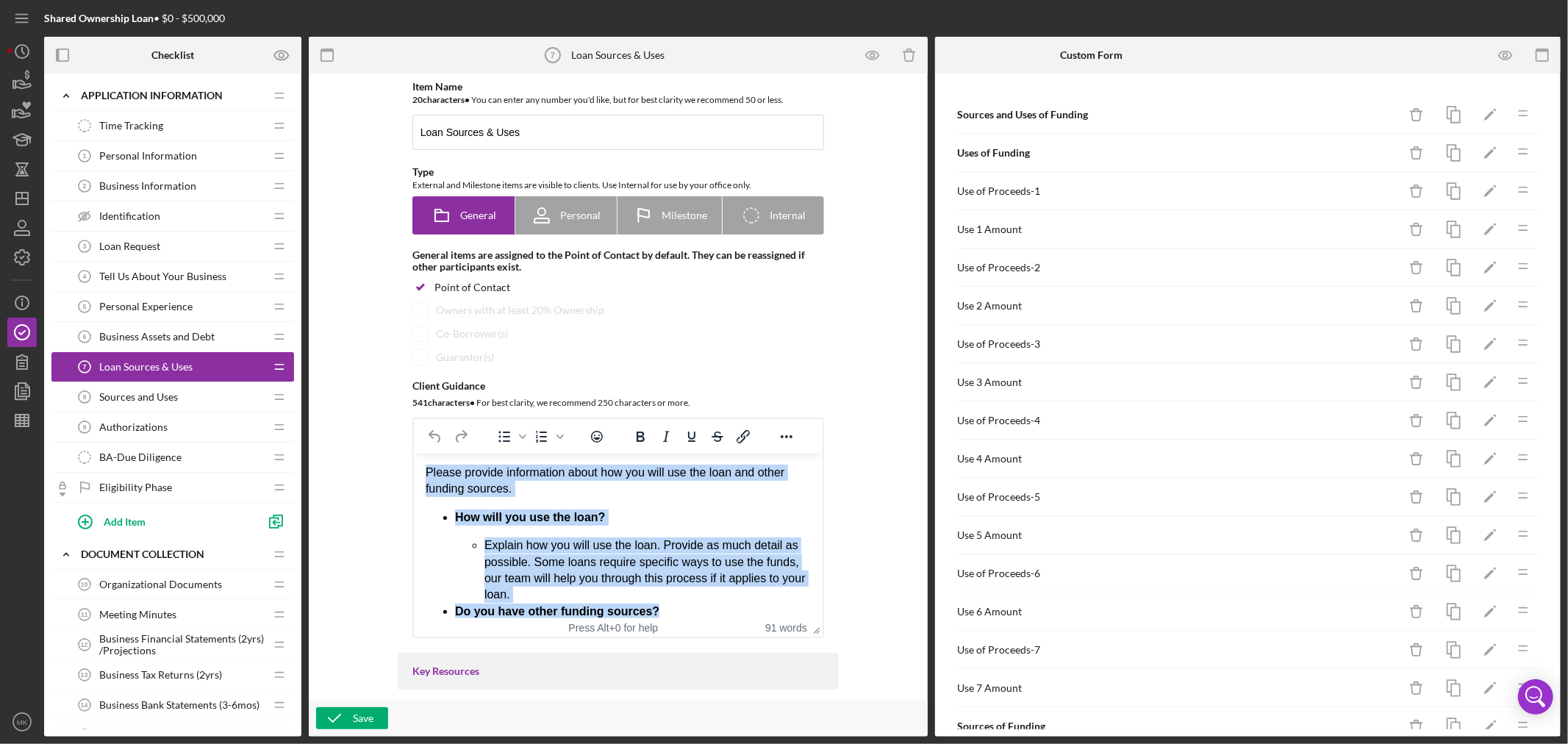
scroll to position [90, 0]
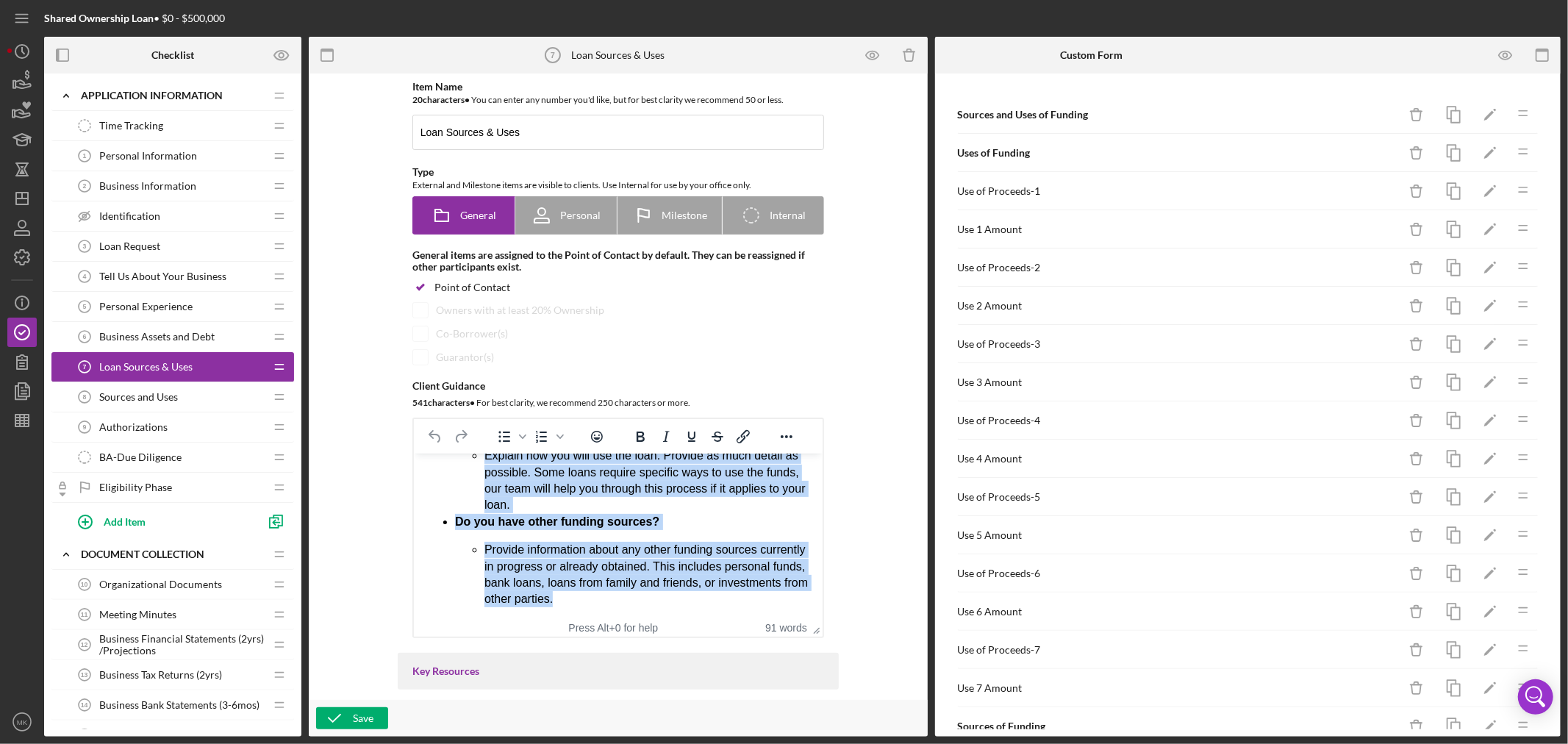
drag, startPoint x: 425, startPoint y: 471, endPoint x: 1179, endPoint y: 1082, distance: 970.5
click at [766, 620] on html "Please provide information about how you will use the loan and other funding so…" at bounding box center [617, 491] width 408 height 257
copy body "Please provide information about how you will use the loan and other funding so…"
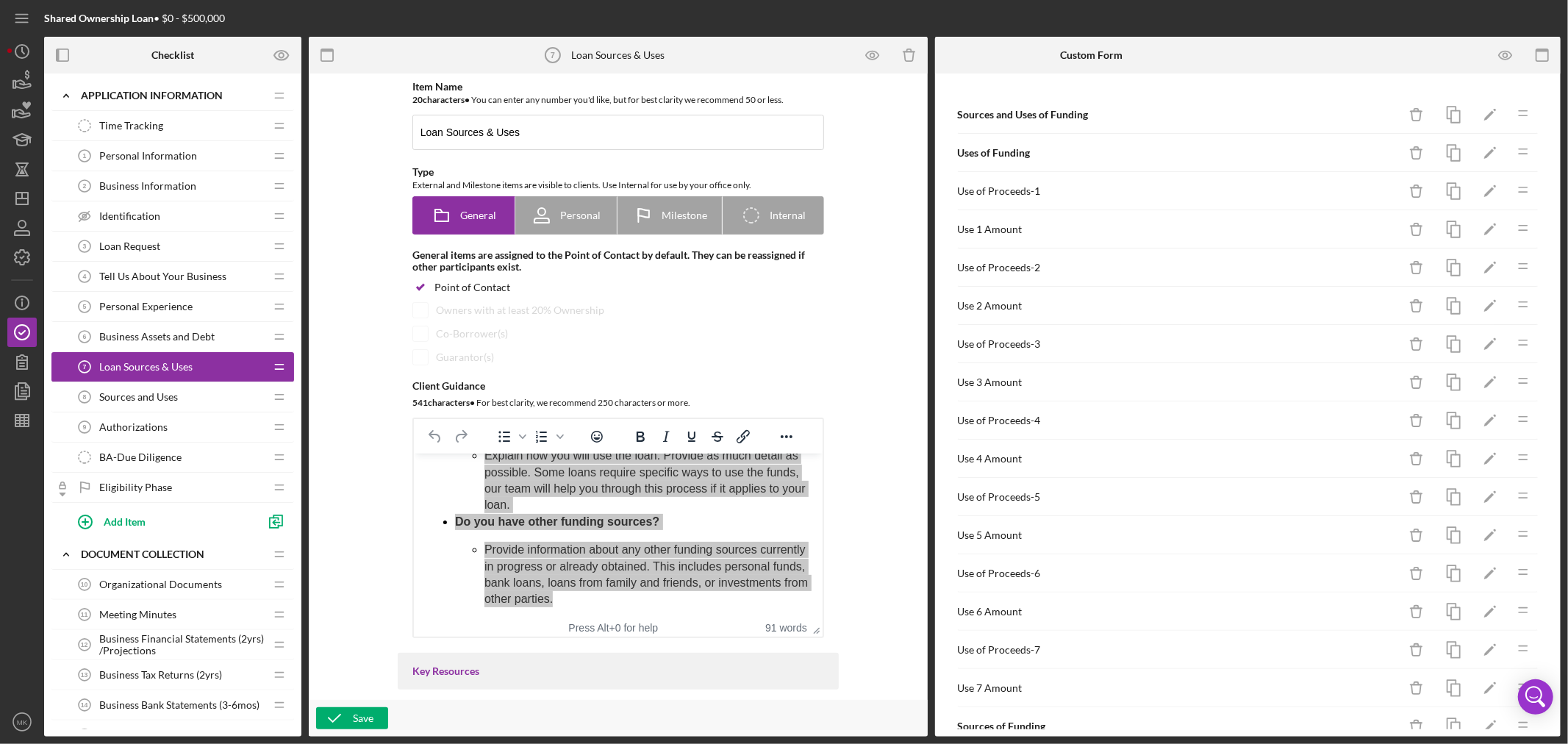
click at [213, 399] on div "Sources and Uses 8 Sources and Uses" at bounding box center [167, 397] width 195 height 29
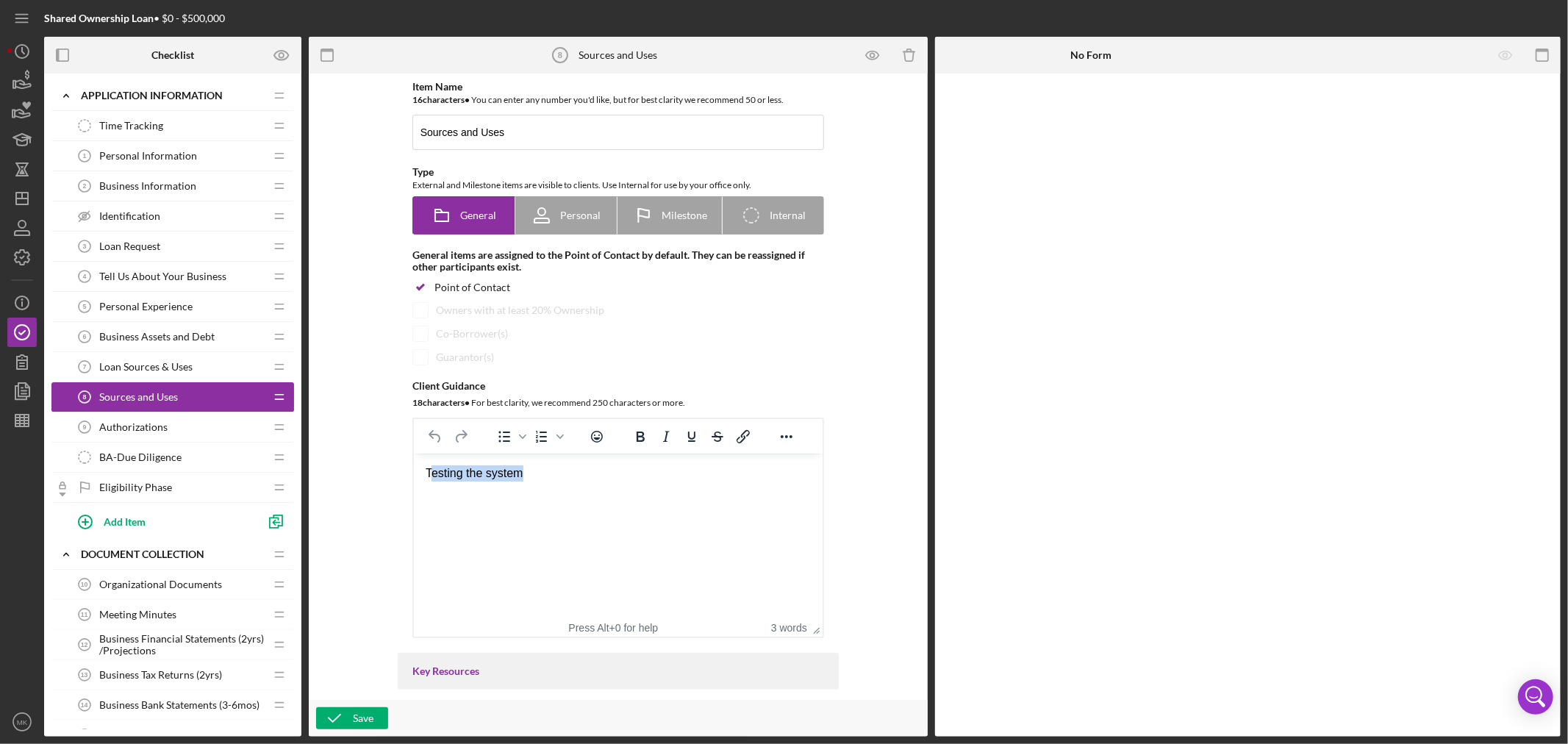
drag, startPoint x: 428, startPoint y: 474, endPoint x: 660, endPoint y: 503, distance: 233.8
click at [660, 493] on html "Testing the system" at bounding box center [617, 474] width 408 height 40
drag, startPoint x: 424, startPoint y: 469, endPoint x: 608, endPoint y: 507, distance: 187.9
click at [608, 493] on html "Testing the system" at bounding box center [617, 474] width 408 height 40
paste body "Rich Text Area. Press ALT-0 for help."
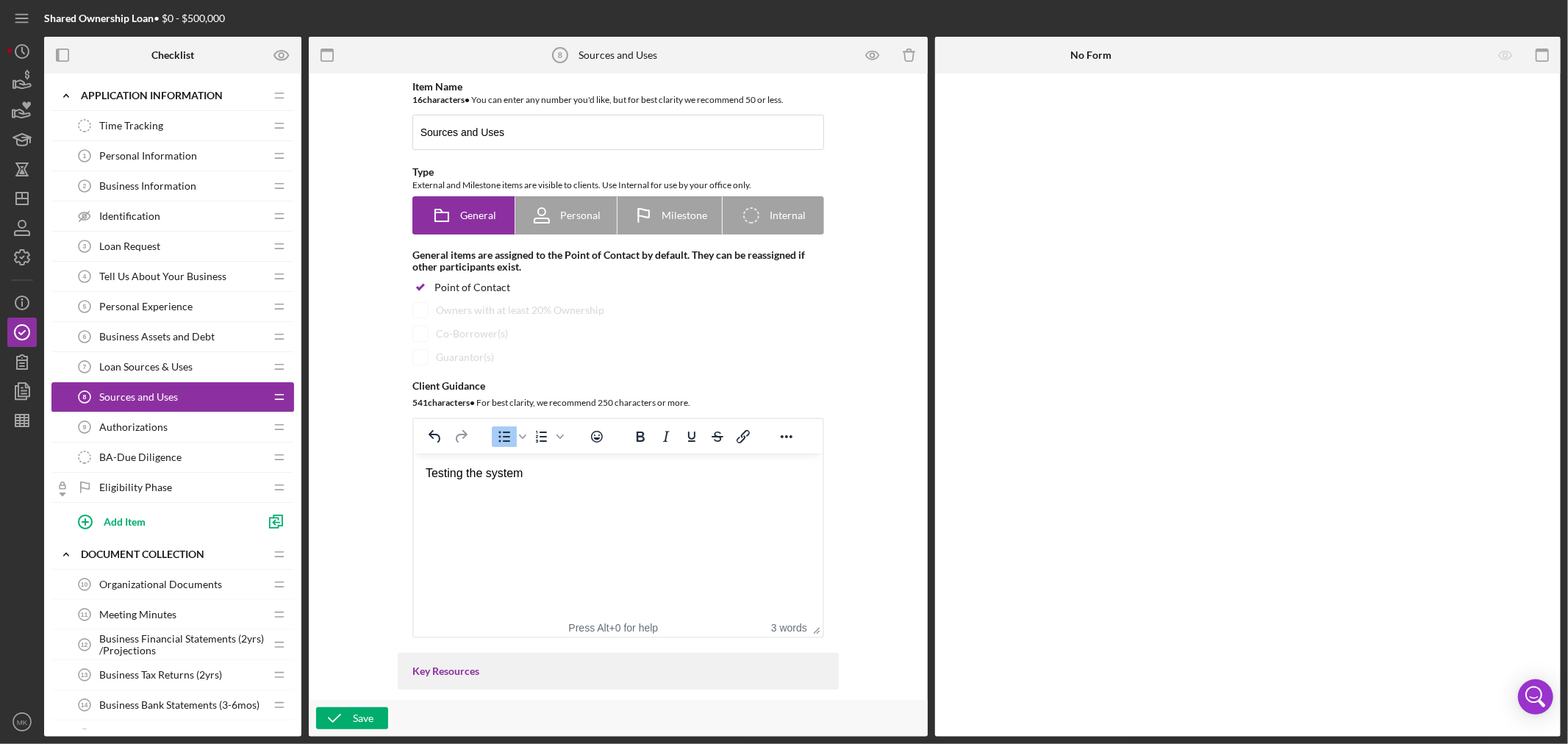
scroll to position [79, 0]
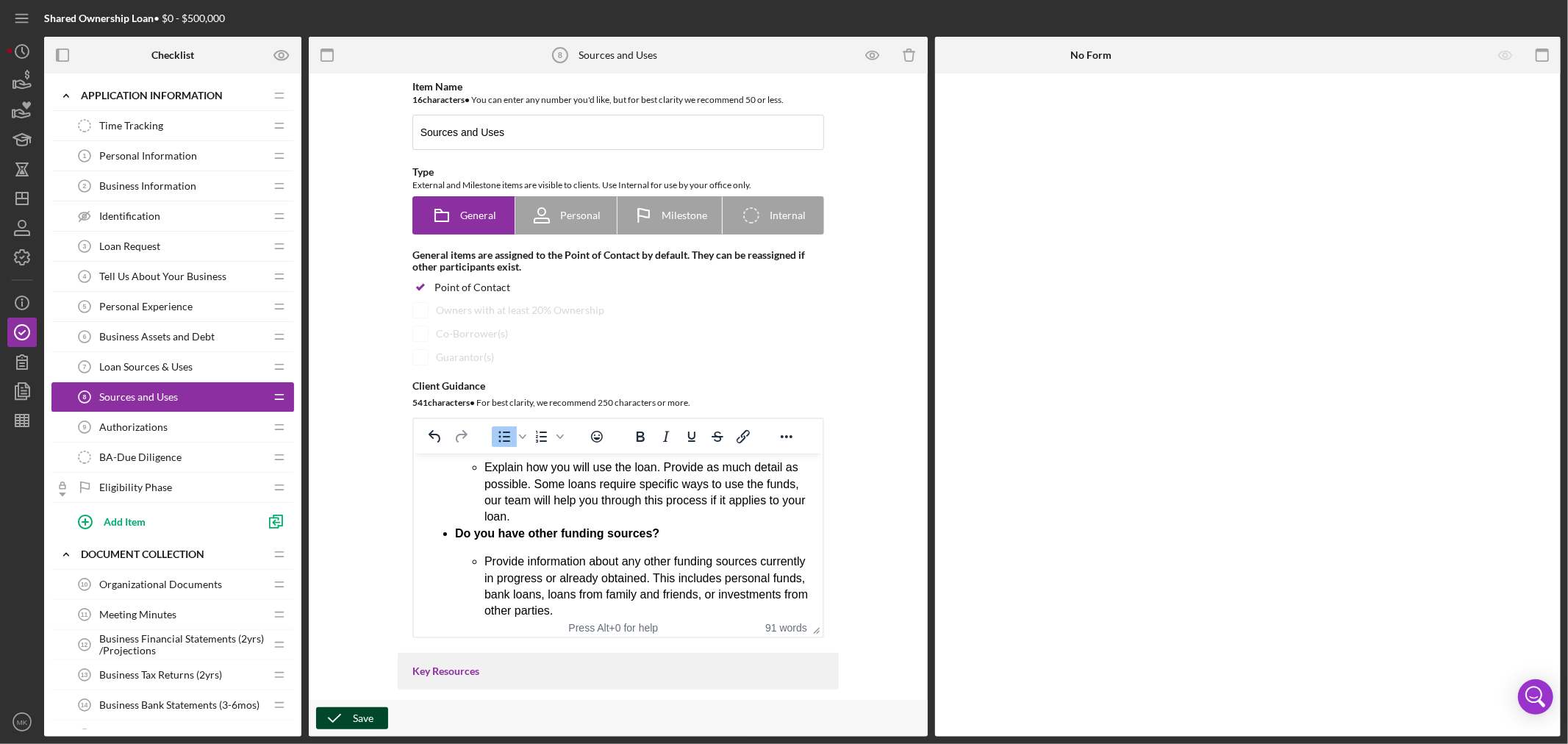
click at [368, 720] on div "Save" at bounding box center [362, 718] width 21 height 22
click at [188, 365] on span "Loan Sources & Uses" at bounding box center [146, 366] width 93 height 11
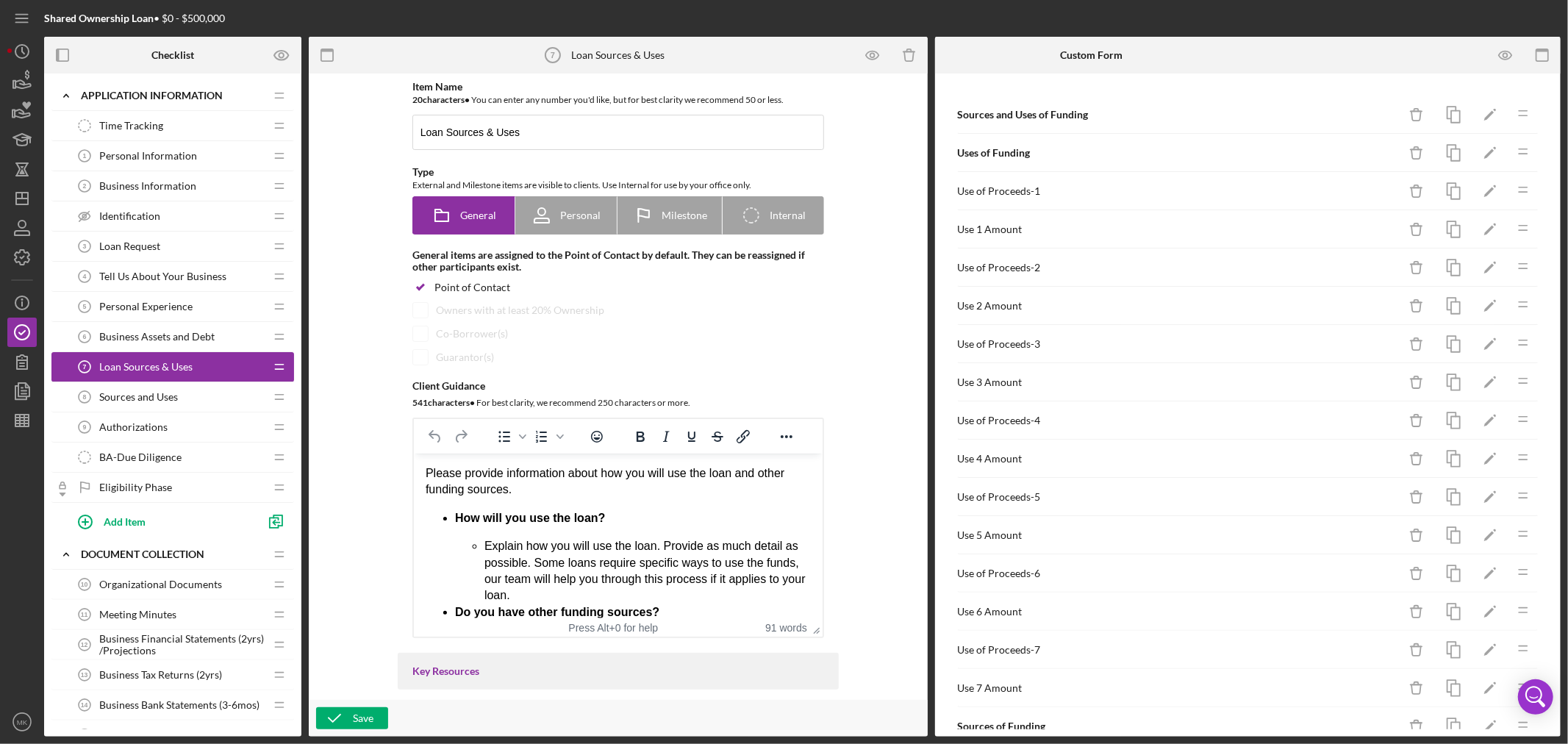
click at [218, 395] on div "Sources and Uses 8 Sources and Uses" at bounding box center [167, 397] width 195 height 29
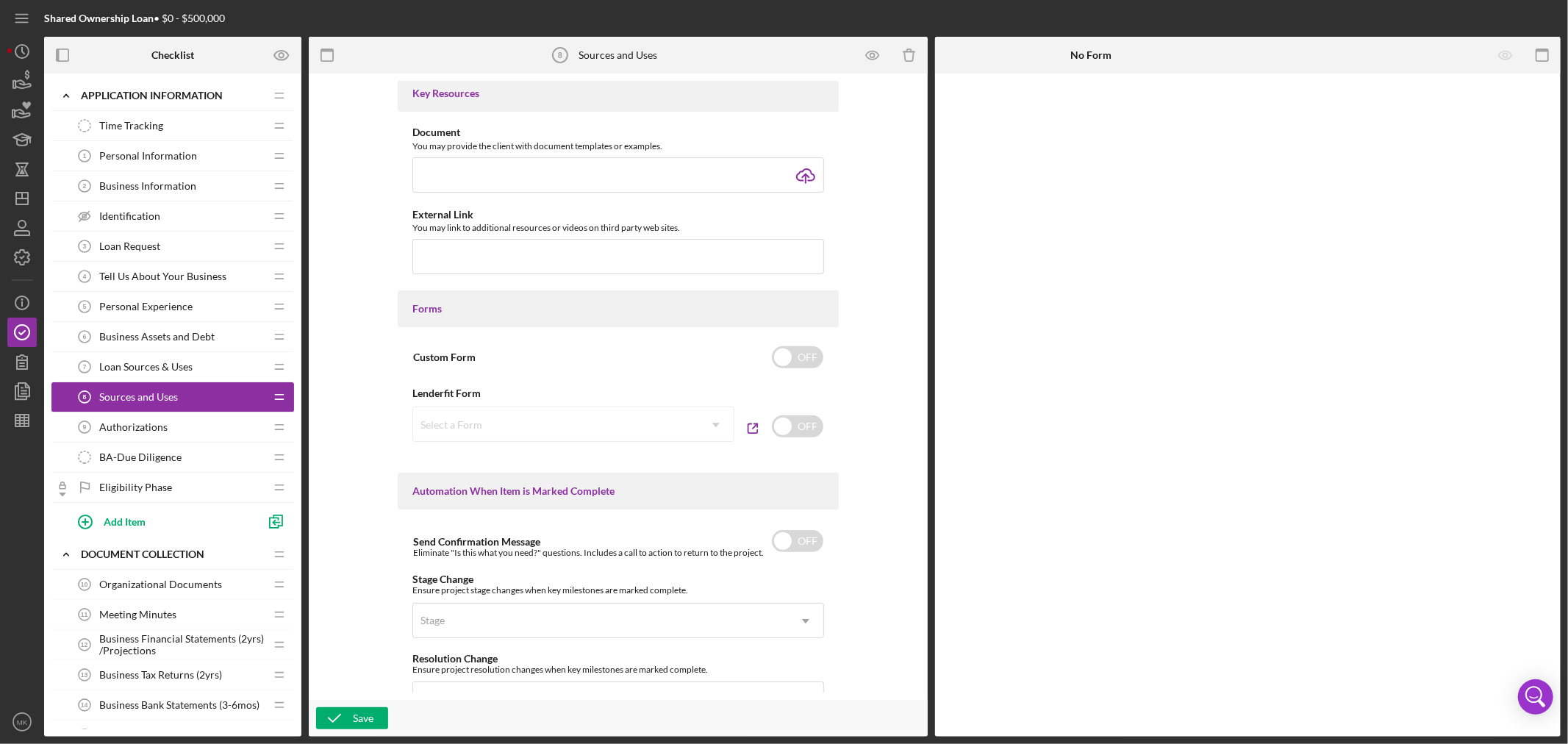
scroll to position [571, 0]
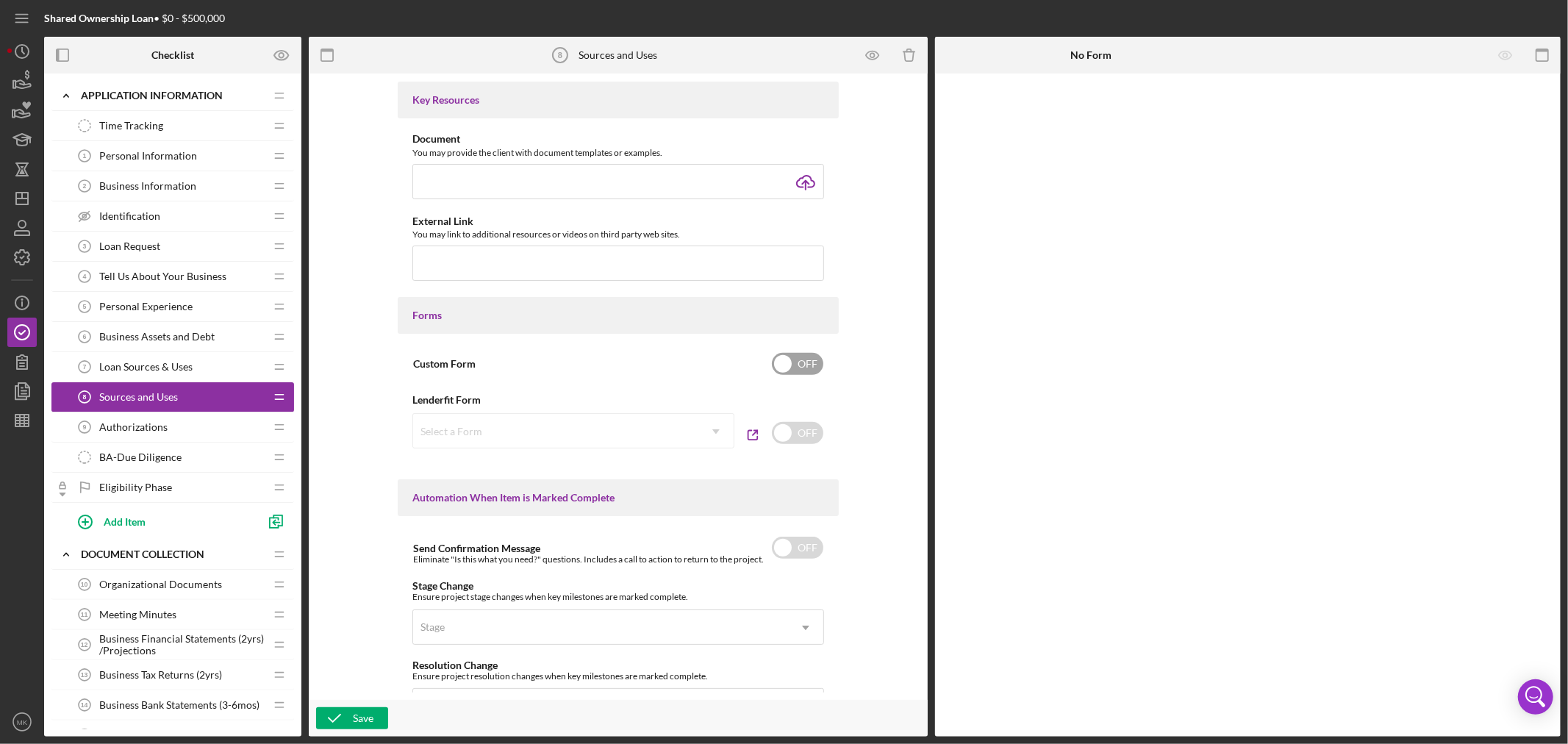
click at [783, 365] on input "checkbox" at bounding box center [797, 363] width 51 height 22
checkbox input "true"
click at [186, 365] on span "Loan Sources & Uses" at bounding box center [146, 366] width 93 height 11
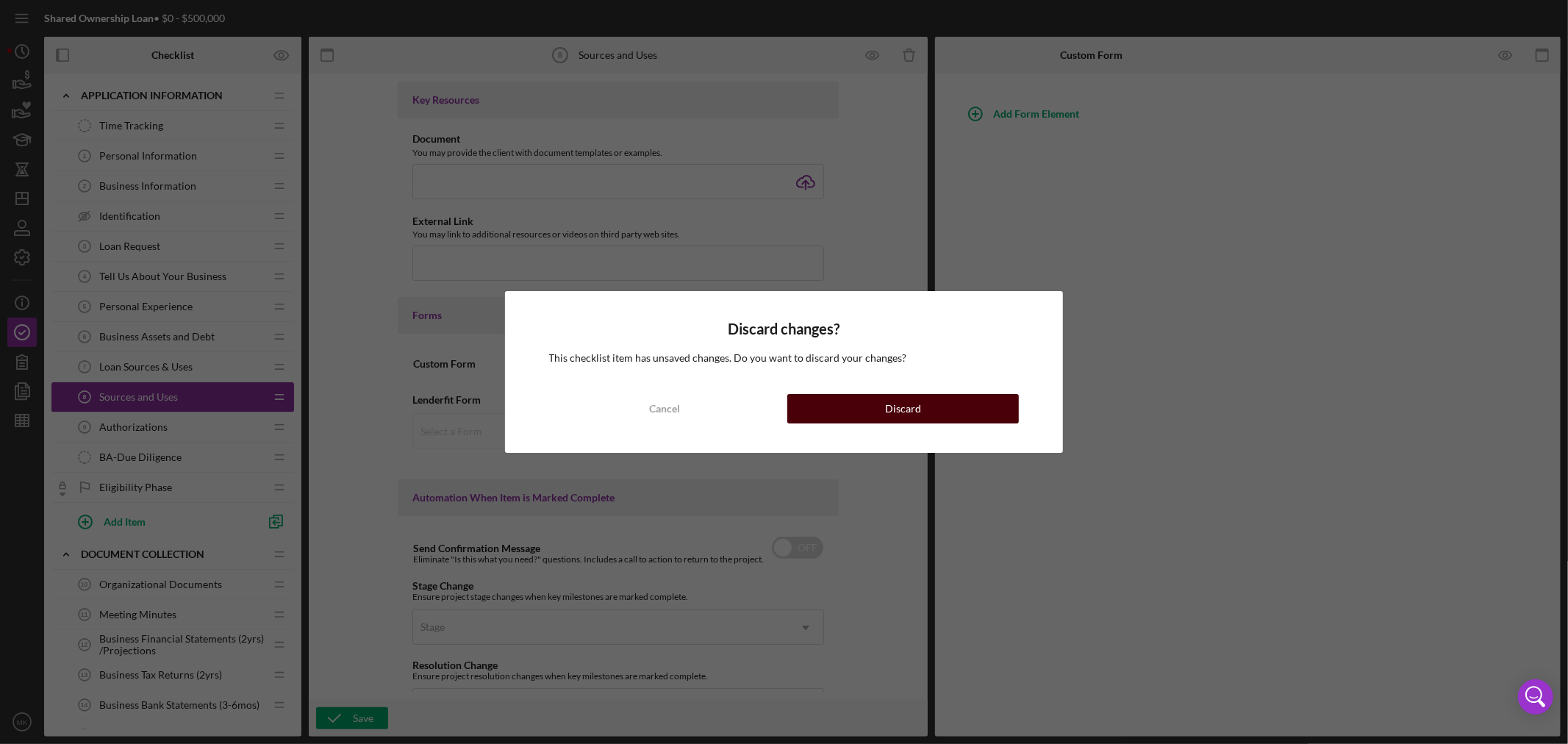
click at [916, 405] on div "Discard" at bounding box center [903, 408] width 36 height 29
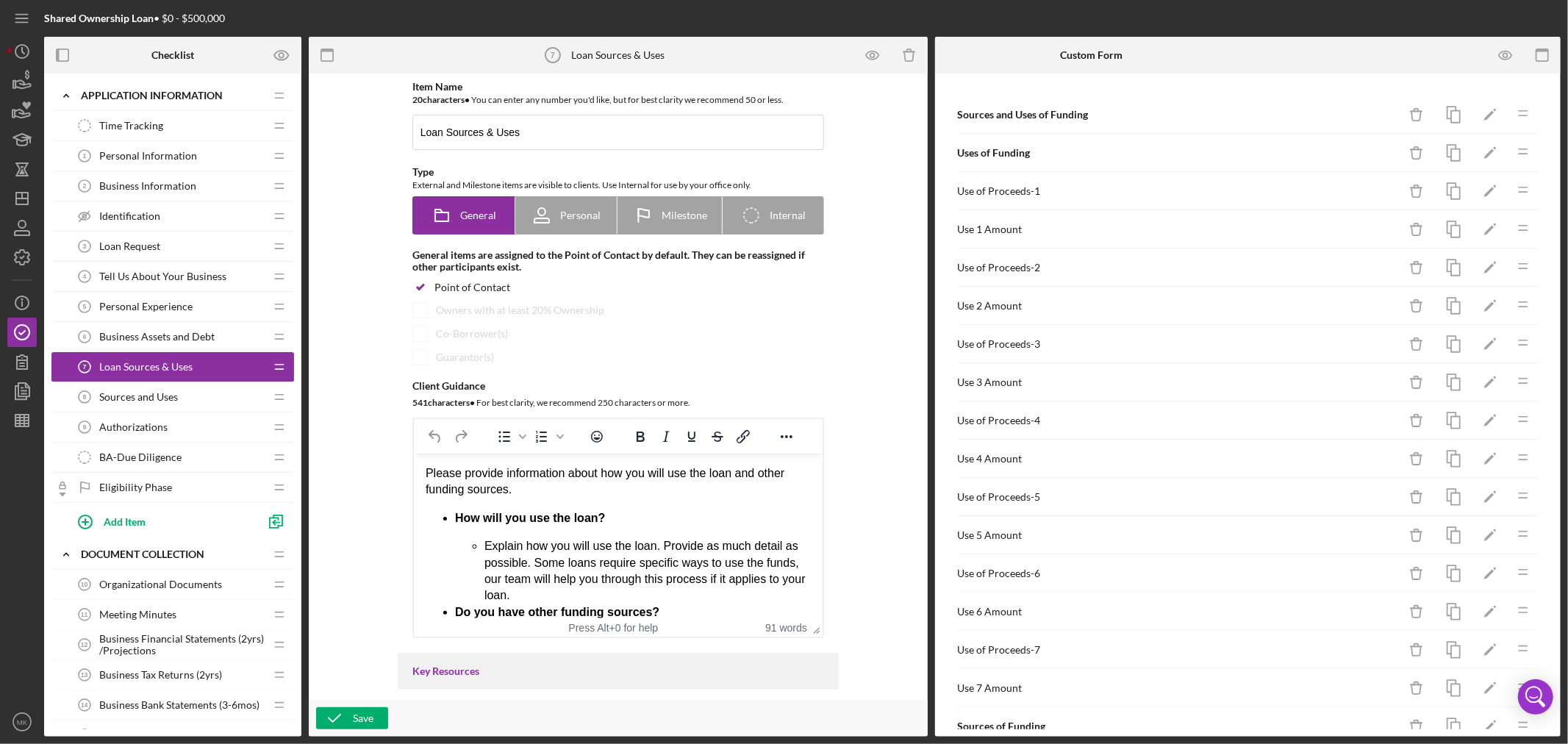
click at [231, 398] on div "Sources and Uses 8 Sources and Uses" at bounding box center [167, 397] width 195 height 29
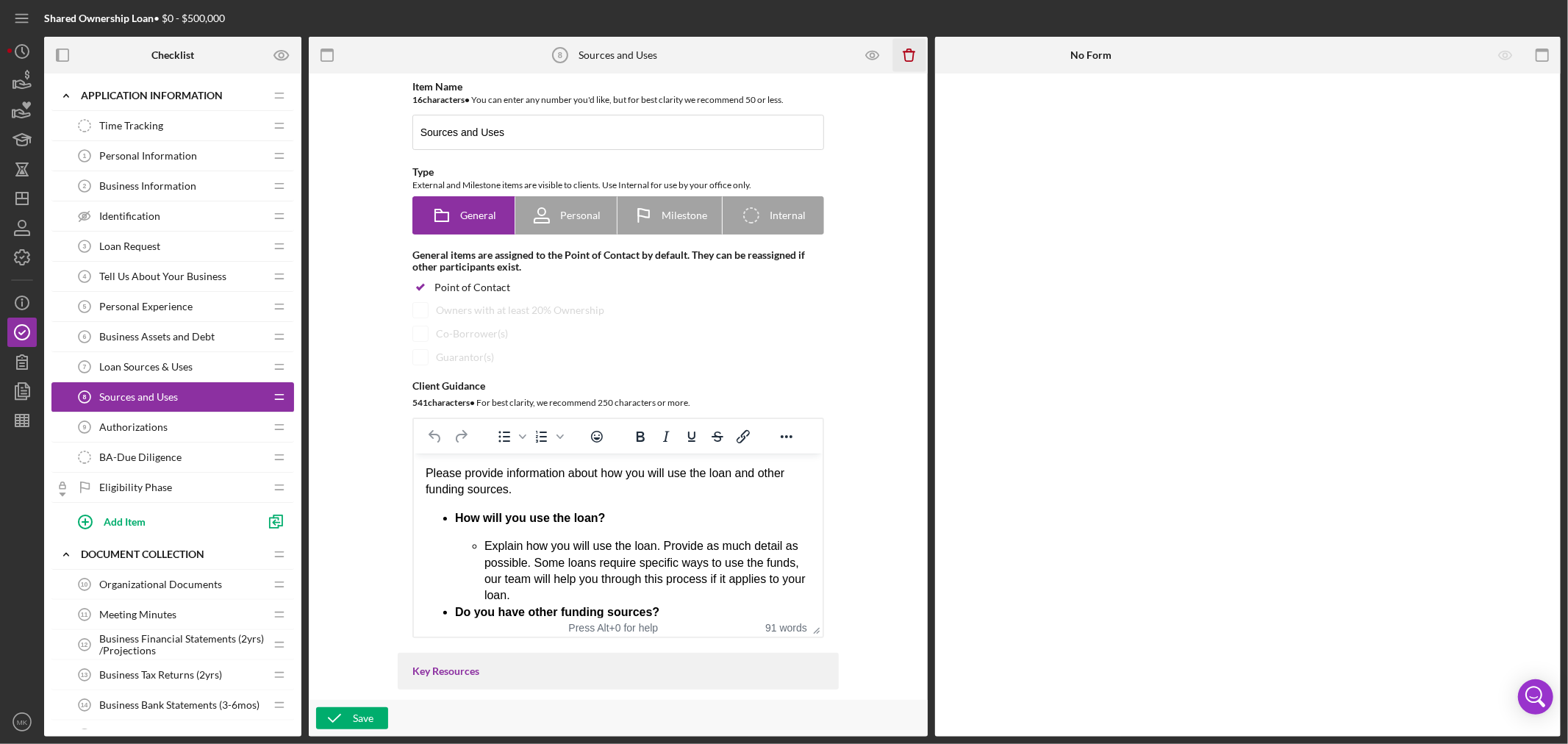
click at [910, 51] on line "button" at bounding box center [908, 51] width 11 height 0
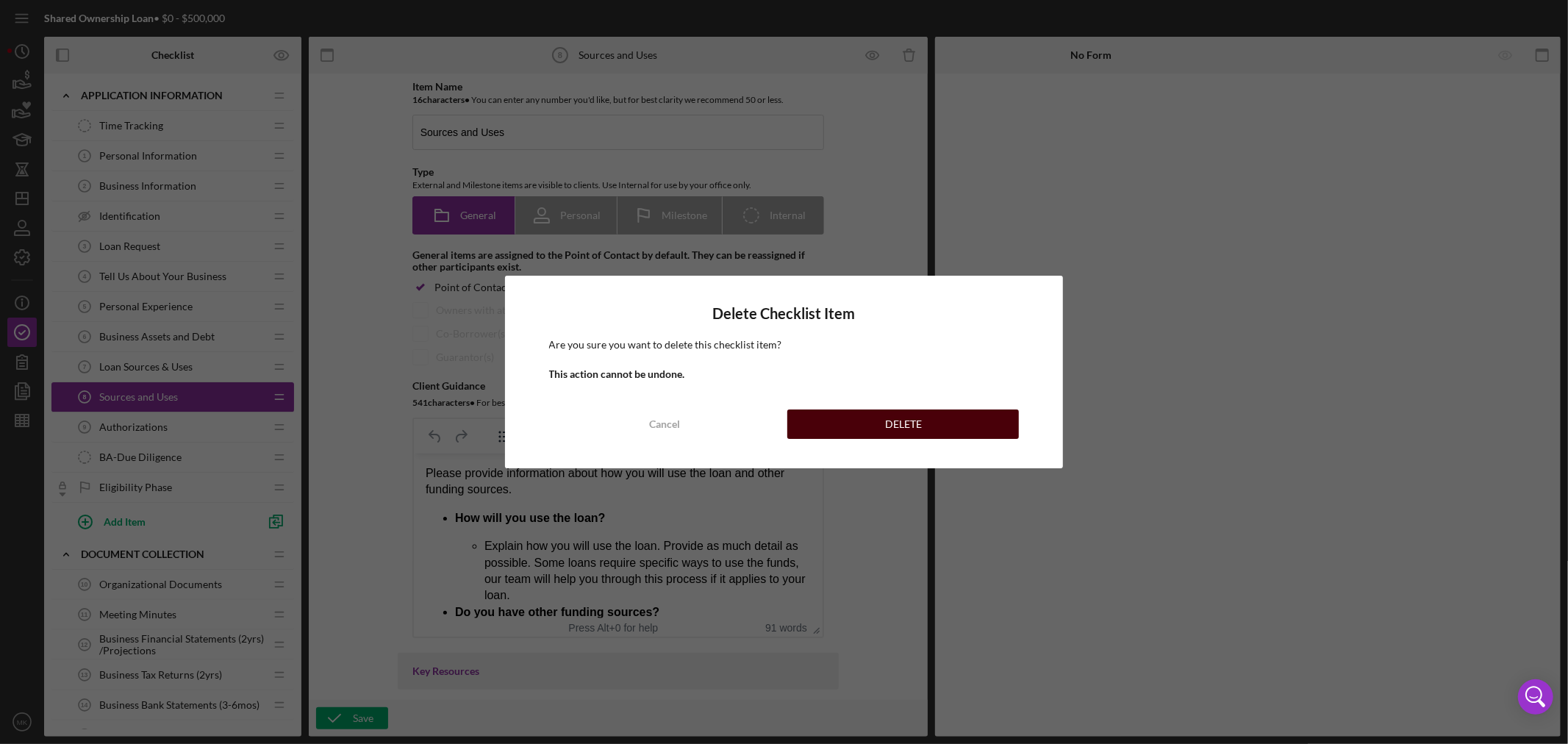
click at [930, 423] on button "DELETE" at bounding box center [903, 424] width 231 height 29
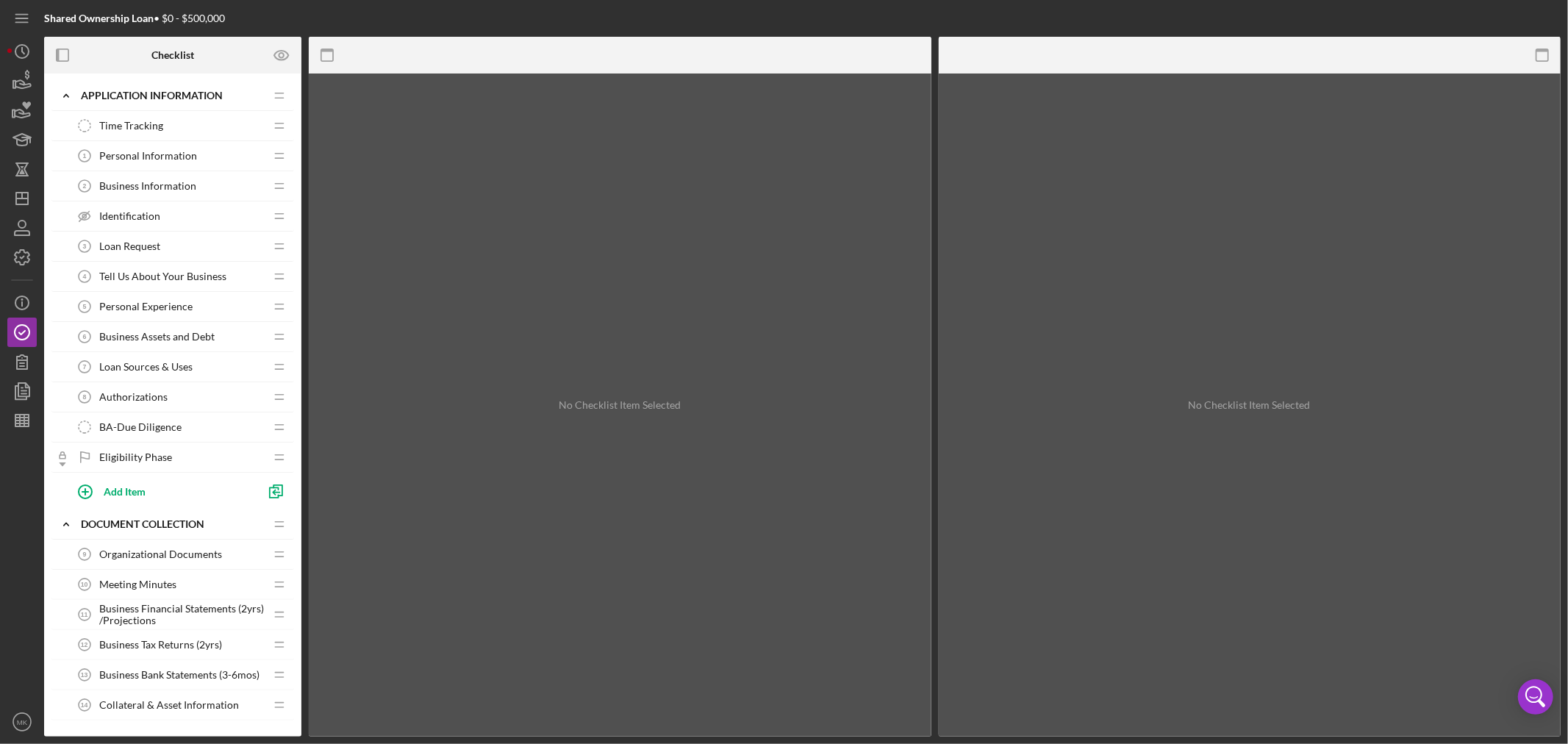
click at [164, 363] on span "Loan Sources & Uses" at bounding box center [146, 366] width 93 height 11
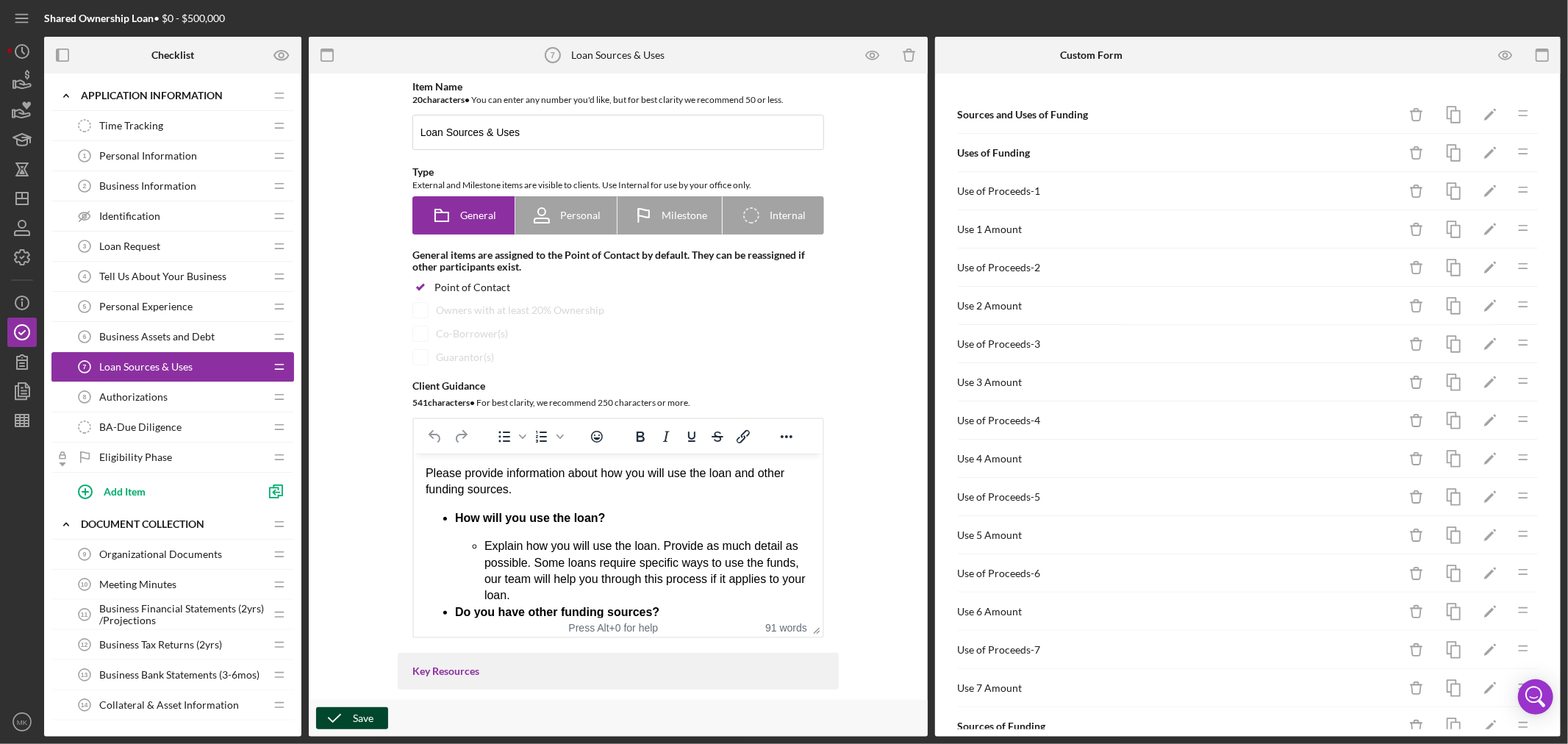
click at [353, 713] on div "Save" at bounding box center [362, 718] width 21 height 22
click at [24, 257] on polyline "button" at bounding box center [22, 257] width 4 height 2
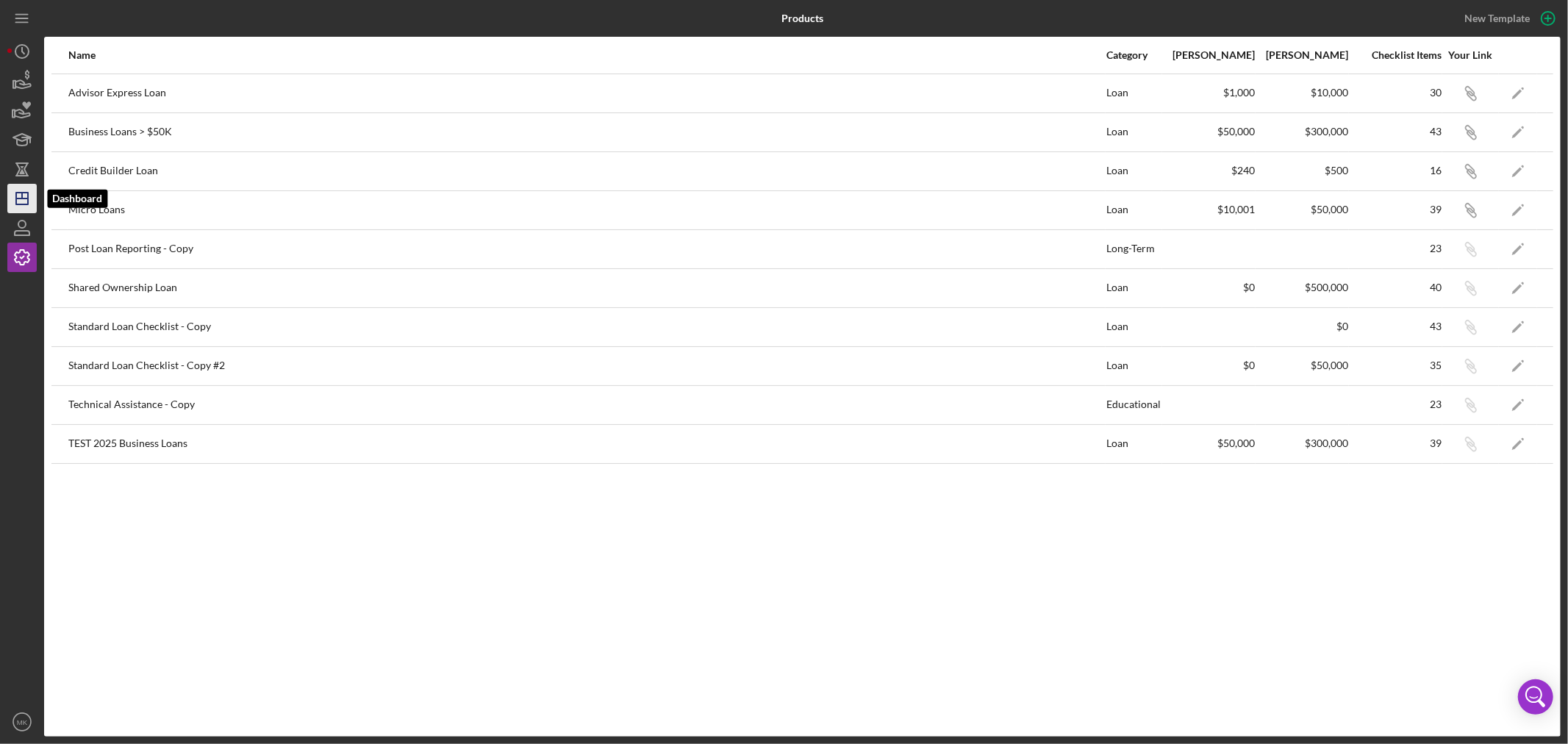
click at [20, 194] on icon "Icon/Dashboard" at bounding box center [22, 198] width 37 height 37
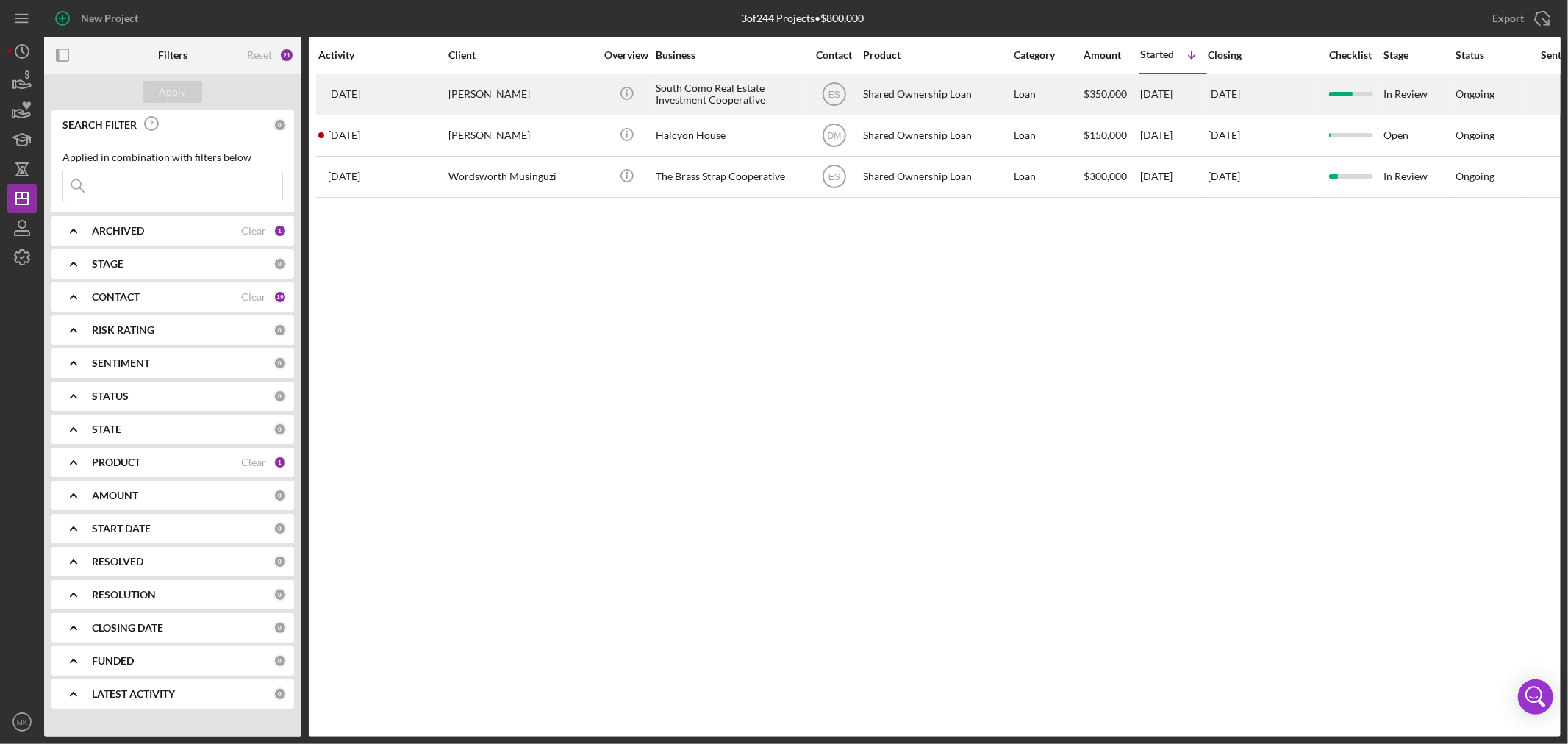
click at [481, 96] on div "[PERSON_NAME]" at bounding box center [522, 94] width 147 height 39
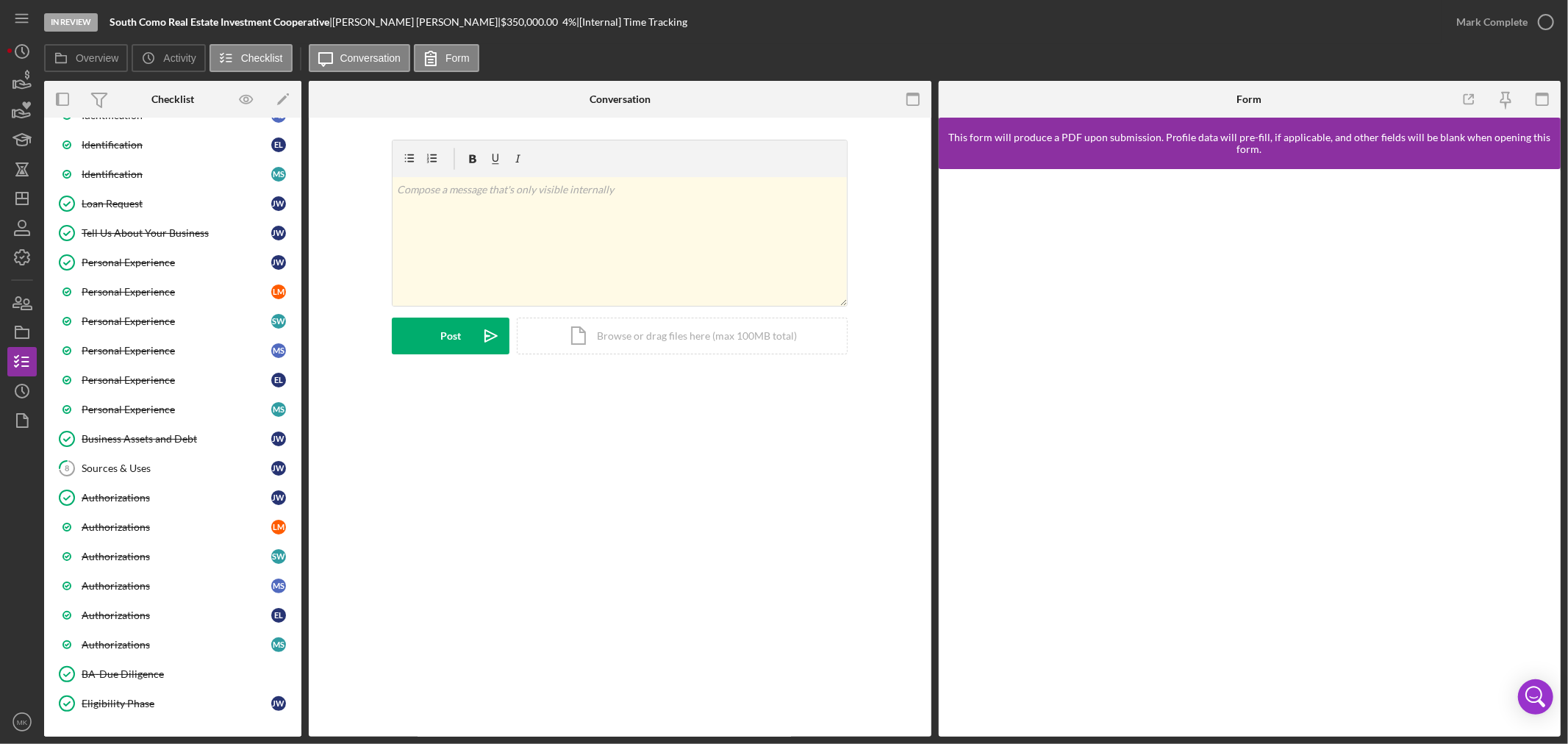
scroll to position [67, 0]
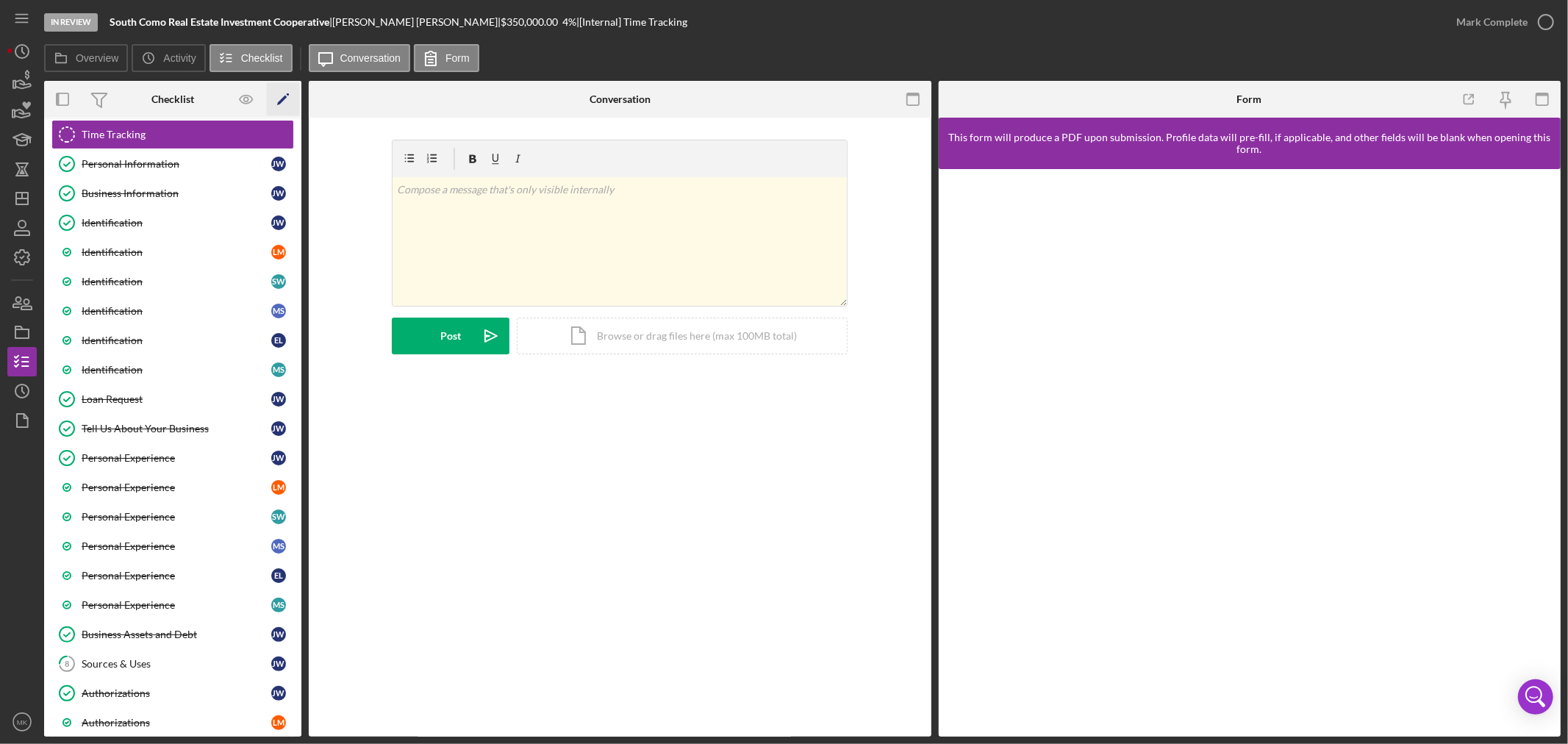
click at [284, 97] on polygon "button" at bounding box center [282, 100] width 10 height 10
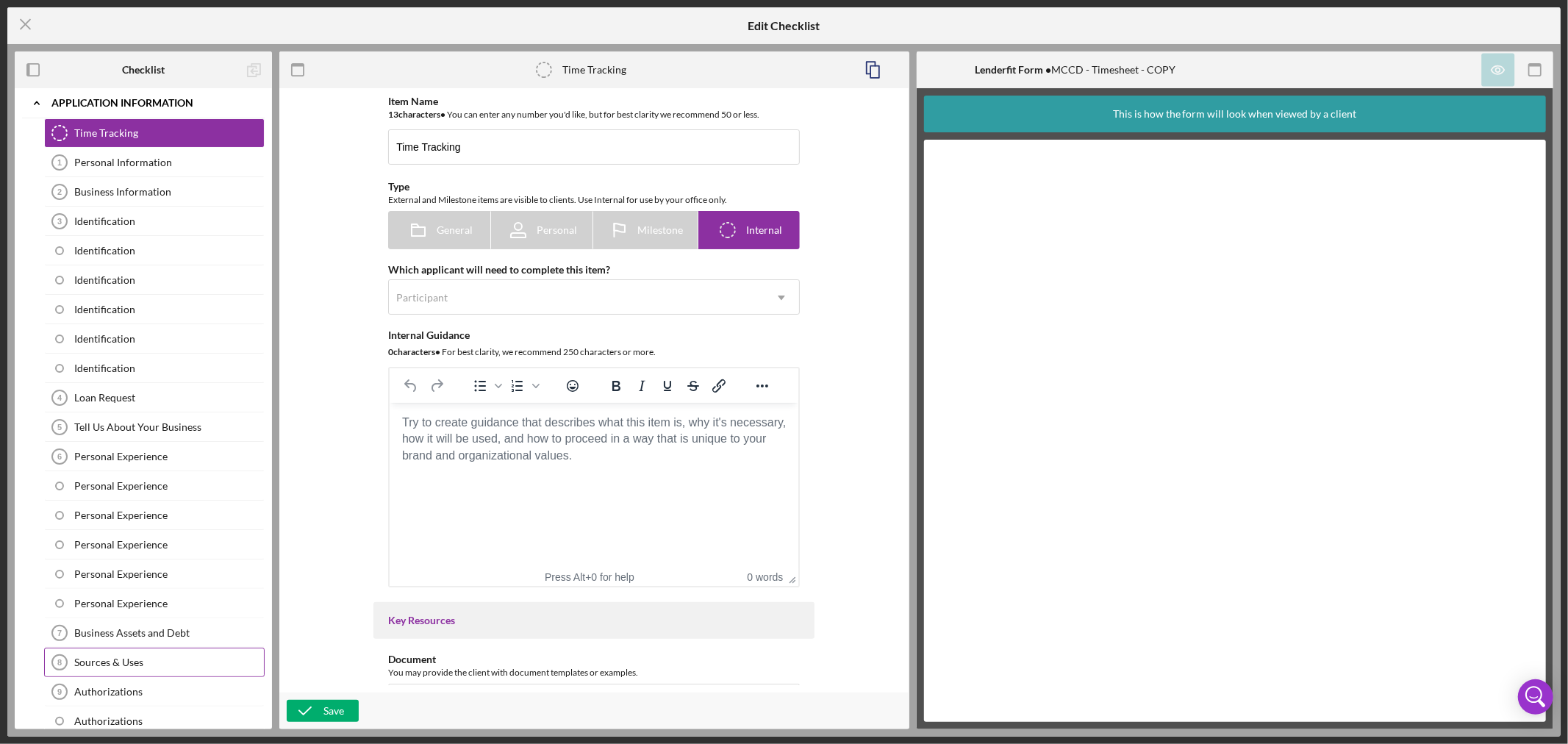
click at [152, 661] on div "Sources & Uses" at bounding box center [169, 662] width 189 height 11
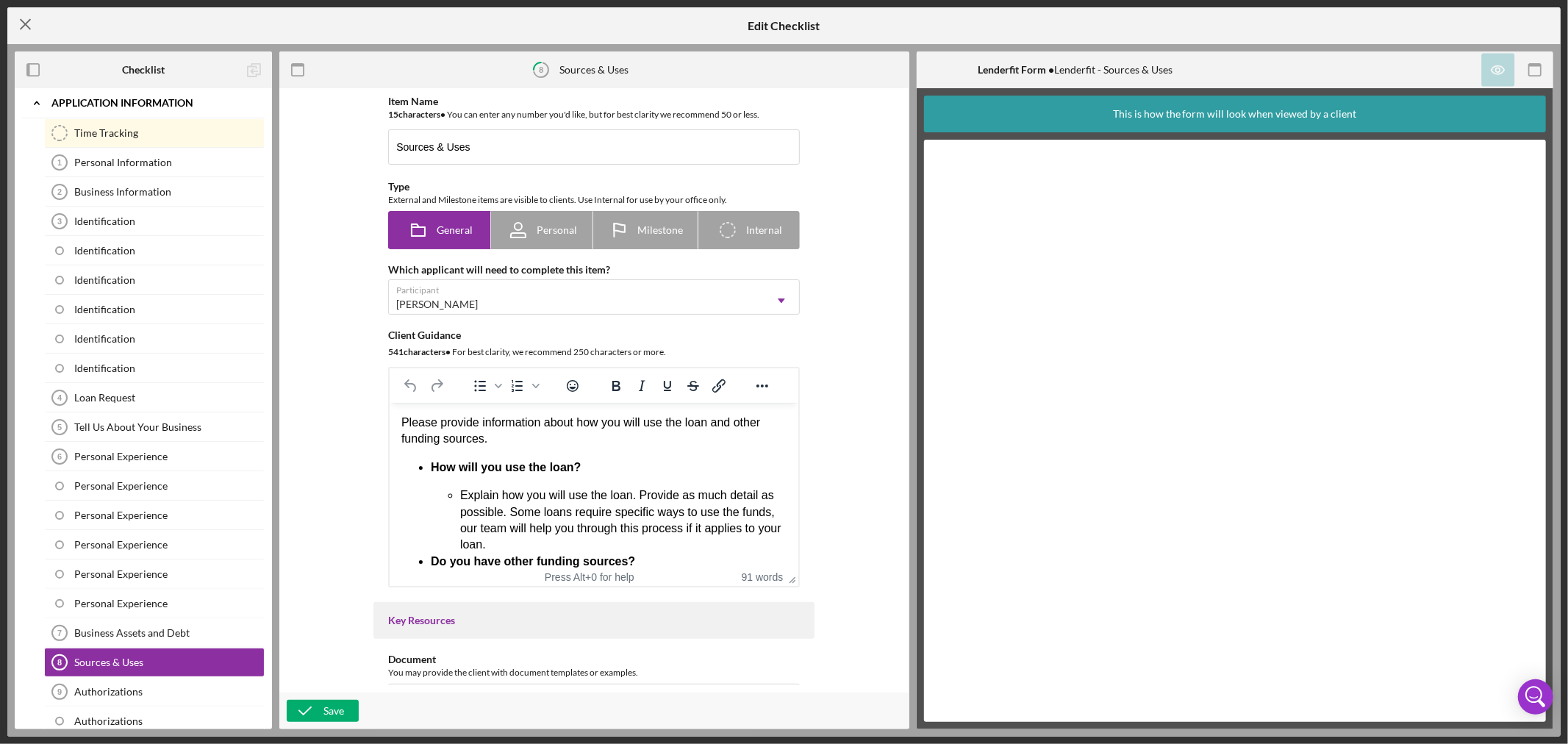
click at [24, 25] on icon "Icon/Menu Close" at bounding box center [26, 25] width 37 height 37
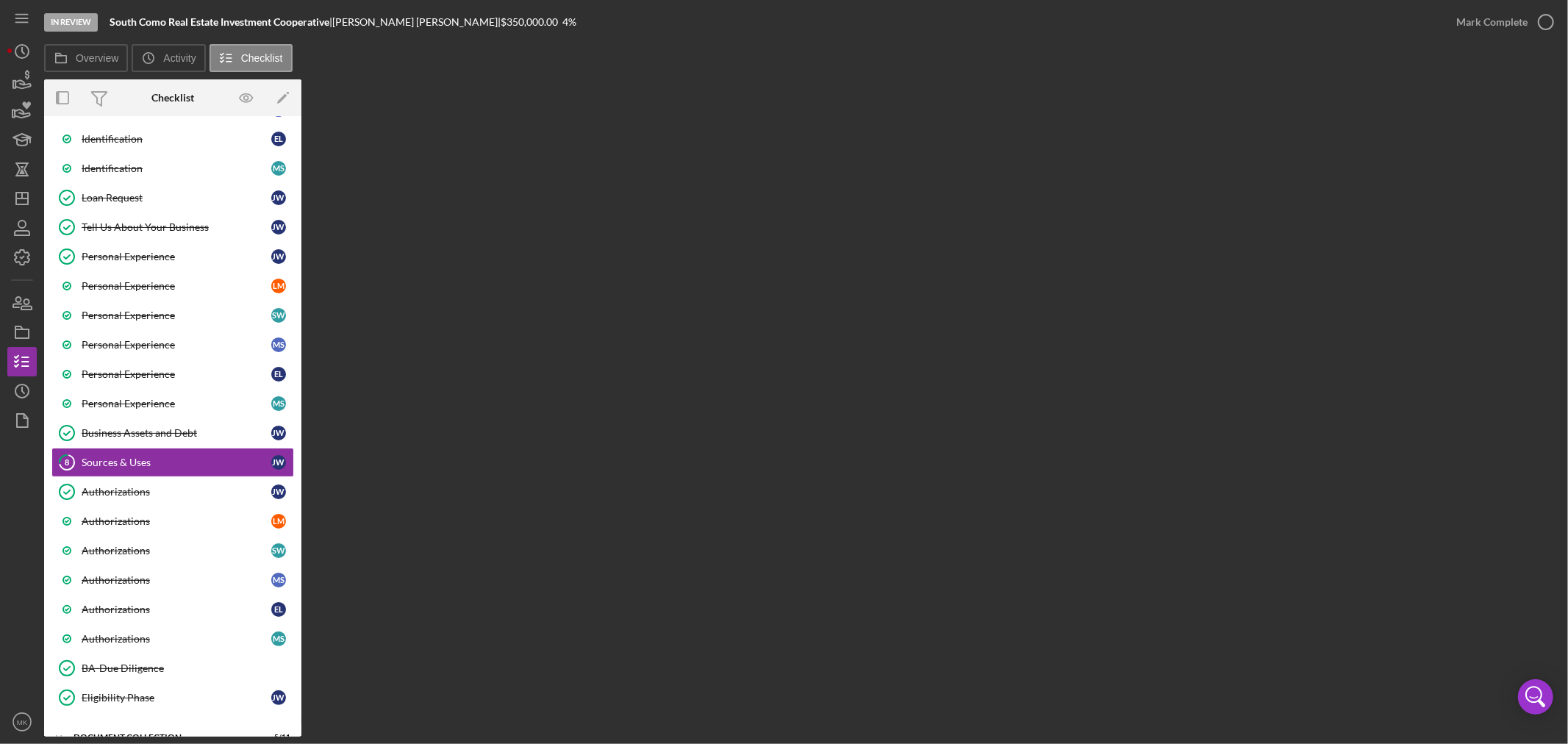
scroll to position [306, 0]
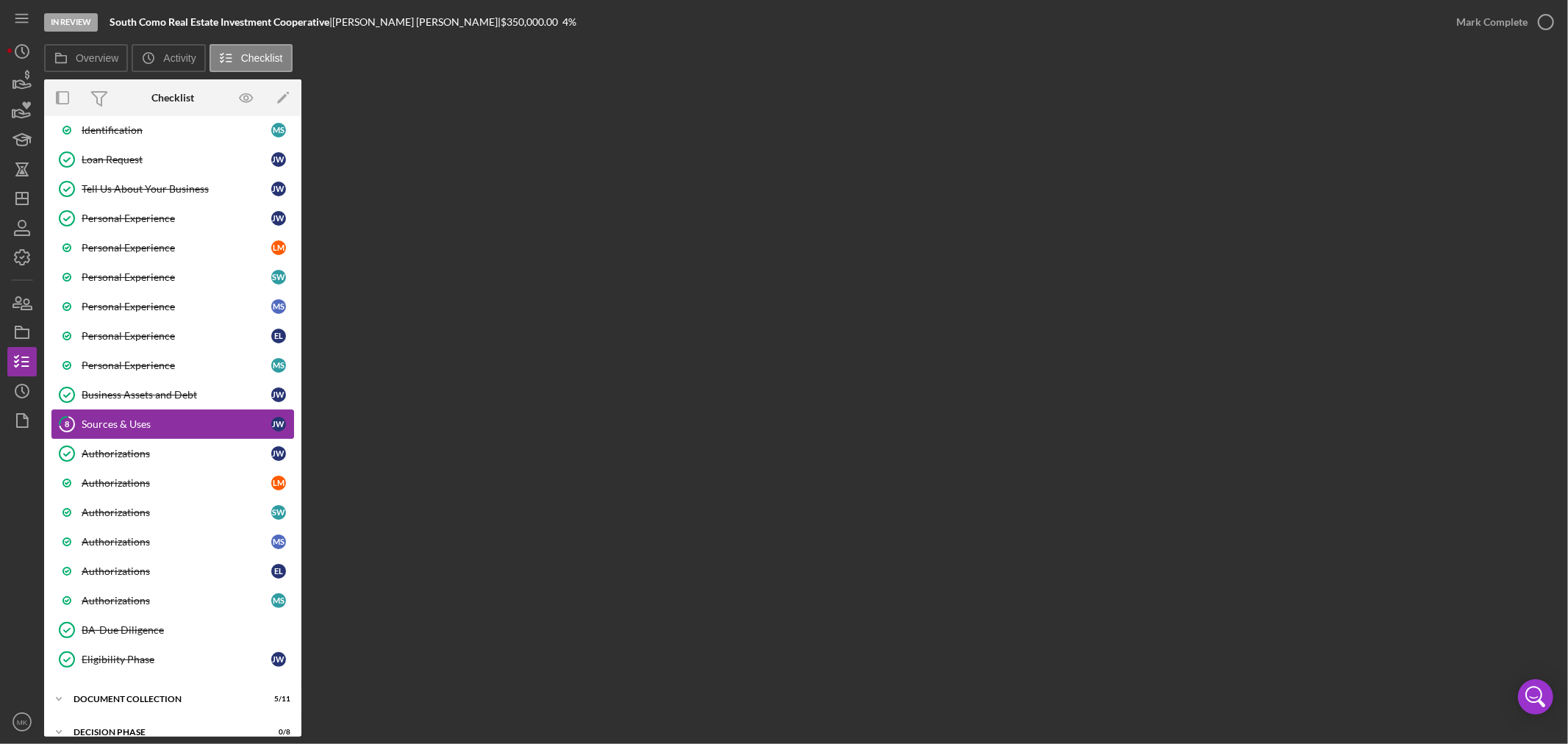
click at [180, 427] on div "Sources & Uses" at bounding box center [175, 424] width 189 height 11
click at [100, 422] on div "Sources & Uses" at bounding box center [175, 424] width 189 height 11
click at [118, 392] on div "Business Assets and Debt" at bounding box center [175, 394] width 189 height 11
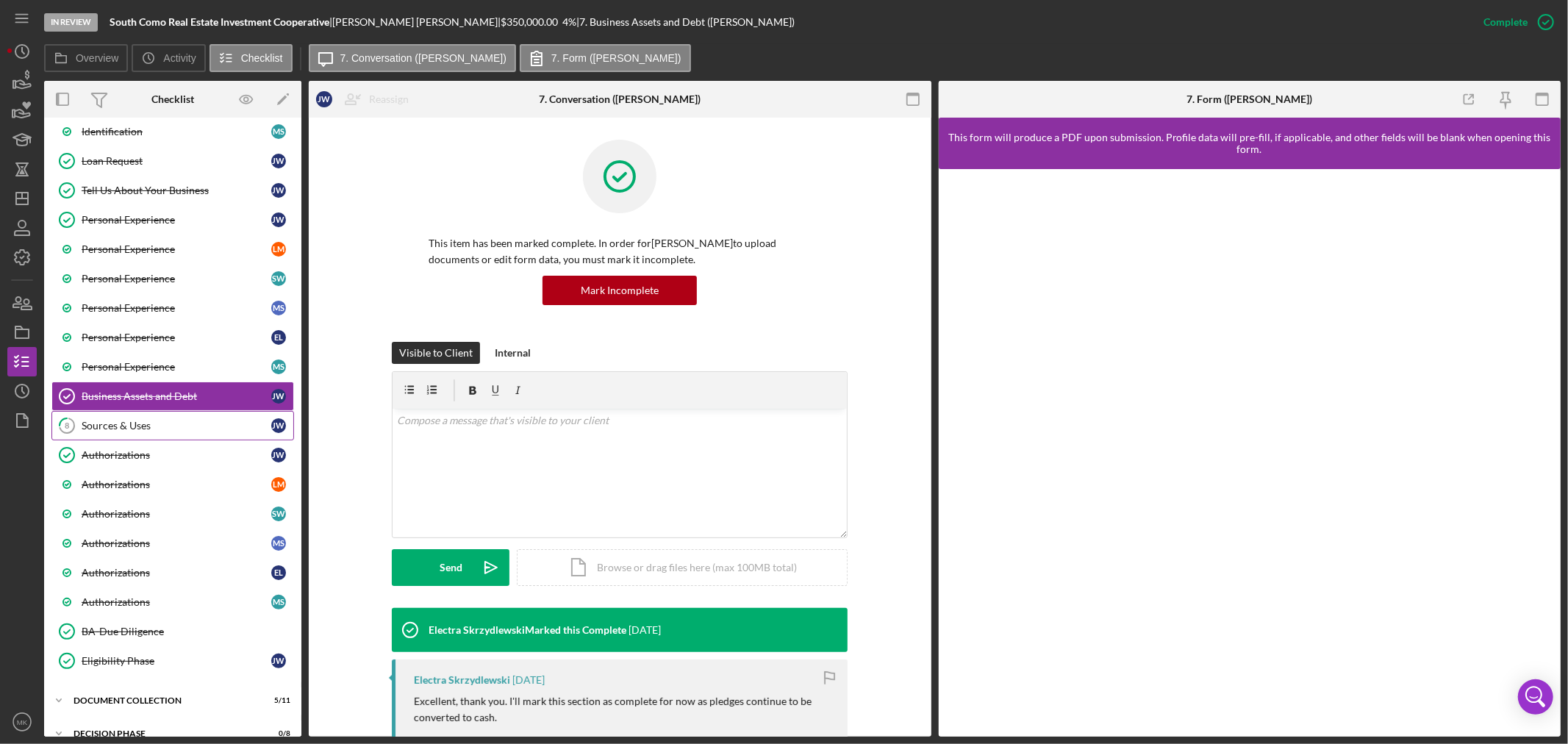
click at [126, 423] on div "Sources & Uses" at bounding box center [175, 425] width 189 height 11
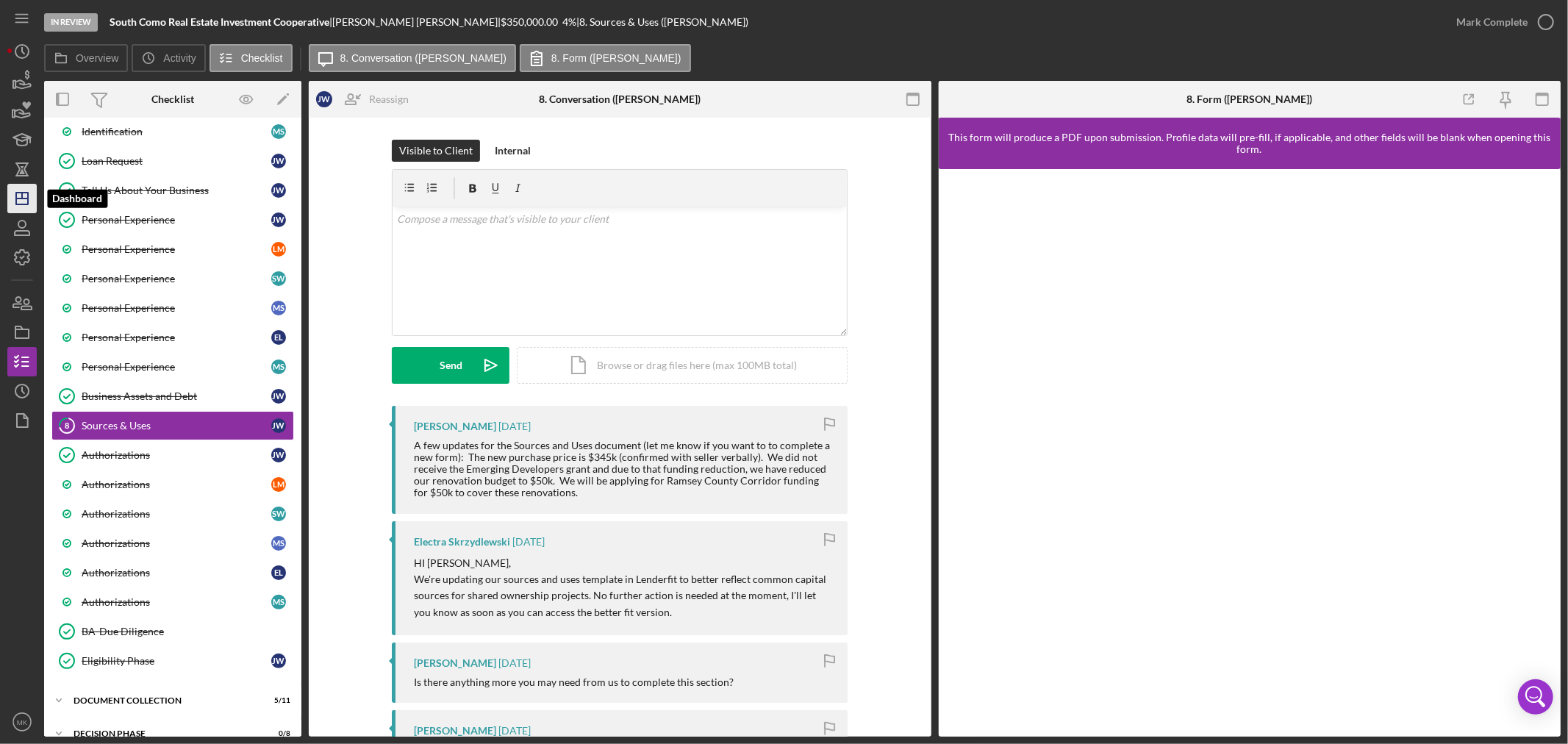
click at [19, 198] on line "button" at bounding box center [21, 198] width 11 height 0
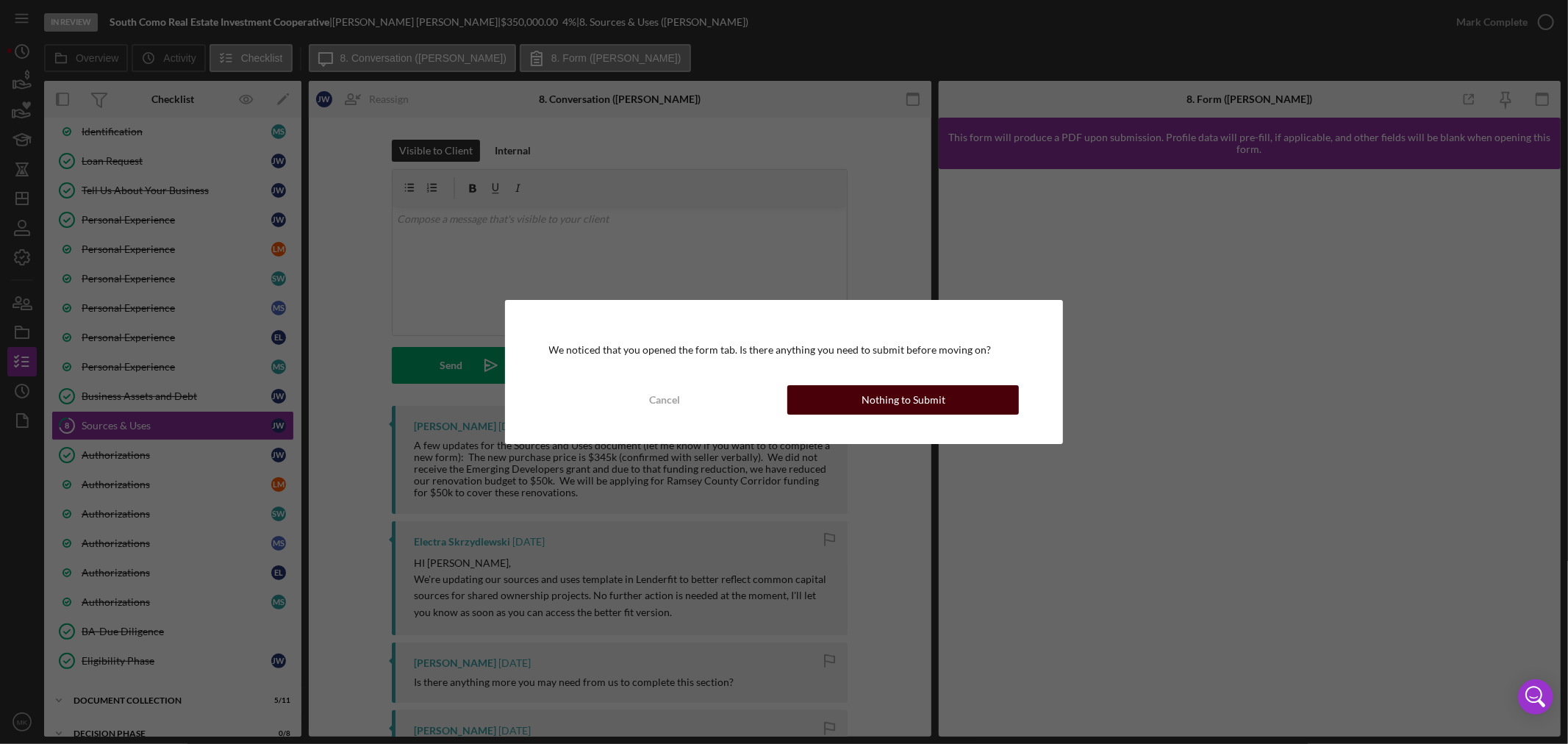
click at [900, 401] on div "Nothing to Submit" at bounding box center [903, 400] width 84 height 29
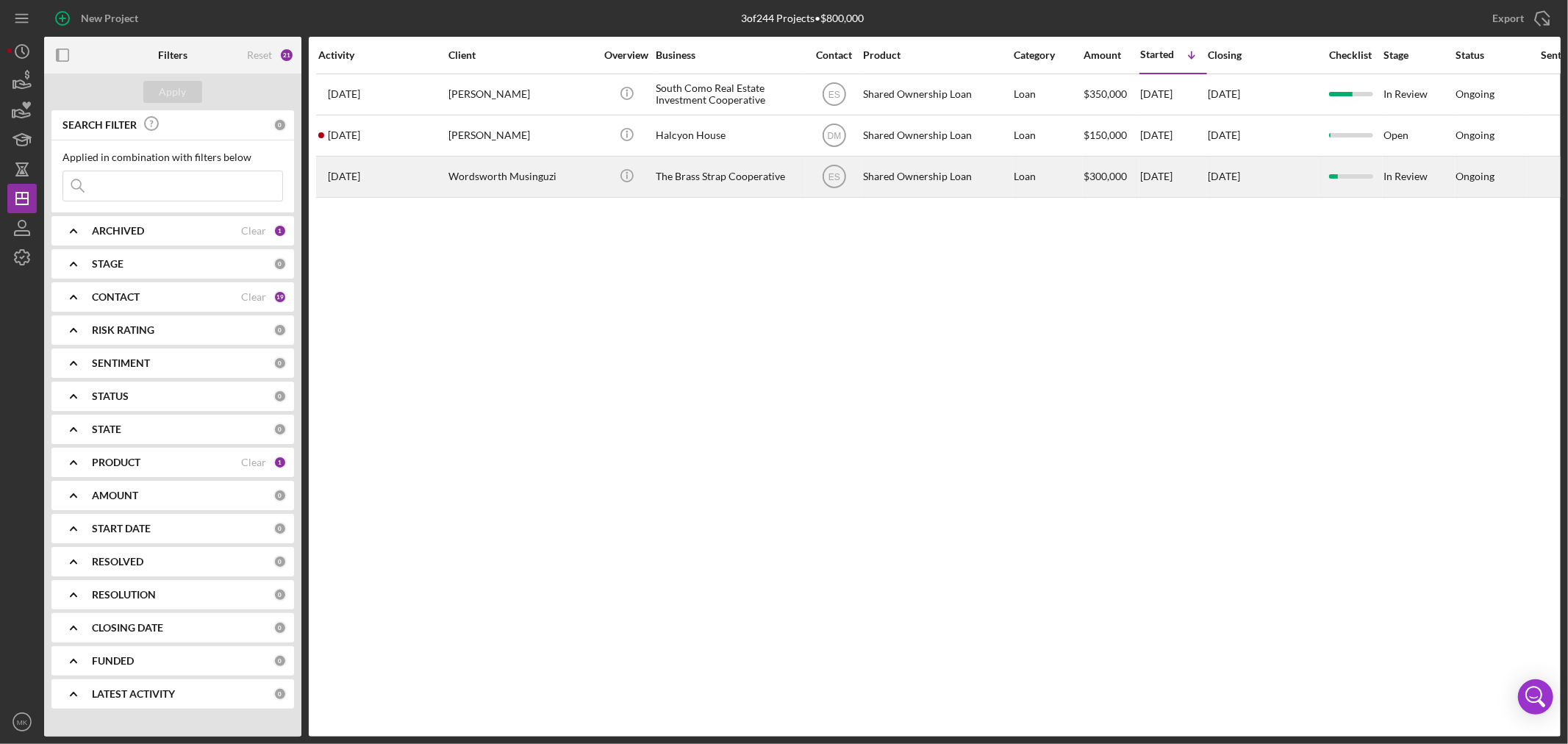
click at [506, 172] on div "Wordsworth Musinguzi" at bounding box center [522, 176] width 147 height 39
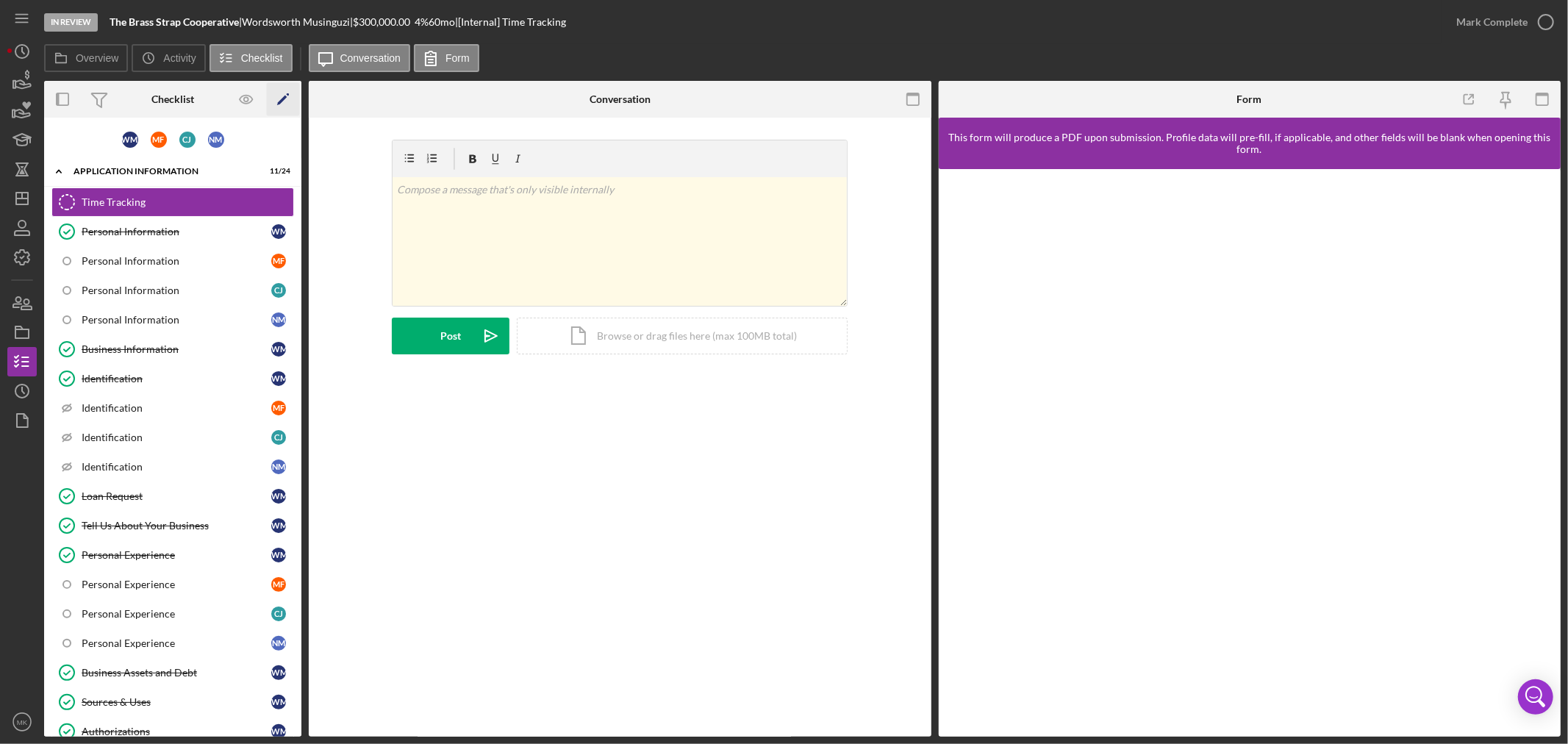
click at [285, 93] on icon "Icon/Edit" at bounding box center [283, 99] width 33 height 33
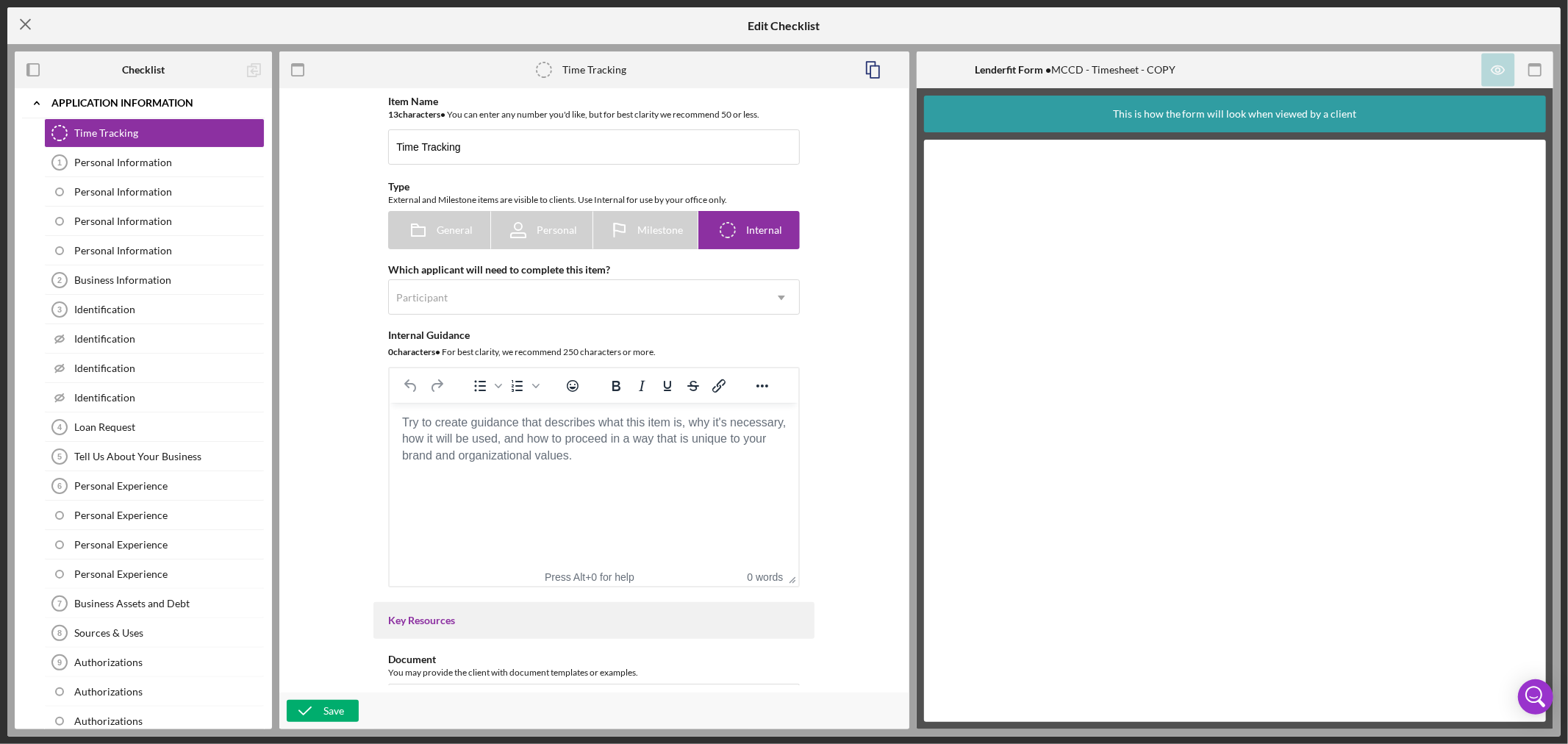
click at [25, 20] on icon "Icon/Menu Close" at bounding box center [26, 25] width 37 height 37
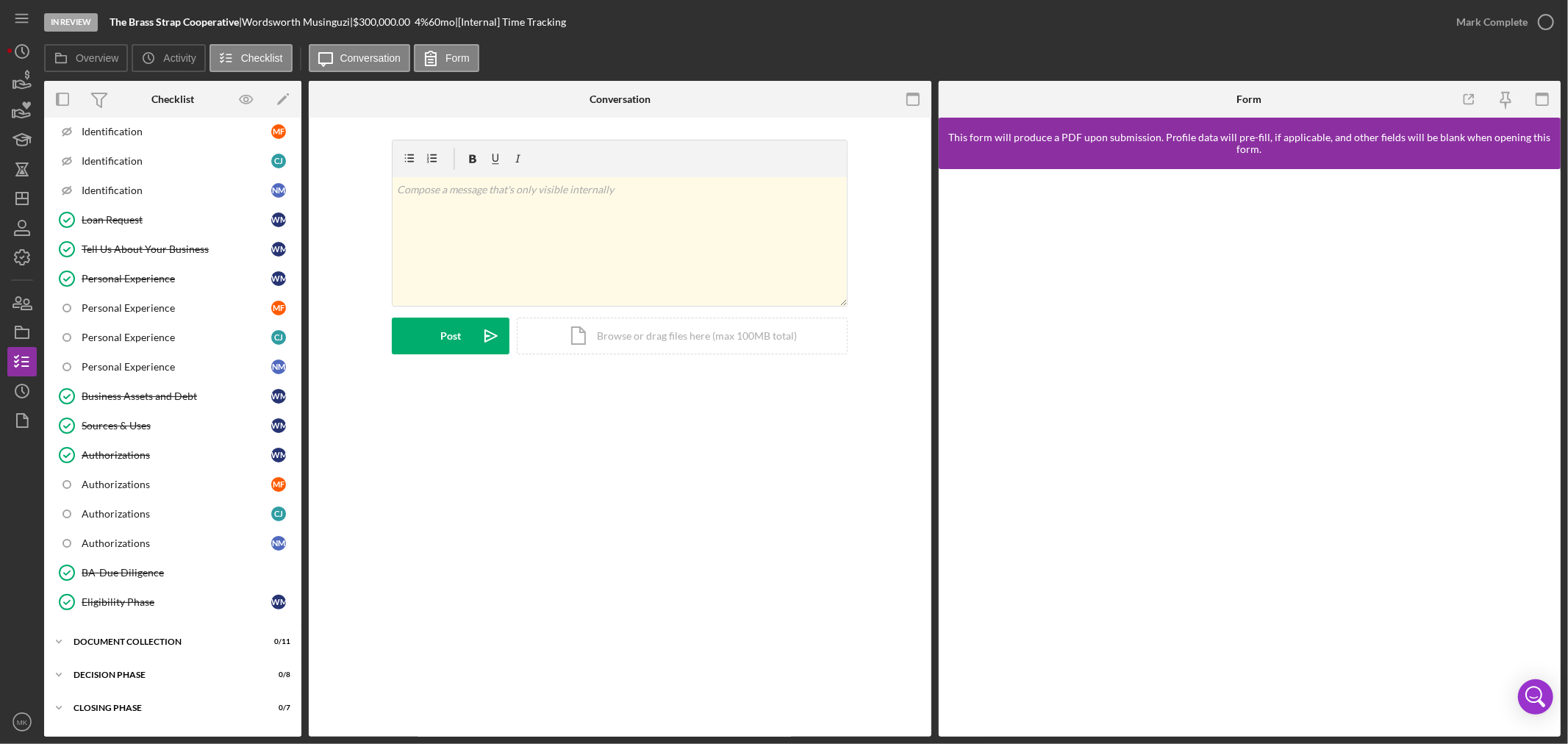
scroll to position [306, 0]
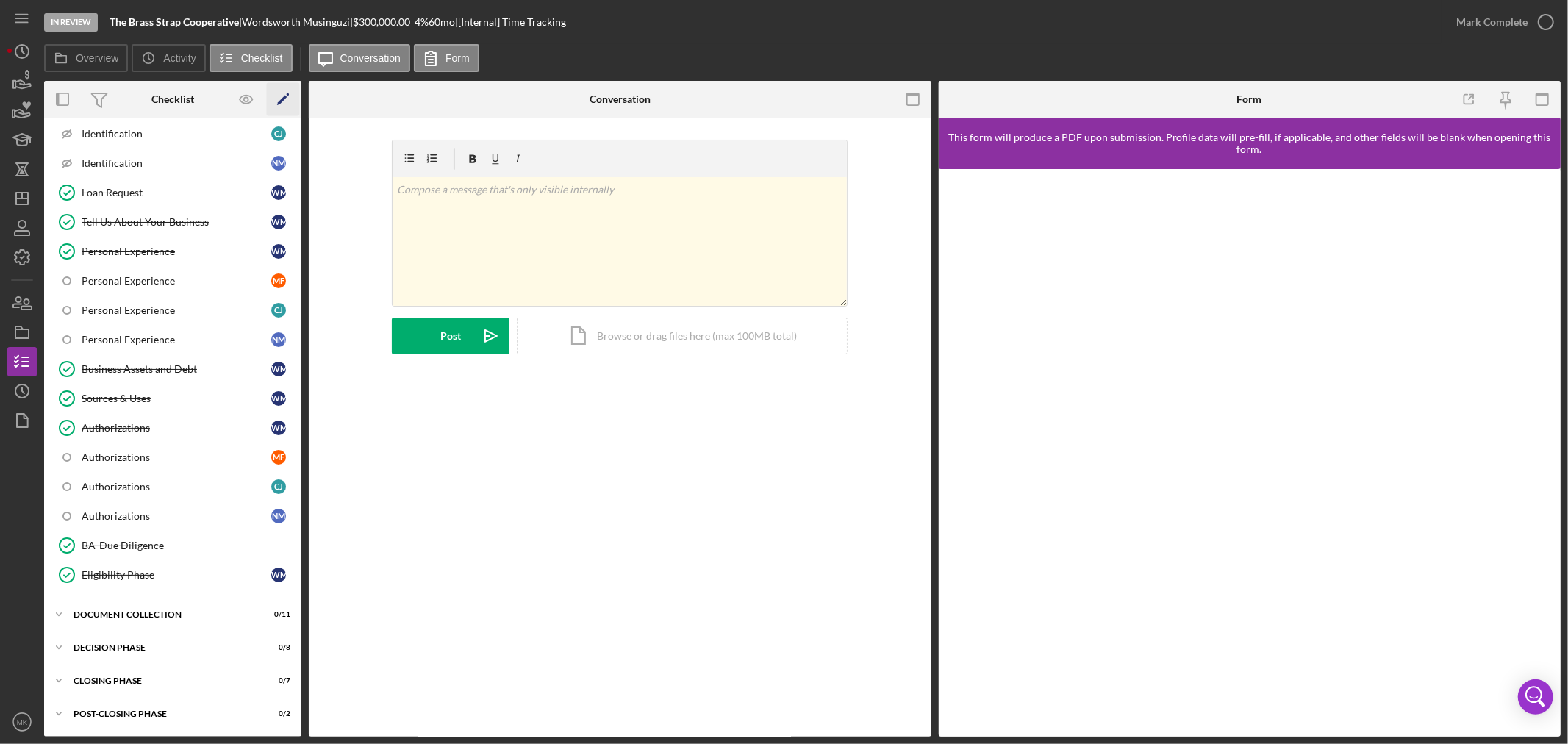
click at [284, 97] on polygon "button" at bounding box center [282, 100] width 10 height 10
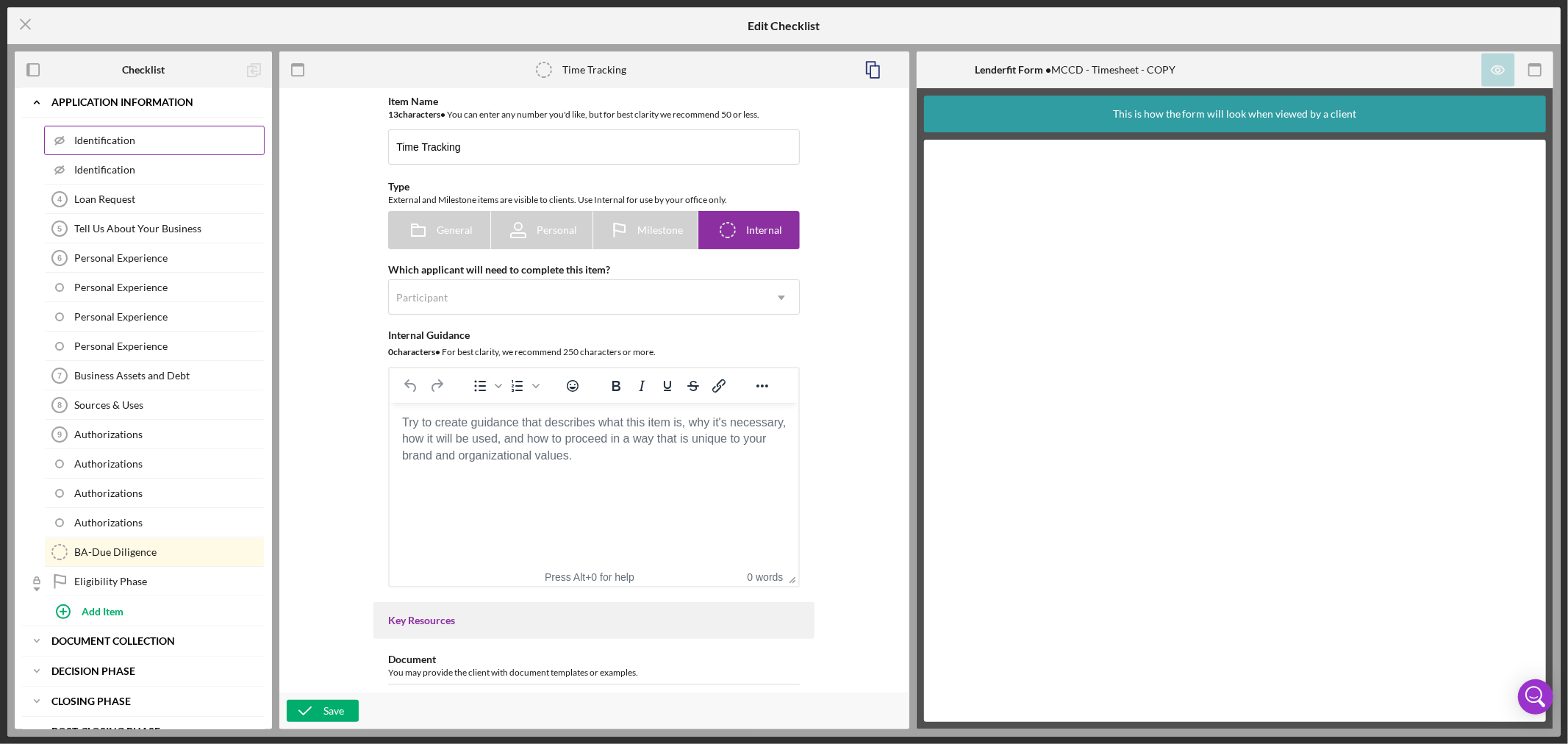
scroll to position [287, 0]
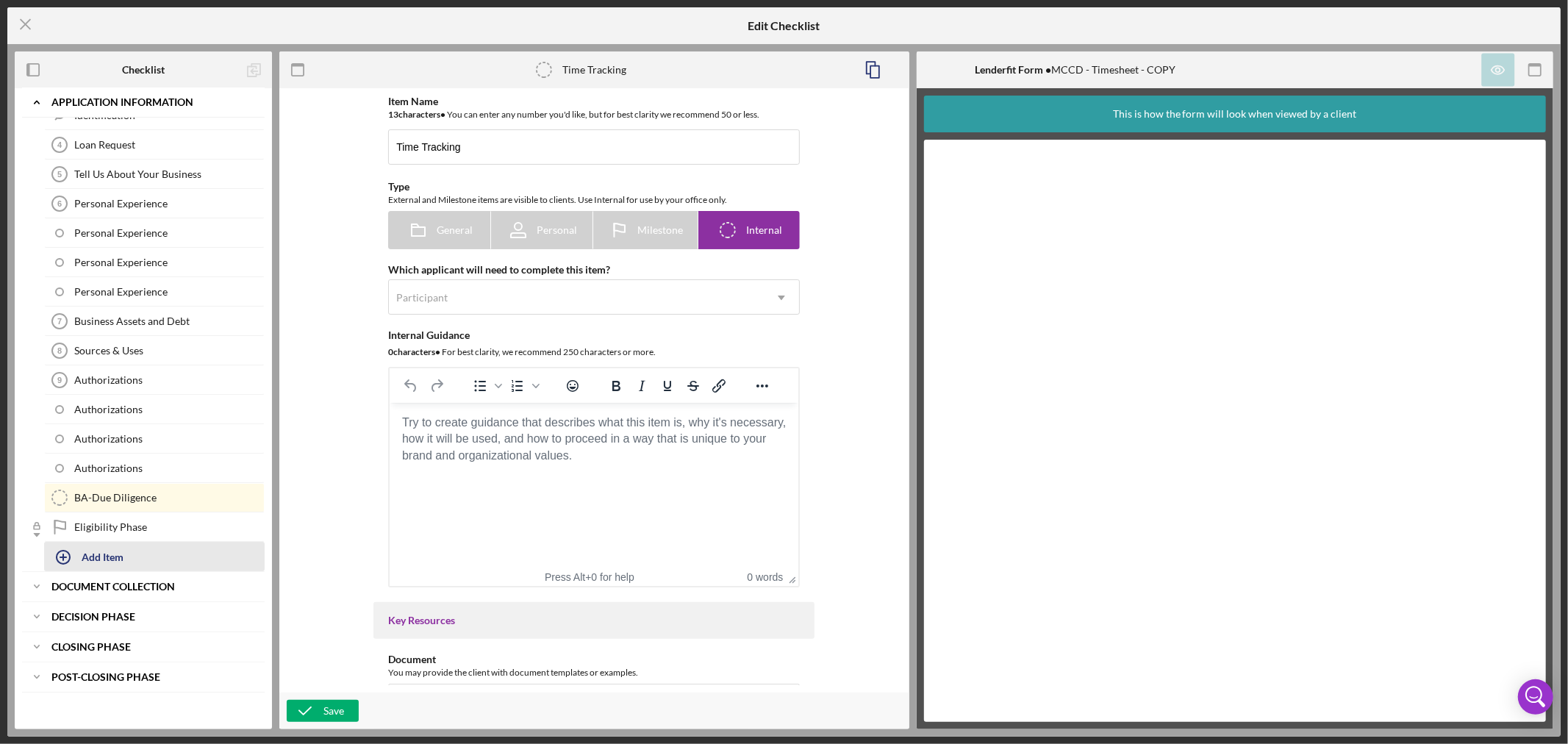
click at [116, 553] on div "Add Item" at bounding box center [102, 556] width 42 height 28
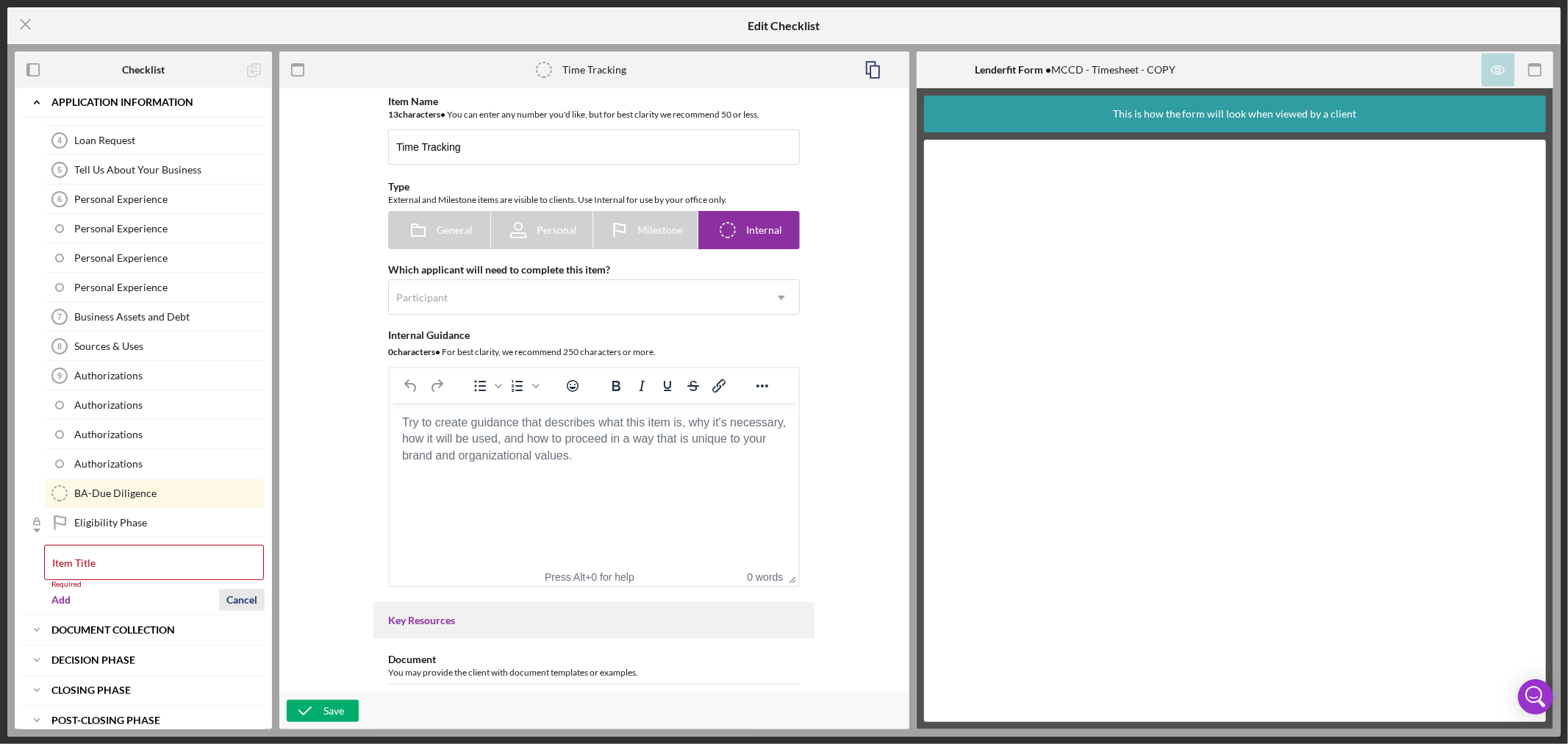
click at [241, 588] on form "Item Title Required Add Cancel" at bounding box center [155, 575] width 221 height 77
click at [244, 597] on div "Cancel" at bounding box center [241, 599] width 31 height 22
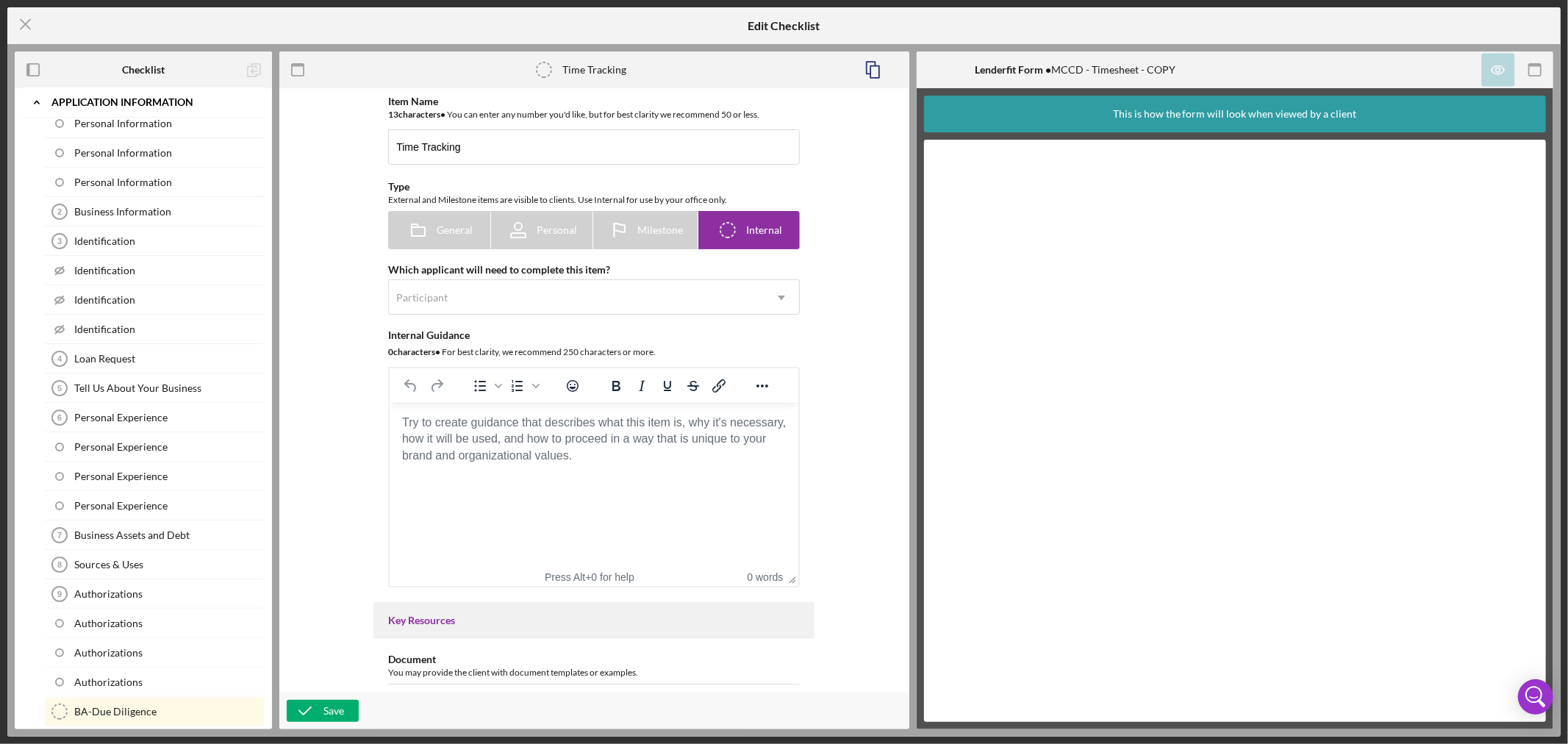
scroll to position [0, 0]
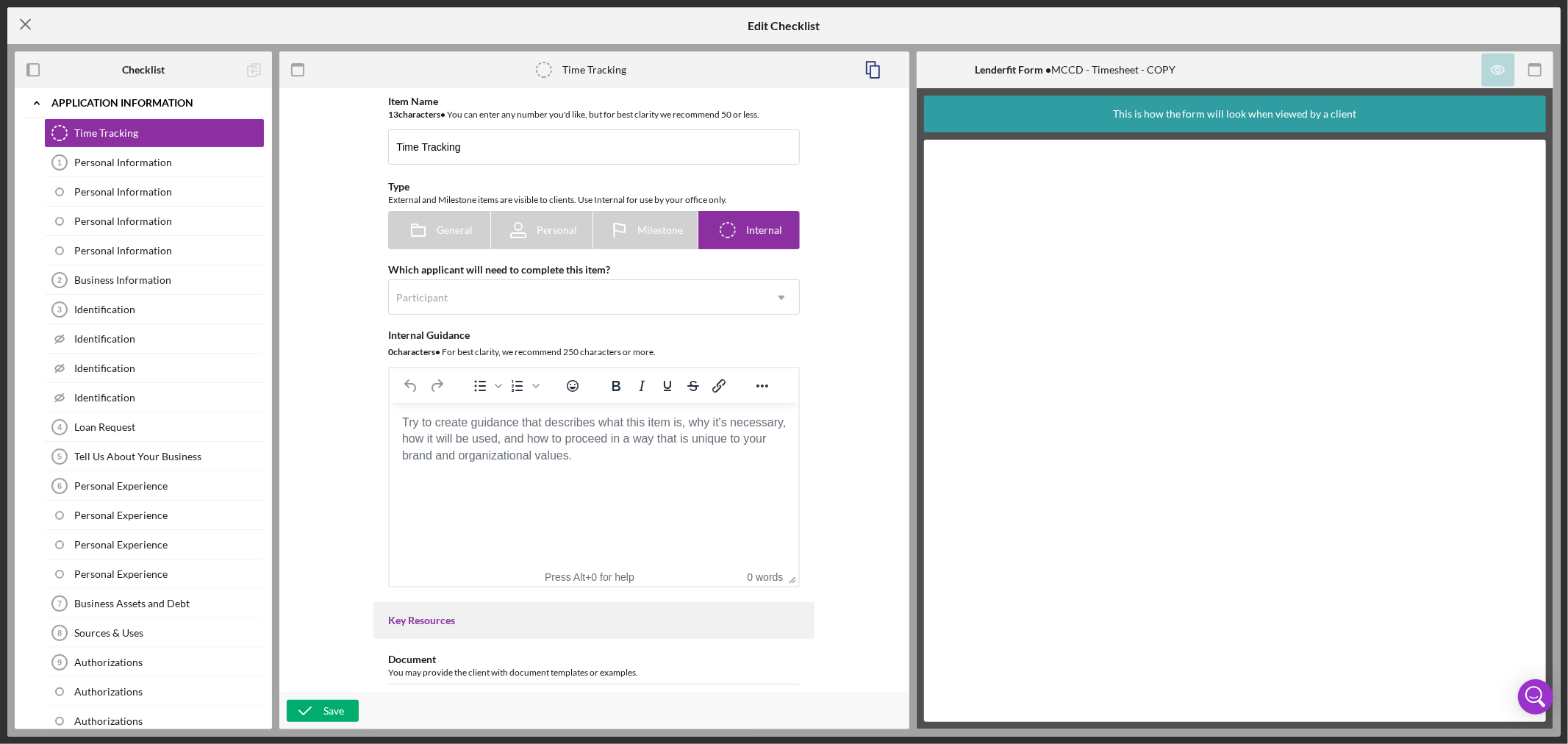
click at [17, 25] on icon "Icon/Menu Close" at bounding box center [26, 25] width 37 height 37
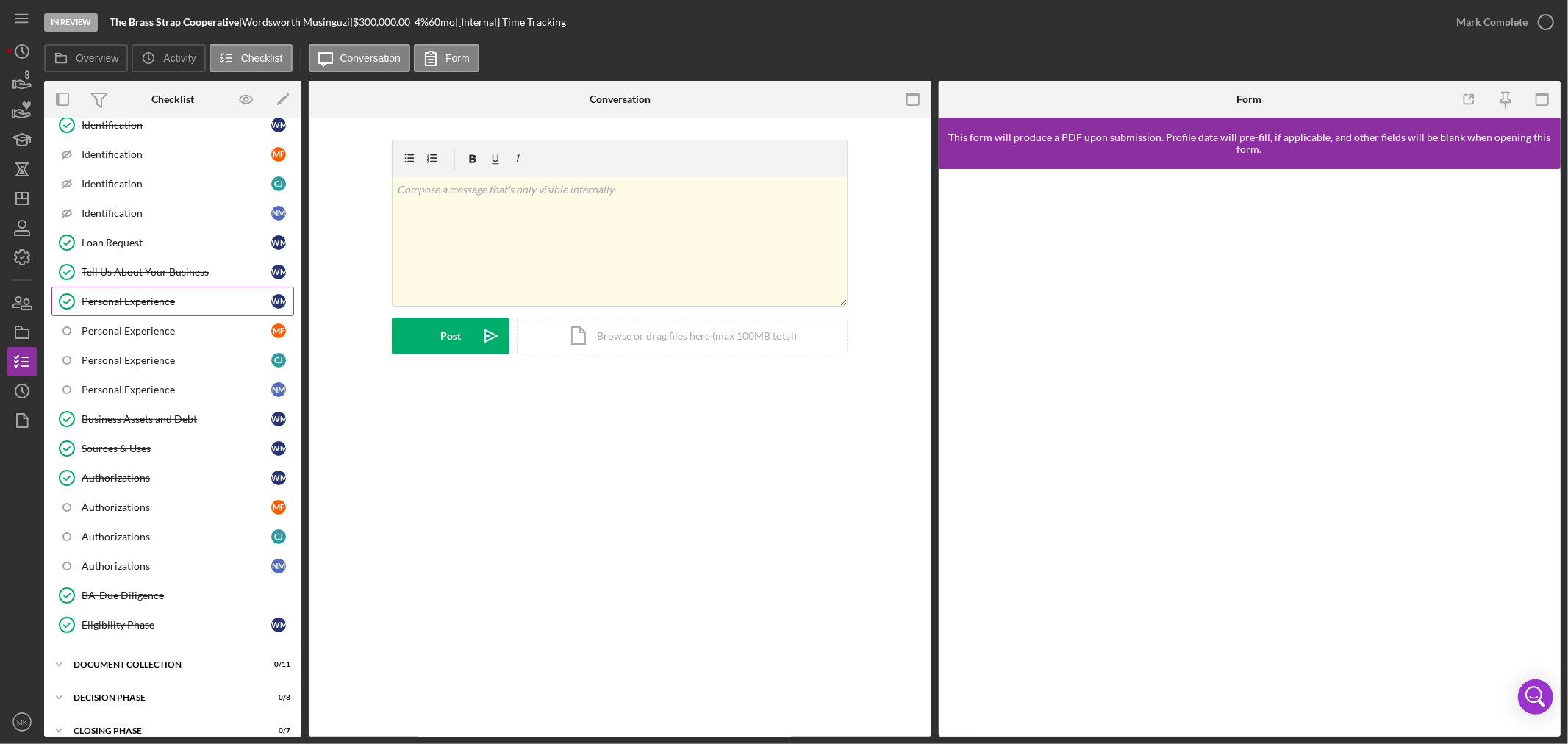
scroll to position [225, 0]
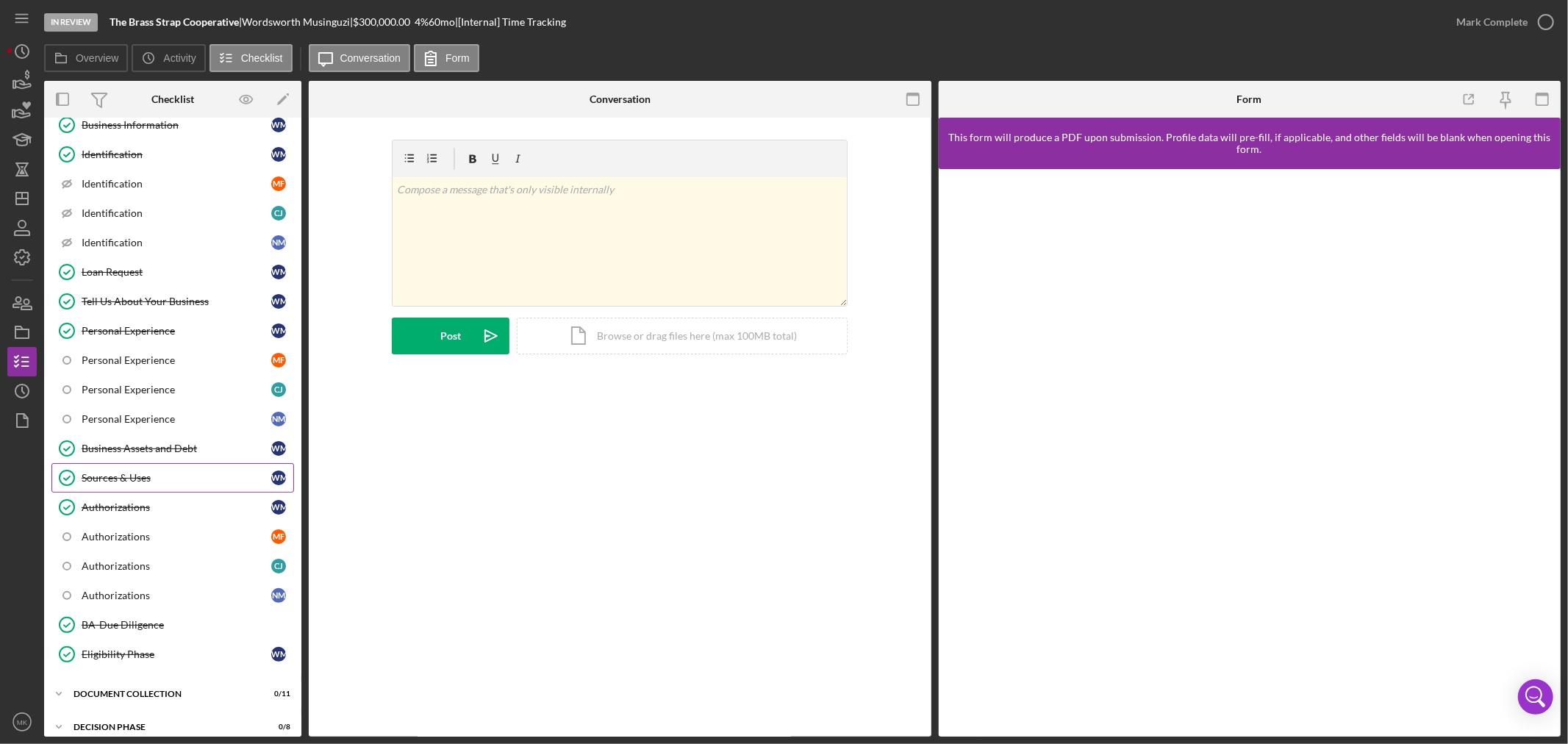
click at [195, 483] on div "Sources & Uses" at bounding box center [175, 477] width 189 height 11
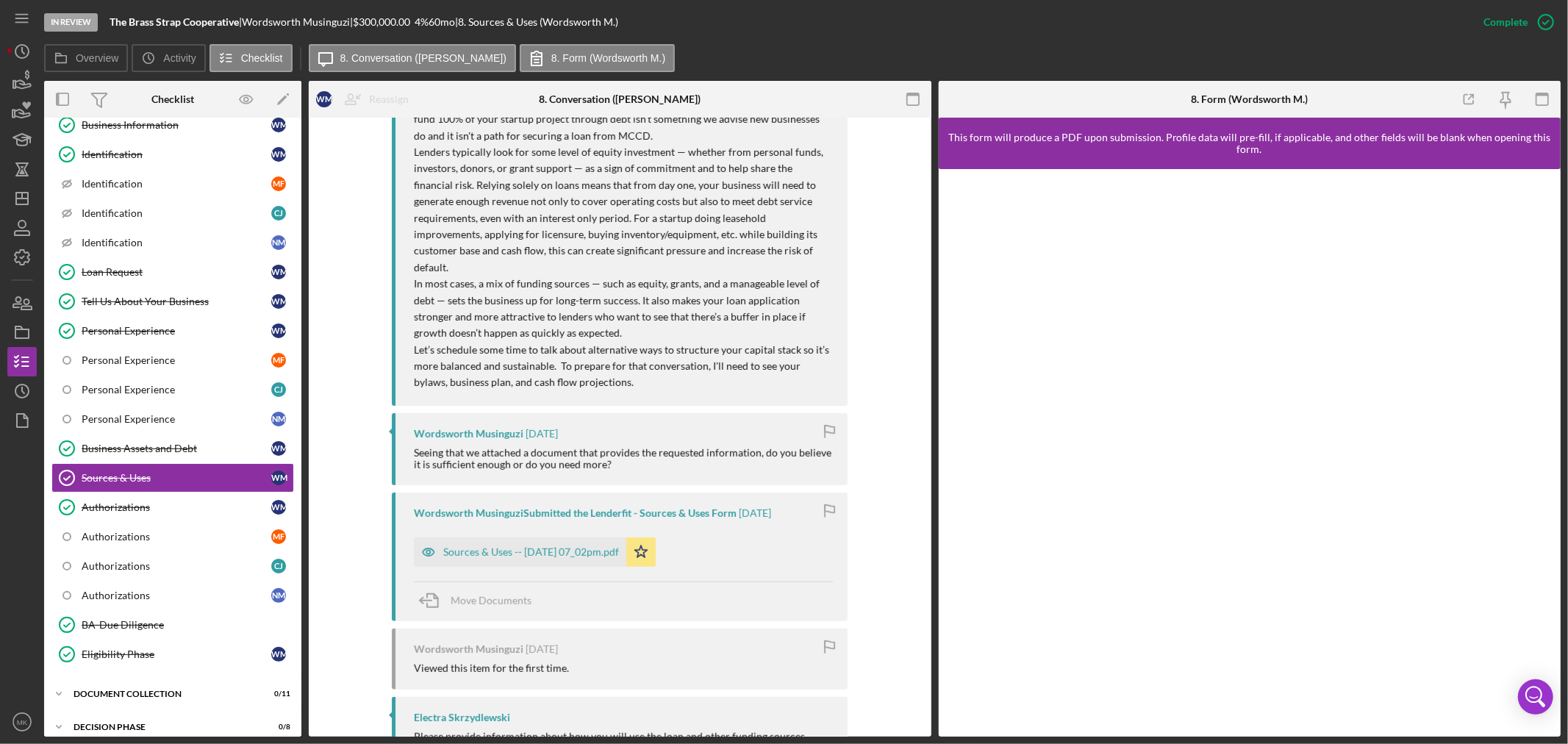
scroll to position [690, 0]
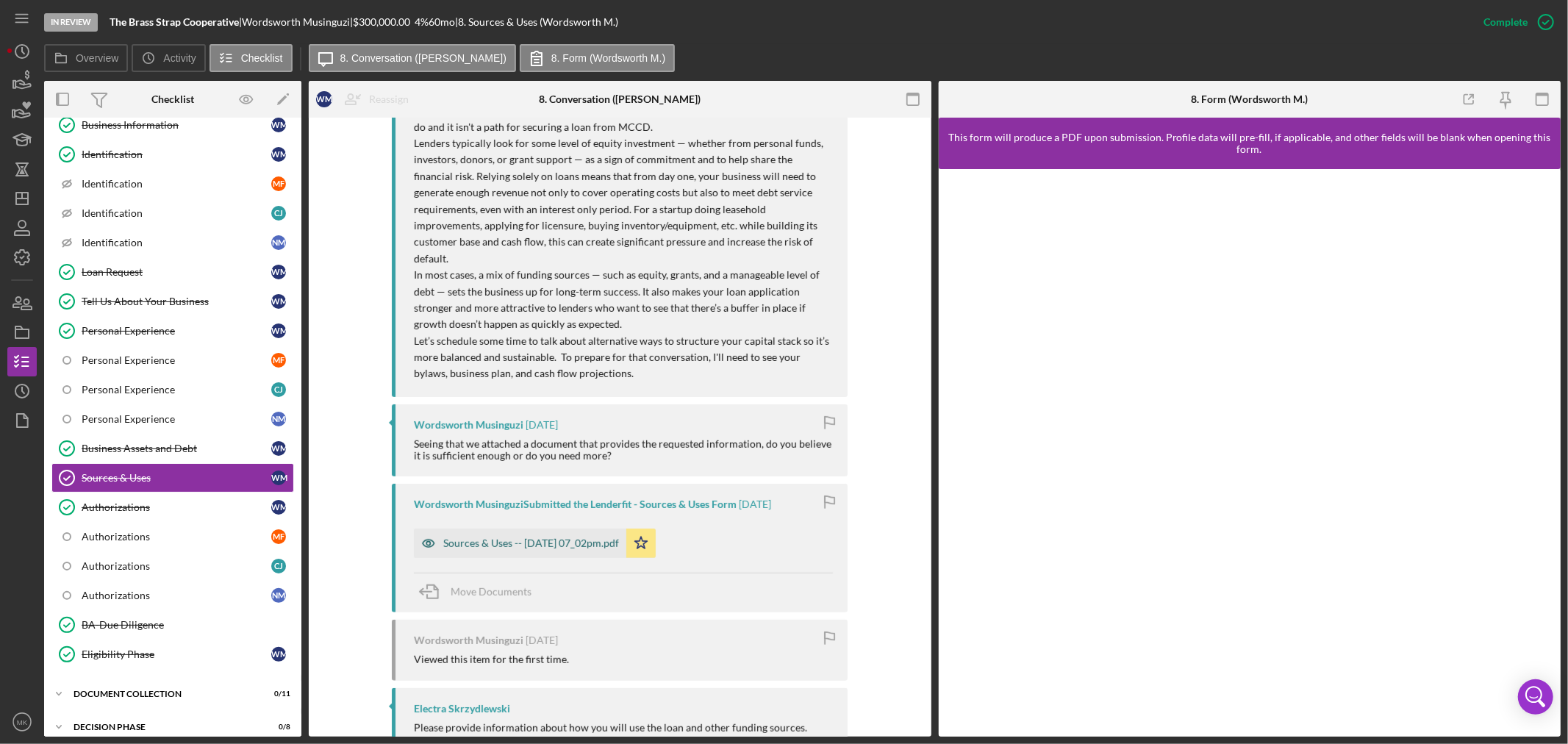
click at [574, 537] on div "Sources & Uses -- [DATE] 07_02pm.pdf" at bounding box center [530, 542] width 175 height 11
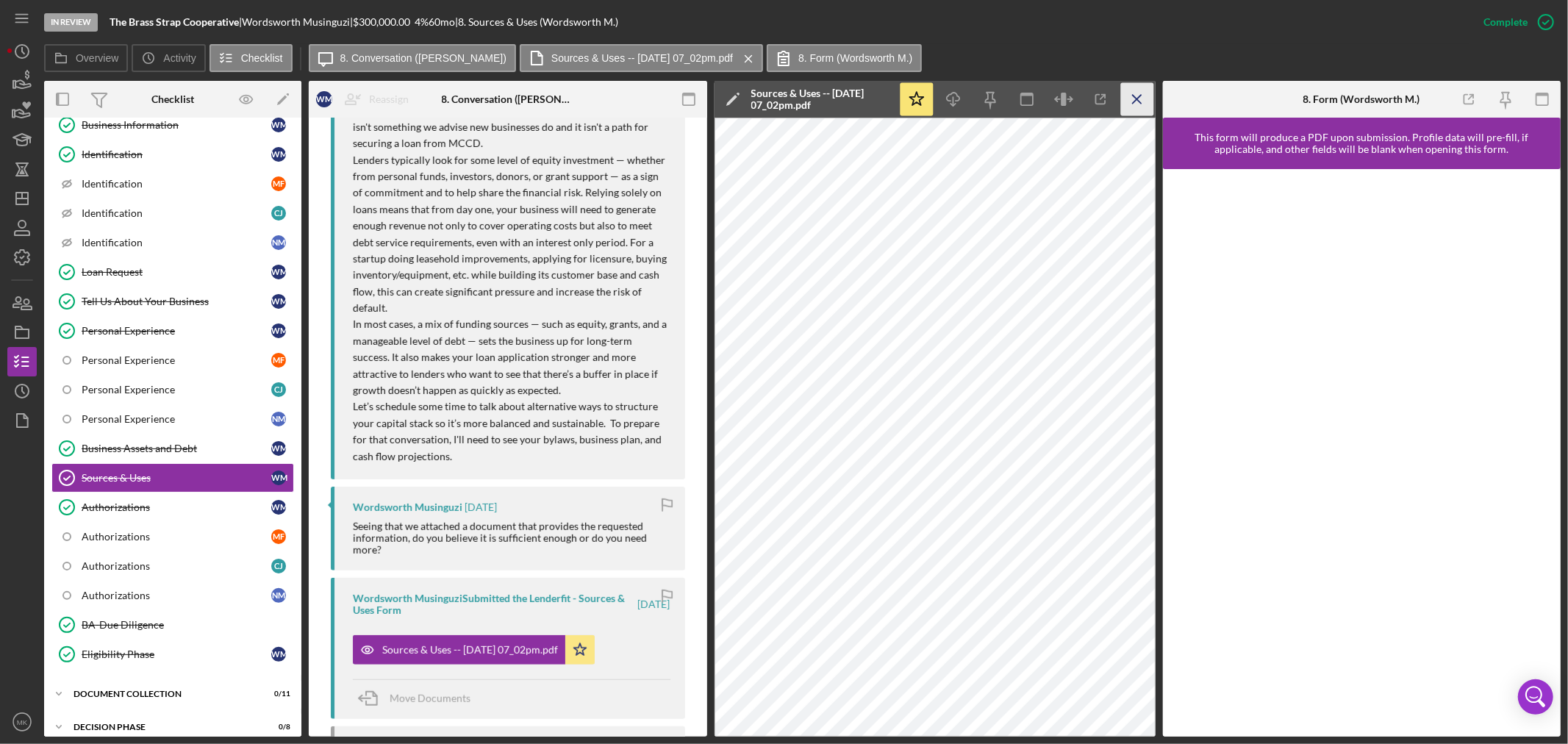
click at [1140, 101] on line "button" at bounding box center [1136, 99] width 8 height 8
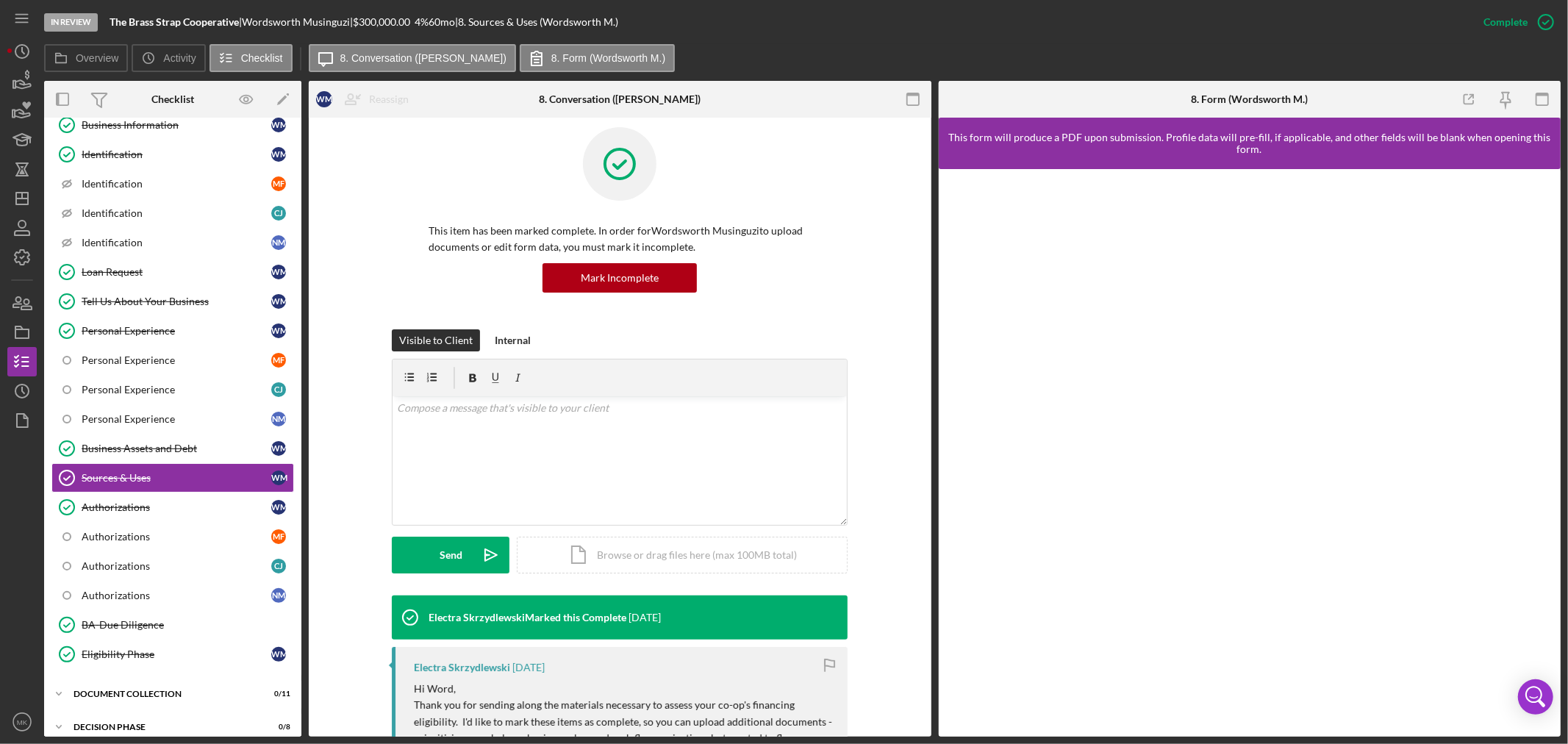
scroll to position [0, 0]
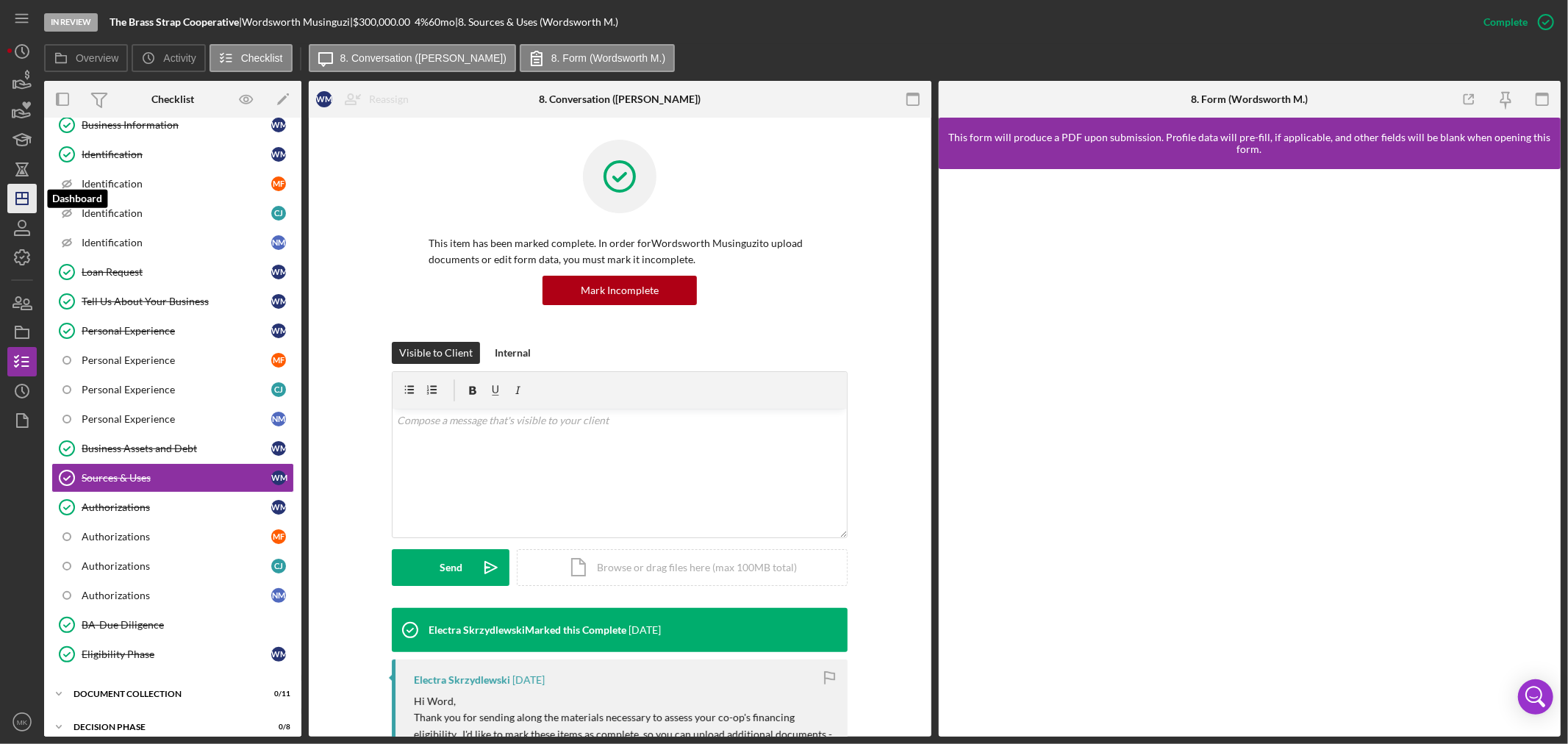
click at [19, 200] on icon "Icon/Dashboard" at bounding box center [22, 198] width 37 height 37
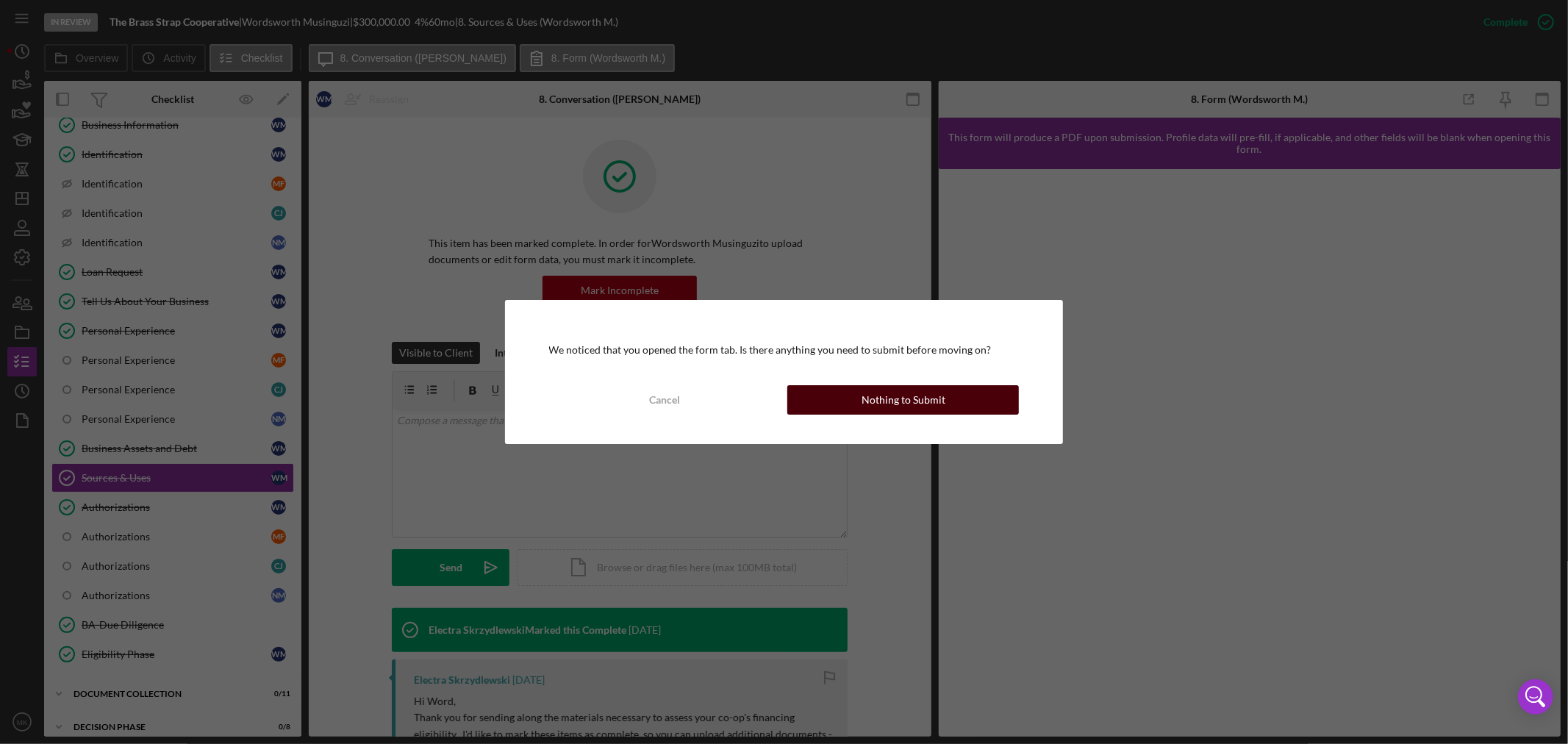
click at [880, 399] on div "Nothing to Submit" at bounding box center [903, 400] width 84 height 29
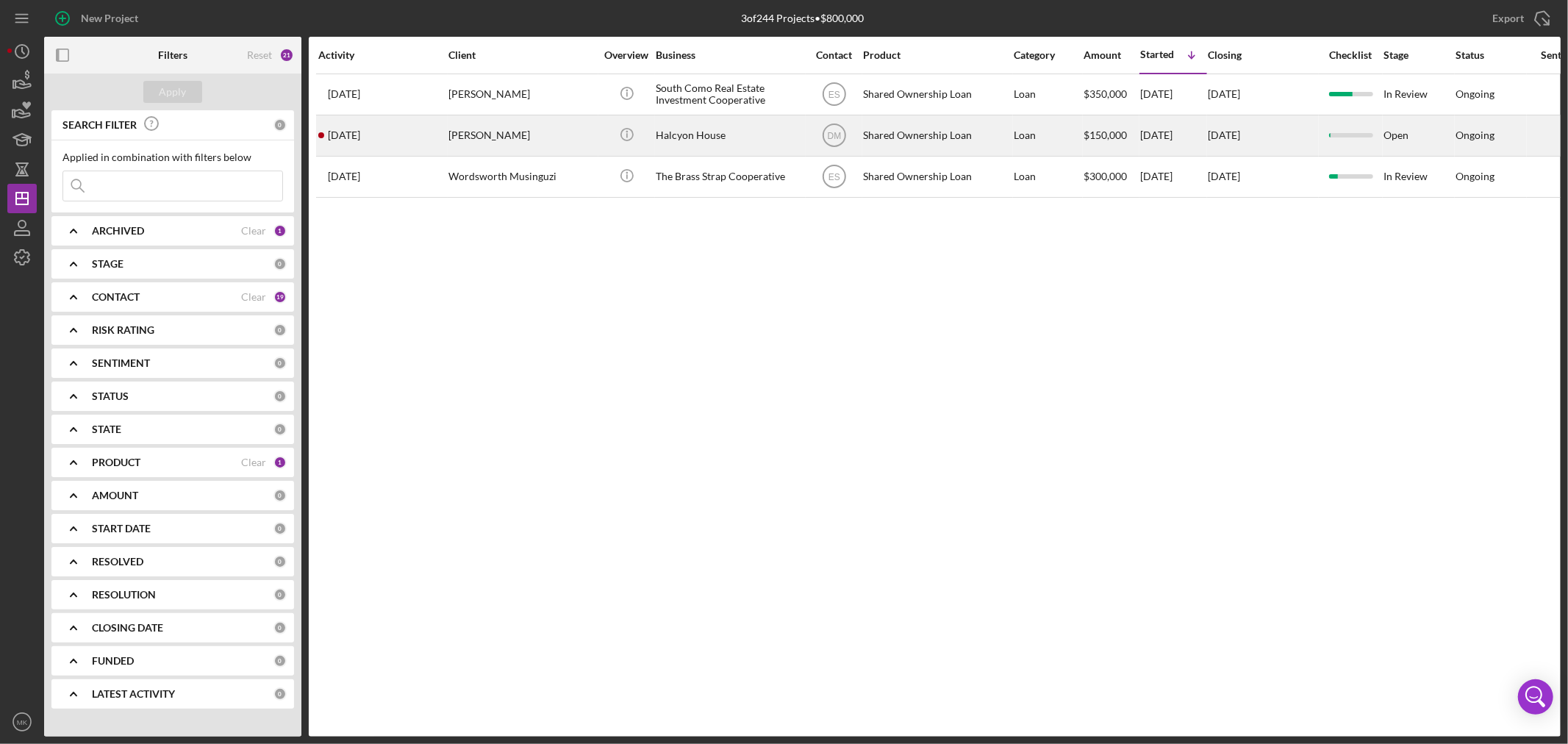
click at [504, 133] on div "[PERSON_NAME]" at bounding box center [522, 136] width 147 height 39
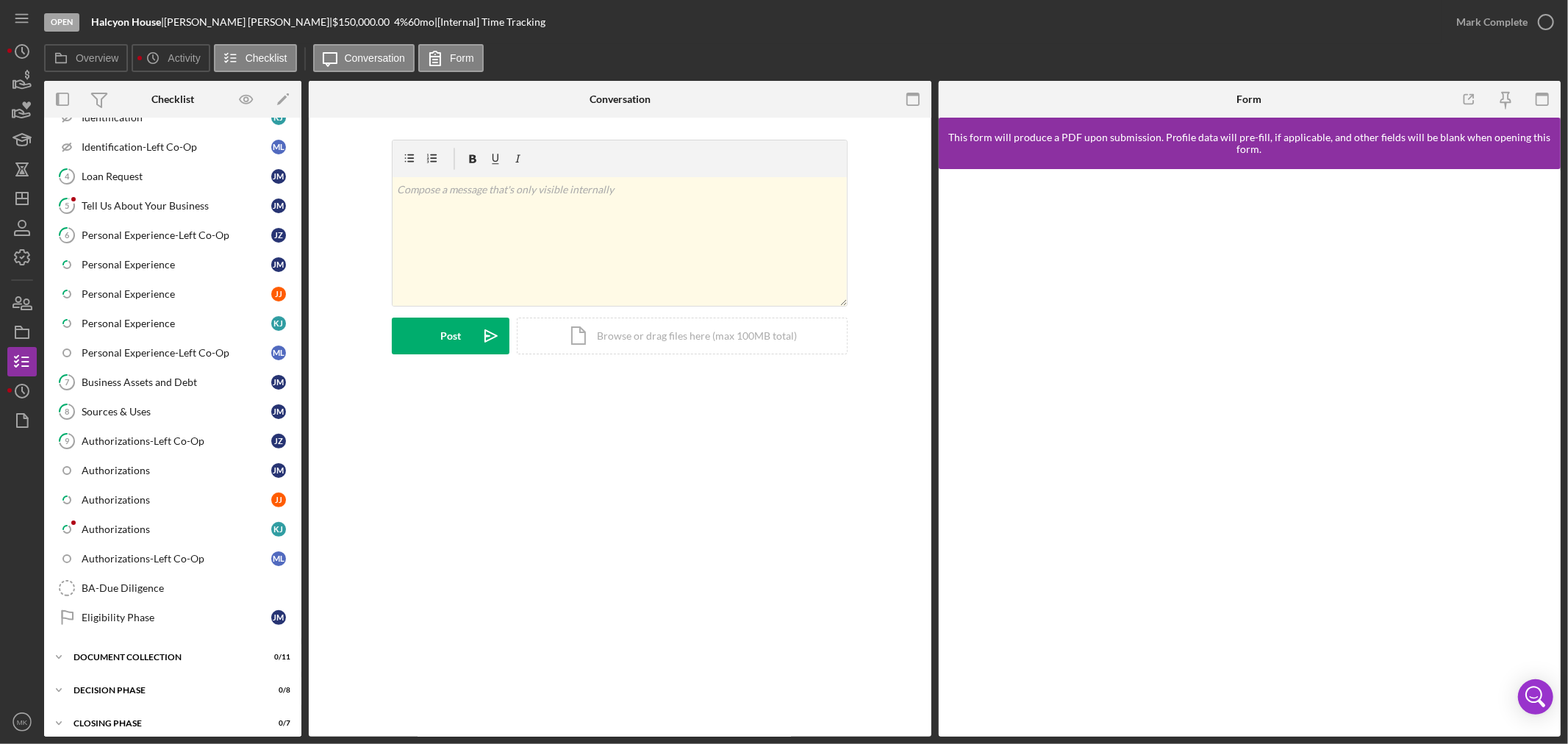
scroll to position [454, 0]
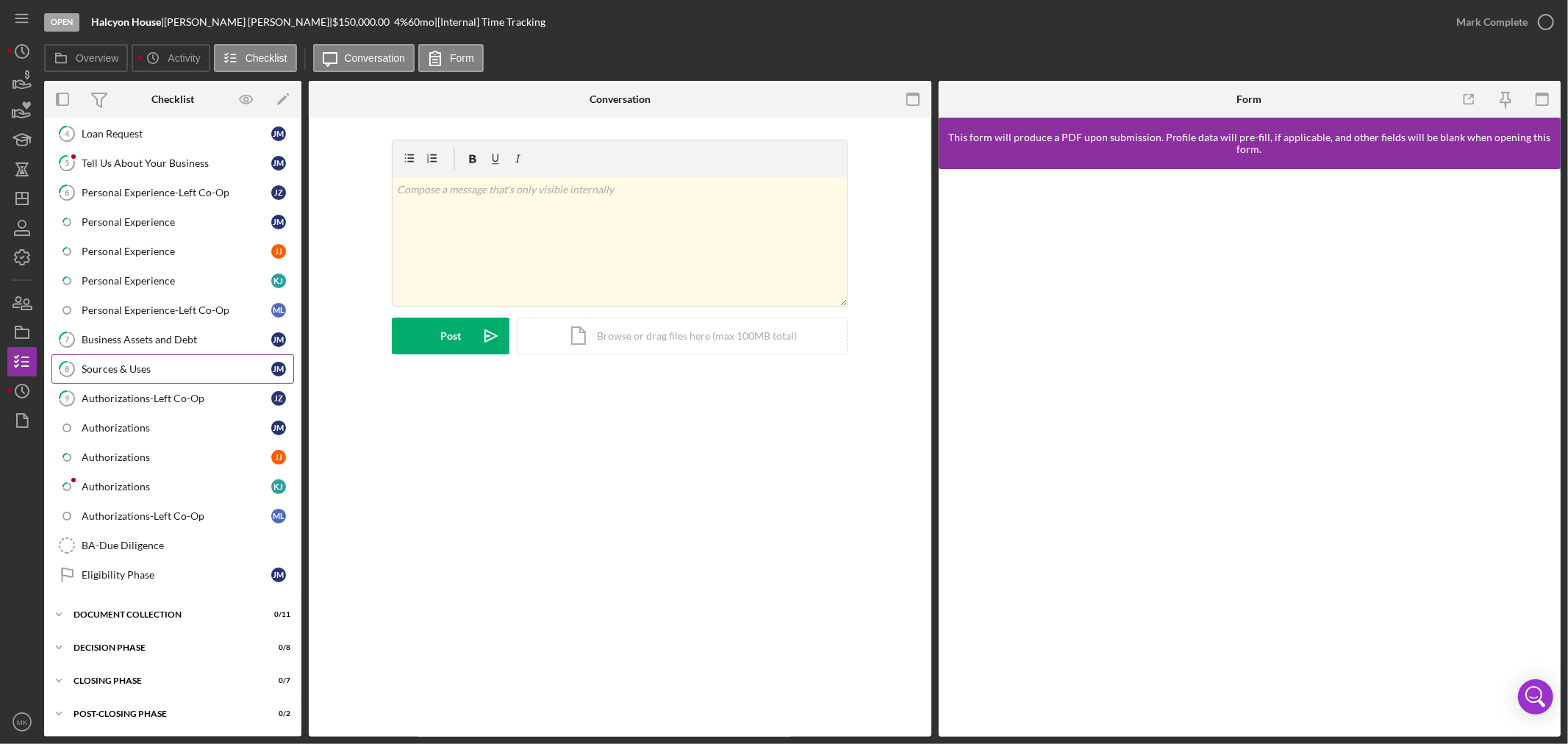
click at [143, 365] on div "Sources & Uses" at bounding box center [175, 369] width 189 height 11
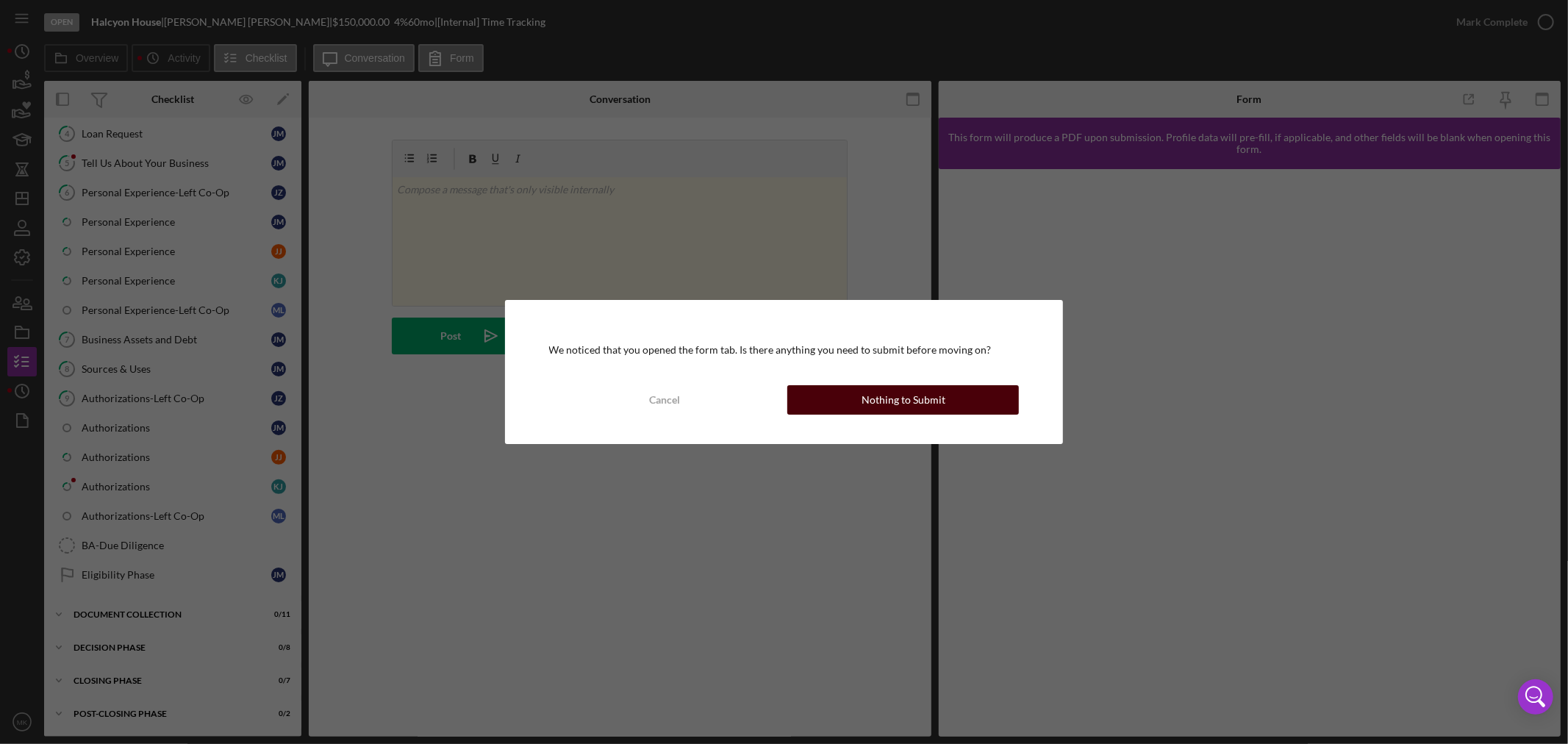
click at [913, 399] on div "Nothing to Submit" at bounding box center [903, 400] width 84 height 29
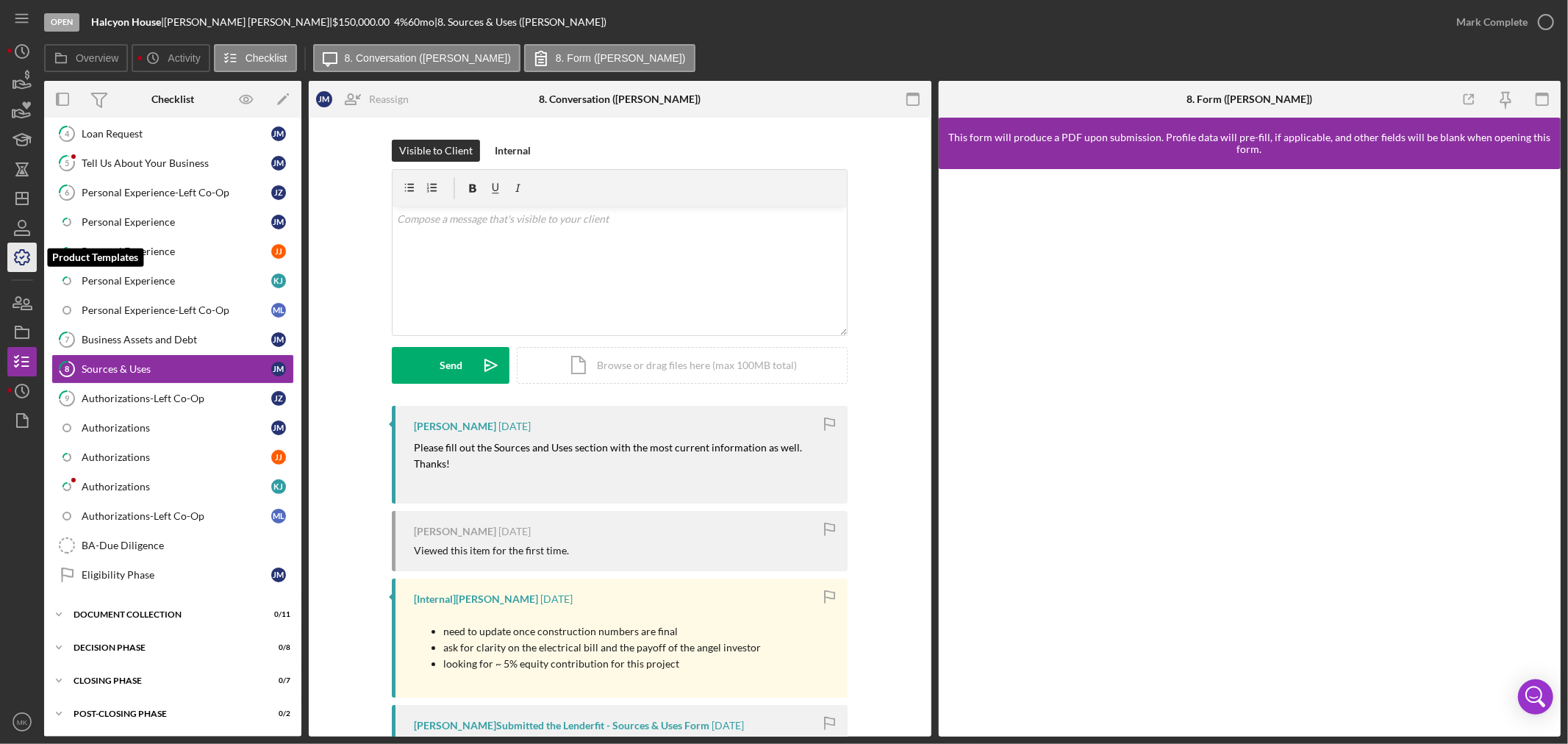
click at [24, 259] on icon "button" at bounding box center [22, 257] width 37 height 37
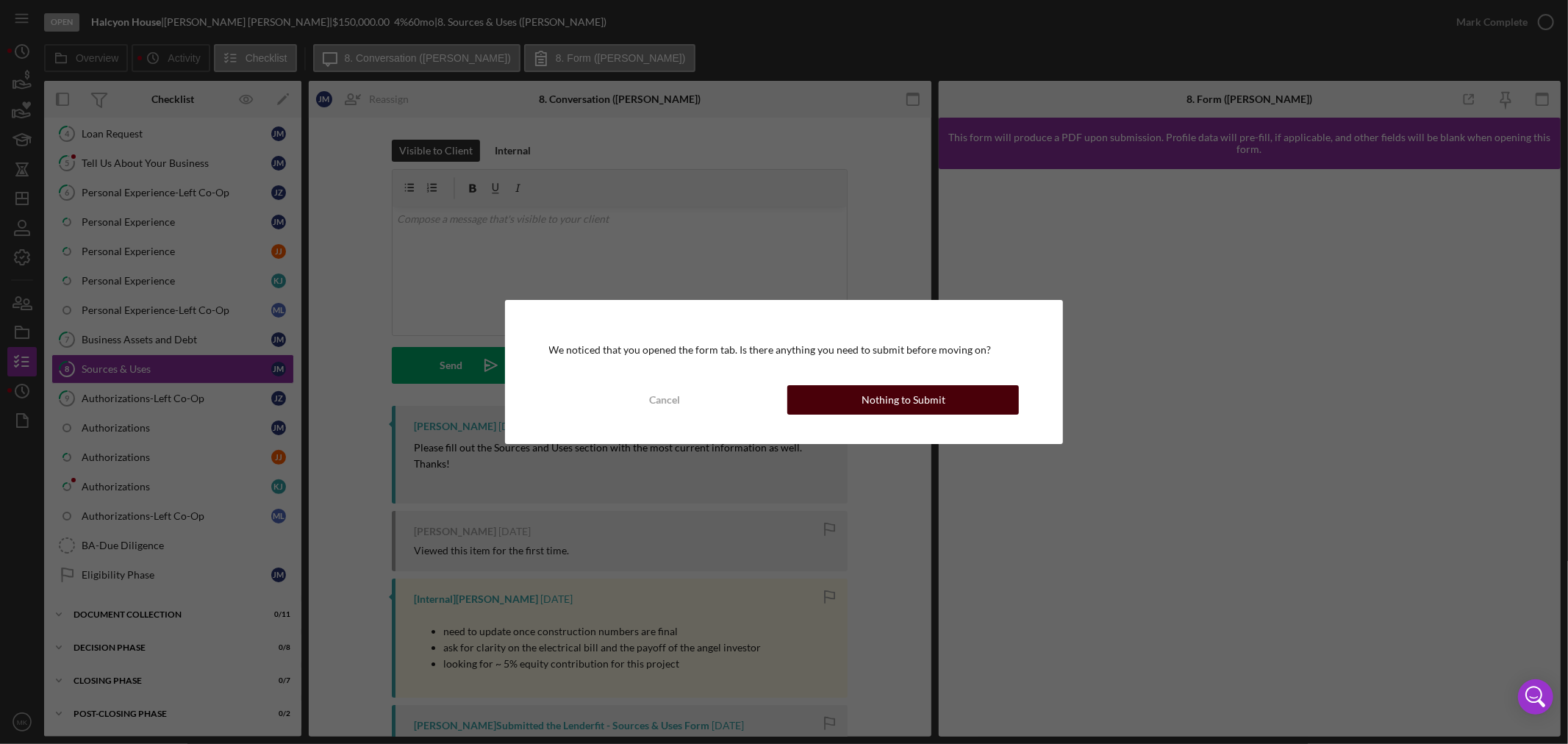
click at [873, 401] on div "Nothing to Submit" at bounding box center [903, 400] width 84 height 29
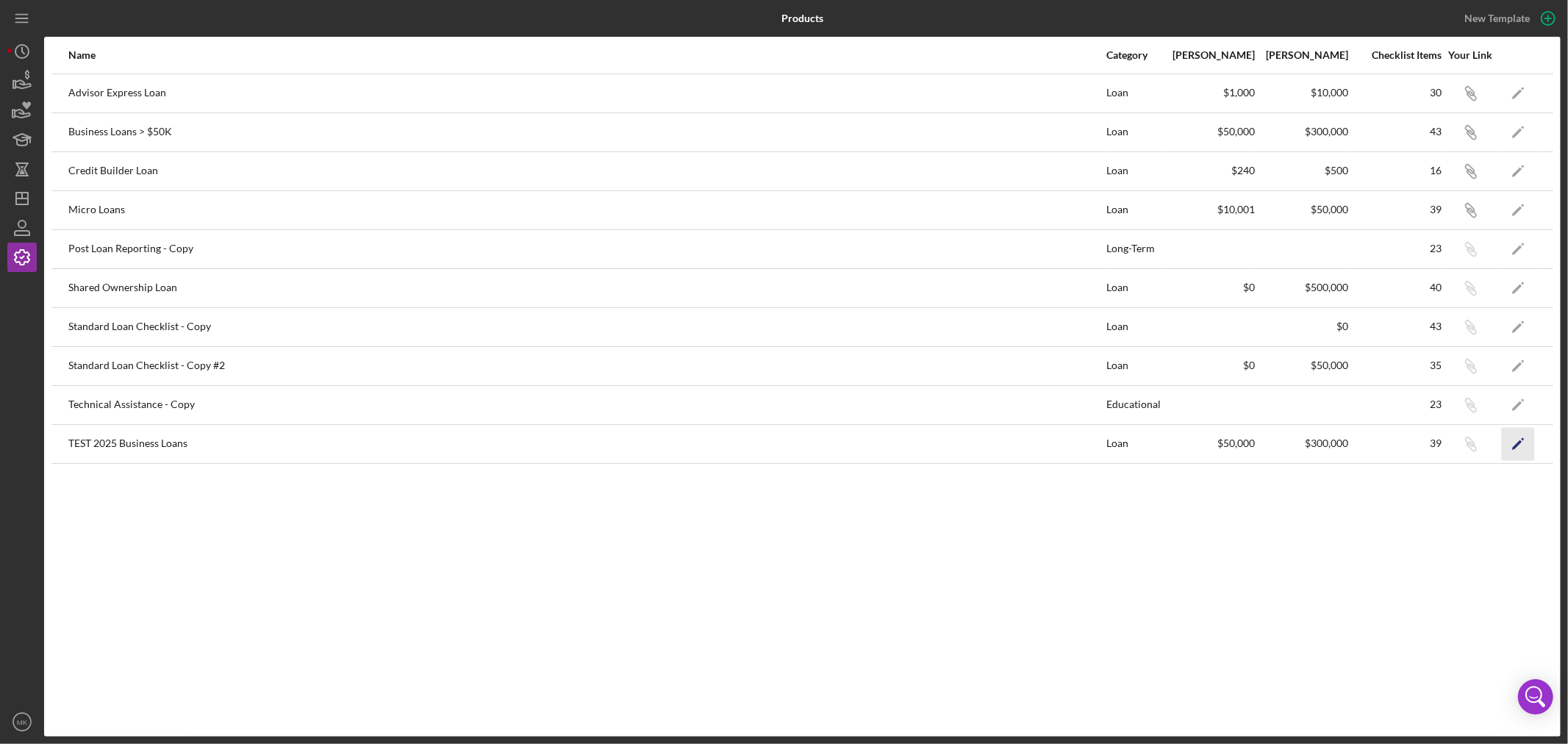
click at [1517, 444] on polygon "button" at bounding box center [1517, 444] width 10 height 10
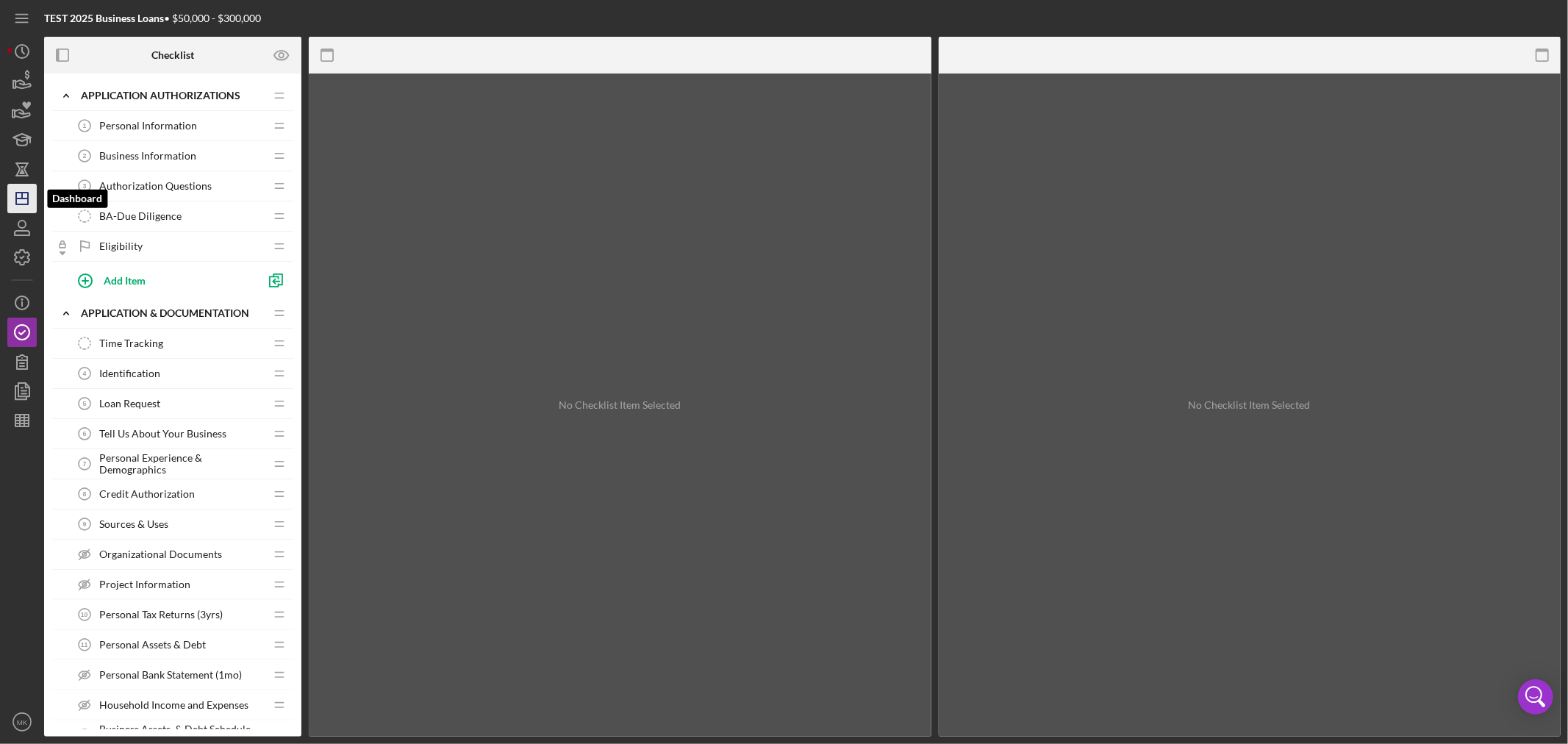
click at [24, 201] on icon "Icon/Dashboard" at bounding box center [22, 198] width 37 height 37
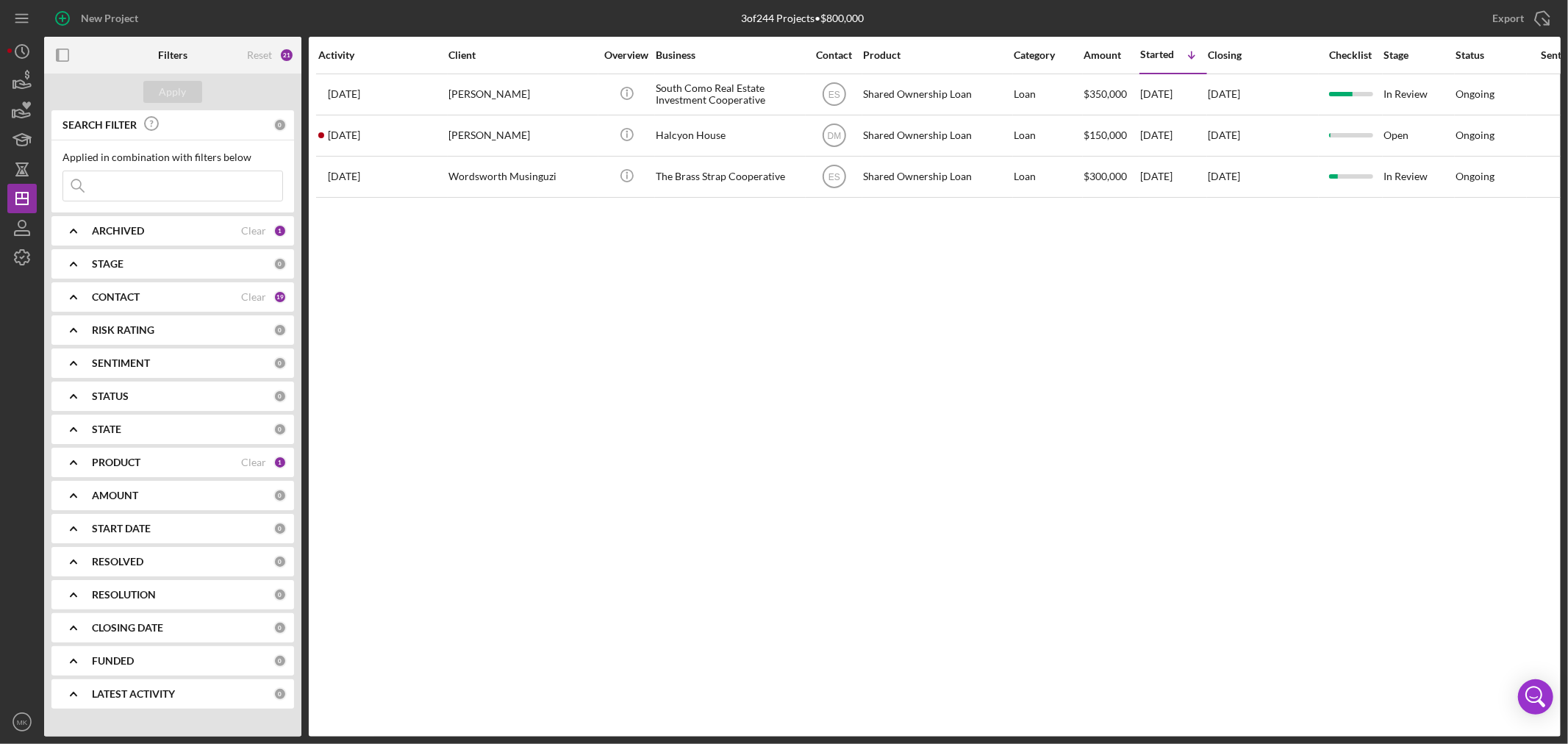
click at [152, 463] on div "PRODUCT" at bounding box center [166, 462] width 149 height 11
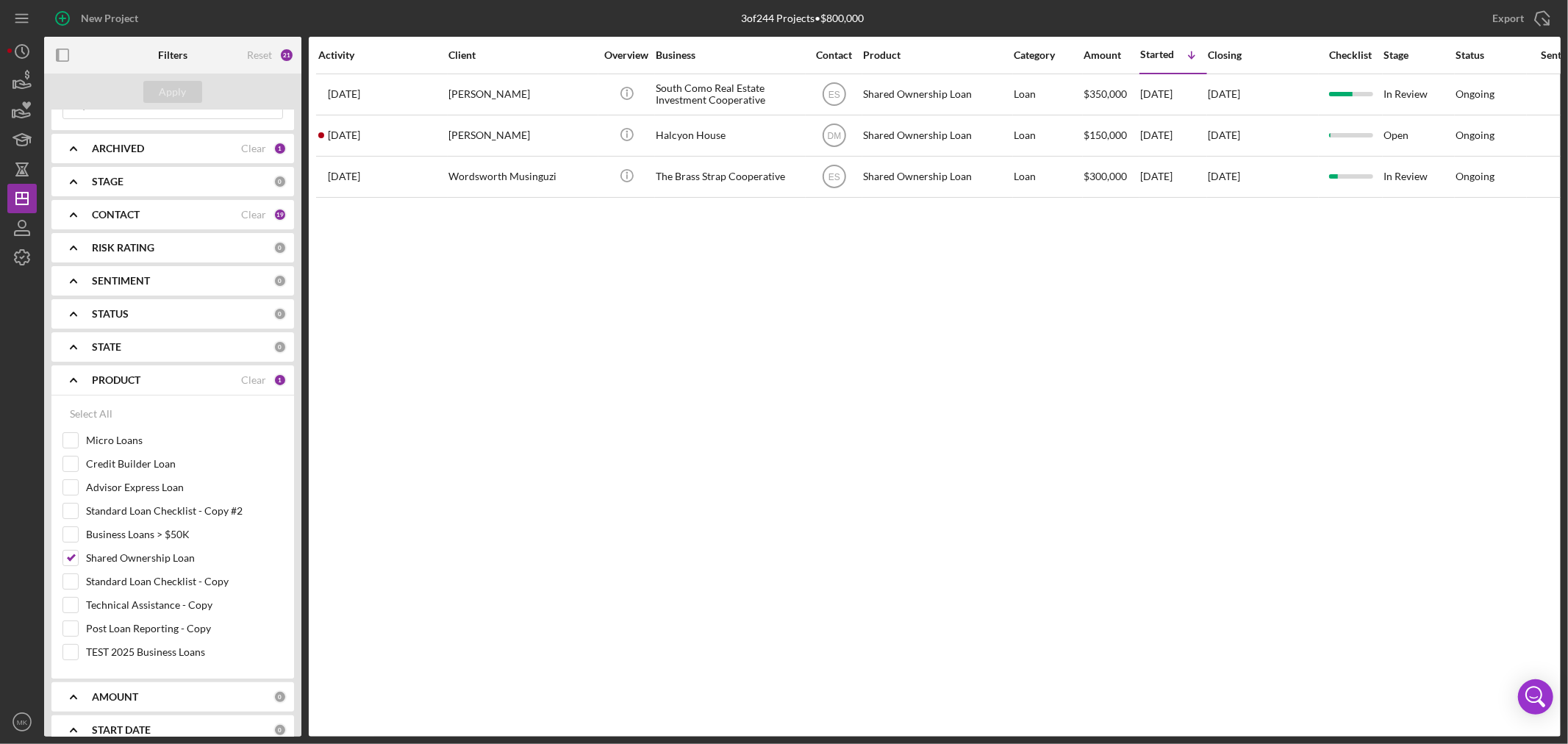
scroll to position [163, 0]
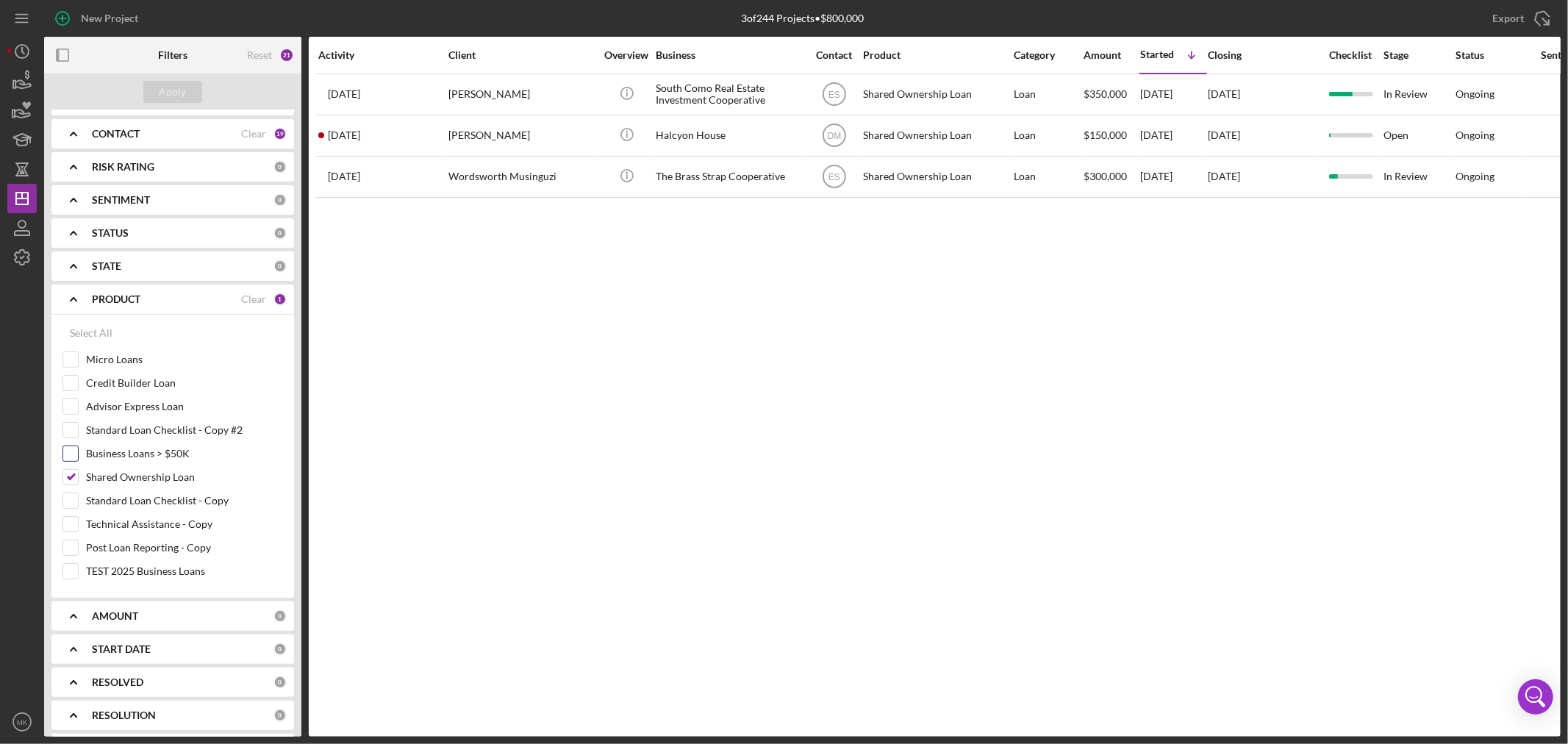
click at [67, 452] on input "Business Loans > $50K" at bounding box center [70, 453] width 15 height 15
checkbox input "true"
click at [69, 357] on input "Micro Loans" at bounding box center [70, 359] width 15 height 15
checkbox input "true"
click at [173, 94] on div "Apply" at bounding box center [172, 92] width 27 height 22
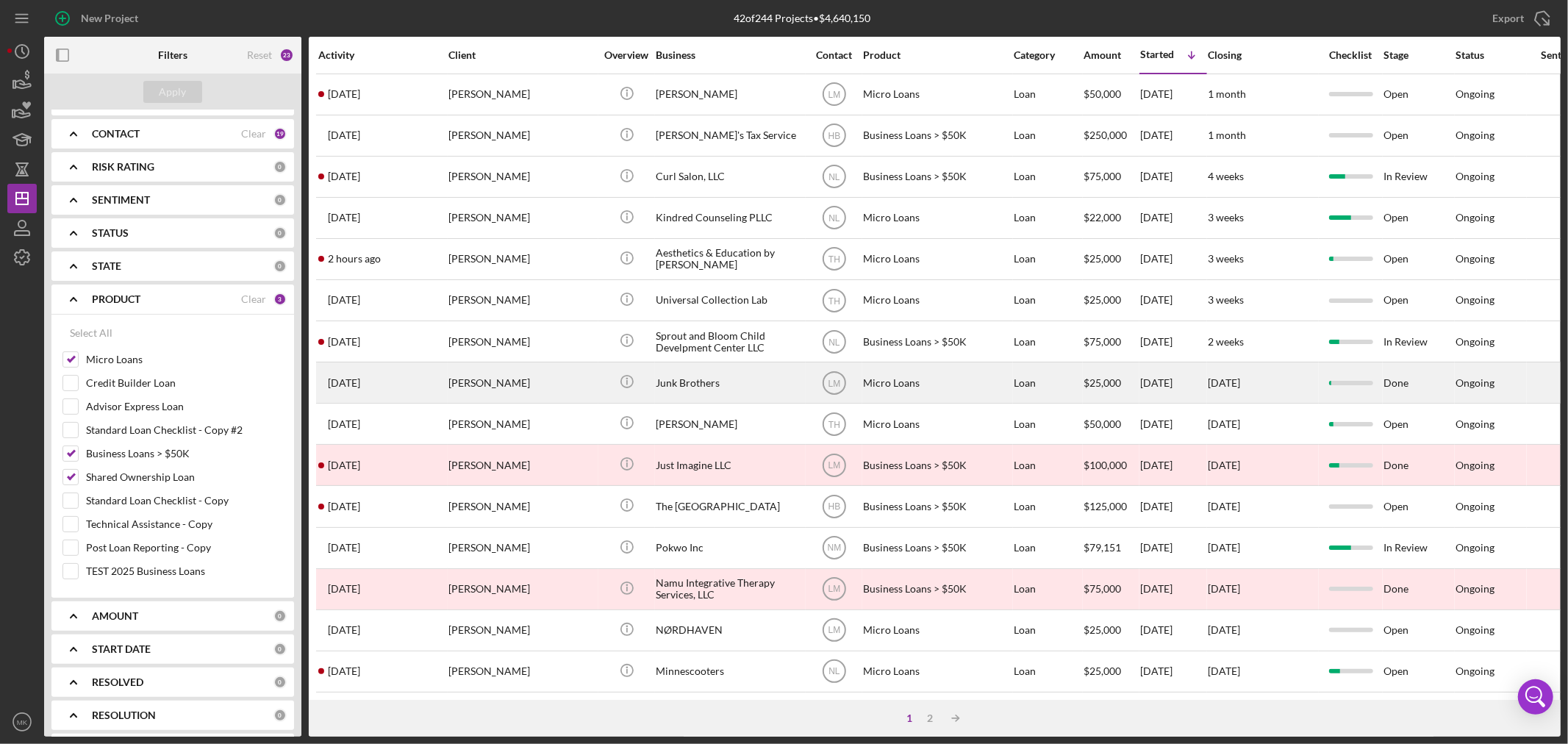
click at [546, 390] on div "[PERSON_NAME]" at bounding box center [522, 382] width 147 height 39
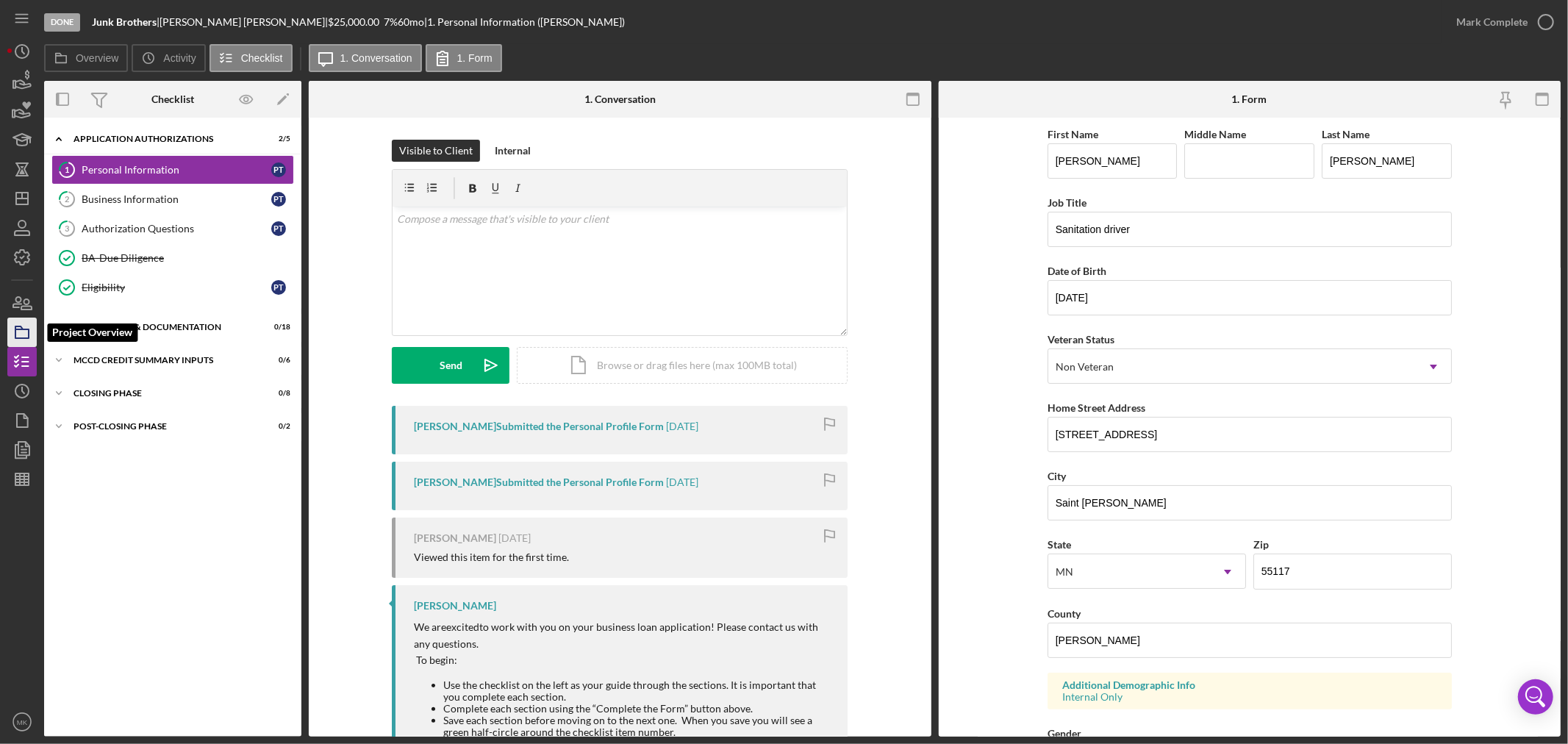
click at [20, 331] on icon "button" at bounding box center [22, 333] width 37 height 37
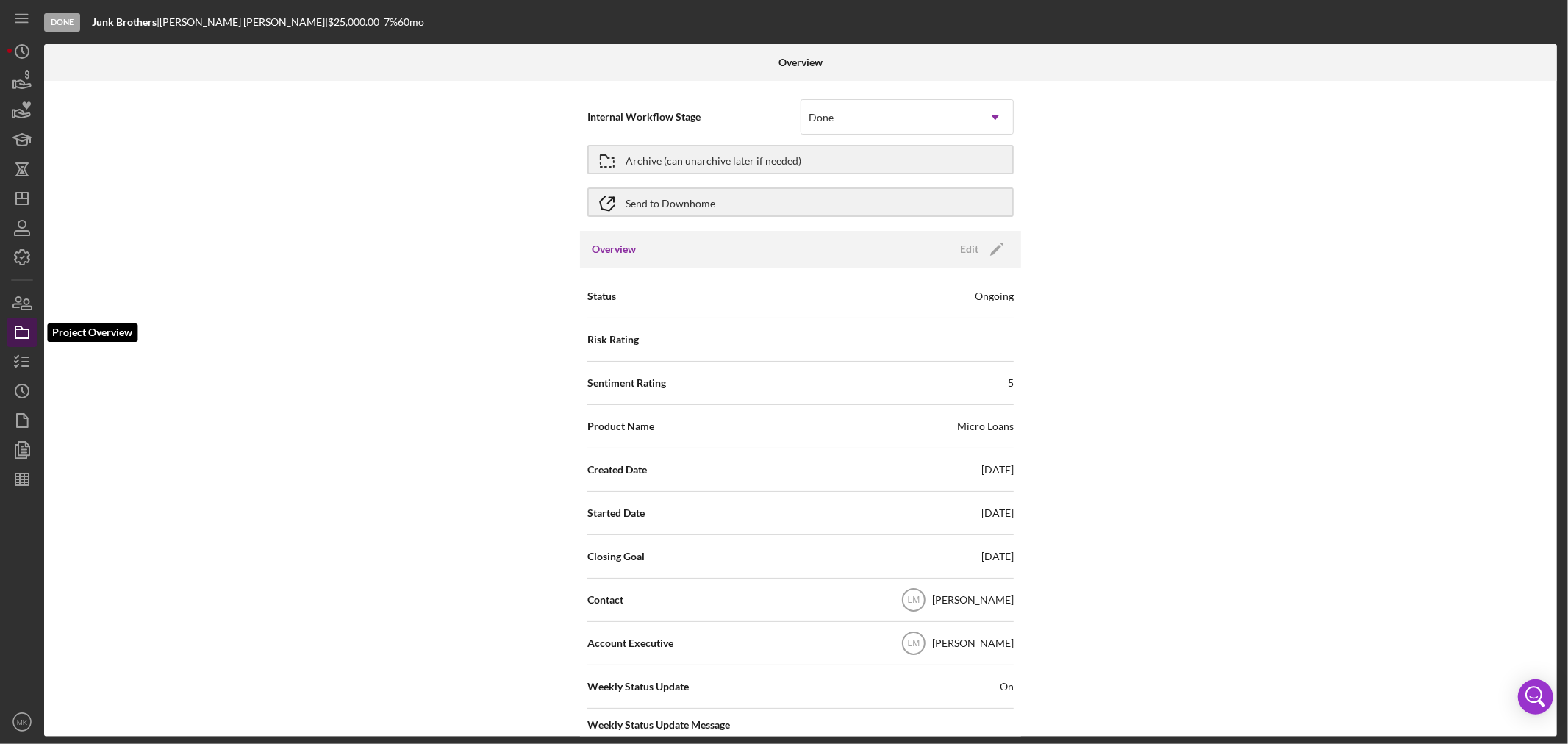
click at [18, 329] on polygon "button" at bounding box center [19, 328] width 8 height 3
click at [23, 196] on icon "Icon/Dashboard" at bounding box center [22, 198] width 37 height 37
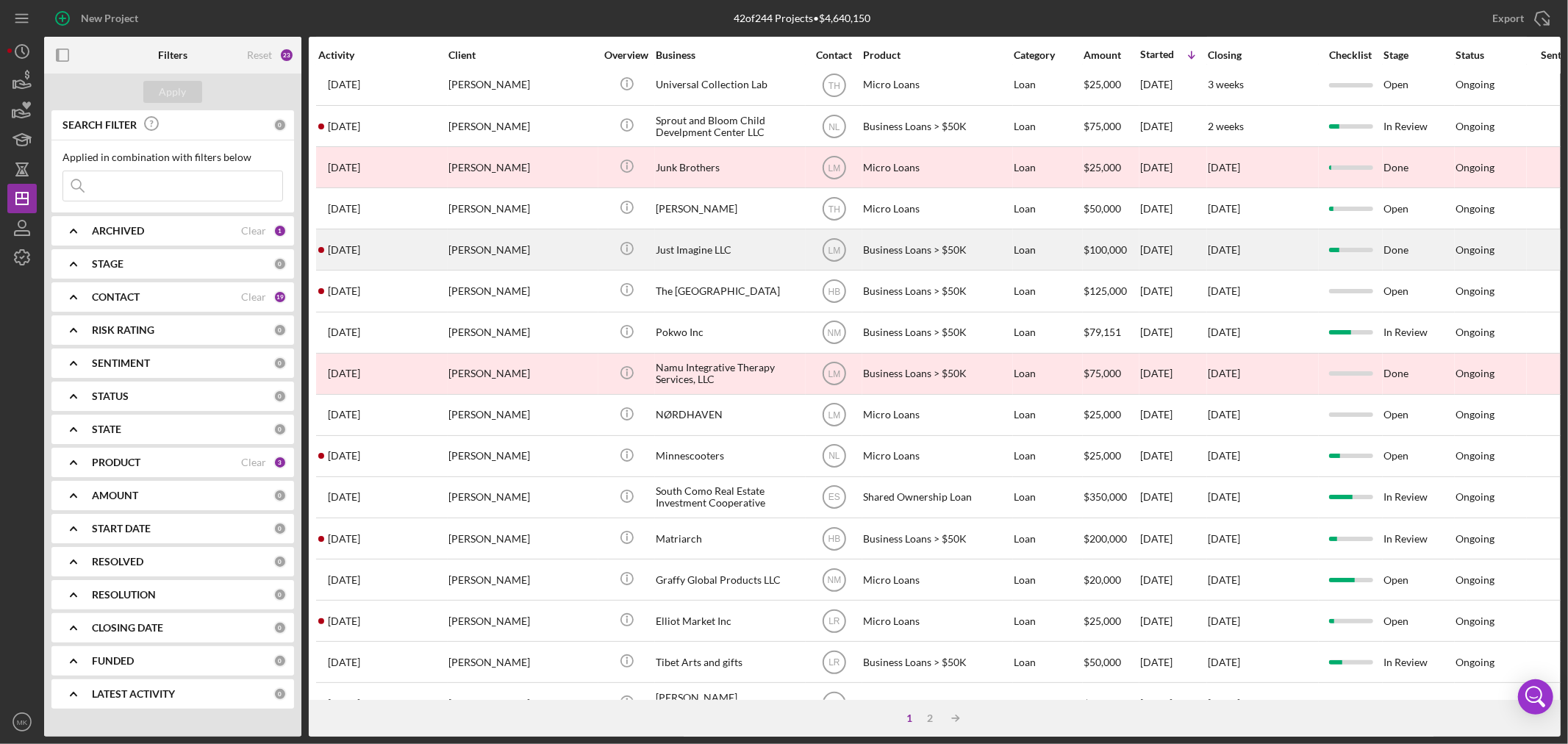
scroll to position [244, 0]
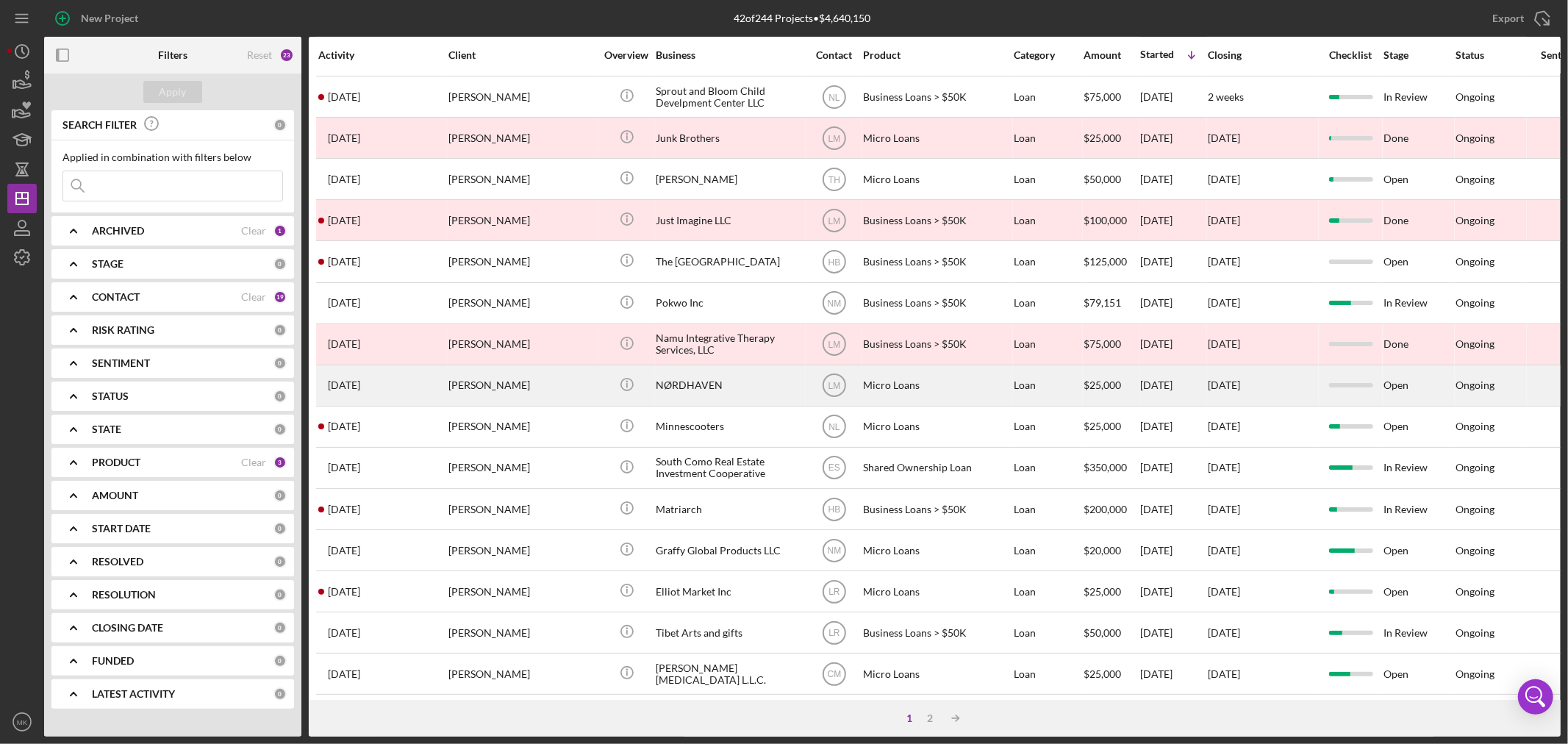
click at [709, 392] on div "NØRDHAVEN" at bounding box center [730, 385] width 147 height 39
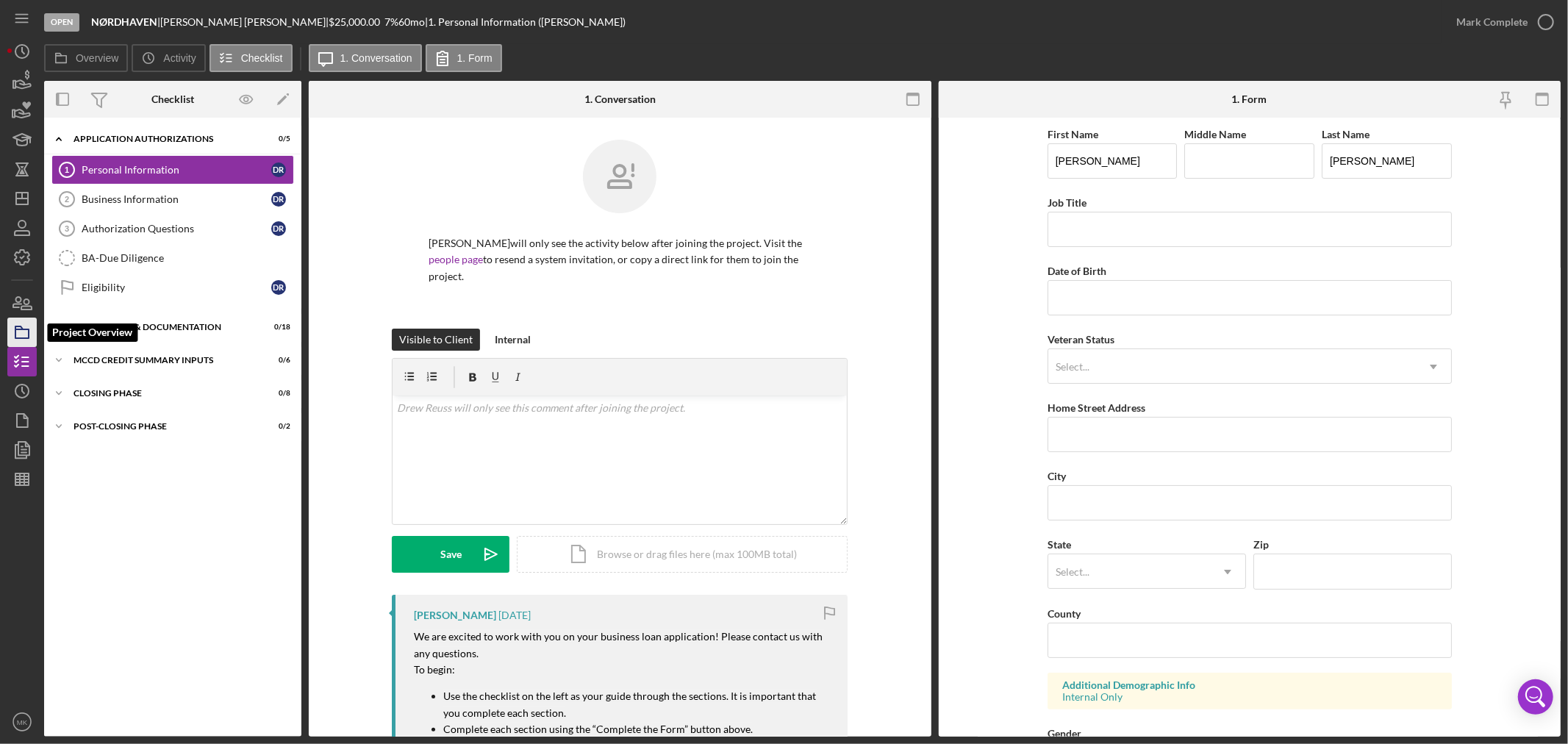
click at [21, 333] on icon "button" at bounding box center [22, 333] width 37 height 37
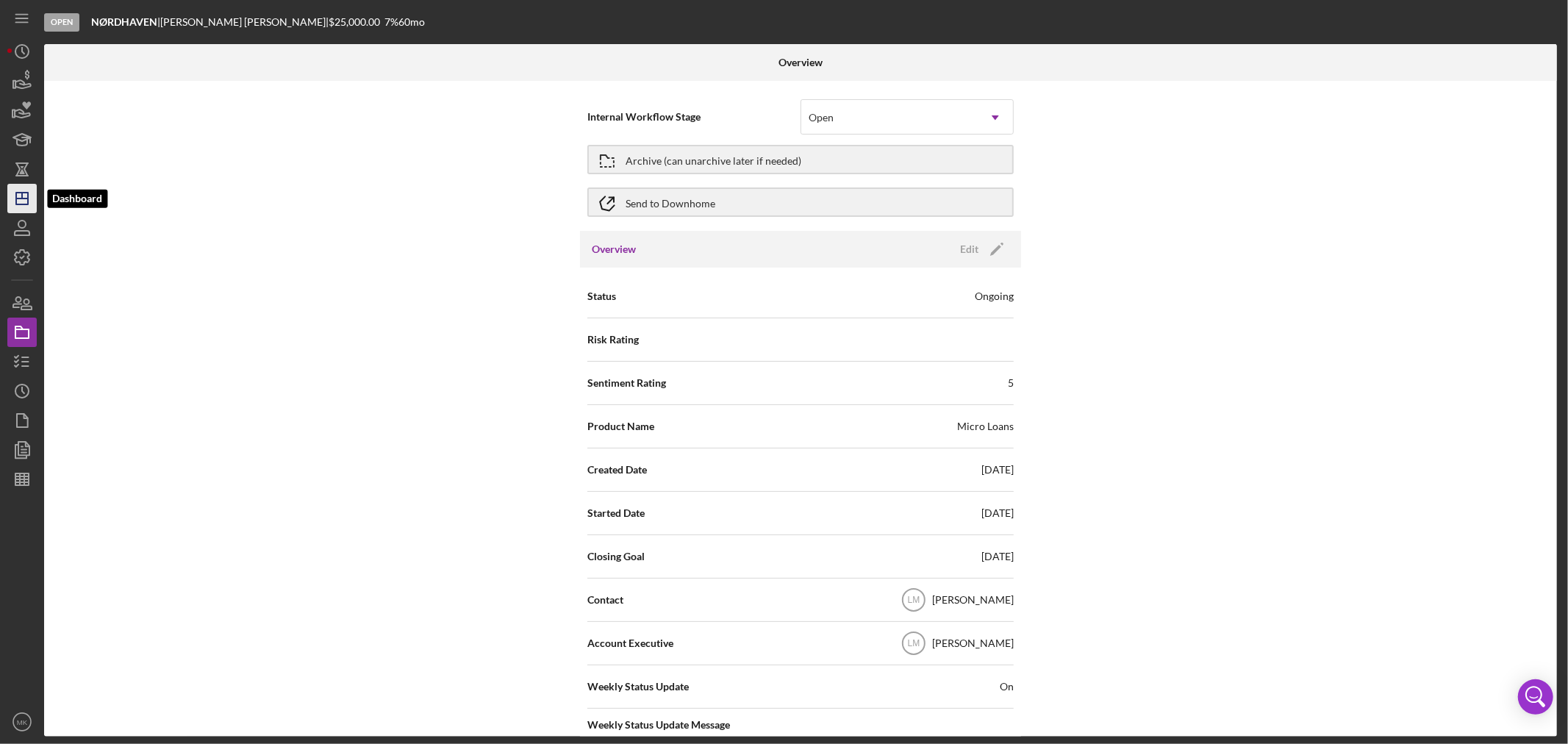
click at [25, 196] on icon "Icon/Dashboard" at bounding box center [22, 198] width 37 height 37
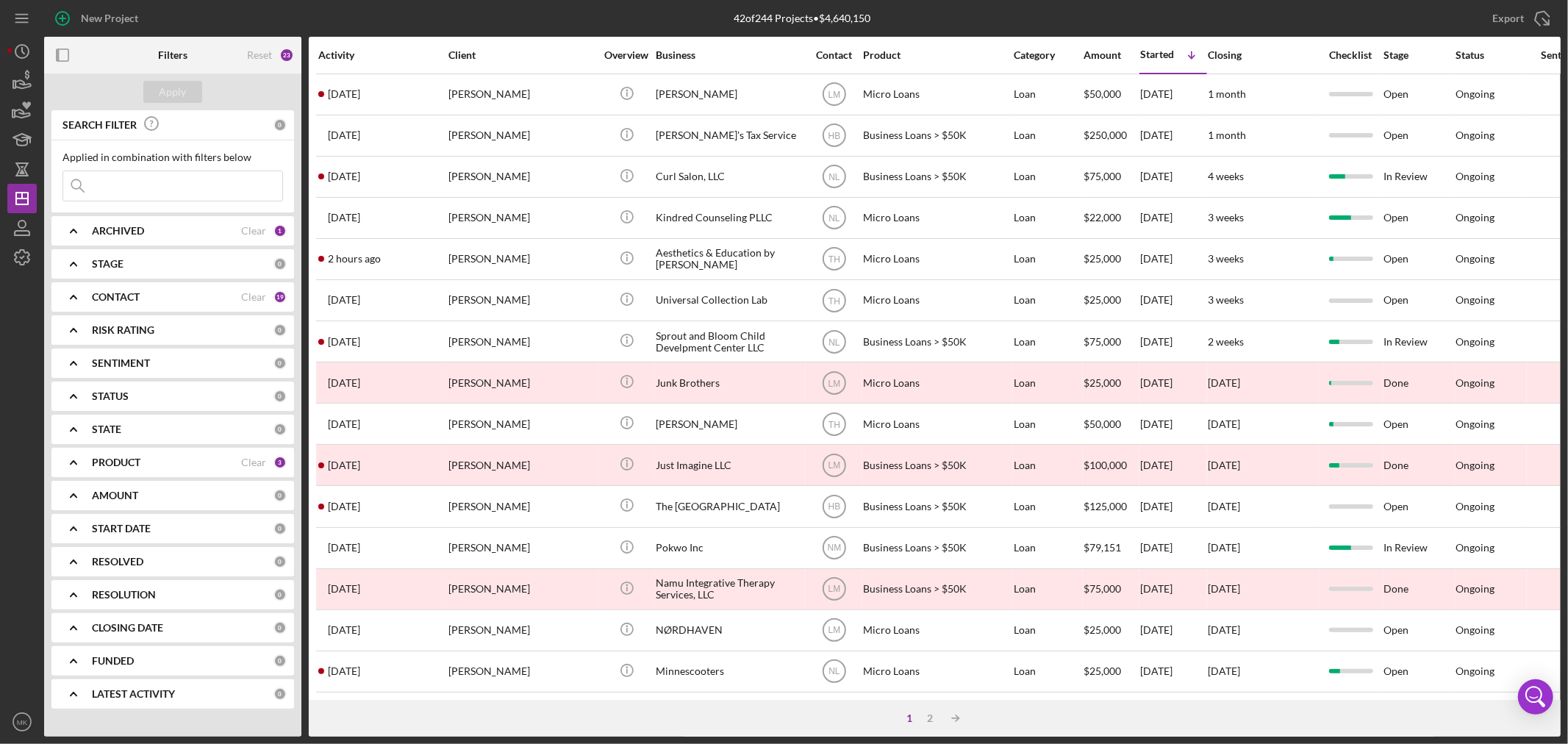
click at [836, 54] on div "Contact" at bounding box center [834, 54] width 55 height 11
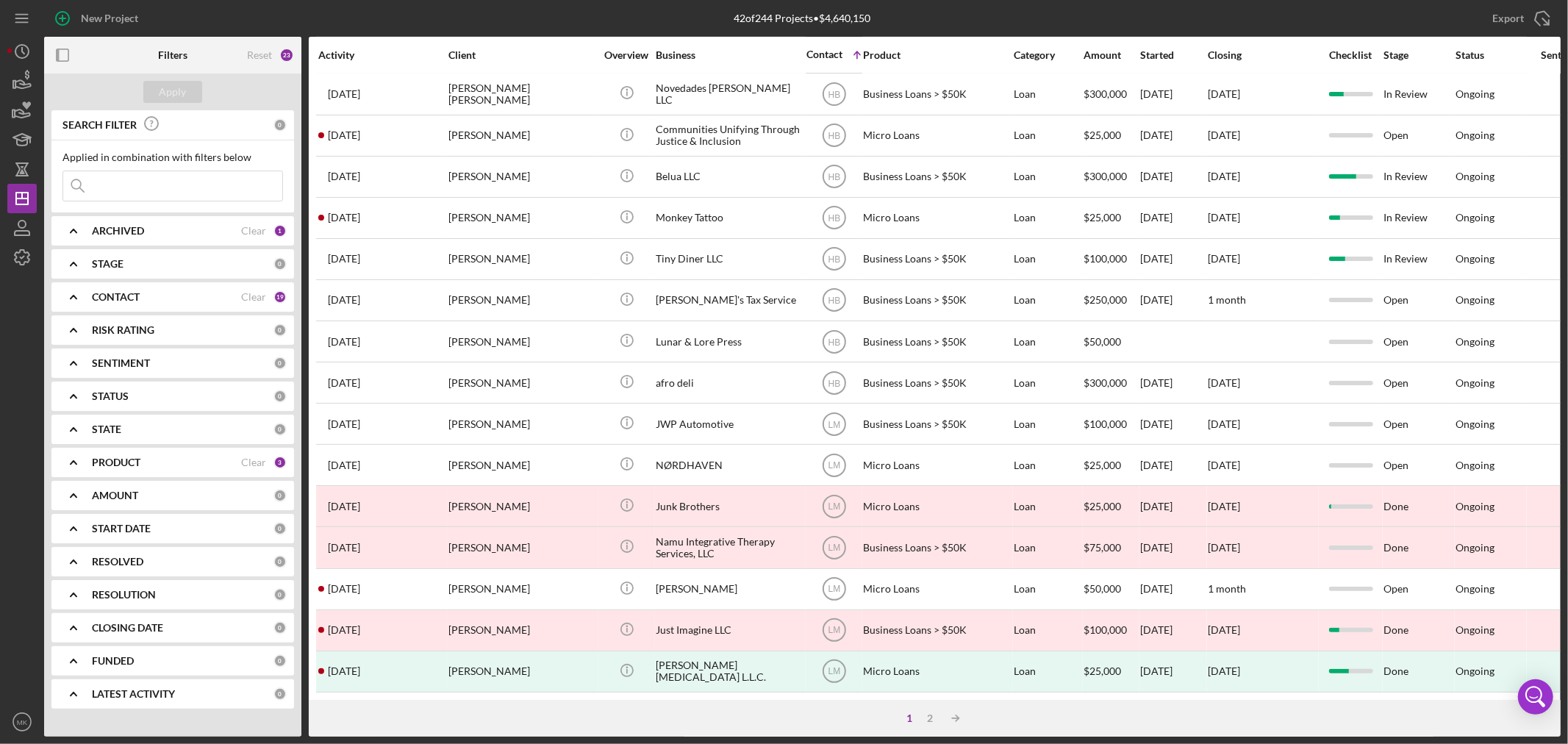
scroll to position [440, 0]
click at [930, 714] on div "2" at bounding box center [930, 717] width 21 height 11
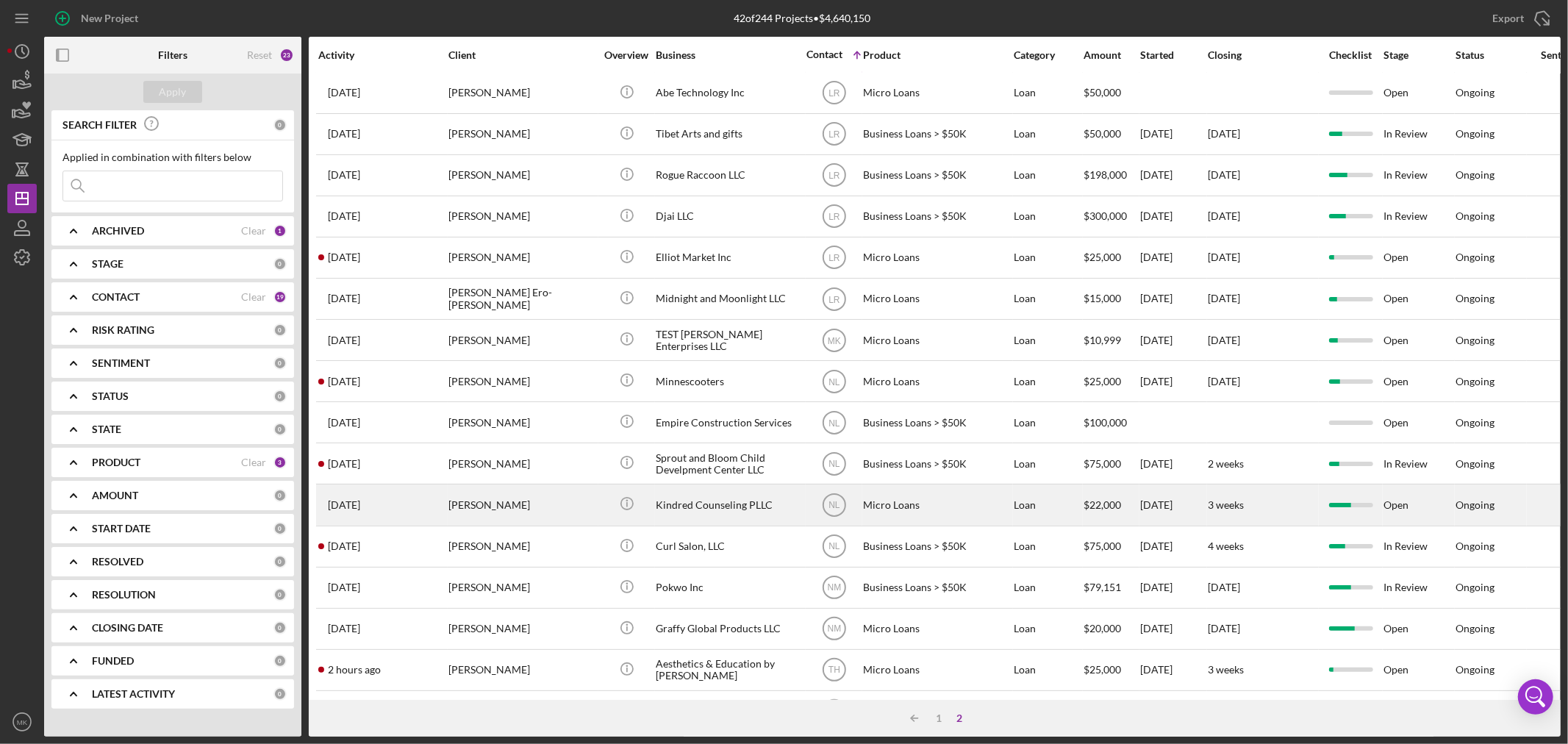
scroll to position [0, 0]
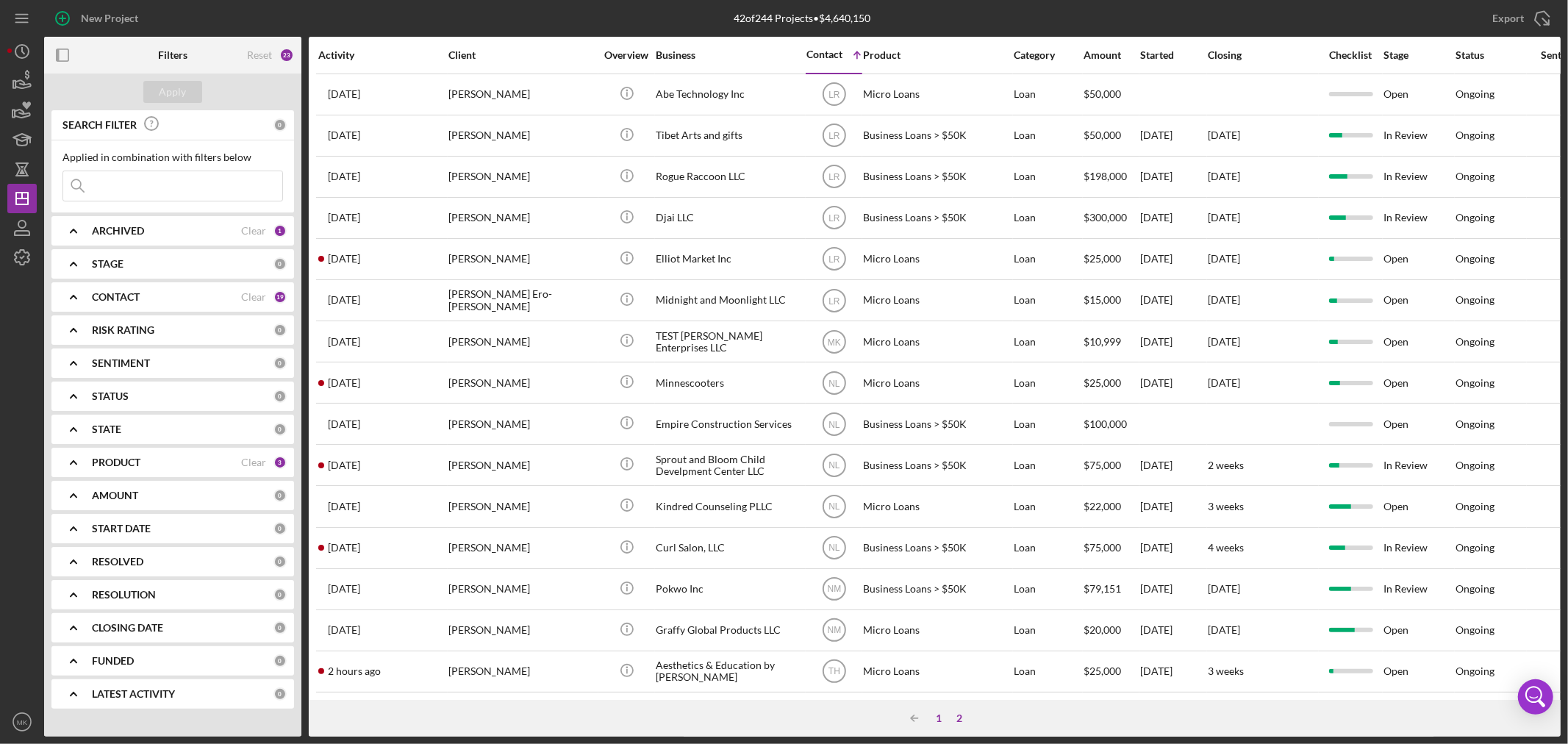
click at [941, 716] on div "1" at bounding box center [939, 717] width 21 height 11
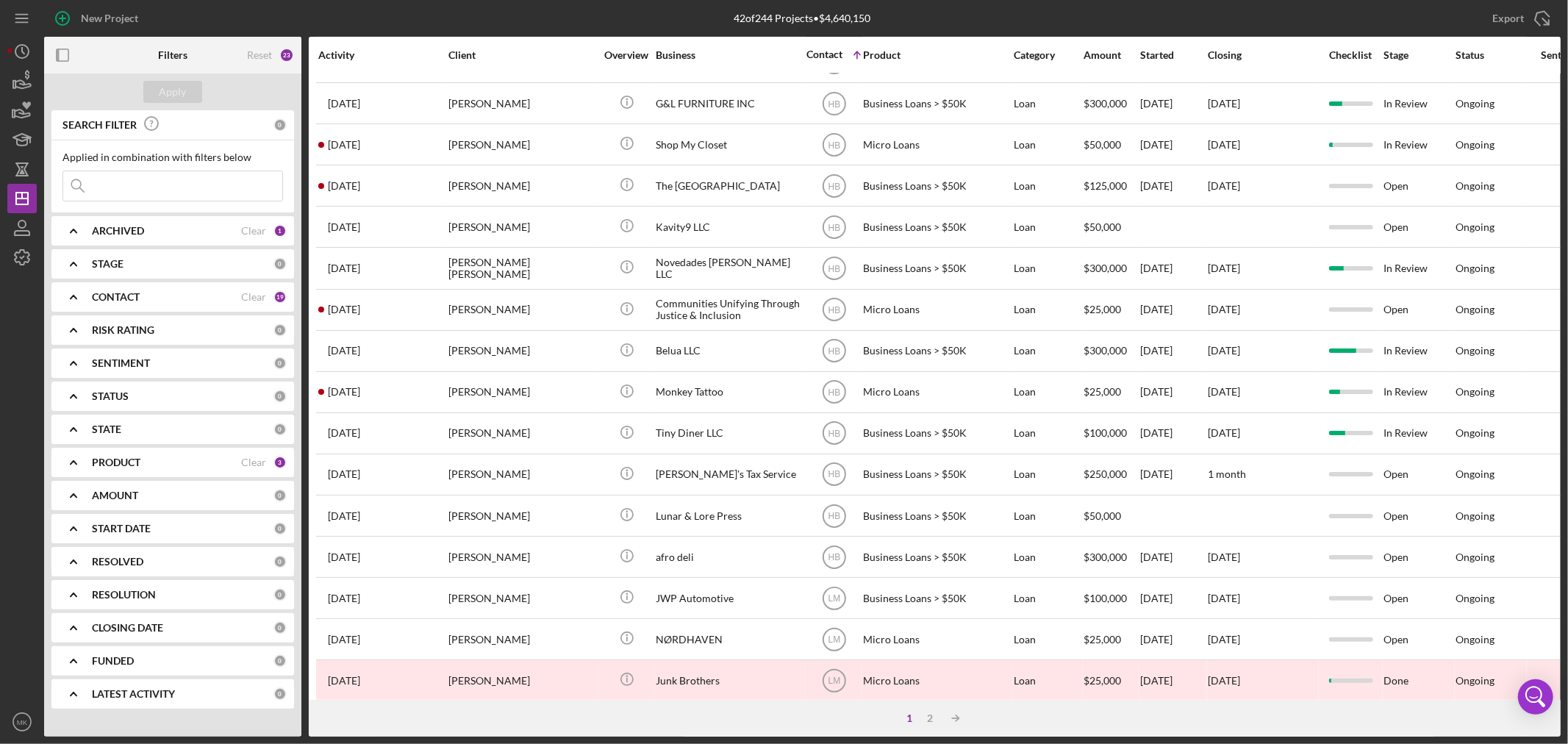
scroll to position [440, 0]
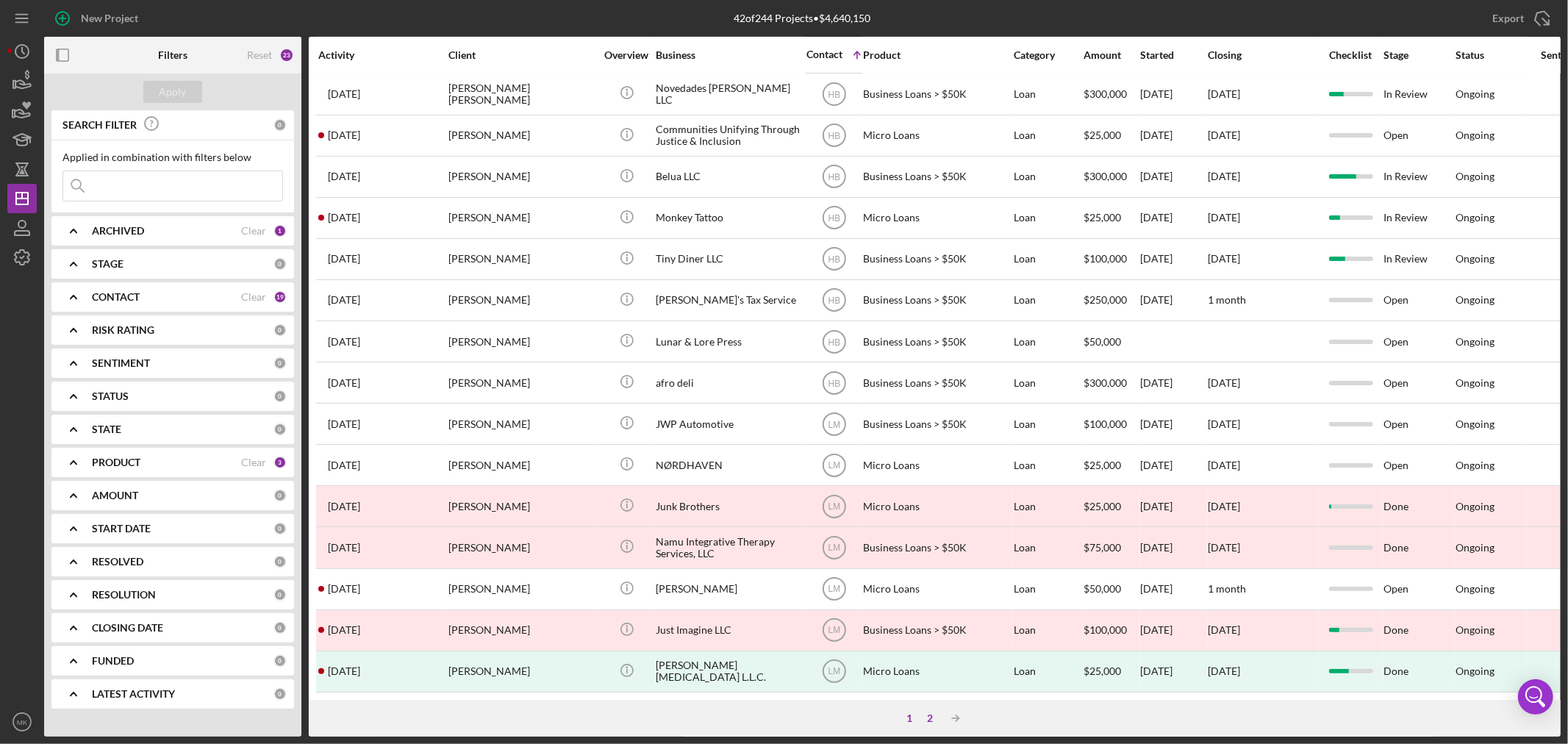
click at [929, 715] on div "2" at bounding box center [930, 717] width 21 height 11
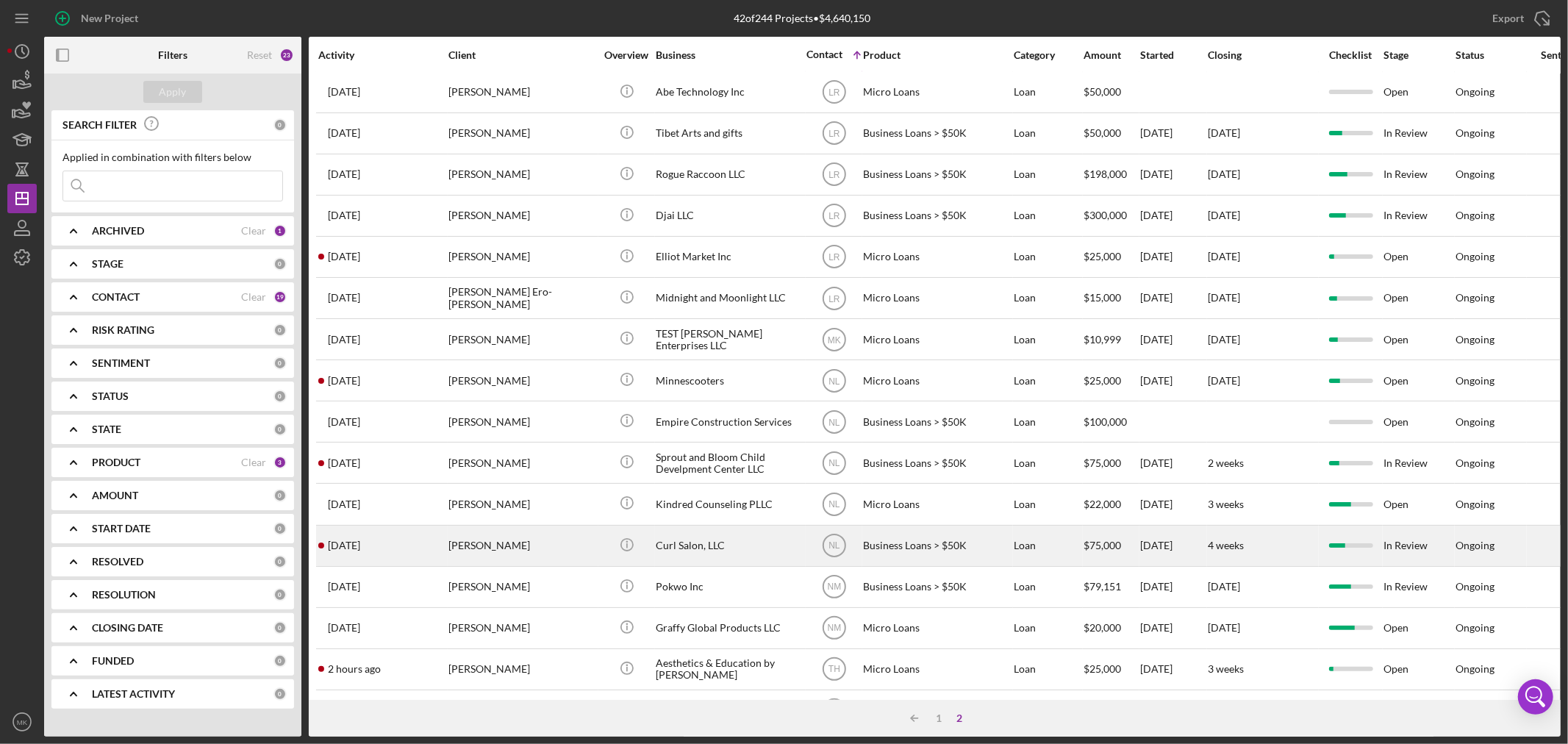
scroll to position [0, 0]
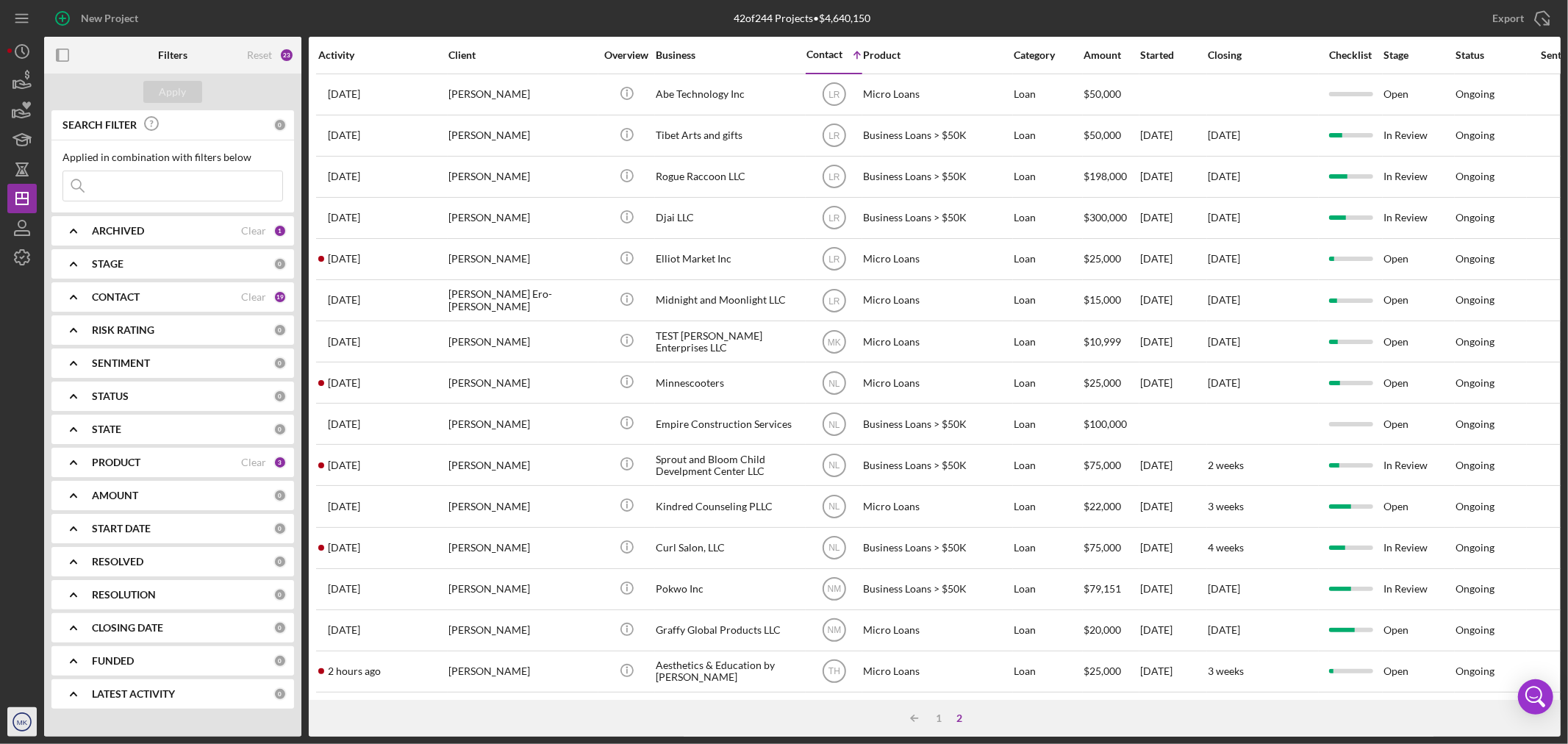
click at [21, 724] on text "MK" at bounding box center [22, 722] width 11 height 8
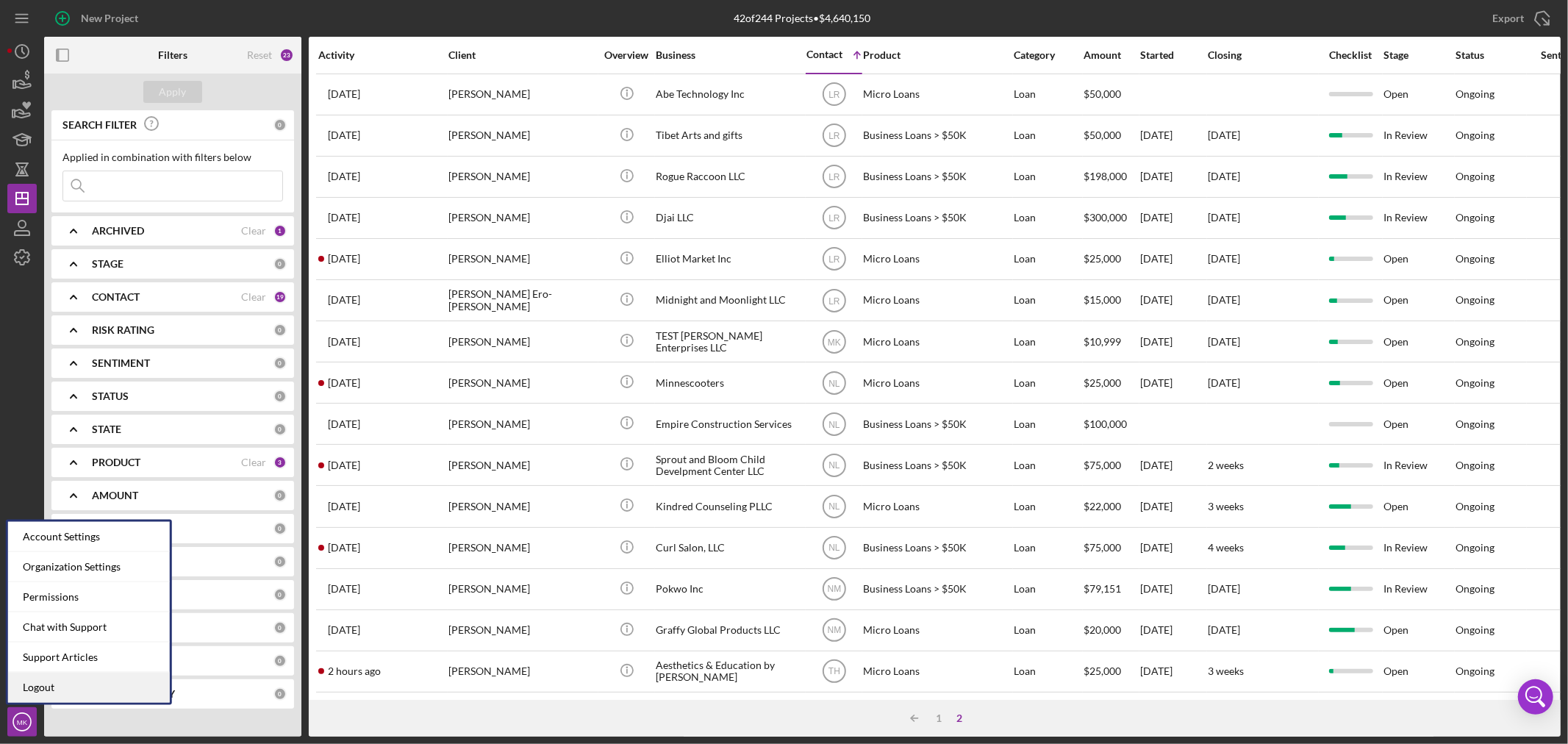
click at [125, 688] on link "Logout" at bounding box center [89, 687] width 162 height 30
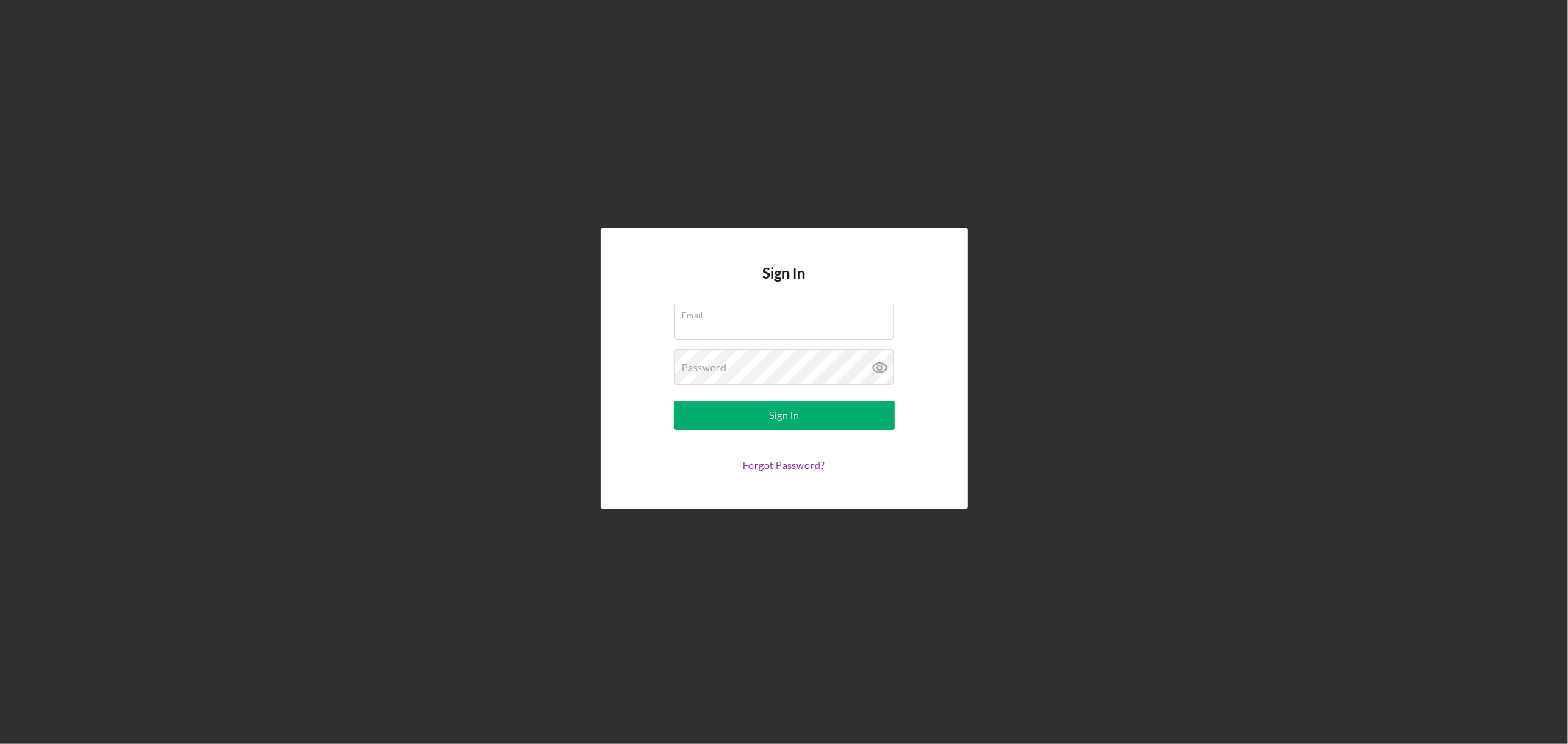
type input "[EMAIL_ADDRESS][DOMAIN_NAME]"
